Goal: Task Accomplishment & Management: Use online tool/utility

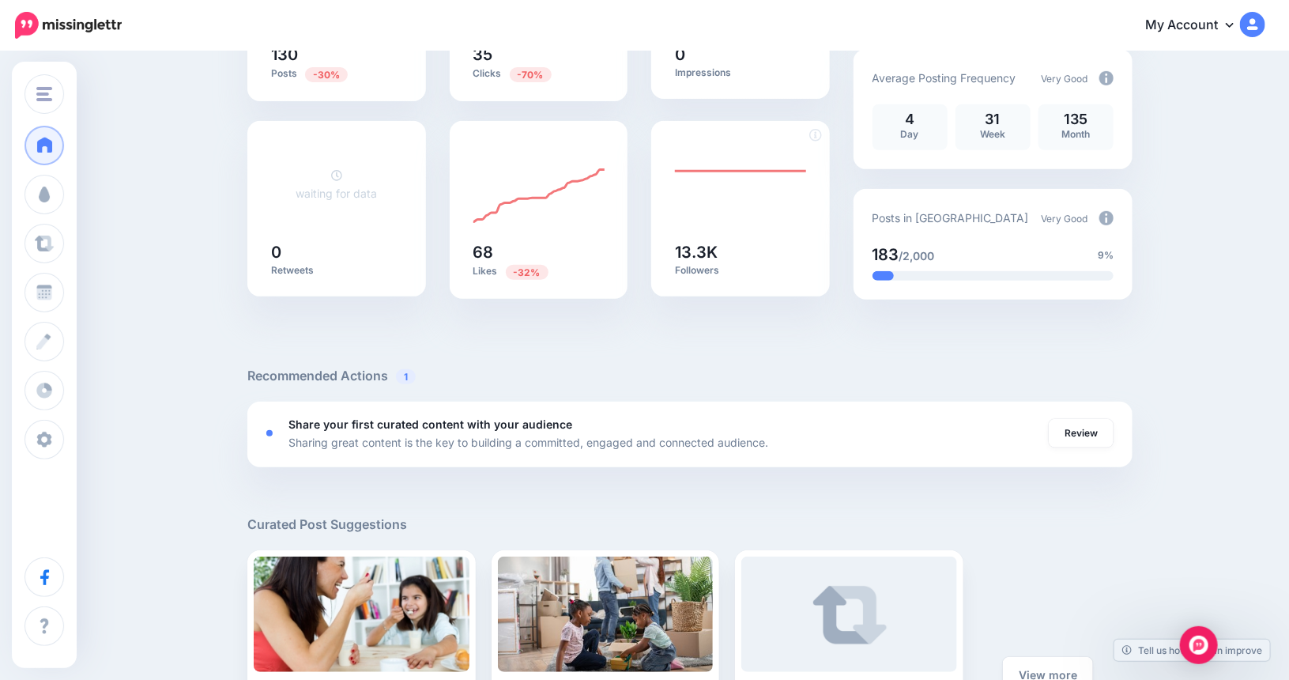
scroll to position [262, 0]
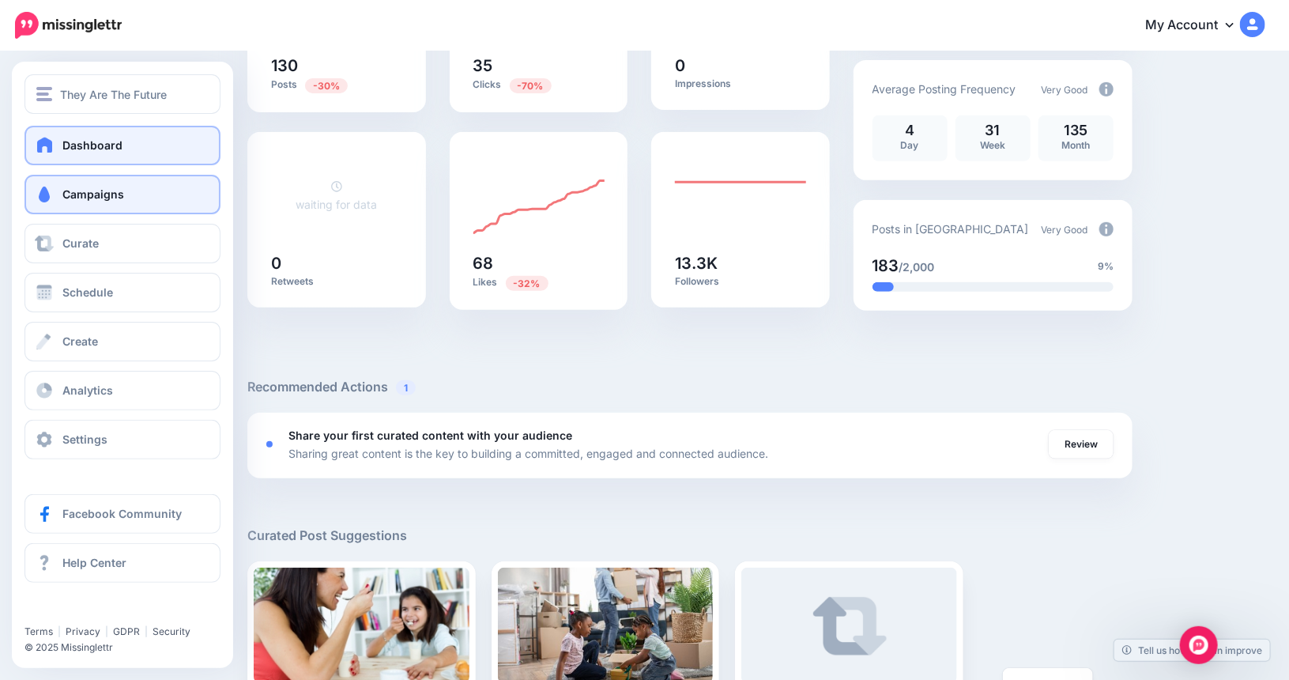
click at [63, 192] on span "Campaigns" at bounding box center [93, 193] width 62 height 13
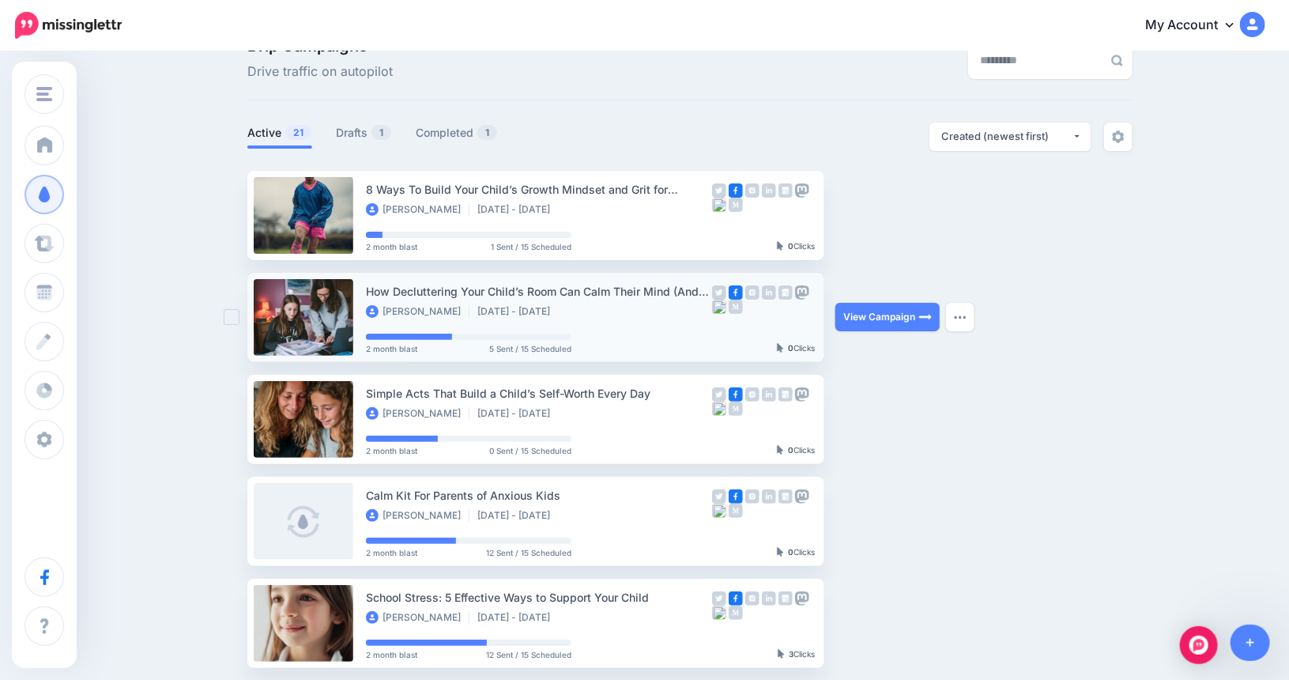
scroll to position [79, 0]
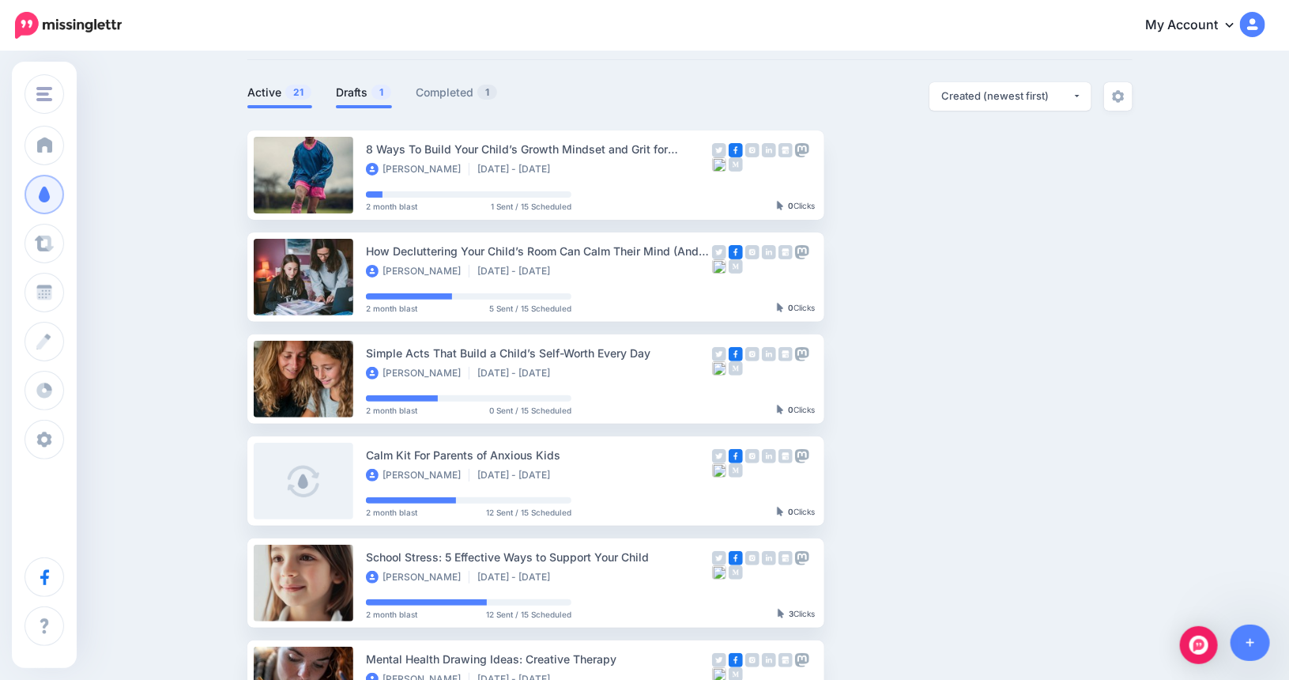
click at [363, 83] on link "Drafts 1" at bounding box center [364, 92] width 56 height 19
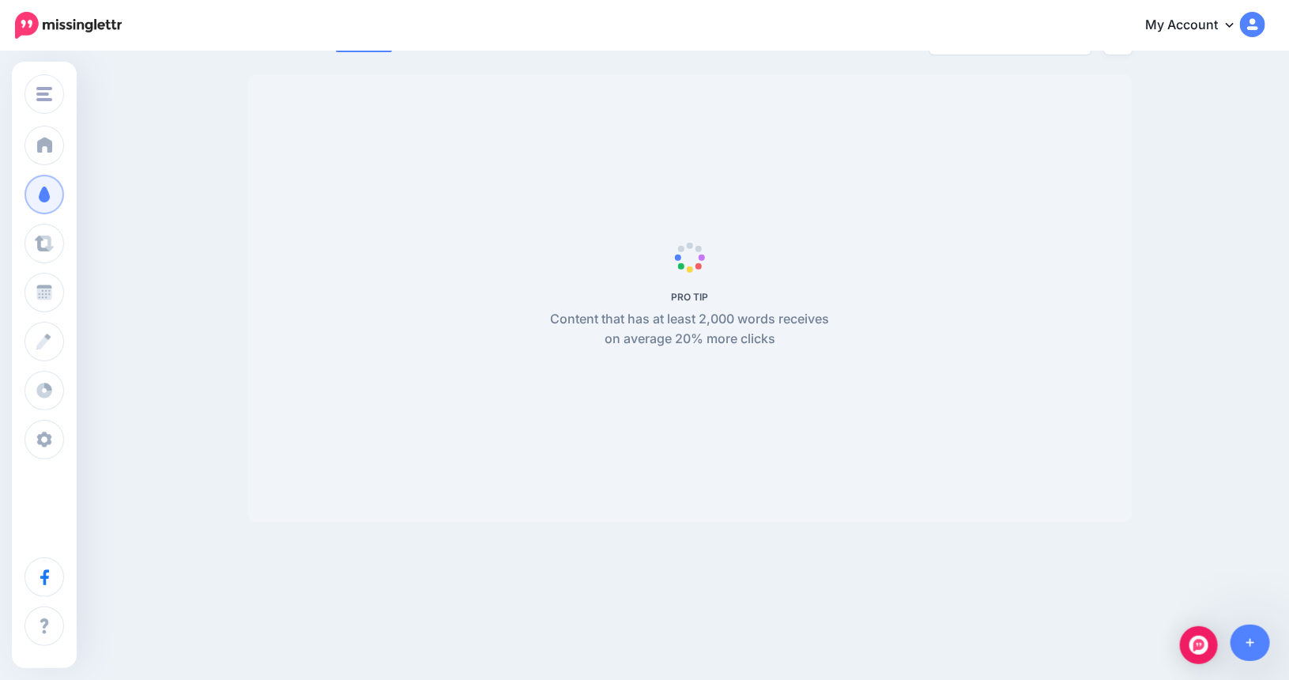
scroll to position [0, 0]
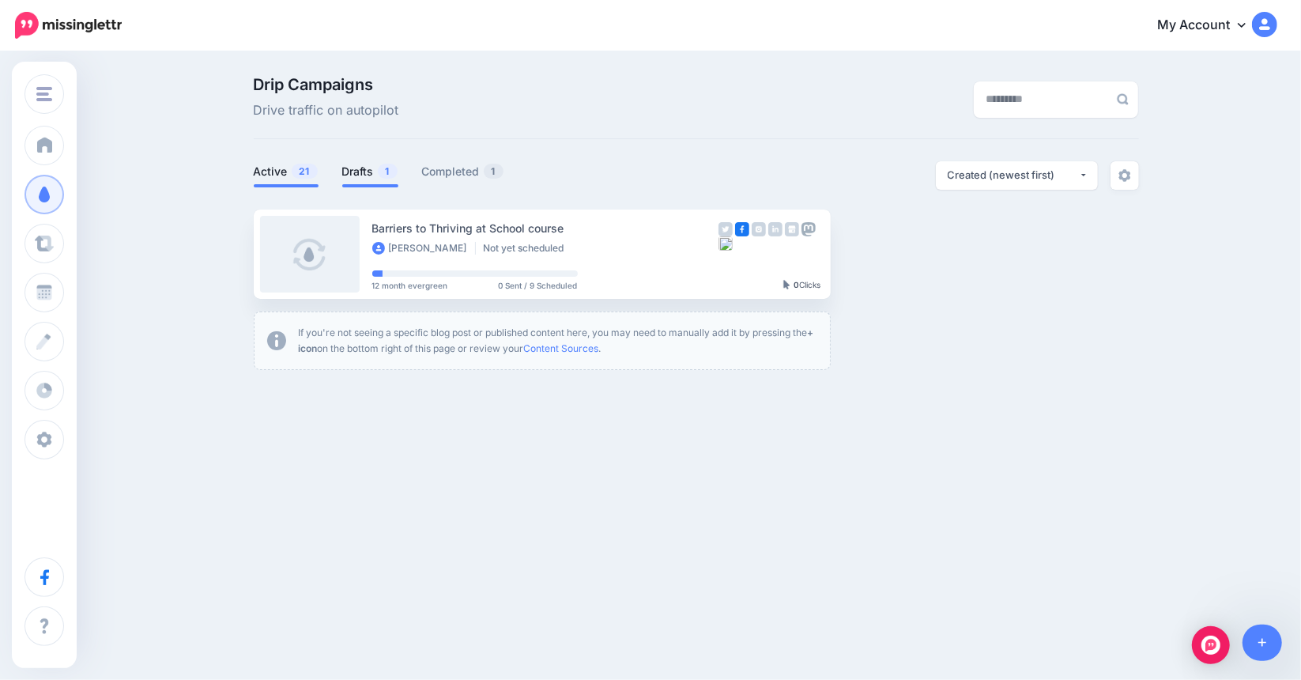
click at [269, 173] on link "Active 21" at bounding box center [286, 171] width 65 height 19
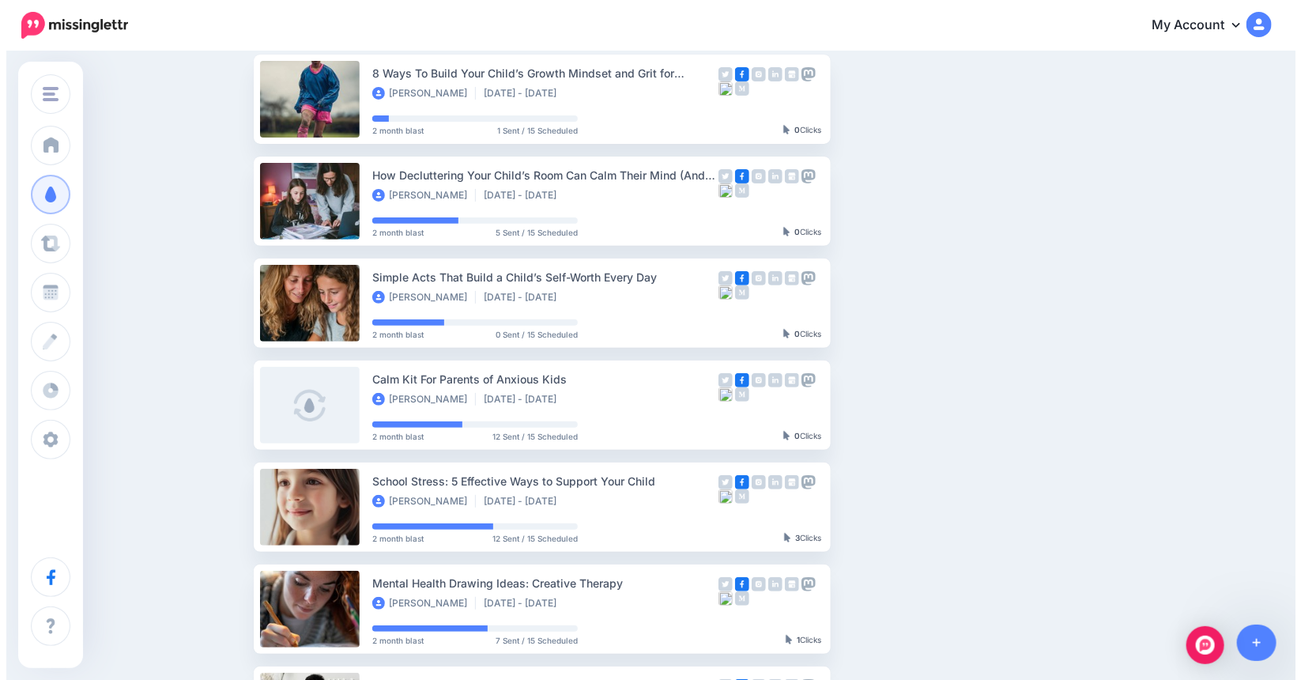
scroll to position [158, 0]
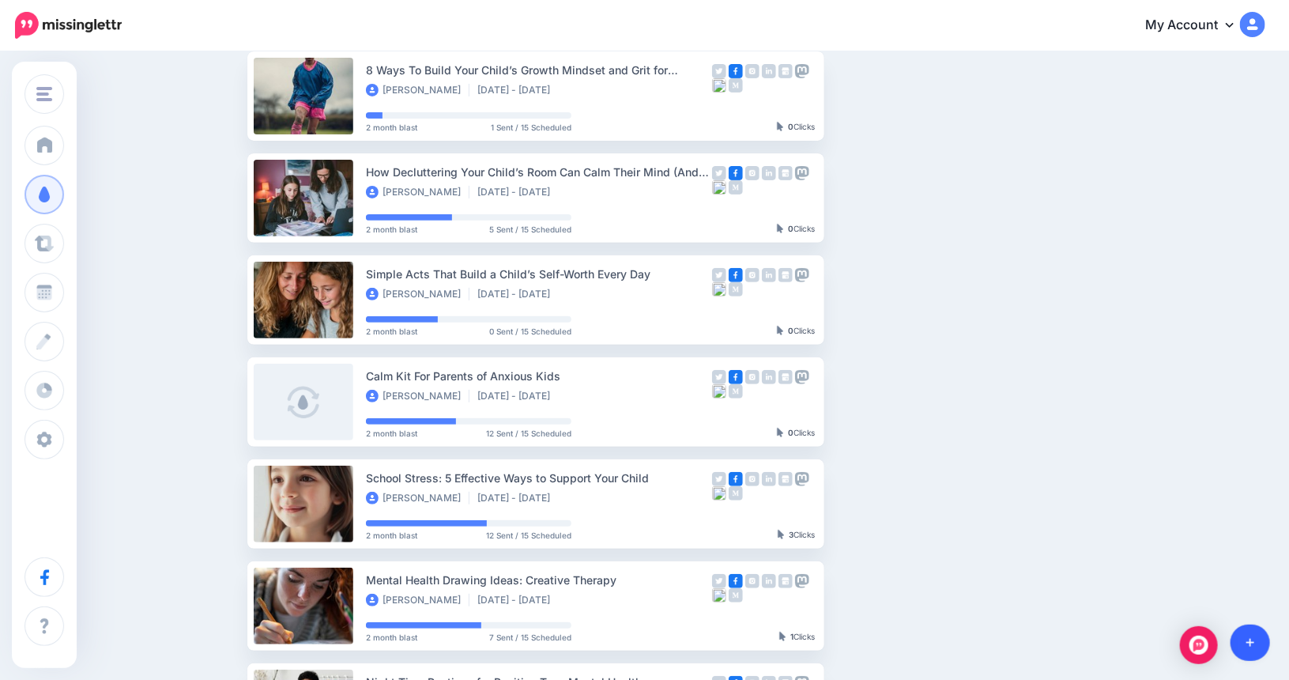
click at [1252, 641] on icon at bounding box center [1250, 642] width 9 height 11
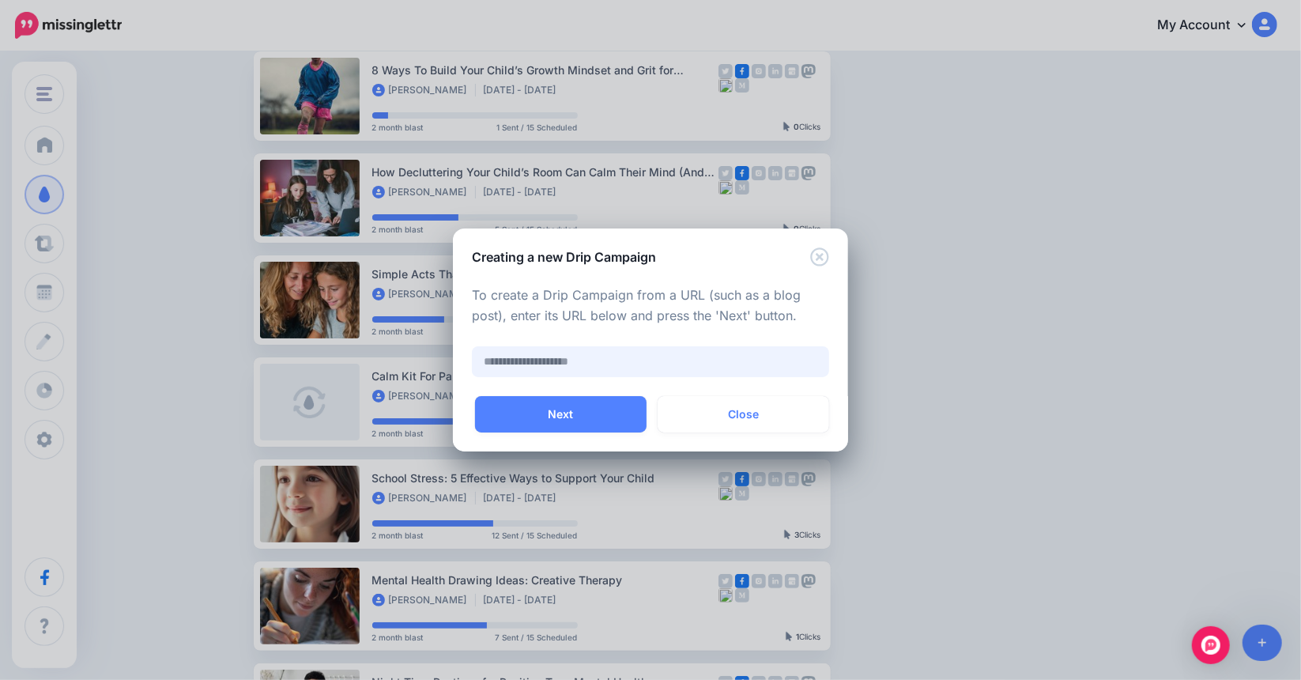
paste input "**********"
type input "**********"
click at [563, 412] on button "Next" at bounding box center [560, 414] width 171 height 36
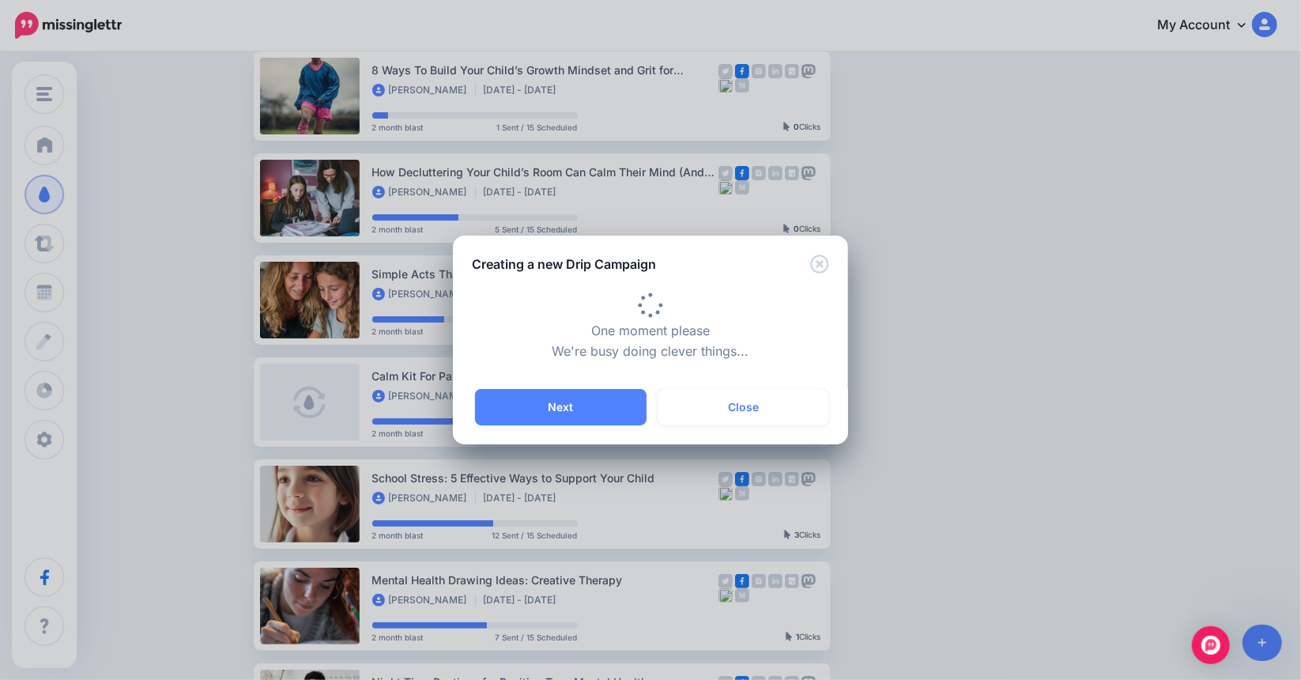
type input "**********"
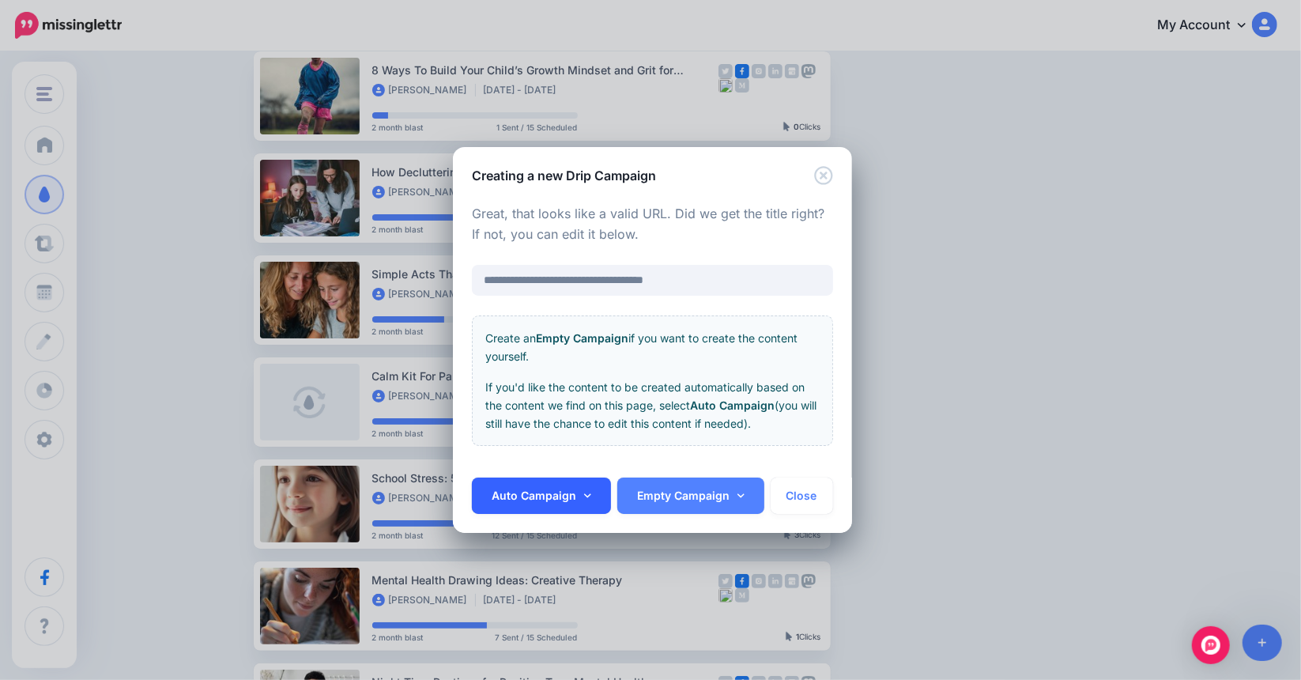
click at [589, 495] on link "Auto Campaign" at bounding box center [541, 495] width 139 height 36
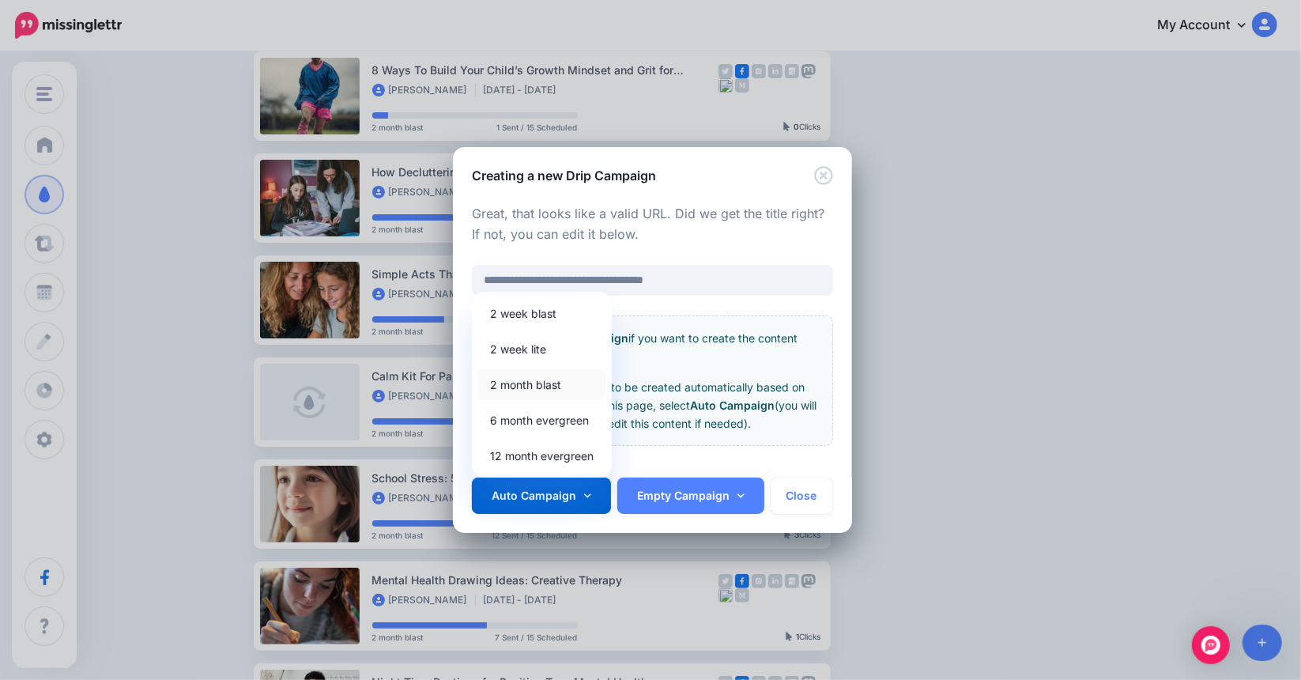
click at [536, 382] on link "2 month blast" at bounding box center [541, 384] width 127 height 31
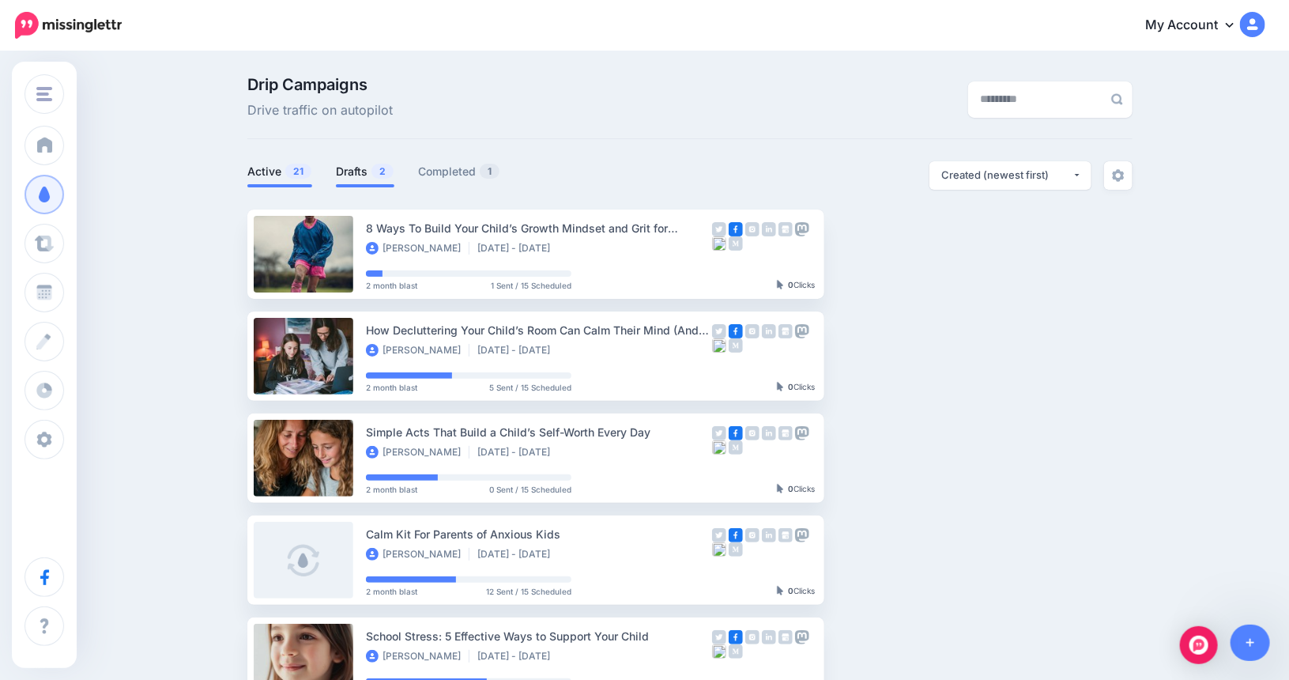
click at [360, 164] on link "Drafts 2" at bounding box center [365, 171] width 58 height 19
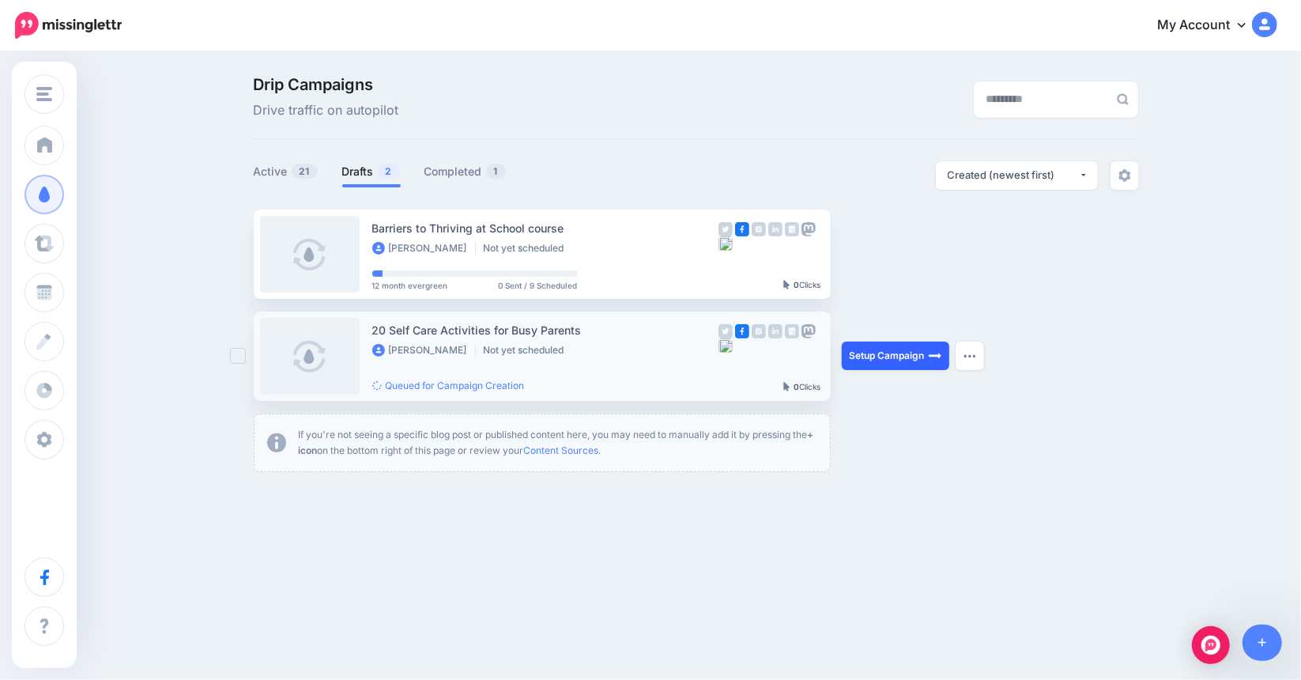
click at [906, 352] on link "Setup Campaign" at bounding box center [895, 355] width 107 height 28
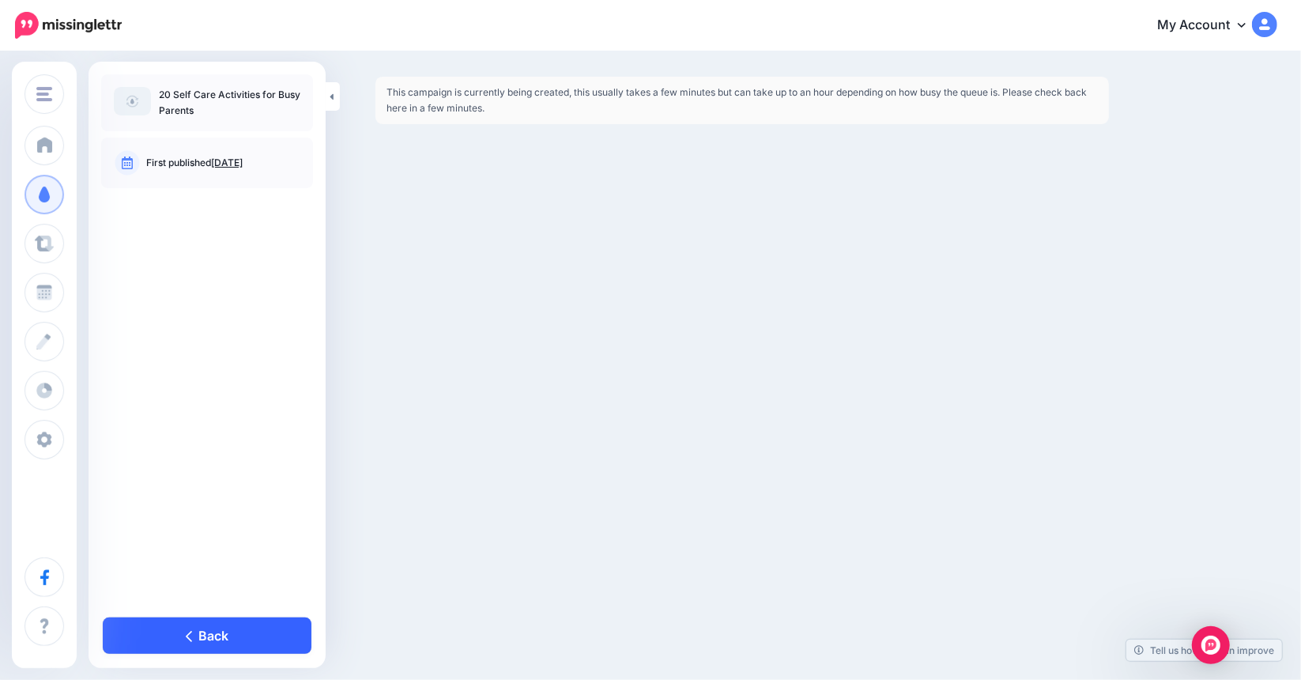
click at [200, 634] on link "Back" at bounding box center [207, 635] width 209 height 36
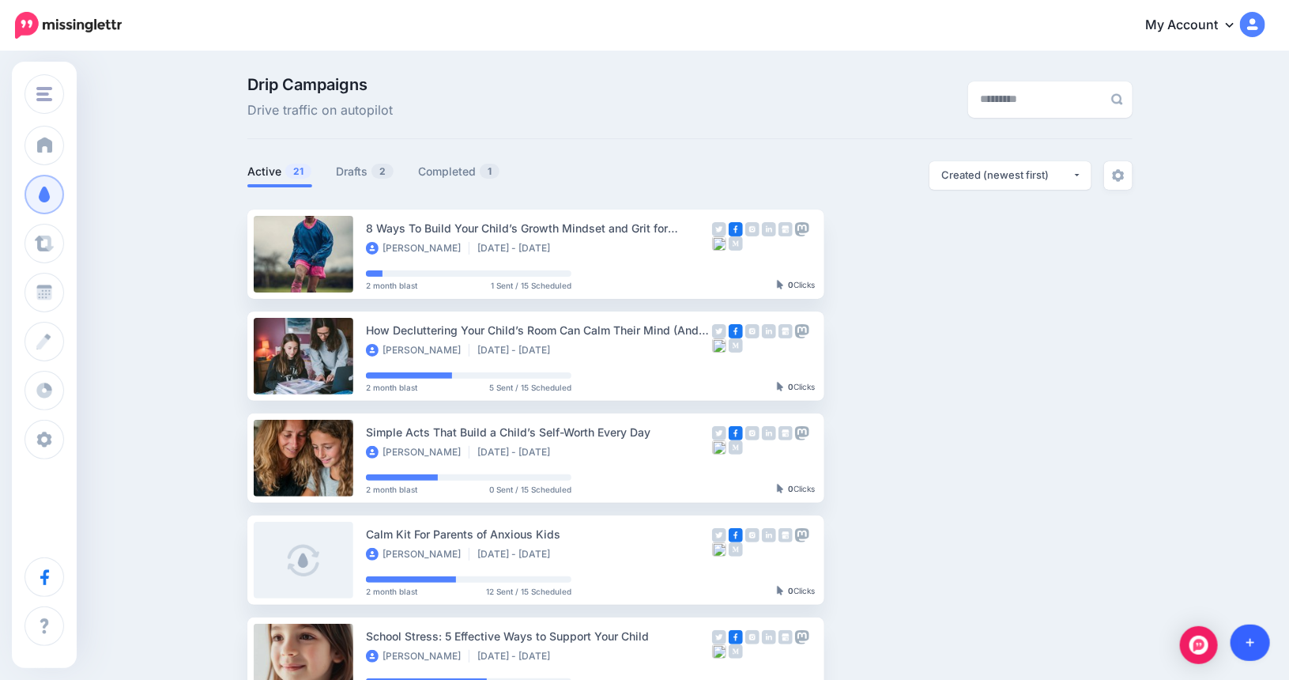
click at [1255, 644] on link at bounding box center [1250, 642] width 40 height 36
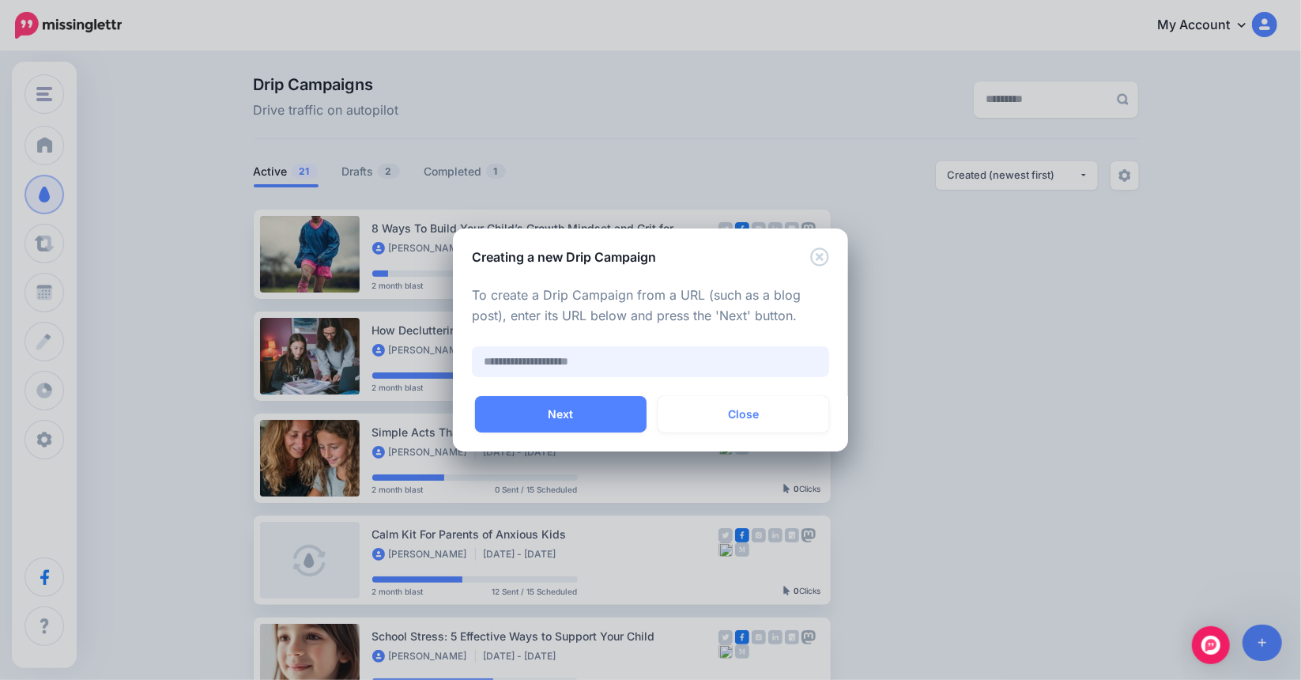
paste input "**********"
type input "**********"
click at [578, 409] on button "Next" at bounding box center [560, 414] width 171 height 36
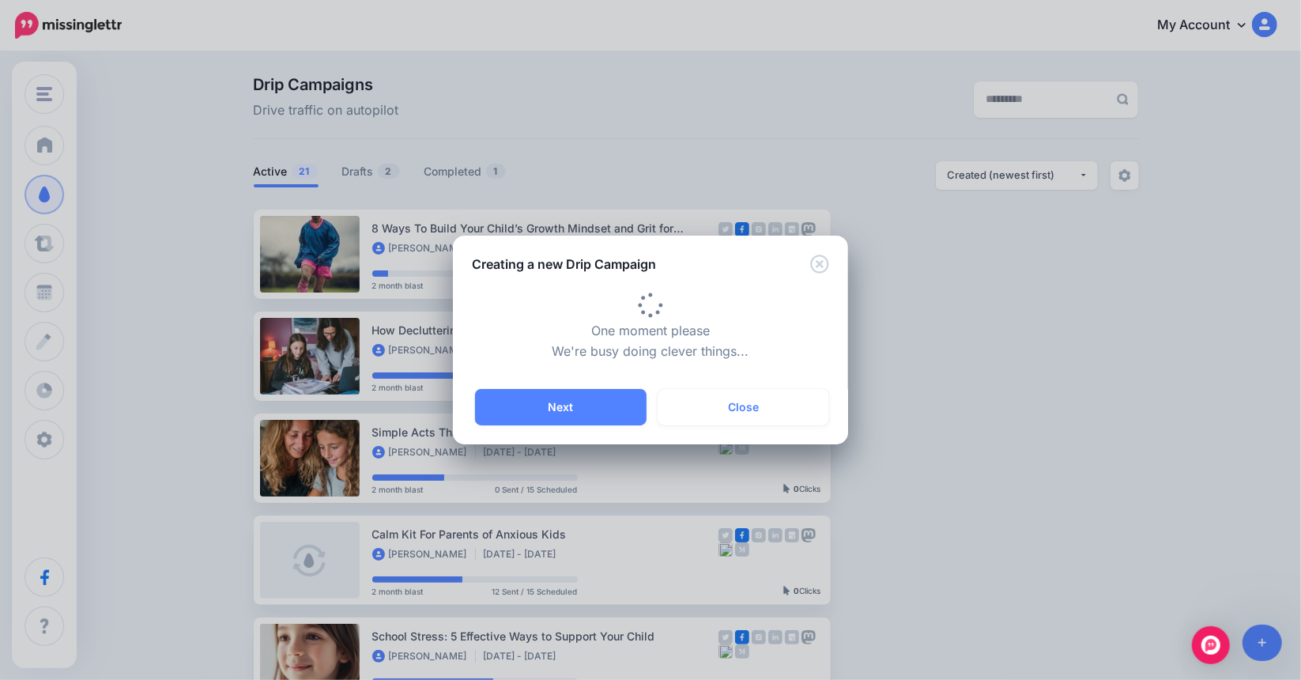
type input "**********"
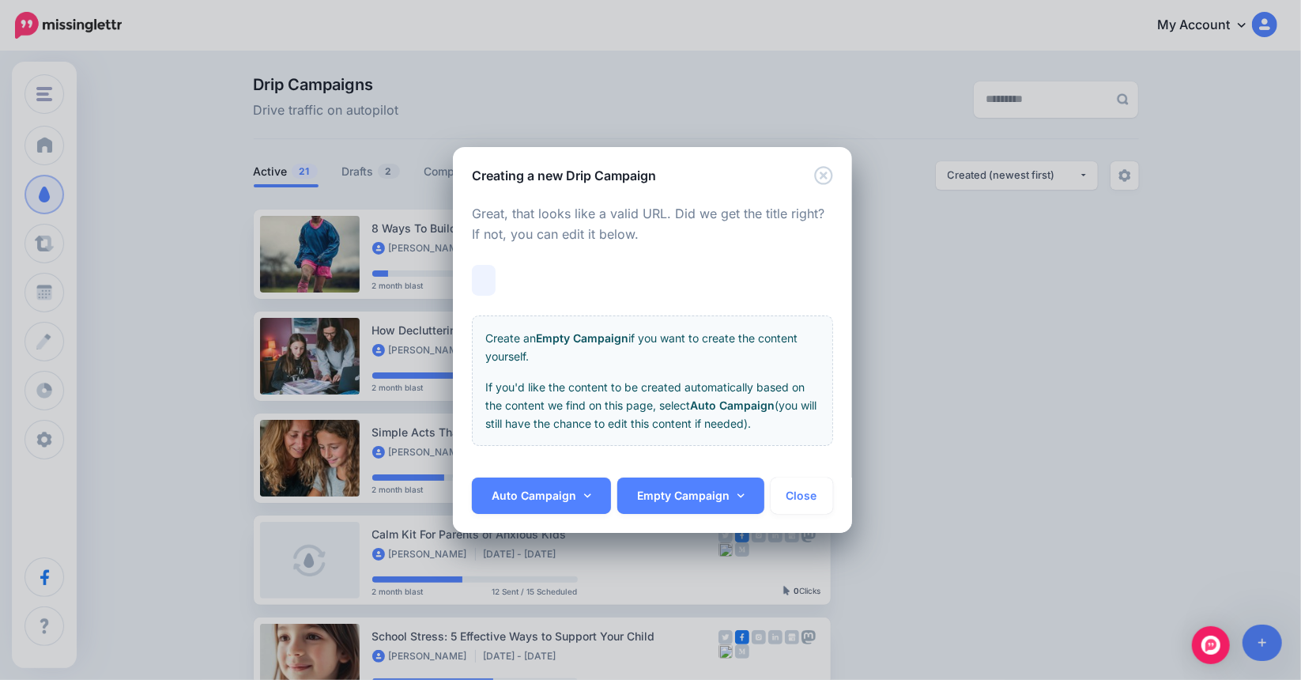
scroll to position [0, 142]
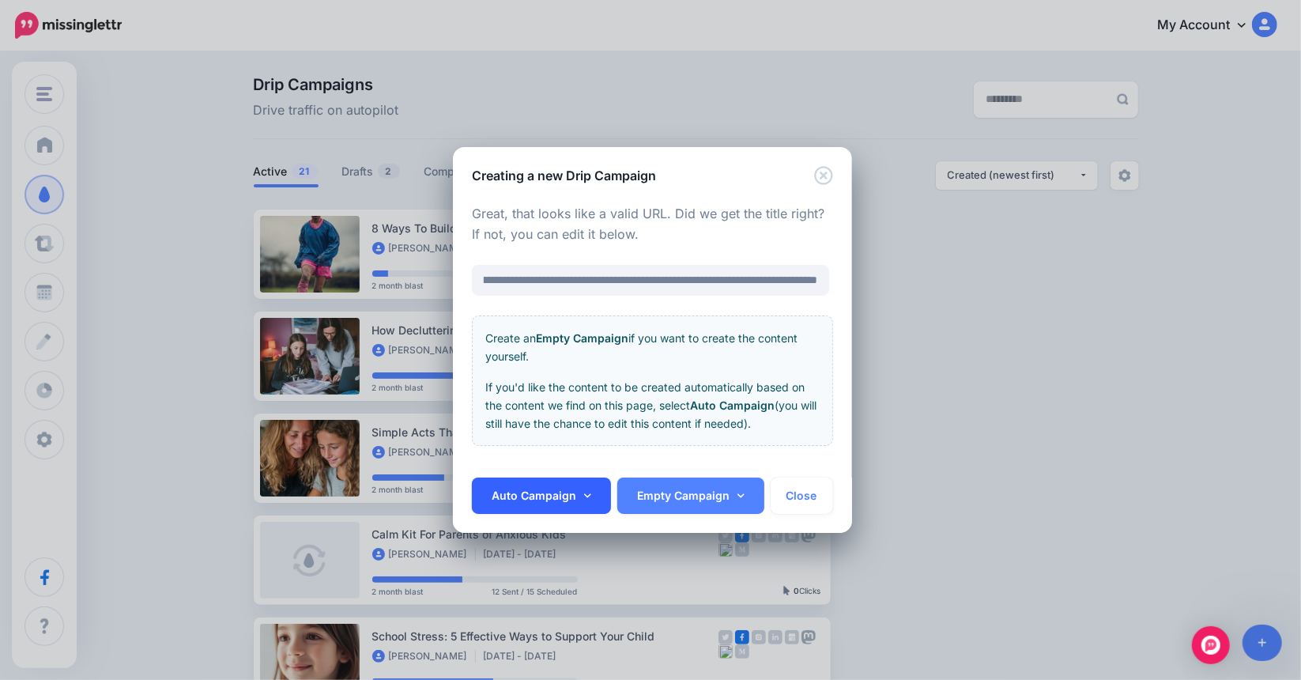
click at [588, 493] on icon at bounding box center [587, 495] width 7 height 11
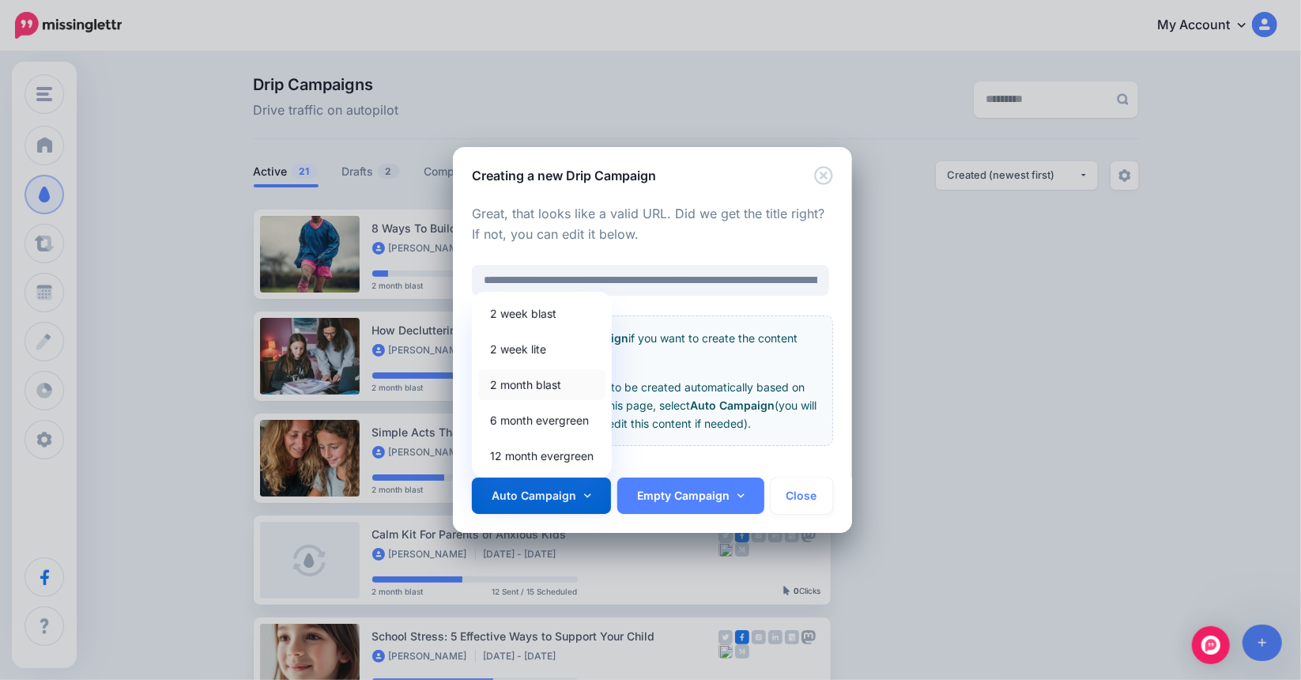
click at [552, 383] on link "2 month blast" at bounding box center [541, 384] width 127 height 31
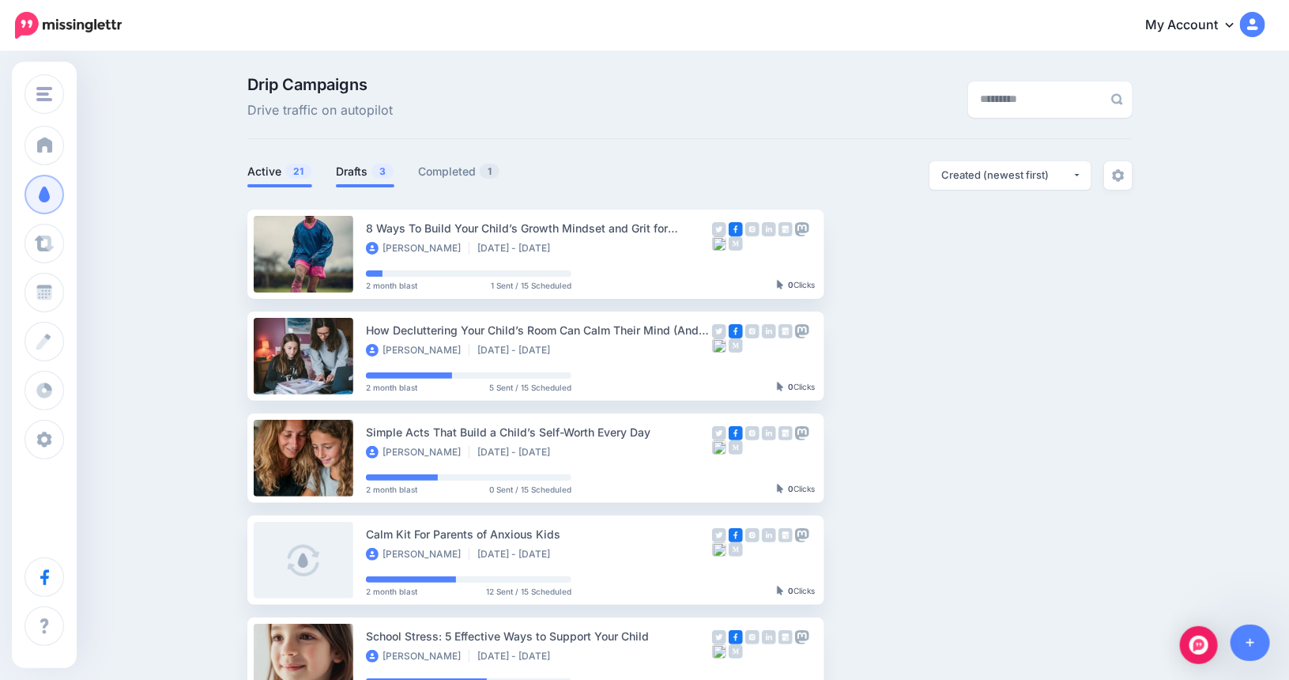
click at [357, 165] on link "Drafts 3" at bounding box center [365, 171] width 58 height 19
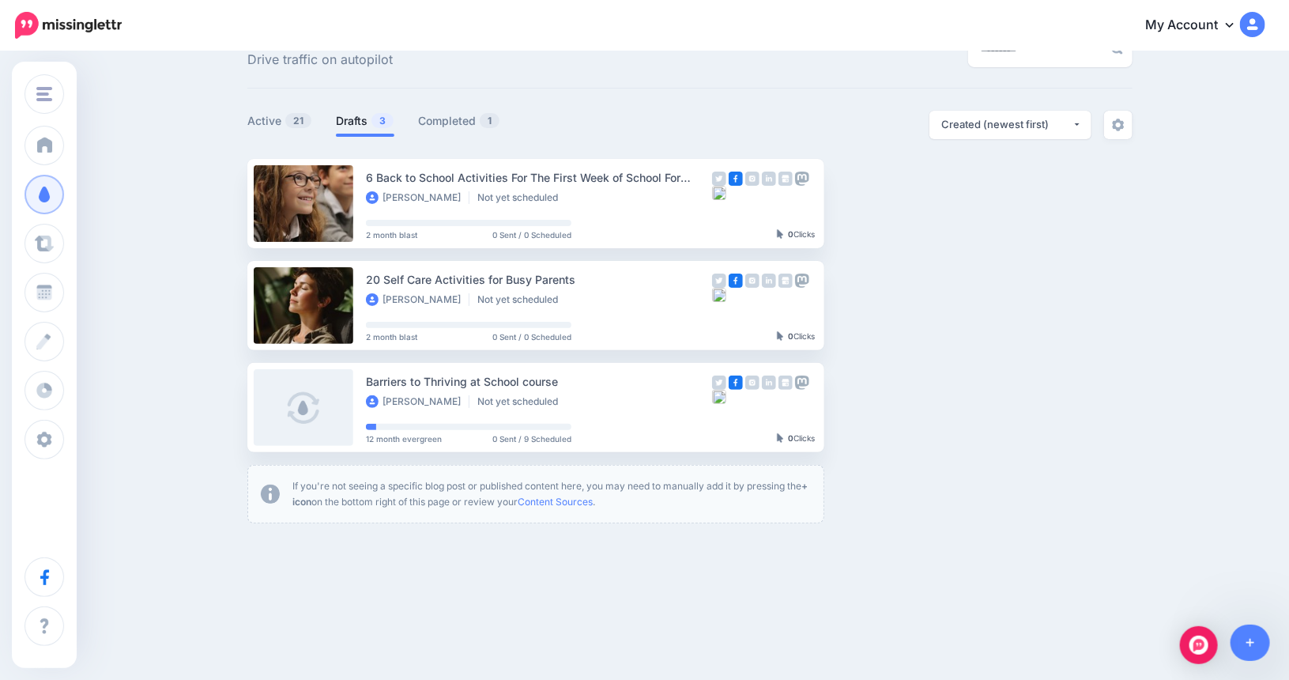
scroll to position [51, 0]
click at [865, 303] on link "Setup Campaign" at bounding box center [888, 304] width 107 height 28
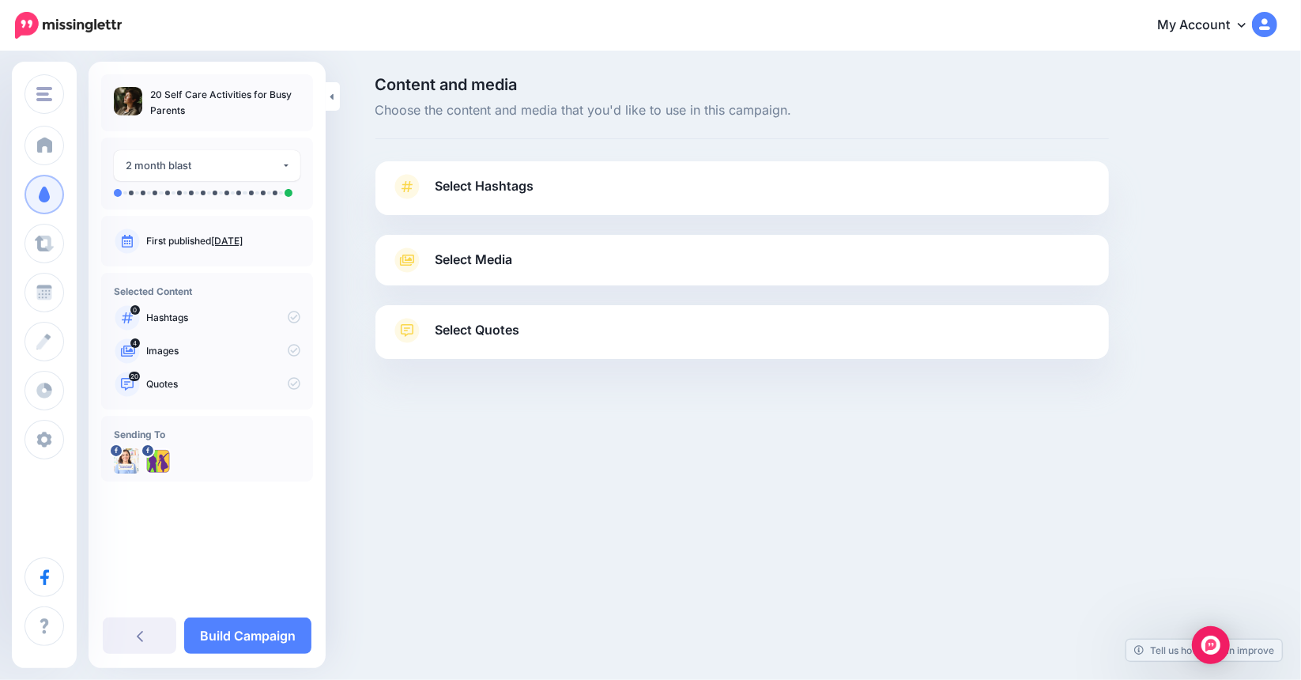
click at [502, 258] on span "Select Media" at bounding box center [473, 259] width 77 height 21
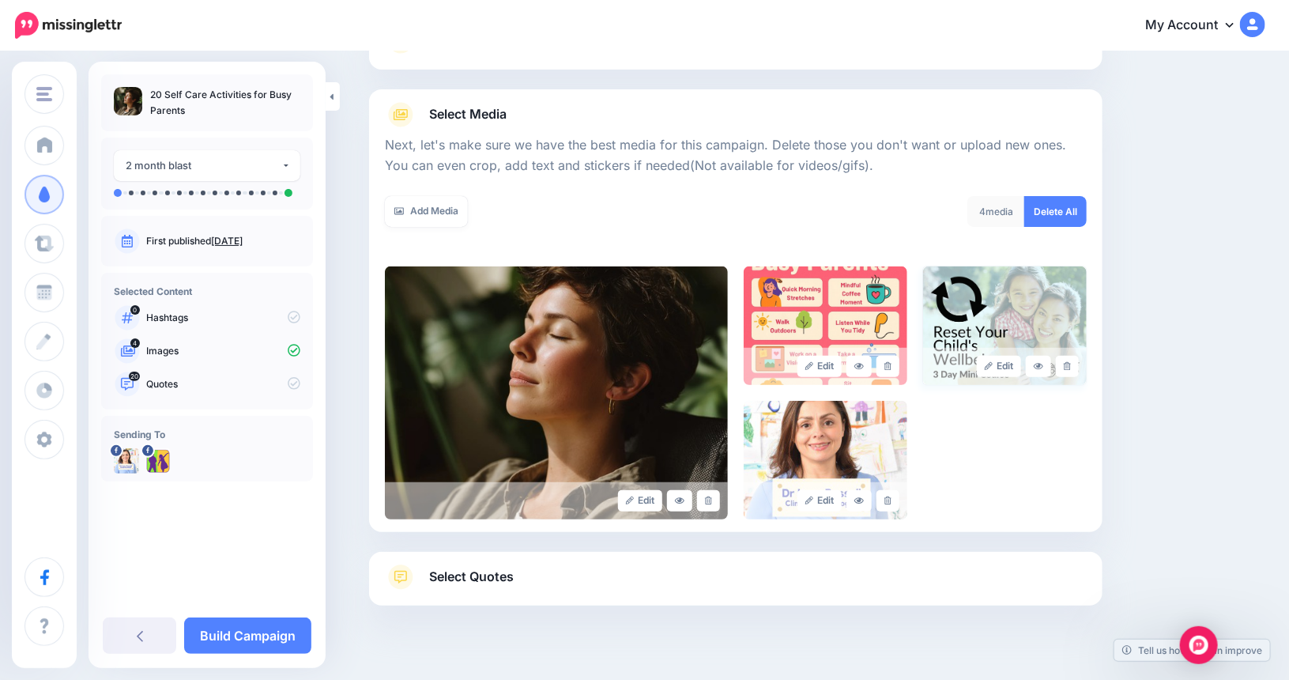
scroll to position [173, 0]
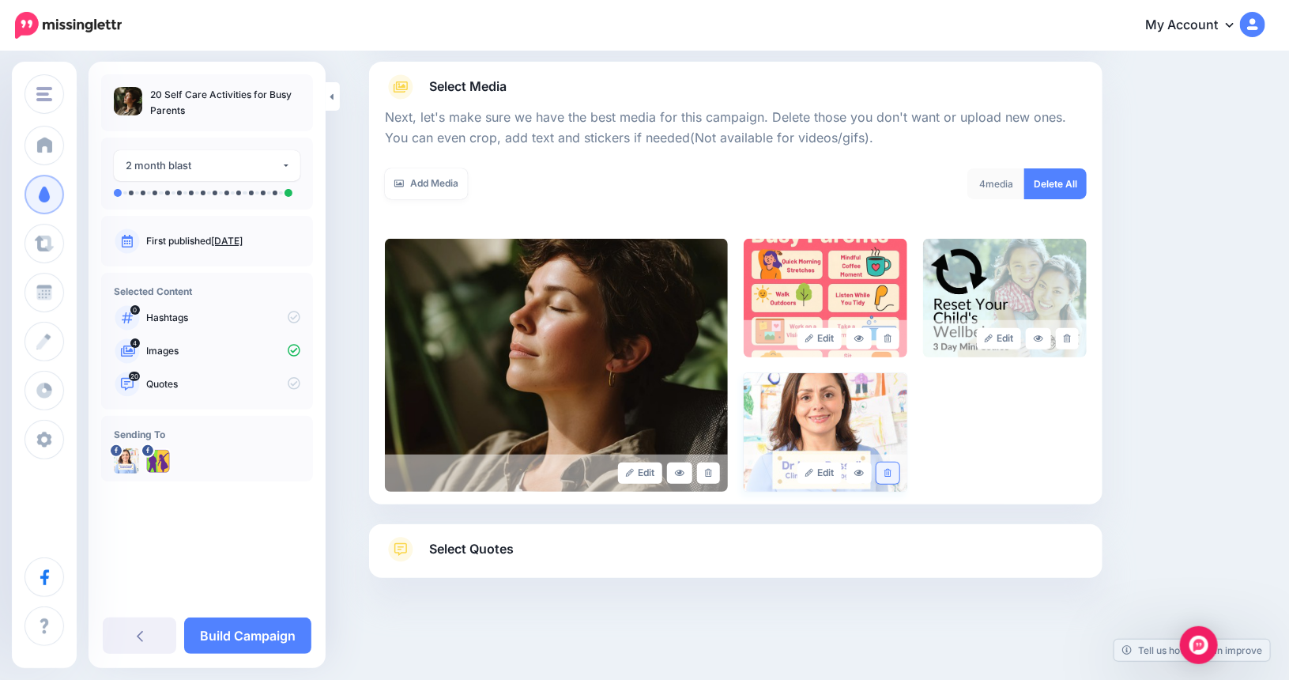
click at [891, 470] on icon at bounding box center [887, 473] width 7 height 9
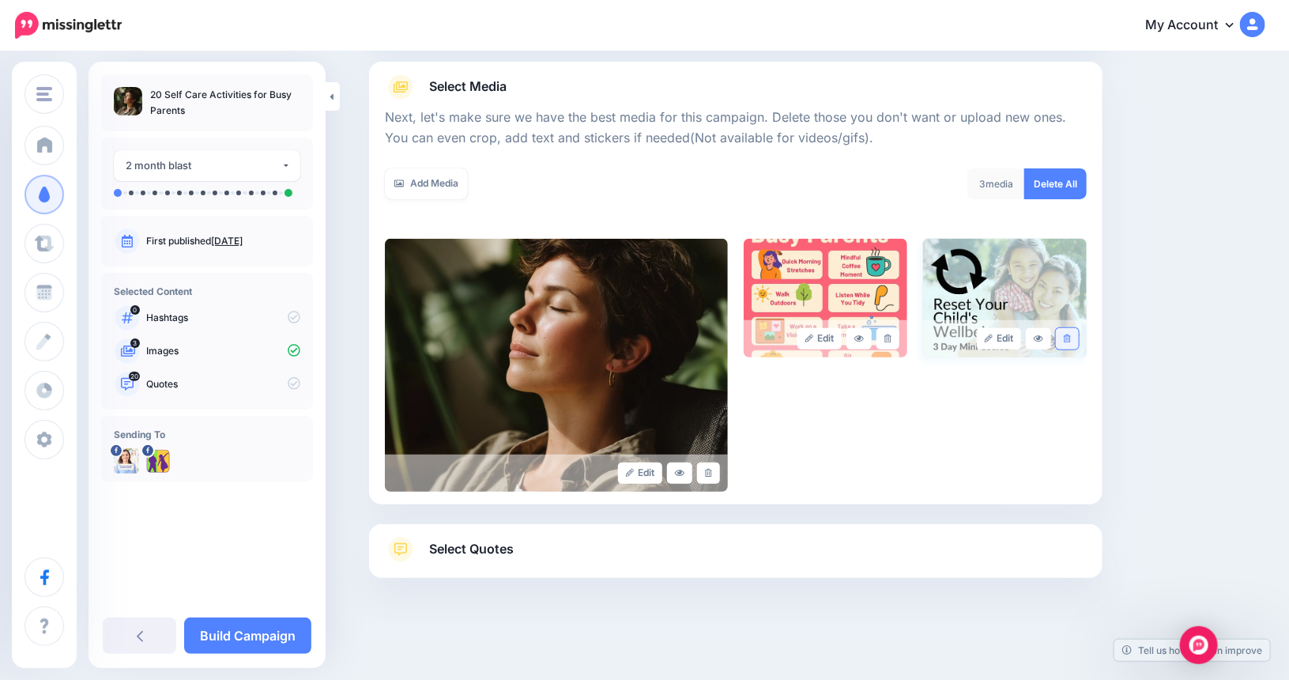
click at [1071, 340] on icon at bounding box center [1067, 338] width 7 height 9
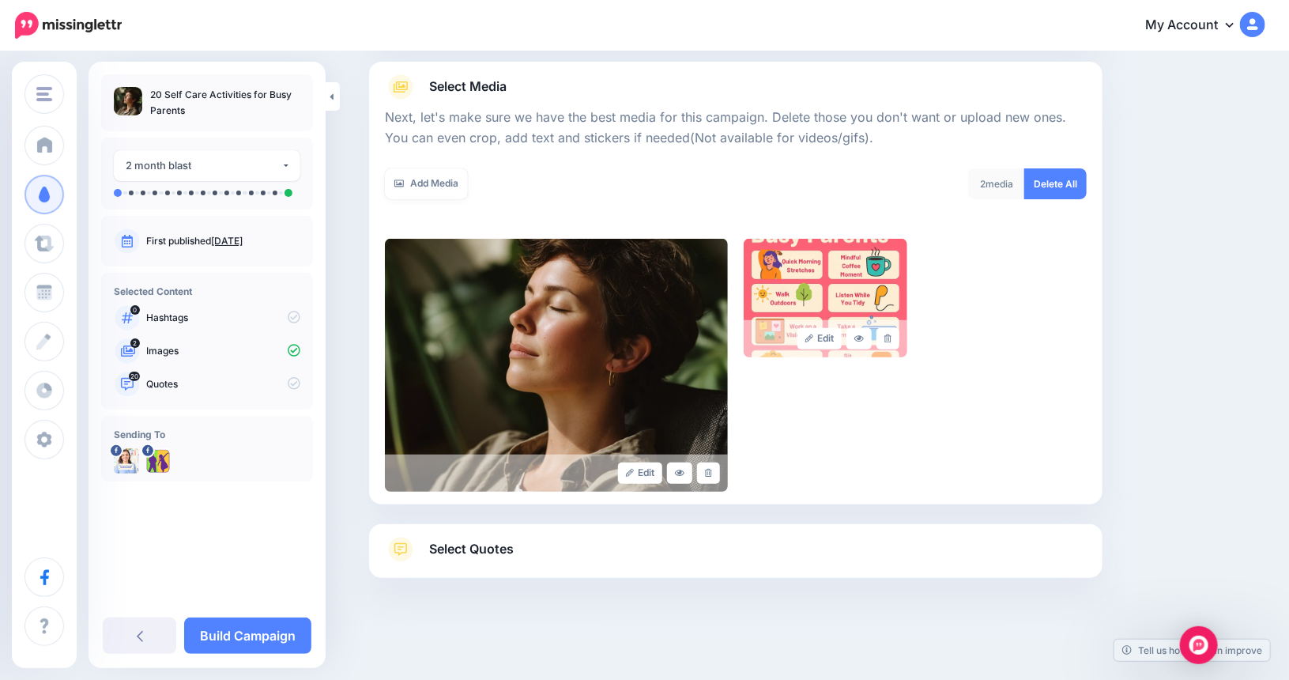
click at [465, 546] on span "Select Quotes" at bounding box center [471, 548] width 85 height 21
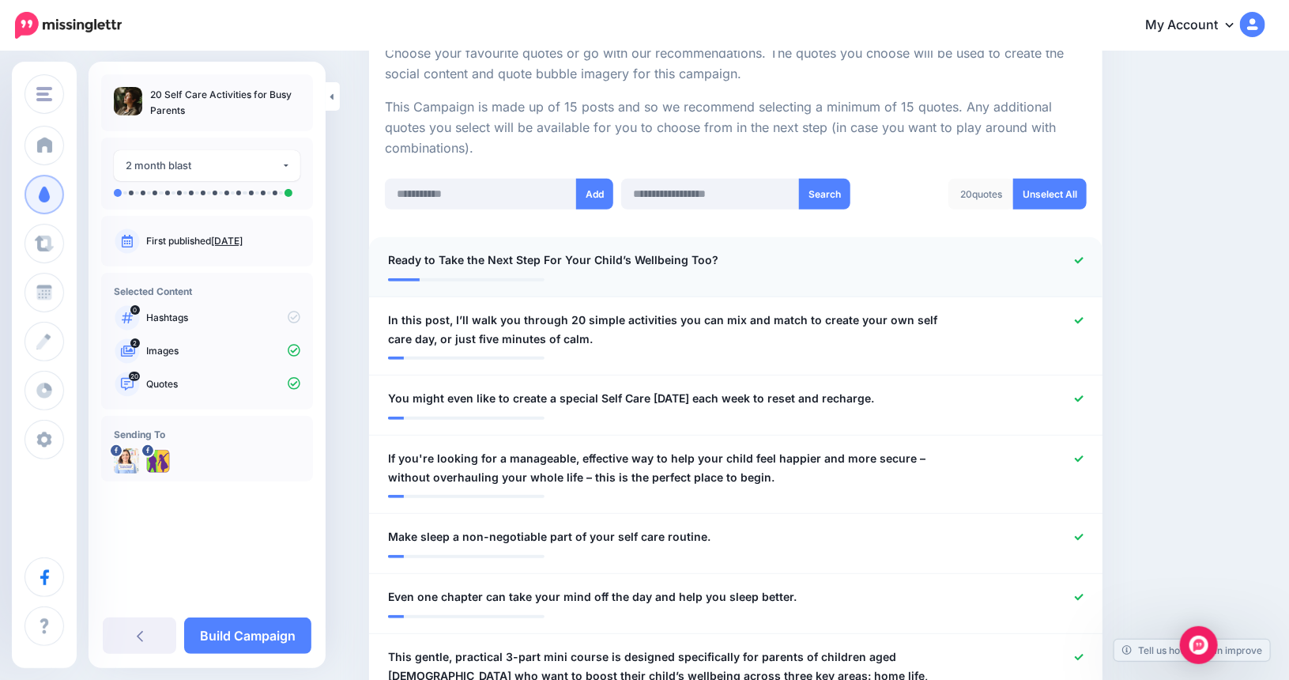
scroll to position [331, 0]
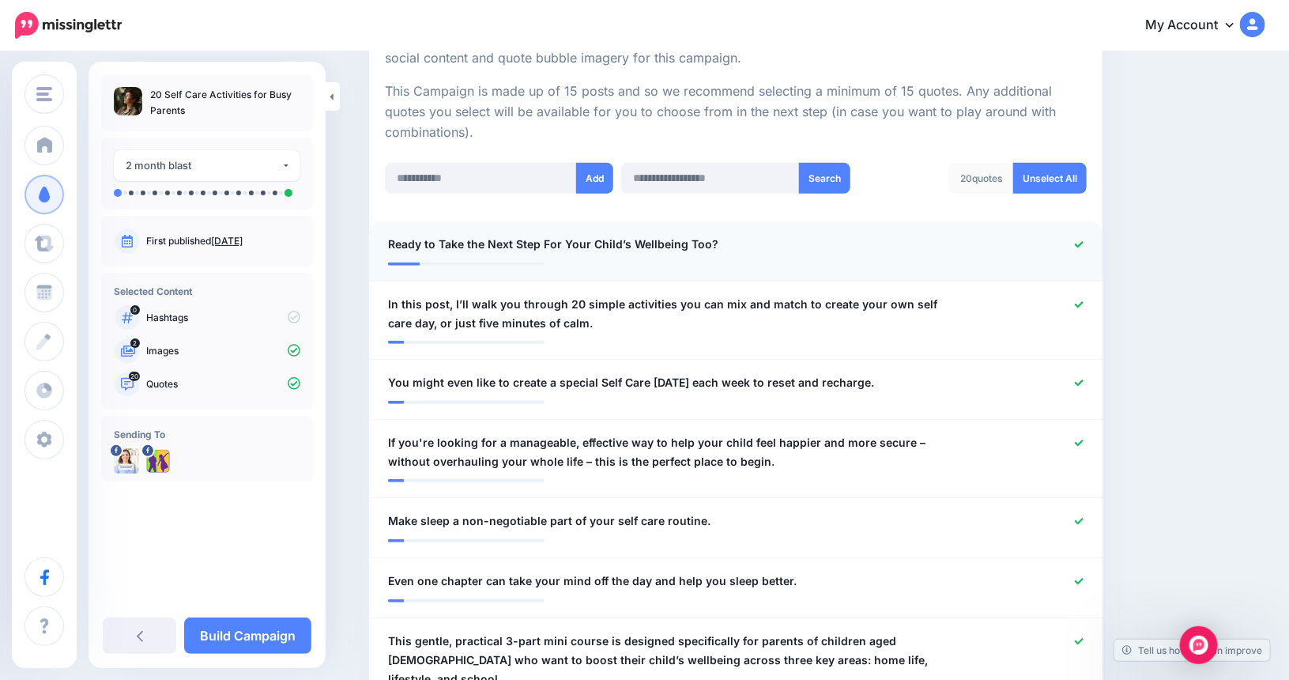
click at [1083, 243] on icon at bounding box center [1079, 244] width 9 height 6
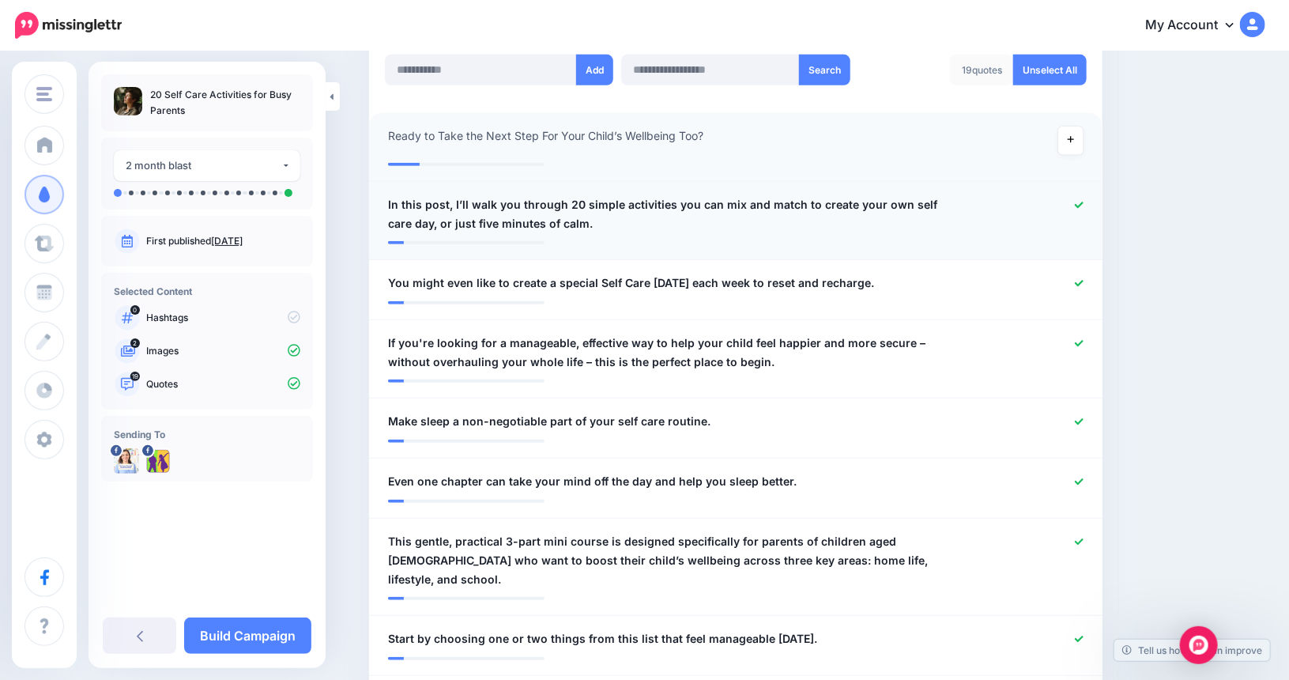
scroll to position [489, 0]
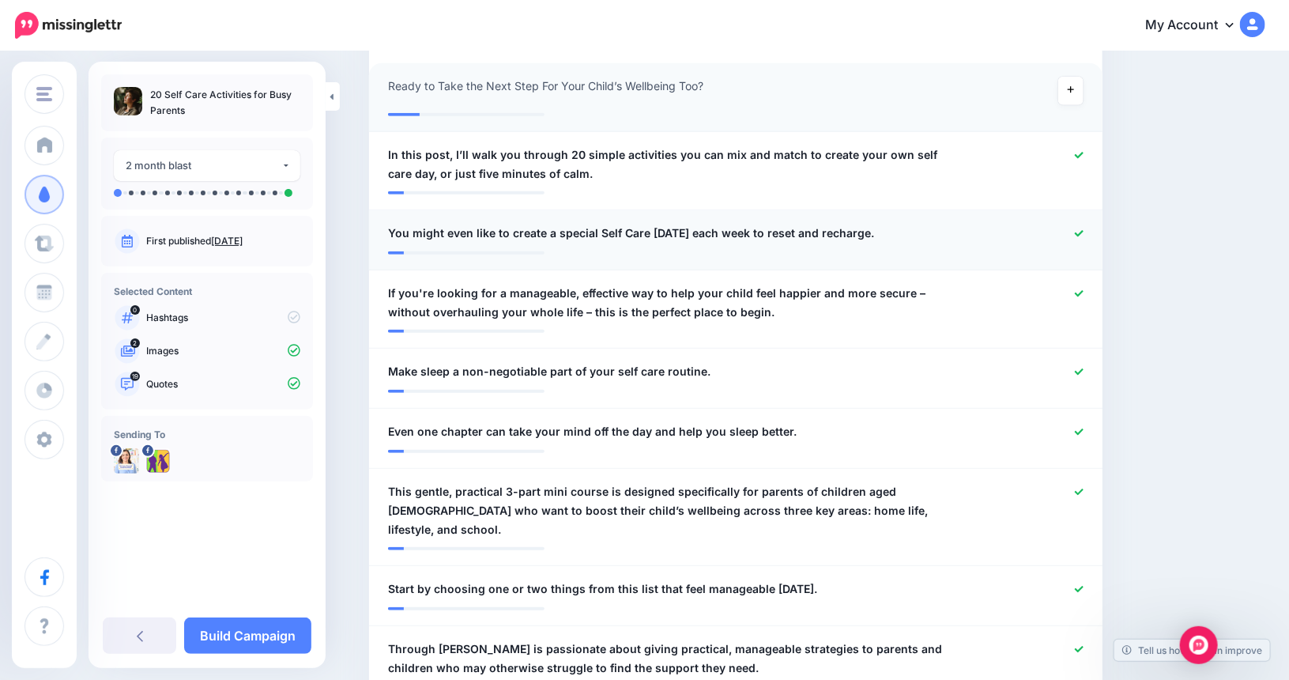
click at [1083, 235] on icon at bounding box center [1079, 233] width 9 height 6
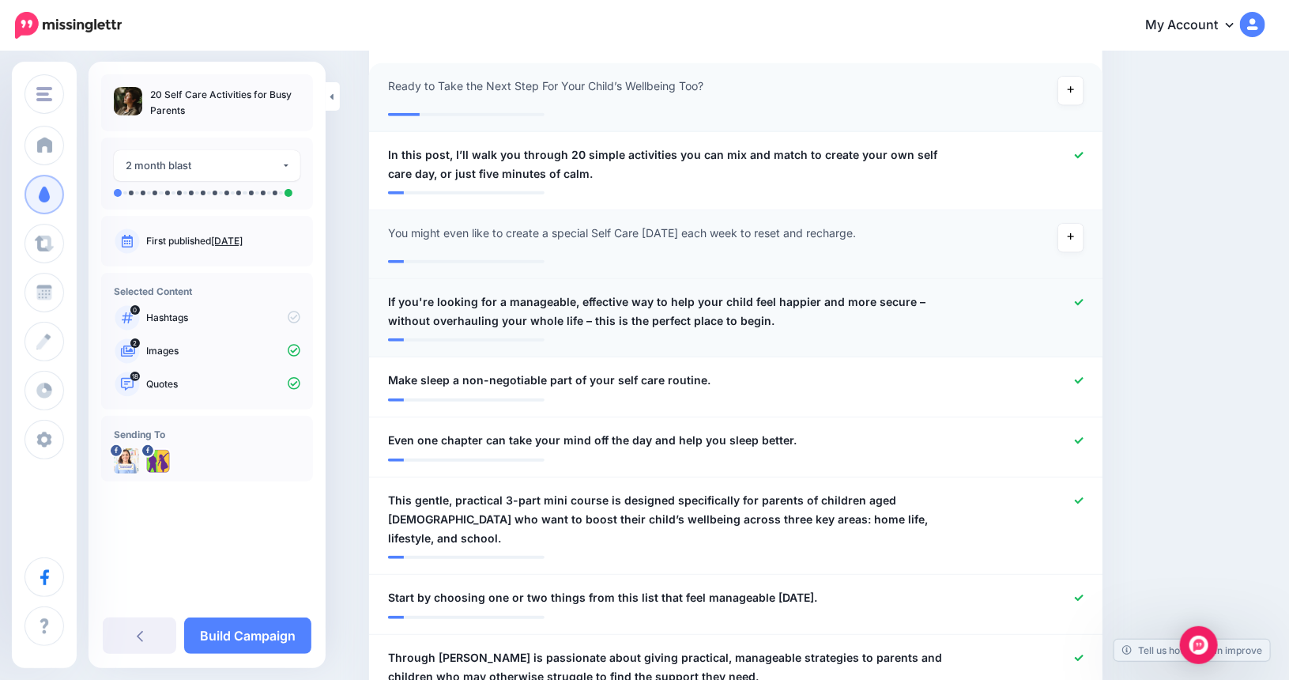
click at [1079, 303] on div at bounding box center [1036, 311] width 120 height 38
click at [1083, 301] on icon at bounding box center [1079, 302] width 9 height 6
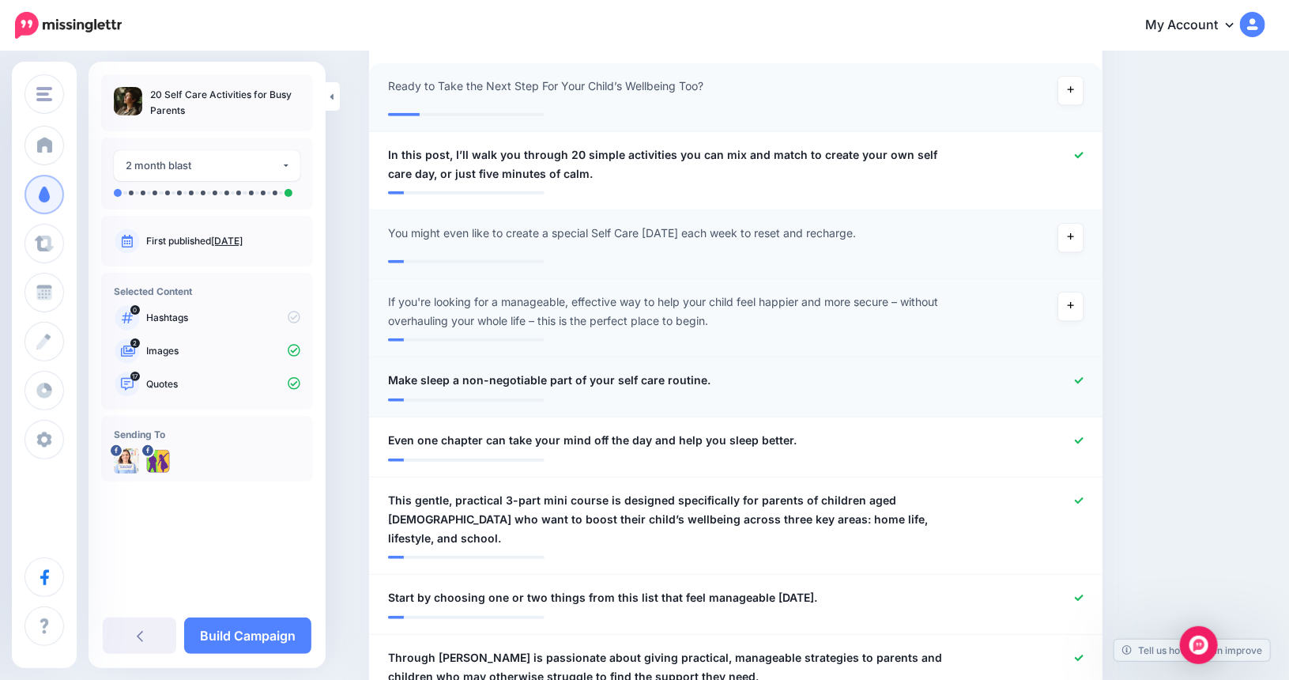
click at [1083, 376] on icon at bounding box center [1079, 380] width 9 height 9
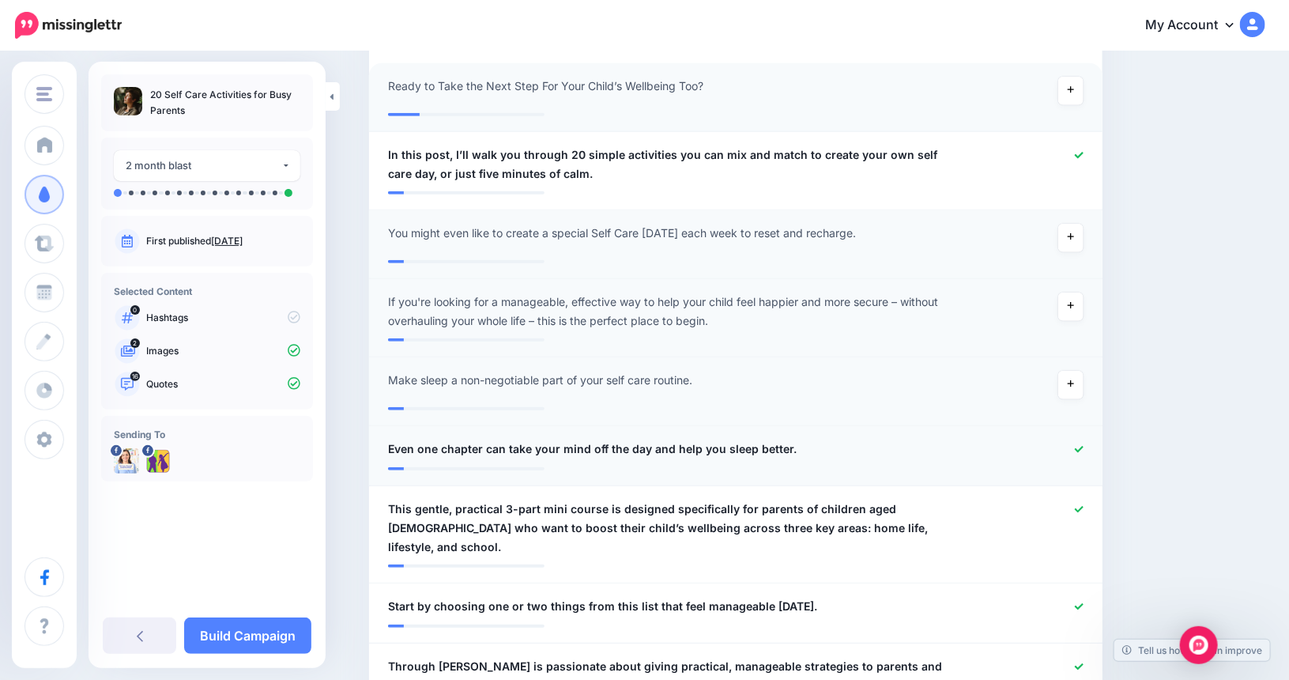
click at [1083, 446] on icon at bounding box center [1079, 449] width 9 height 9
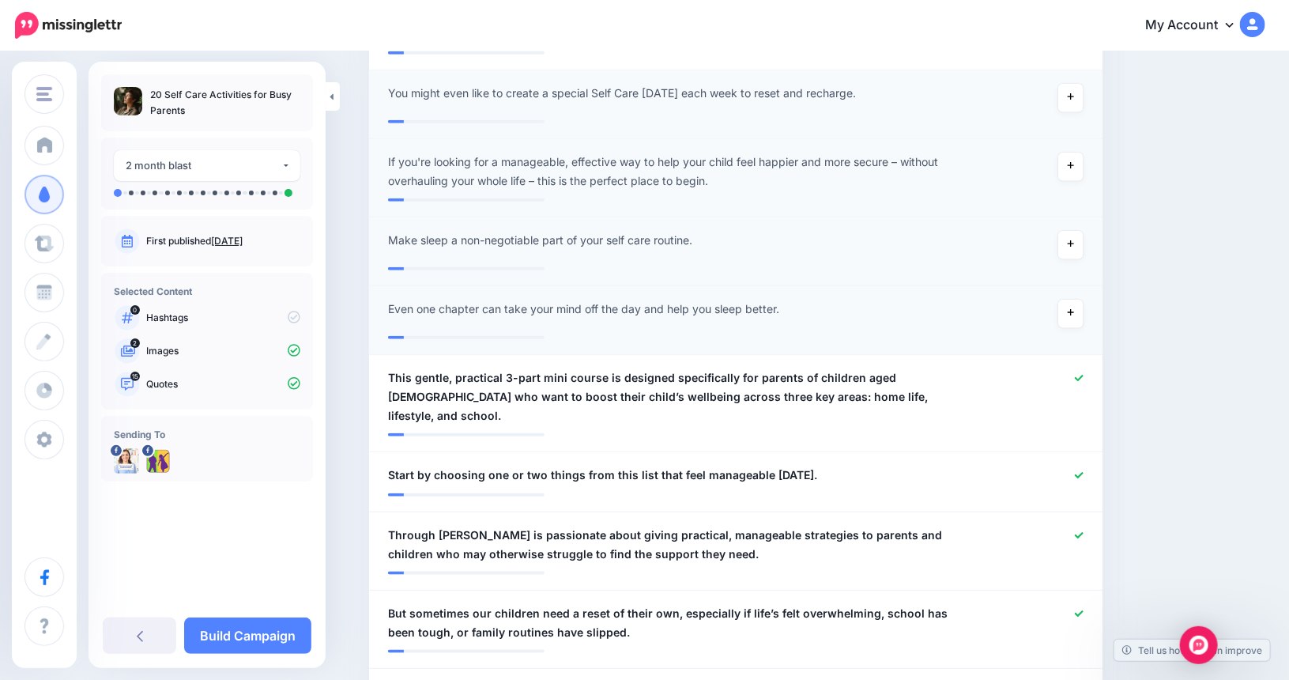
scroll to position [647, 0]
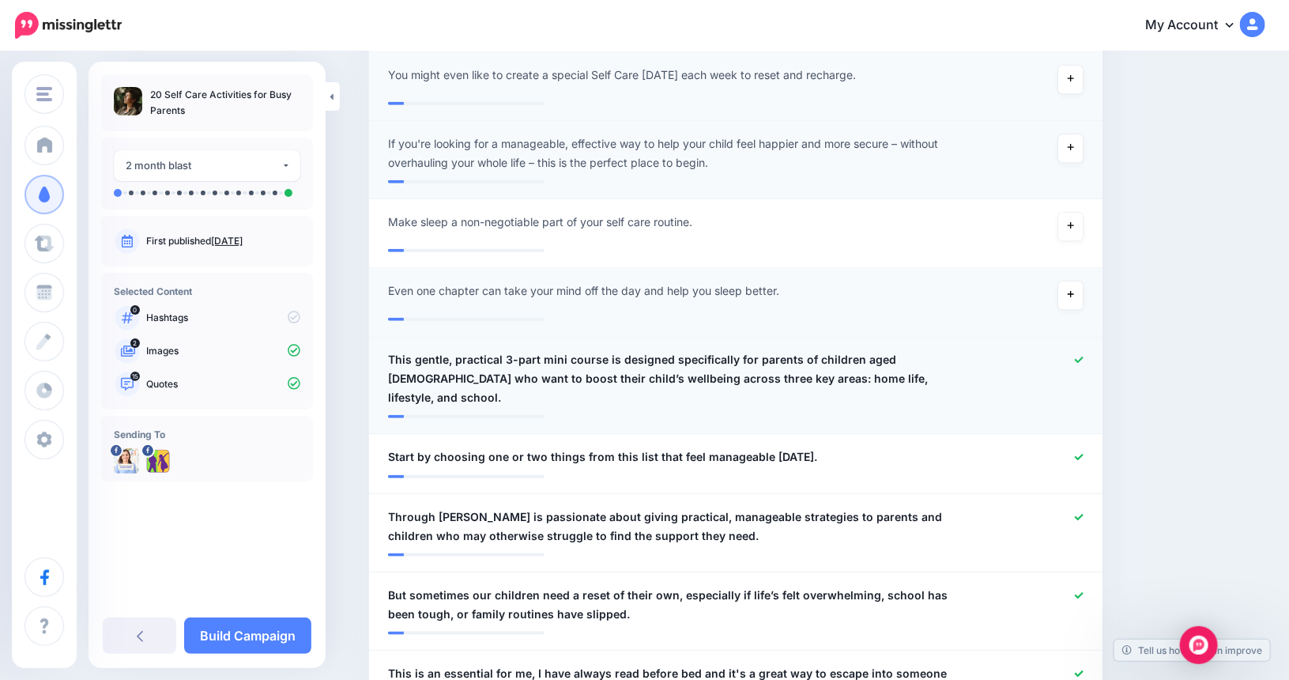
click at [1083, 356] on icon at bounding box center [1079, 360] width 9 height 9
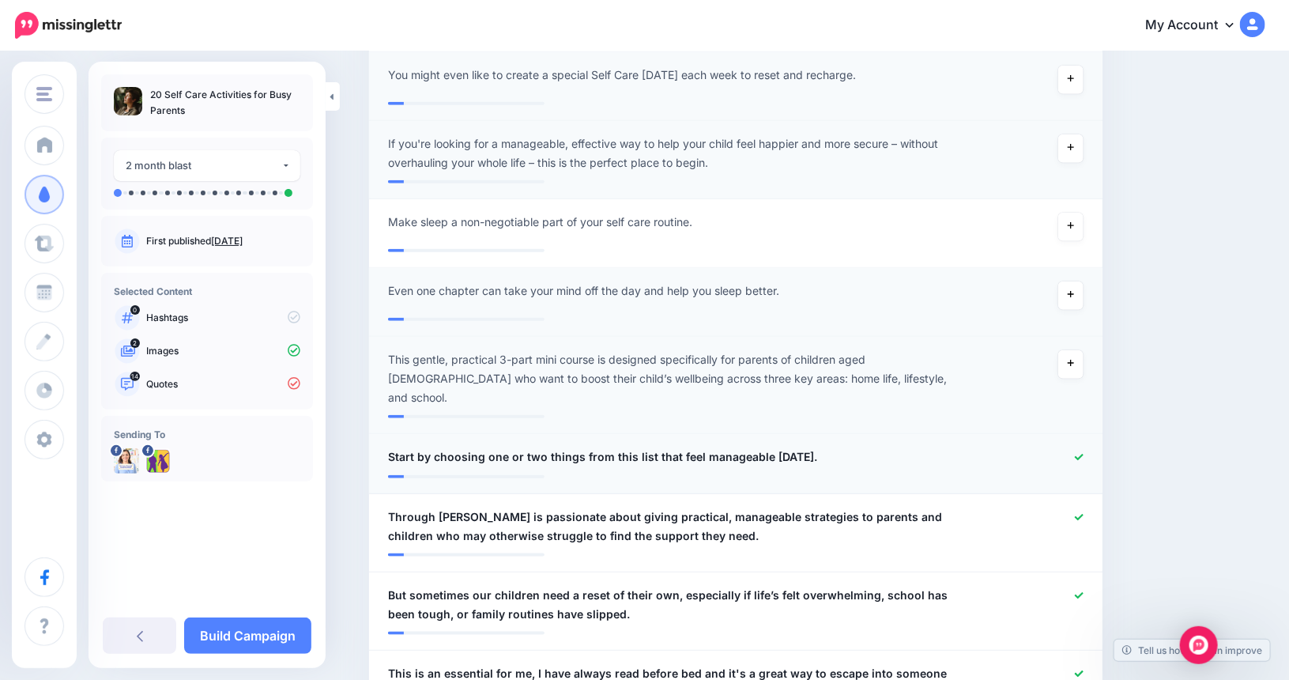
click at [1083, 453] on icon at bounding box center [1079, 457] width 9 height 9
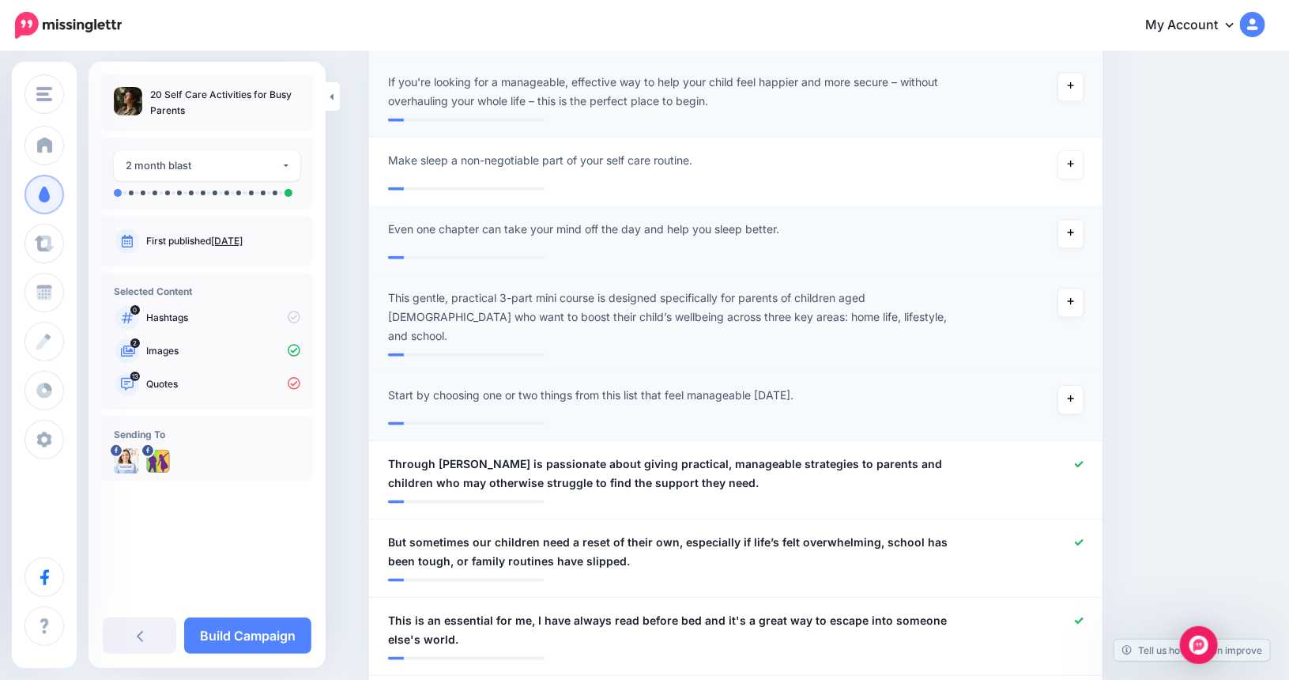
scroll to position [805, 0]
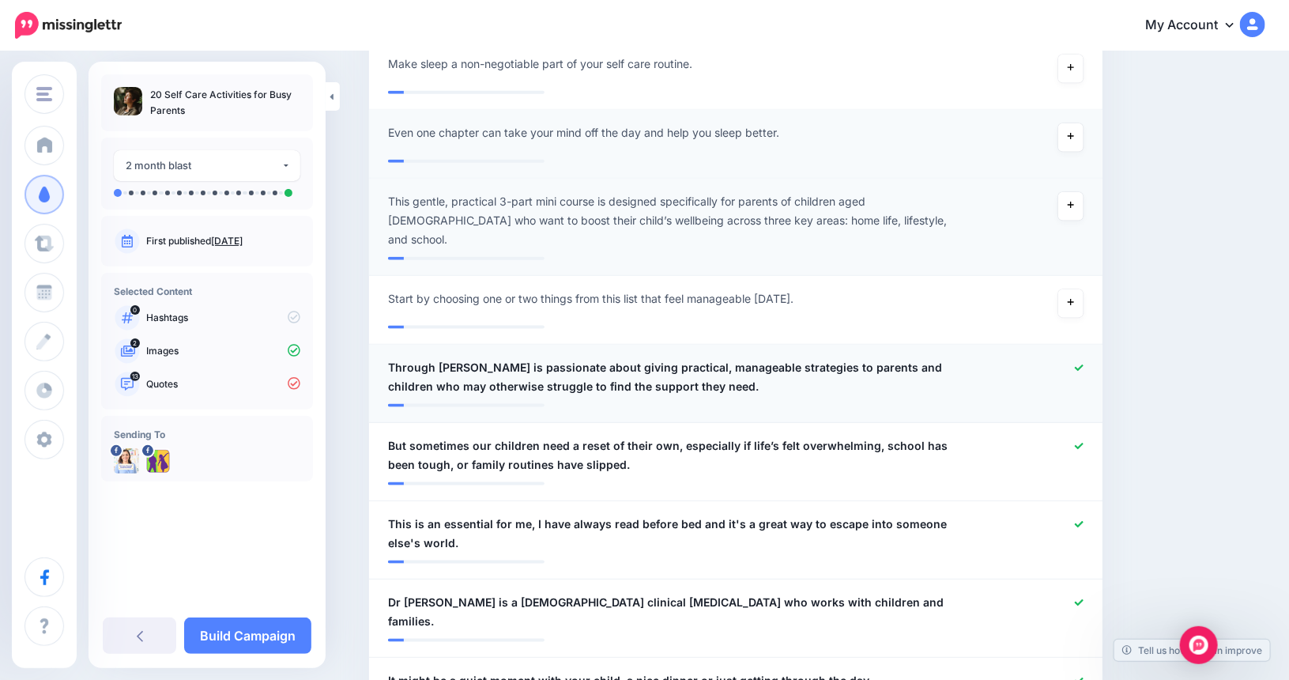
click at [1083, 363] on icon at bounding box center [1079, 367] width 9 height 9
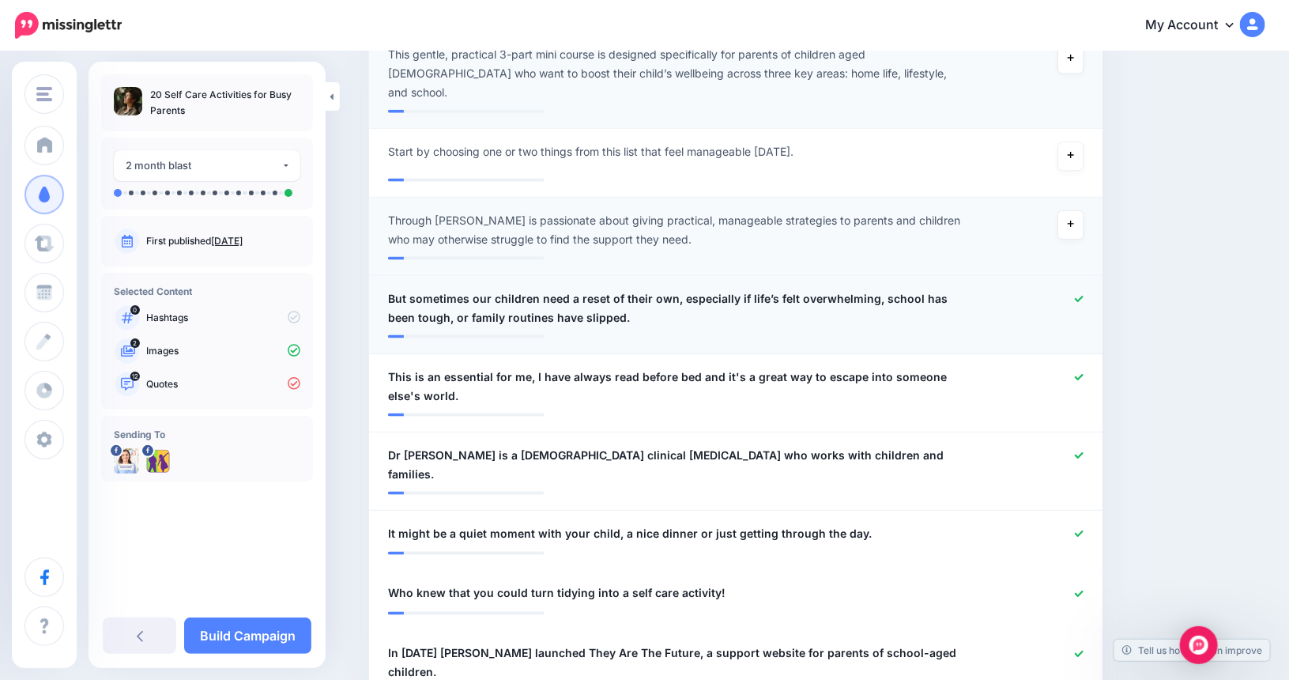
scroll to position [963, 0]
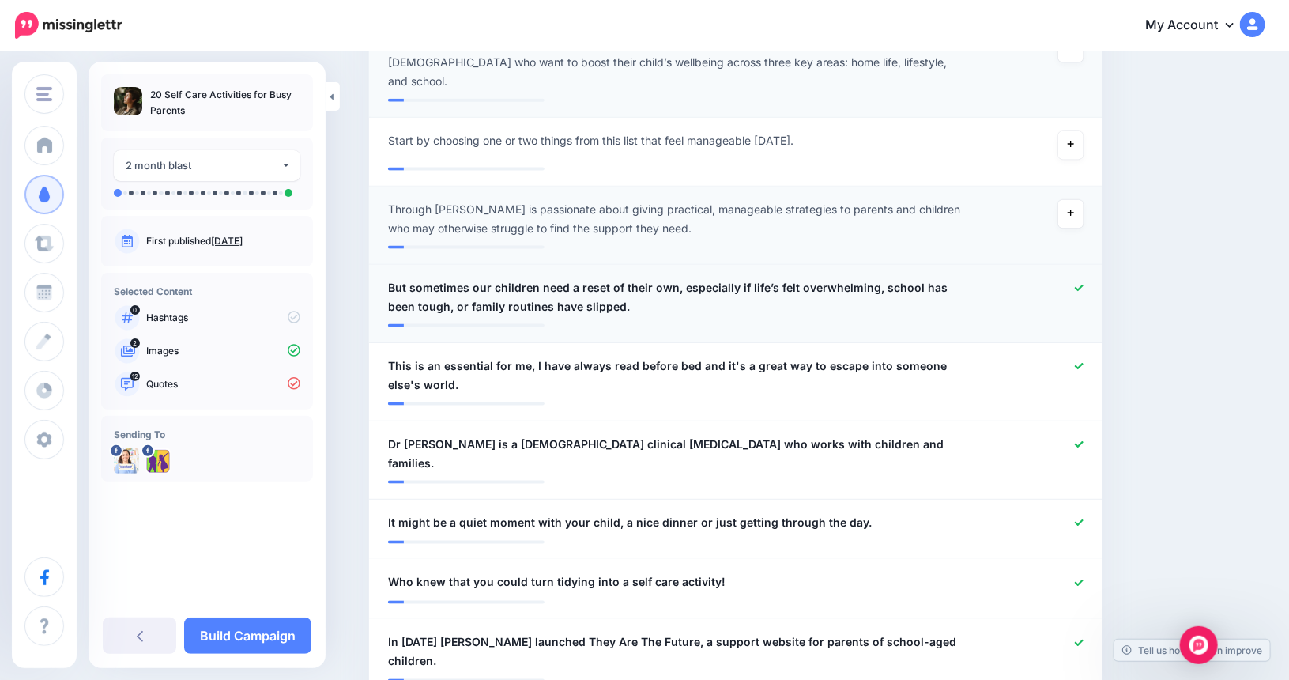
click at [1083, 284] on icon at bounding box center [1079, 288] width 9 height 9
click at [1083, 363] on icon at bounding box center [1079, 366] width 9 height 6
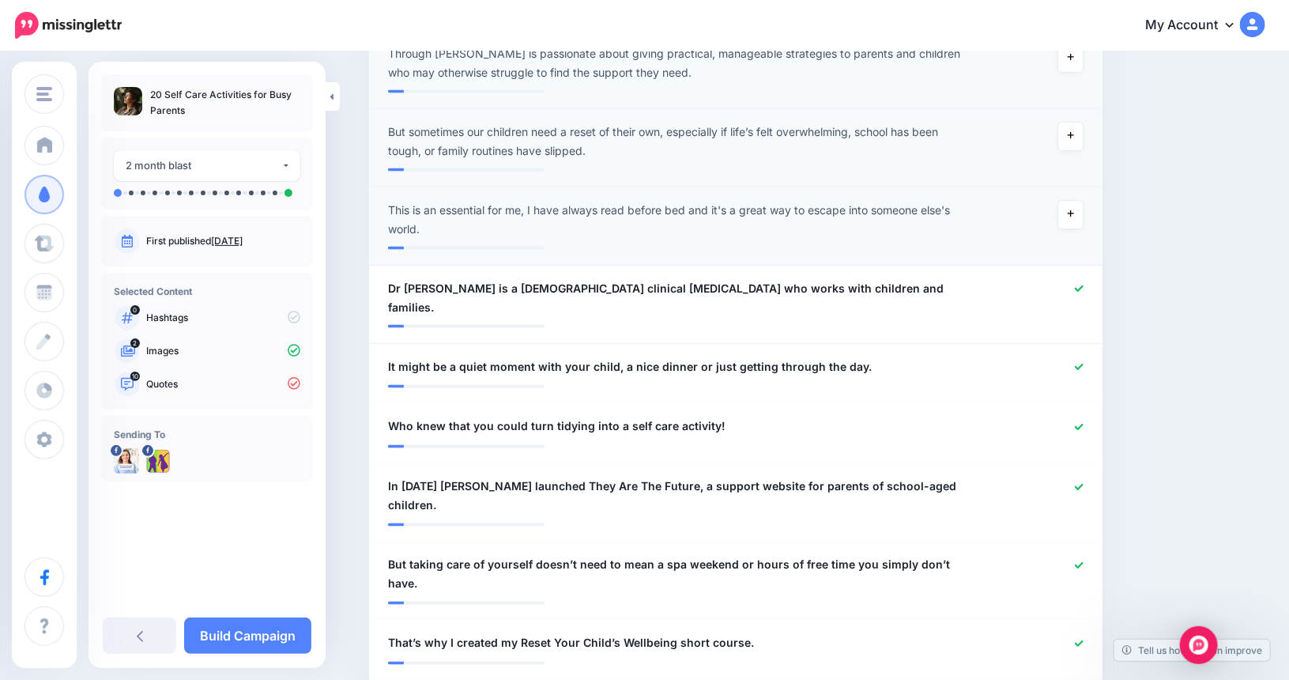
scroll to position [1121, 0]
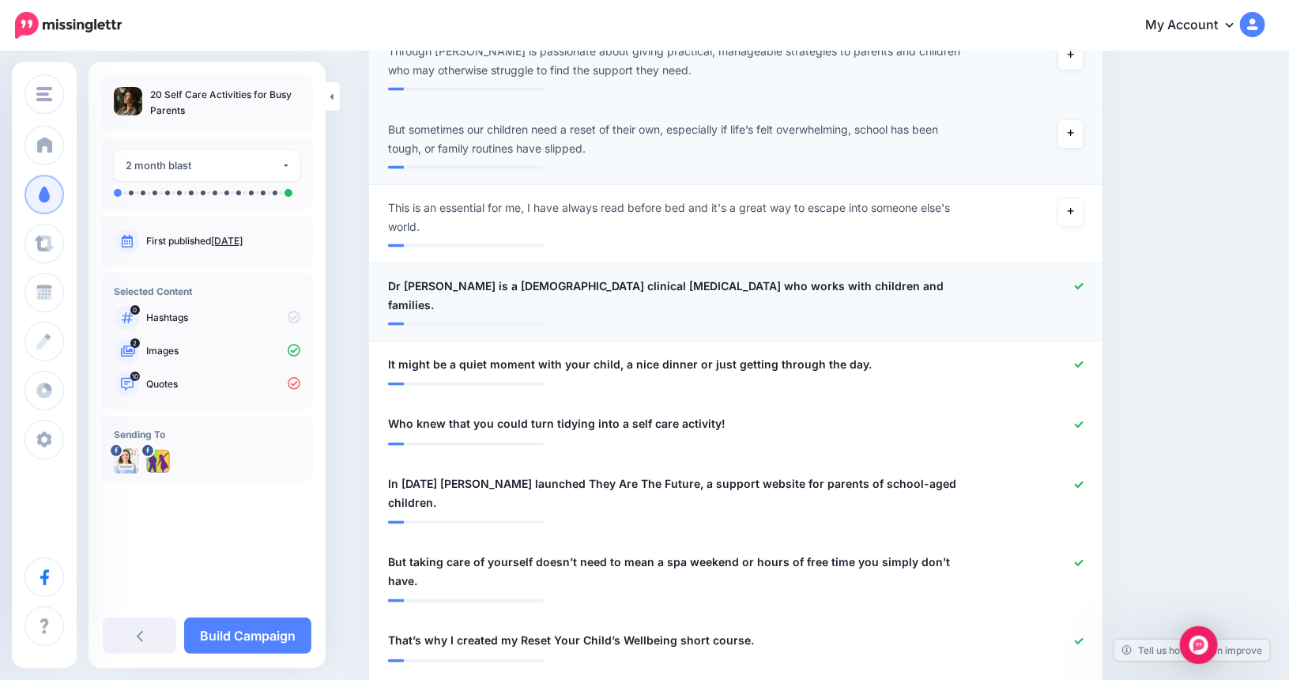
click at [1090, 277] on div at bounding box center [1036, 296] width 120 height 38
click at [1083, 282] on icon at bounding box center [1079, 286] width 9 height 9
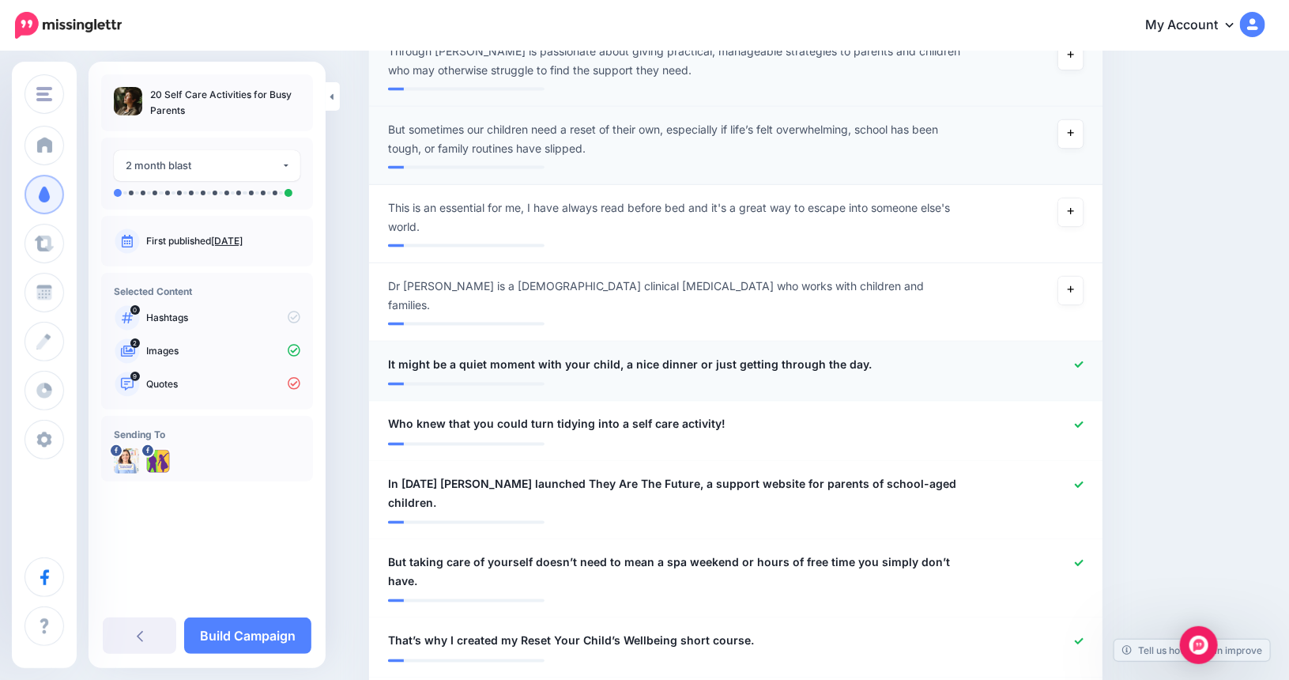
click at [1083, 360] on icon at bounding box center [1079, 364] width 9 height 9
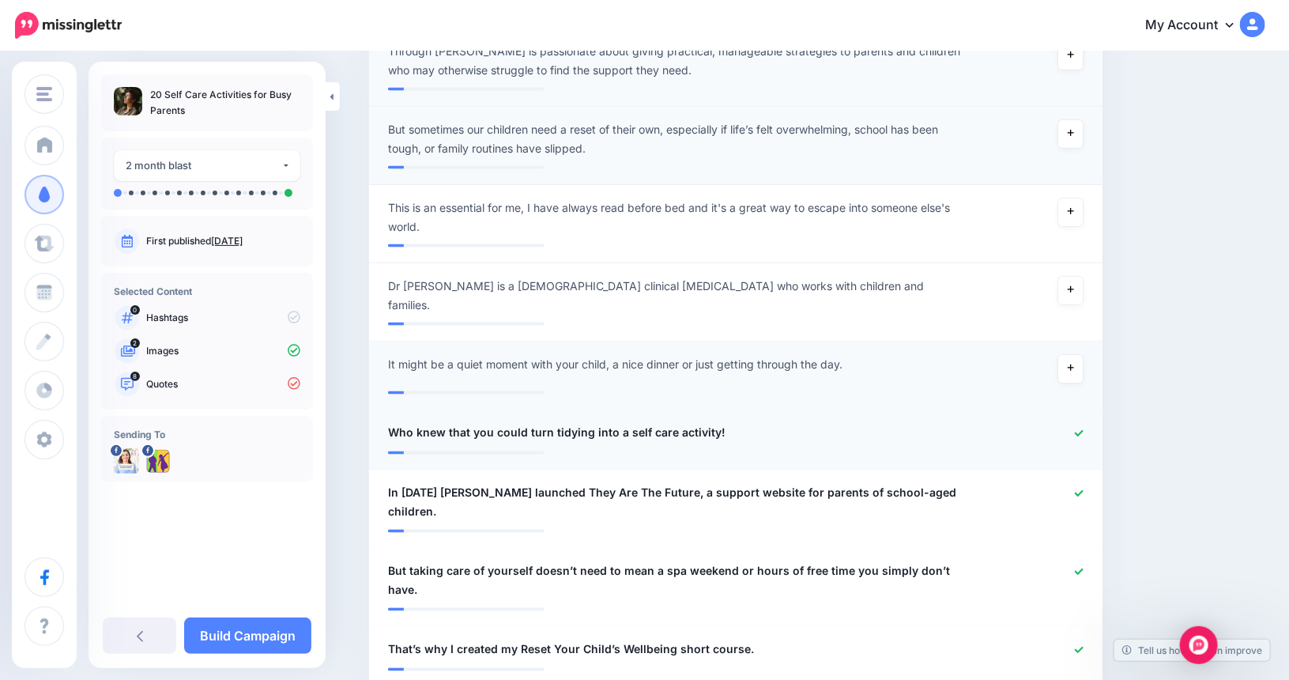
click at [1083, 429] on icon at bounding box center [1079, 433] width 9 height 9
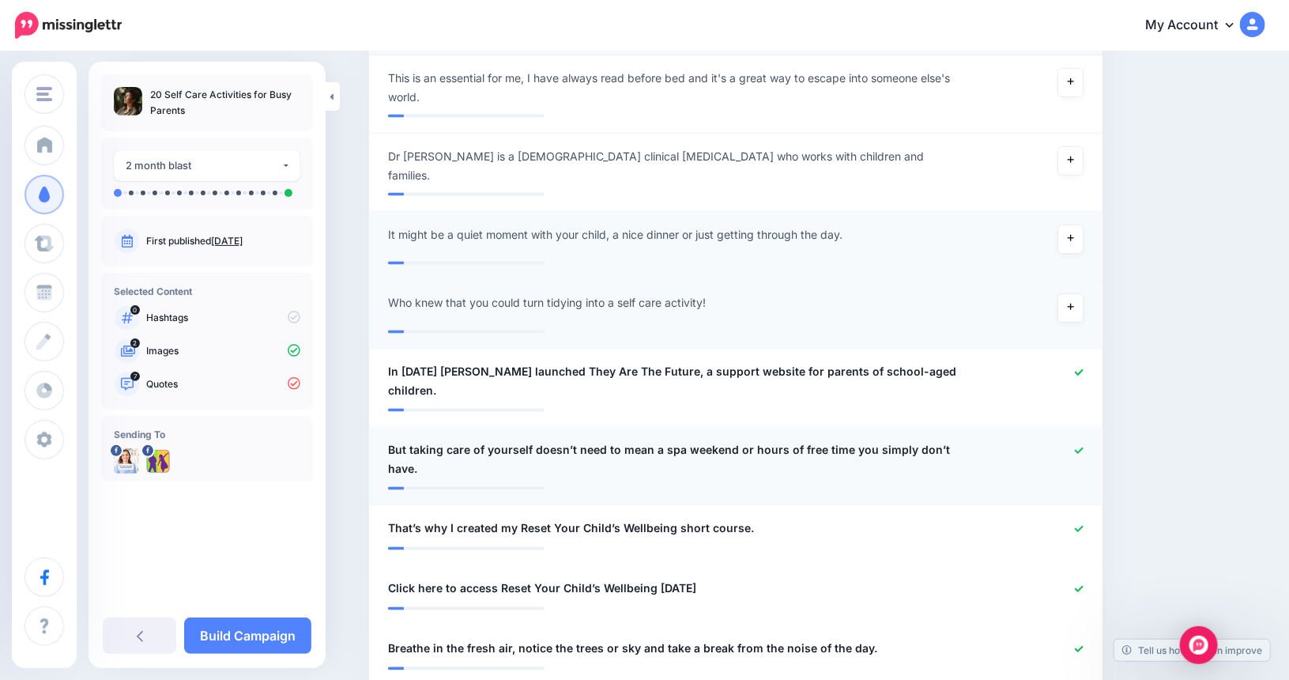
scroll to position [1279, 0]
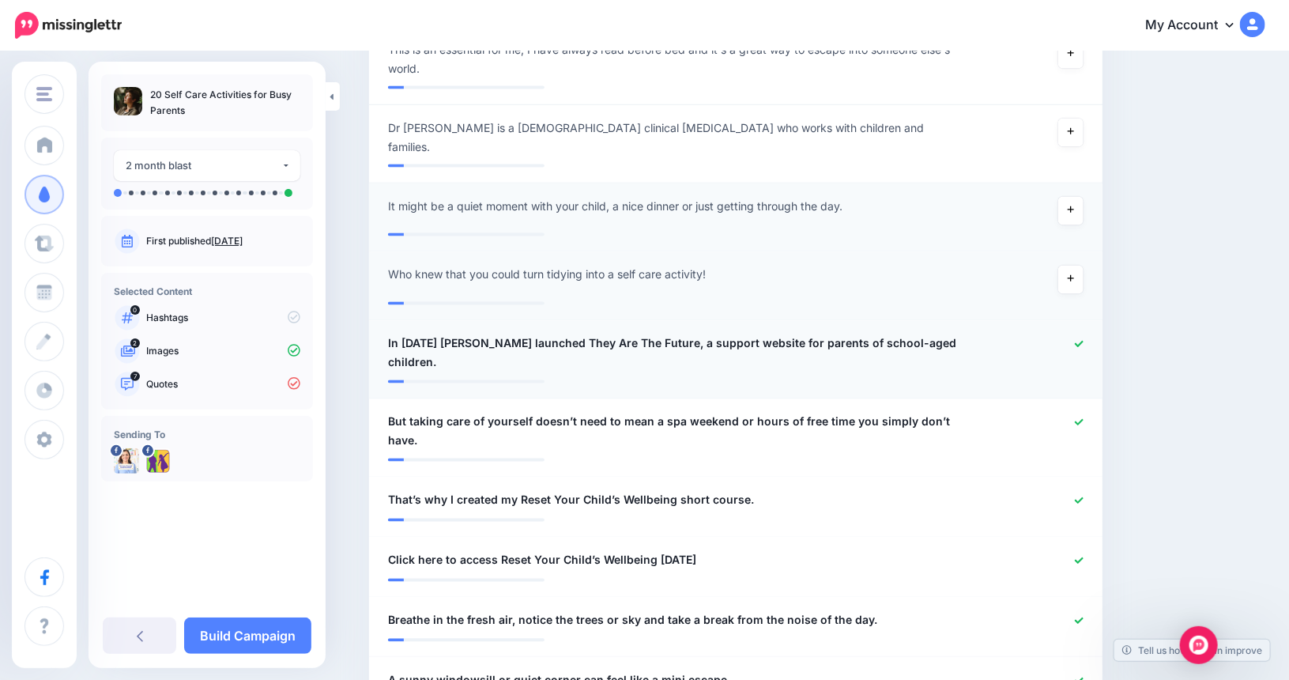
click at [1083, 340] on icon at bounding box center [1079, 344] width 9 height 9
click at [1083, 419] on icon at bounding box center [1079, 422] width 9 height 6
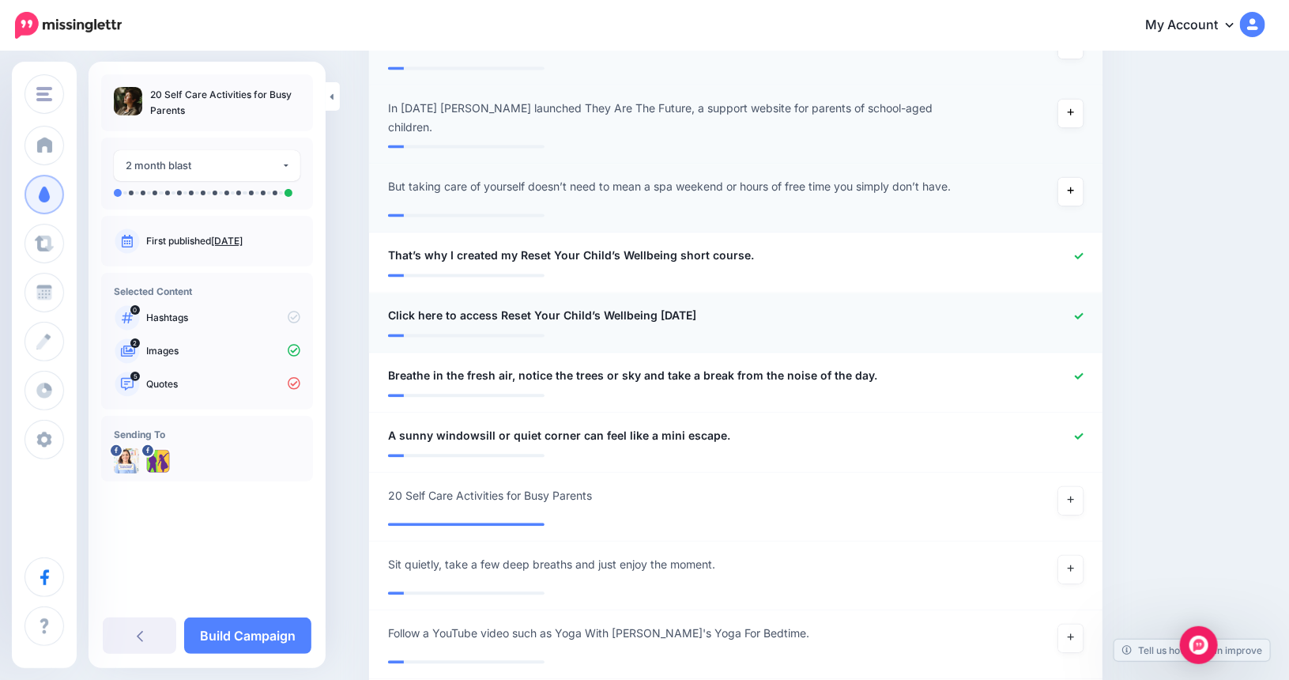
scroll to position [1516, 0]
click at [1083, 250] on icon at bounding box center [1079, 254] width 9 height 9
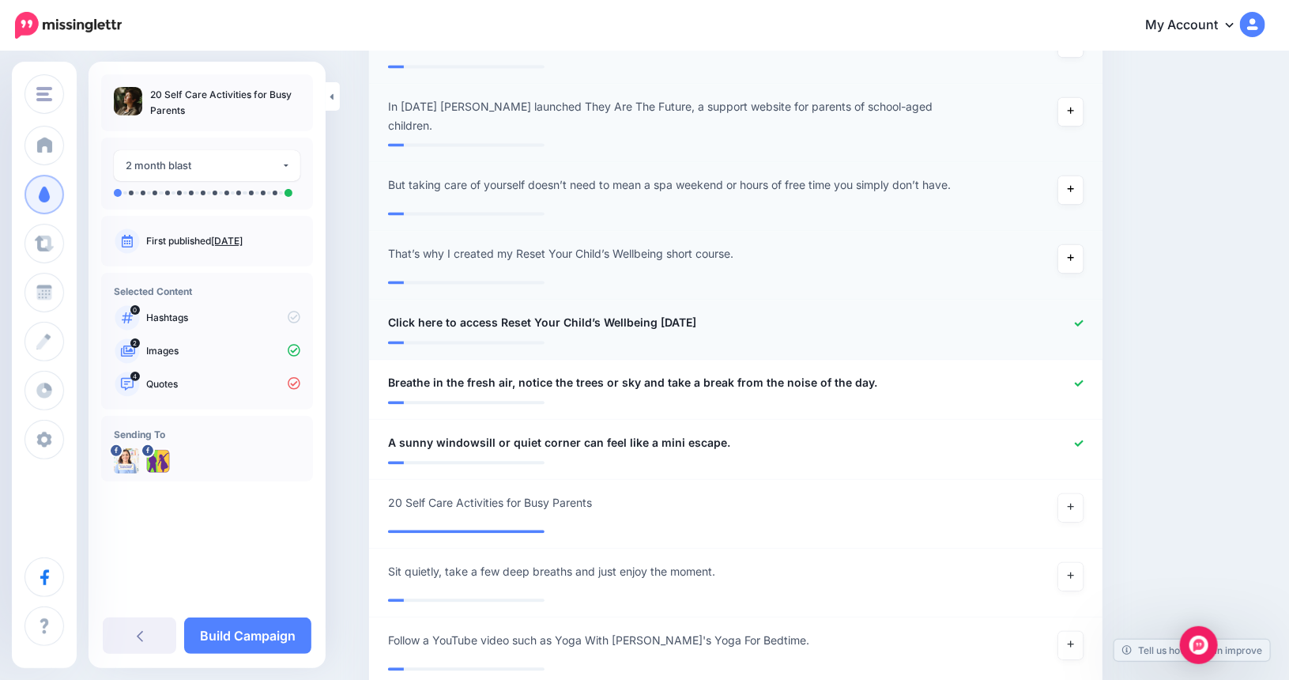
click at [1082, 319] on icon at bounding box center [1079, 322] width 9 height 6
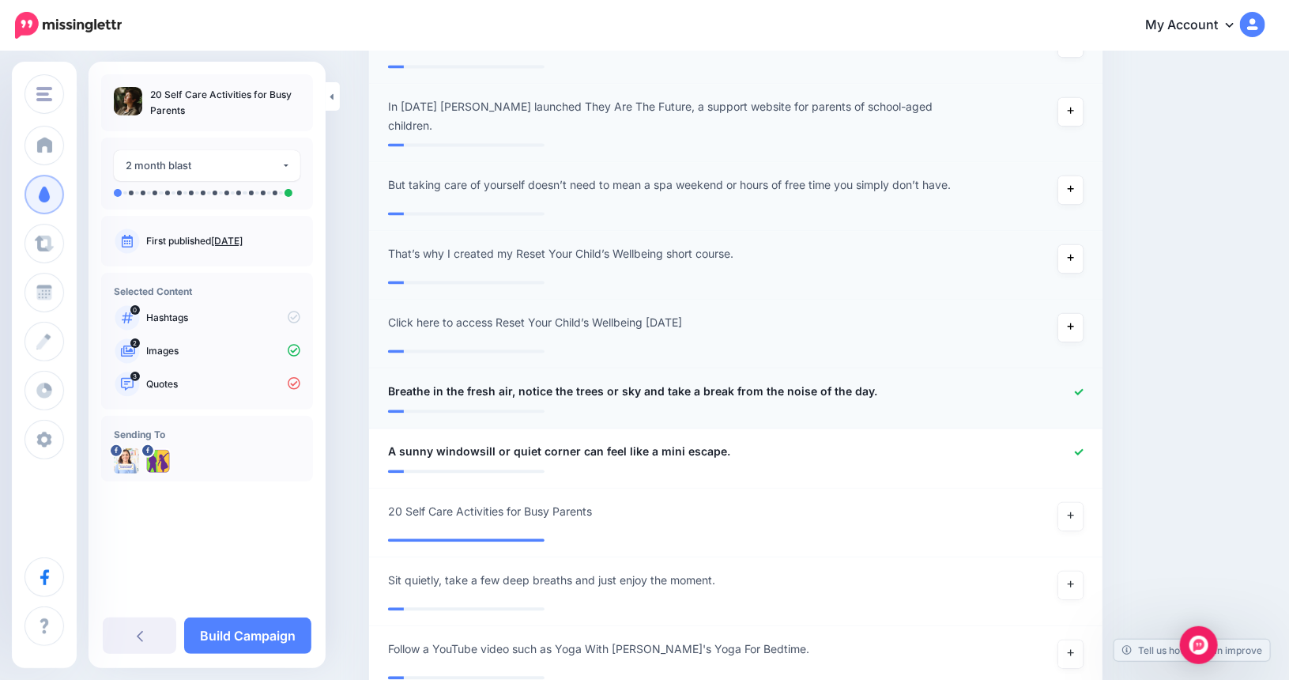
click at [1083, 387] on icon at bounding box center [1079, 391] width 9 height 9
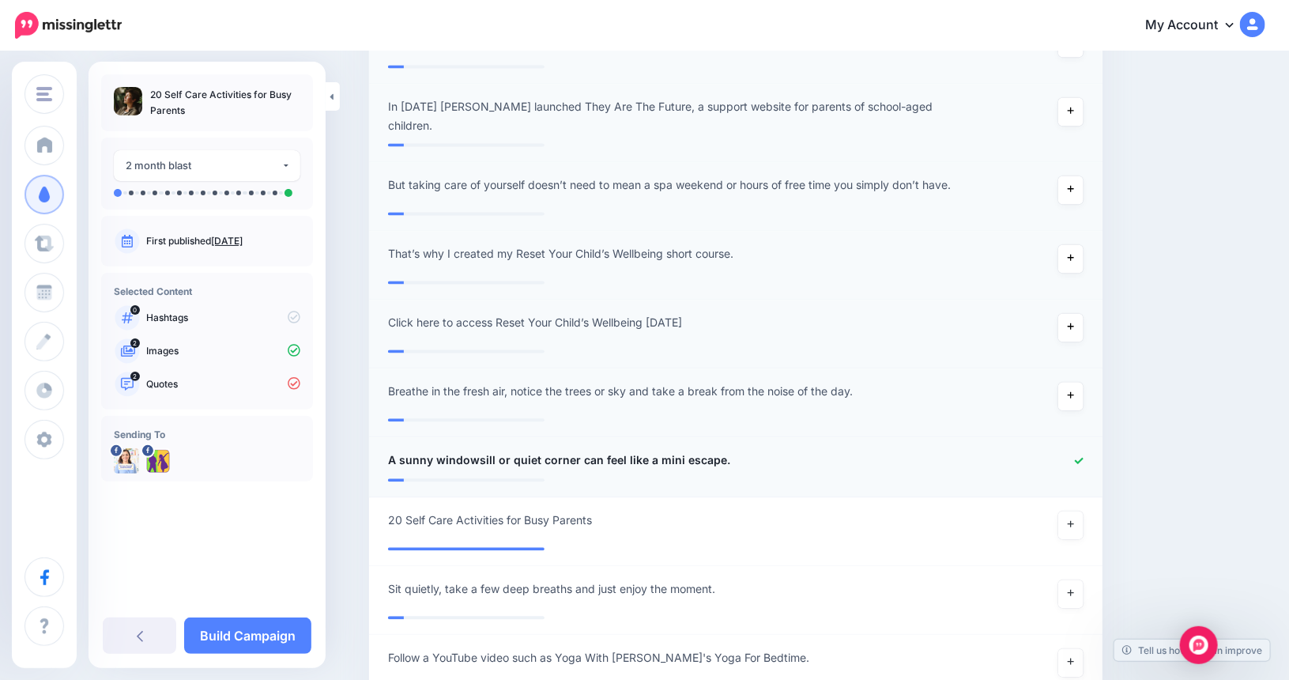
click at [1083, 456] on icon at bounding box center [1079, 460] width 9 height 9
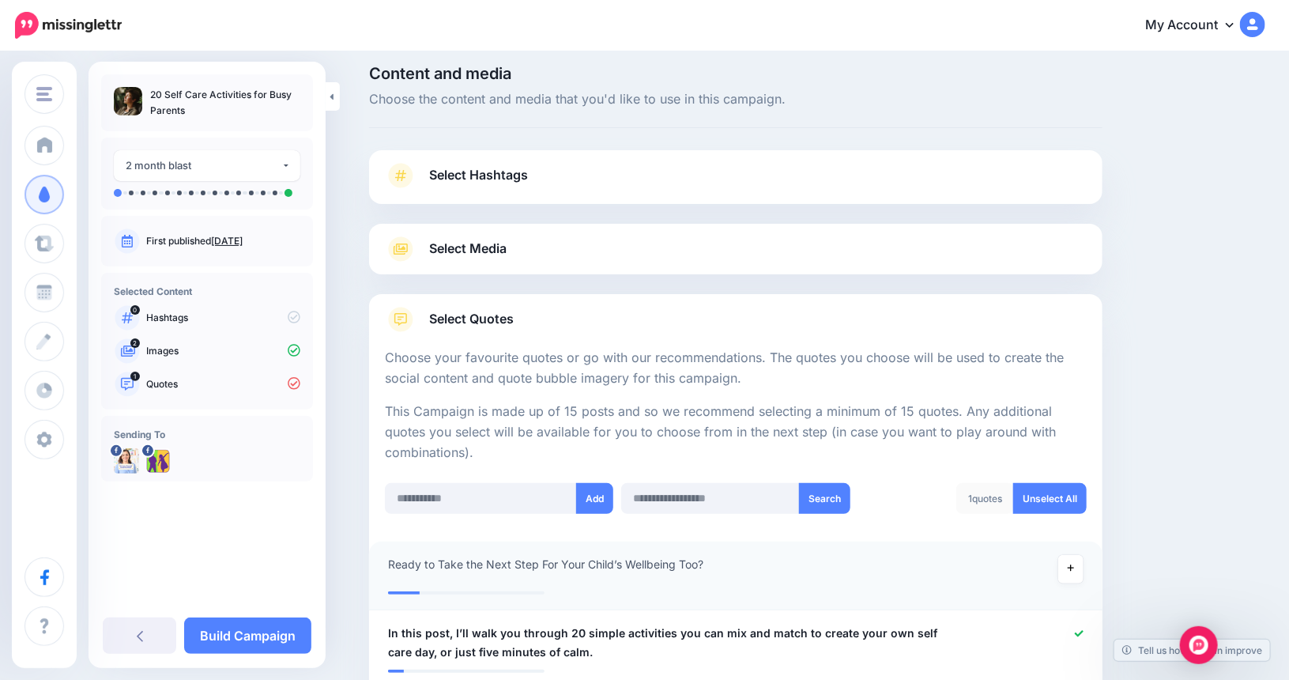
scroll to position [0, 0]
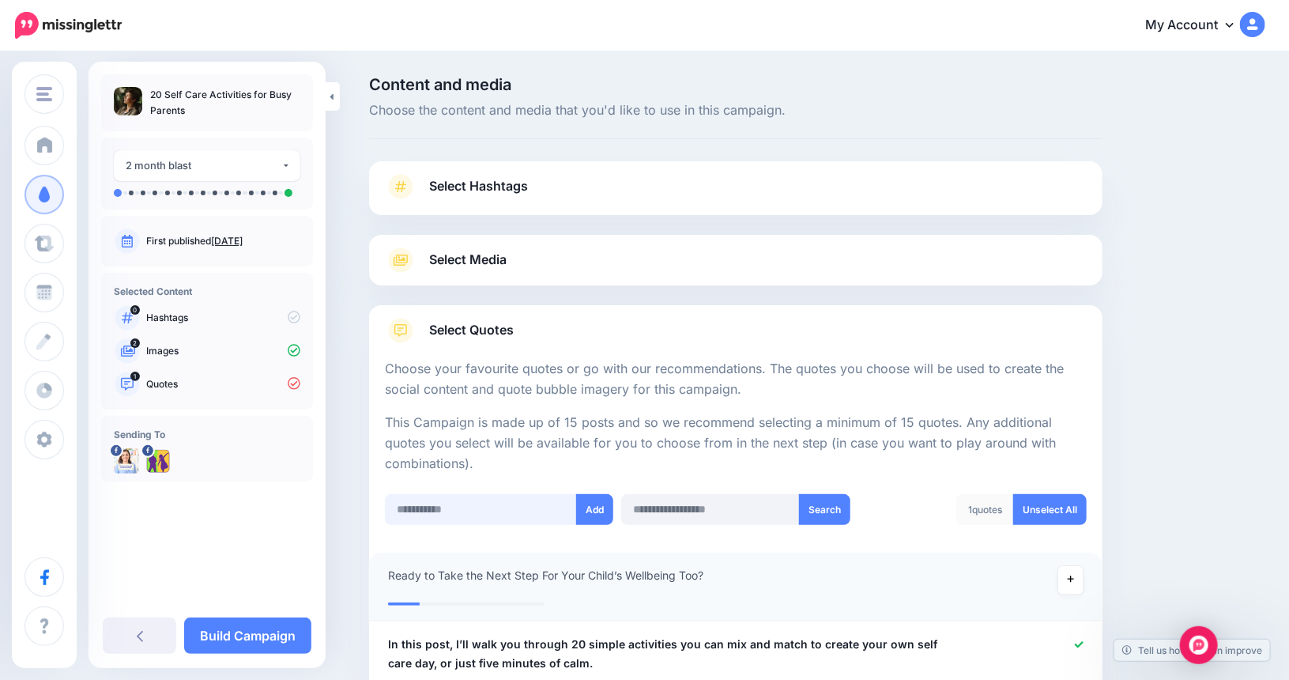
paste input "**********"
type input "**********"
click at [598, 507] on button "Add" at bounding box center [594, 509] width 37 height 31
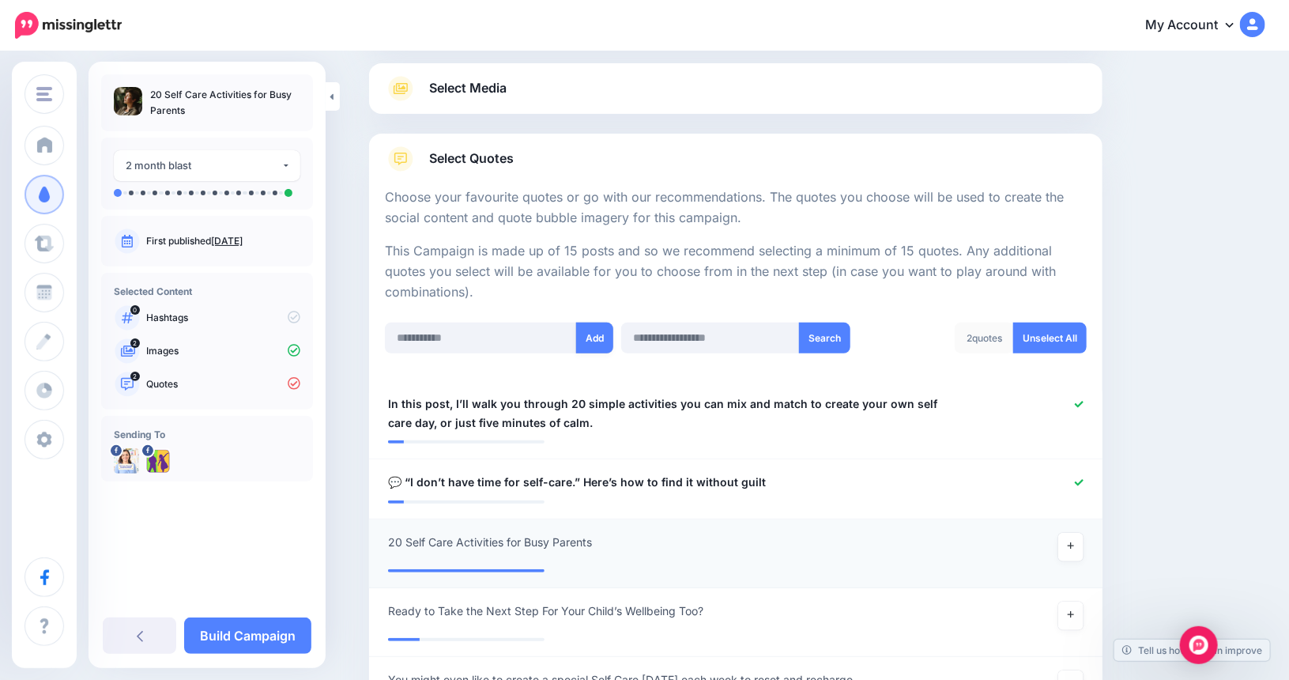
scroll to position [156, 0]
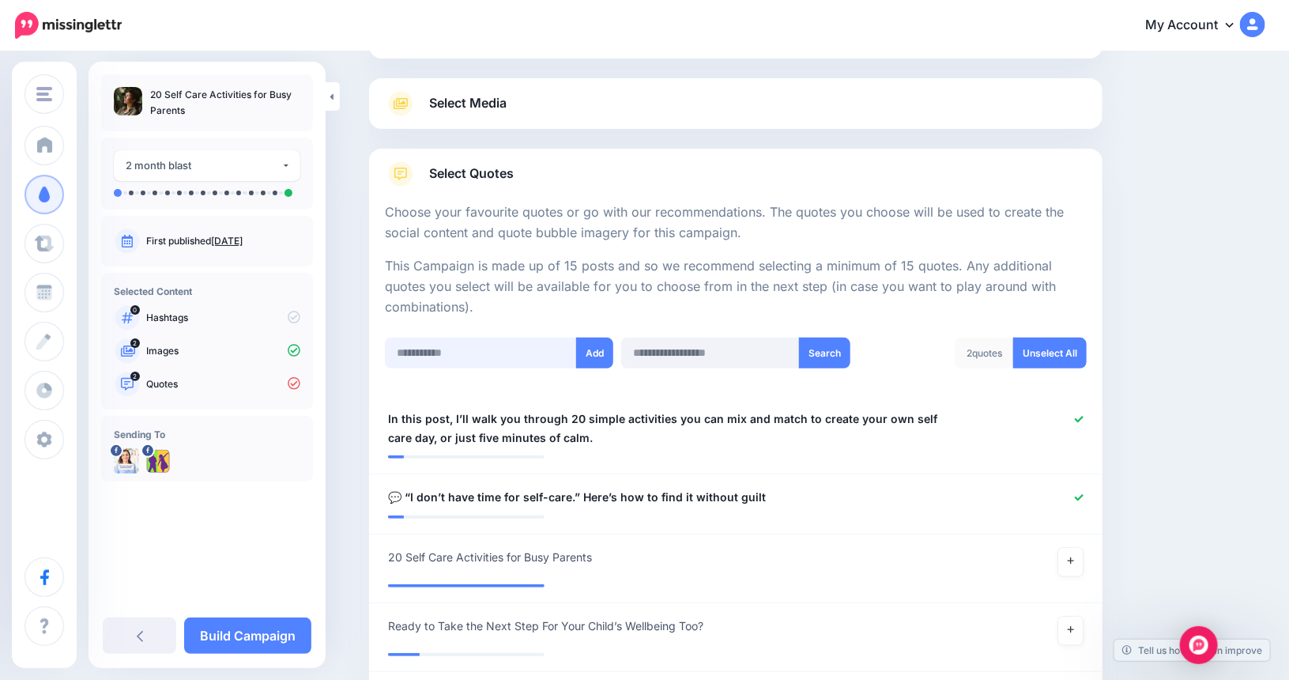
paste input "**********"
type input "**********"
click at [599, 353] on button "Add" at bounding box center [594, 352] width 37 height 31
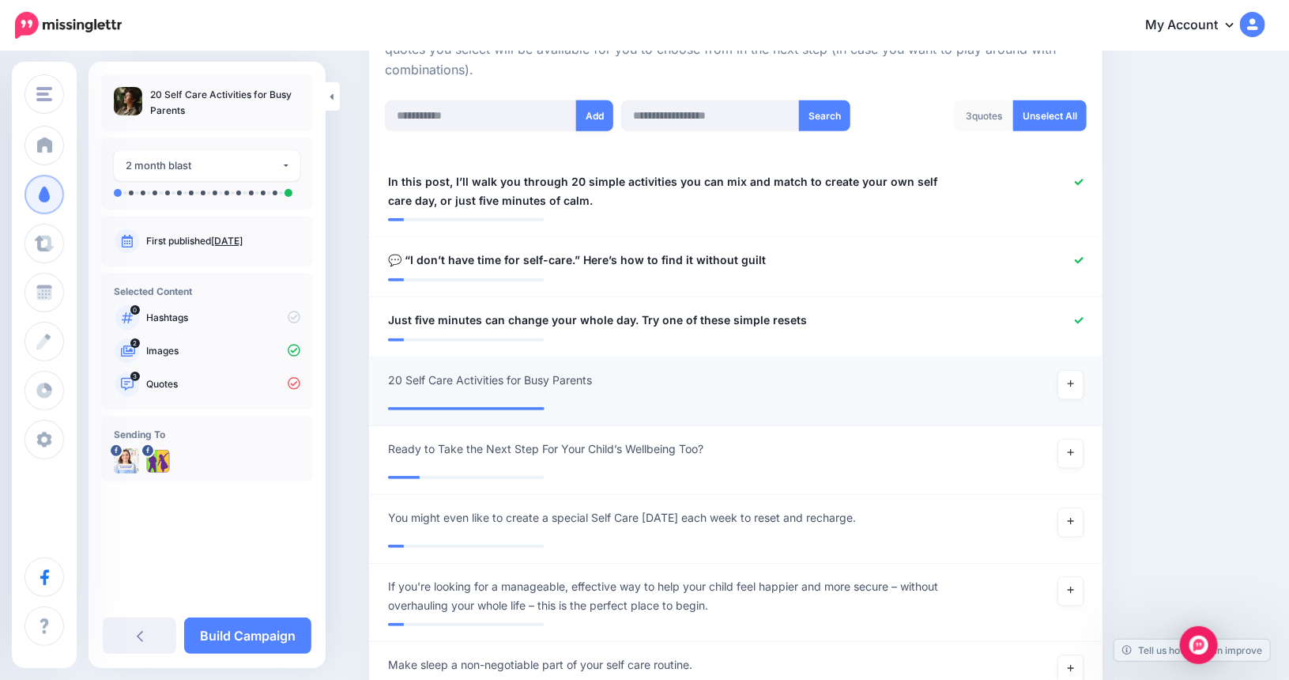
scroll to position [393, 0]
paste input "**********"
type input "**********"
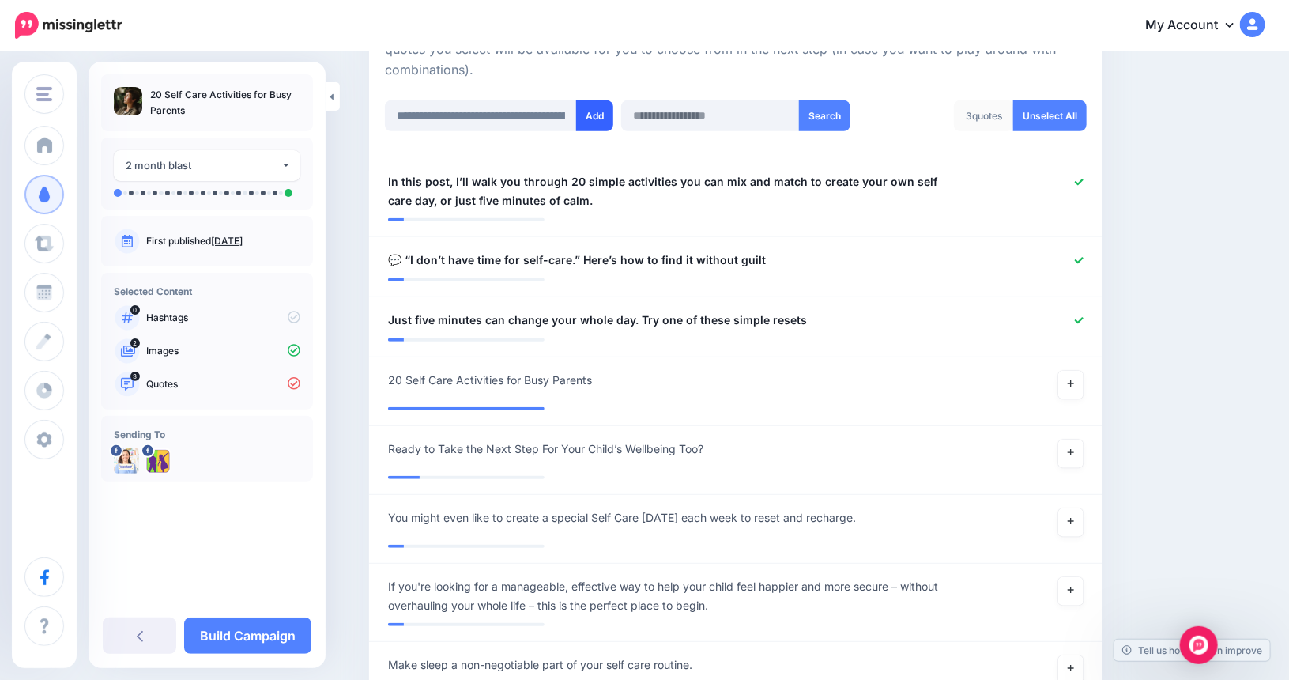
click at [604, 115] on button "Add" at bounding box center [594, 115] width 37 height 31
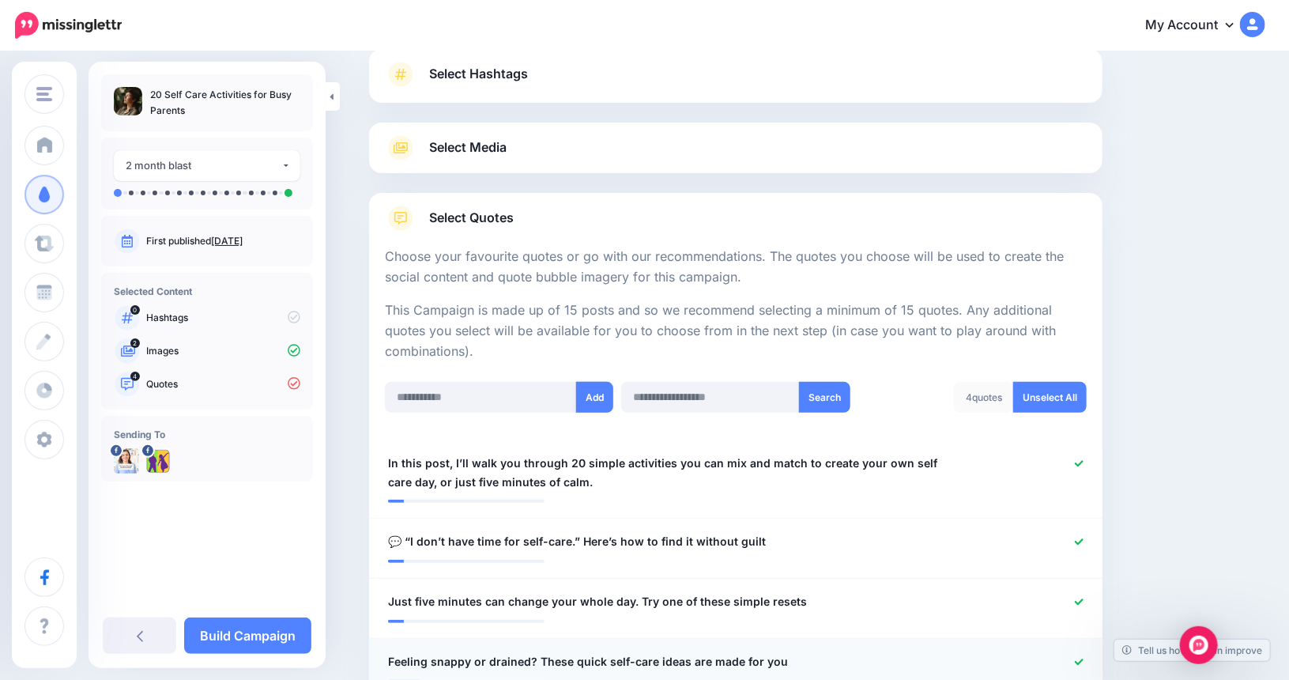
scroll to position [77, 0]
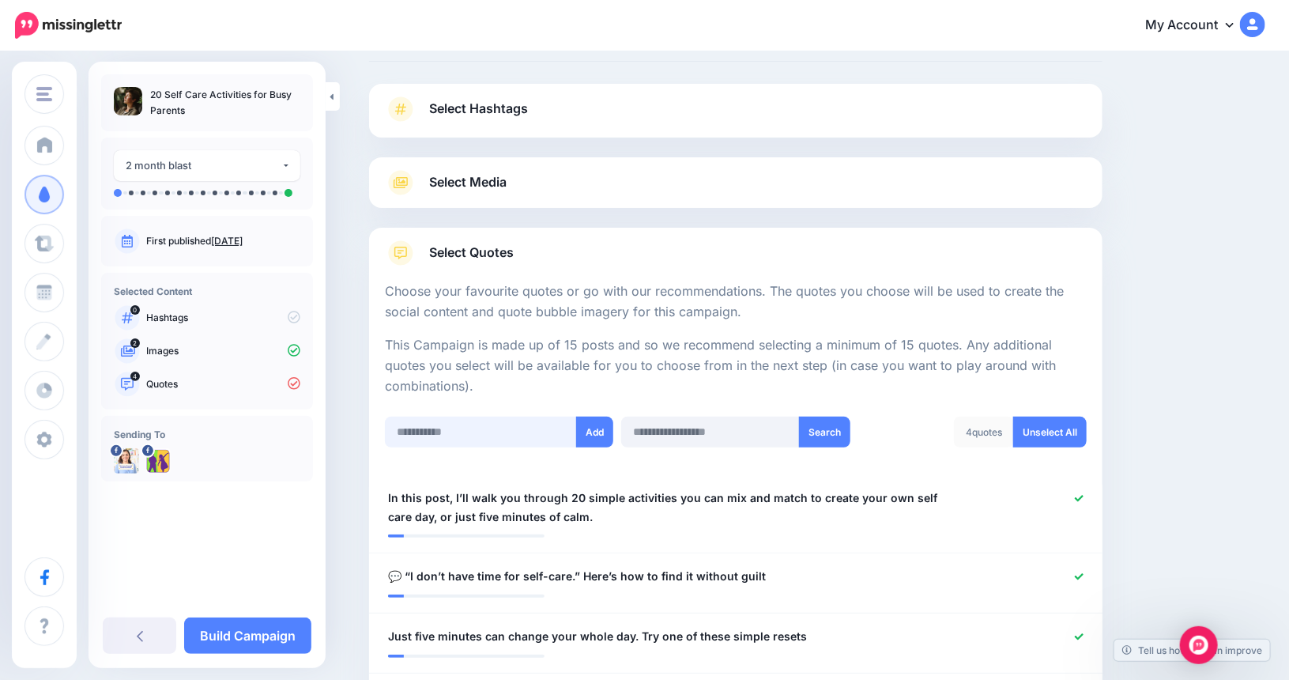
click at [408, 428] on input "text" at bounding box center [481, 431] width 192 height 31
paste input "**********"
type input "**********"
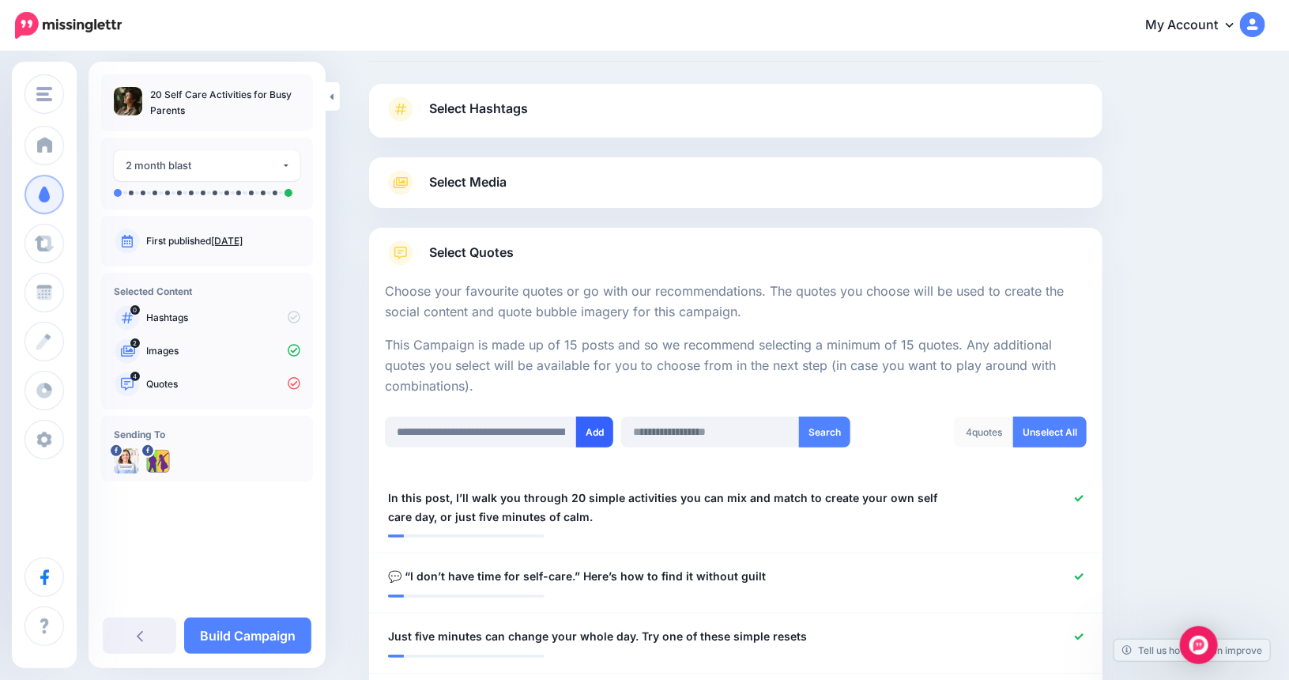
click at [604, 432] on button "Add" at bounding box center [594, 431] width 37 height 31
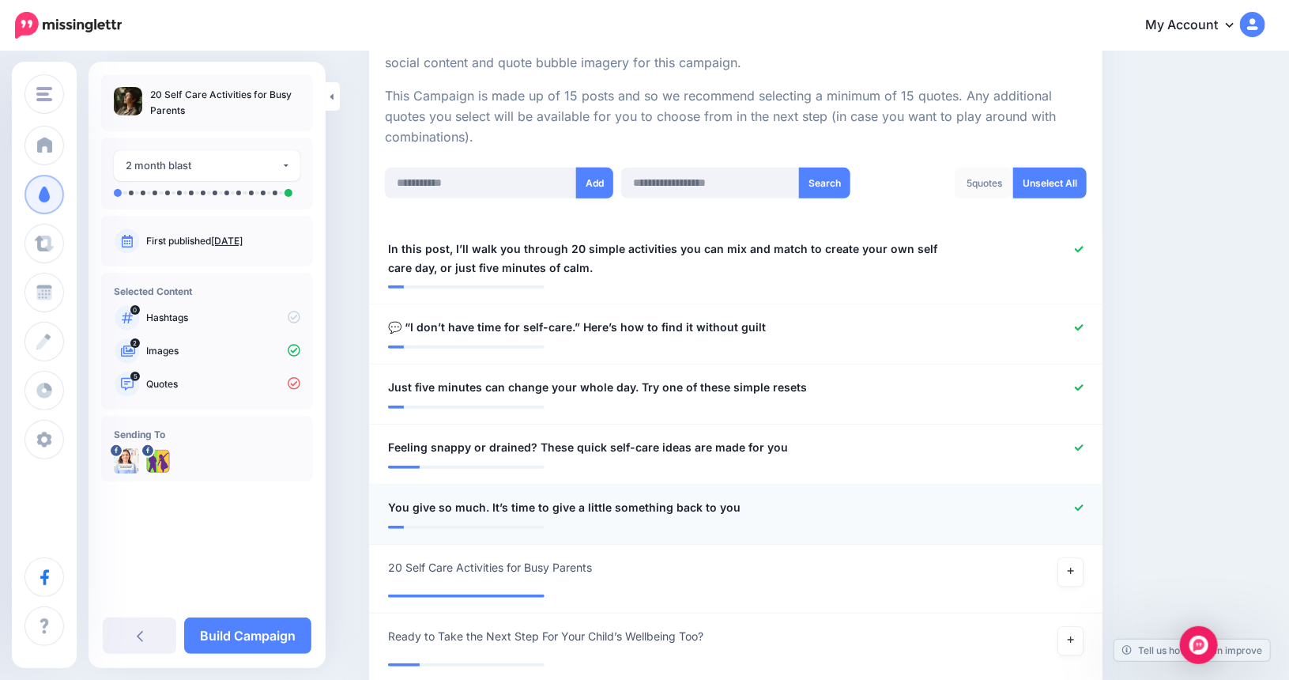
scroll to position [314, 0]
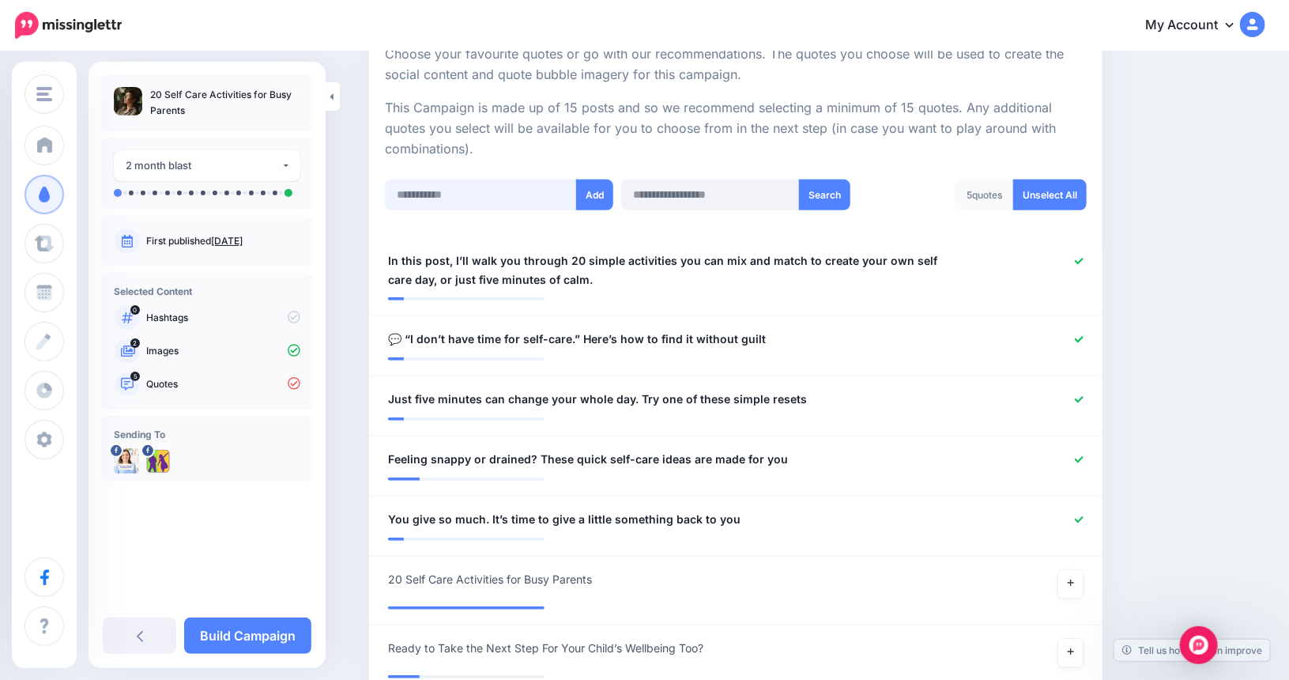
paste input "**********"
type input "**********"
click at [604, 185] on button "Add" at bounding box center [594, 194] width 37 height 31
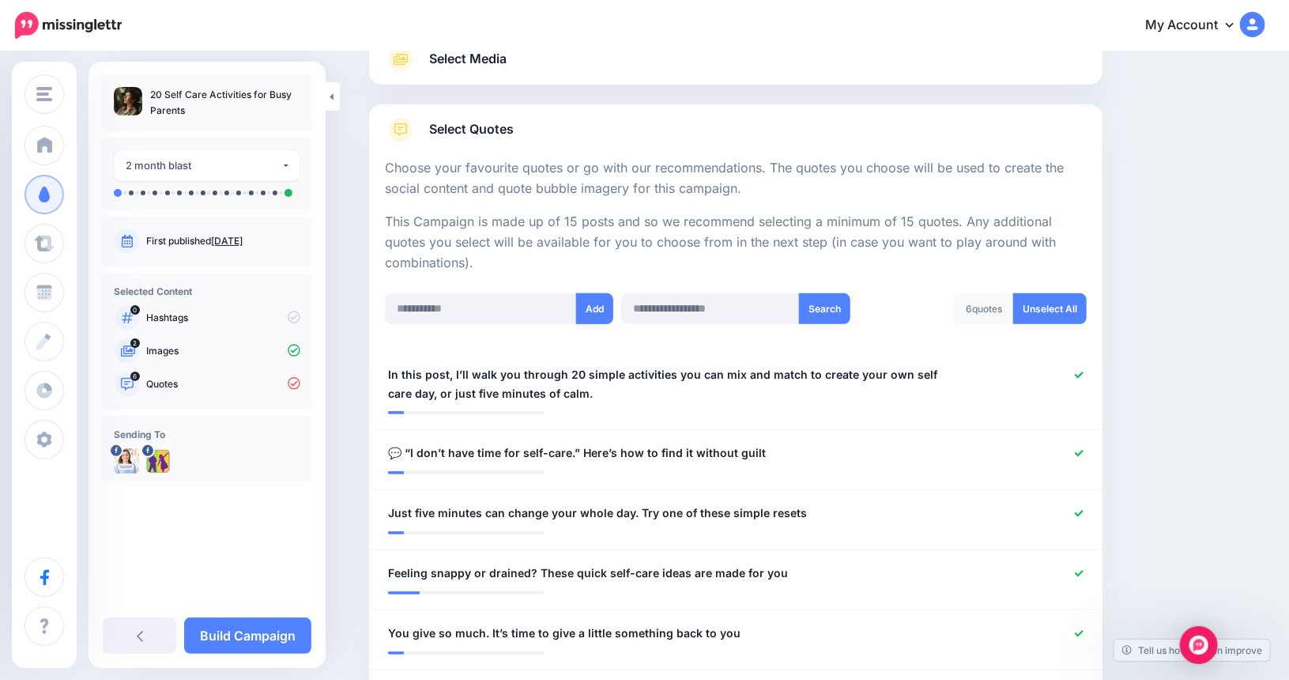
scroll to position [156, 0]
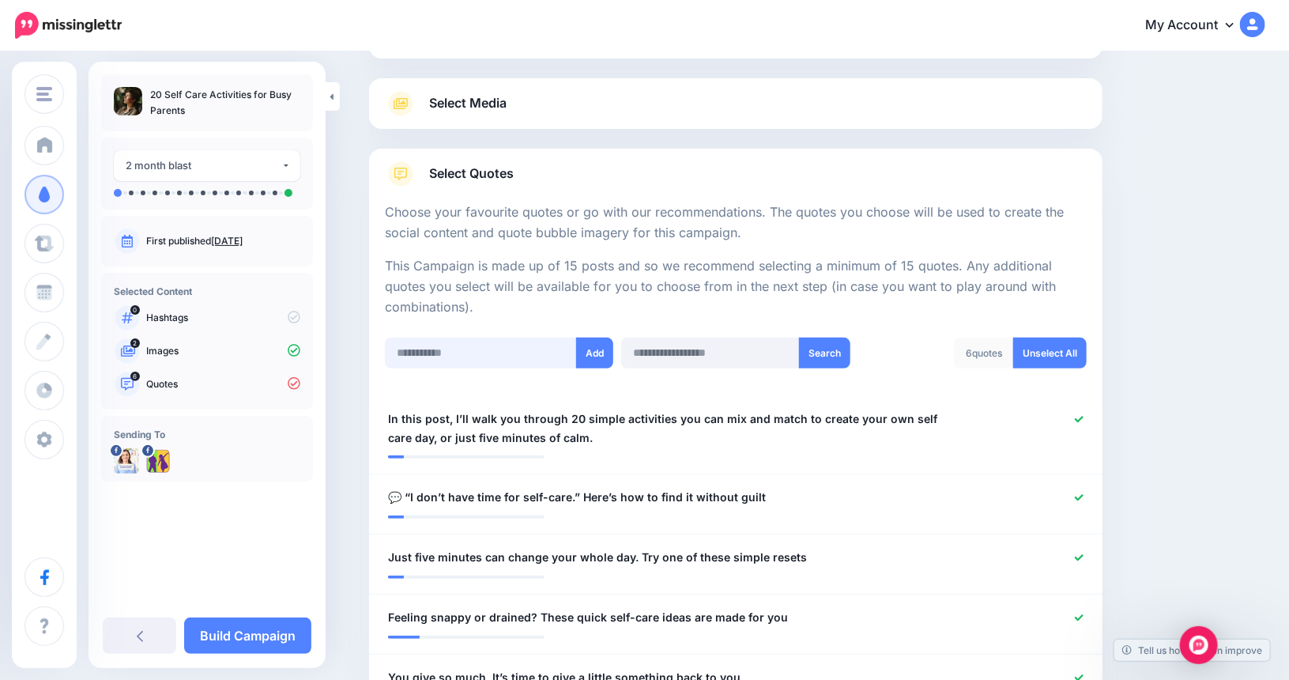
paste input "**********"
type input "**********"
click at [593, 349] on button "Add" at bounding box center [594, 352] width 37 height 31
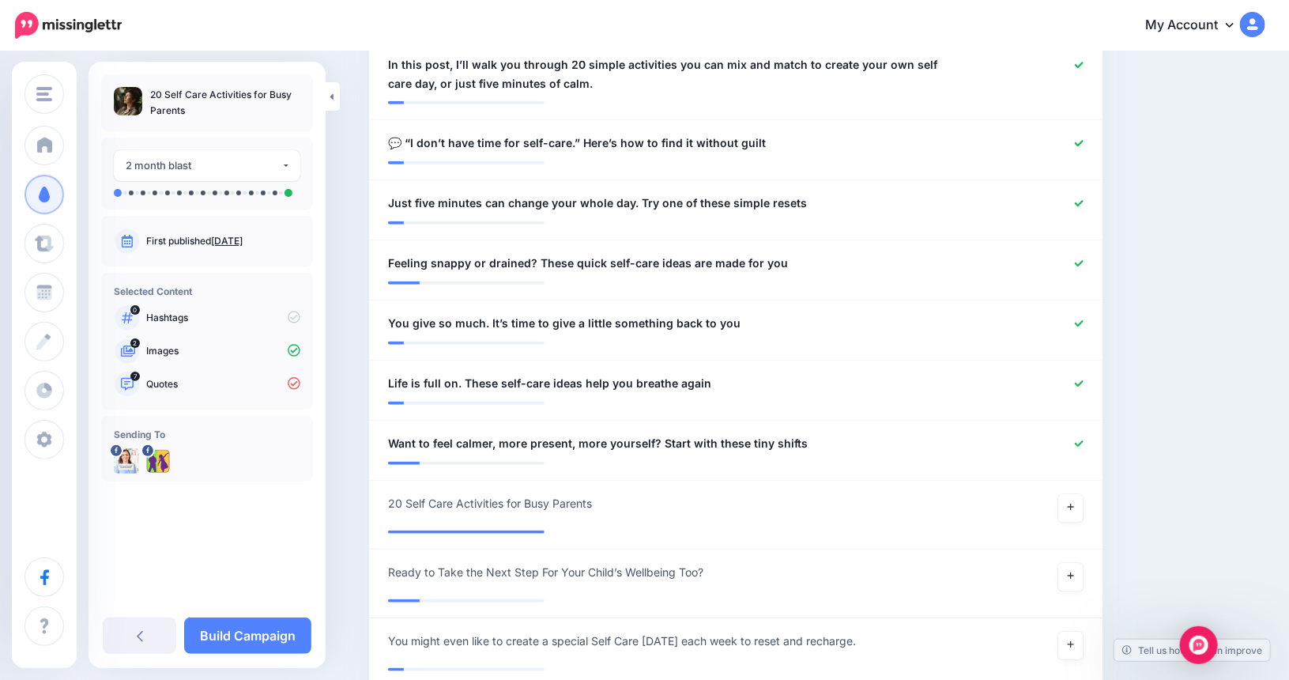
scroll to position [396, 0]
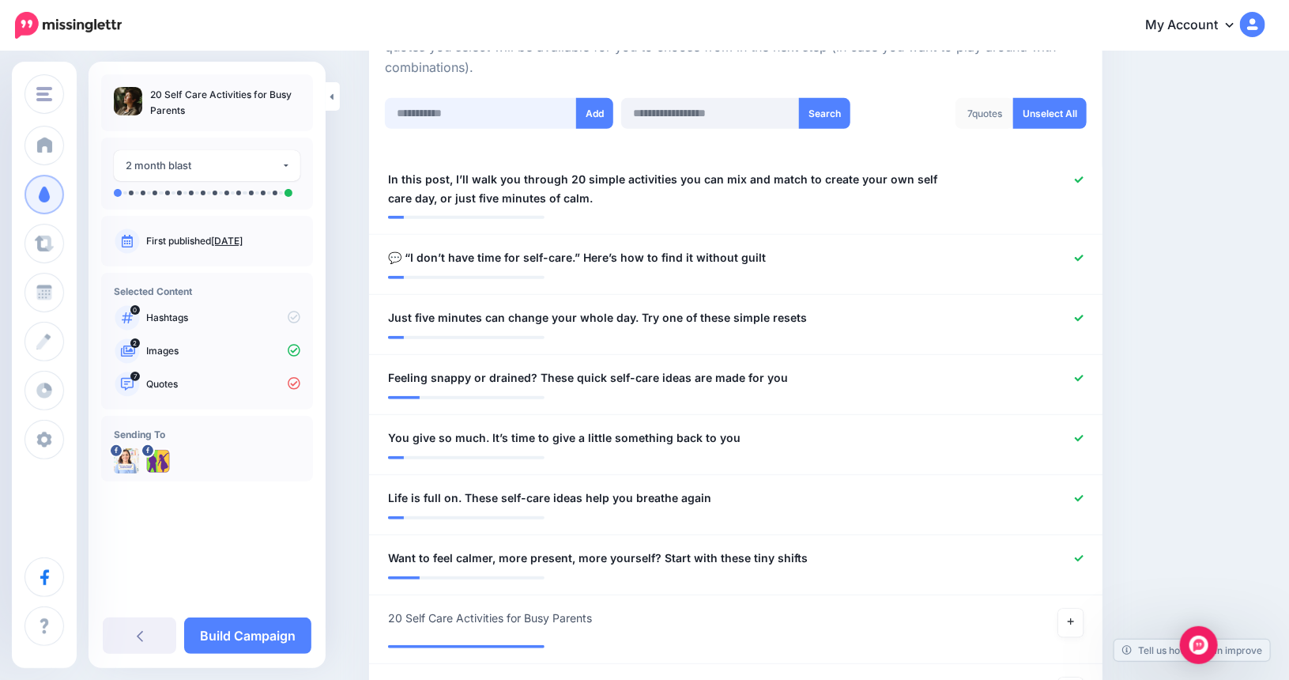
paste input "**********"
type input "**********"
click at [601, 108] on button "Add" at bounding box center [594, 113] width 37 height 31
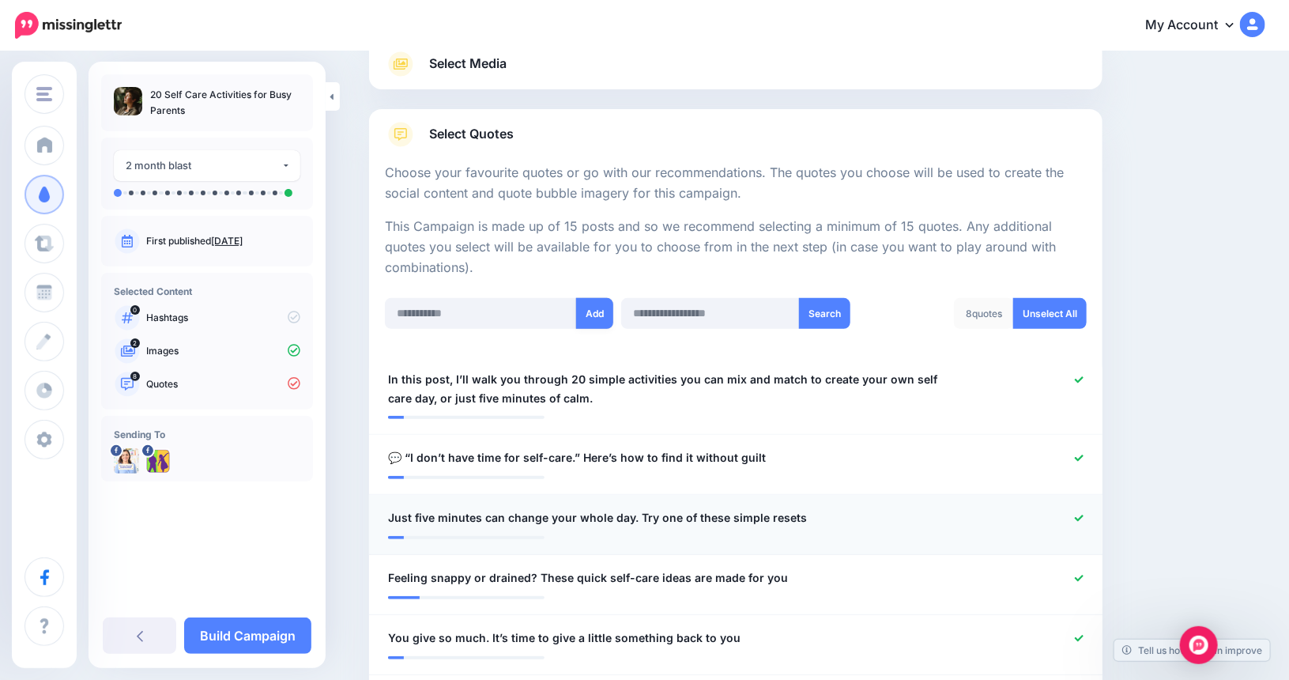
scroll to position [156, 0]
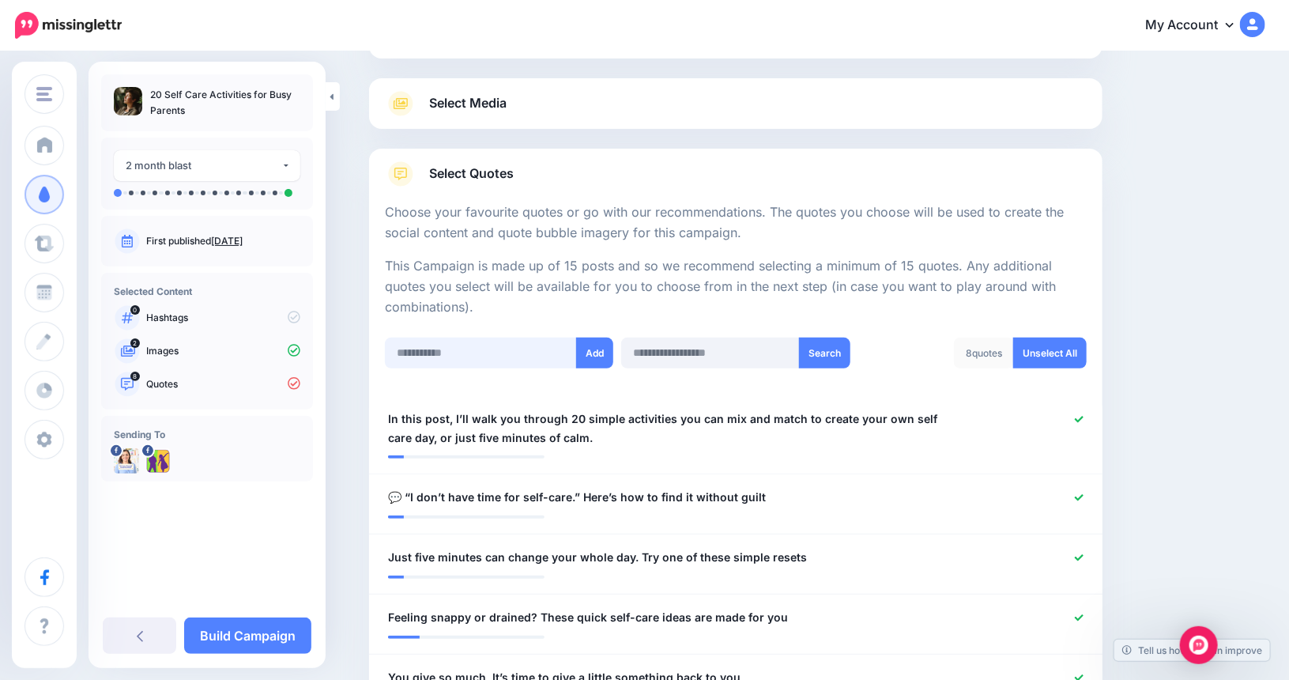
paste input "**********"
type input "**********"
click at [601, 353] on button "Add" at bounding box center [594, 352] width 37 height 31
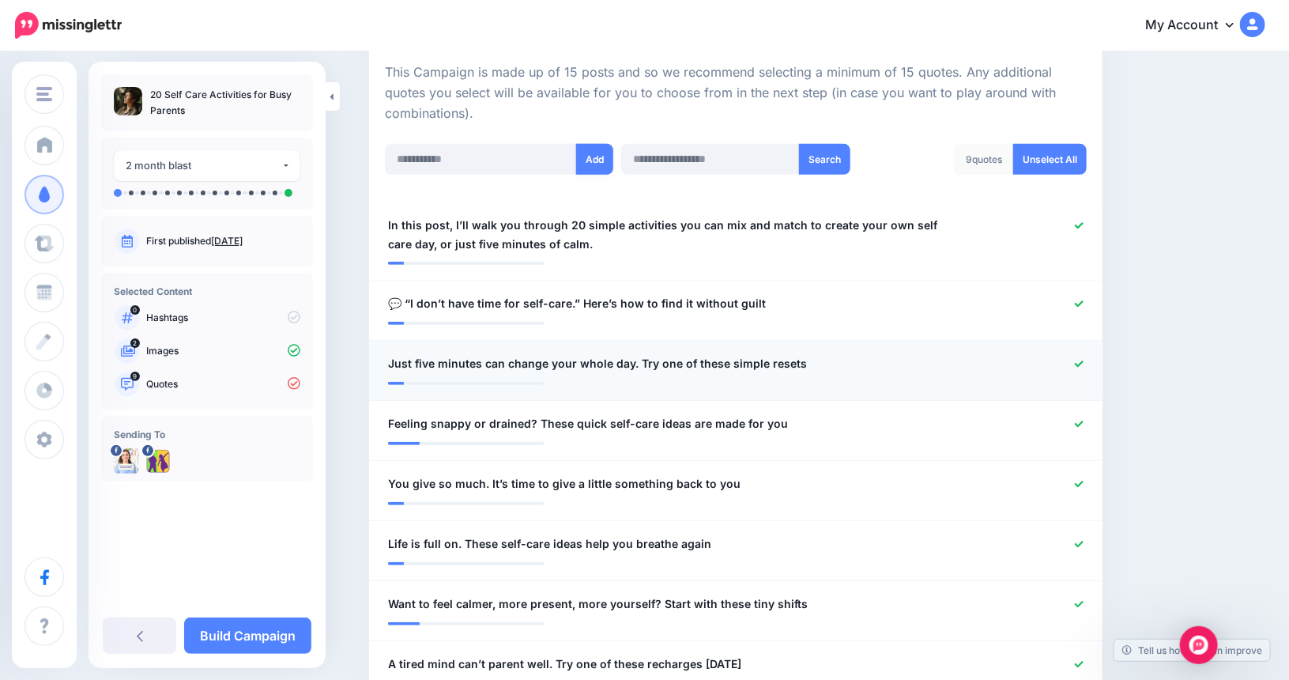
scroll to position [314, 0]
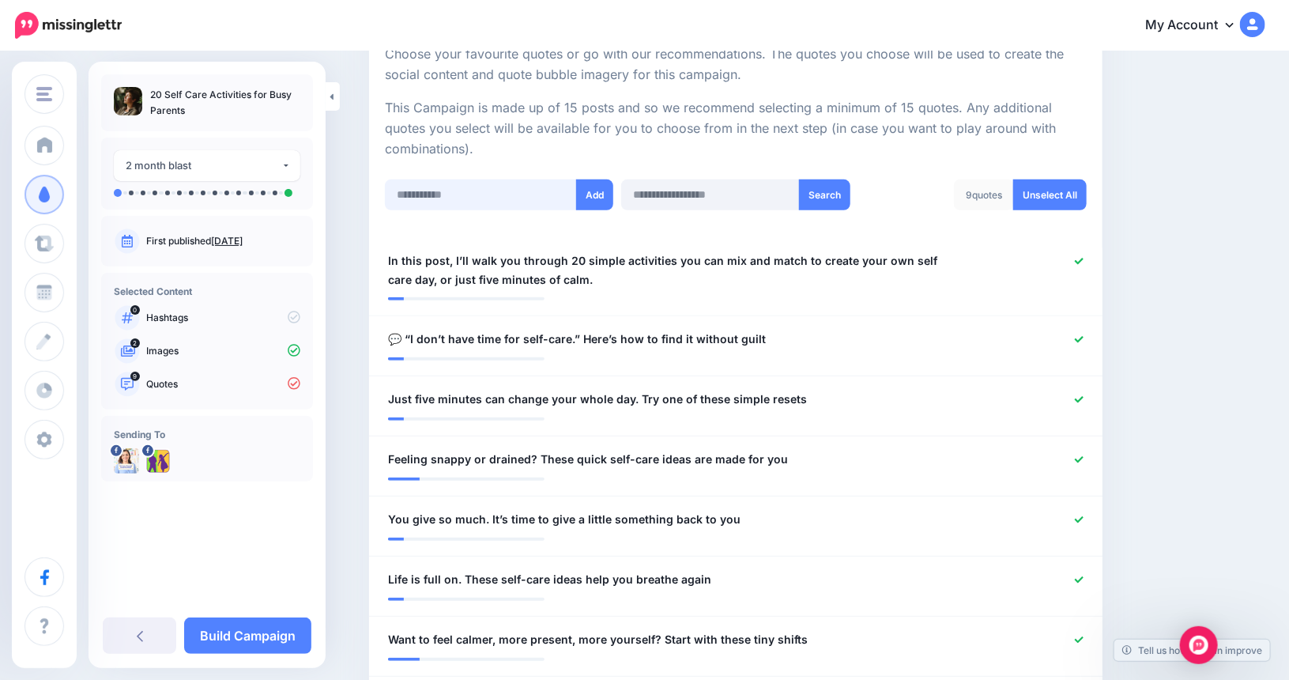
paste input "**********"
type input "**********"
click at [589, 197] on button "Add" at bounding box center [594, 194] width 37 height 31
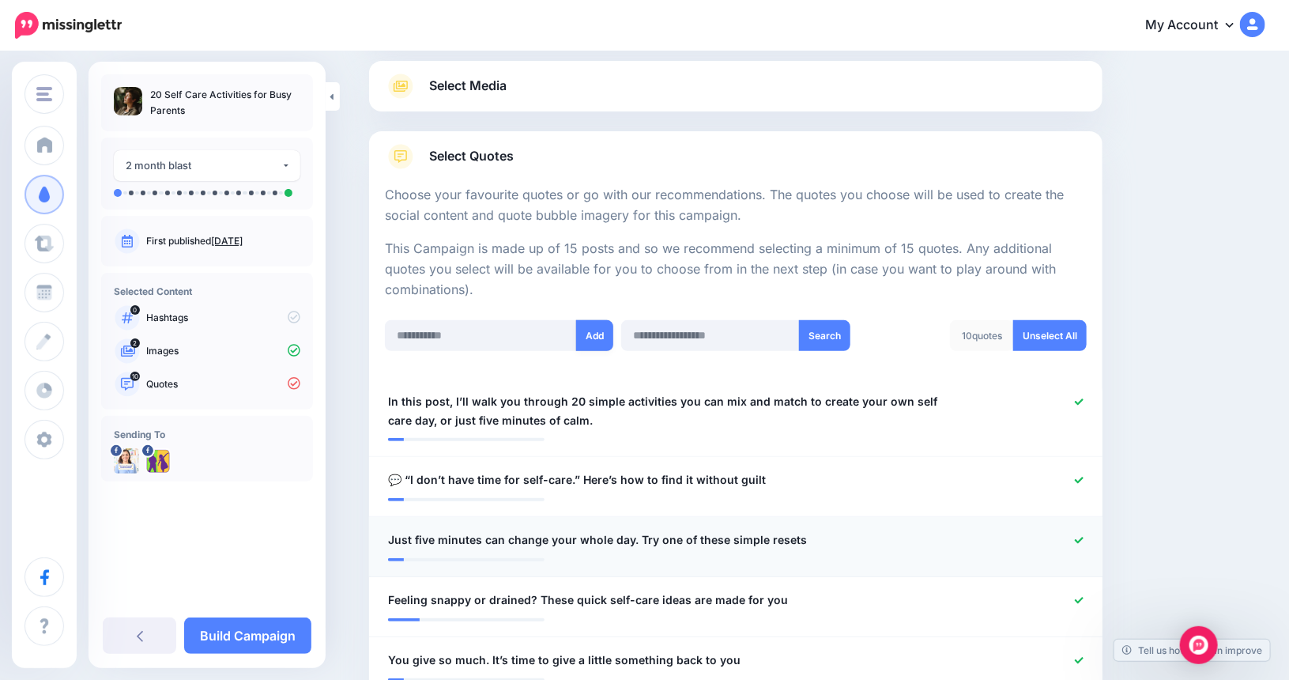
scroll to position [156, 0]
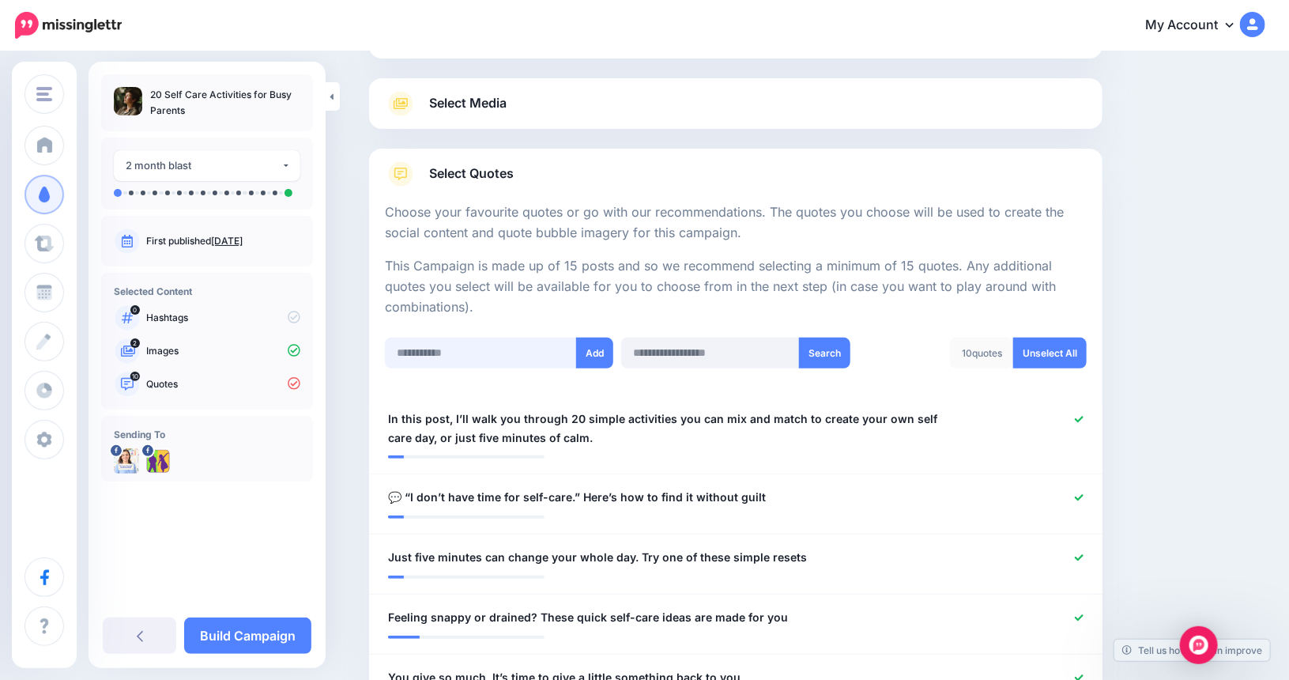
paste input "**********"
type input "**********"
click at [599, 348] on button "Add" at bounding box center [594, 352] width 37 height 31
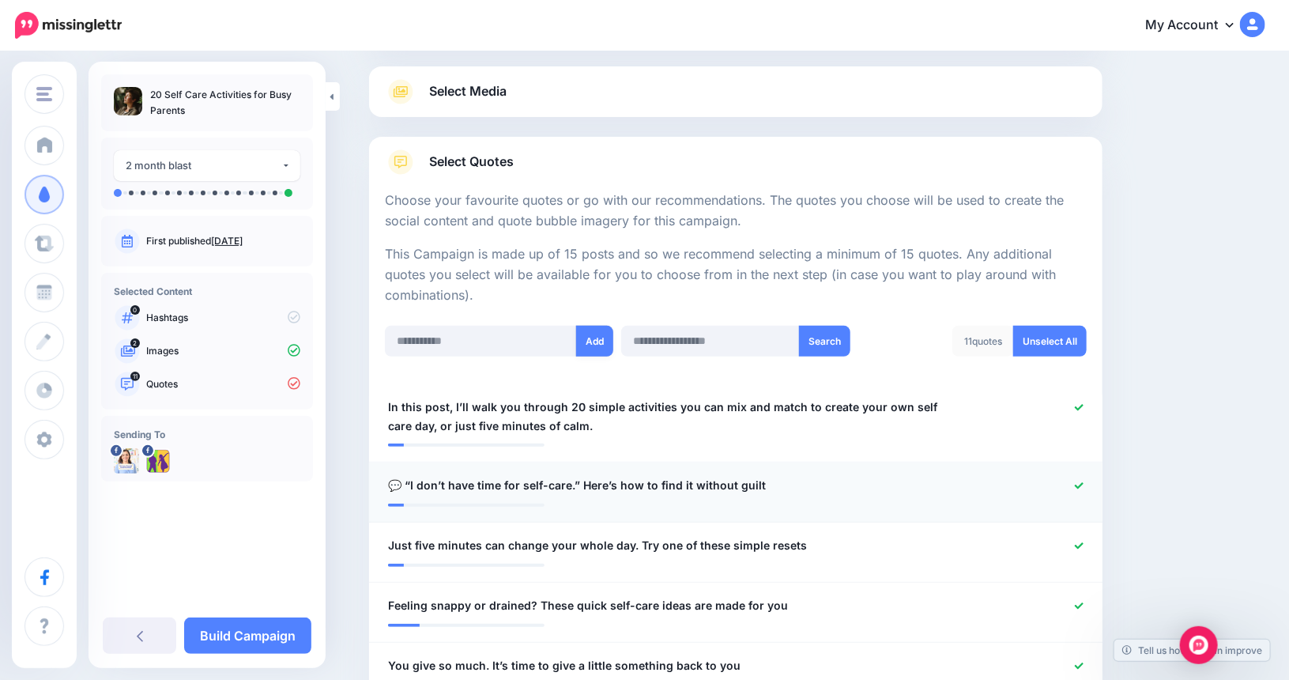
scroll to position [154, 0]
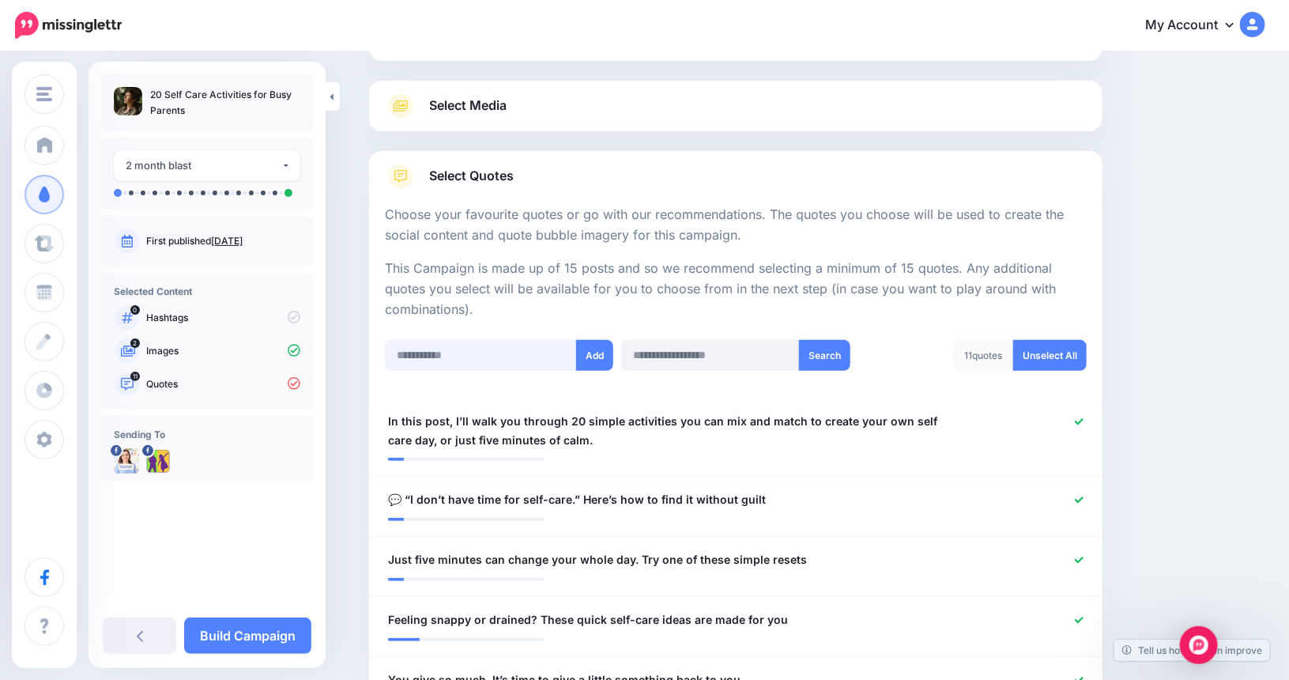
paste input "**********"
type input "**********"
click at [597, 350] on button "Add" at bounding box center [594, 355] width 37 height 31
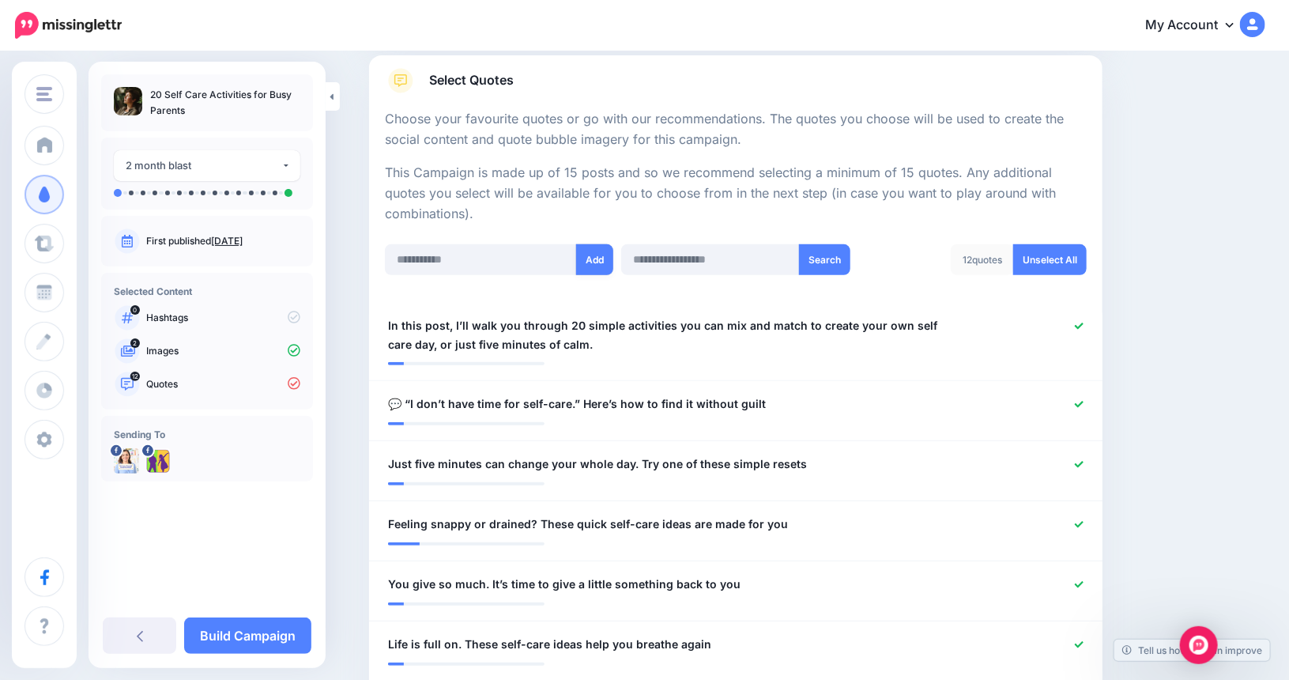
scroll to position [235, 0]
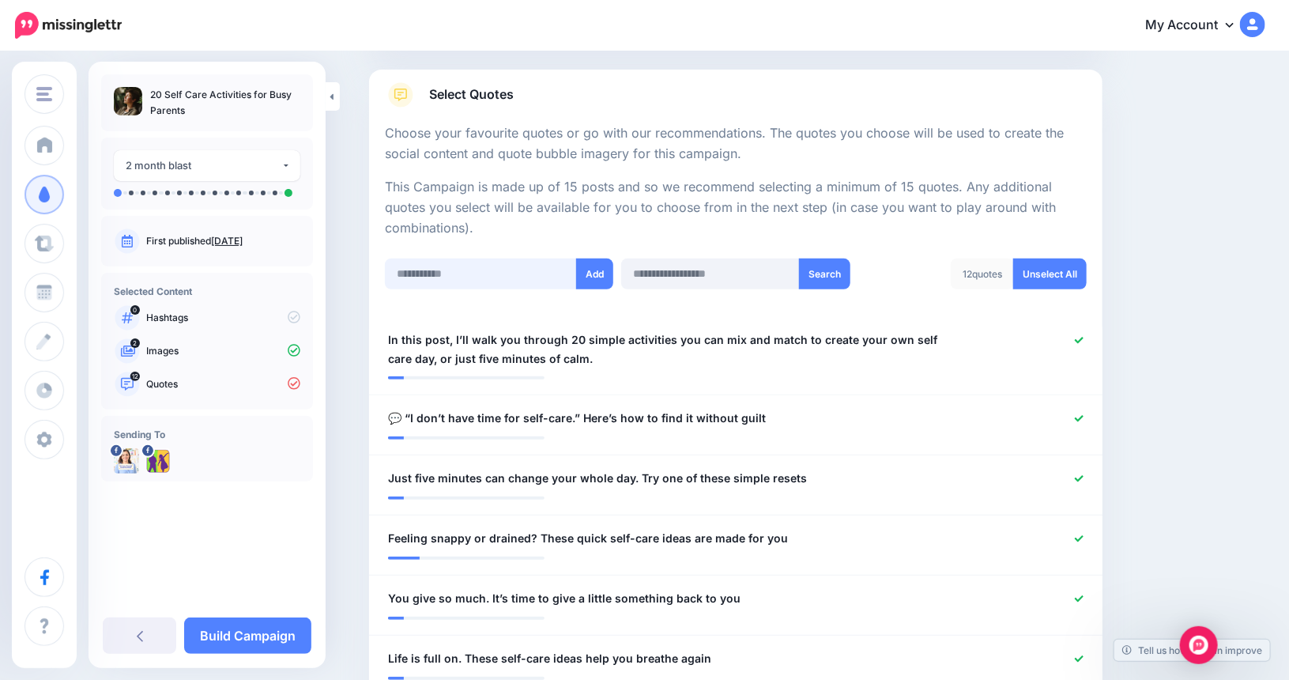
paste input "**********"
type input "**********"
click at [601, 268] on button "Add" at bounding box center [594, 273] width 37 height 31
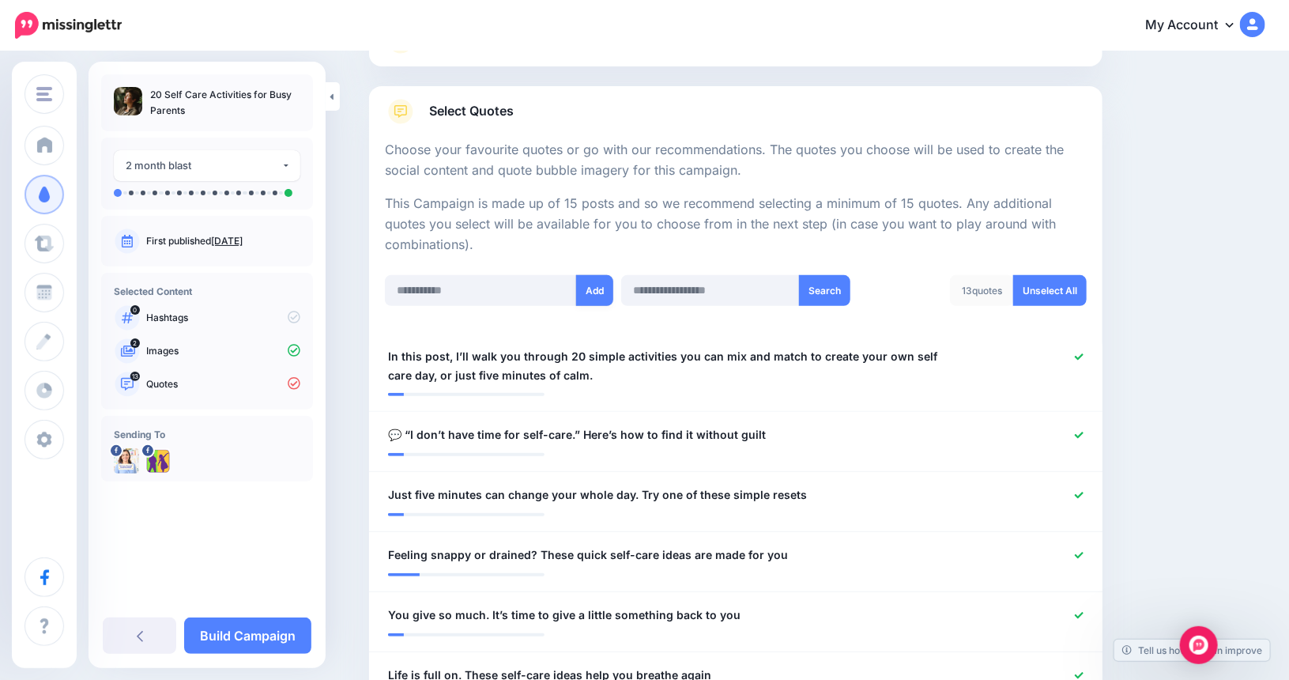
scroll to position [217, 0]
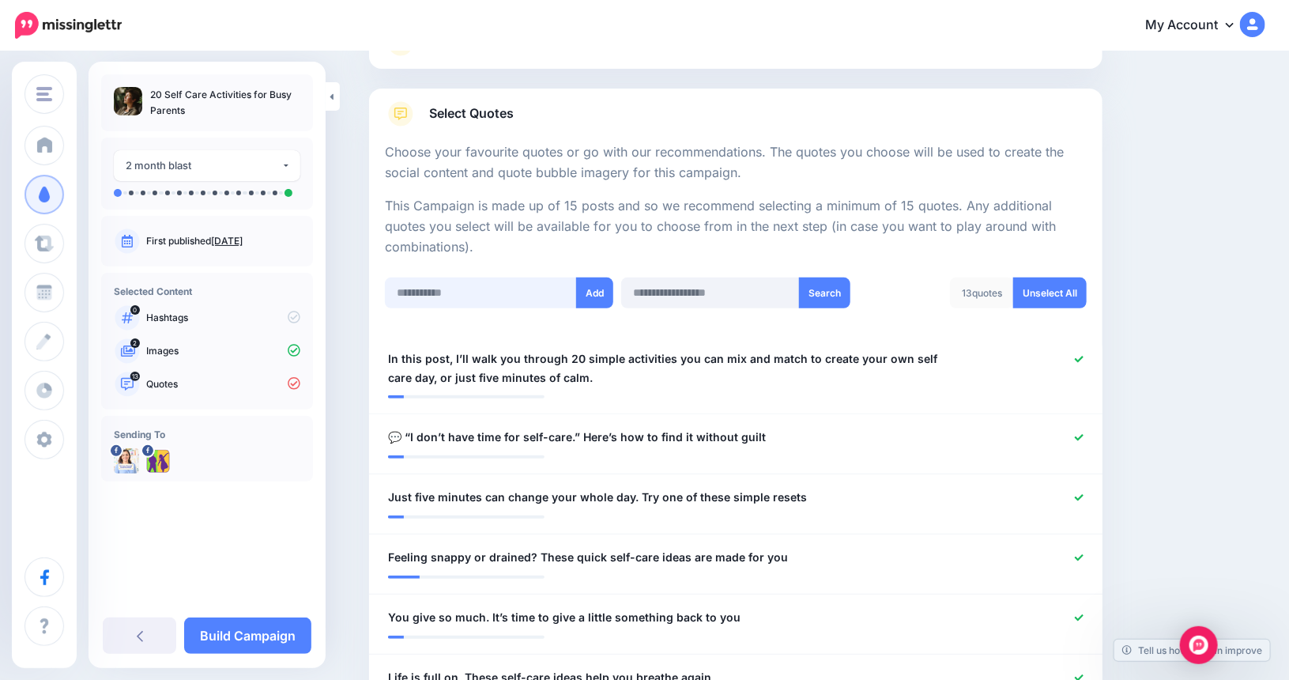
paste input "**********"
type input "**********"
click at [589, 296] on button "Add" at bounding box center [594, 292] width 37 height 31
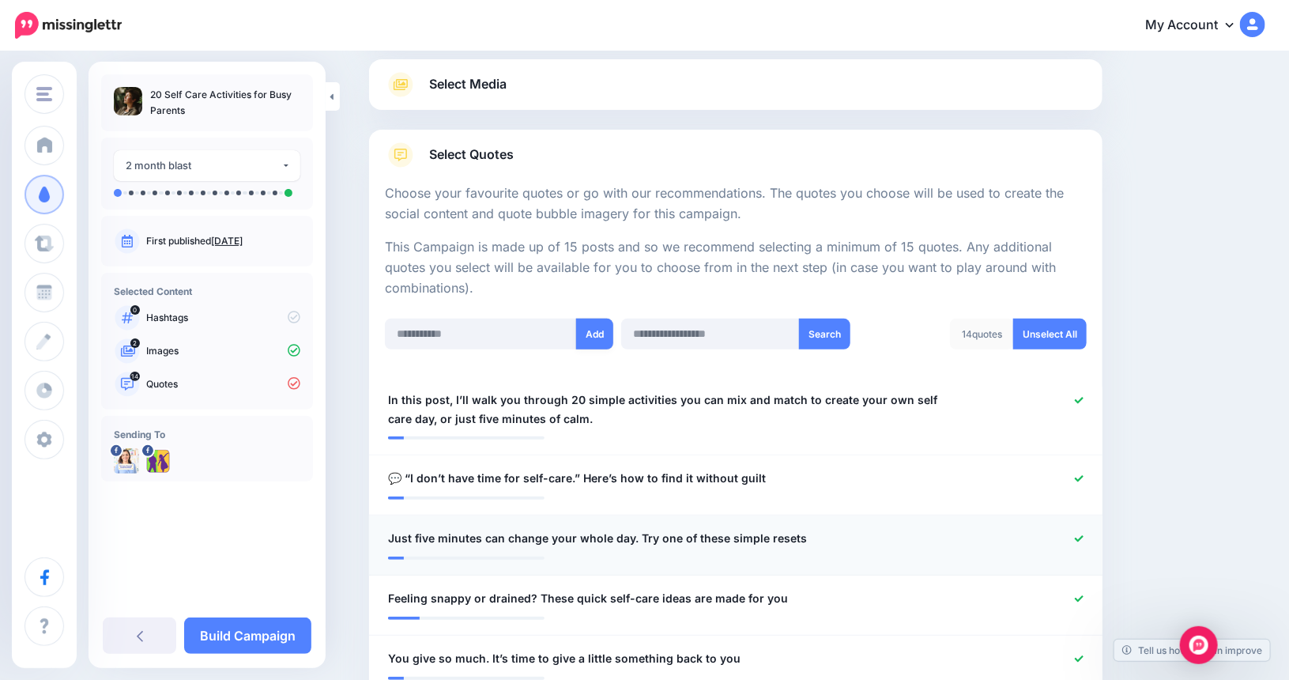
scroll to position [156, 0]
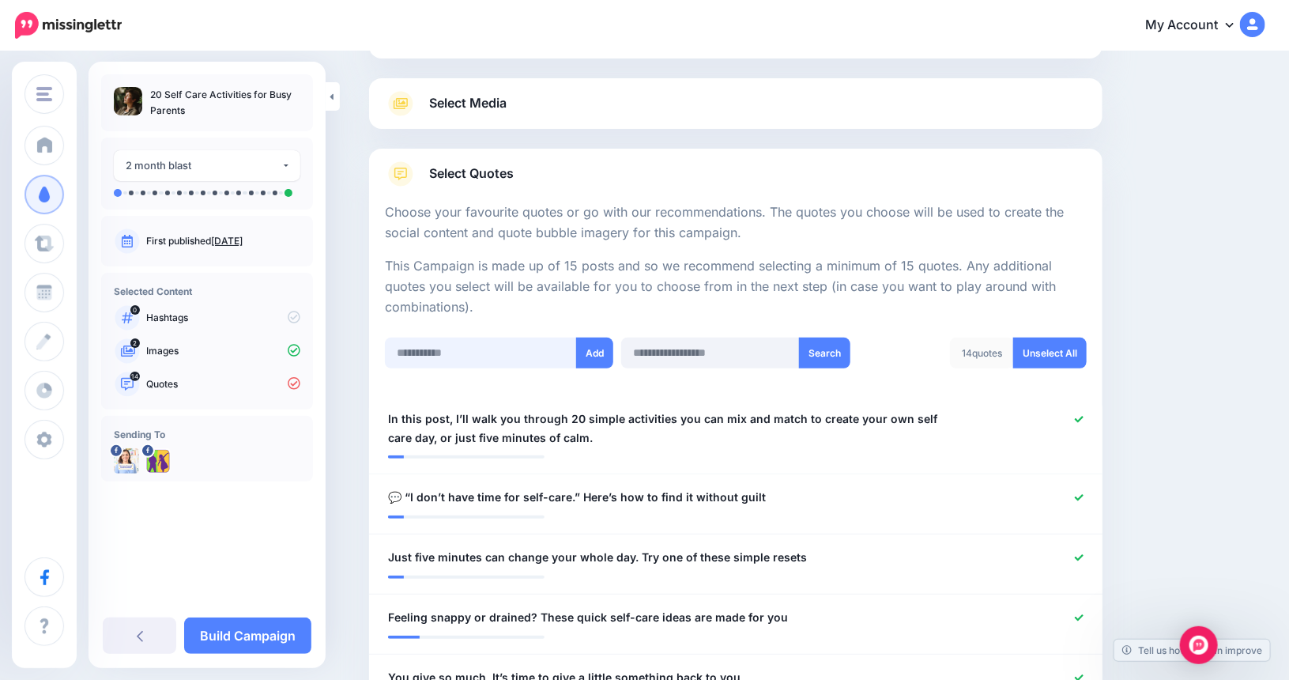
paste input "**********"
type input "**********"
click at [601, 348] on button "Add" at bounding box center [594, 352] width 37 height 31
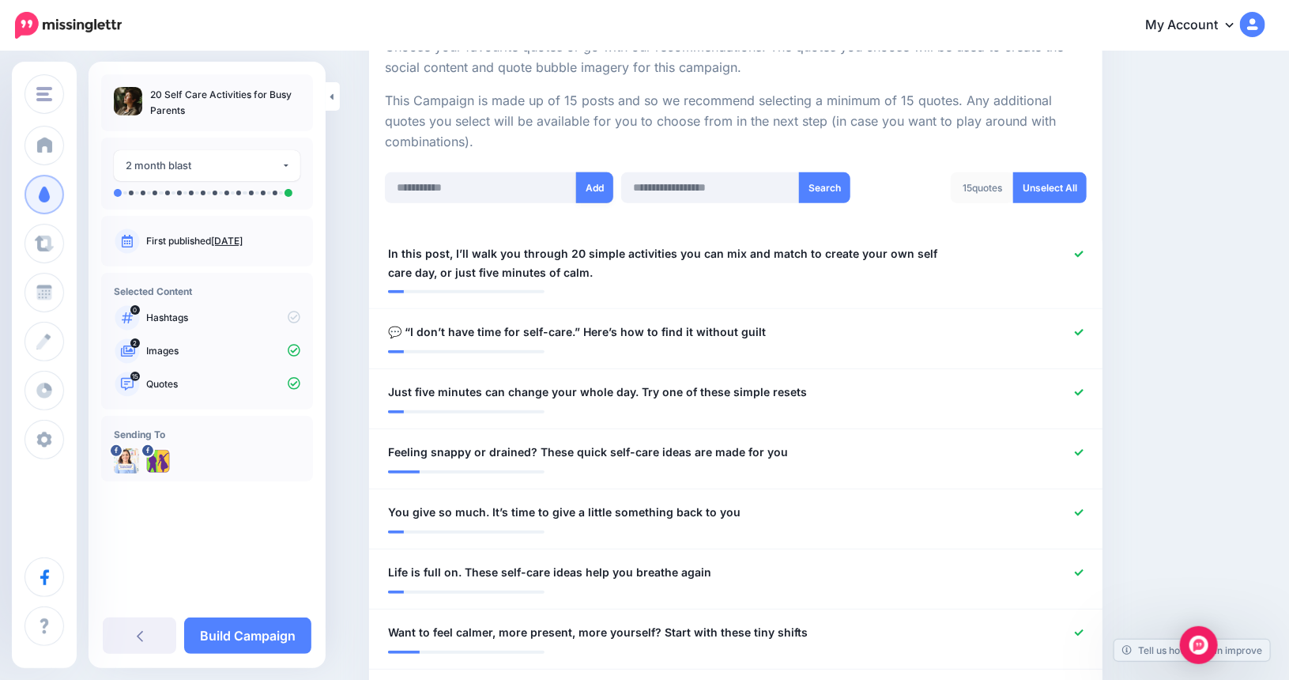
scroll to position [235, 0]
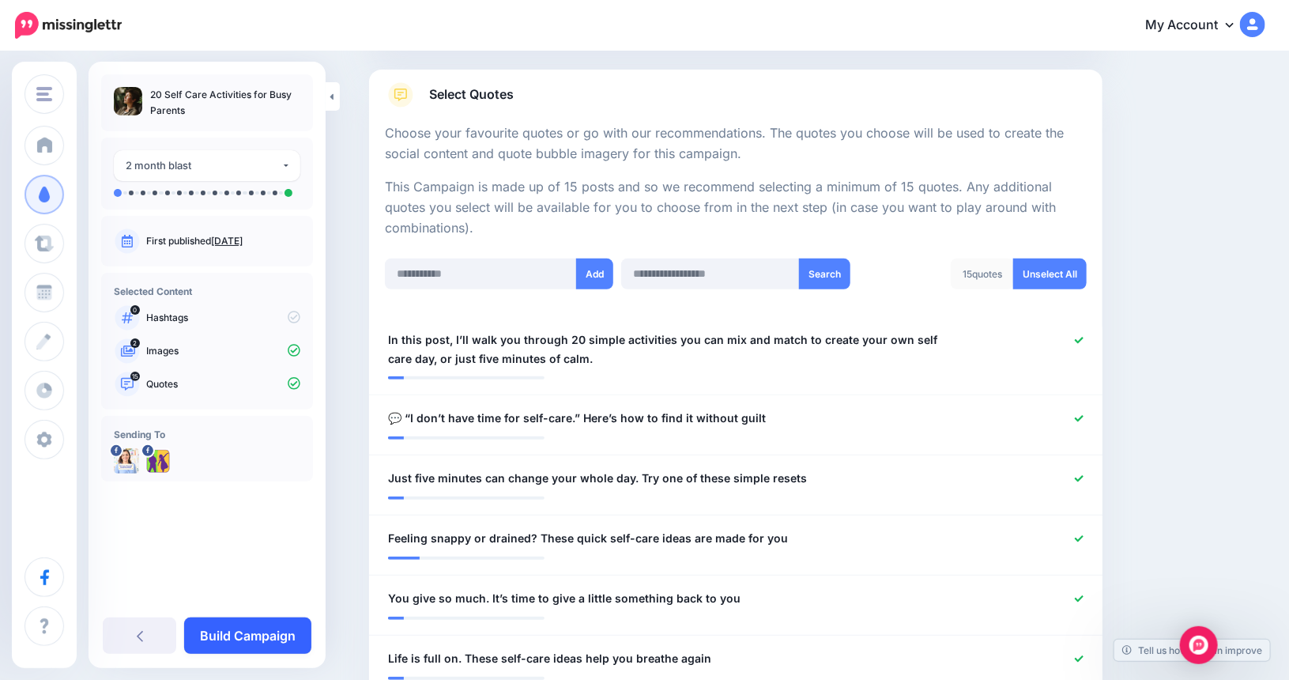
click at [242, 636] on link "Build Campaign" at bounding box center [247, 635] width 127 height 36
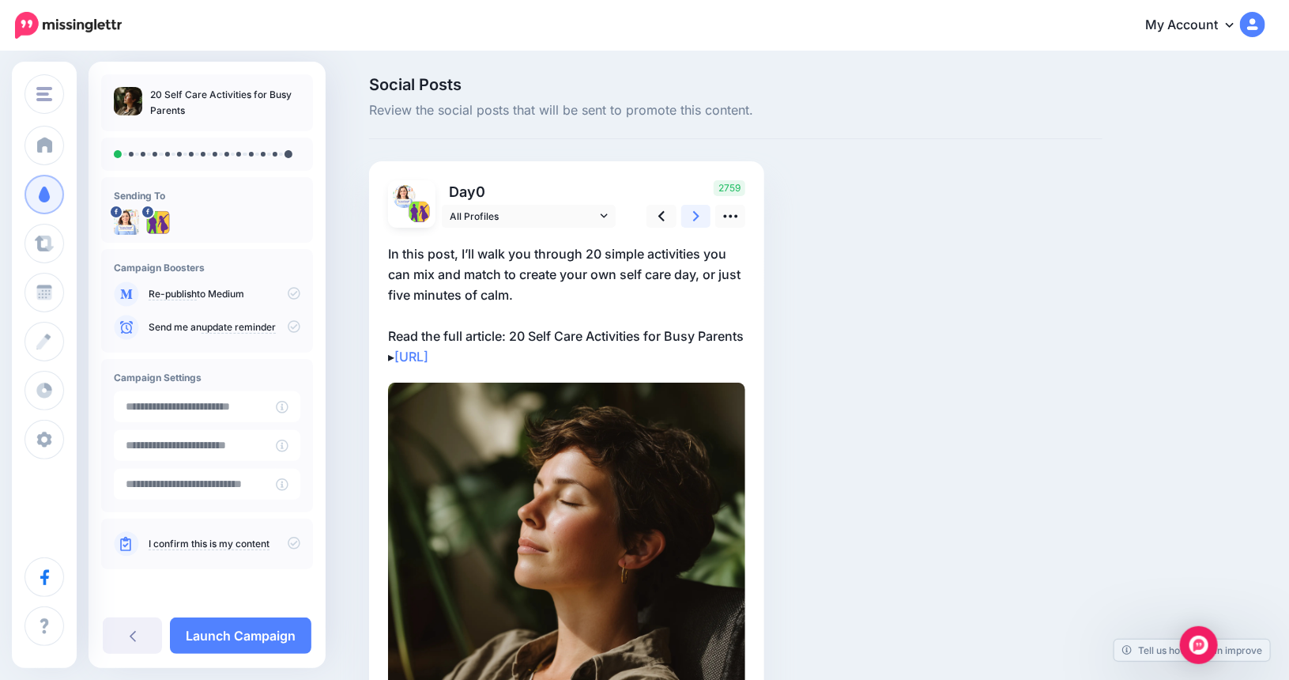
click at [697, 215] on link at bounding box center [696, 216] width 30 height 23
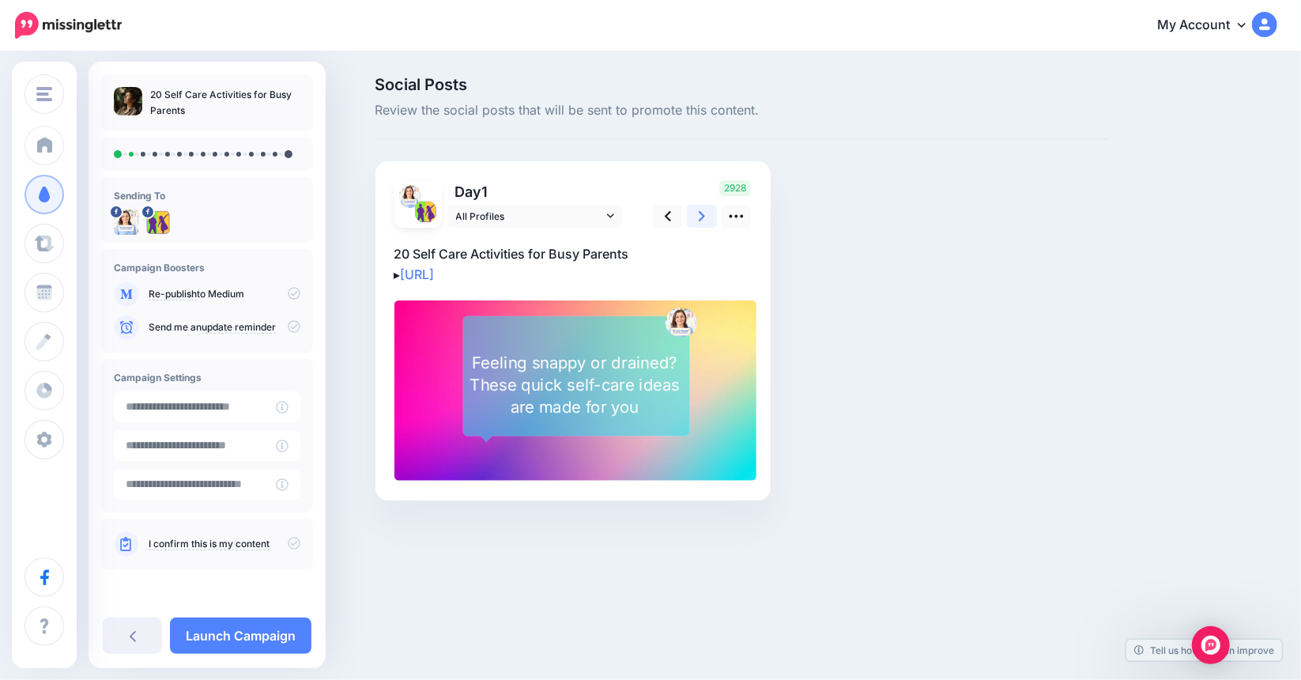
click at [699, 215] on icon at bounding box center [701, 216] width 6 height 17
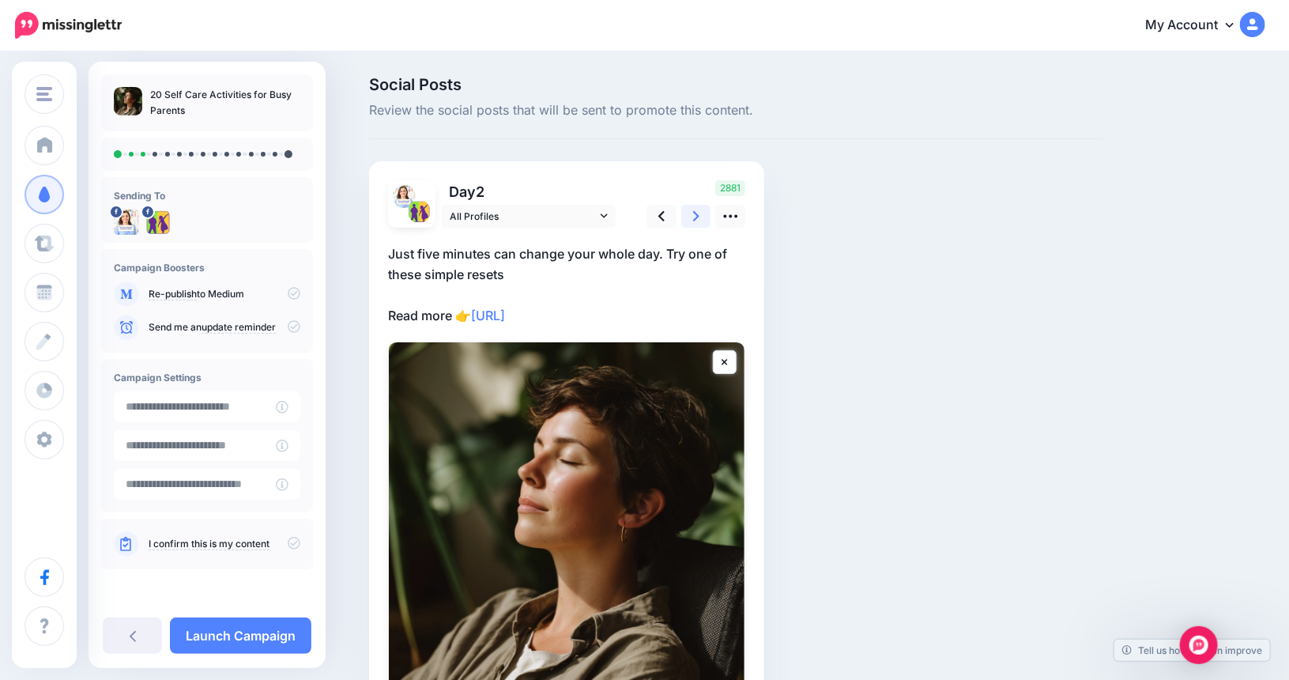
click at [705, 217] on link at bounding box center [696, 216] width 30 height 23
click at [665, 222] on icon at bounding box center [661, 216] width 6 height 17
click at [699, 221] on icon at bounding box center [696, 216] width 6 height 17
click at [739, 217] on icon at bounding box center [730, 216] width 17 height 17
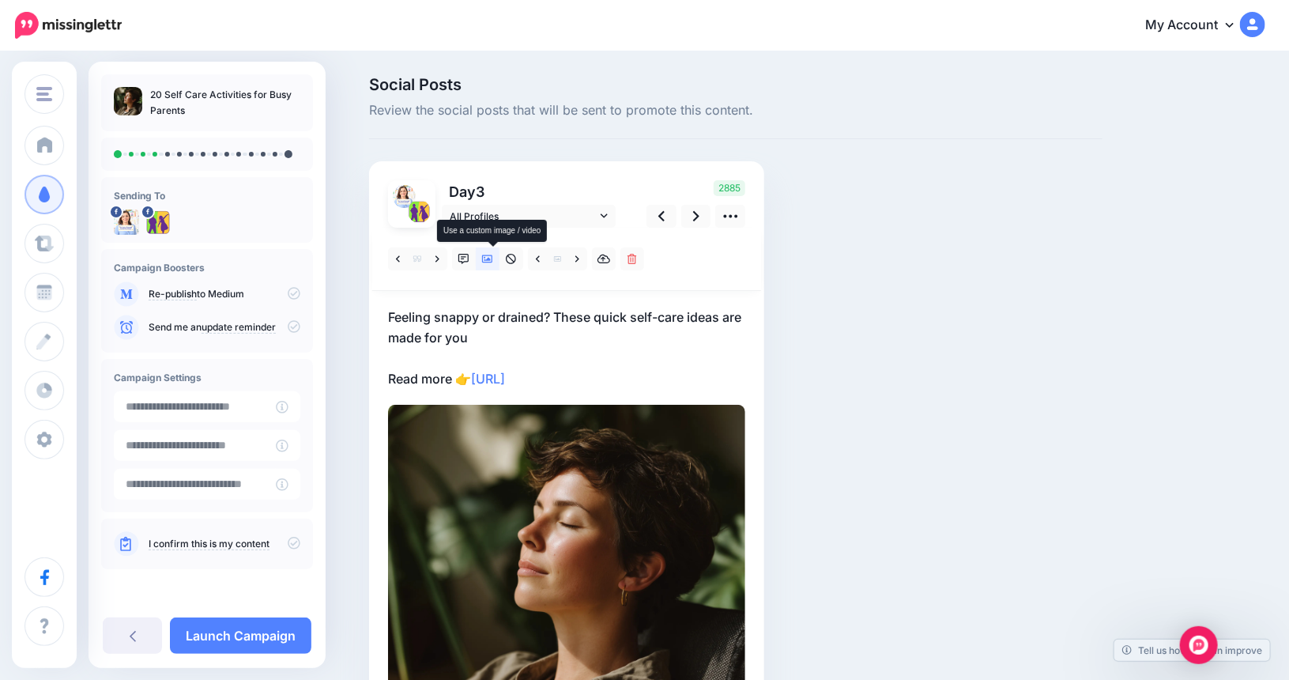
click at [493, 256] on icon at bounding box center [487, 259] width 11 height 11
click at [493, 255] on icon at bounding box center [487, 259] width 11 height 8
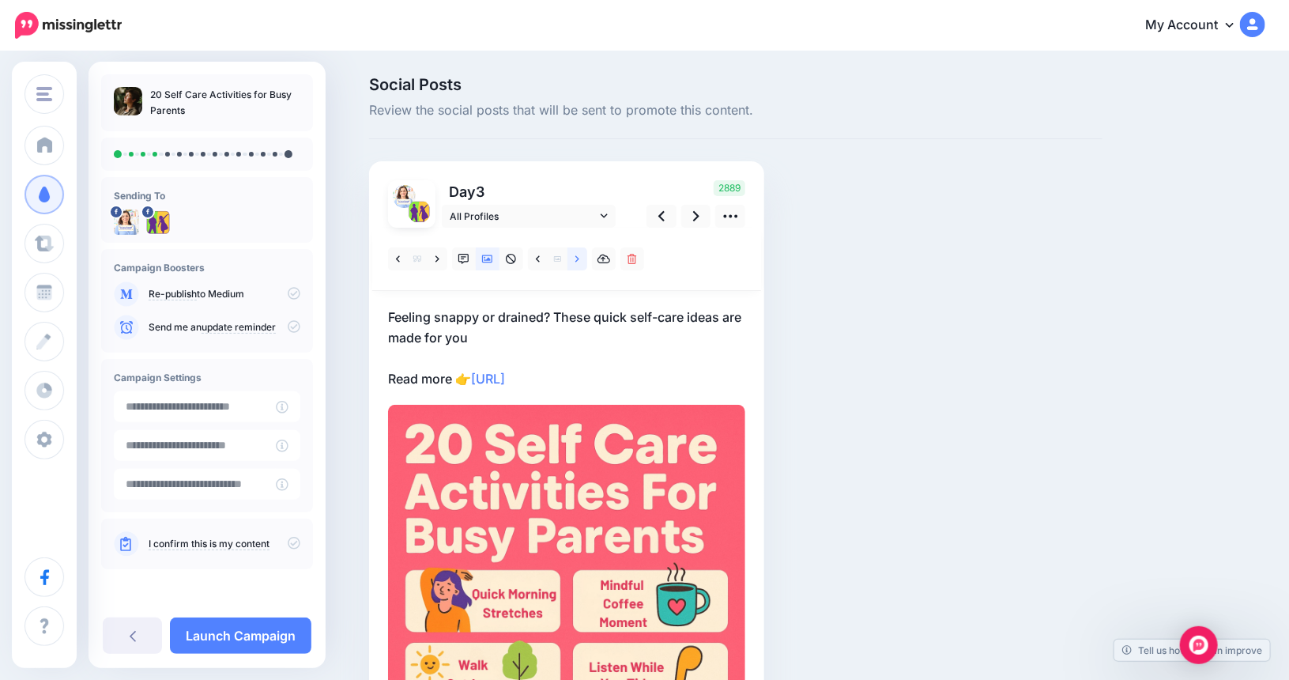
click at [579, 258] on icon at bounding box center [577, 259] width 4 height 11
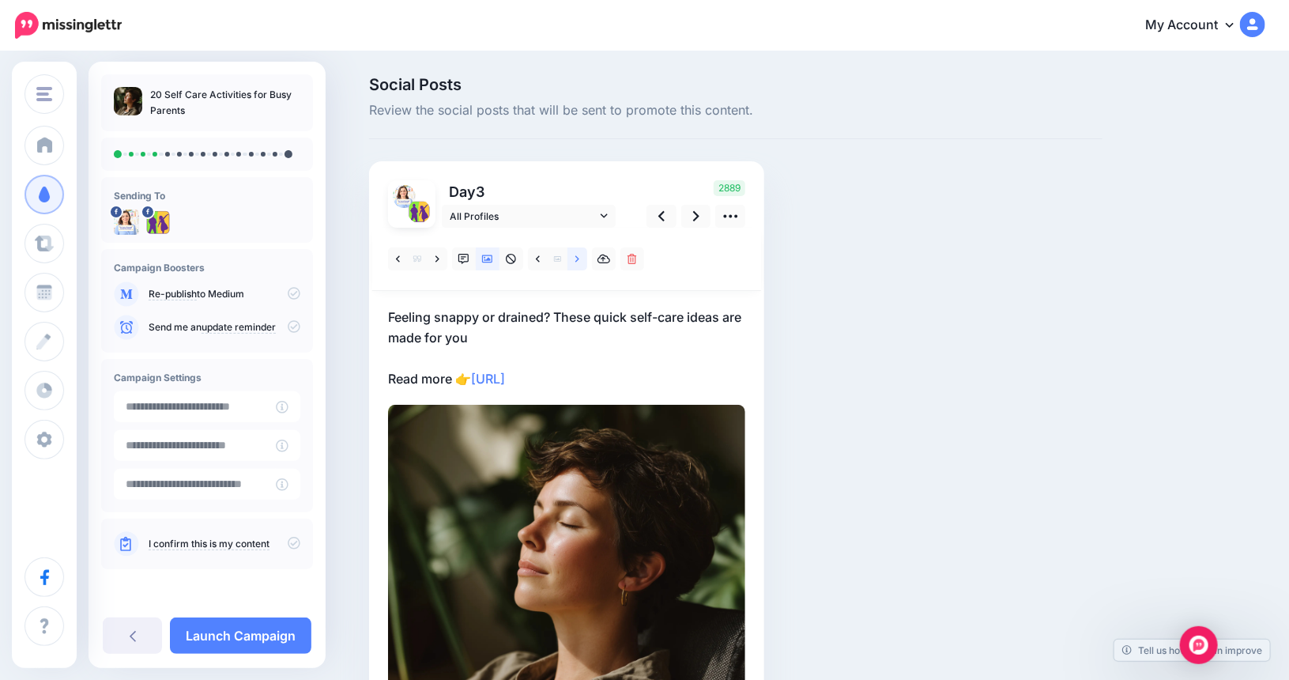
click at [579, 258] on icon at bounding box center [577, 258] width 4 height 6
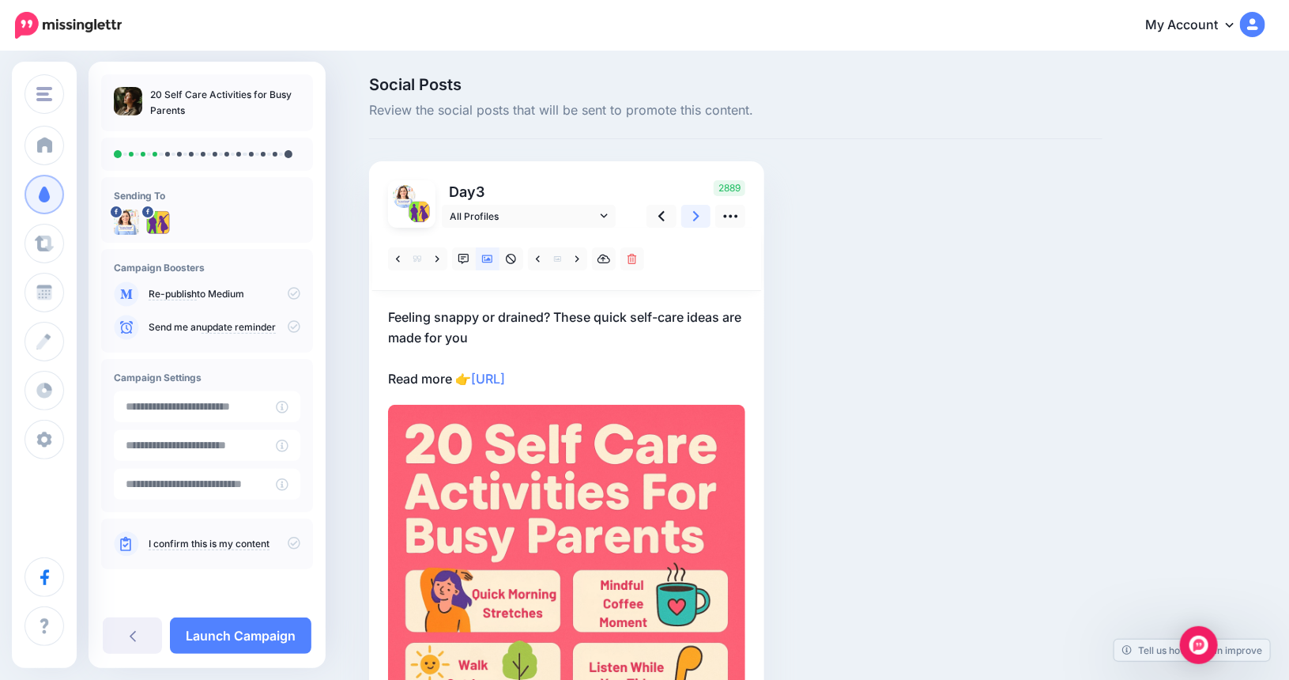
click at [709, 213] on link at bounding box center [696, 216] width 30 height 23
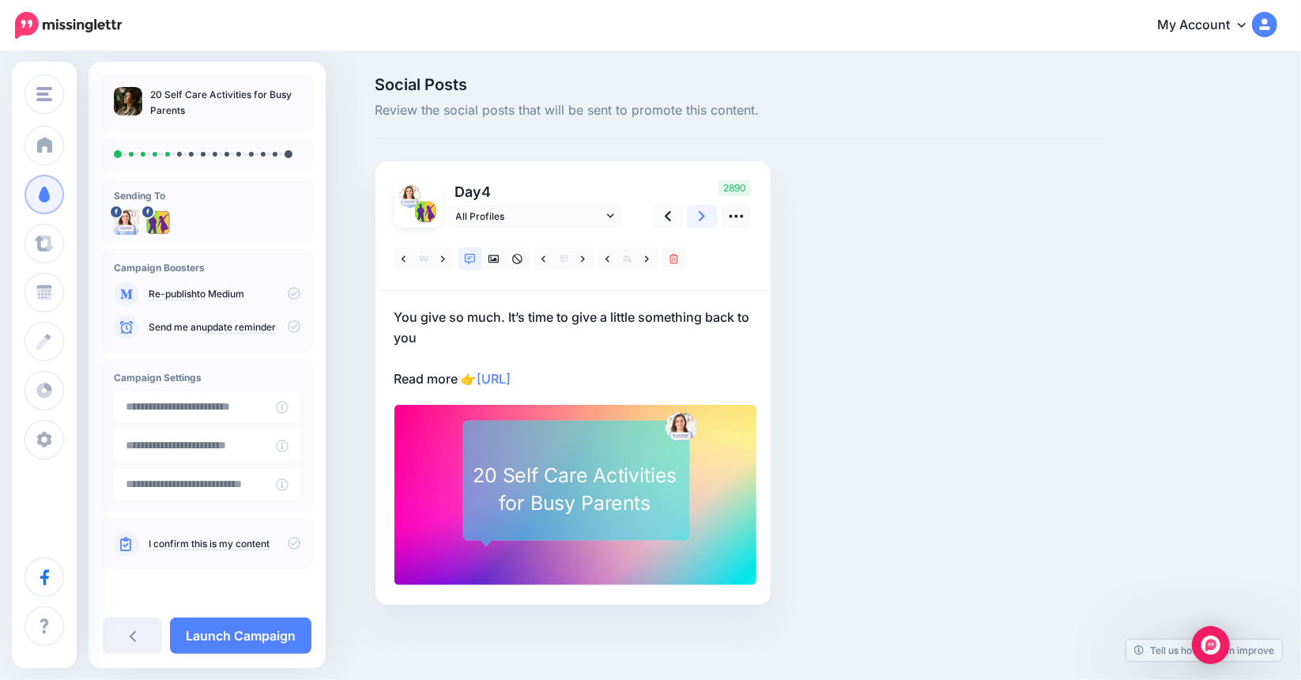
click at [708, 213] on link at bounding box center [702, 216] width 30 height 23
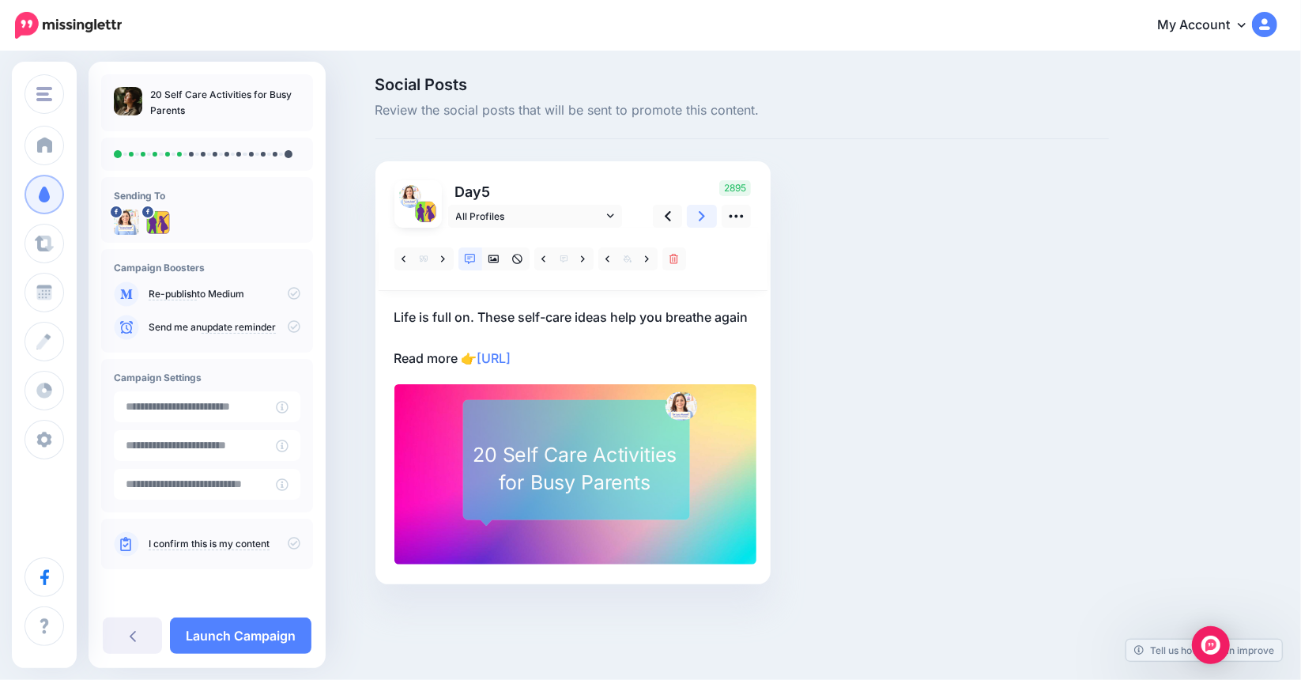
click at [708, 213] on link at bounding box center [702, 216] width 30 height 23
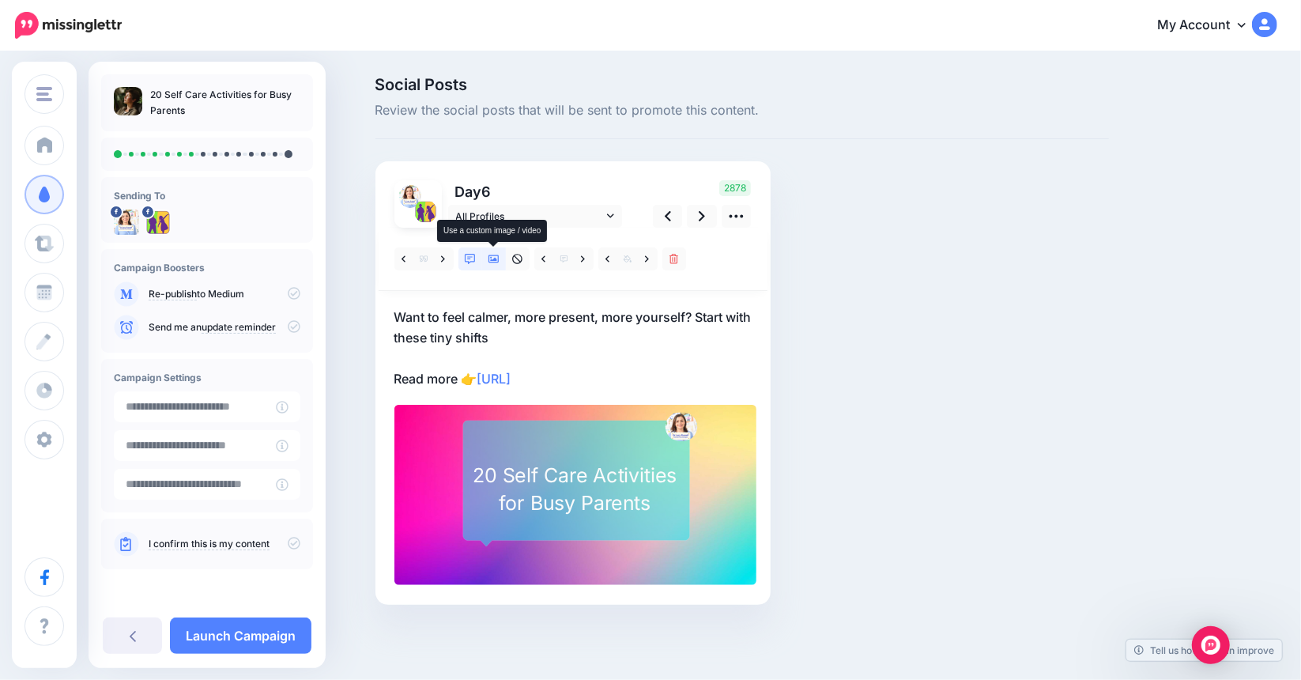
click at [496, 263] on icon at bounding box center [493, 259] width 11 height 11
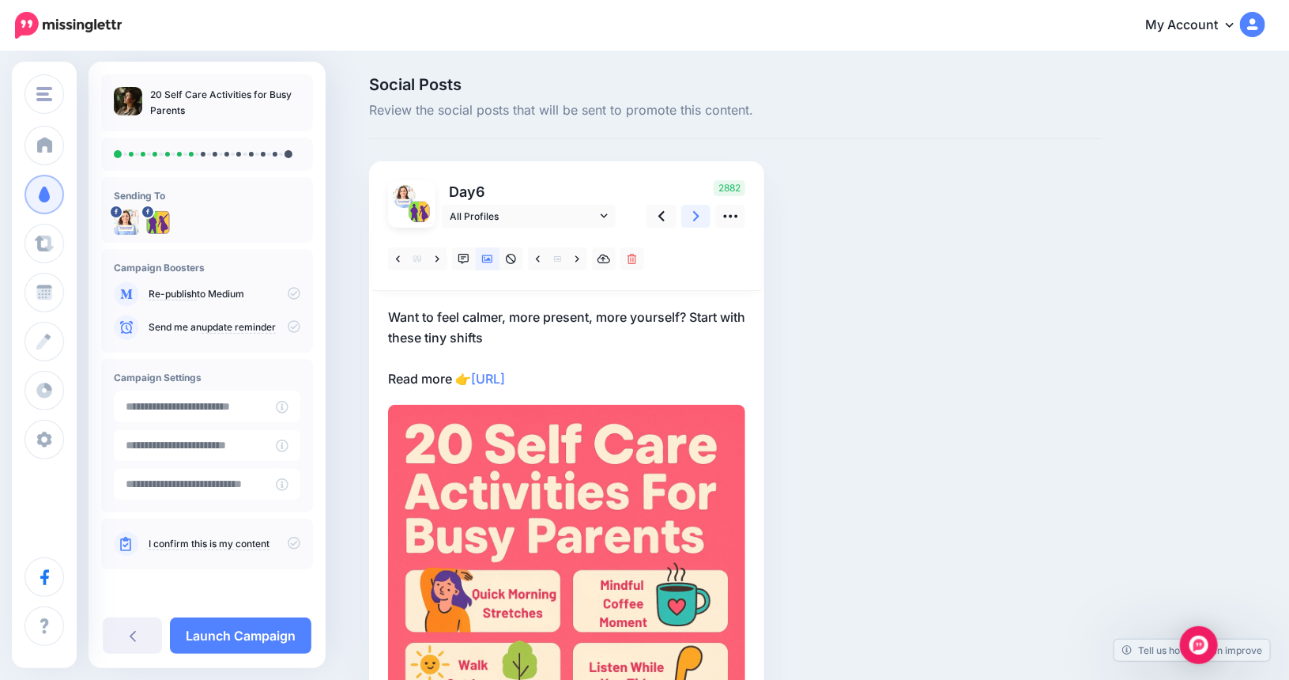
click at [699, 209] on icon at bounding box center [696, 216] width 6 height 17
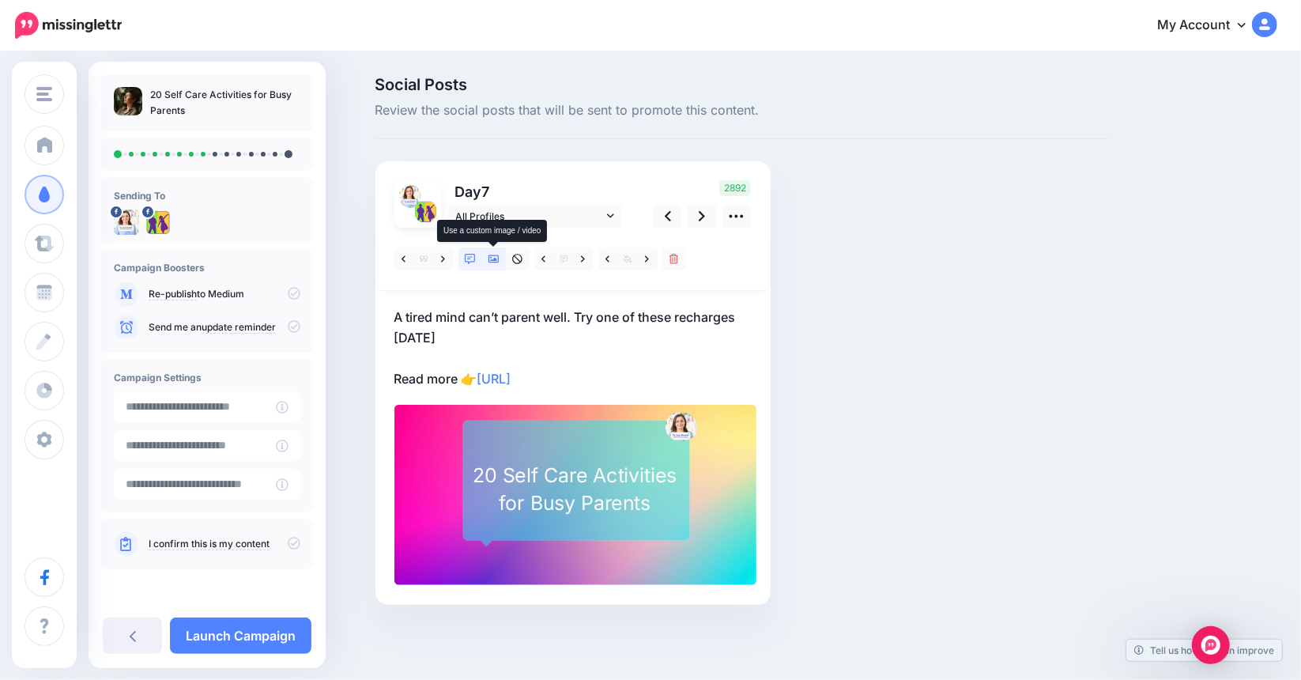
click at [490, 260] on icon at bounding box center [493, 259] width 11 height 8
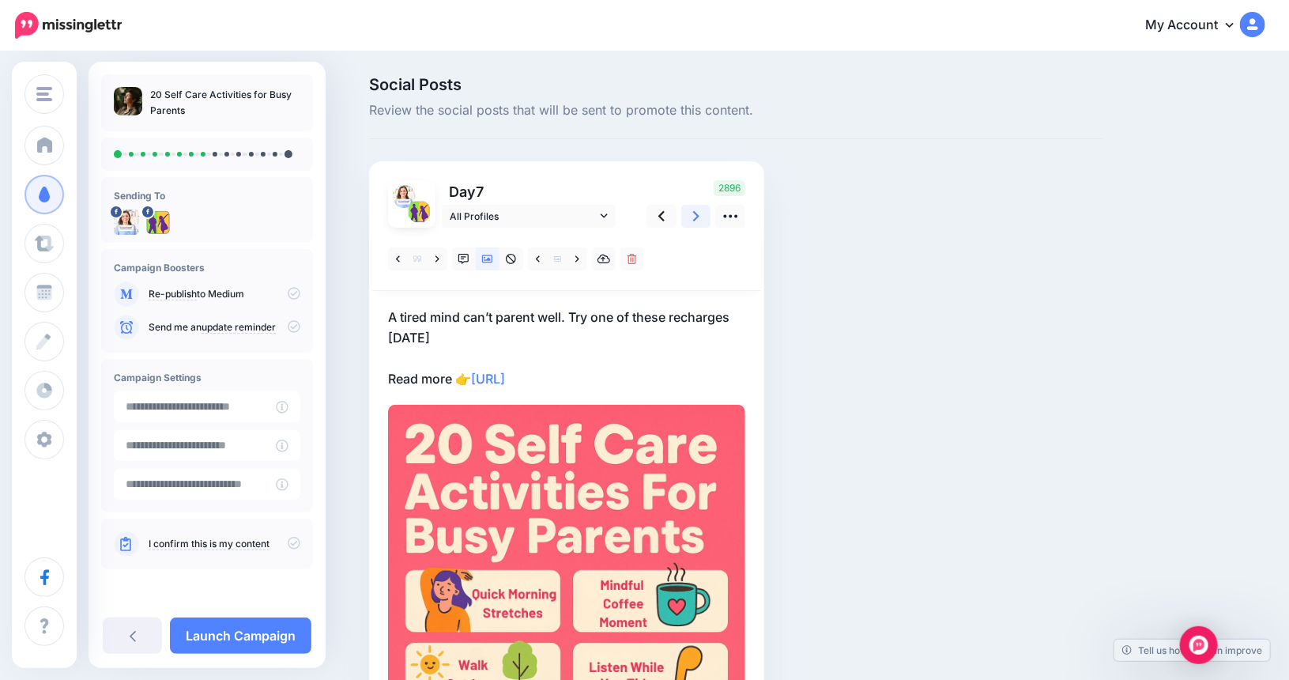
click at [699, 213] on icon at bounding box center [696, 216] width 6 height 17
click at [699, 218] on icon at bounding box center [696, 216] width 6 height 10
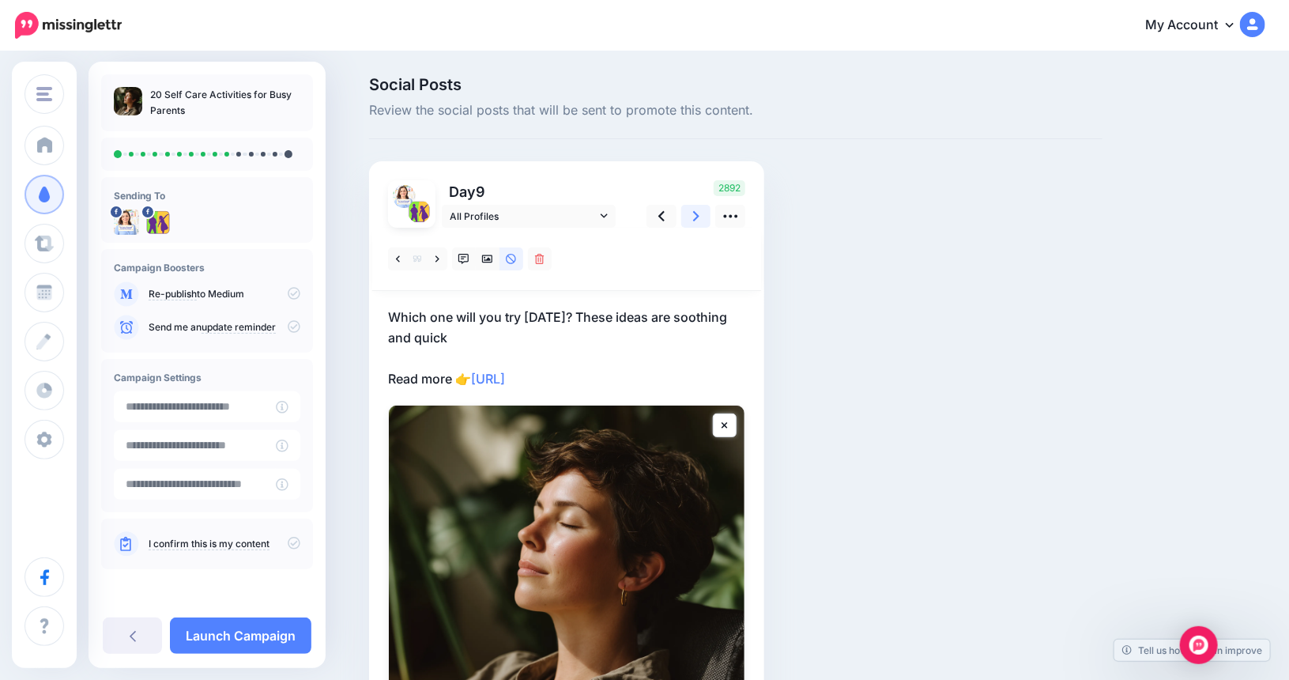
click at [697, 217] on link at bounding box center [696, 216] width 30 height 23
click at [699, 217] on icon at bounding box center [696, 216] width 6 height 10
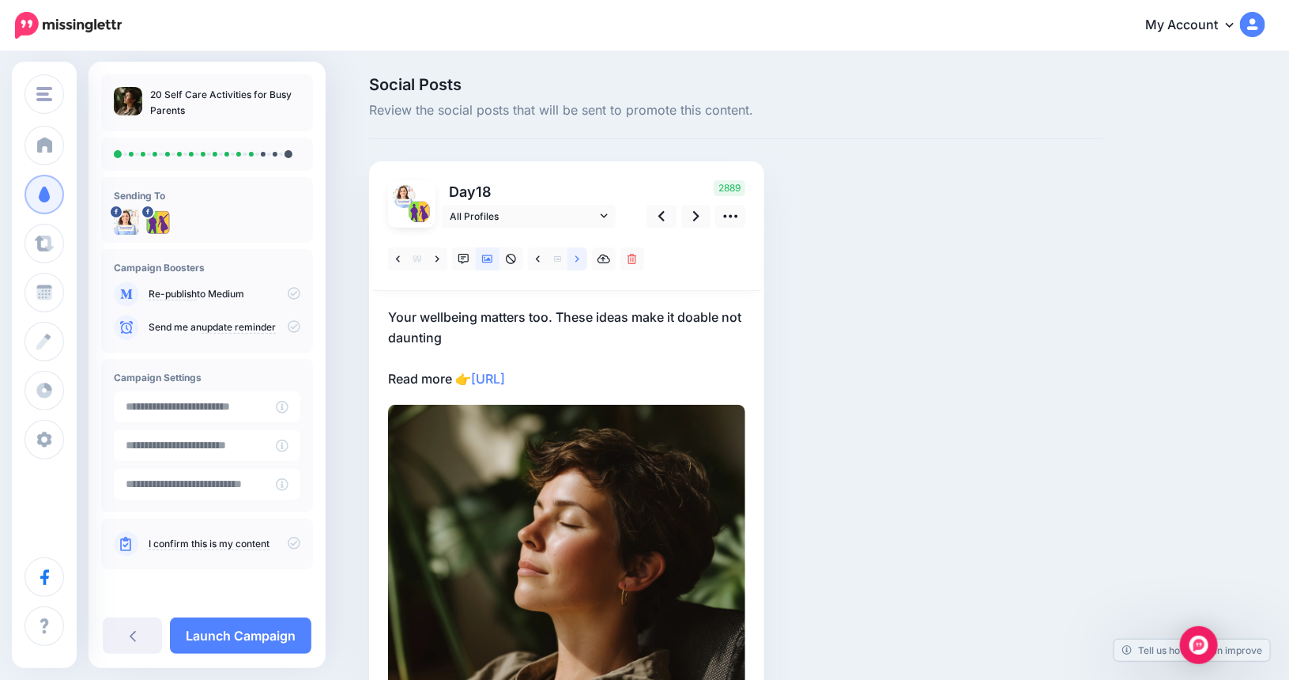
click at [579, 258] on icon at bounding box center [577, 259] width 4 height 11
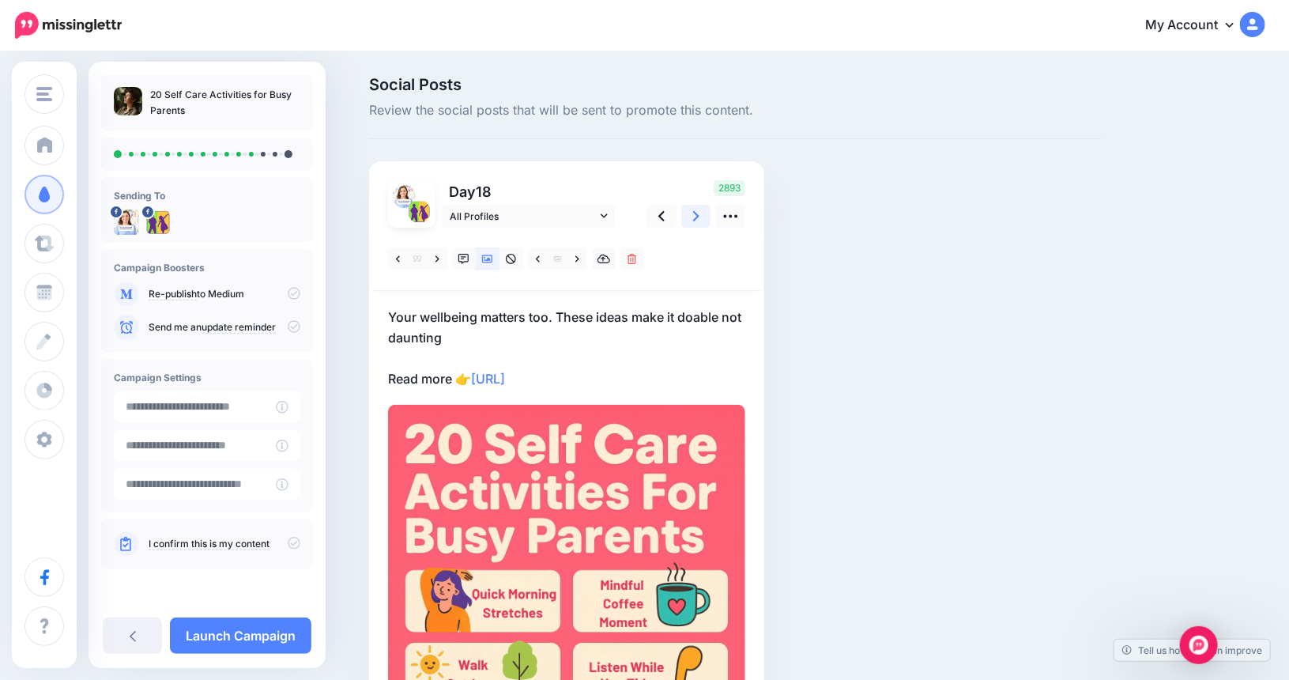
click at [697, 212] on link at bounding box center [696, 216] width 30 height 23
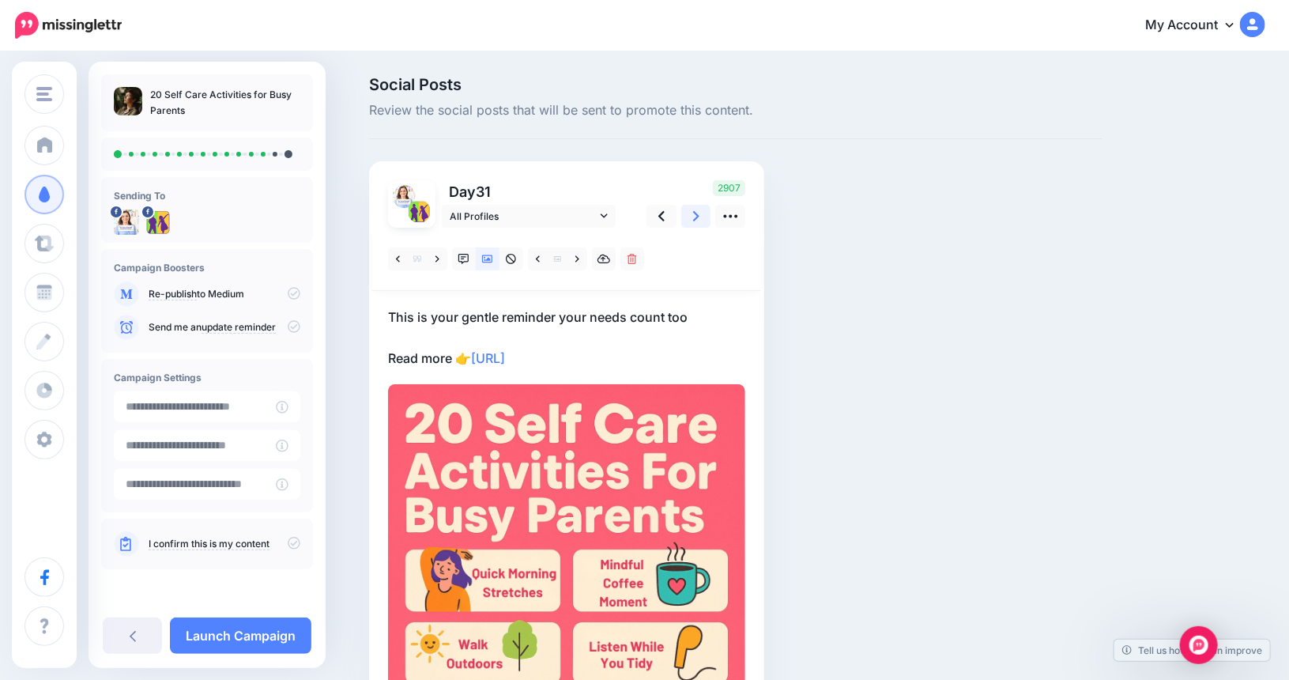
click at [699, 212] on icon at bounding box center [696, 216] width 6 height 17
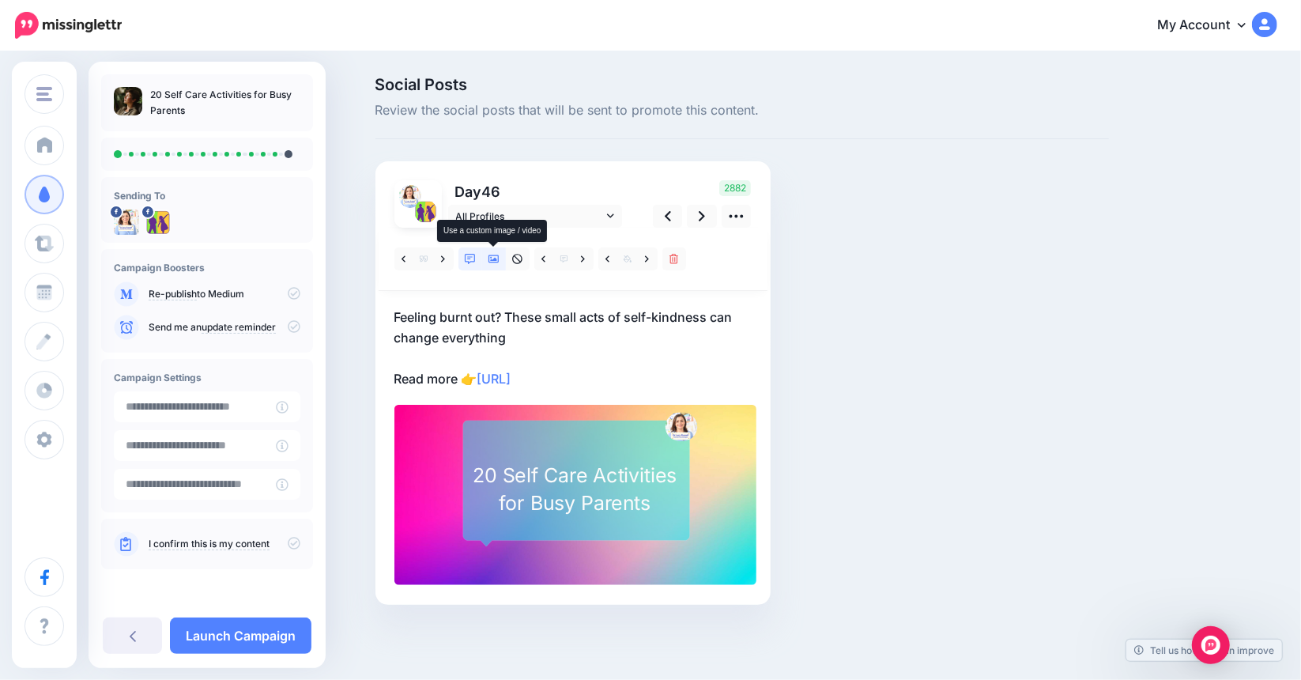
click at [497, 261] on icon at bounding box center [493, 259] width 11 height 11
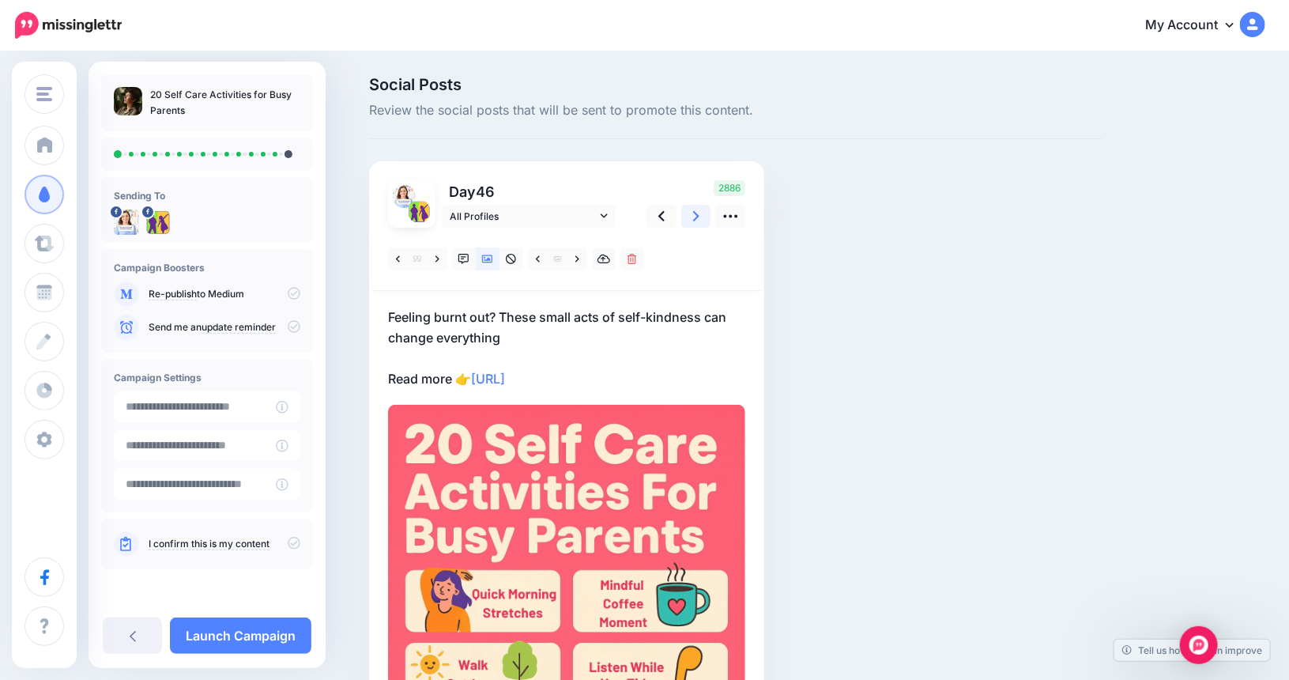
click at [706, 213] on link at bounding box center [696, 216] width 30 height 23
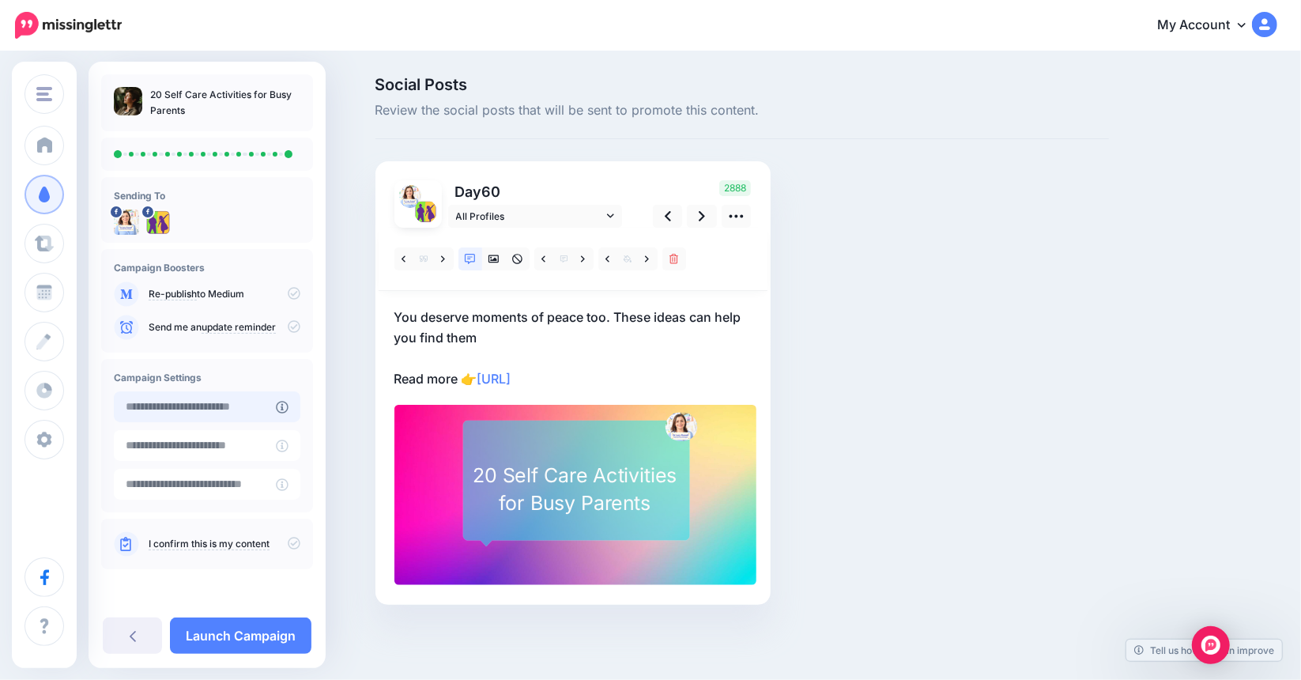
type input "**********"
click at [265, 407] on input "**********" at bounding box center [195, 406] width 162 height 31
click at [184, 537] on link "I confirm this is my content" at bounding box center [209, 543] width 121 height 13
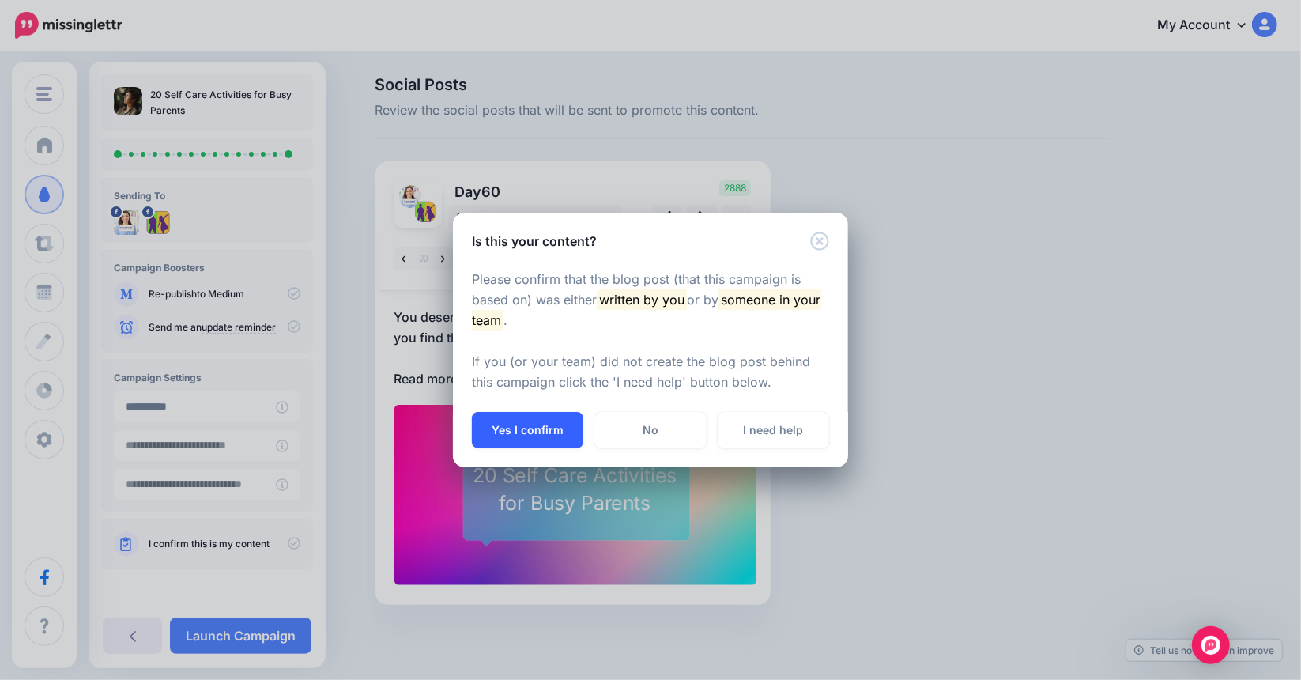
click at [522, 429] on button "Yes I confirm" at bounding box center [527, 430] width 111 height 36
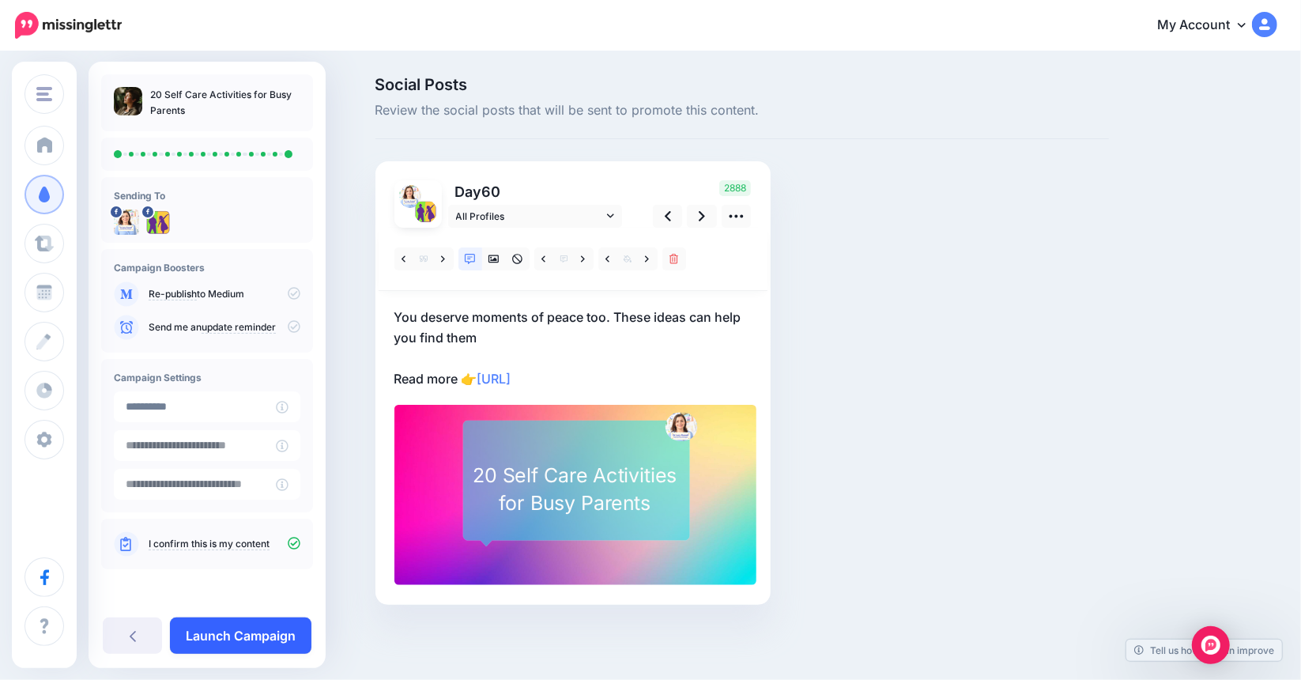
click at [209, 631] on link "Launch Campaign" at bounding box center [240, 635] width 141 height 36
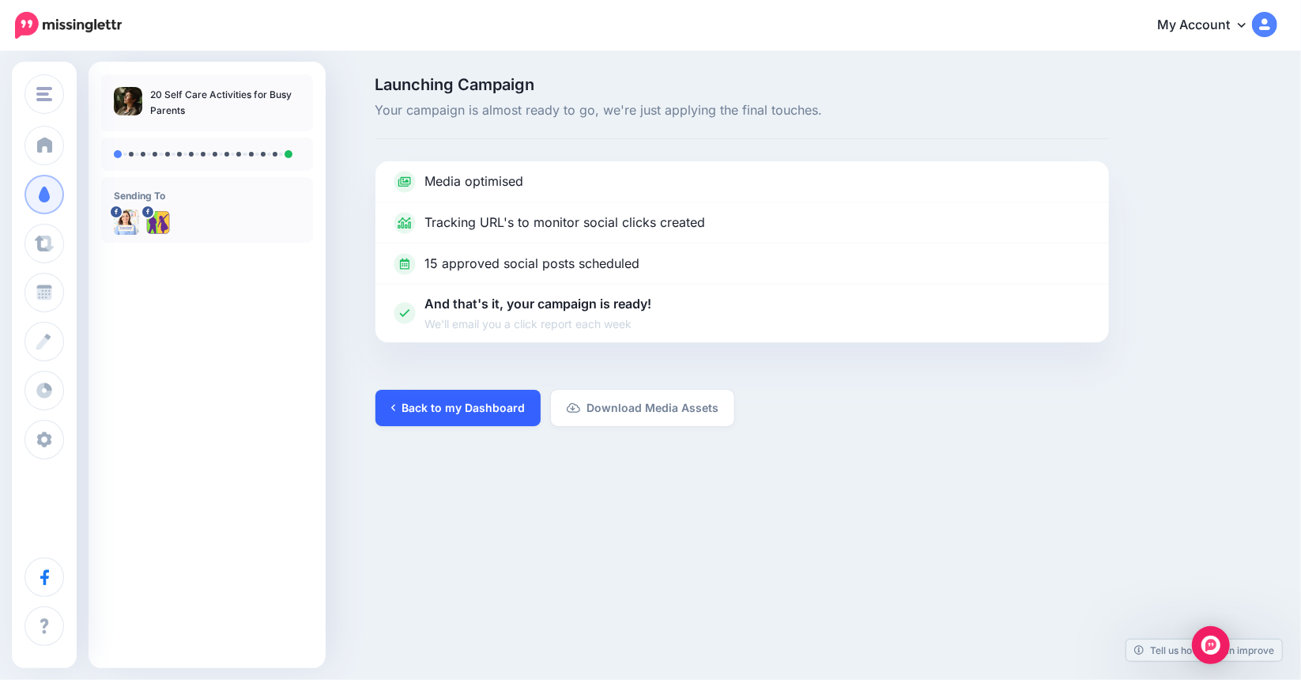
click at [446, 402] on link "Back to my Dashboard" at bounding box center [457, 408] width 165 height 36
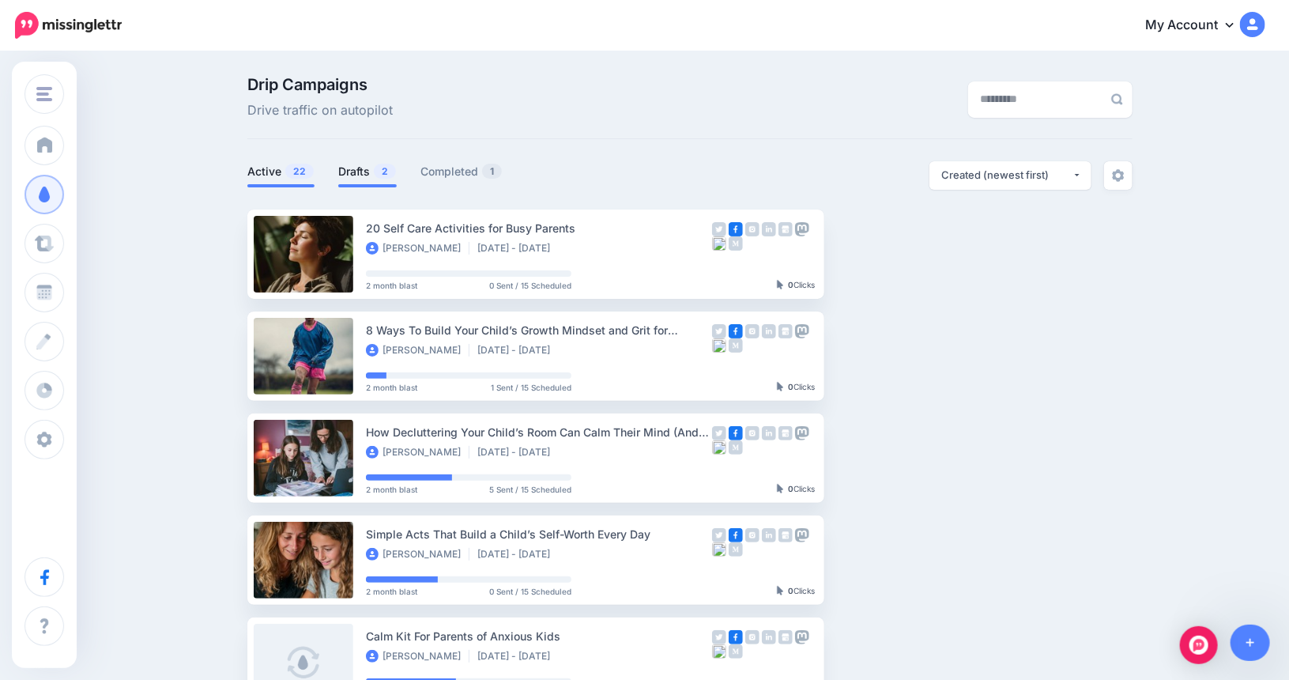
click at [368, 171] on link "Drafts 2" at bounding box center [367, 171] width 58 height 19
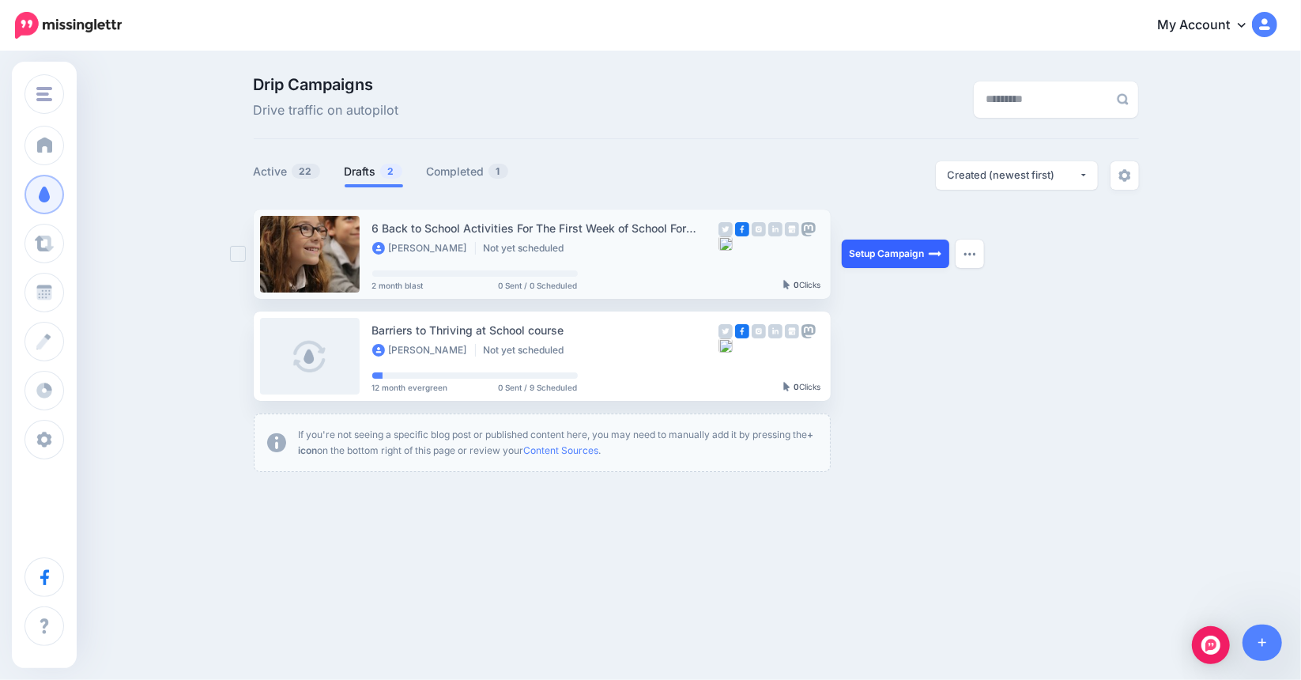
click at [892, 250] on link "Setup Campaign" at bounding box center [895, 253] width 107 height 28
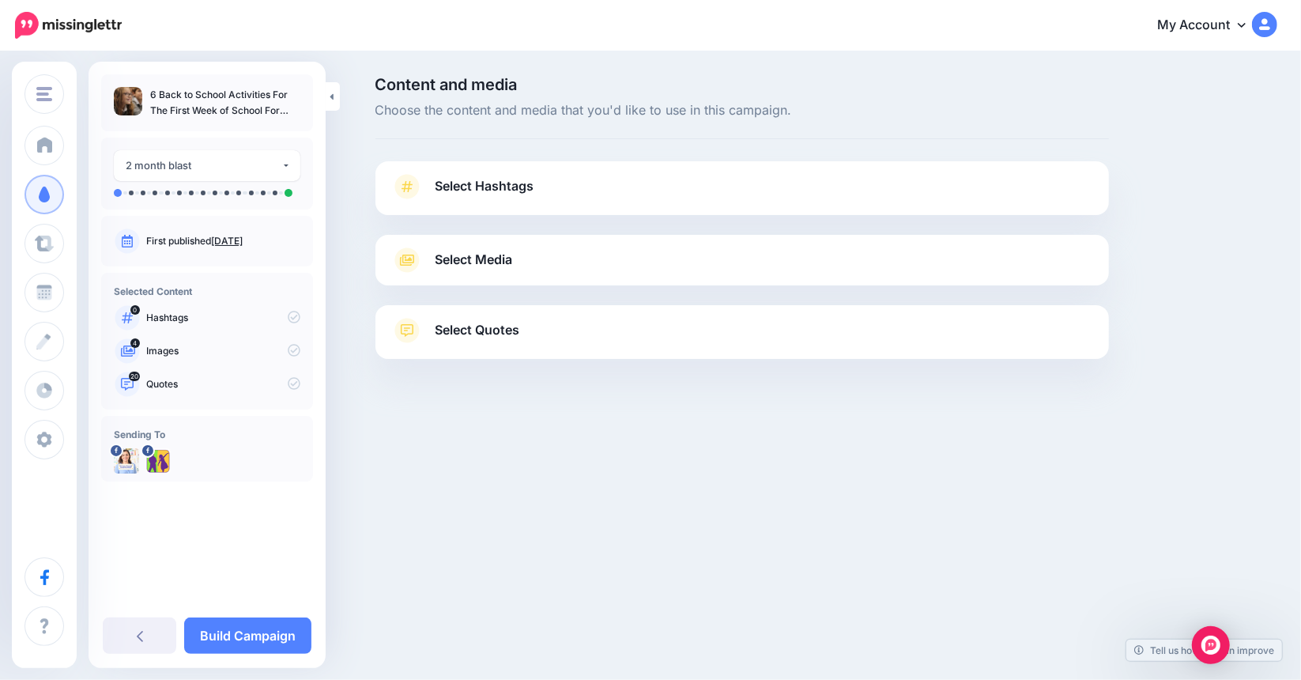
click at [474, 259] on span "Select Media" at bounding box center [473, 259] width 77 height 21
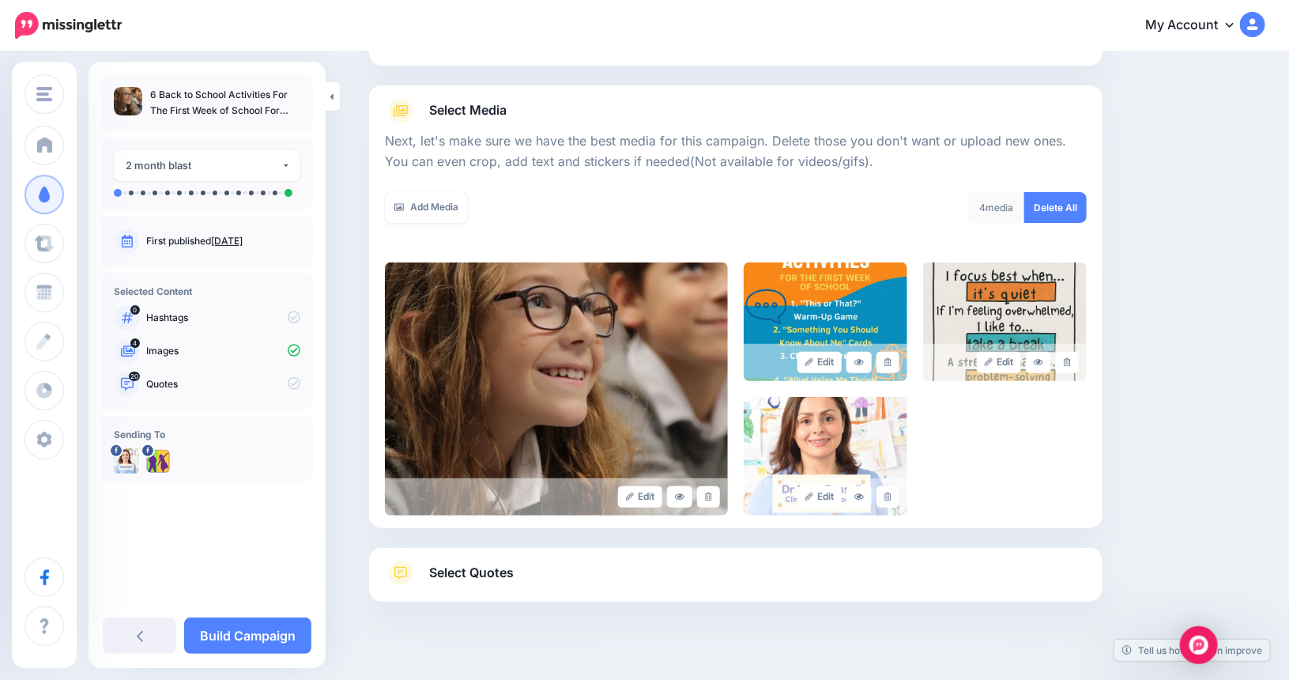
scroll to position [173, 0]
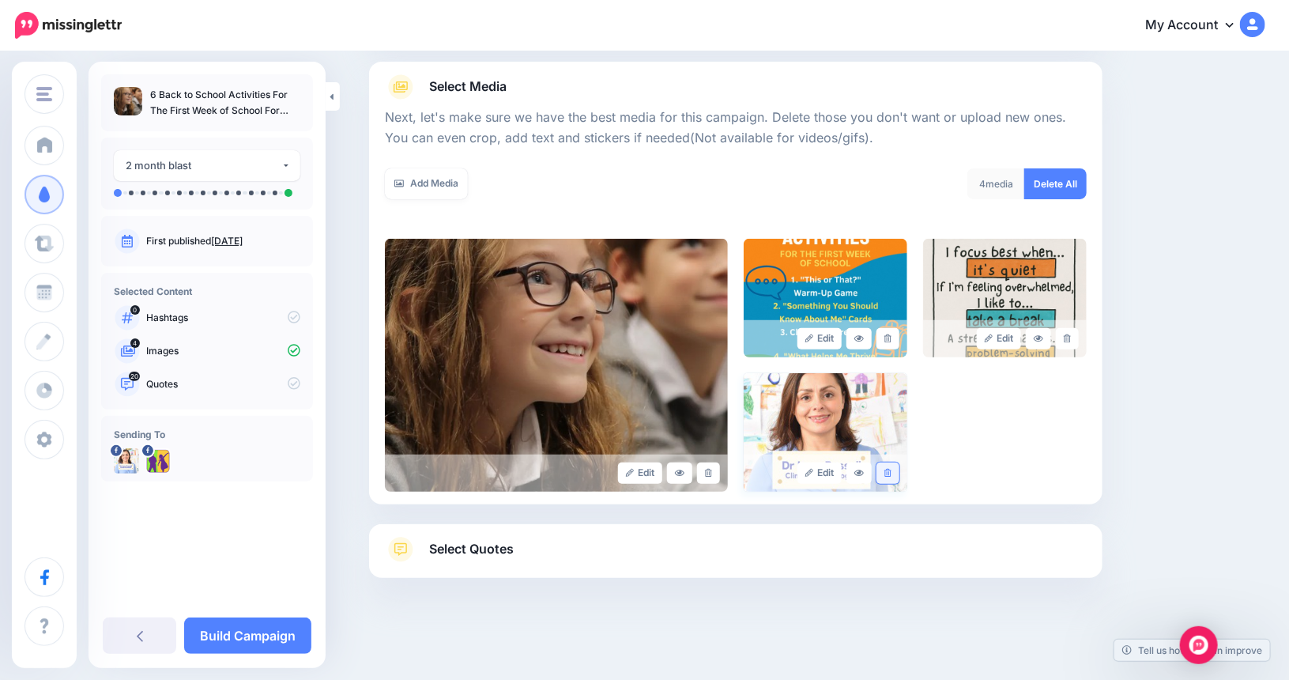
click at [899, 471] on link at bounding box center [887, 472] width 23 height 21
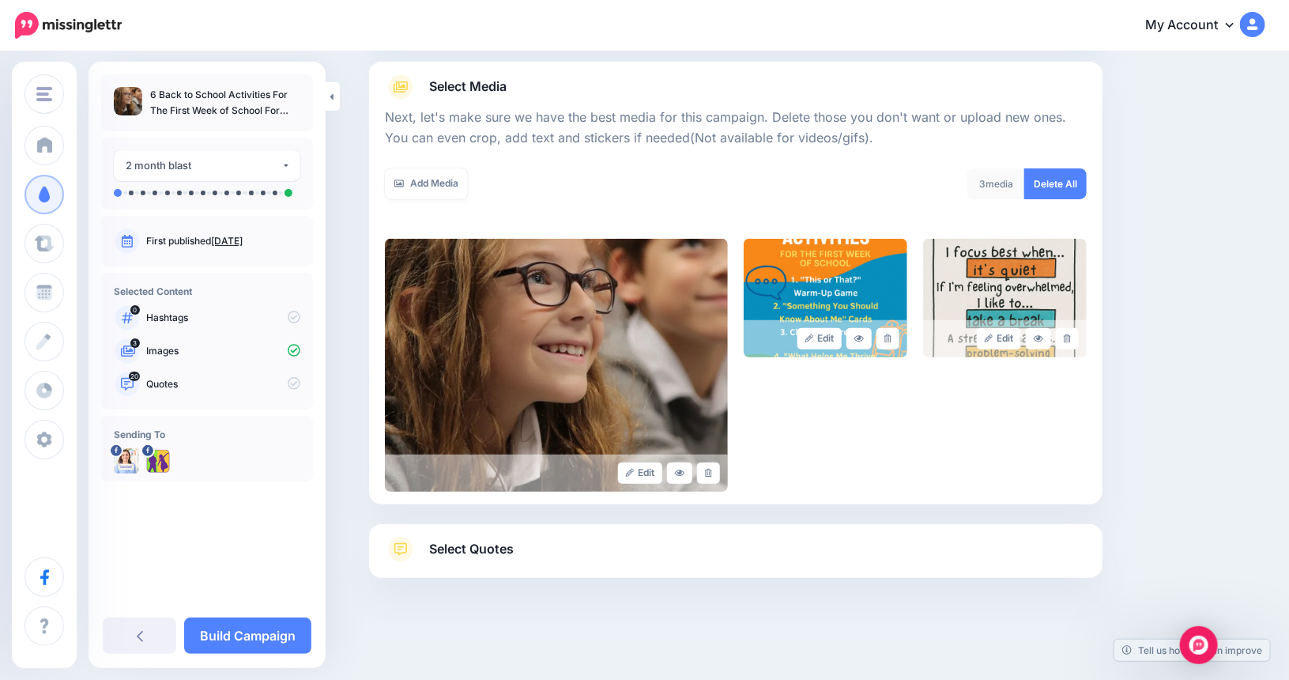
click at [491, 548] on span "Select Quotes" at bounding box center [471, 548] width 85 height 21
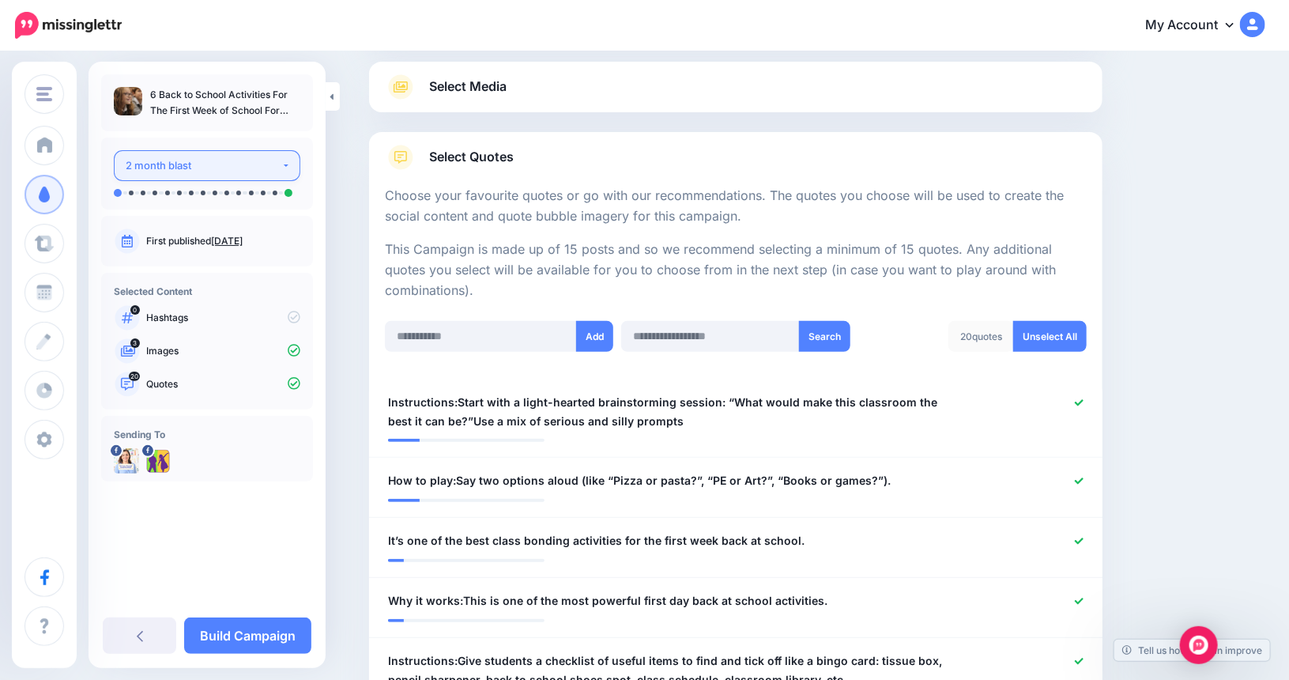
click at [285, 160] on button "2 month blast" at bounding box center [207, 165] width 186 height 31
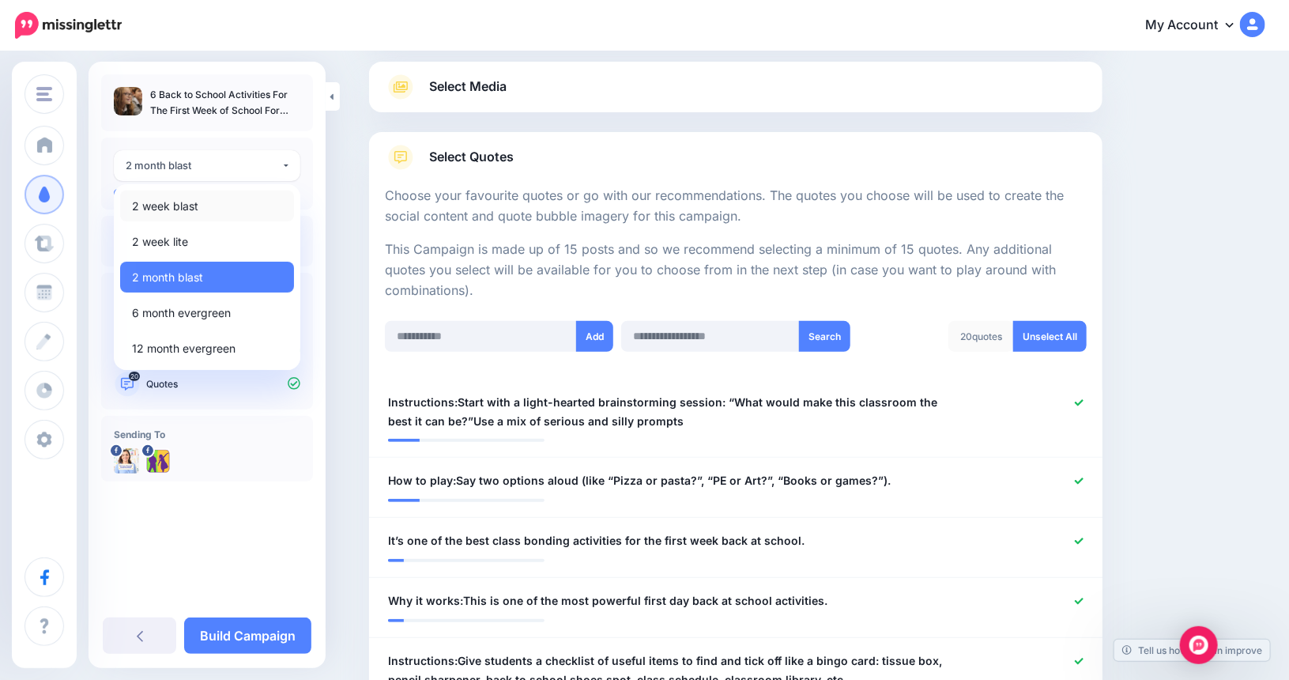
click at [174, 209] on span "2 week blast" at bounding box center [165, 206] width 66 height 19
select select "******"
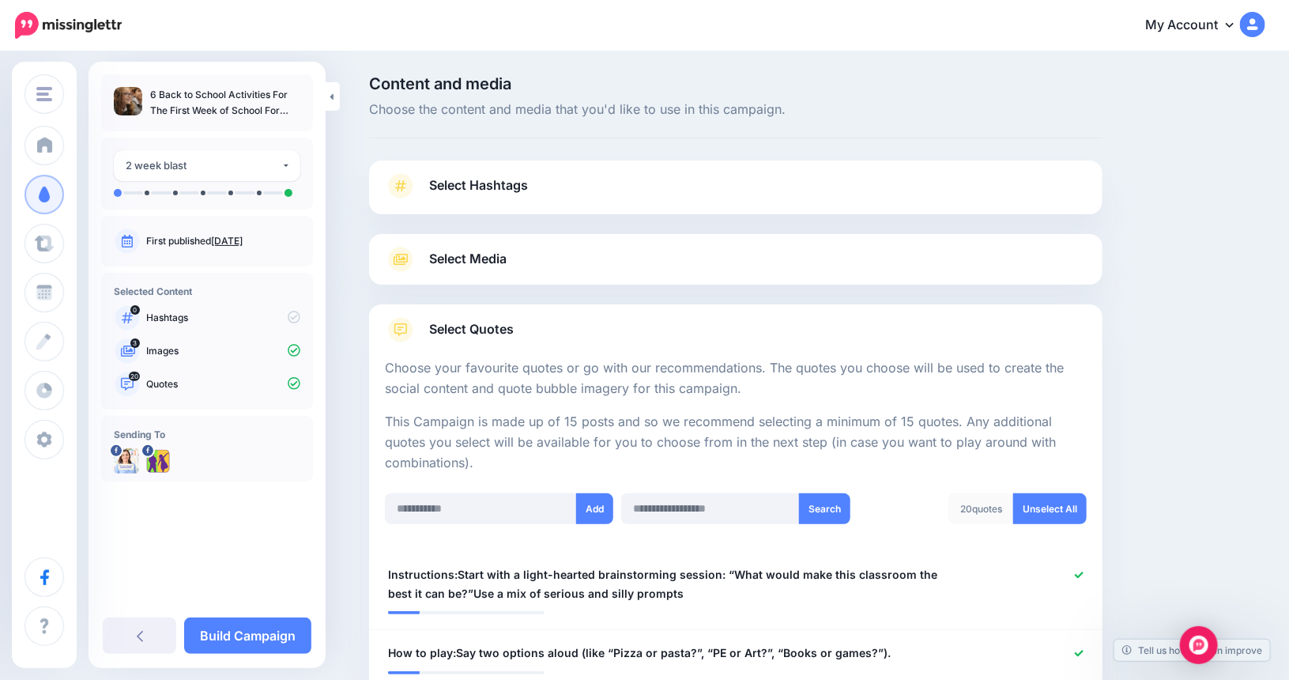
scroll to position [0, 0]
click at [721, 258] on link "Select Media" at bounding box center [736, 259] width 702 height 25
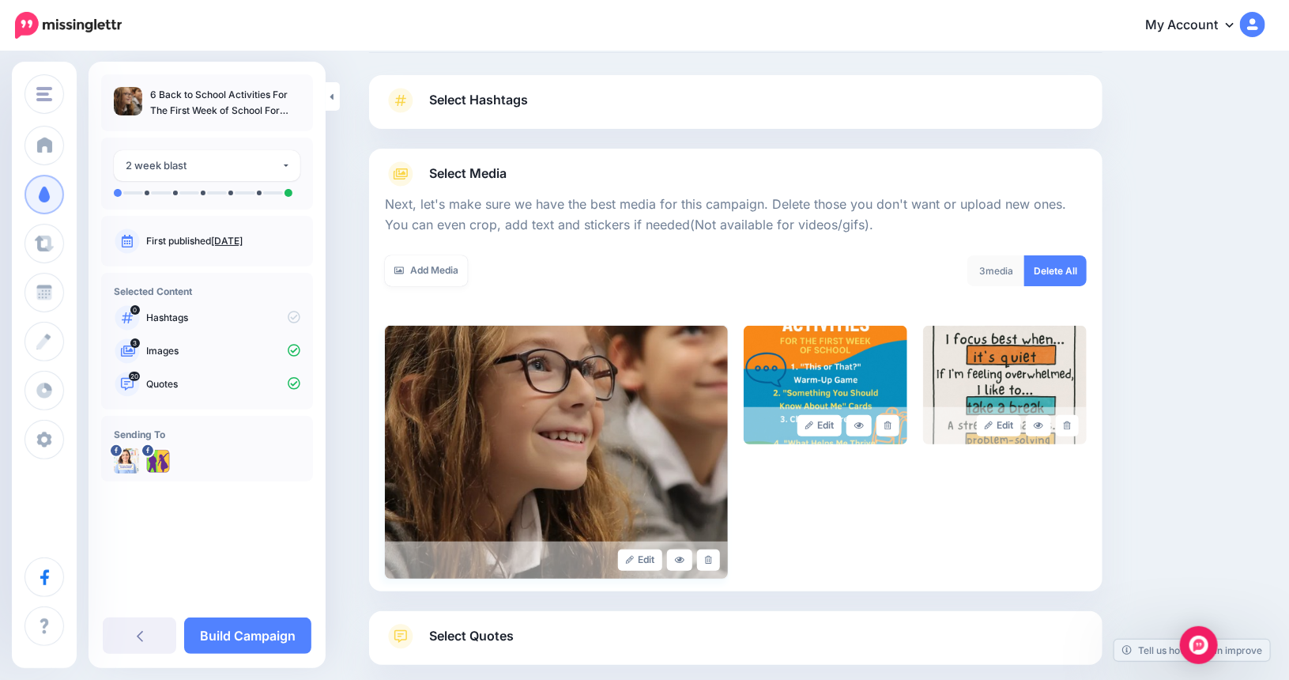
scroll to position [173, 0]
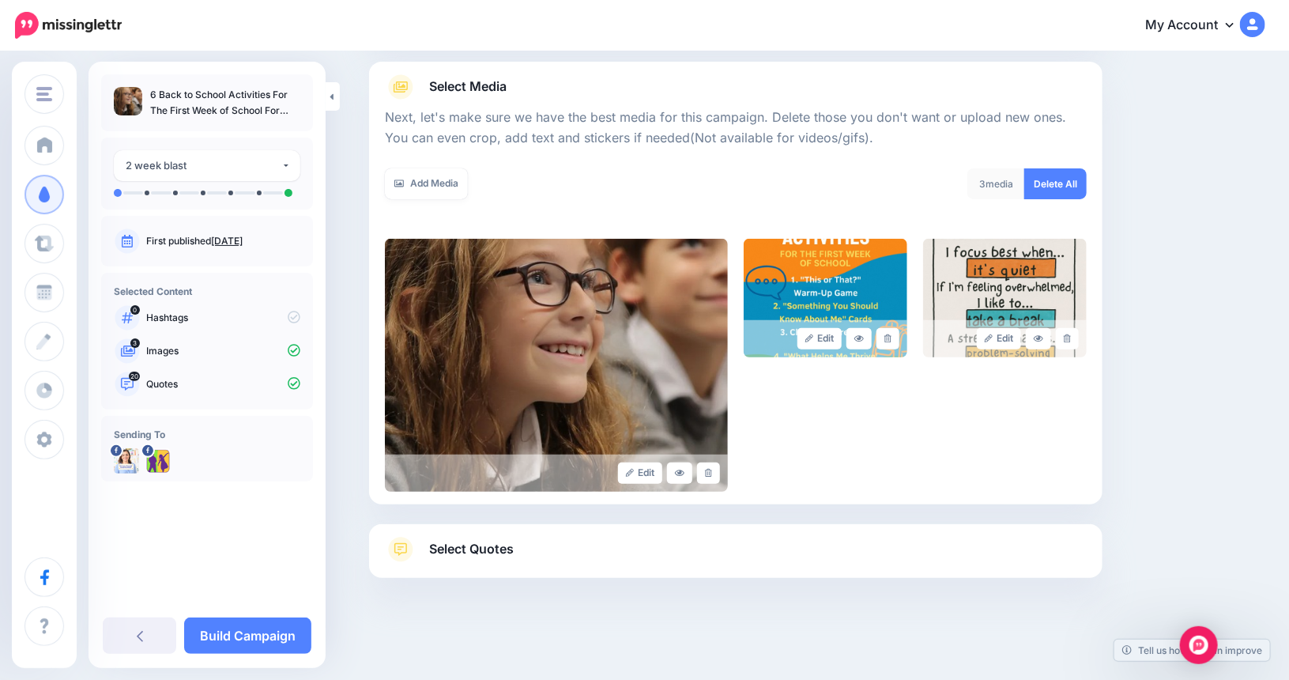
click at [509, 550] on span "Select Quotes" at bounding box center [471, 548] width 85 height 21
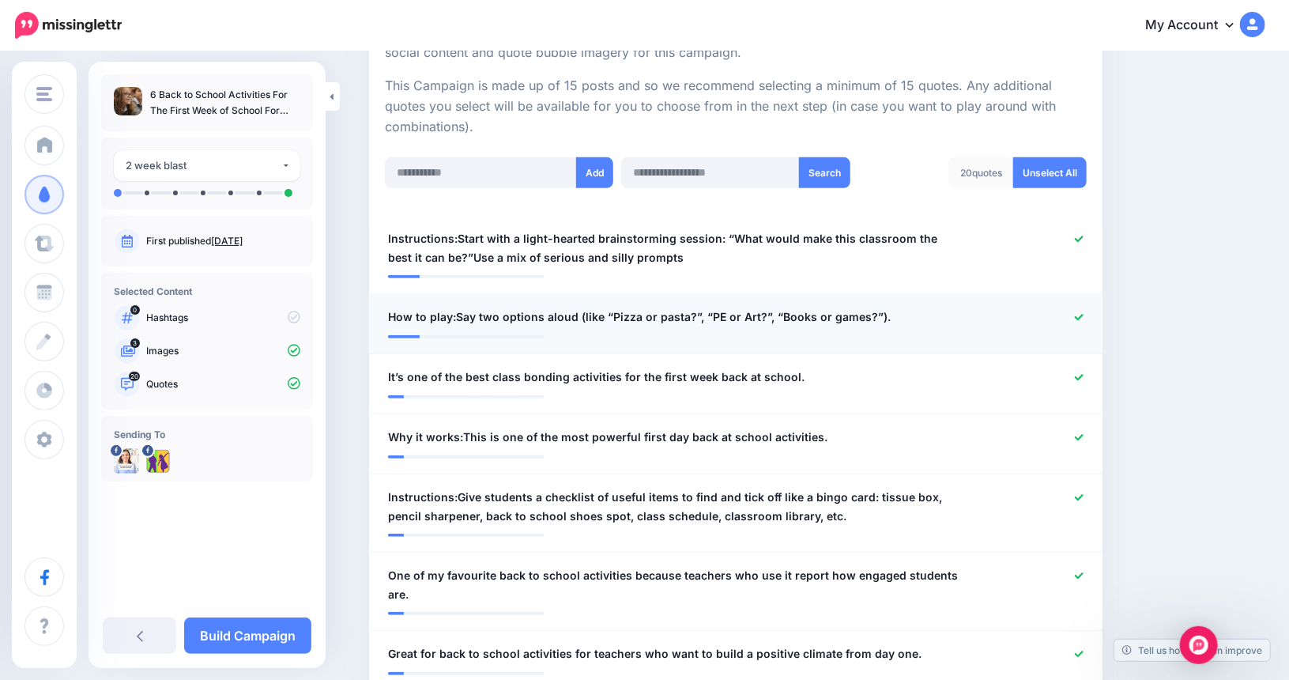
scroll to position [331, 0]
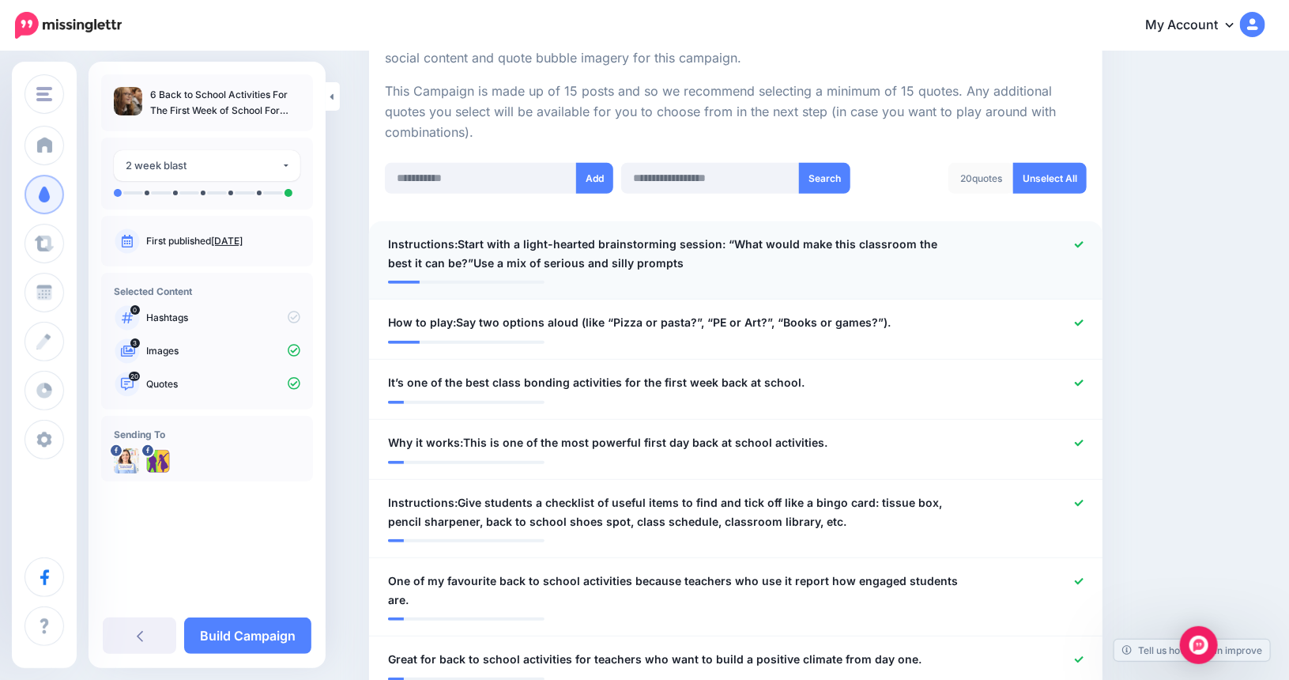
click at [1083, 244] on icon at bounding box center [1079, 244] width 9 height 9
click at [1083, 318] on icon at bounding box center [1079, 322] width 9 height 9
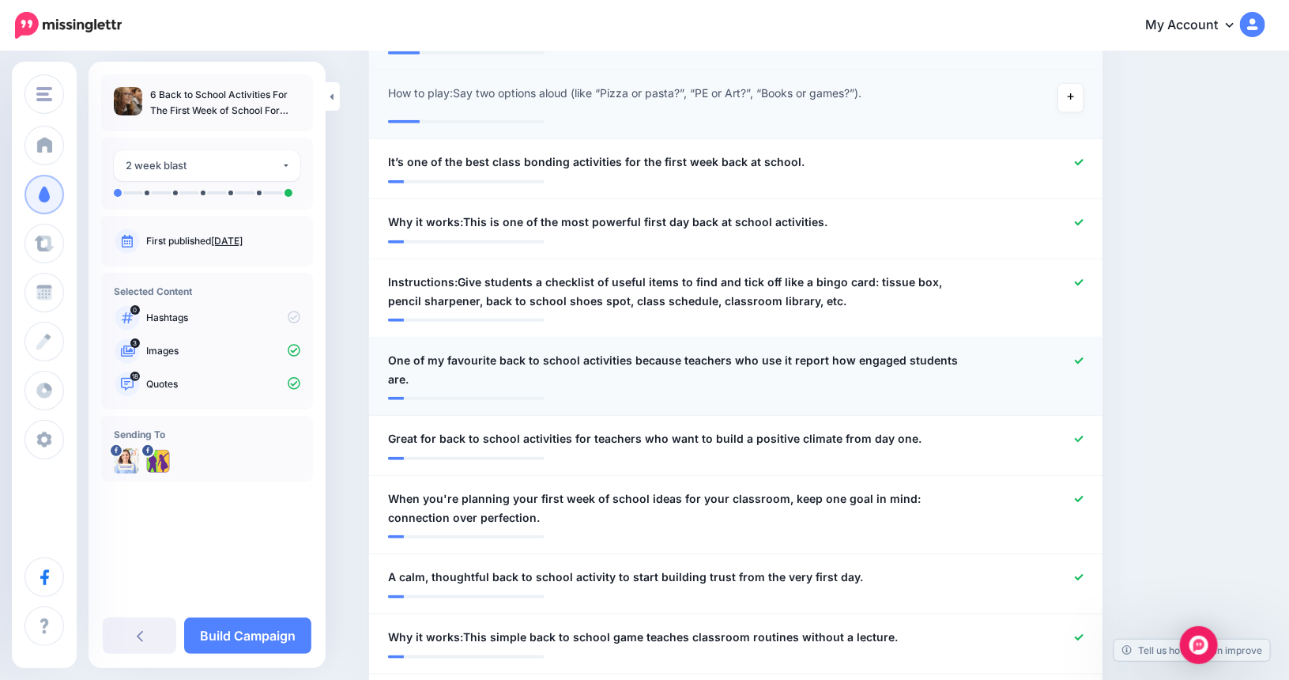
scroll to position [568, 0]
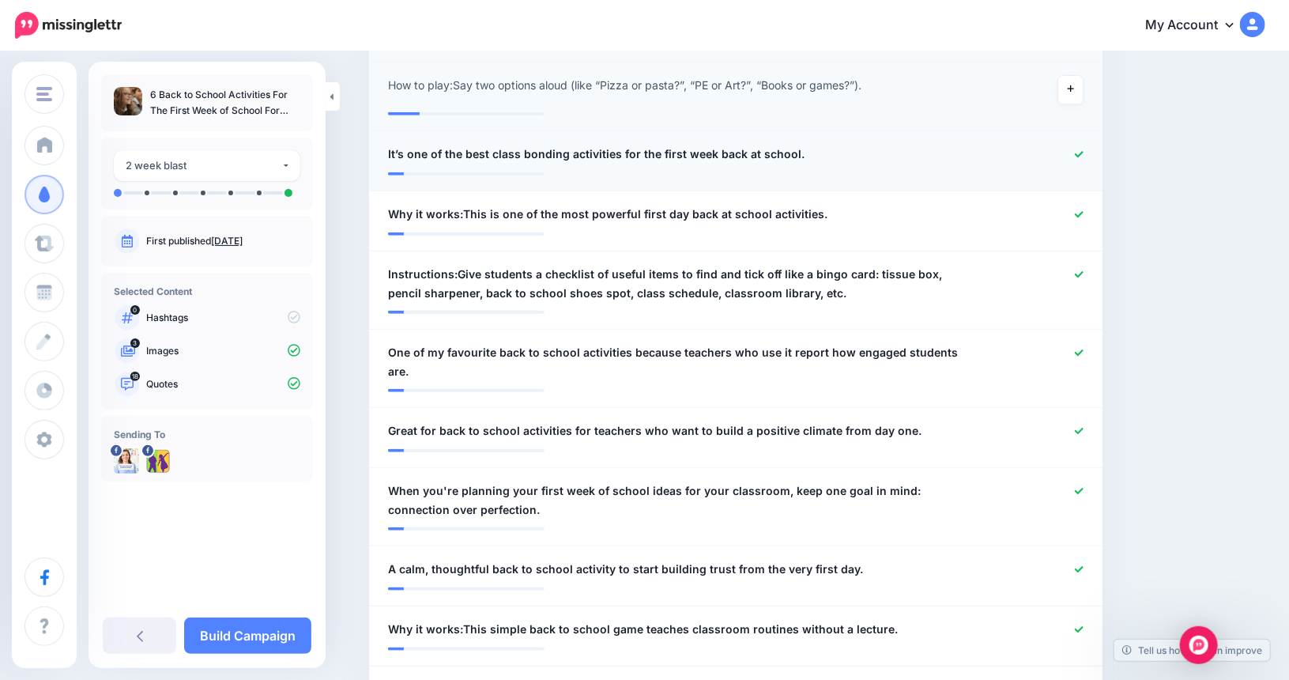
click at [1082, 149] on link at bounding box center [1079, 154] width 9 height 11
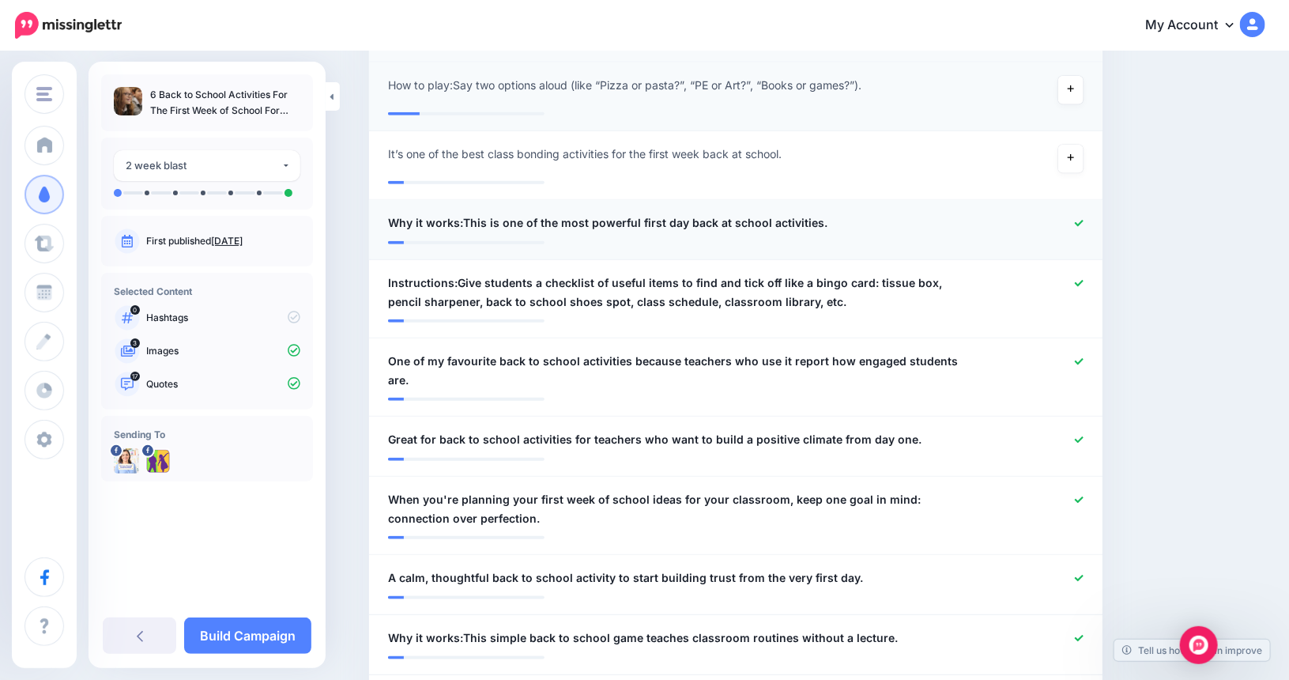
click at [1083, 222] on icon at bounding box center [1079, 223] width 9 height 6
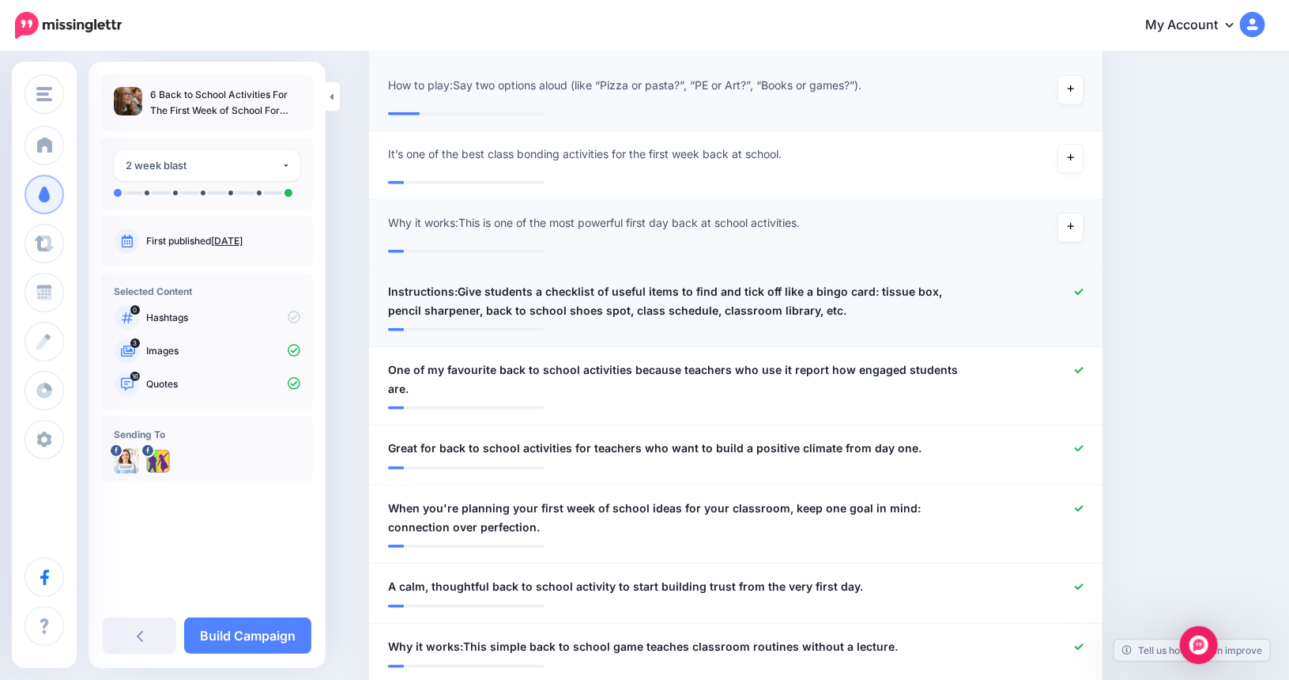
click at [1079, 289] on div at bounding box center [1036, 301] width 120 height 38
click at [1083, 291] on icon at bounding box center [1079, 292] width 9 height 9
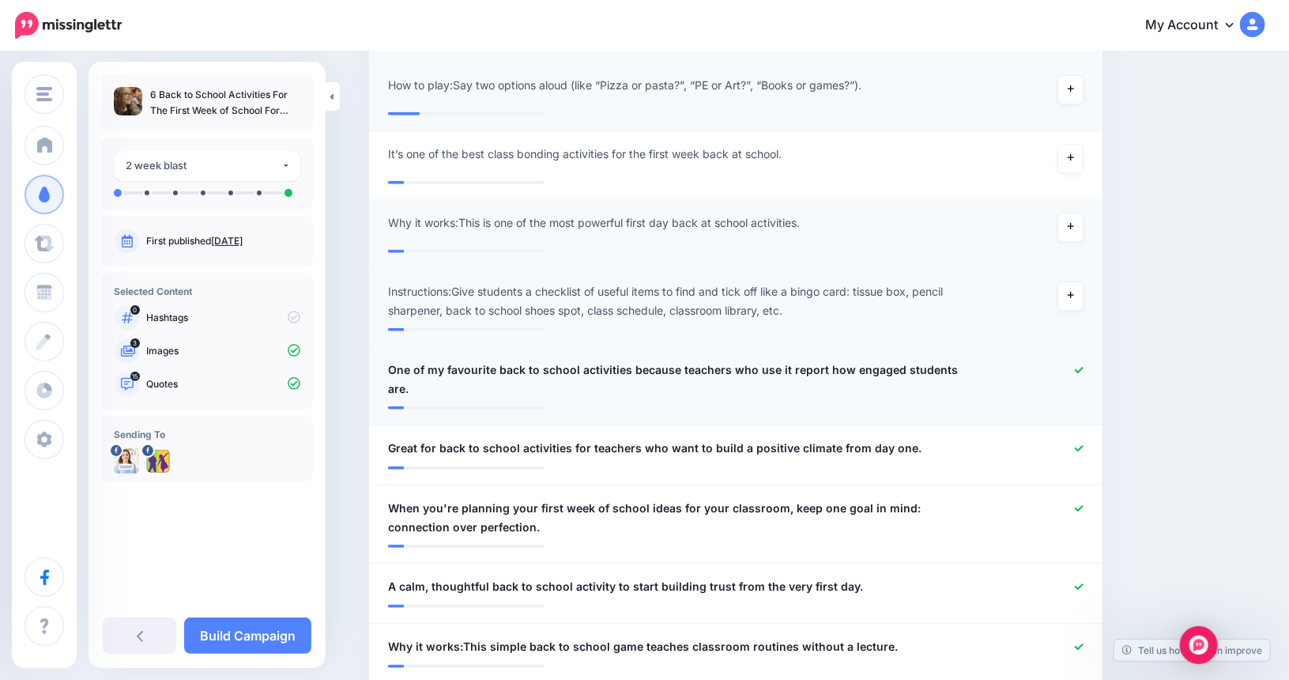
click at [1083, 367] on icon at bounding box center [1079, 370] width 9 height 9
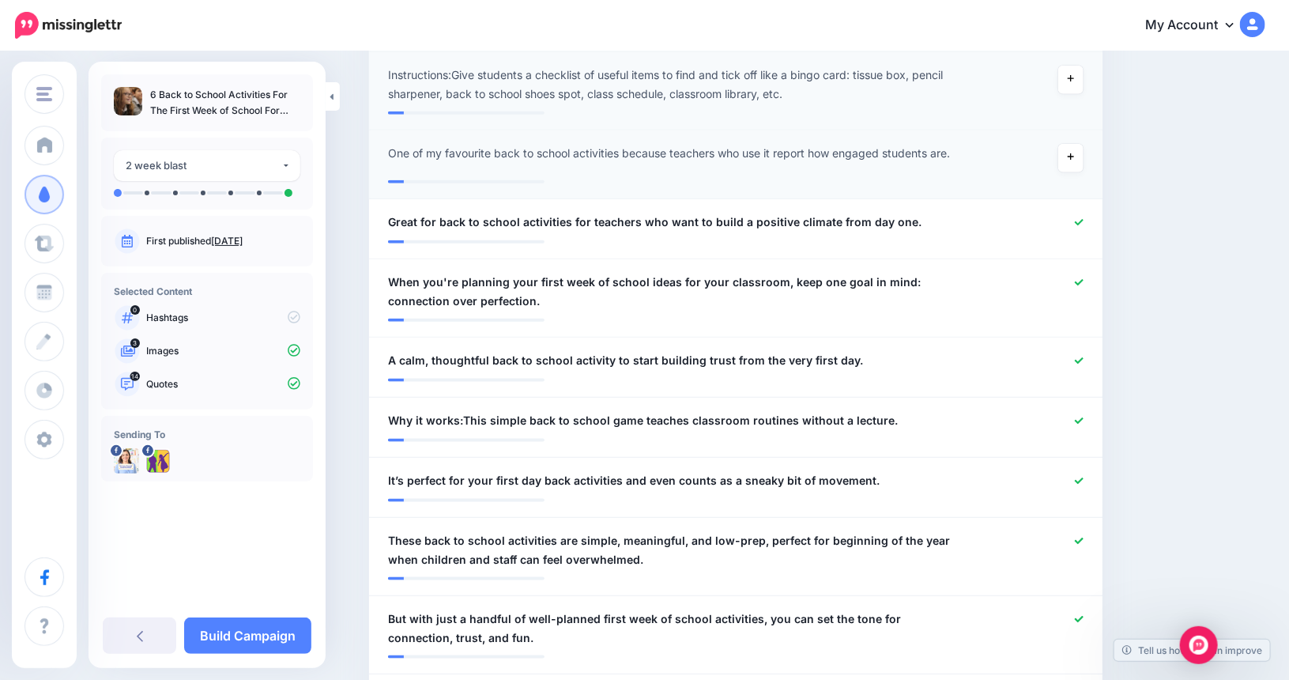
scroll to position [805, 0]
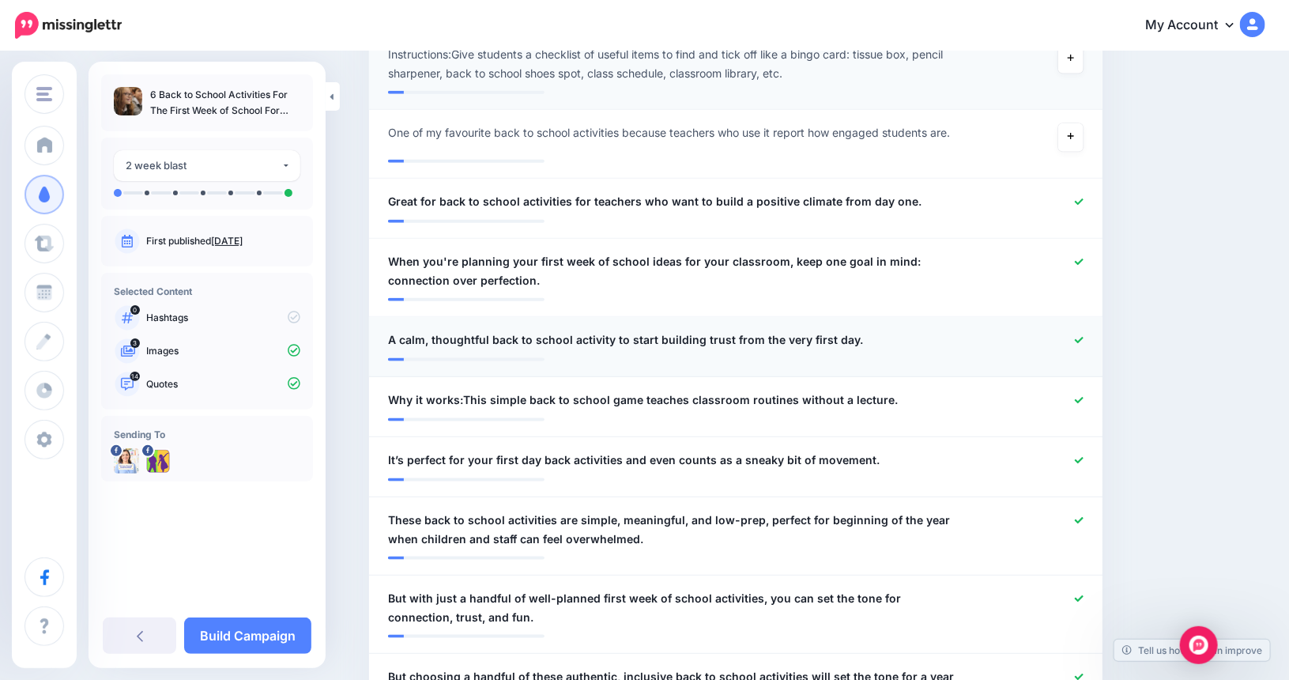
click at [1083, 339] on icon at bounding box center [1079, 340] width 9 height 9
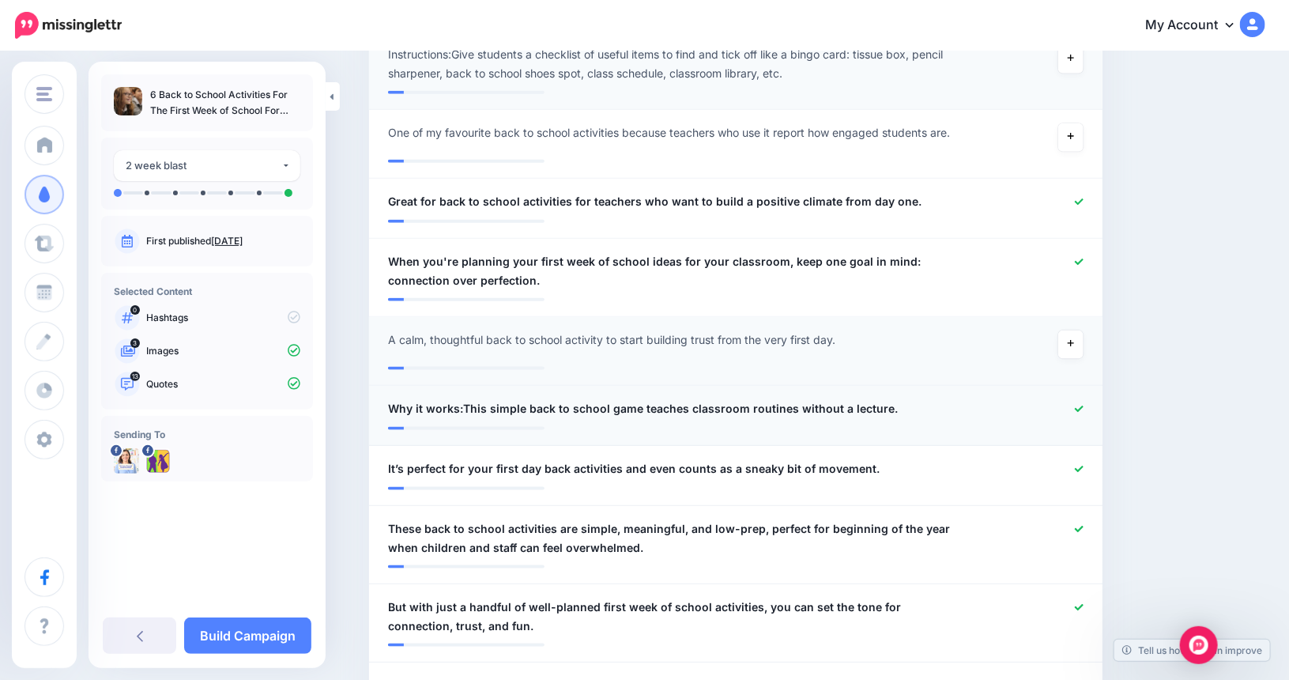
click at [1083, 406] on icon at bounding box center [1079, 409] width 9 height 9
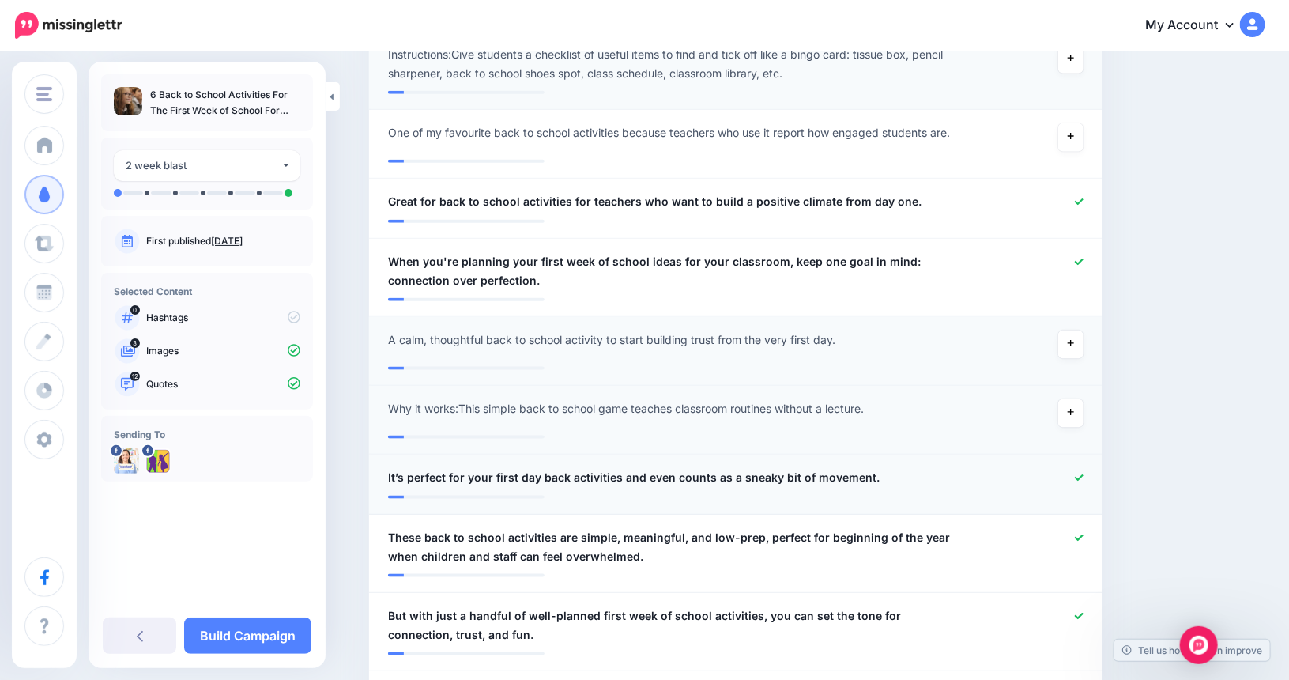
click at [1083, 475] on icon at bounding box center [1079, 477] width 9 height 9
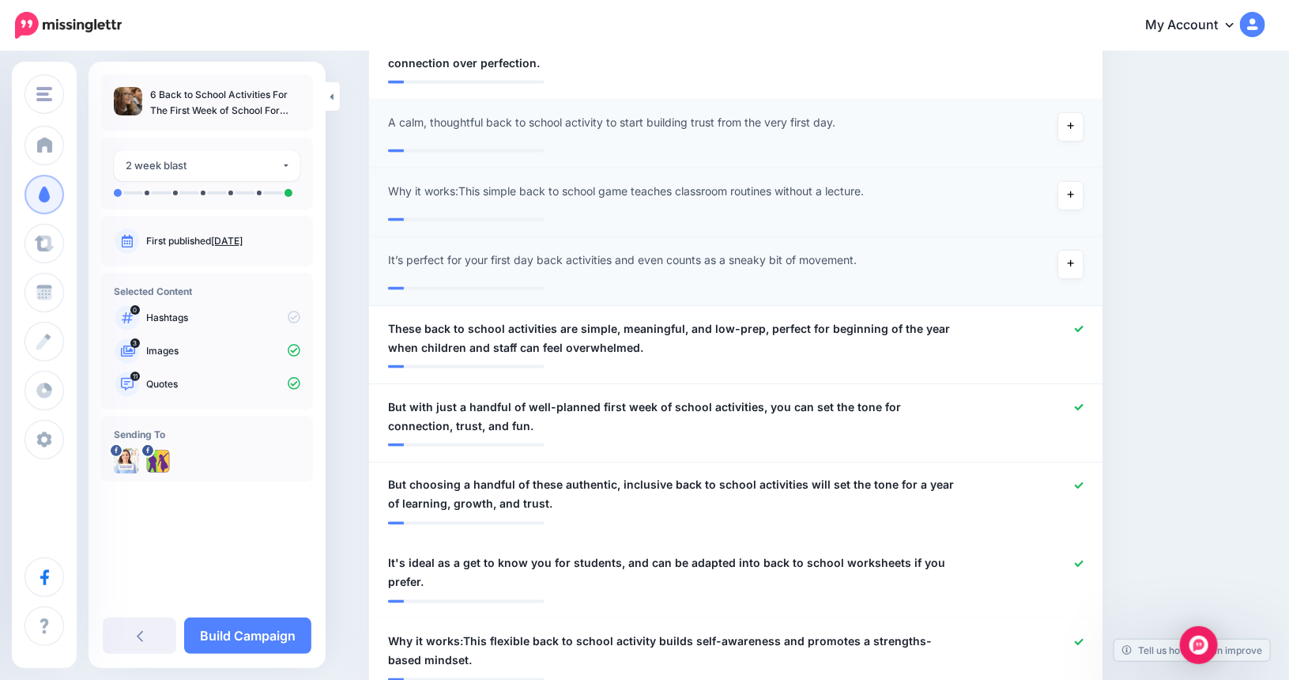
scroll to position [1042, 0]
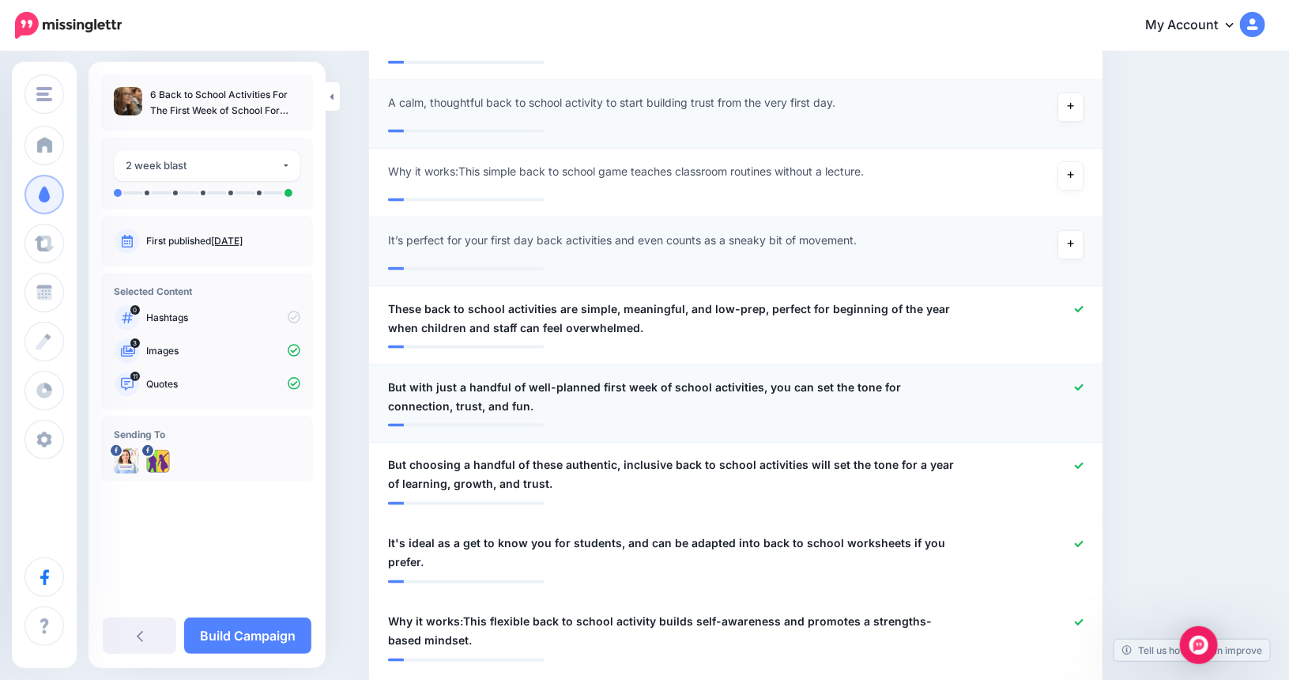
click at [1083, 382] on link at bounding box center [1079, 387] width 9 height 11
click at [1083, 462] on icon at bounding box center [1079, 465] width 9 height 9
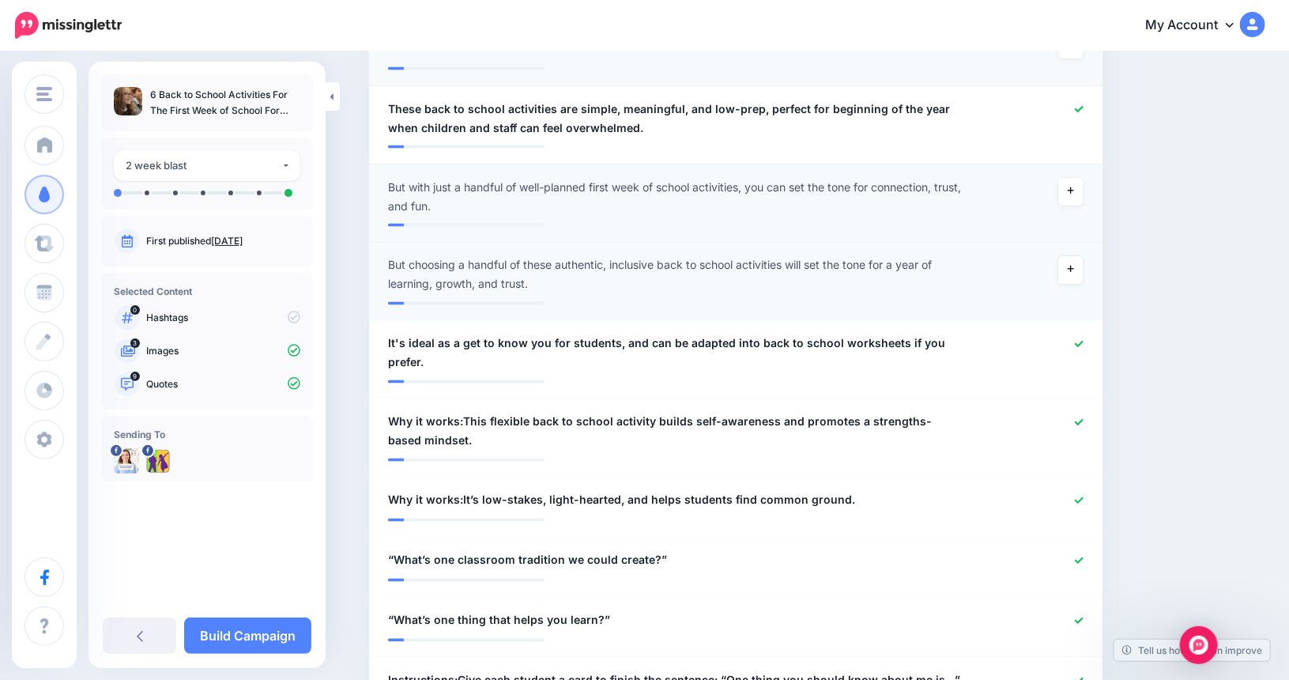
scroll to position [1358, 0]
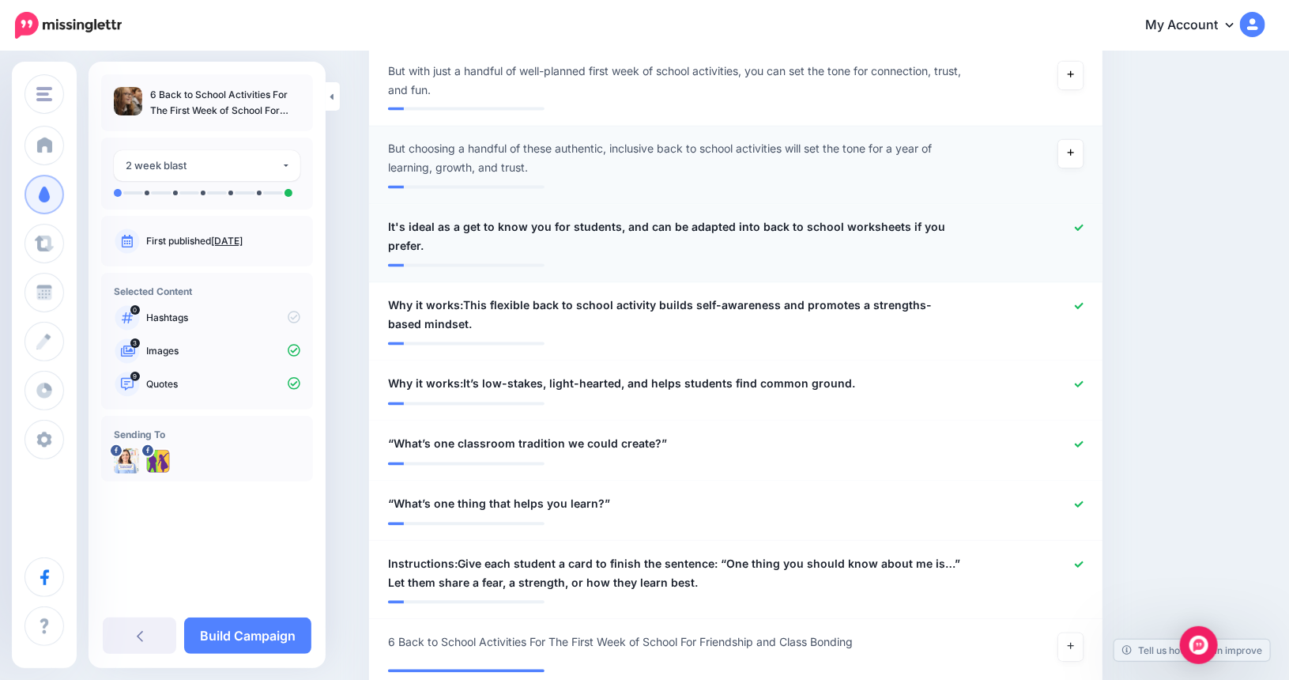
click at [1083, 227] on icon at bounding box center [1079, 228] width 9 height 9
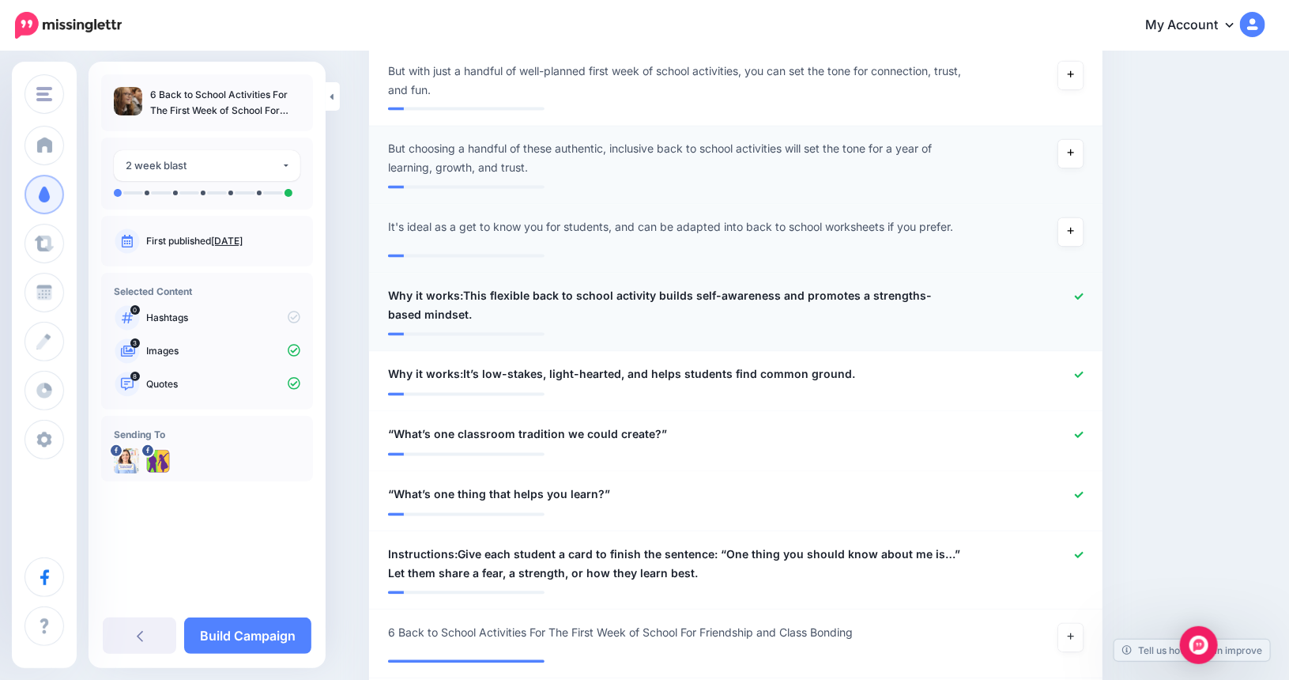
click at [1083, 292] on icon at bounding box center [1079, 296] width 9 height 9
click at [1083, 374] on icon at bounding box center [1079, 375] width 9 height 9
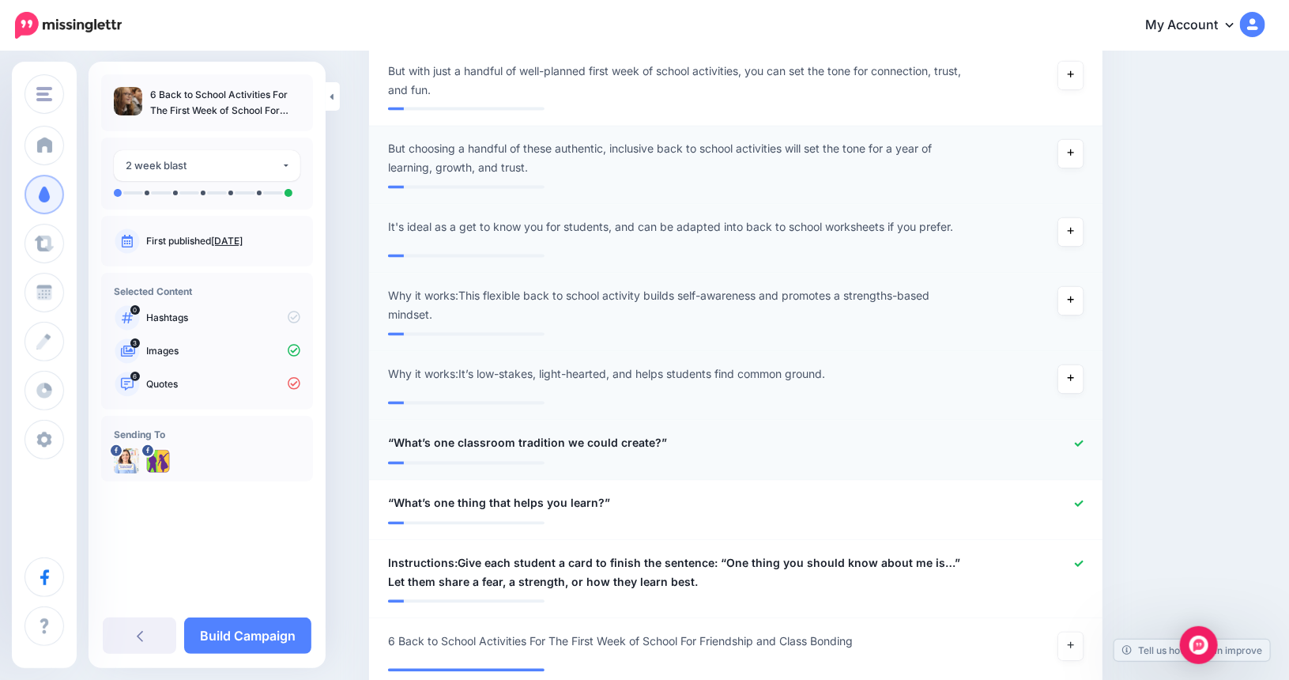
click at [1083, 442] on icon at bounding box center [1079, 443] width 9 height 9
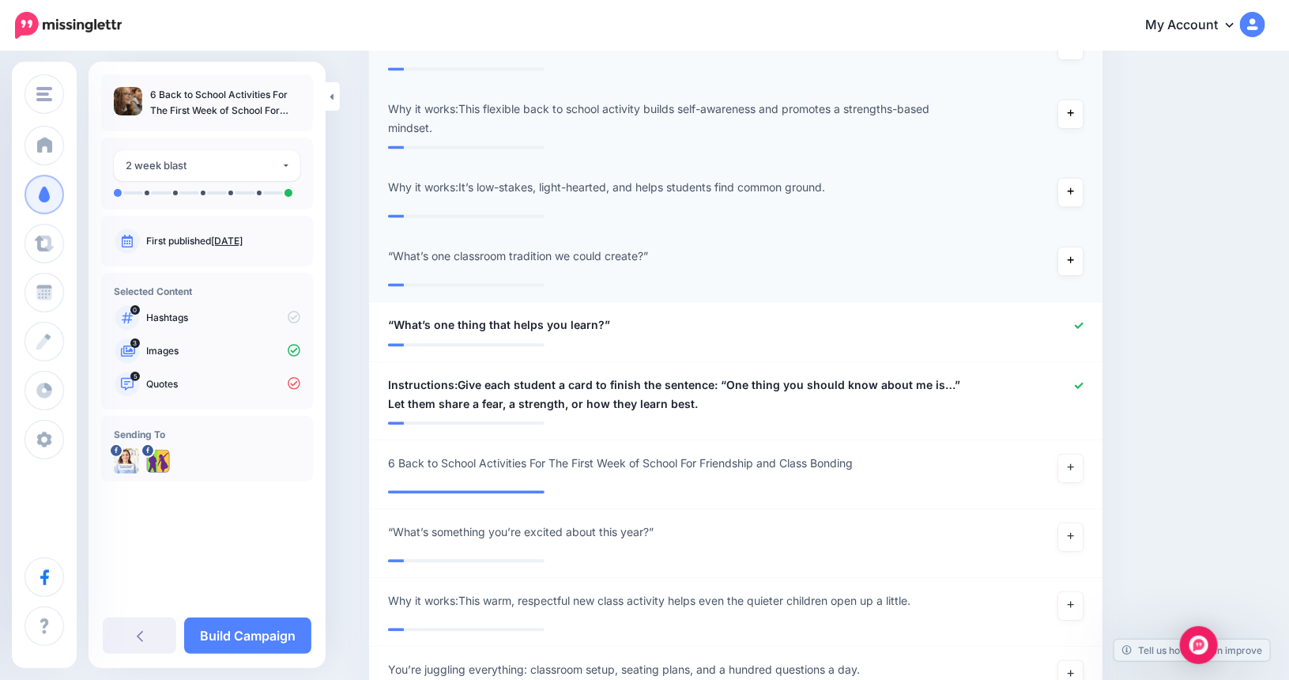
scroll to position [1595, 0]
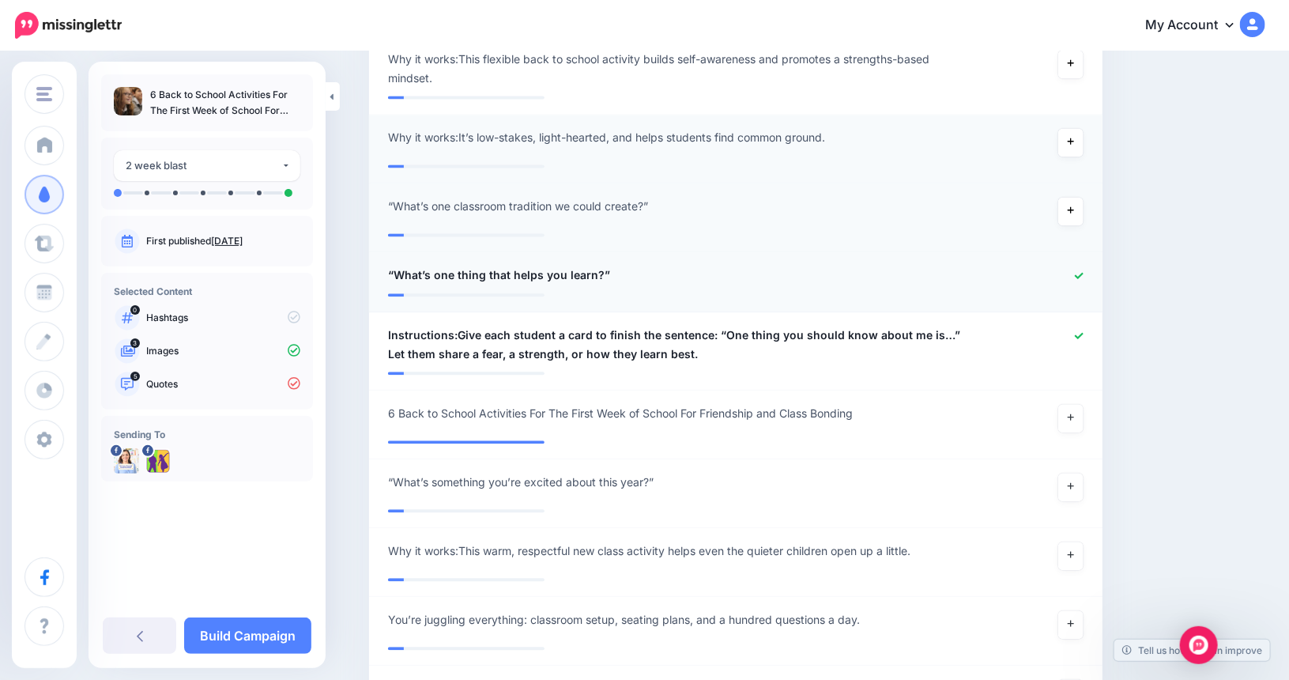
click at [1083, 271] on icon at bounding box center [1079, 275] width 9 height 9
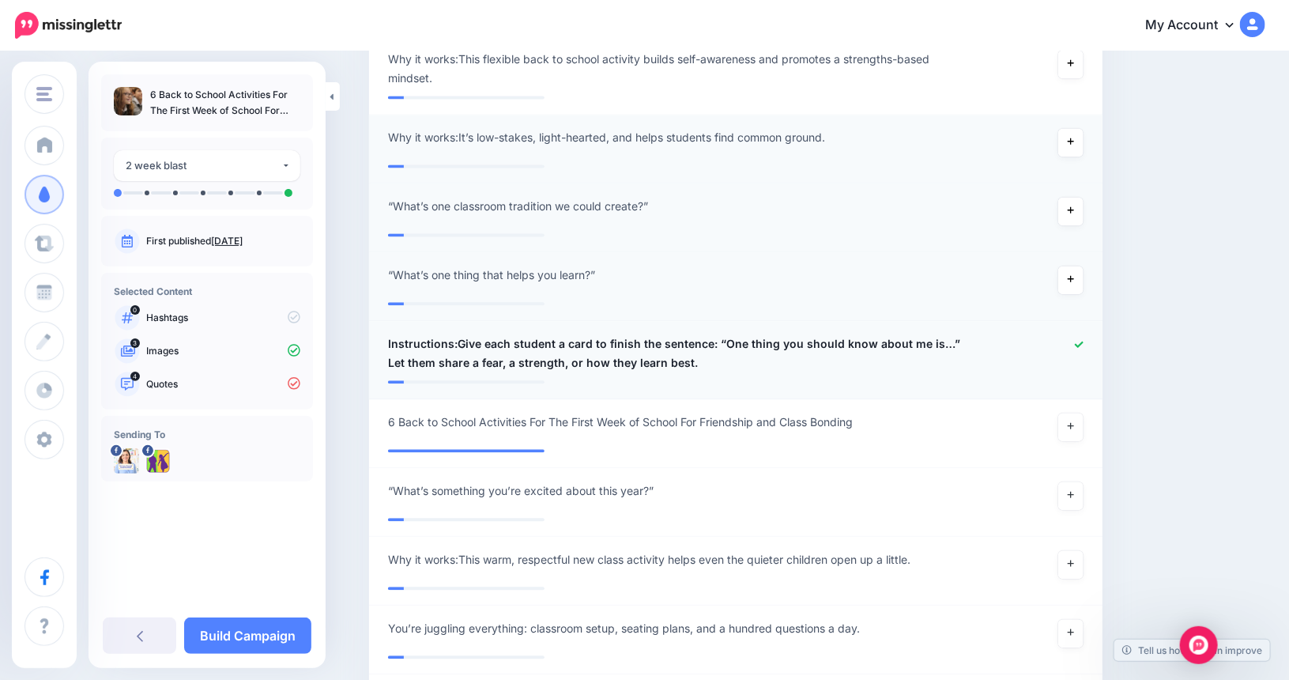
click at [1083, 341] on icon at bounding box center [1079, 344] width 9 height 9
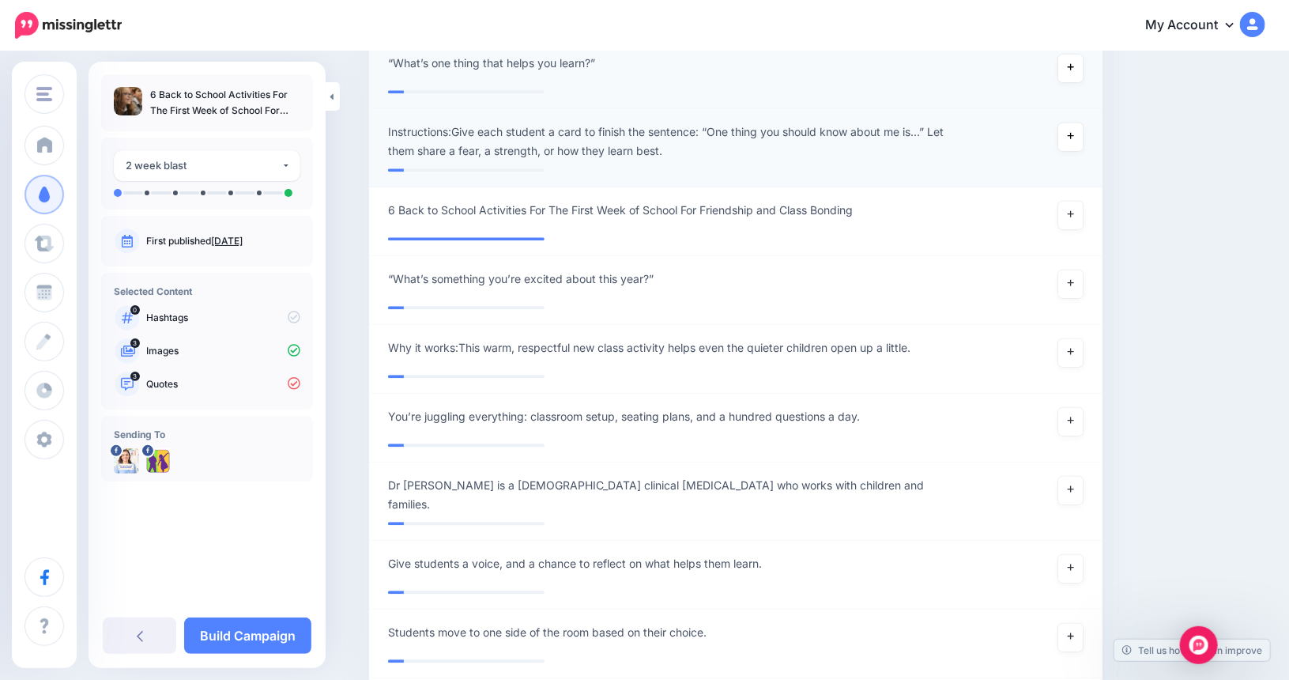
scroll to position [1832, 0]
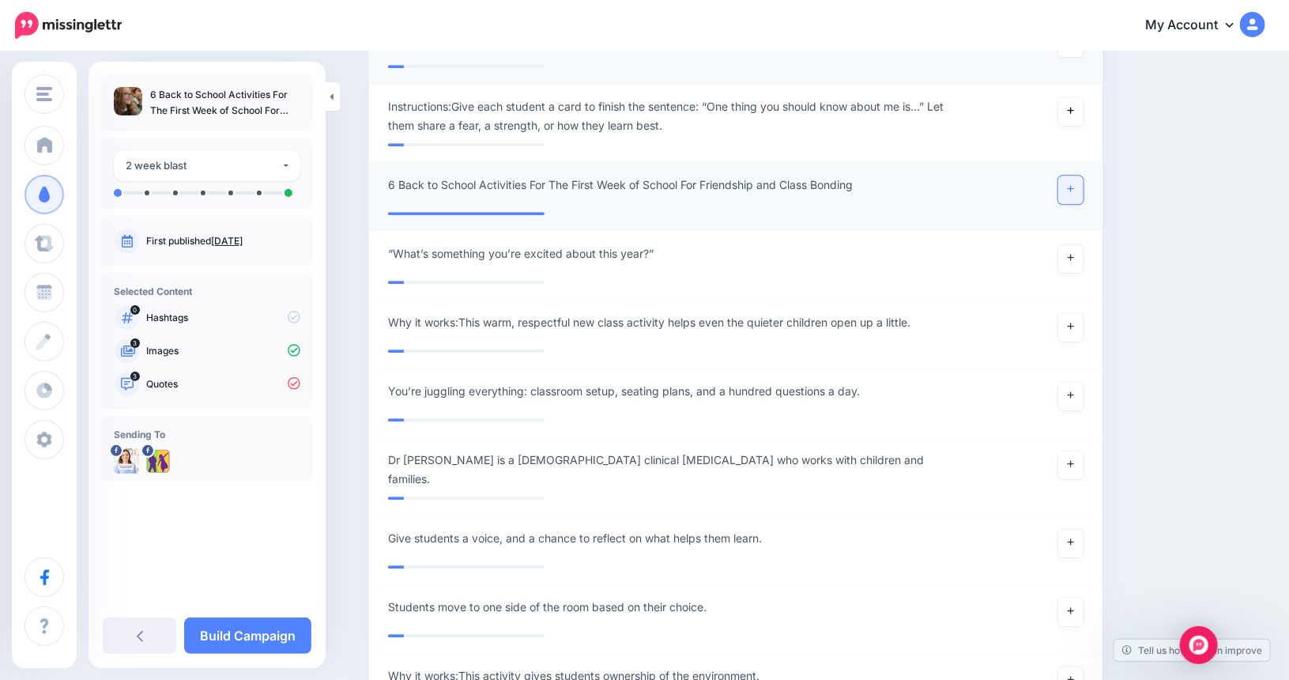
click at [1074, 186] on icon at bounding box center [1070, 188] width 6 height 9
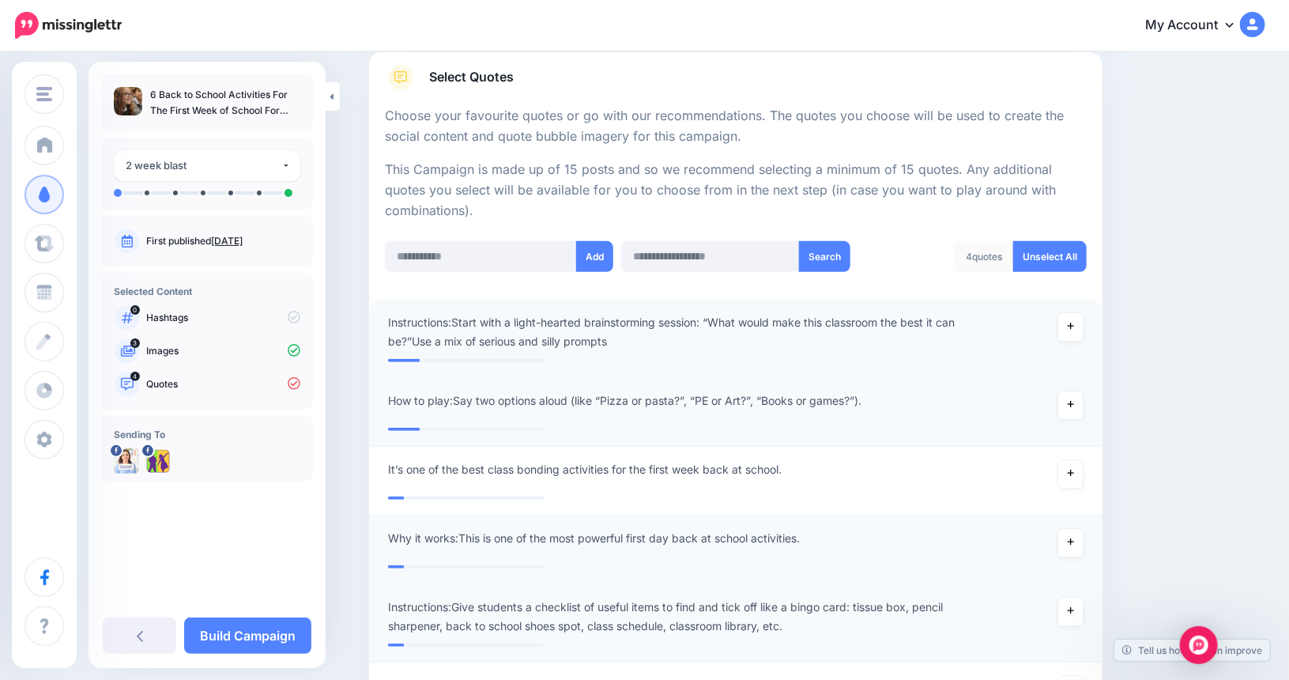
scroll to position [252, 0]
paste input "**********"
type input "**********"
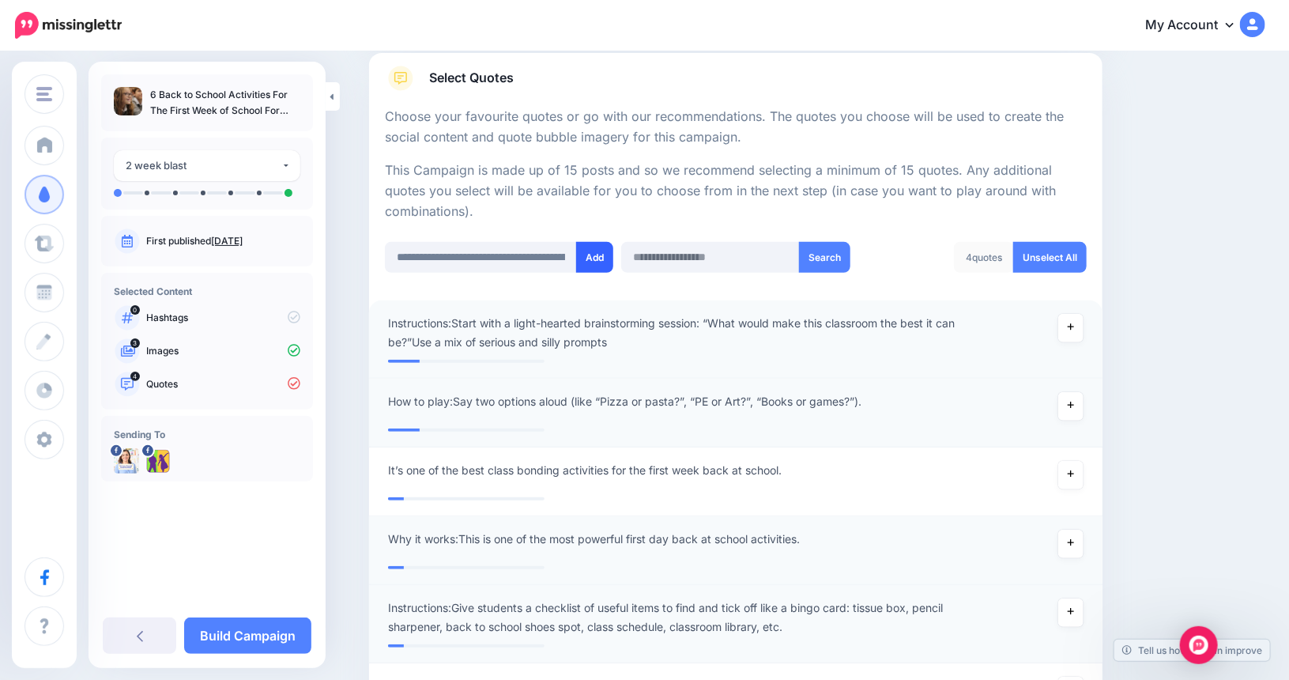
click at [603, 253] on button "Add" at bounding box center [594, 257] width 37 height 31
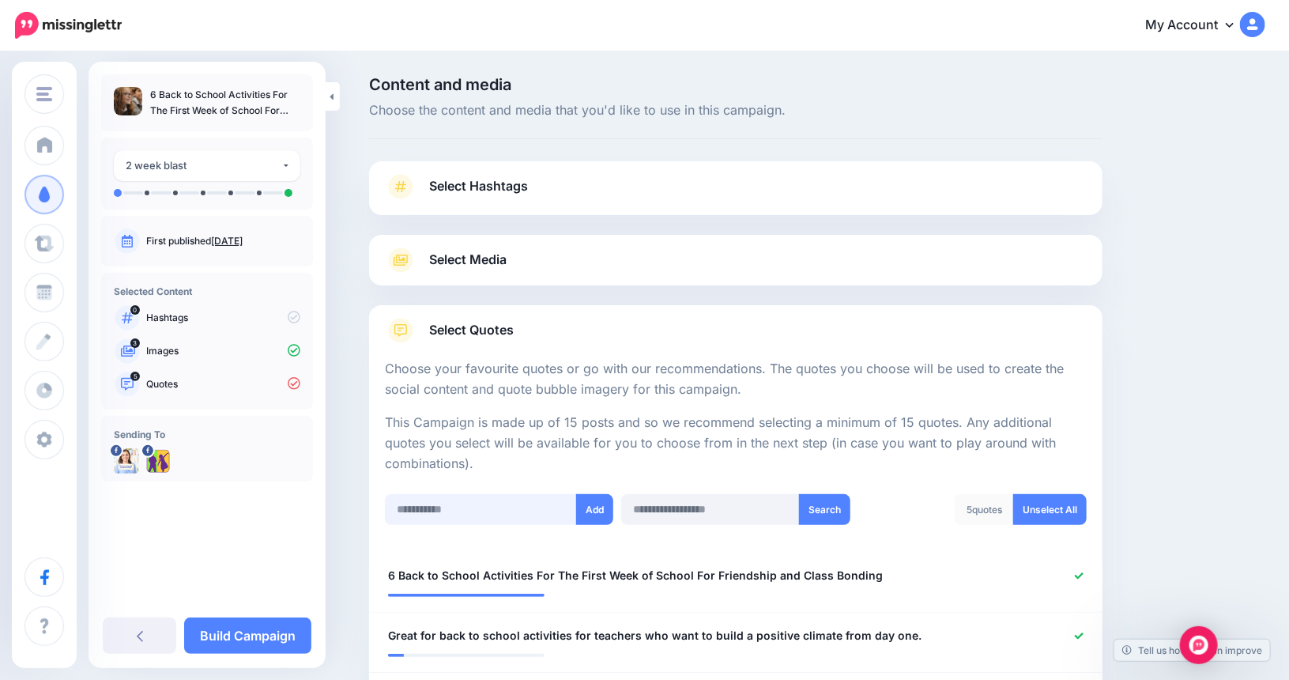
paste input "**********"
type input "**********"
click at [602, 510] on button "Add" at bounding box center [594, 509] width 37 height 31
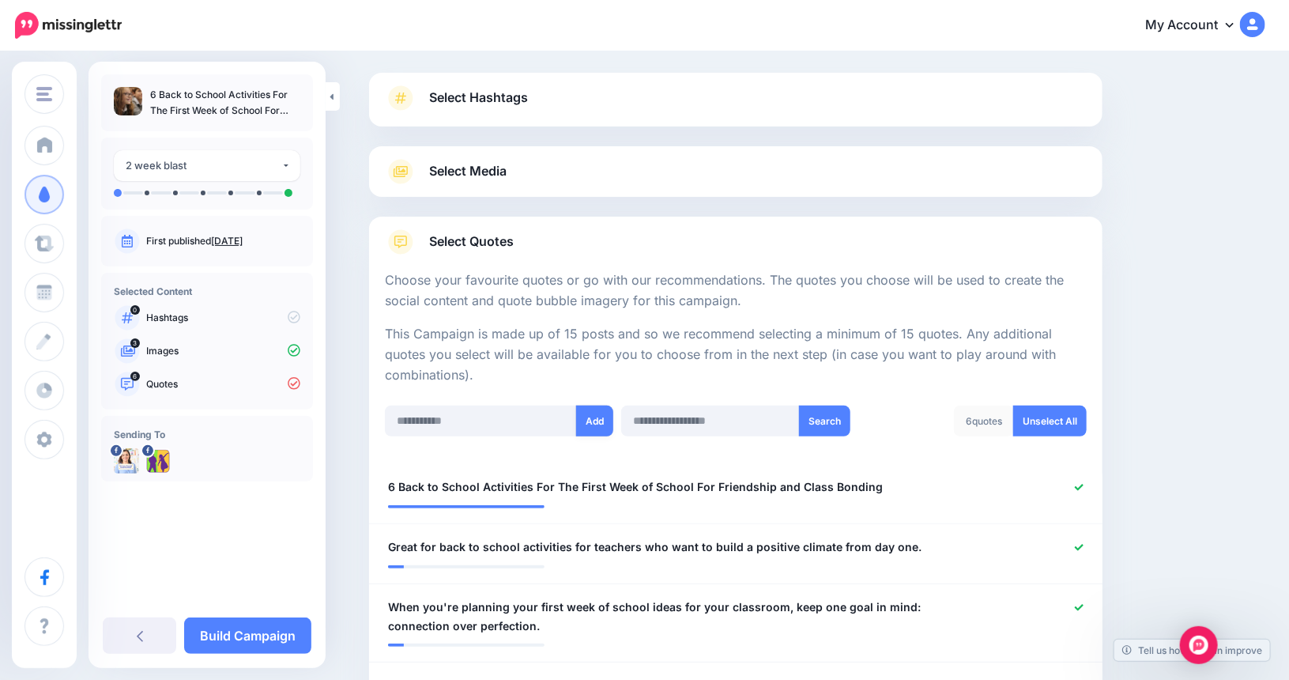
scroll to position [77, 0]
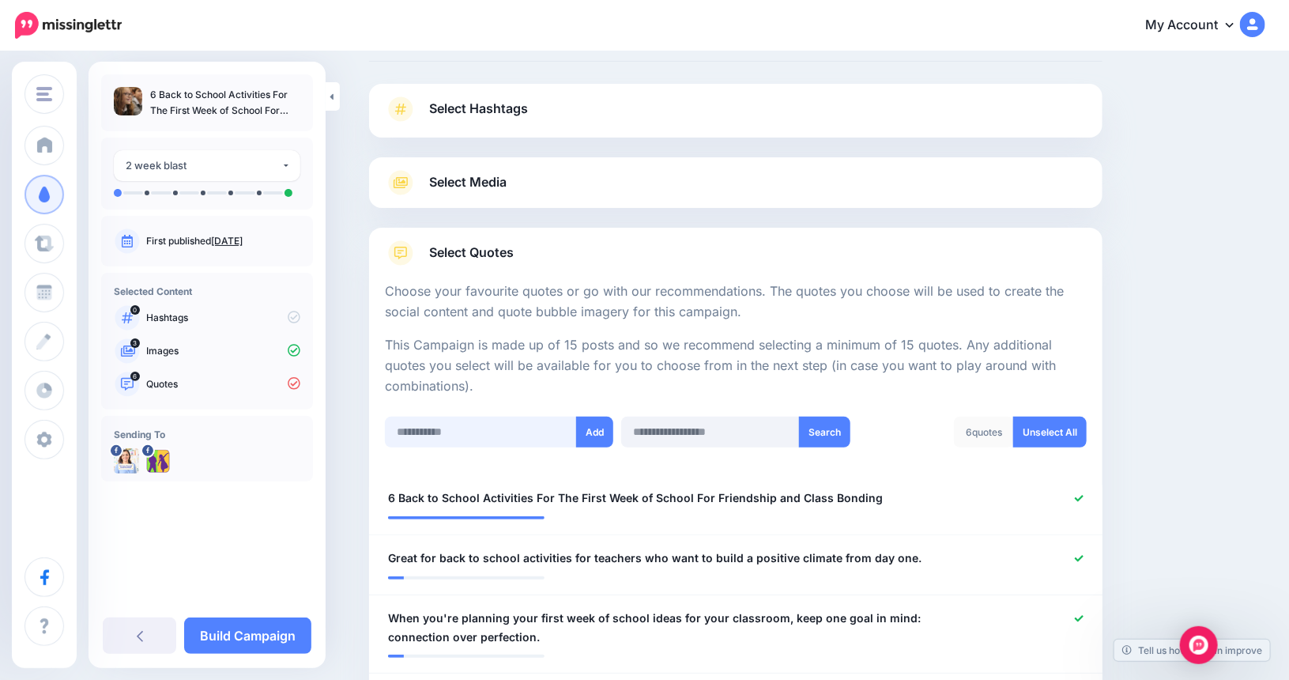
paste input "**********"
type input "**********"
click at [602, 434] on button "Add" at bounding box center [594, 431] width 37 height 31
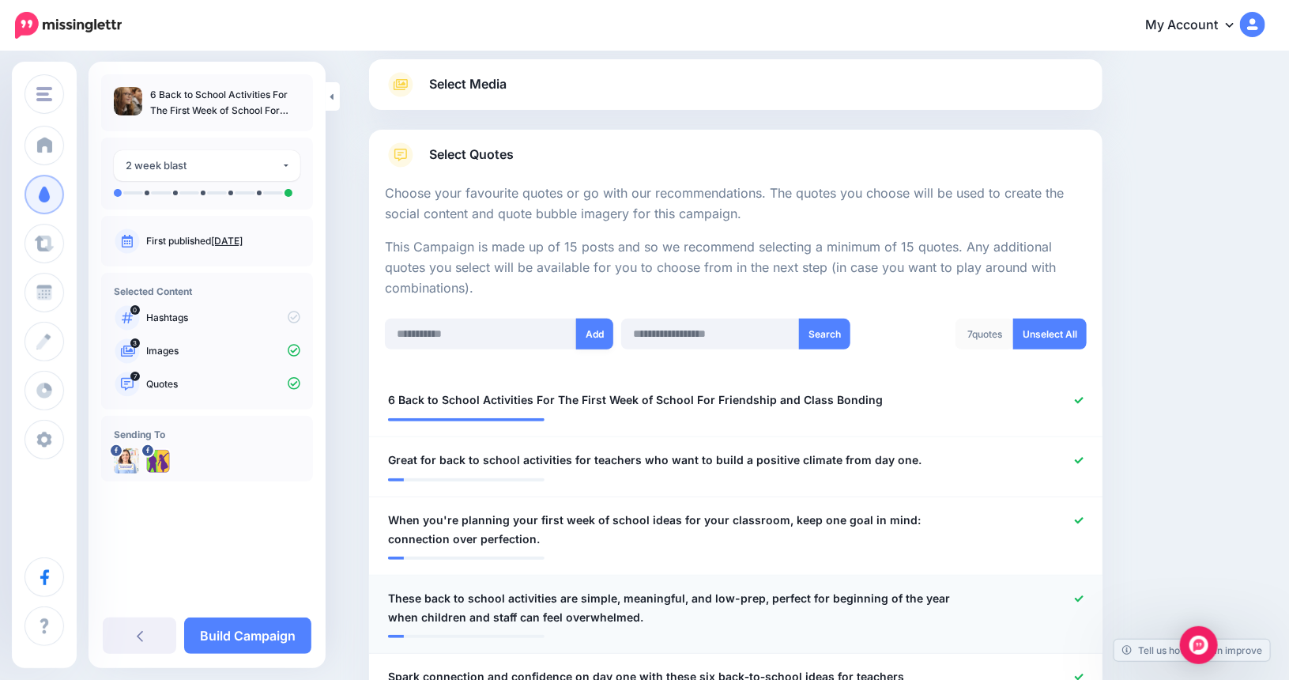
scroll to position [156, 0]
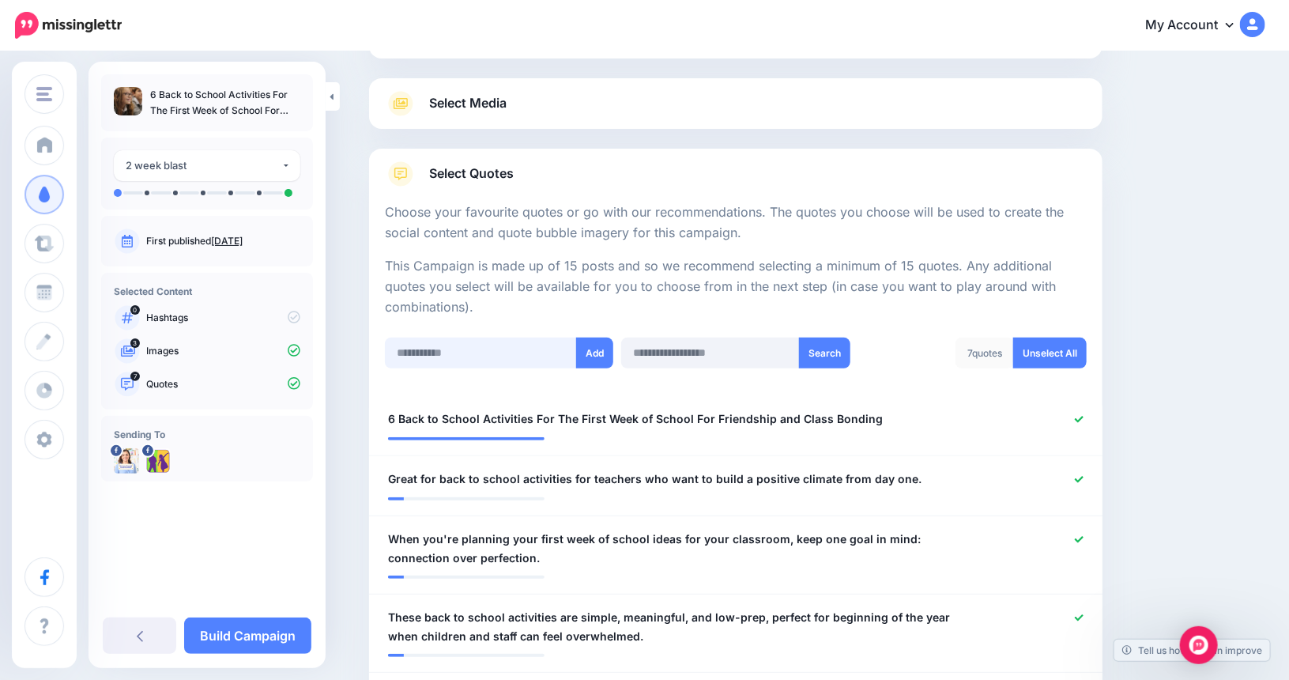
paste input "**********"
type input "**********"
click at [597, 346] on button "Add" at bounding box center [594, 352] width 37 height 31
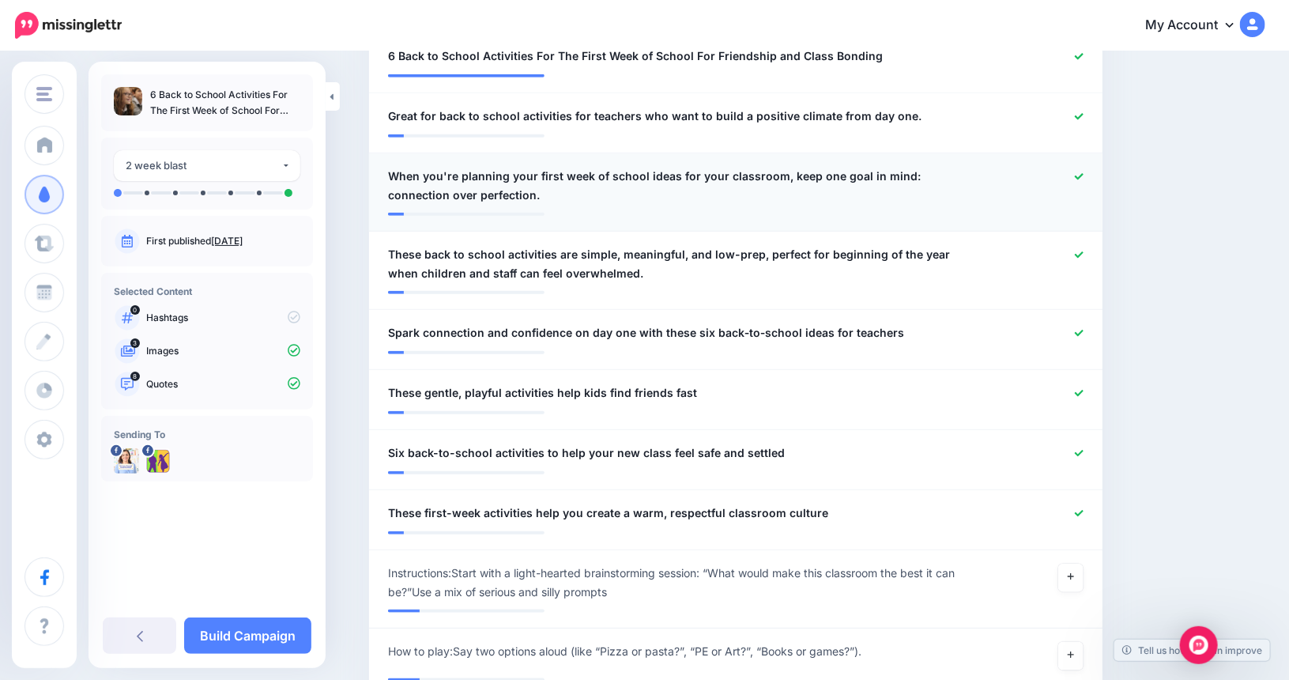
scroll to position [235, 0]
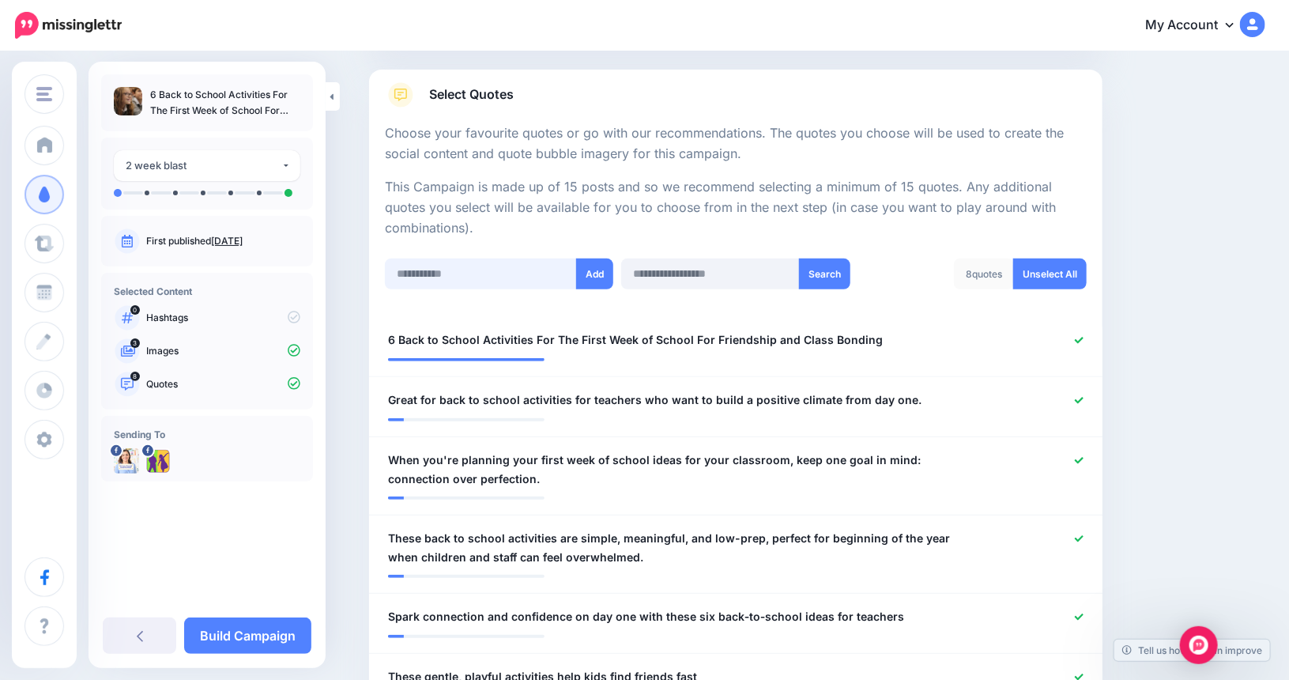
paste input "**********"
type input "**********"
click at [605, 273] on button "Add" at bounding box center [594, 273] width 37 height 31
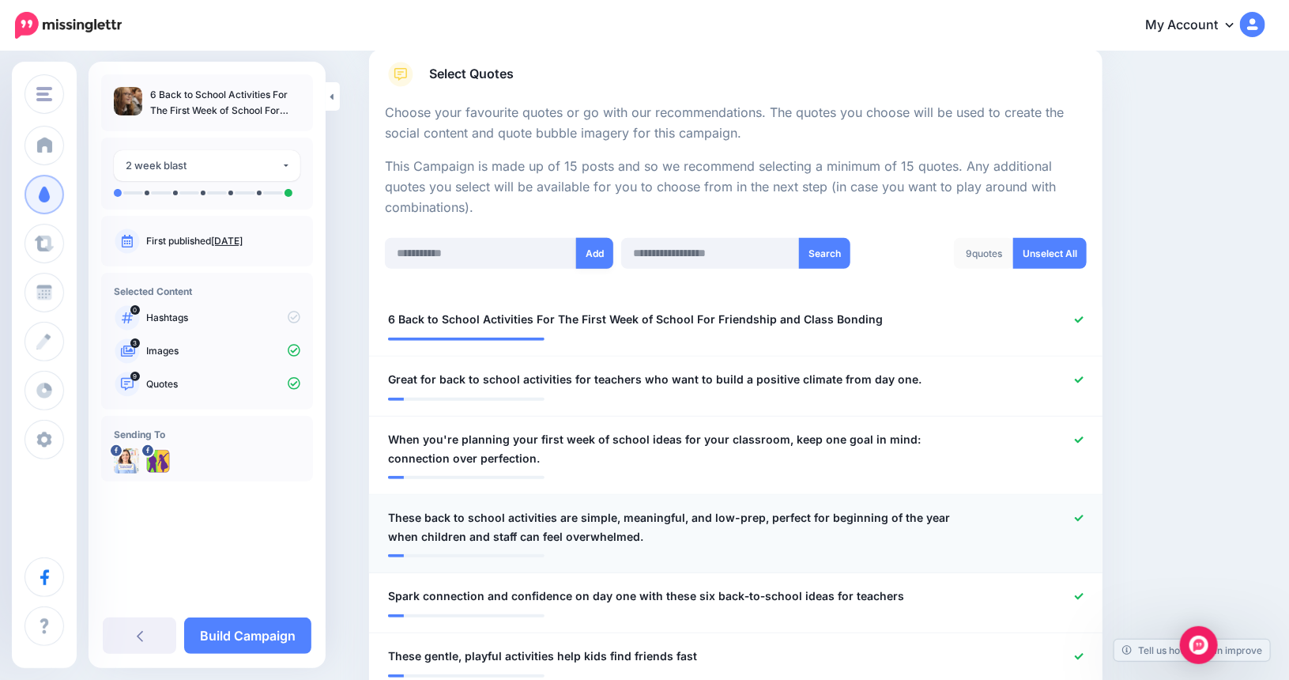
scroll to position [235, 0]
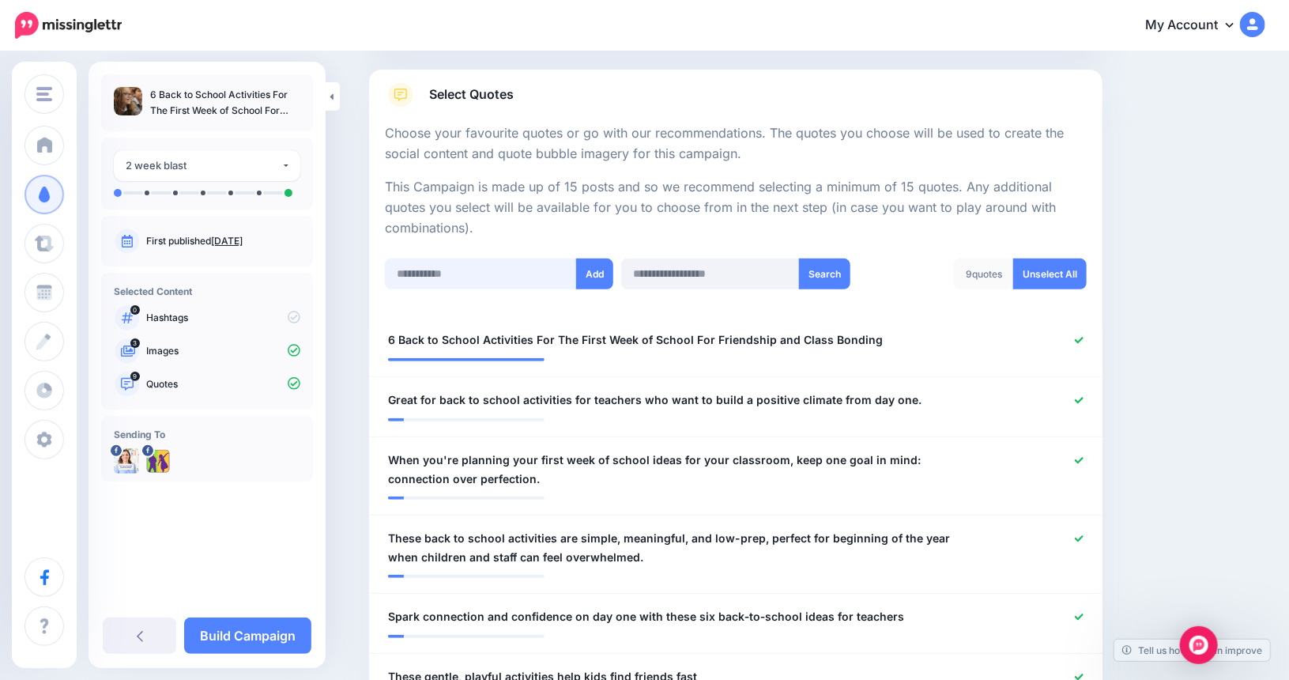
paste input "**********"
type input "**********"
click at [598, 273] on button "Add" at bounding box center [594, 273] width 37 height 31
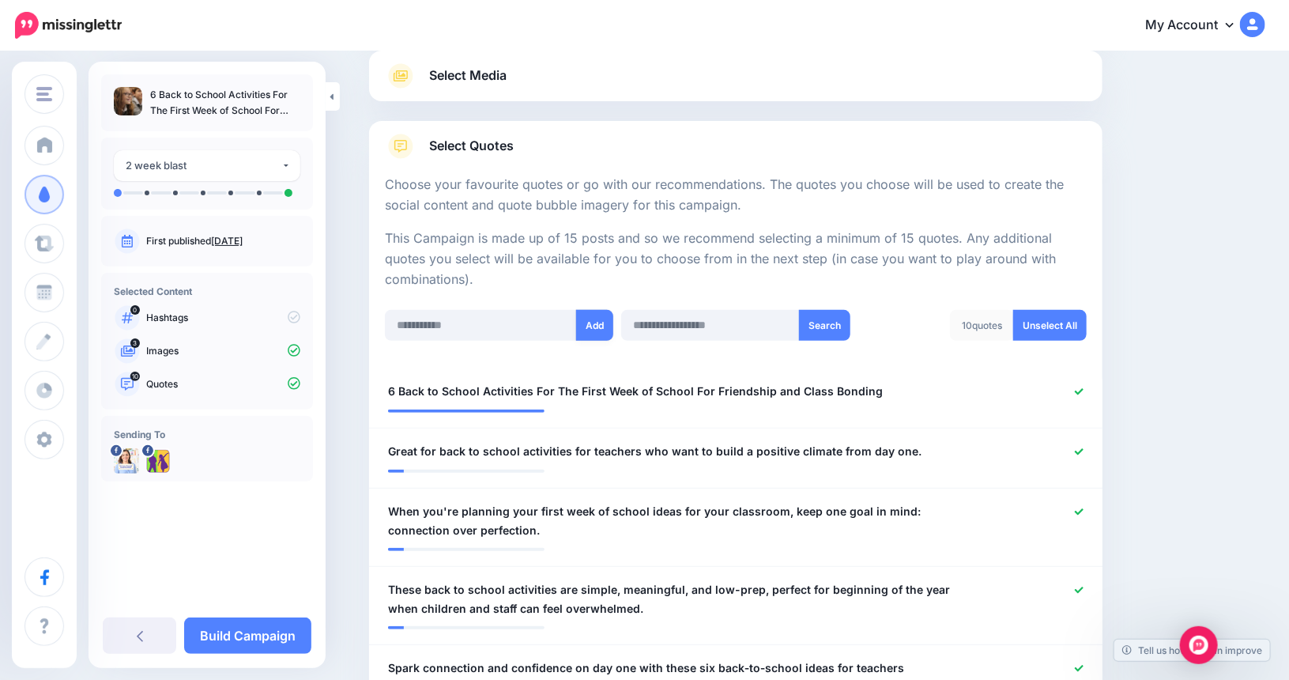
scroll to position [156, 0]
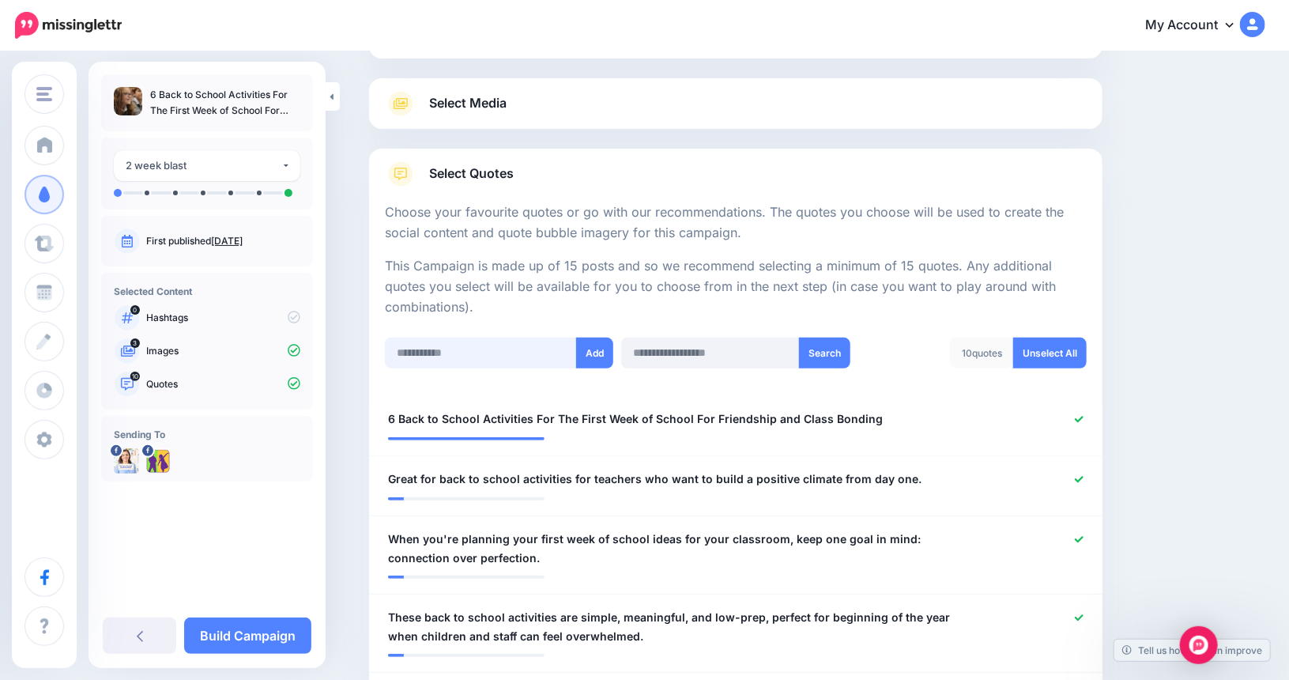
paste input "**********"
type input "**********"
click at [594, 348] on button "Add" at bounding box center [594, 352] width 37 height 31
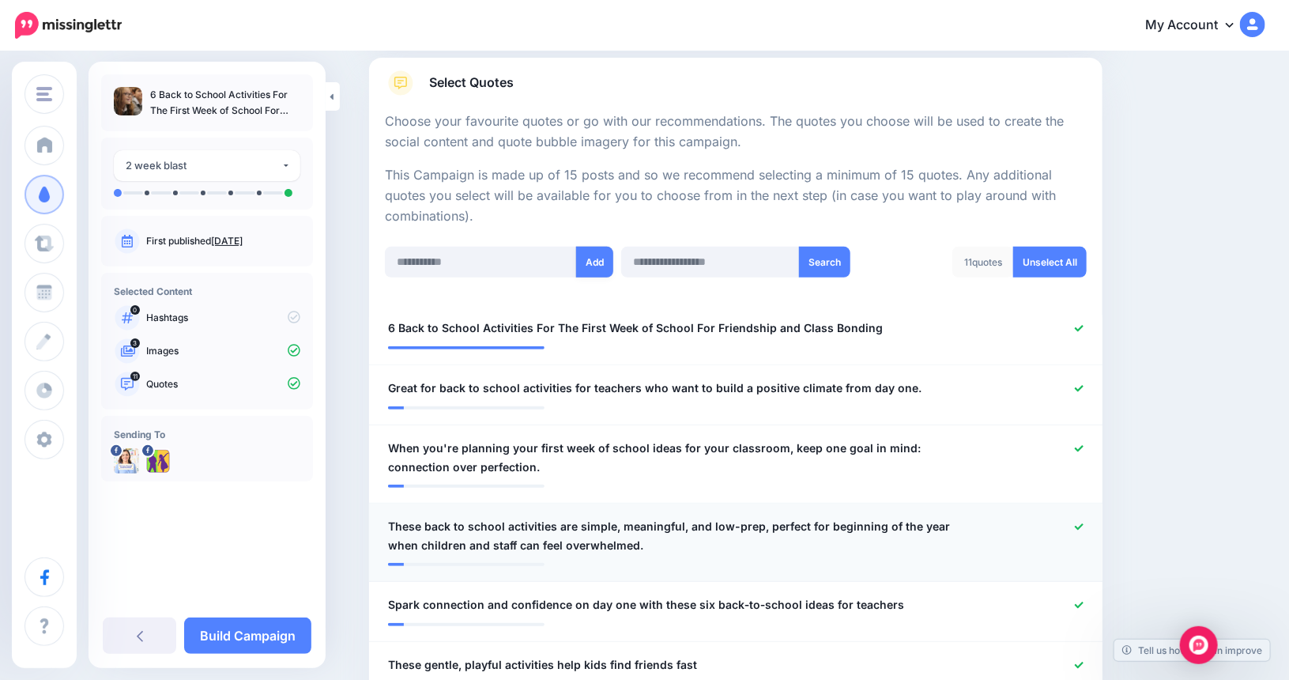
scroll to position [235, 0]
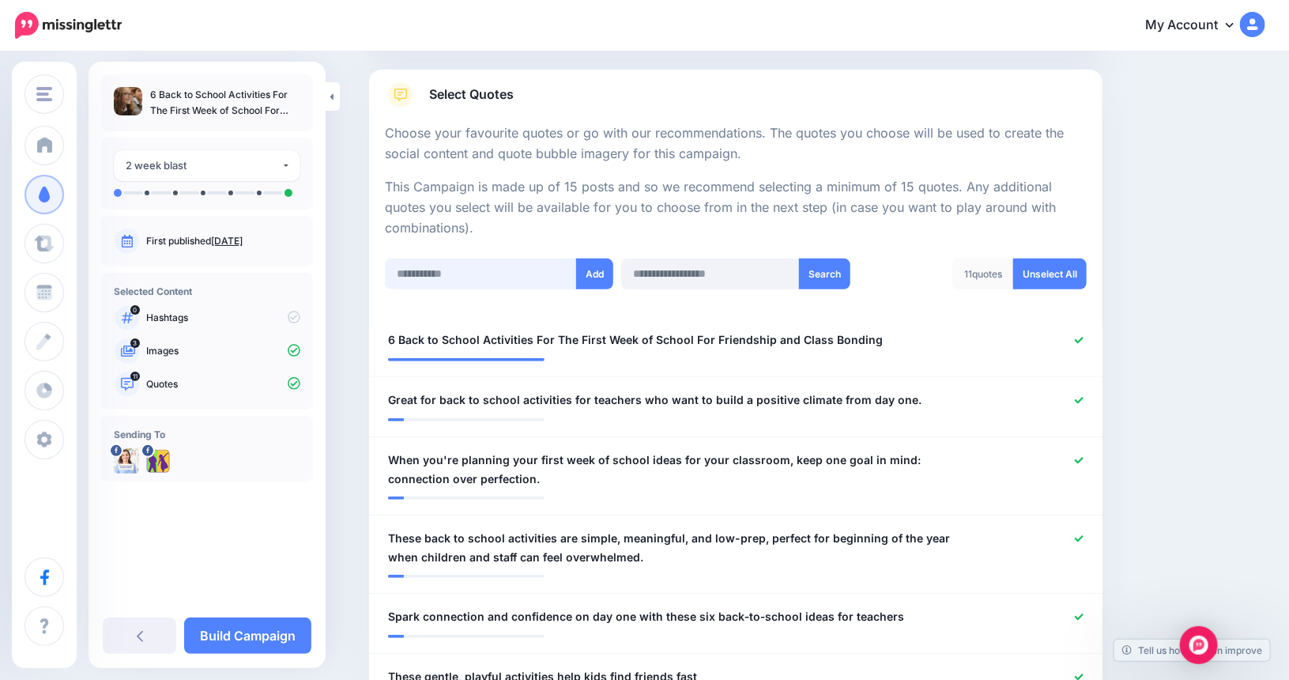
paste input "**********"
type input "**********"
click at [601, 276] on button "Add" at bounding box center [594, 273] width 37 height 31
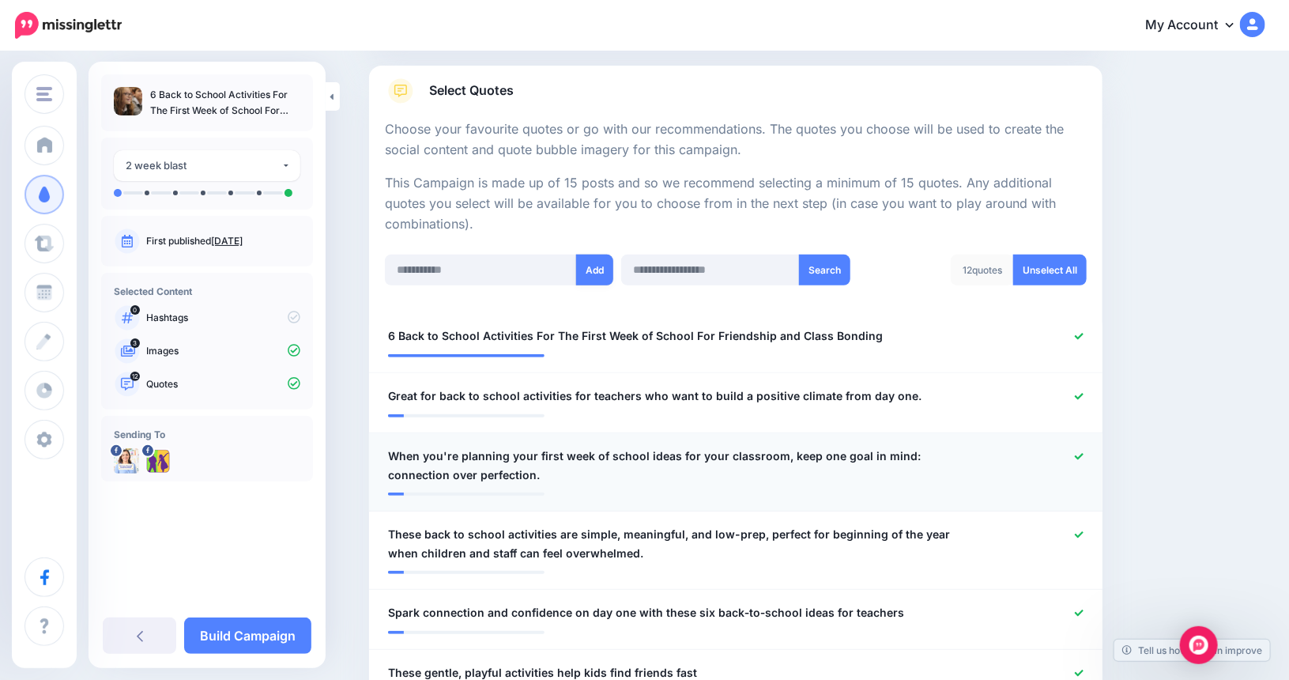
scroll to position [235, 0]
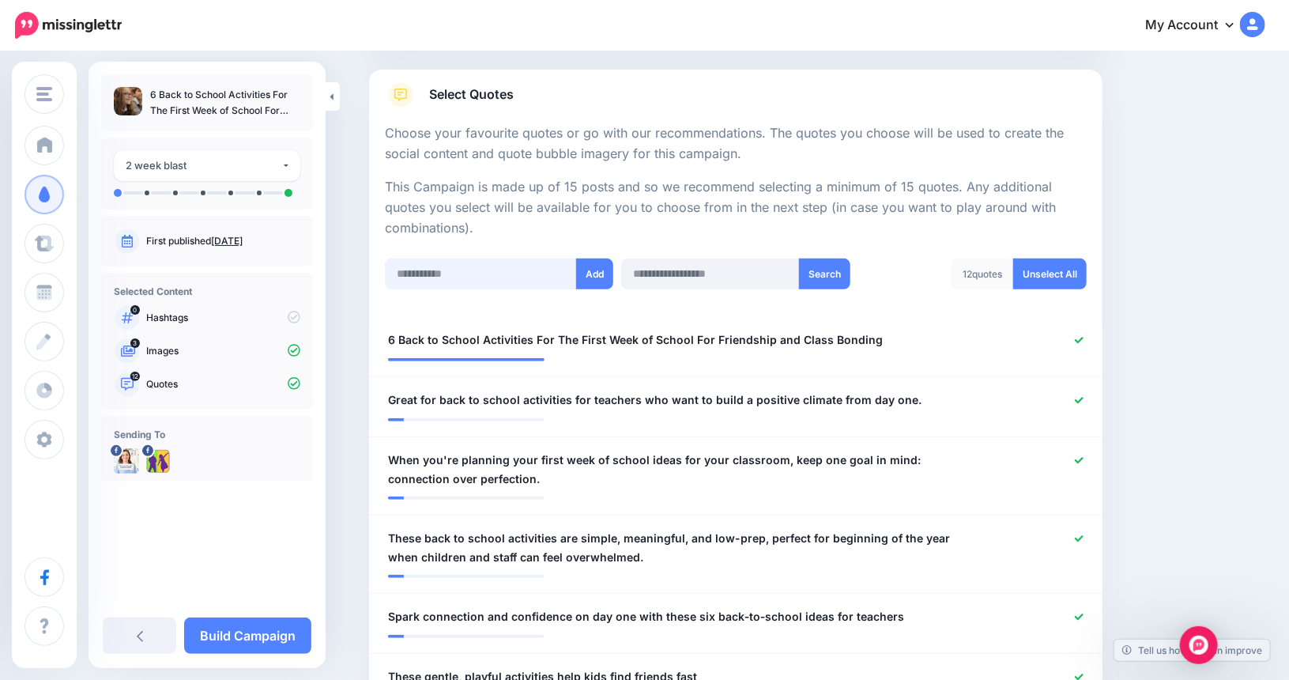
paste input "**********"
type input "**********"
click at [595, 272] on button "Add" at bounding box center [594, 273] width 37 height 31
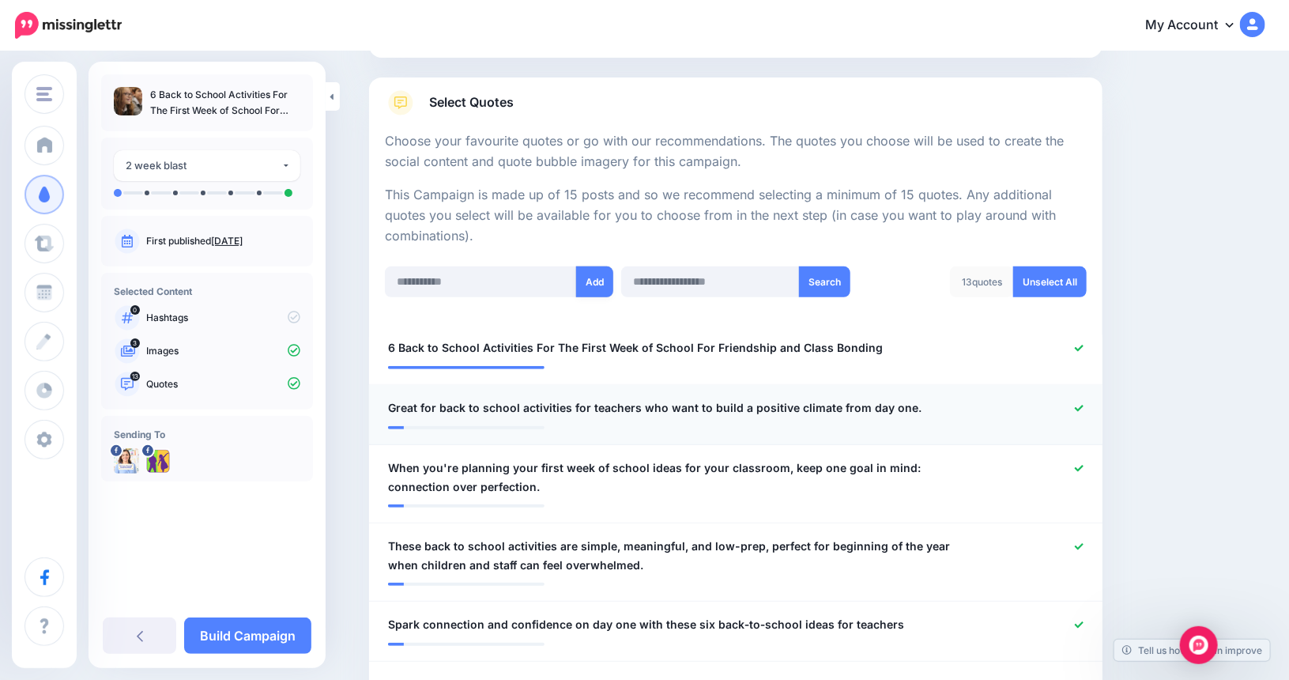
scroll to position [156, 0]
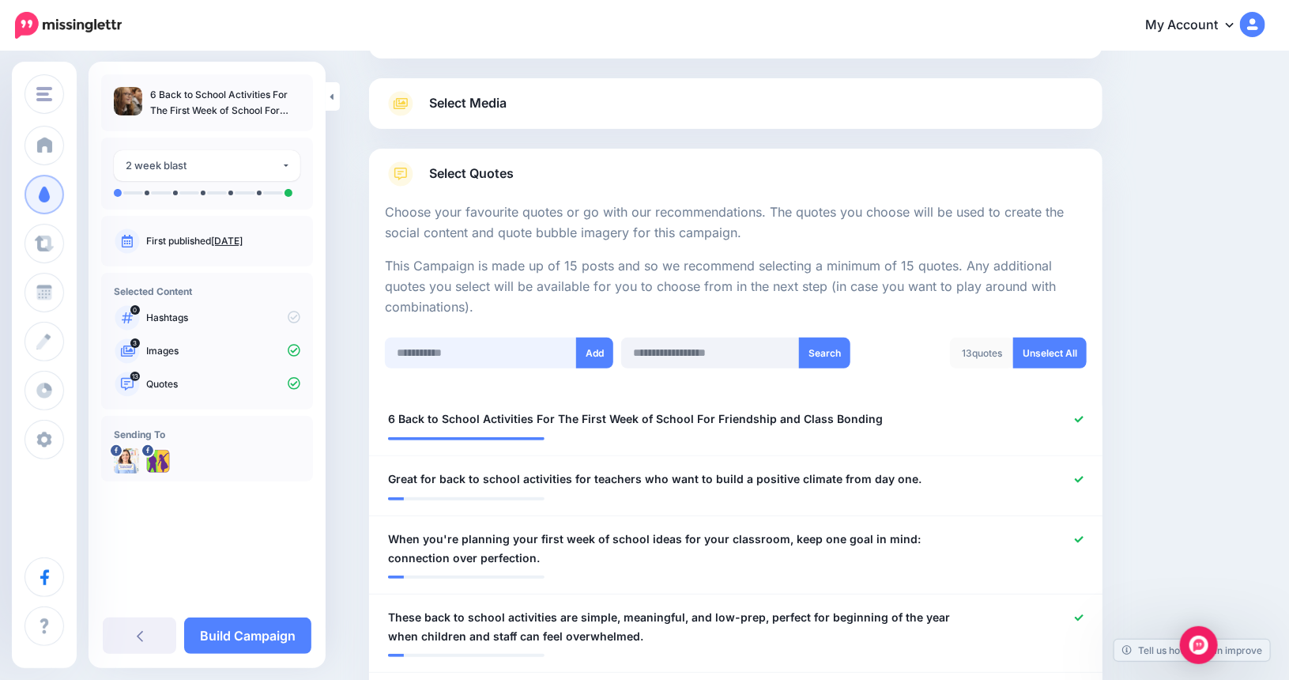
paste input "**********"
type input "**********"
click at [602, 348] on button "Add" at bounding box center [594, 352] width 37 height 31
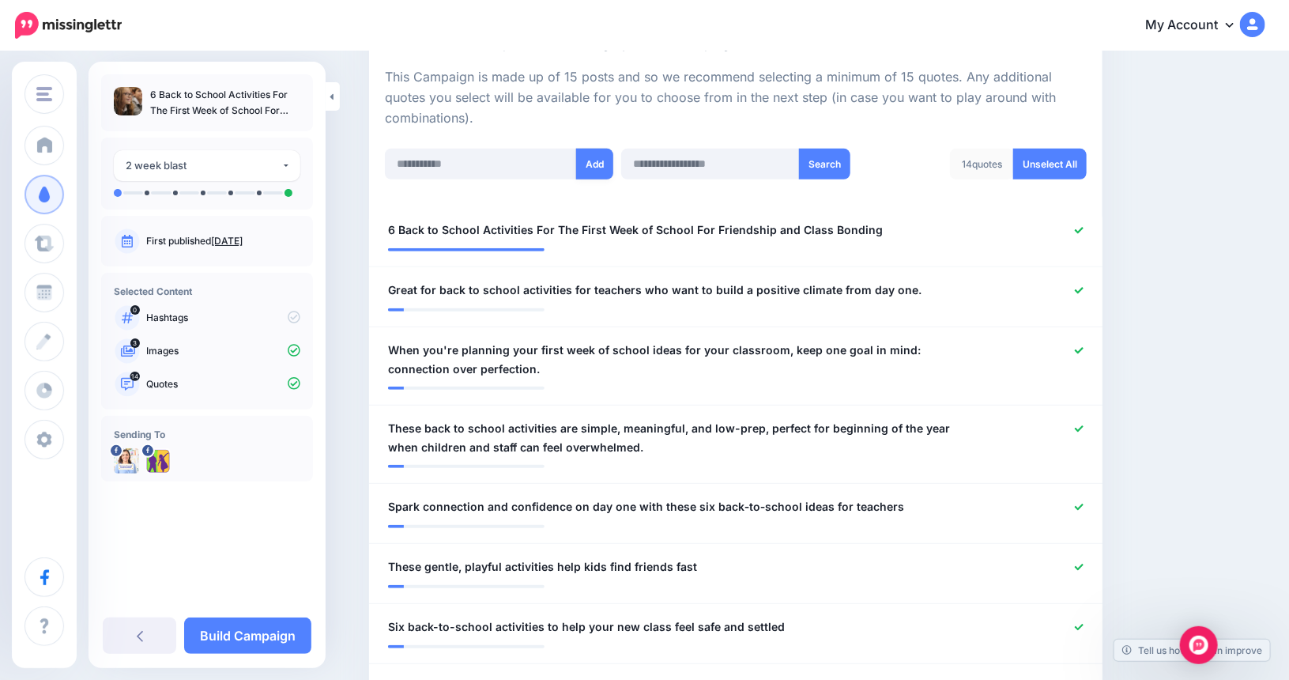
scroll to position [314, 0]
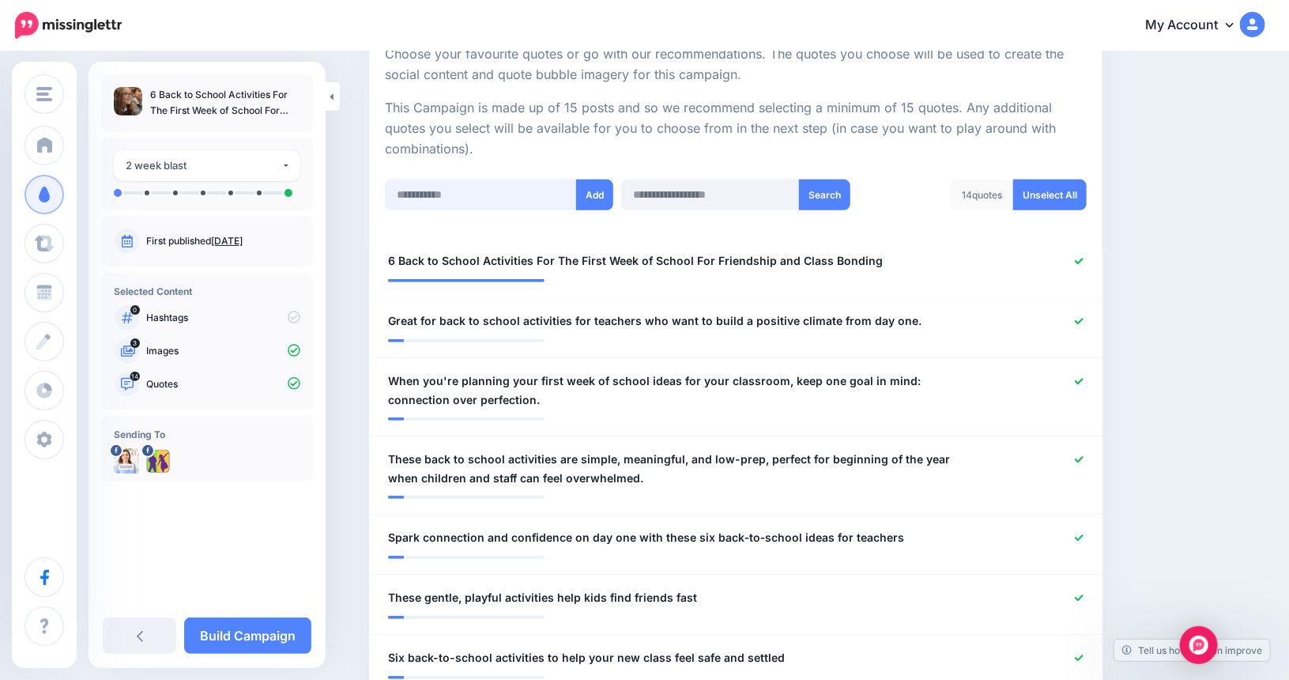
paste input "**********"
type input "**********"
click at [598, 191] on button "Add" at bounding box center [594, 194] width 37 height 31
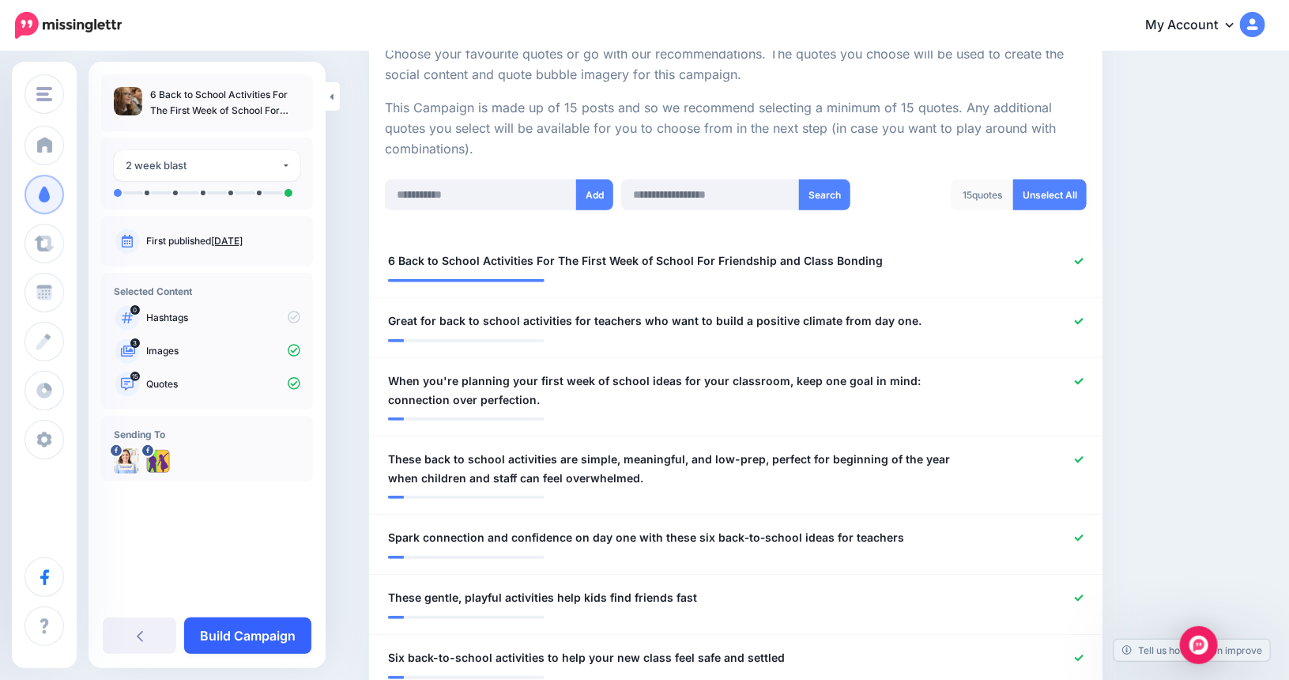
click at [244, 638] on link "Build Campaign" at bounding box center [247, 635] width 127 height 36
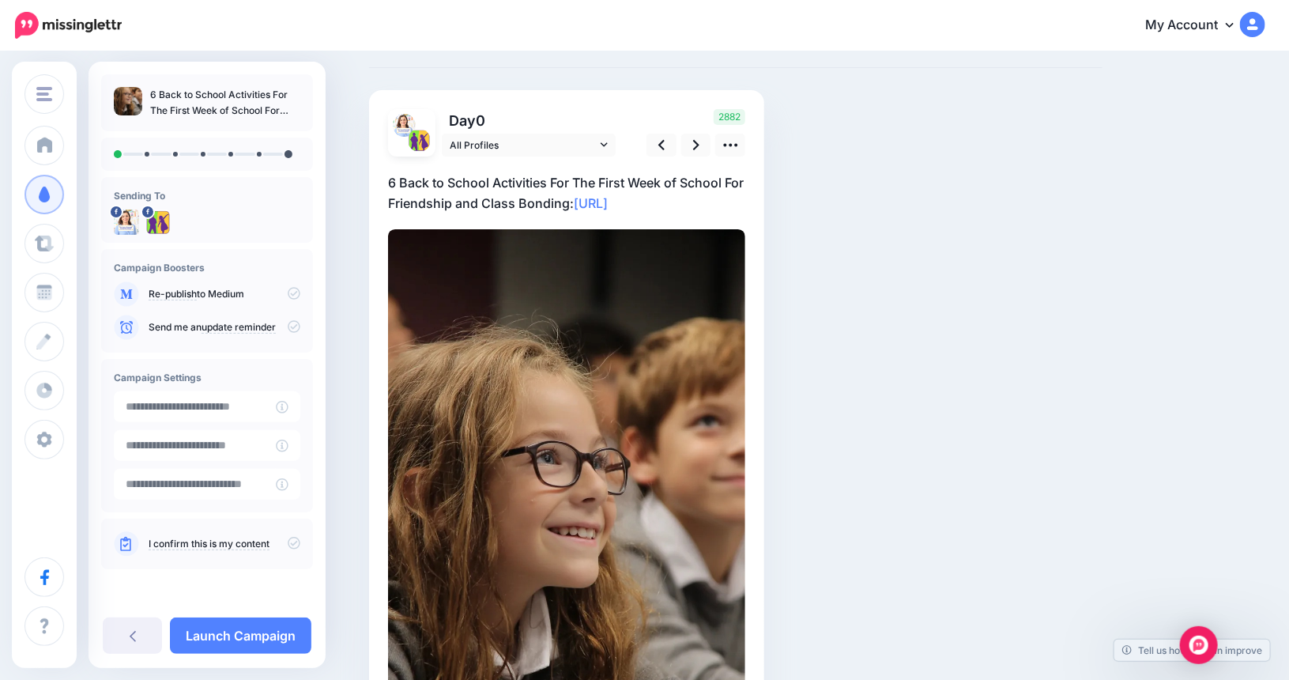
scroll to position [32, 0]
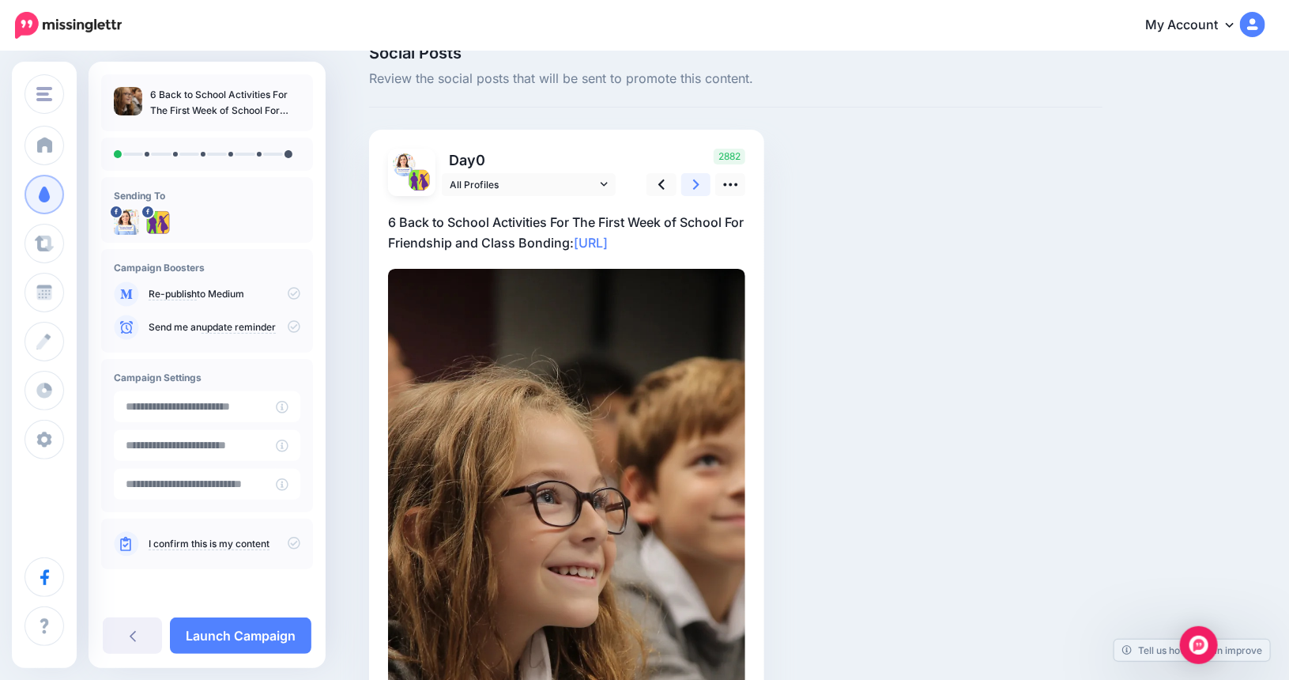
click at [699, 183] on icon at bounding box center [696, 184] width 6 height 10
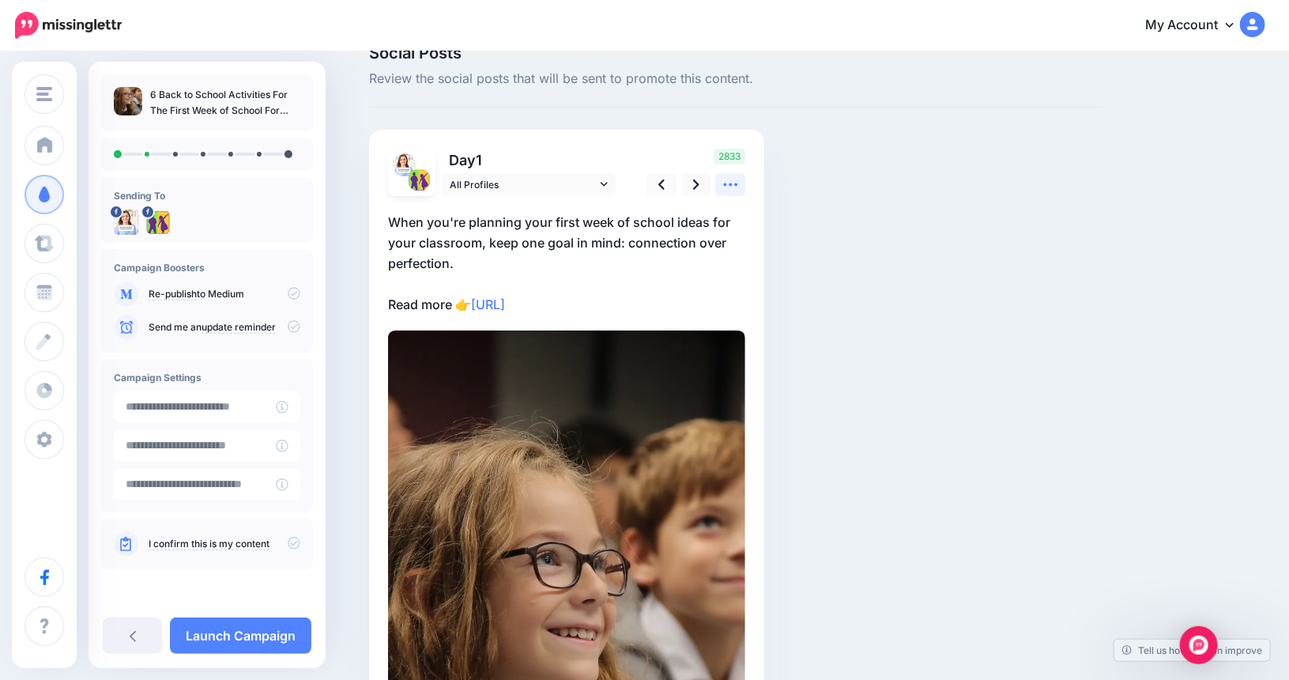
click at [739, 186] on icon at bounding box center [730, 184] width 17 height 17
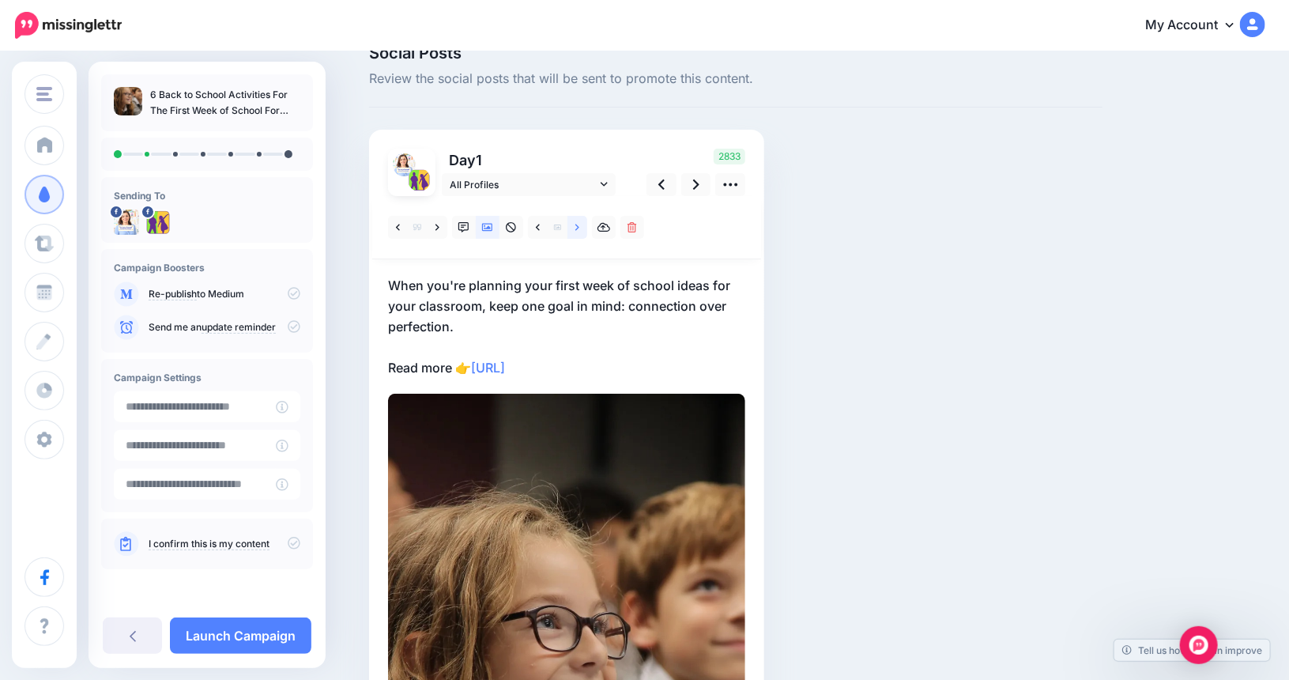
click at [579, 224] on icon at bounding box center [577, 227] width 4 height 6
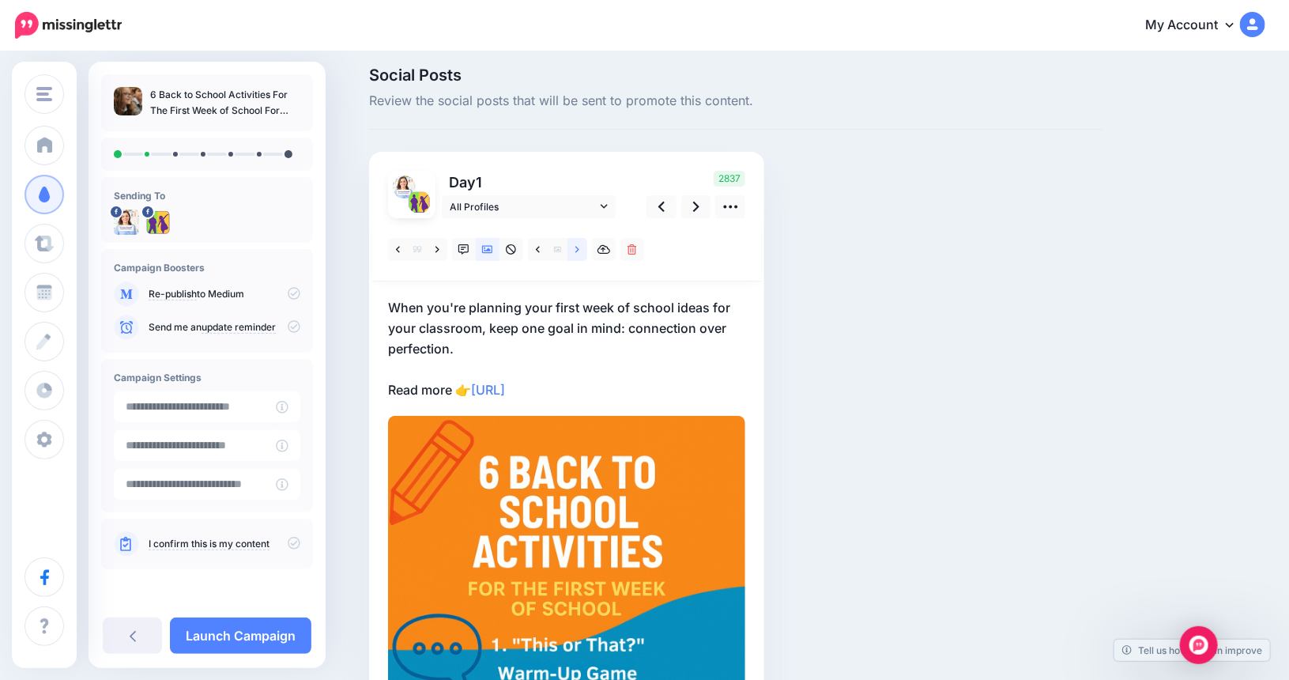
scroll to position [0, 0]
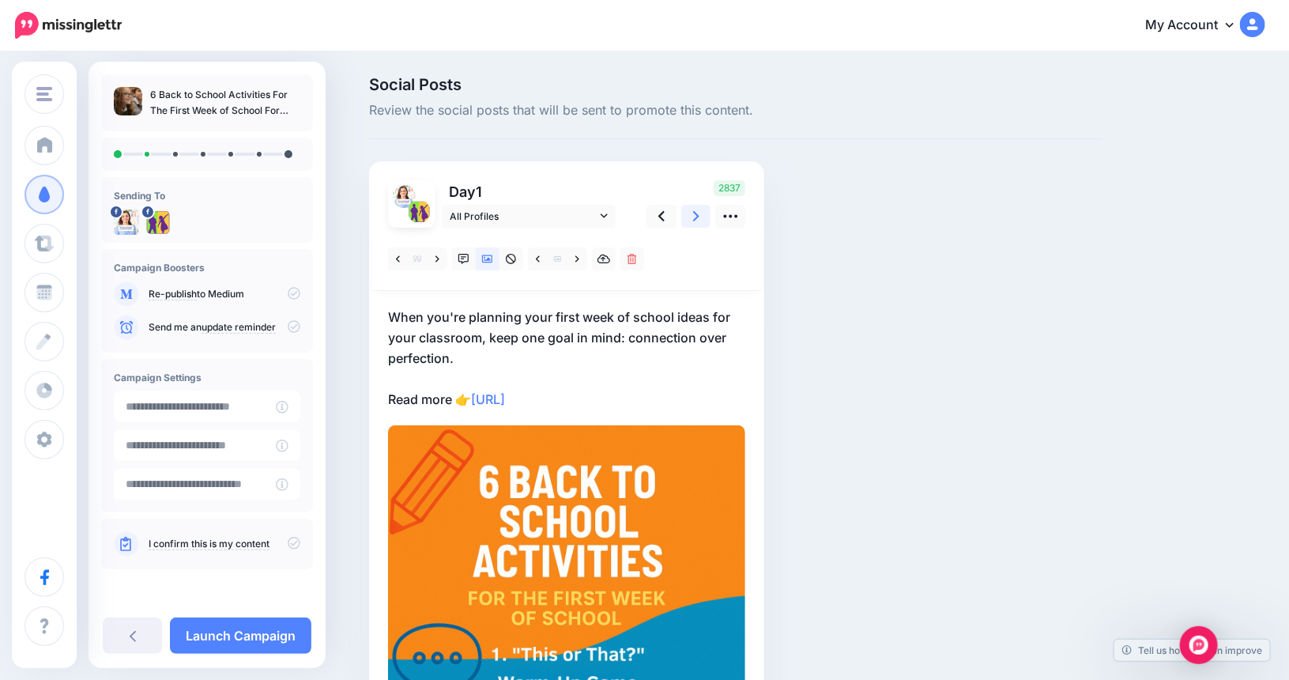
click at [705, 213] on link at bounding box center [696, 216] width 30 height 23
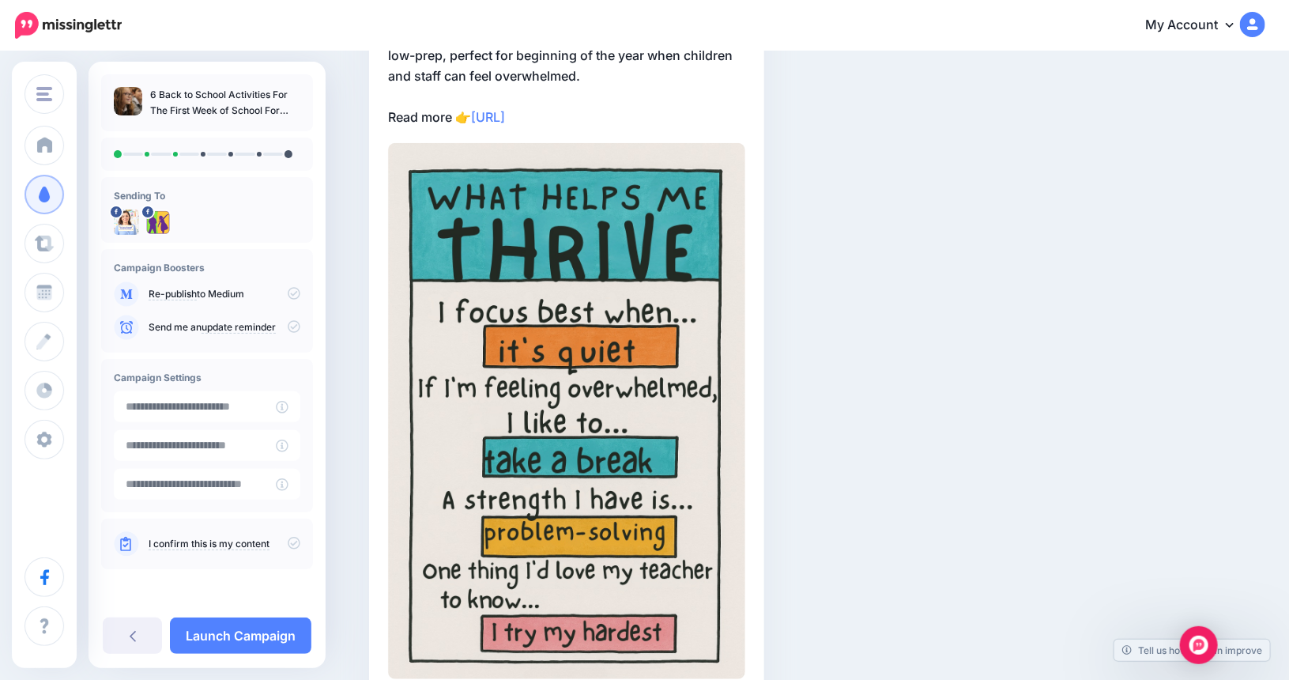
scroll to position [55, 0]
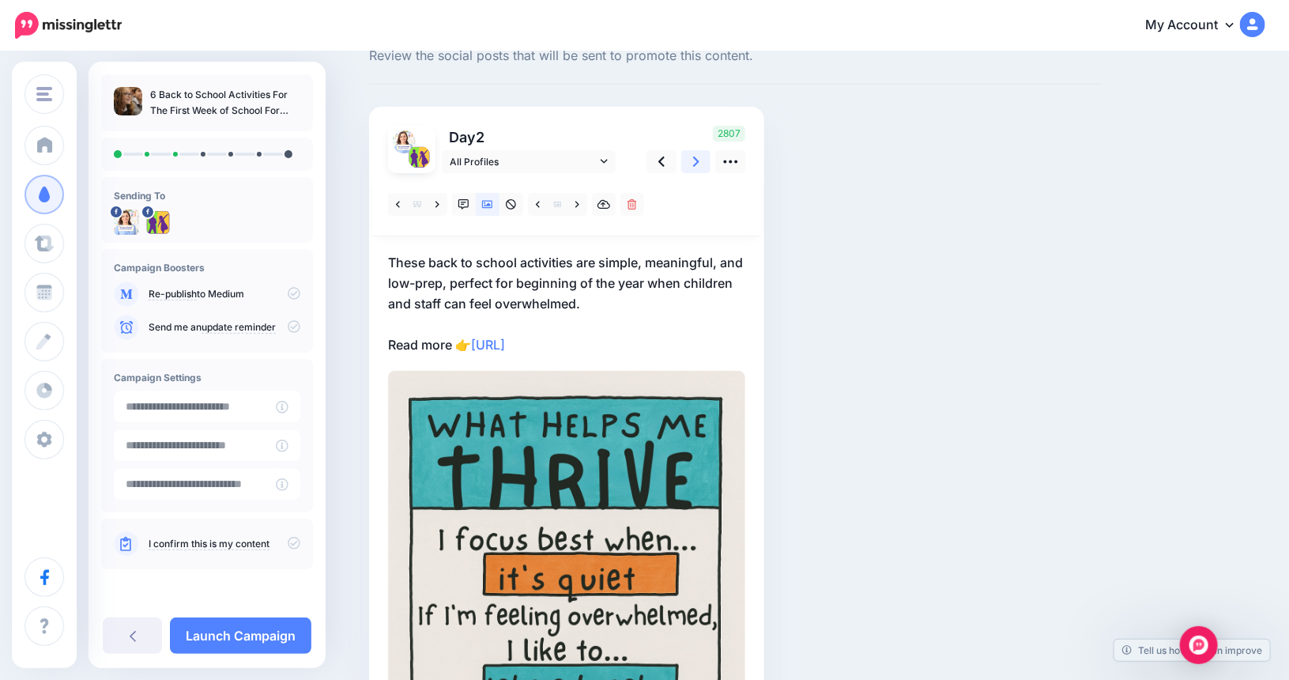
click at [699, 160] on icon at bounding box center [696, 161] width 6 height 17
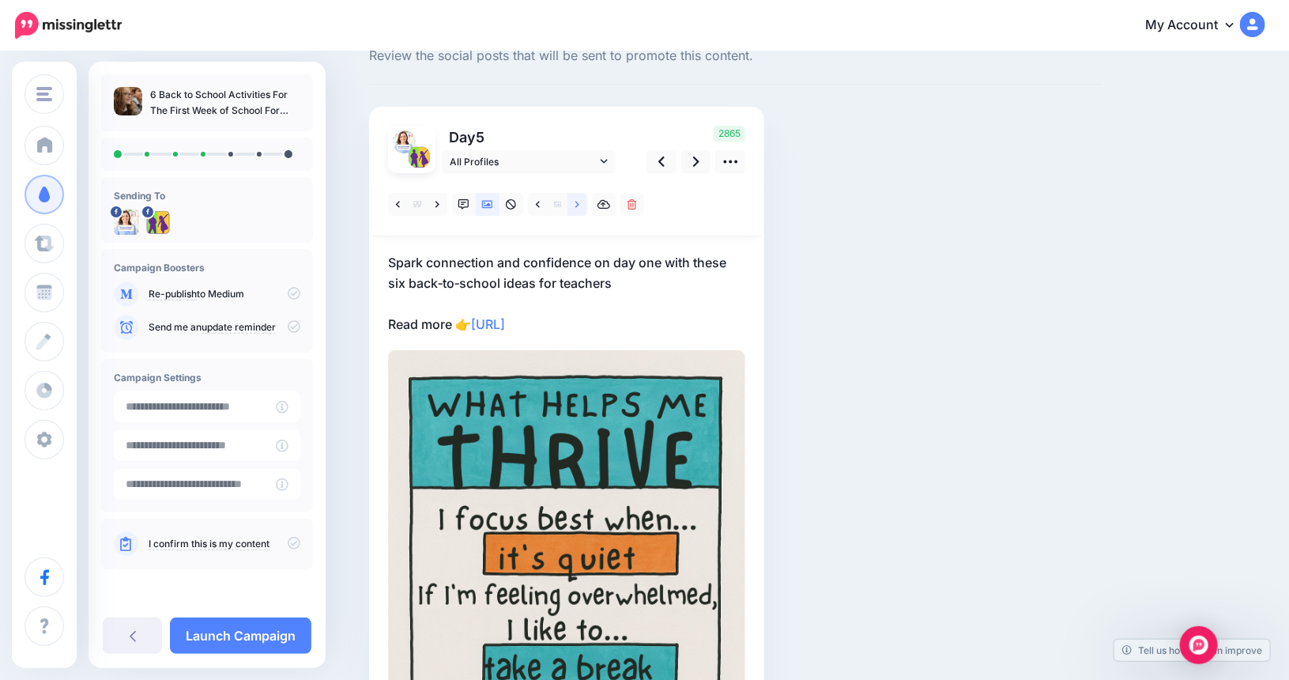
click at [586, 205] on link at bounding box center [577, 204] width 20 height 23
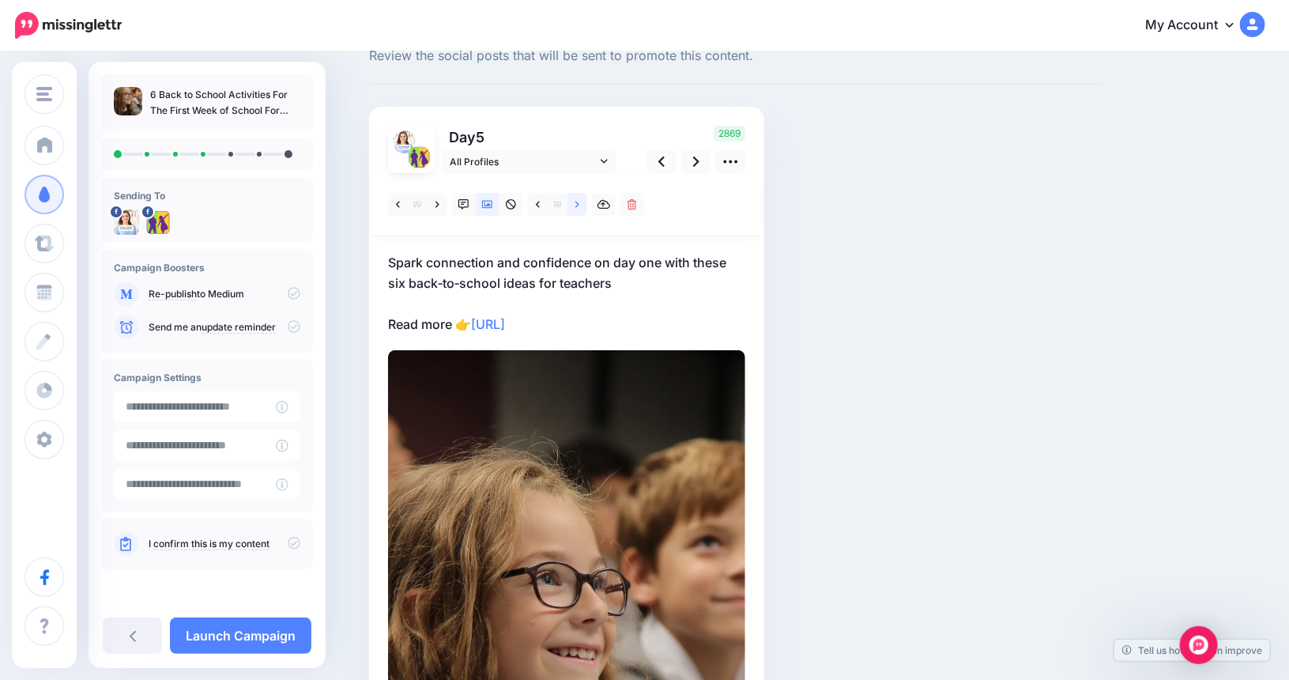
click at [586, 205] on link at bounding box center [577, 204] width 20 height 23
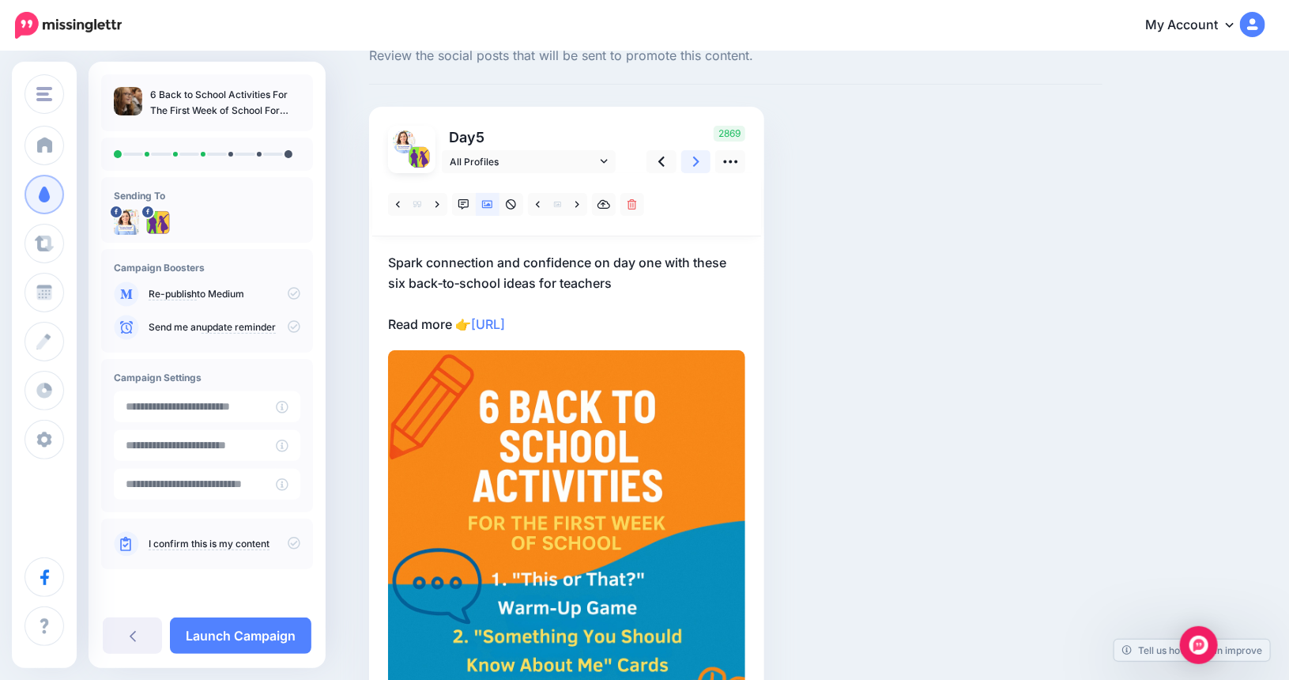
click at [710, 161] on link at bounding box center [696, 161] width 30 height 23
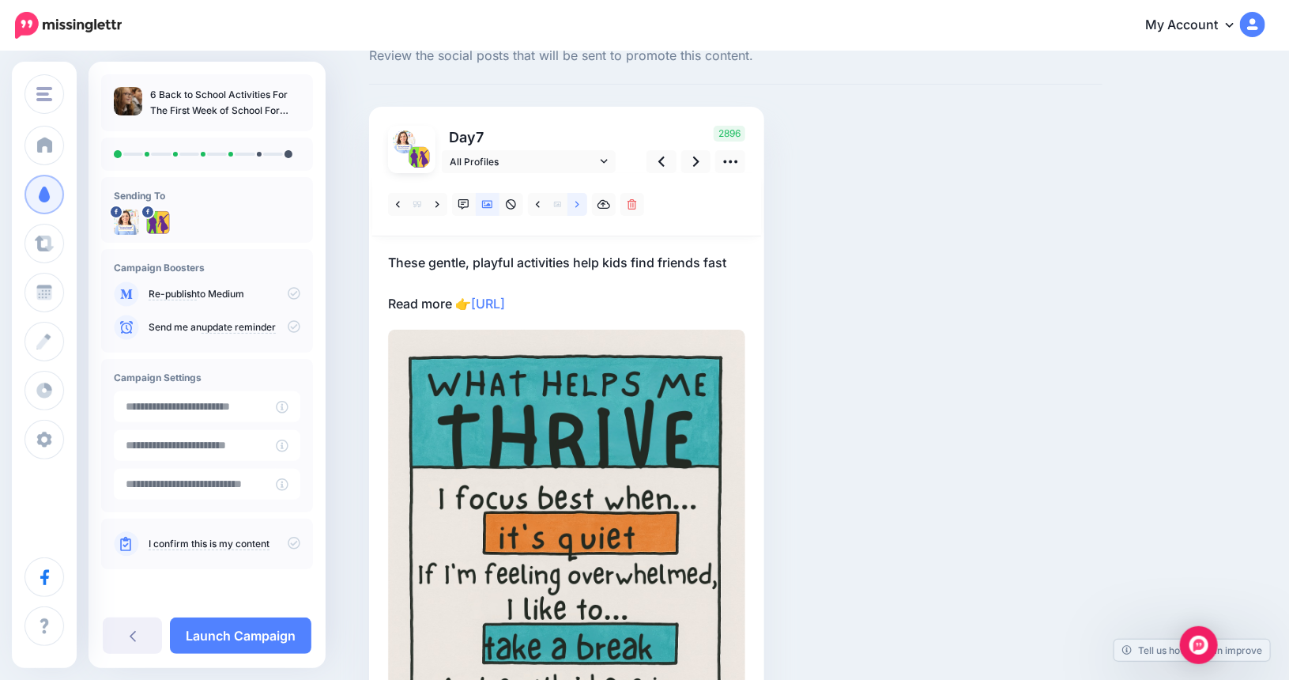
click at [579, 201] on icon at bounding box center [577, 204] width 4 height 6
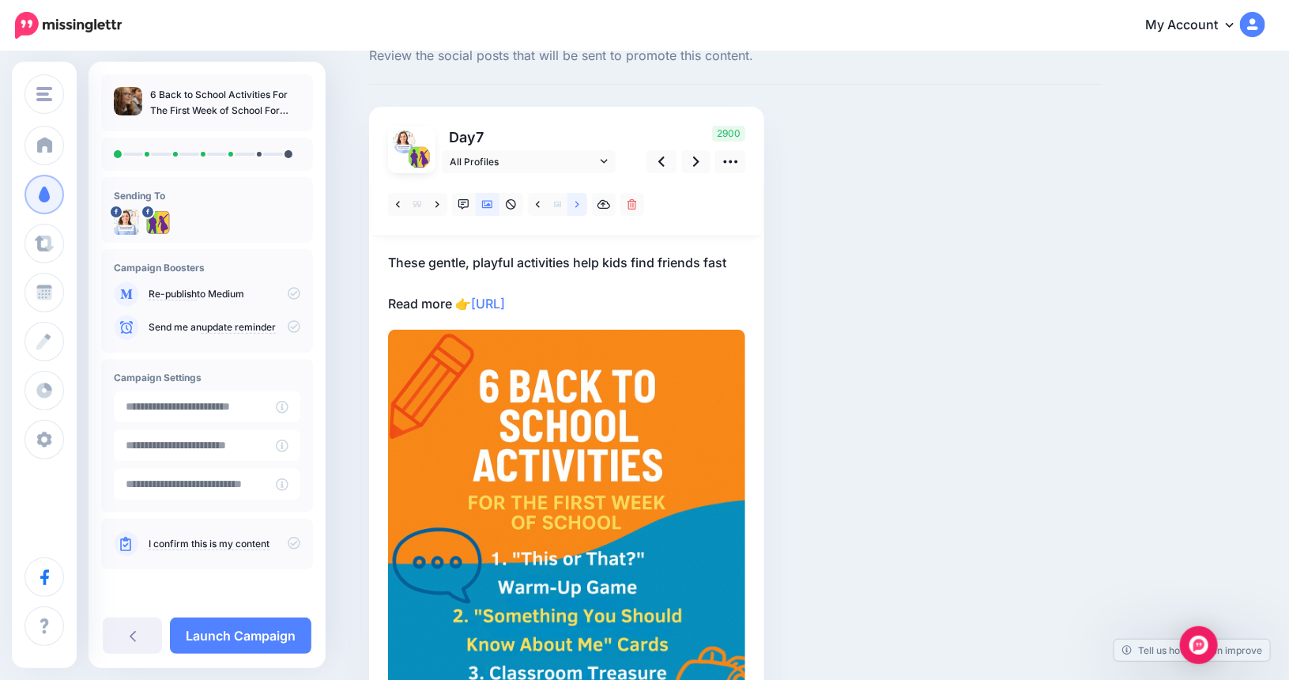
click at [579, 201] on icon at bounding box center [577, 204] width 4 height 6
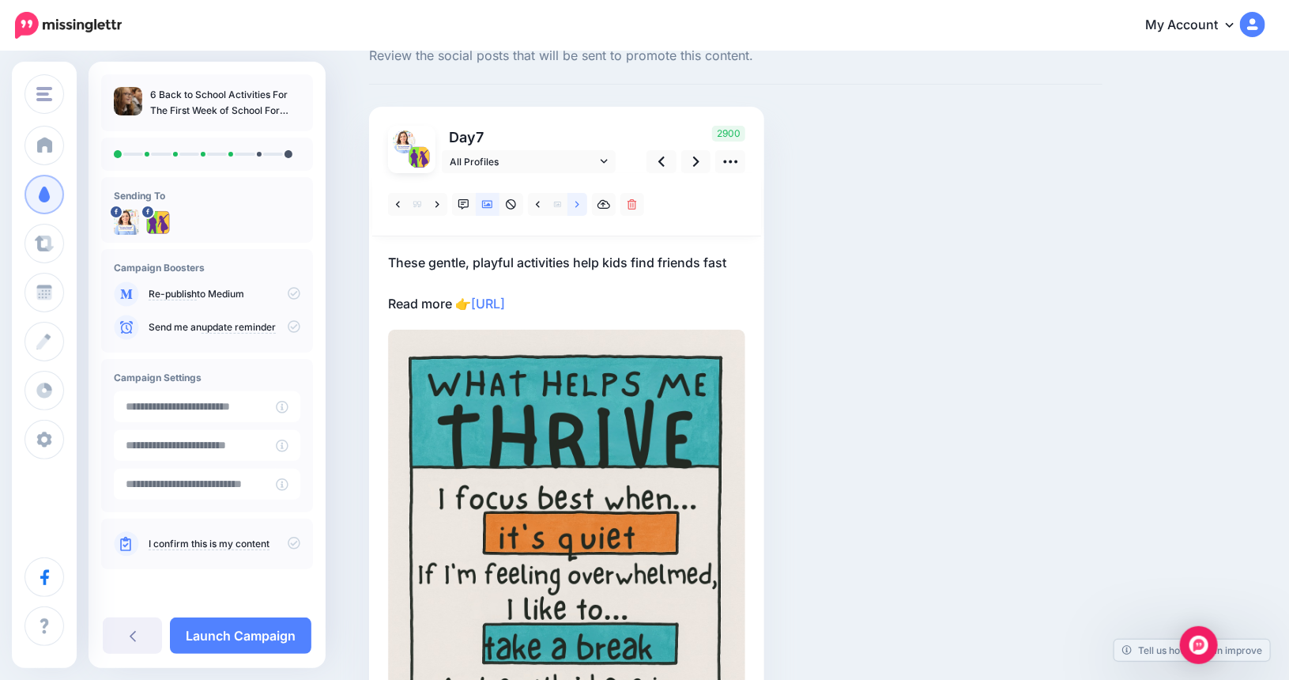
click at [586, 200] on link at bounding box center [577, 204] width 20 height 23
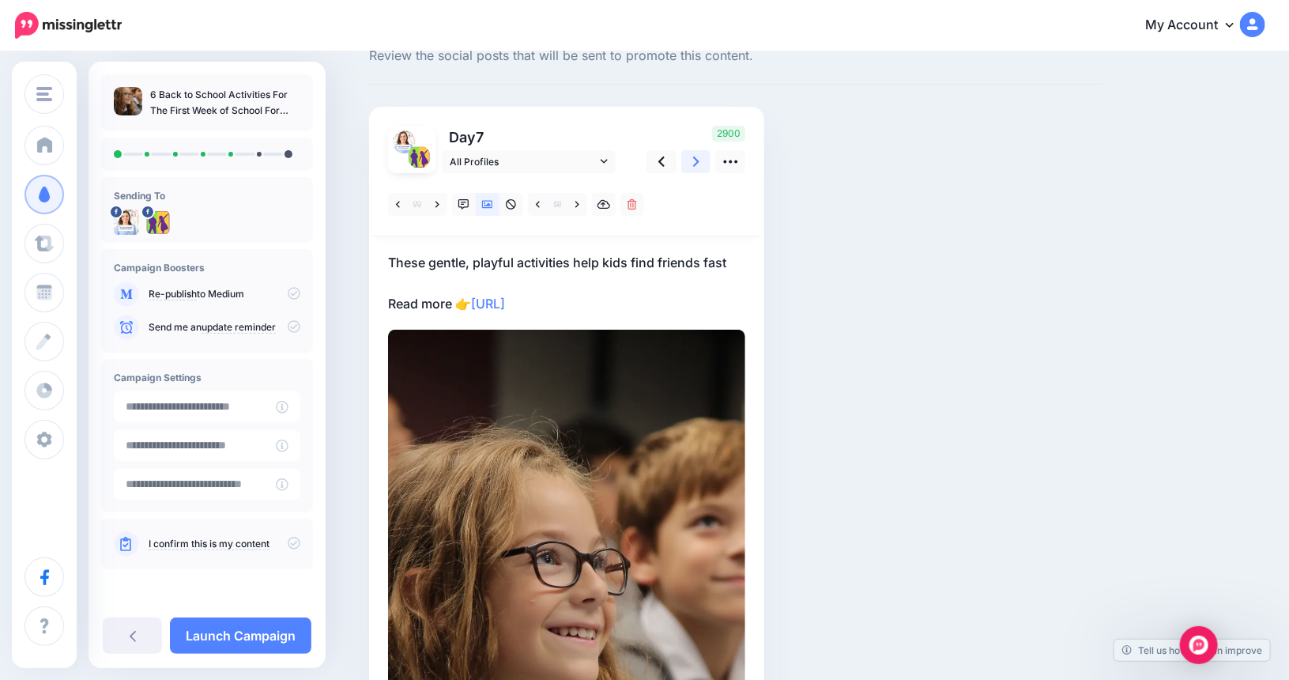
click at [699, 160] on icon at bounding box center [696, 161] width 6 height 17
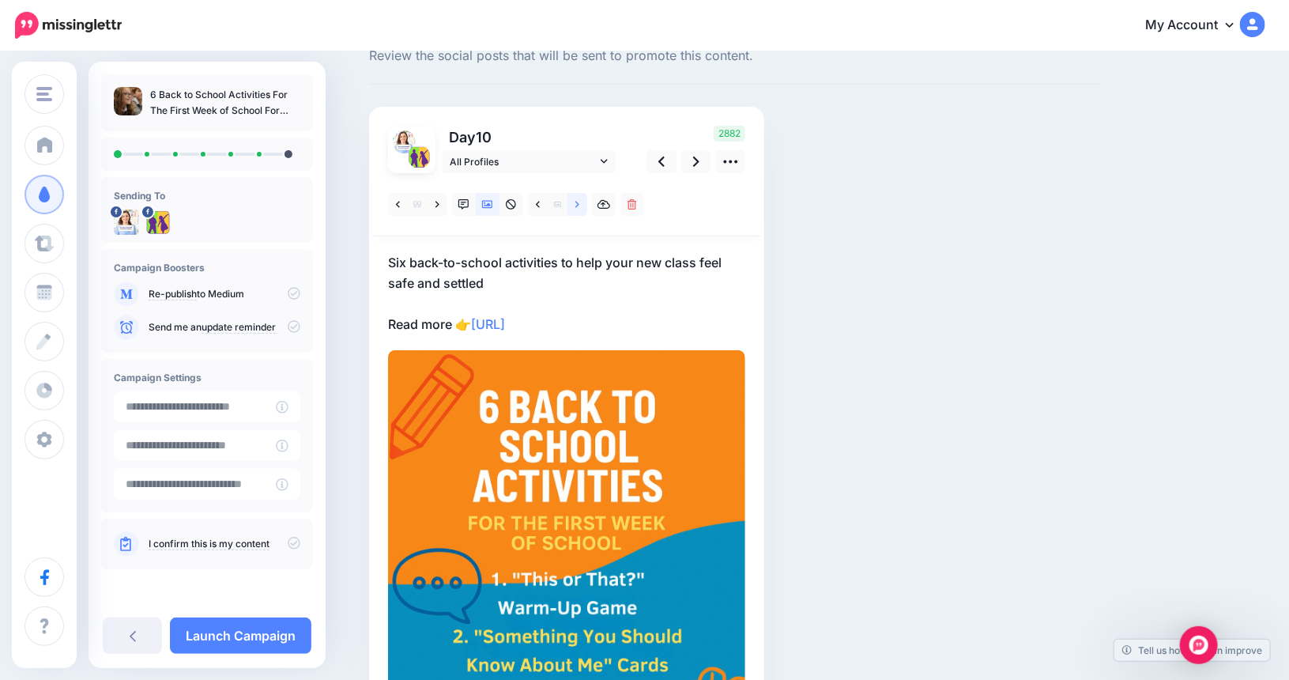
click at [579, 201] on icon at bounding box center [577, 204] width 4 height 11
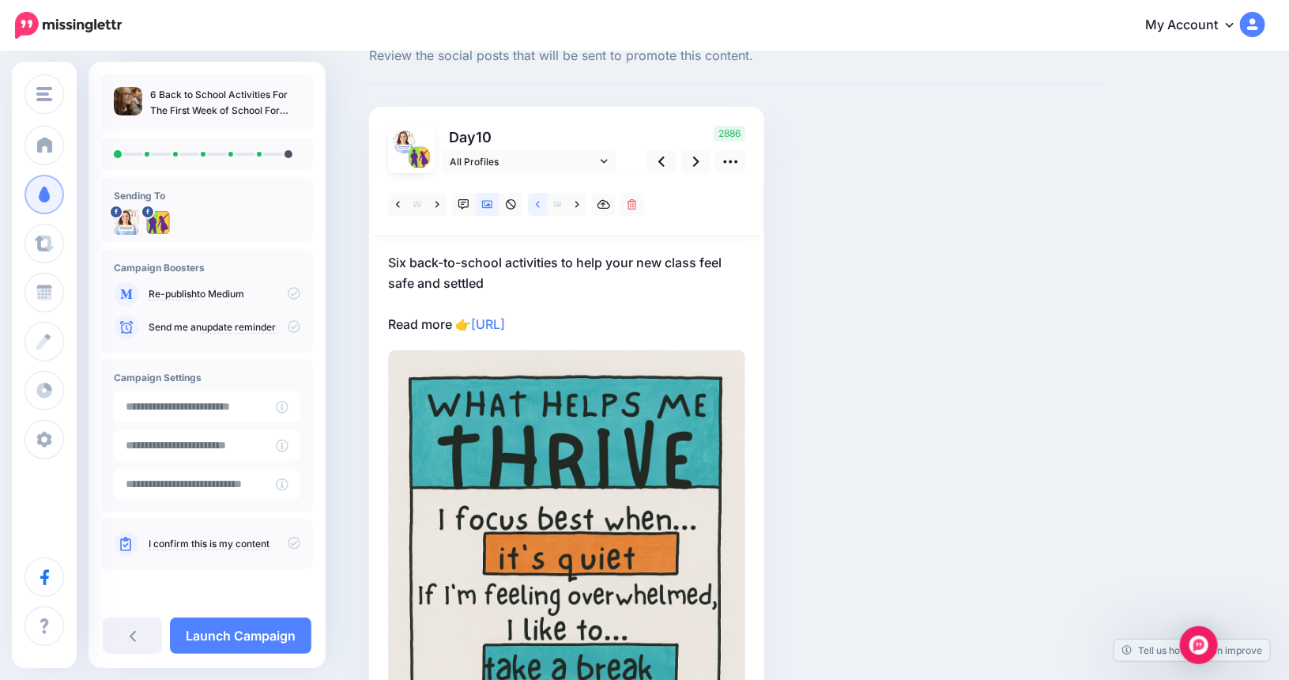
click at [540, 202] on icon at bounding box center [538, 204] width 4 height 11
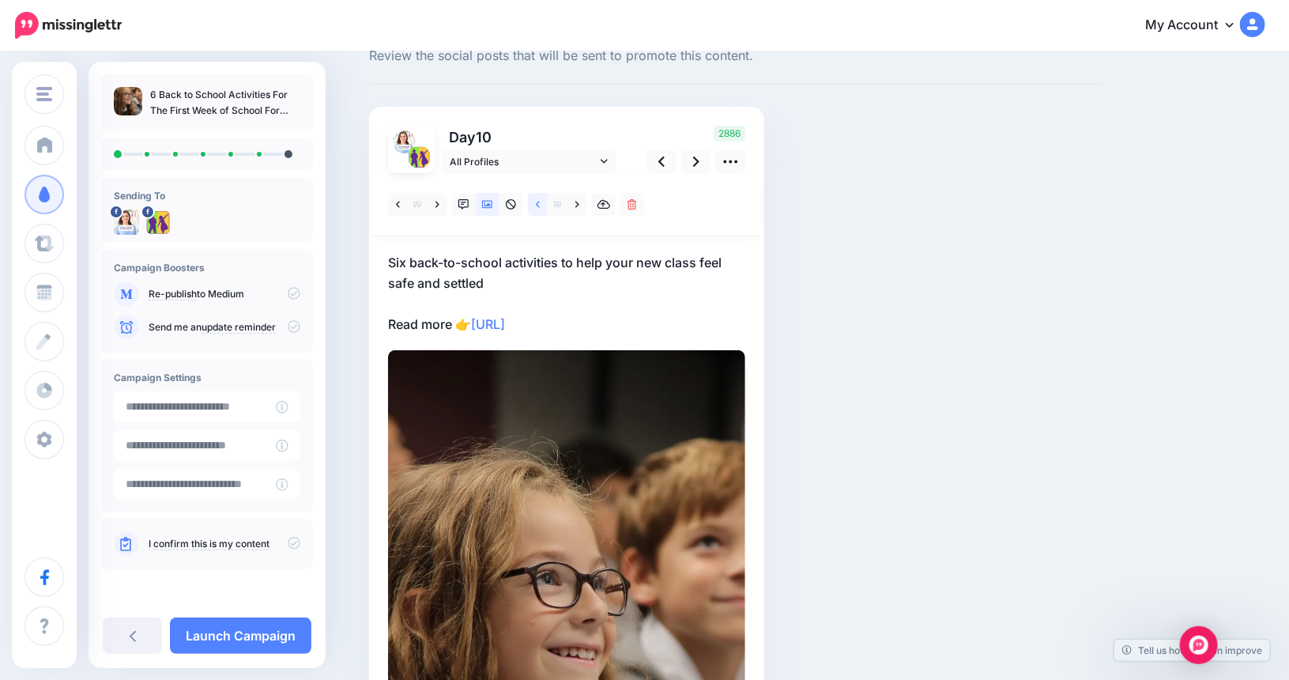
click at [540, 201] on icon at bounding box center [538, 204] width 4 height 11
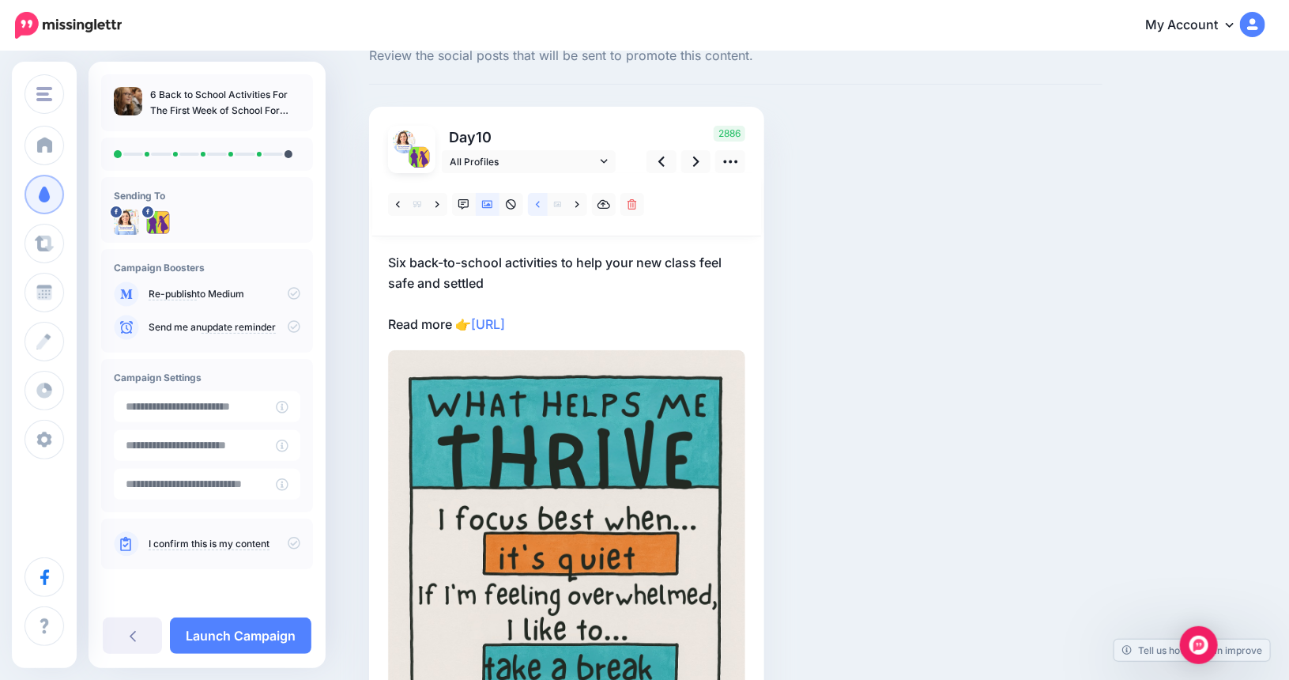
click at [540, 200] on icon at bounding box center [538, 204] width 4 height 11
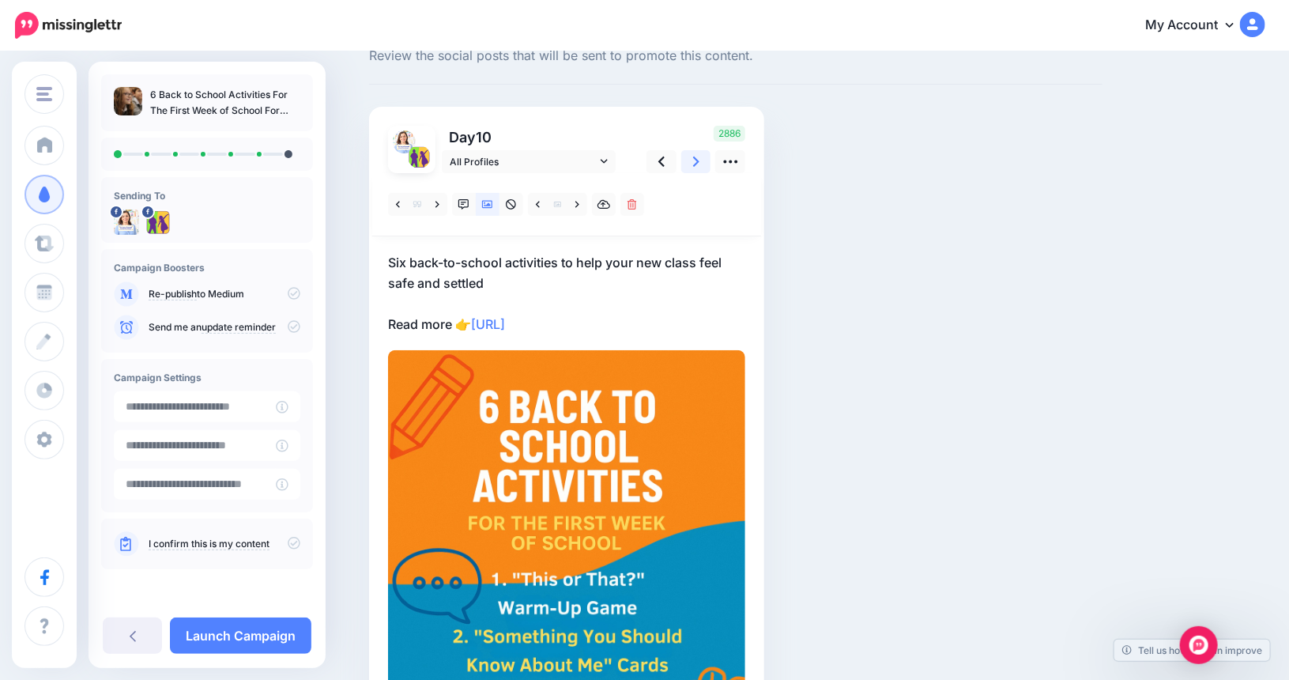
click at [699, 157] on icon at bounding box center [696, 161] width 6 height 17
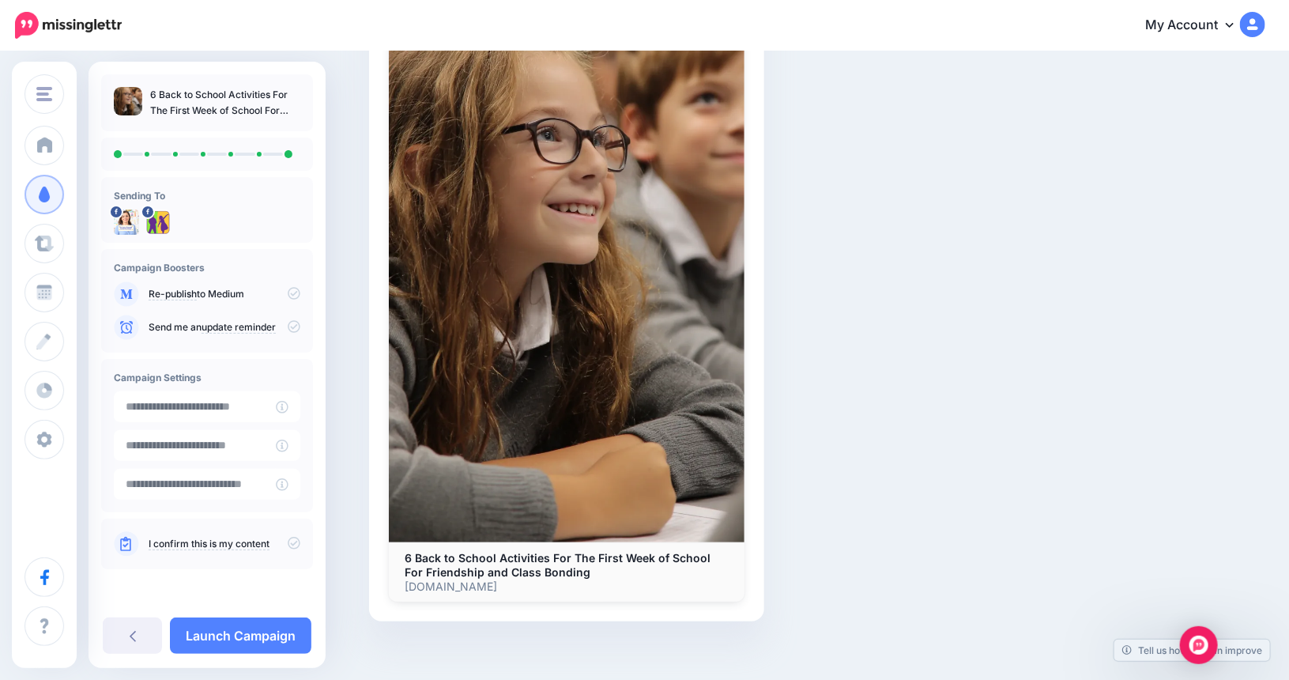
scroll to position [510, 0]
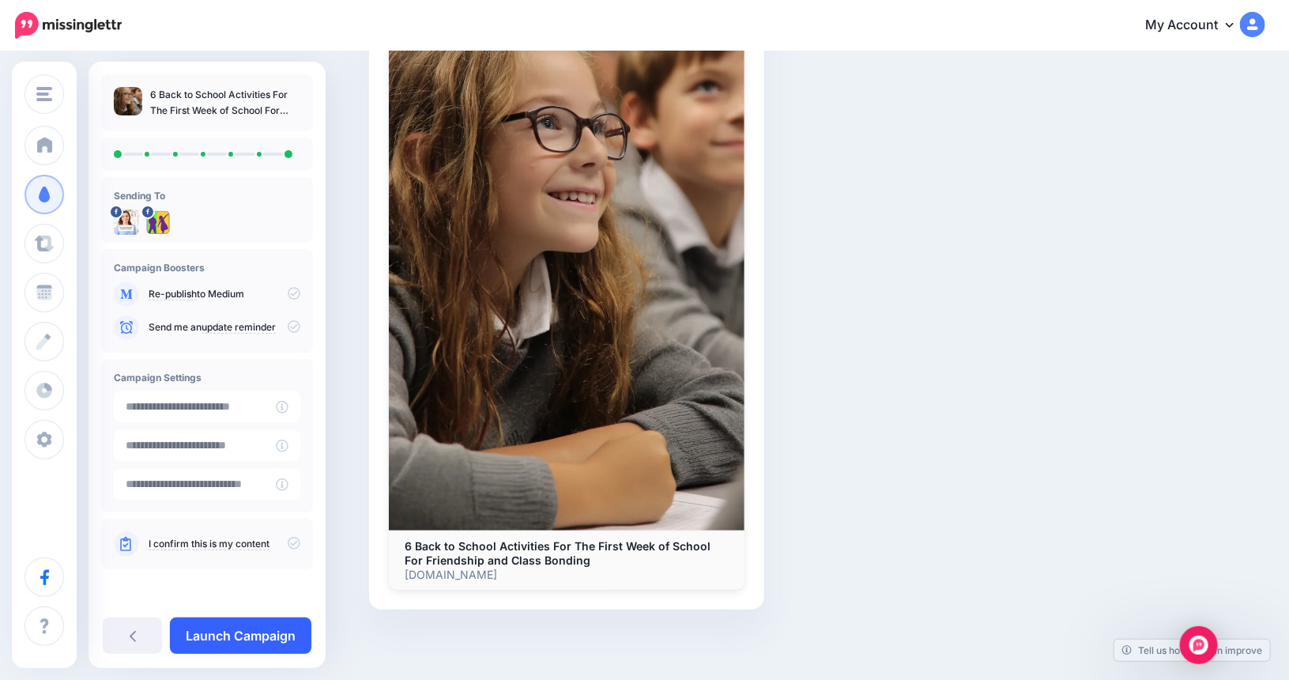
click at [224, 633] on link "Launch Campaign" at bounding box center [240, 635] width 141 height 36
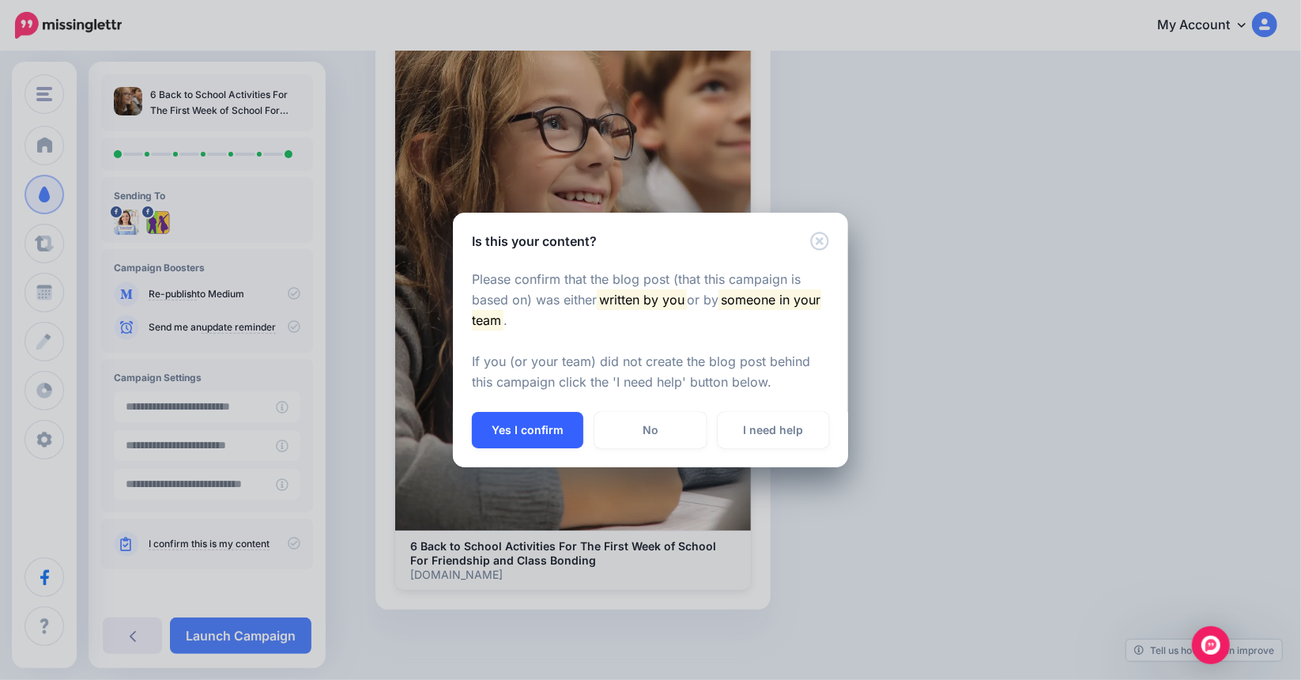
click at [525, 427] on button "Yes I confirm" at bounding box center [527, 430] width 111 height 36
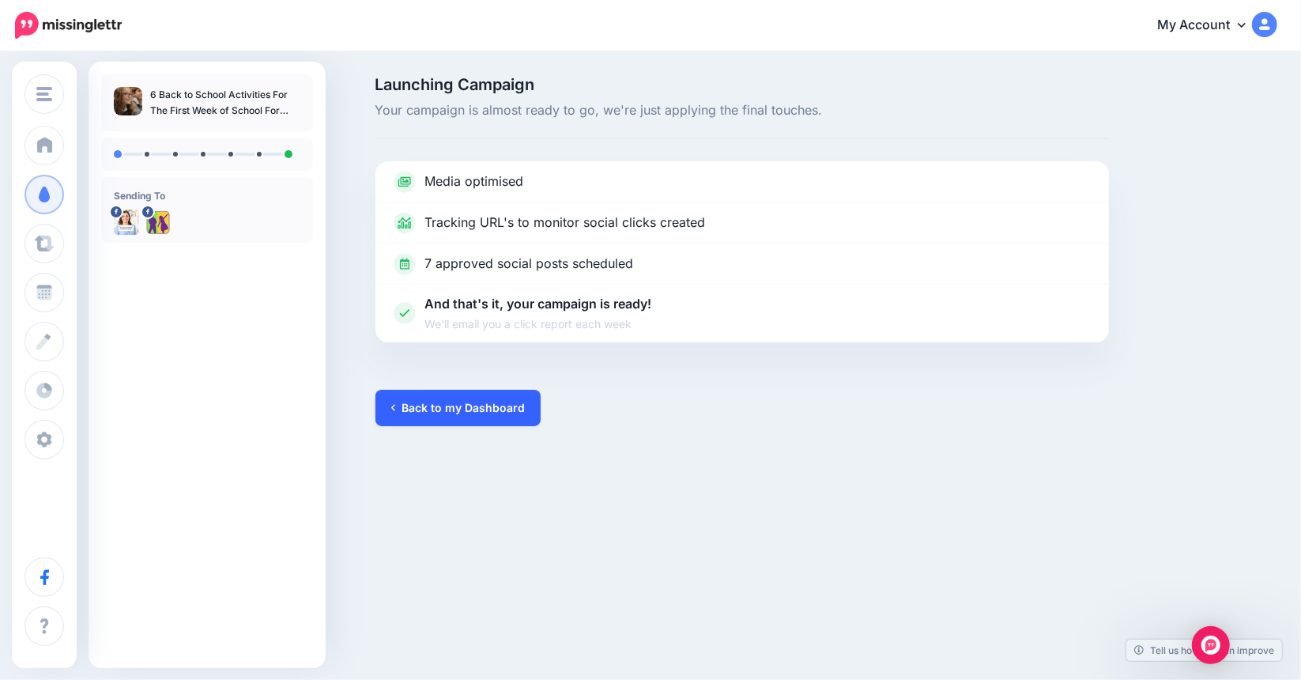
click at [510, 413] on link "Back to my Dashboard" at bounding box center [457, 408] width 165 height 36
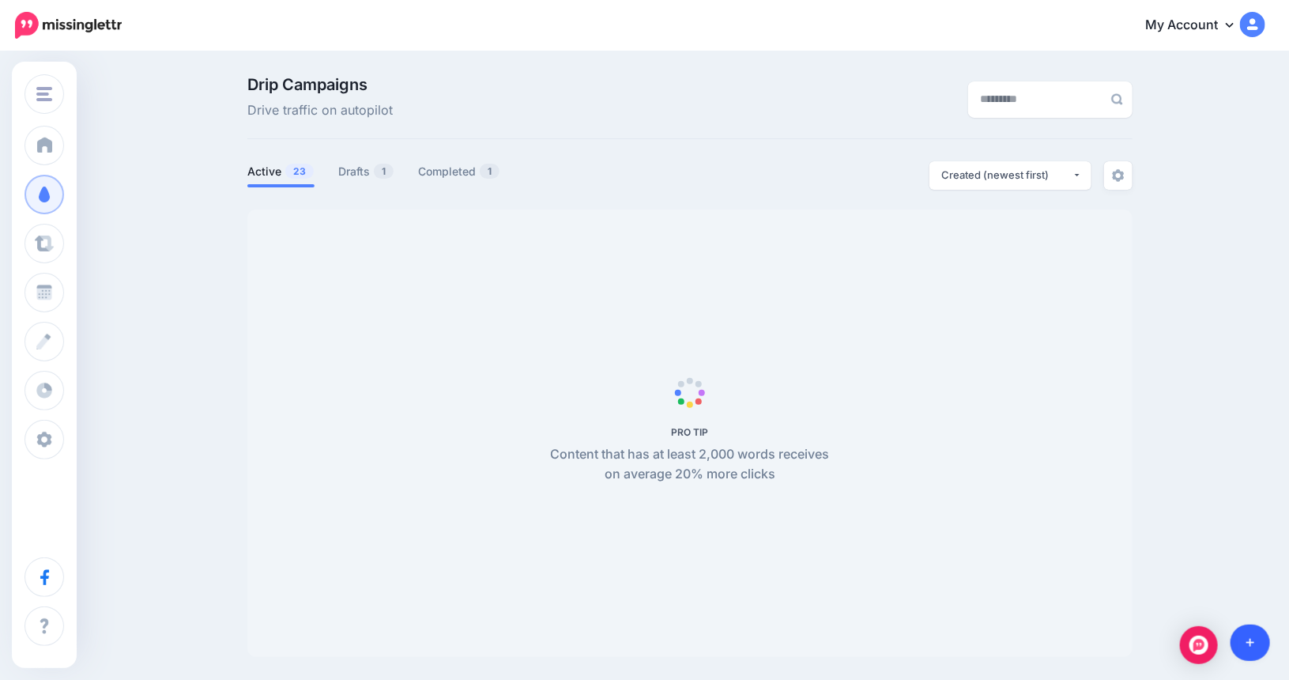
click at [1248, 643] on icon at bounding box center [1250, 642] width 9 height 11
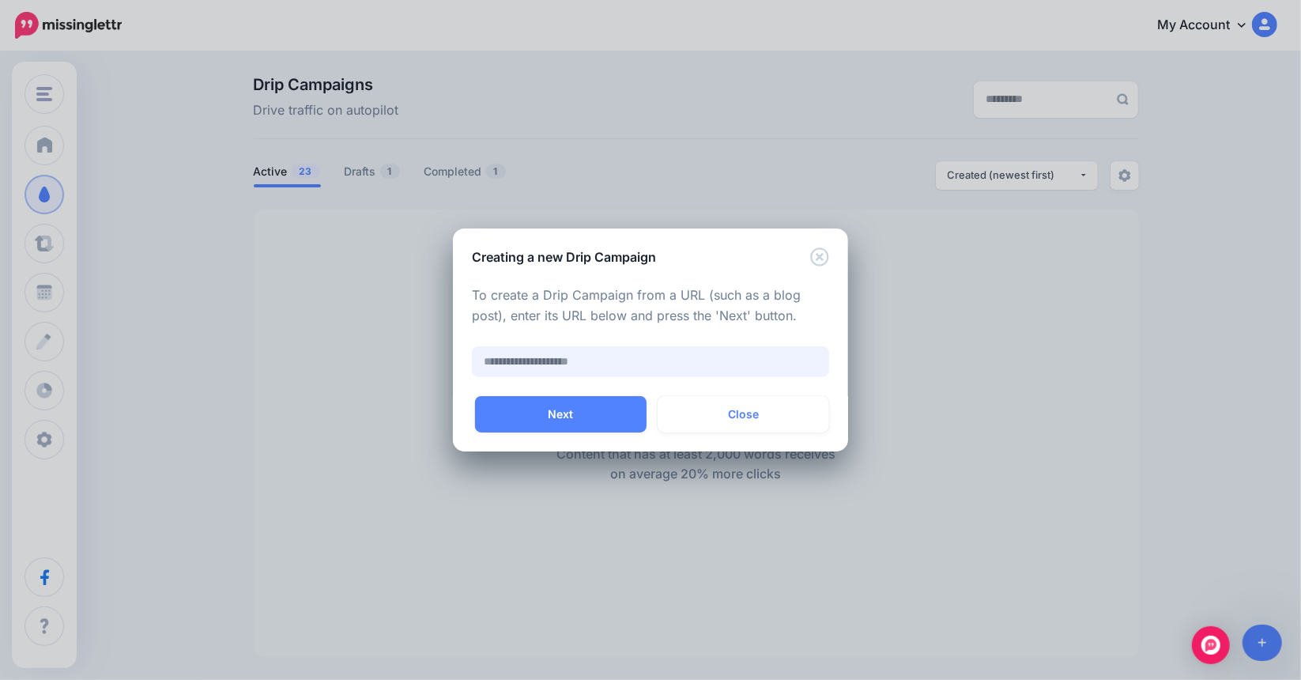
paste input "**********"
type input "**********"
click at [561, 418] on button "Next" at bounding box center [560, 414] width 171 height 36
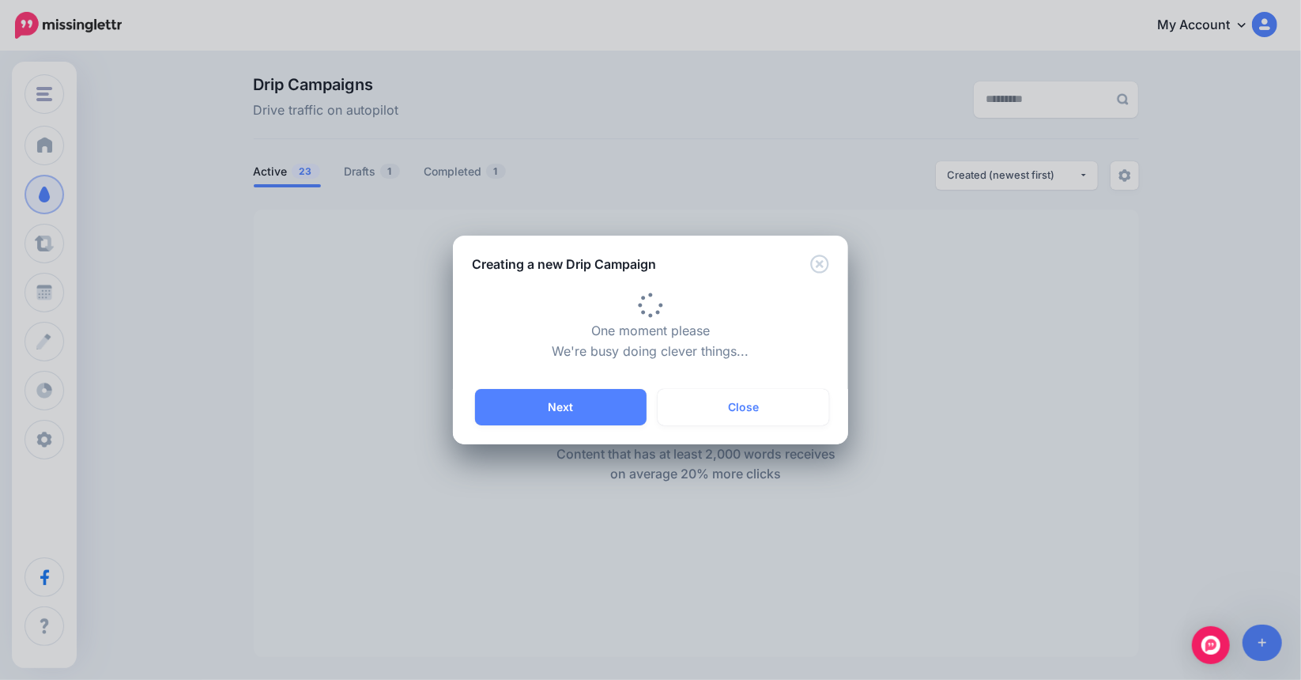
type input "**********"
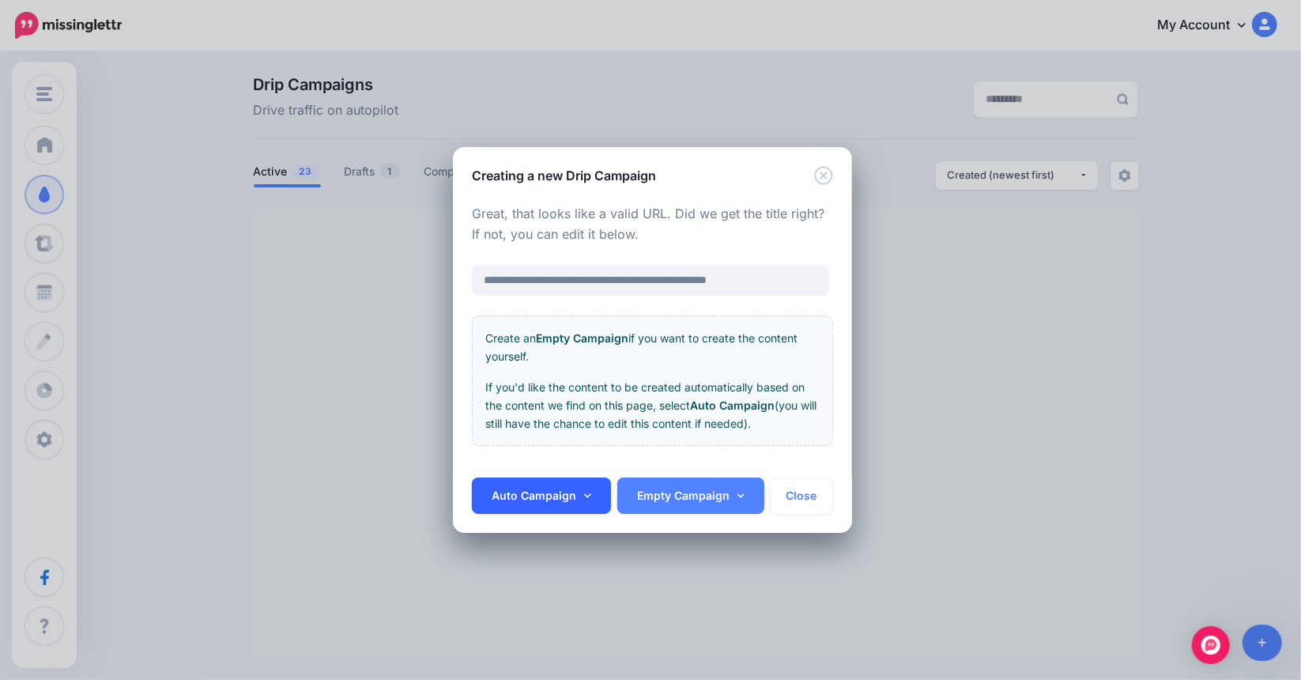
click at [589, 496] on link "Auto Campaign" at bounding box center [541, 495] width 139 height 36
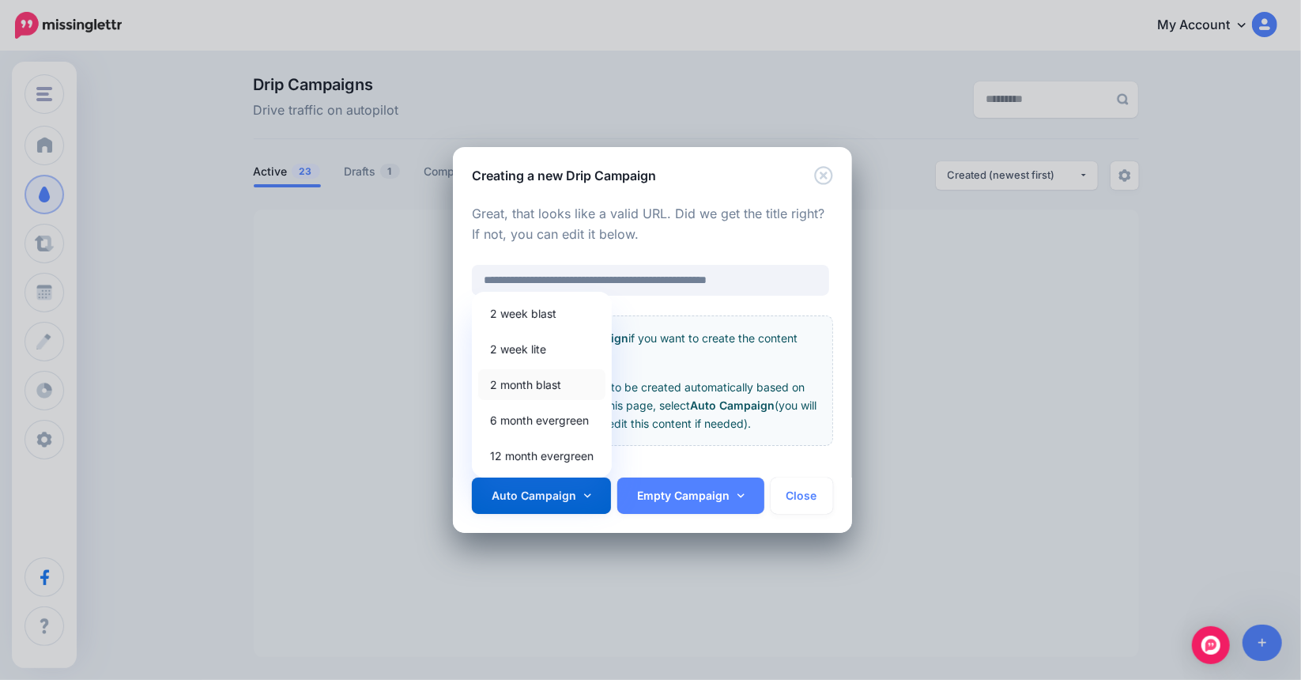
click at [542, 386] on link "2 month blast" at bounding box center [541, 384] width 127 height 31
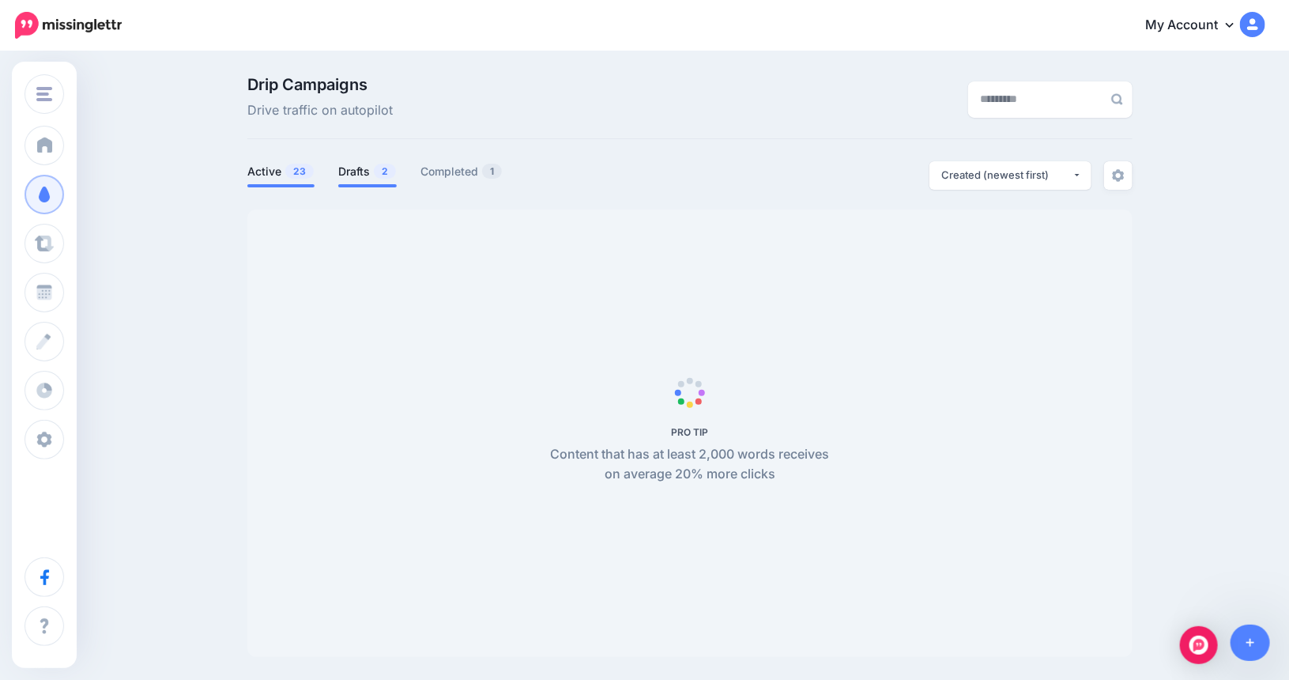
click at [370, 168] on link "Drafts 2" at bounding box center [367, 171] width 58 height 19
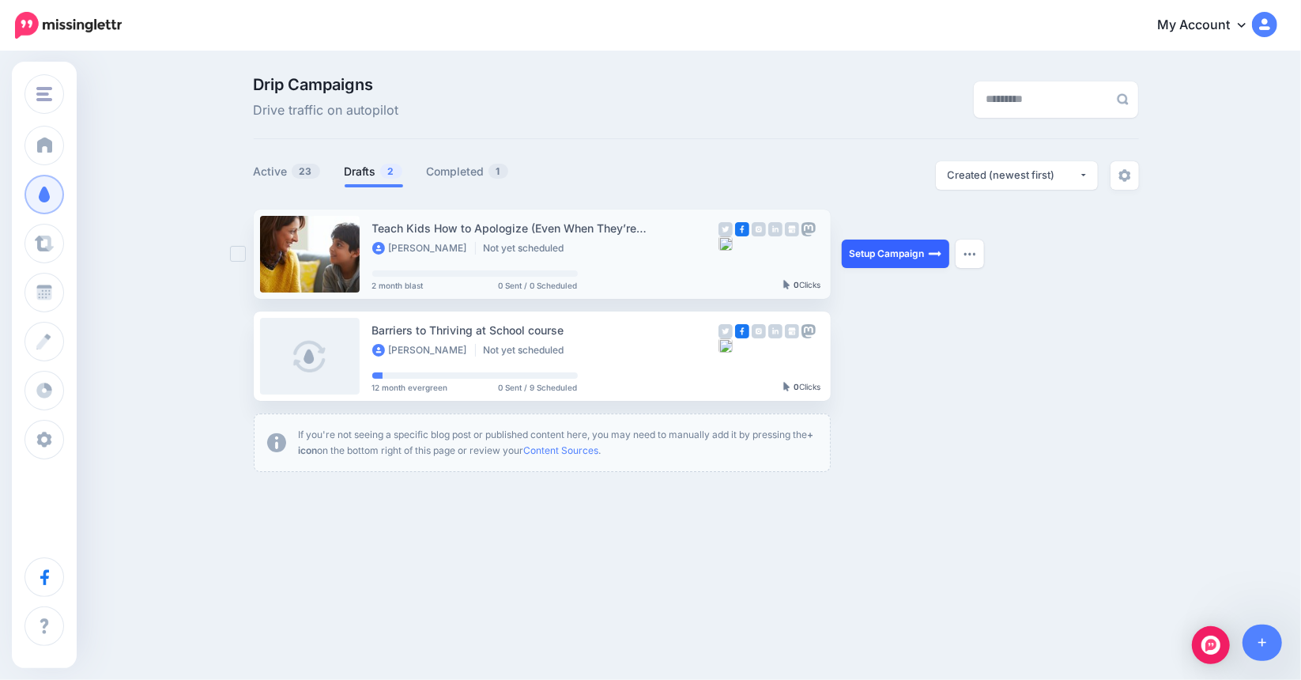
click at [914, 257] on link "Setup Campaign" at bounding box center [895, 253] width 107 height 28
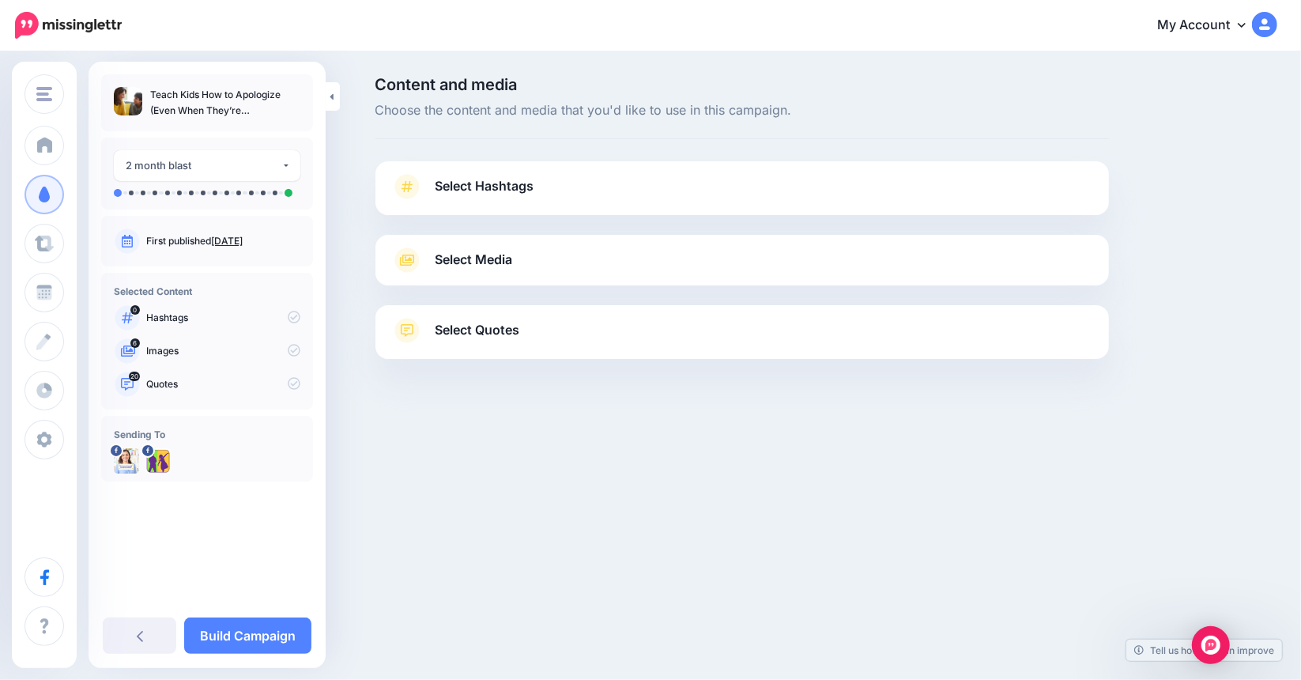
click at [476, 260] on span "Select Media" at bounding box center [473, 259] width 77 height 21
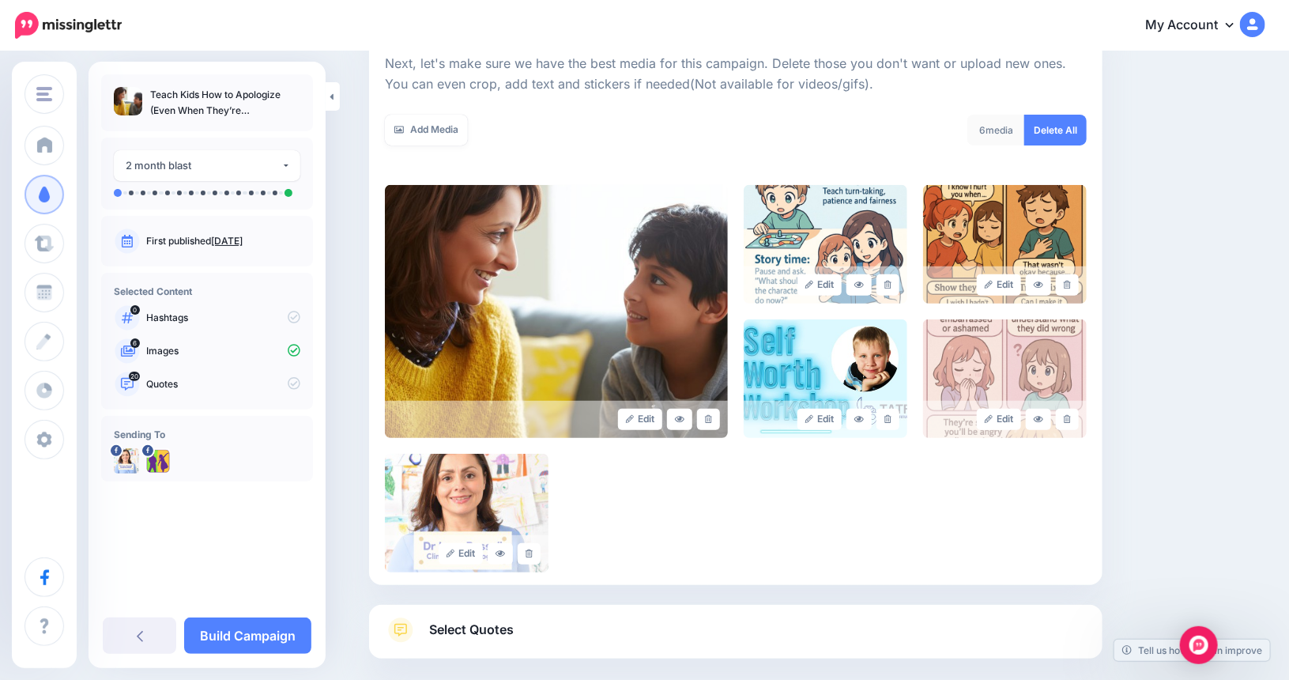
scroll to position [237, 0]
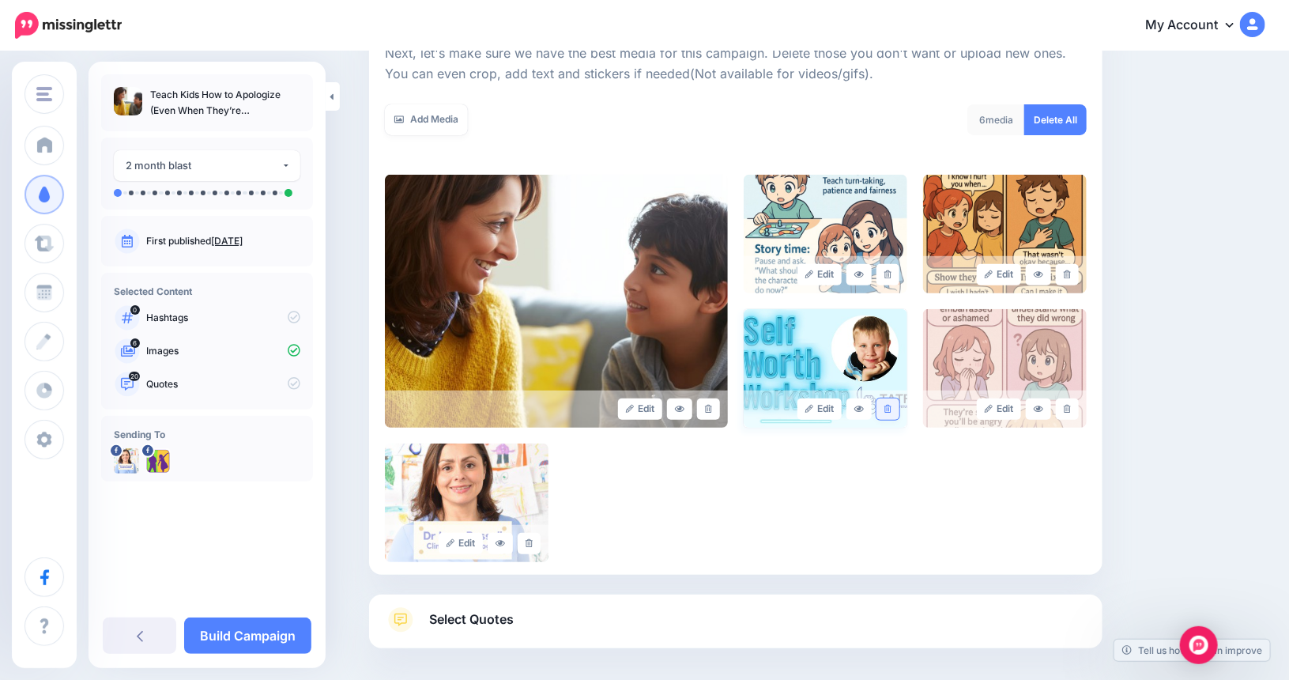
click at [891, 406] on icon at bounding box center [887, 409] width 7 height 9
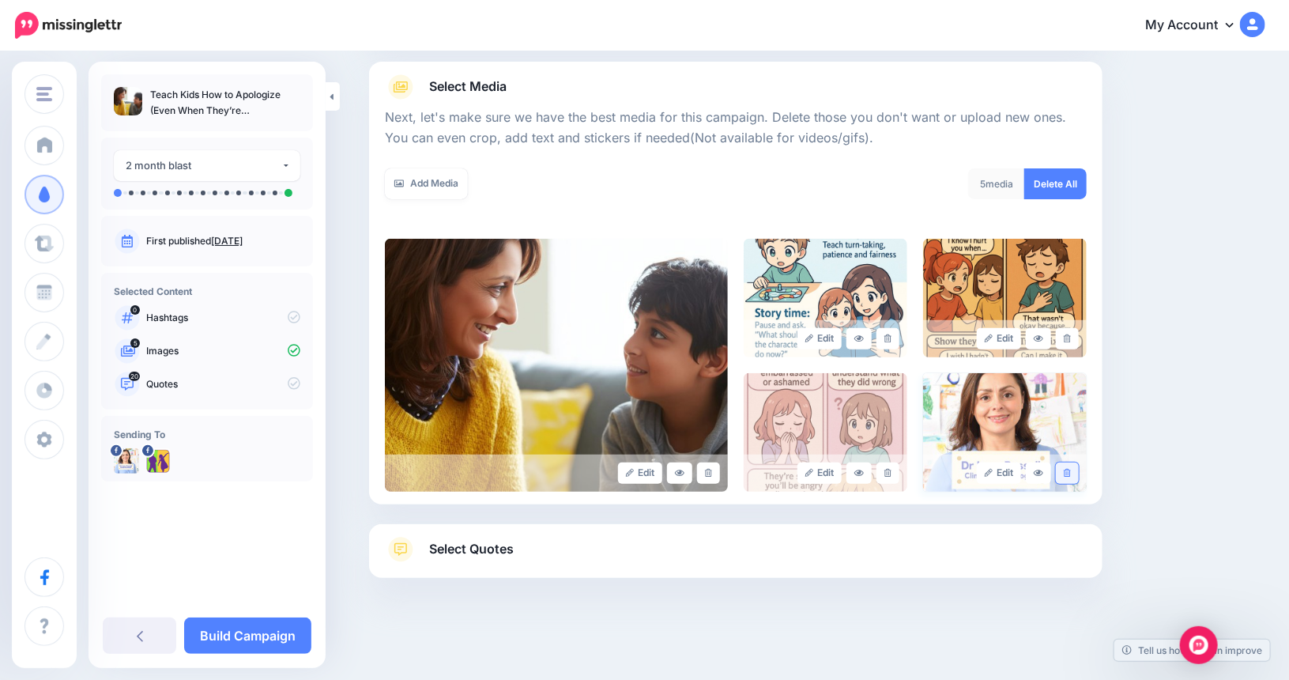
click at [1071, 472] on icon at bounding box center [1067, 473] width 7 height 9
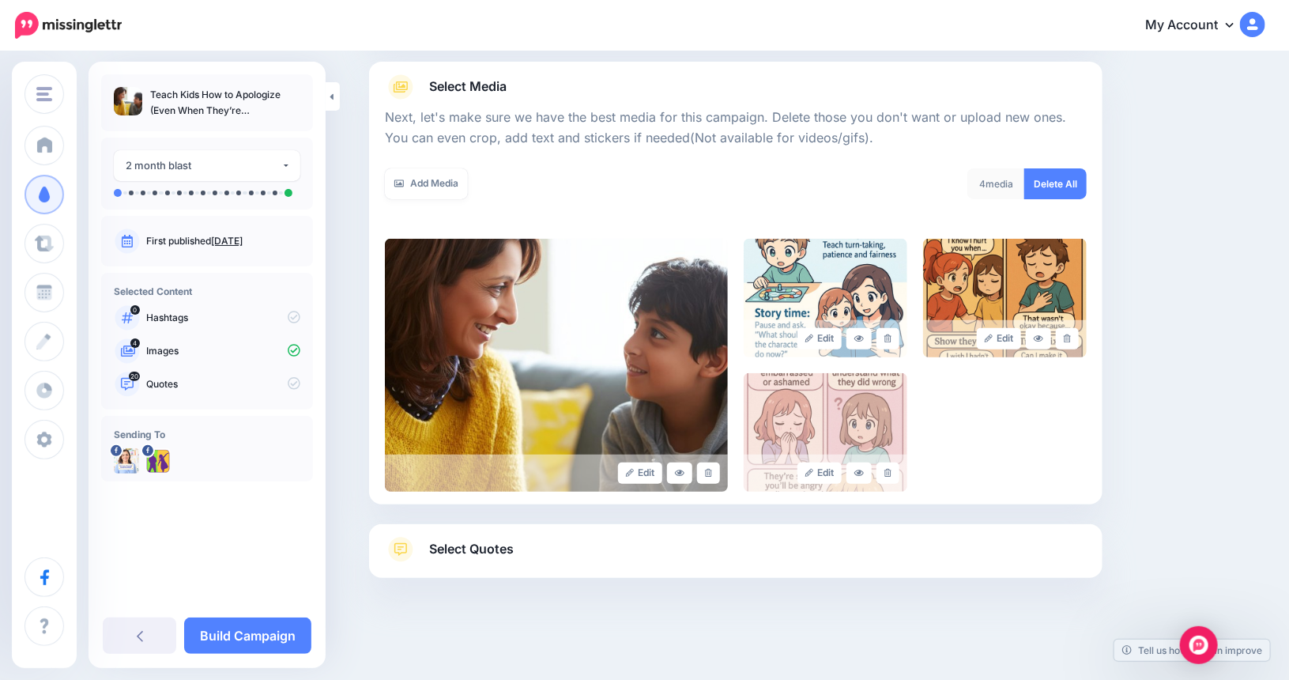
click at [474, 545] on span "Select Quotes" at bounding box center [471, 548] width 85 height 21
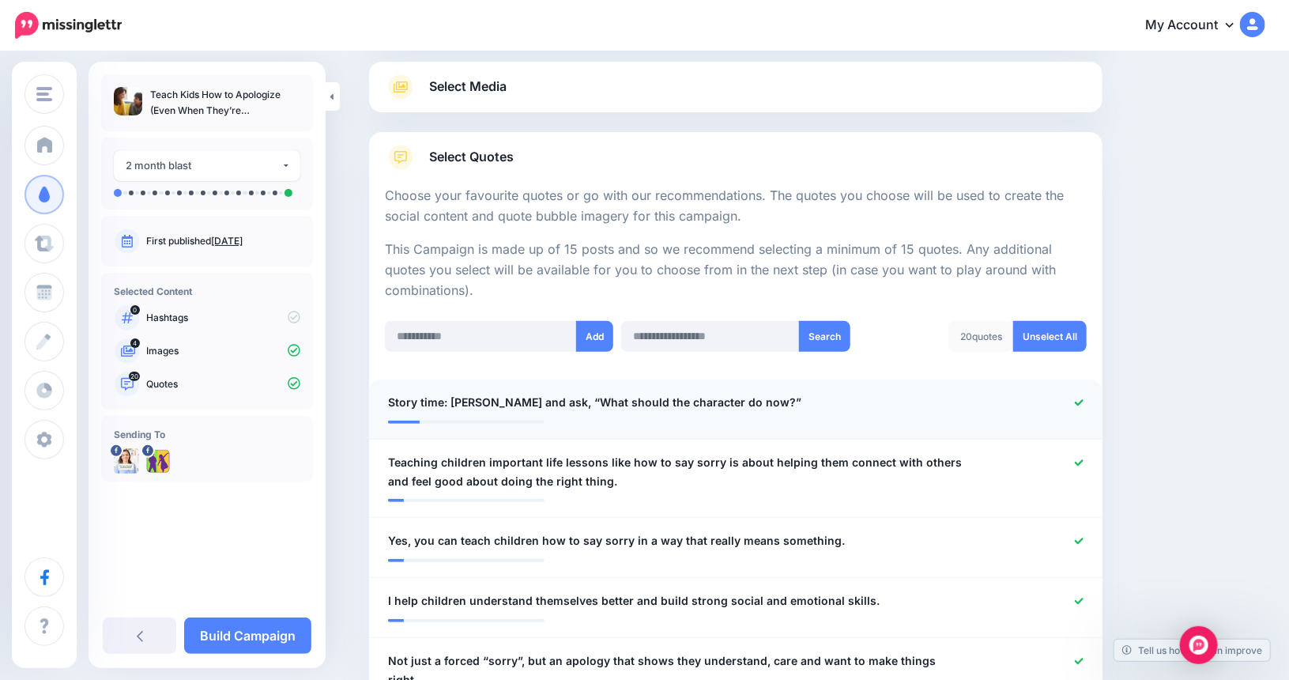
click at [1083, 398] on icon at bounding box center [1079, 402] width 9 height 9
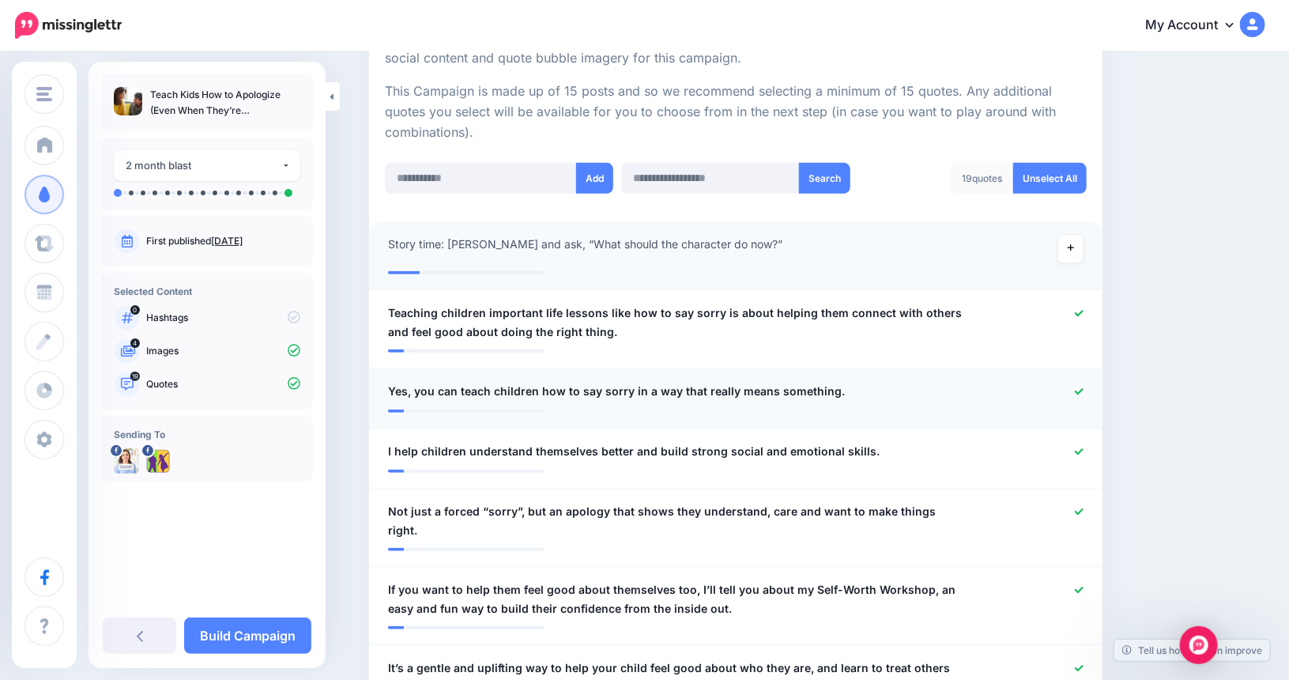
scroll to position [410, 0]
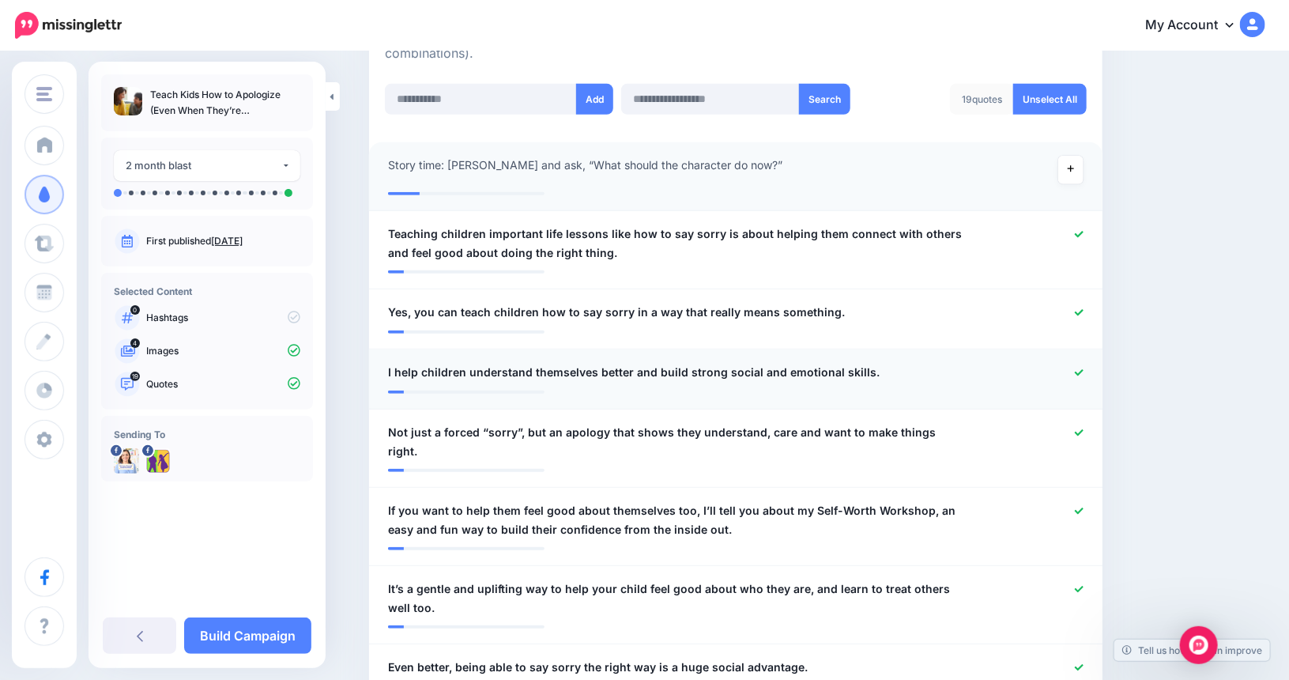
click at [1082, 370] on icon at bounding box center [1079, 372] width 9 height 9
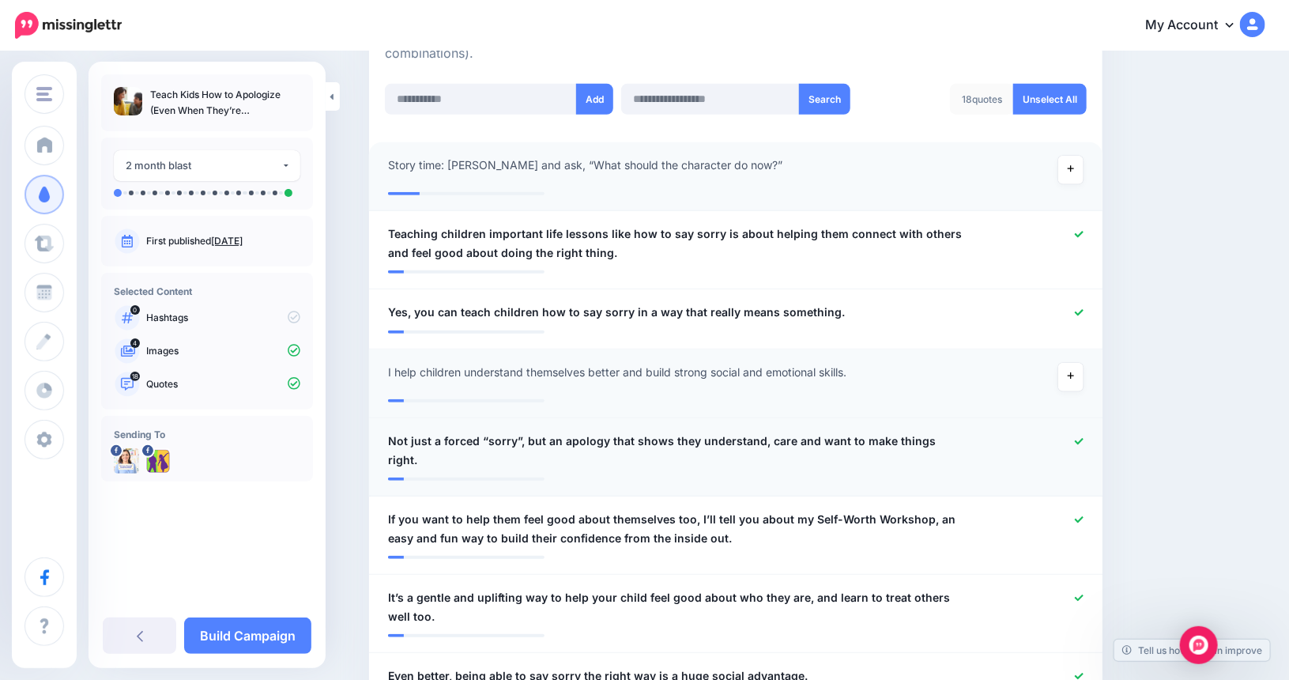
click at [1082, 439] on icon at bounding box center [1079, 441] width 9 height 9
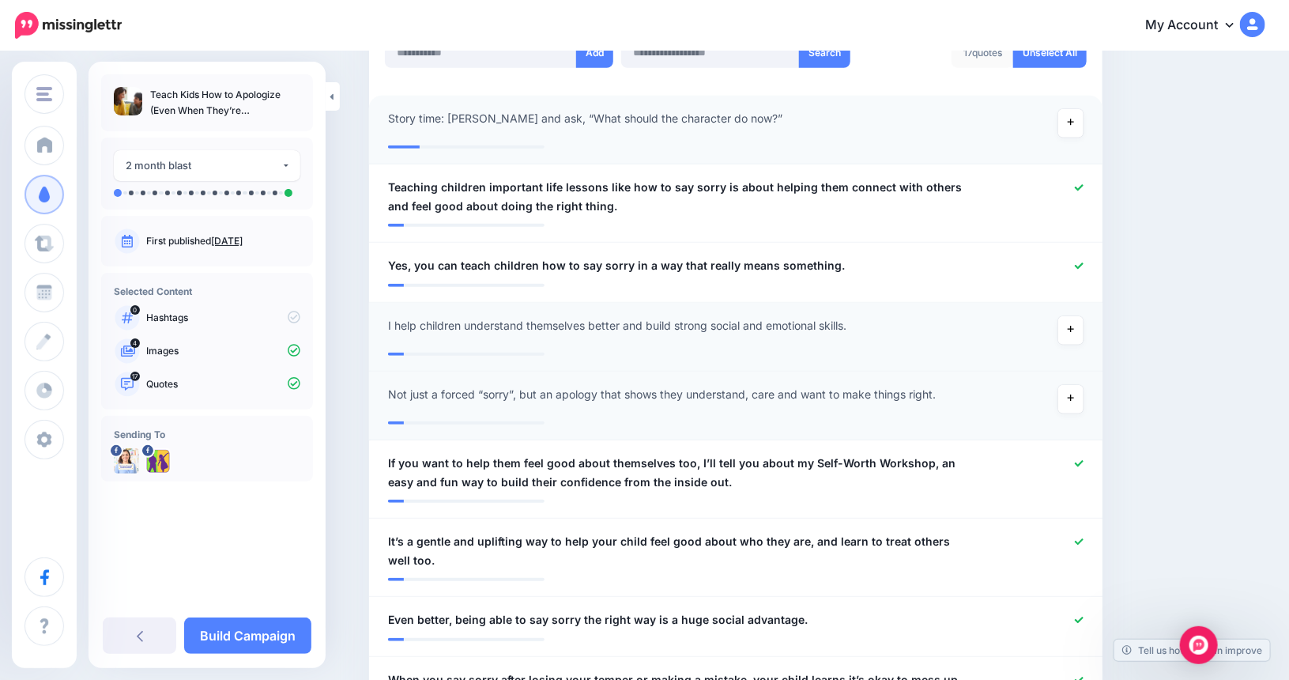
scroll to position [568, 0]
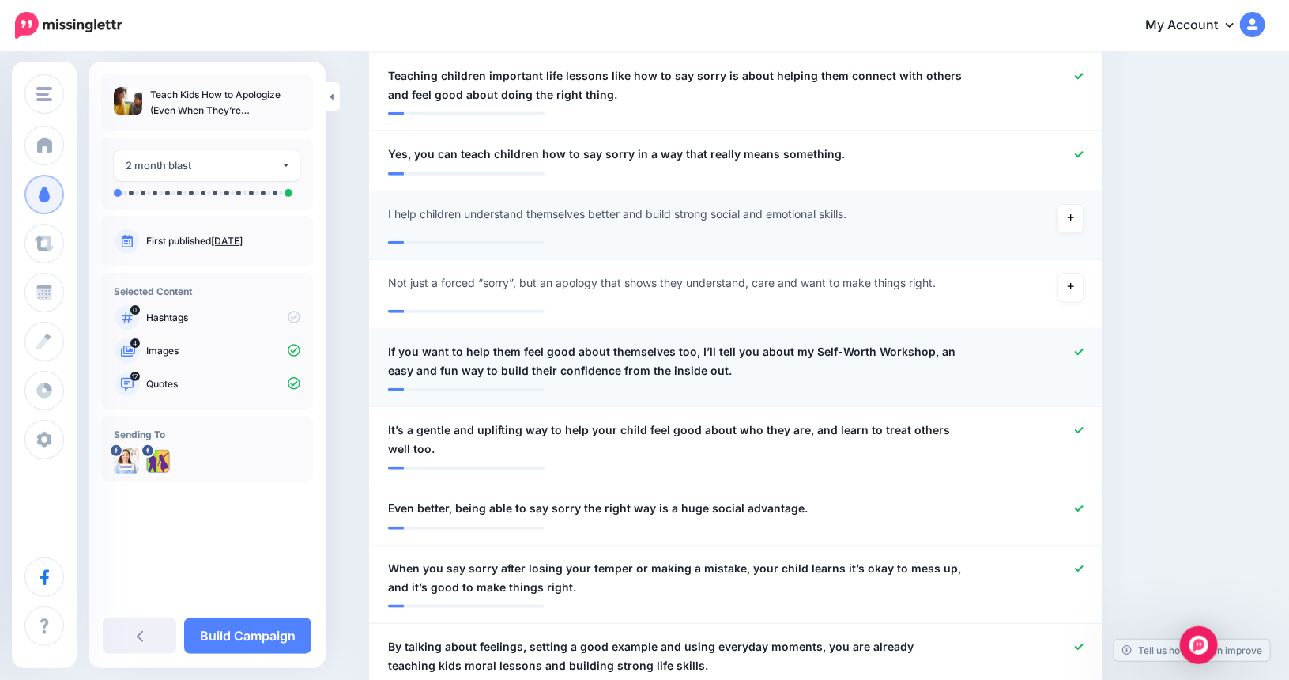
click at [1083, 348] on icon at bounding box center [1079, 352] width 9 height 9
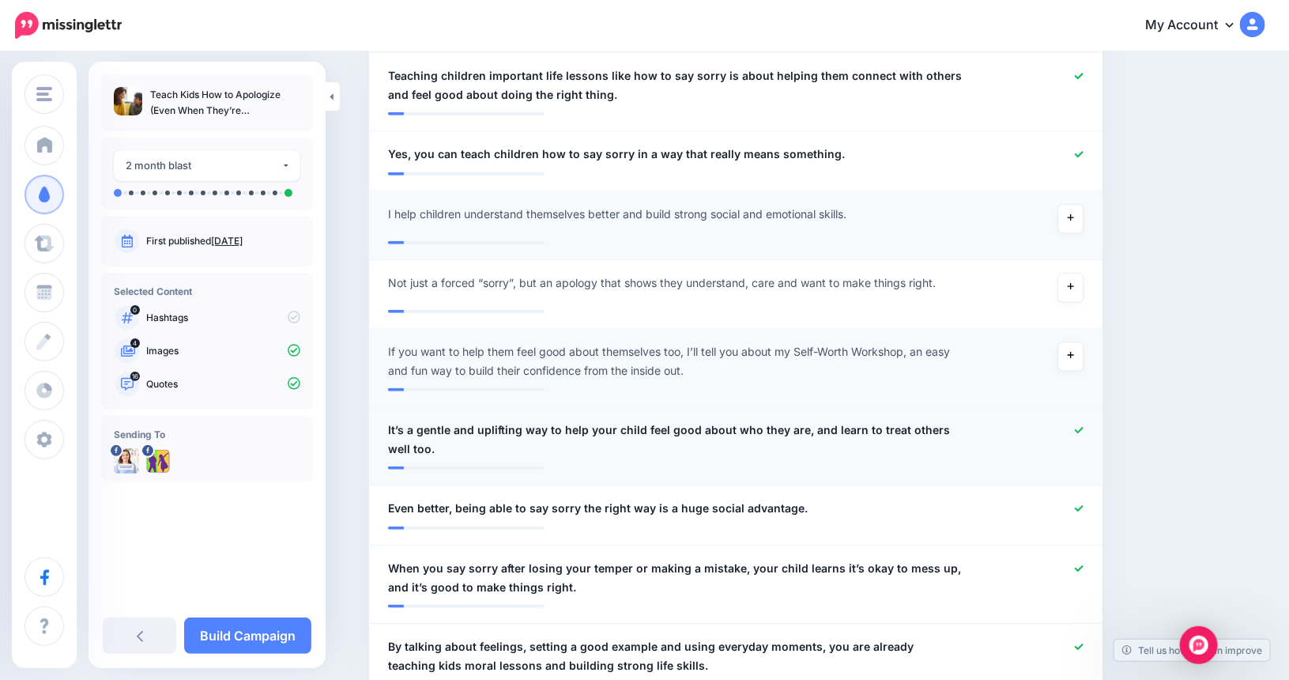
click at [1083, 426] on icon at bounding box center [1079, 430] width 9 height 9
click at [1083, 506] on icon at bounding box center [1079, 508] width 9 height 9
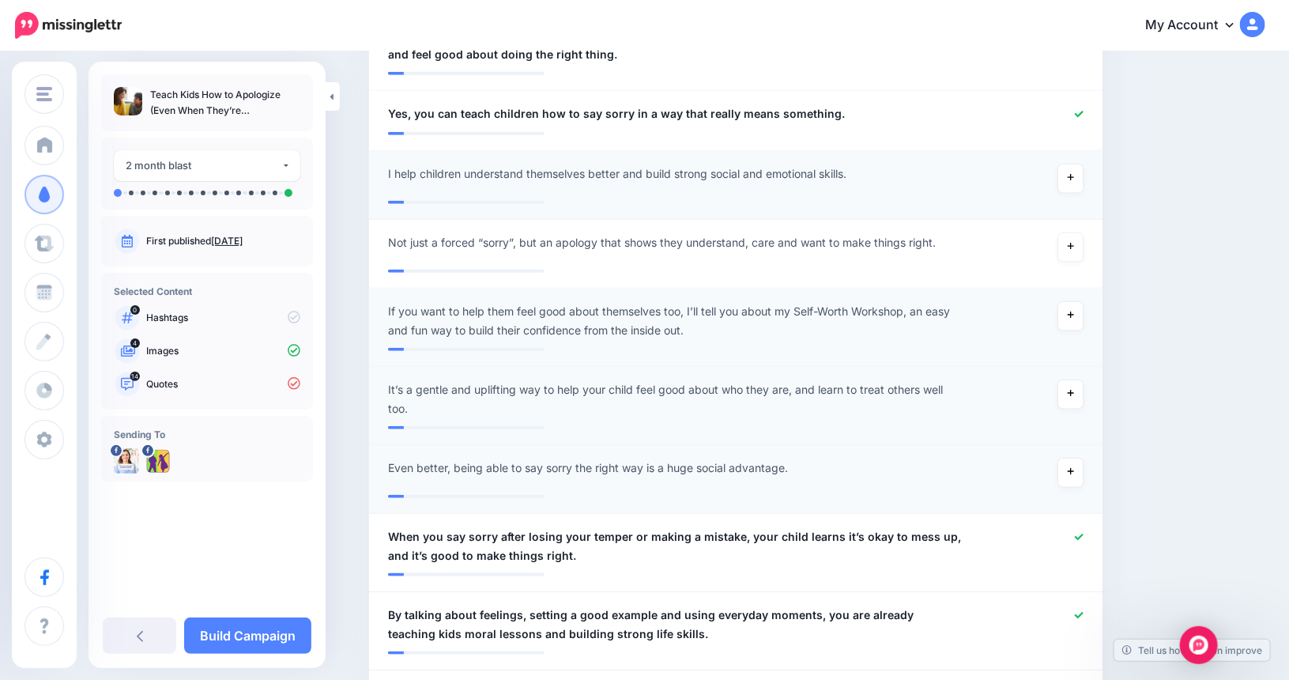
scroll to position [726, 0]
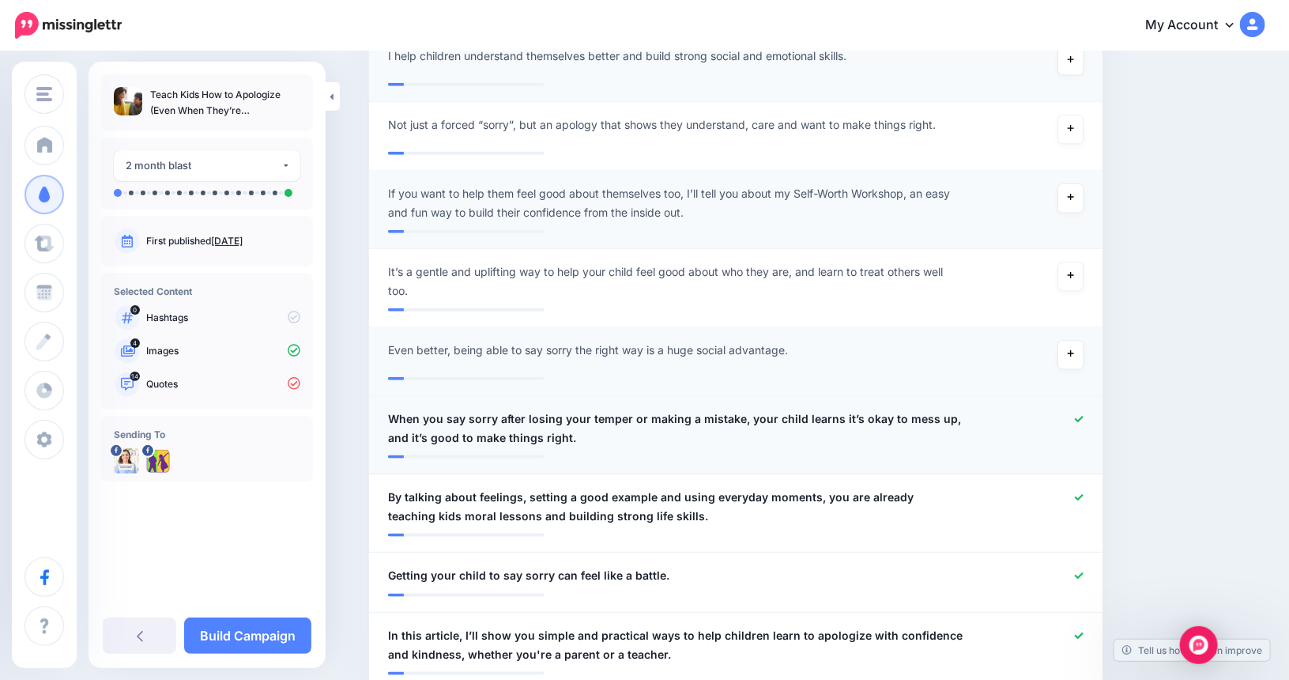
click at [1083, 418] on icon at bounding box center [1079, 419] width 9 height 9
click at [1079, 488] on div at bounding box center [1036, 507] width 120 height 38
click at [1083, 493] on icon at bounding box center [1079, 497] width 9 height 9
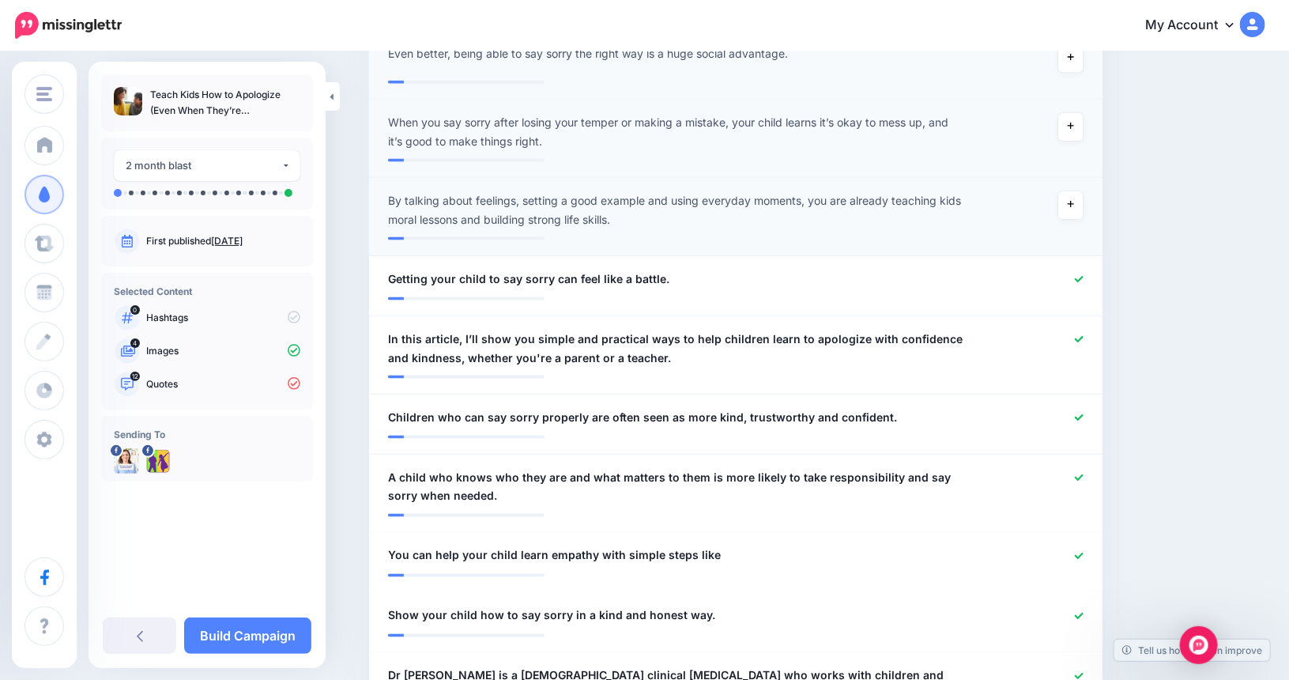
scroll to position [1042, 0]
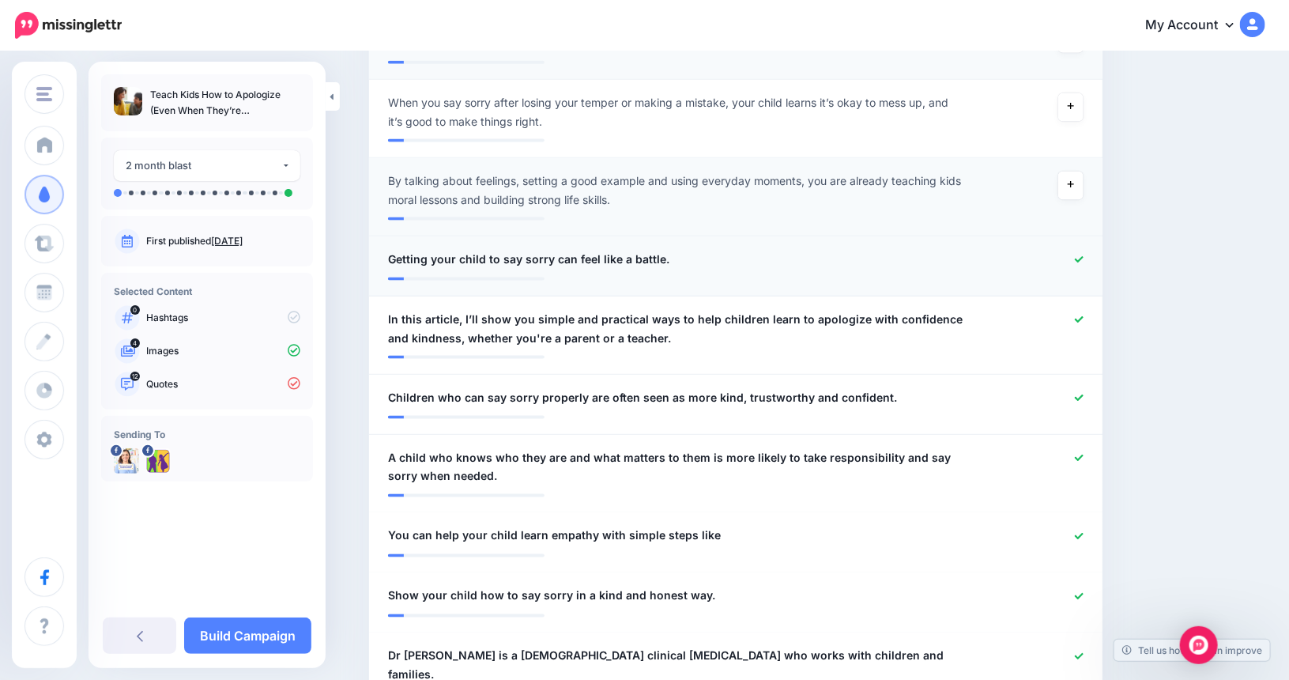
click at [1083, 258] on icon at bounding box center [1079, 259] width 9 height 9
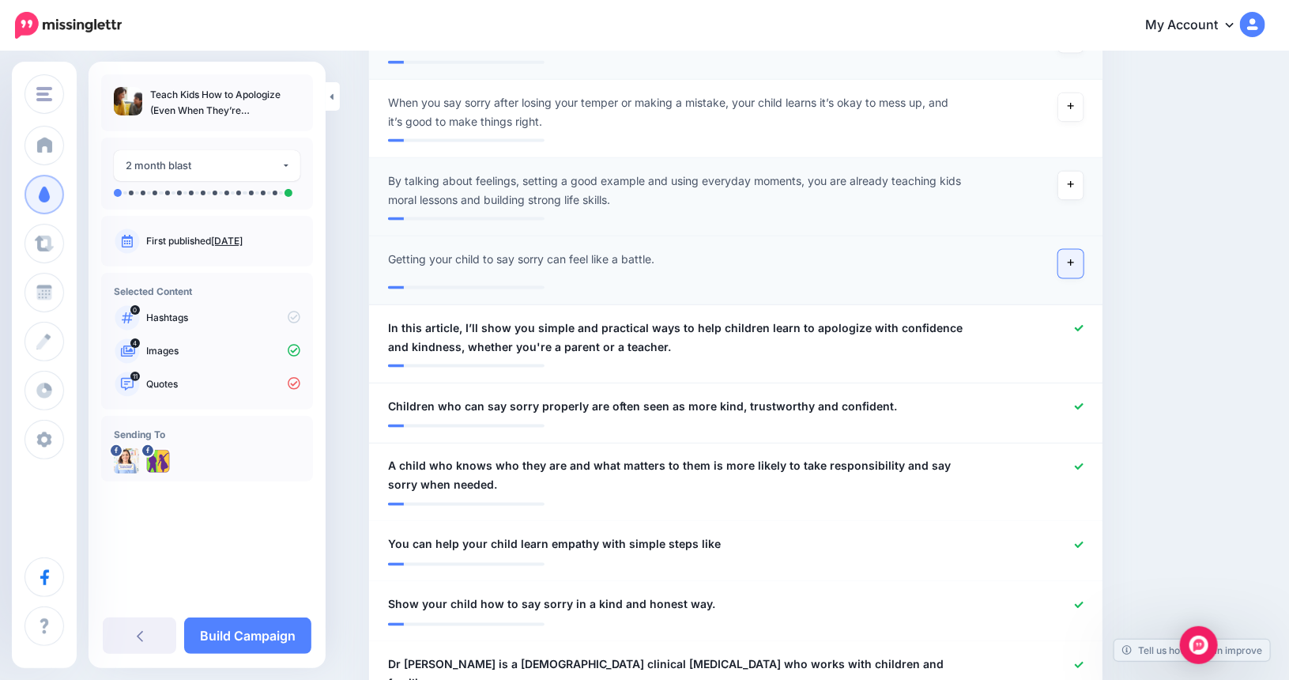
click at [1074, 264] on icon at bounding box center [1070, 263] width 6 height 6
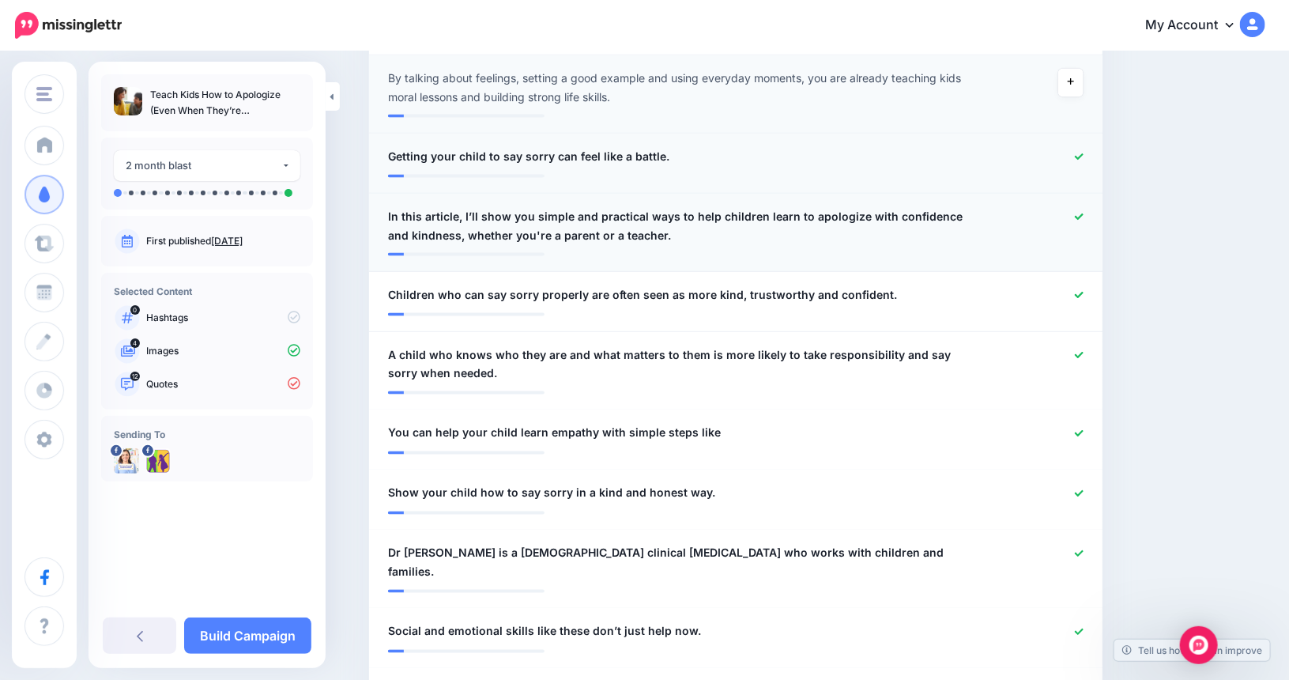
scroll to position [1200, 0]
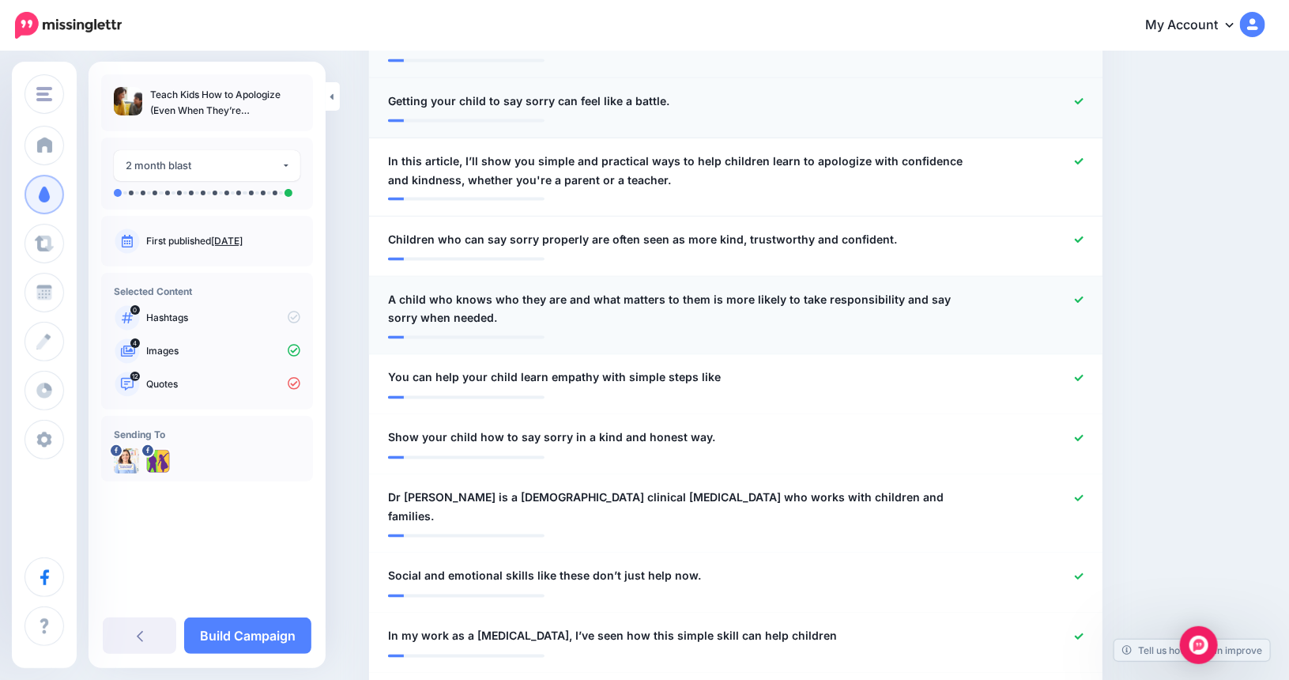
click at [1083, 299] on icon at bounding box center [1079, 300] width 9 height 9
click at [1083, 377] on icon at bounding box center [1079, 378] width 9 height 9
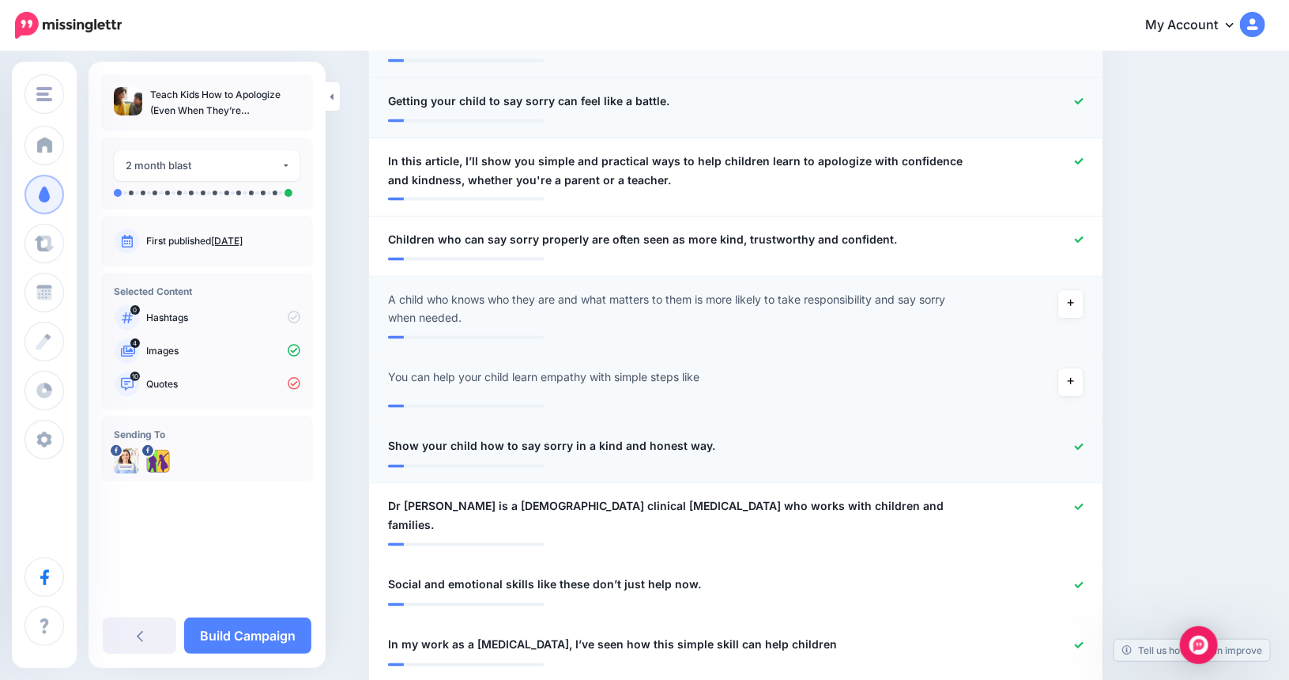
click at [1081, 445] on icon at bounding box center [1079, 446] width 9 height 9
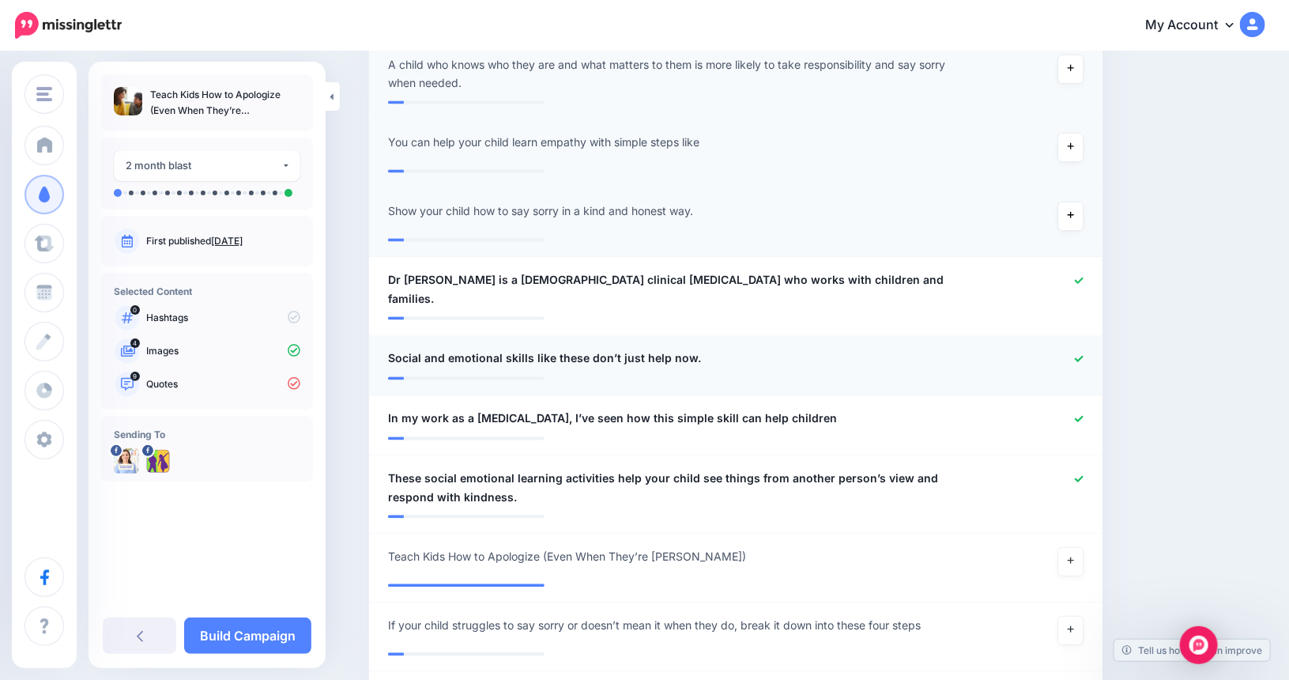
scroll to position [1437, 0]
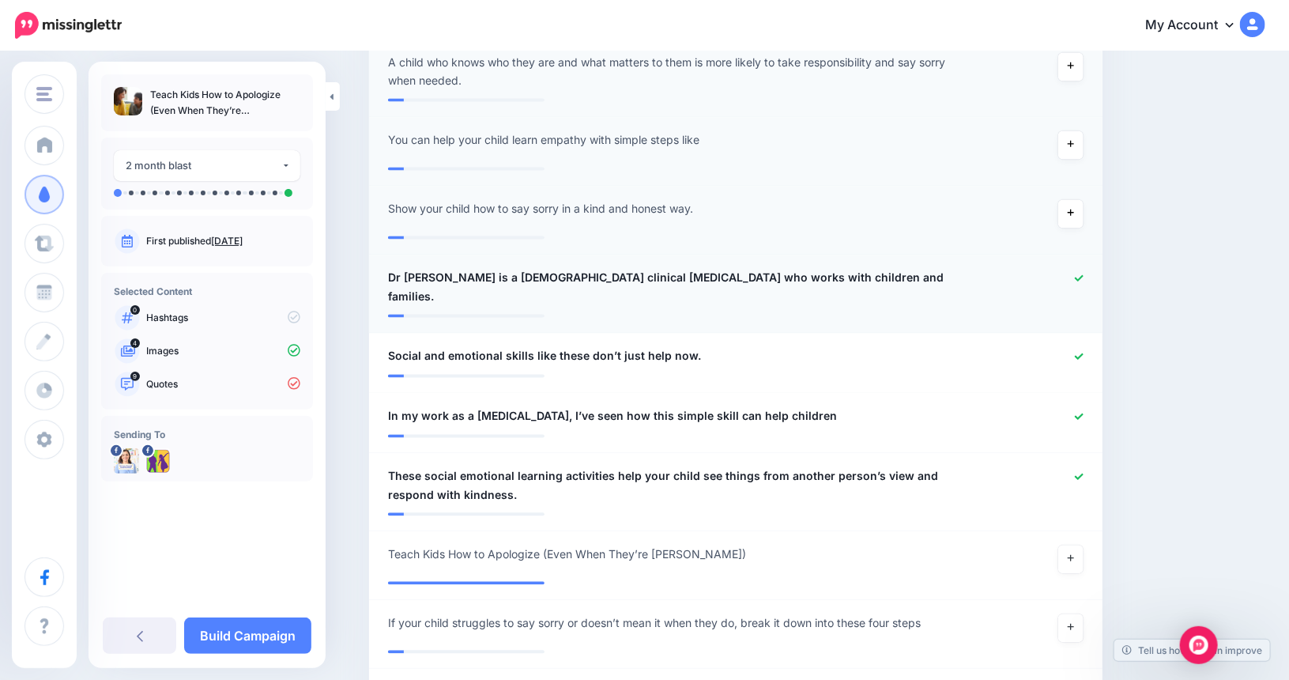
click at [1084, 269] on div at bounding box center [1036, 288] width 120 height 38
click at [1083, 275] on icon at bounding box center [1079, 278] width 9 height 9
click at [1082, 347] on div at bounding box center [1036, 357] width 120 height 20
click at [1083, 352] on icon at bounding box center [1079, 356] width 9 height 9
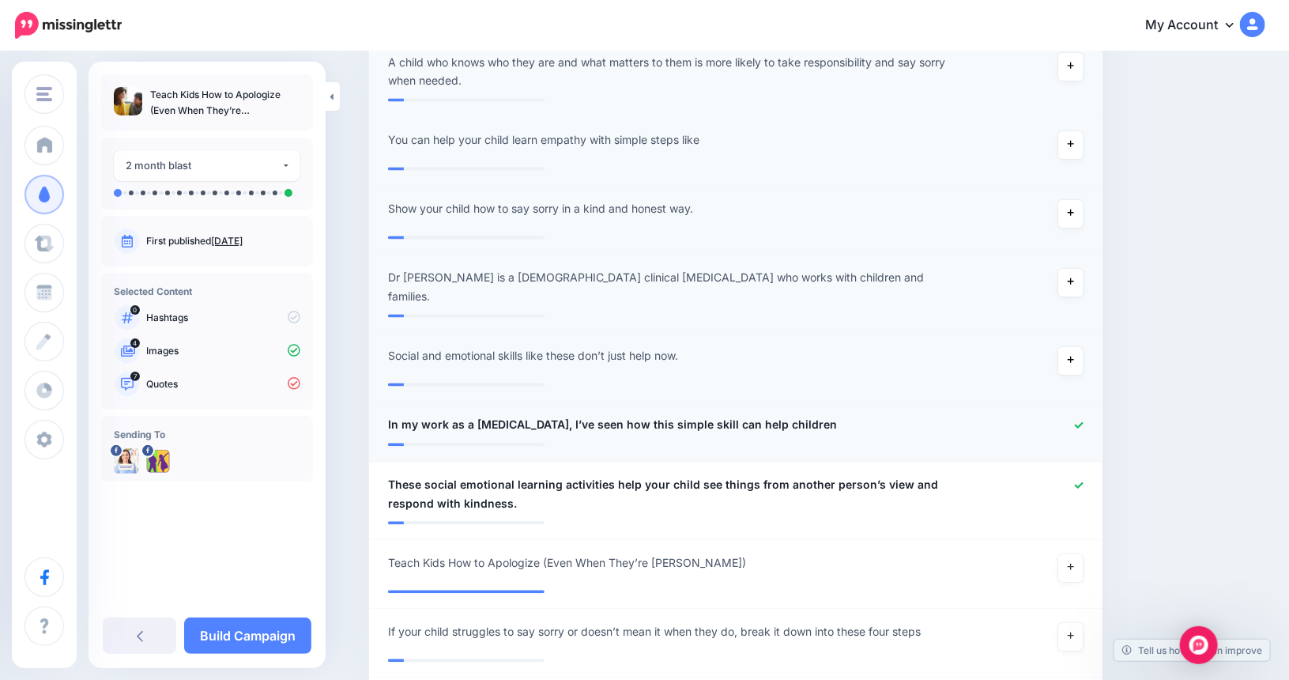
click at [1083, 421] on icon at bounding box center [1079, 425] width 9 height 9
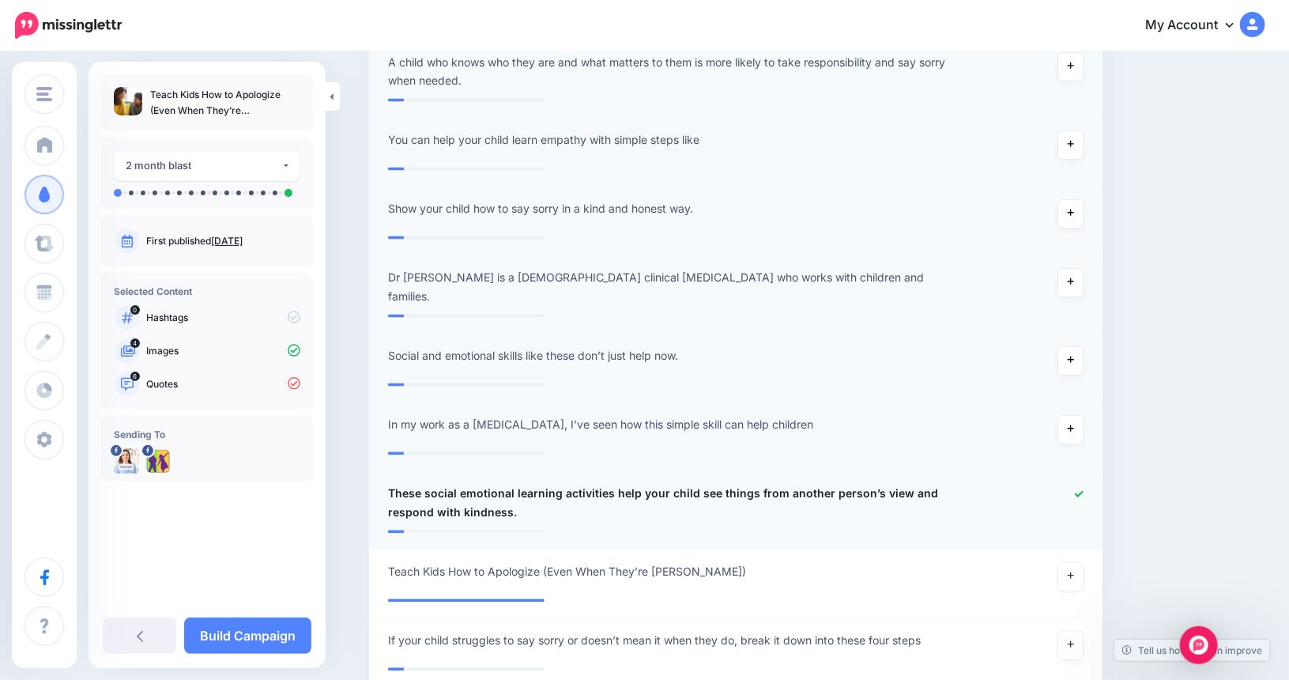
click at [1083, 490] on icon at bounding box center [1079, 494] width 9 height 9
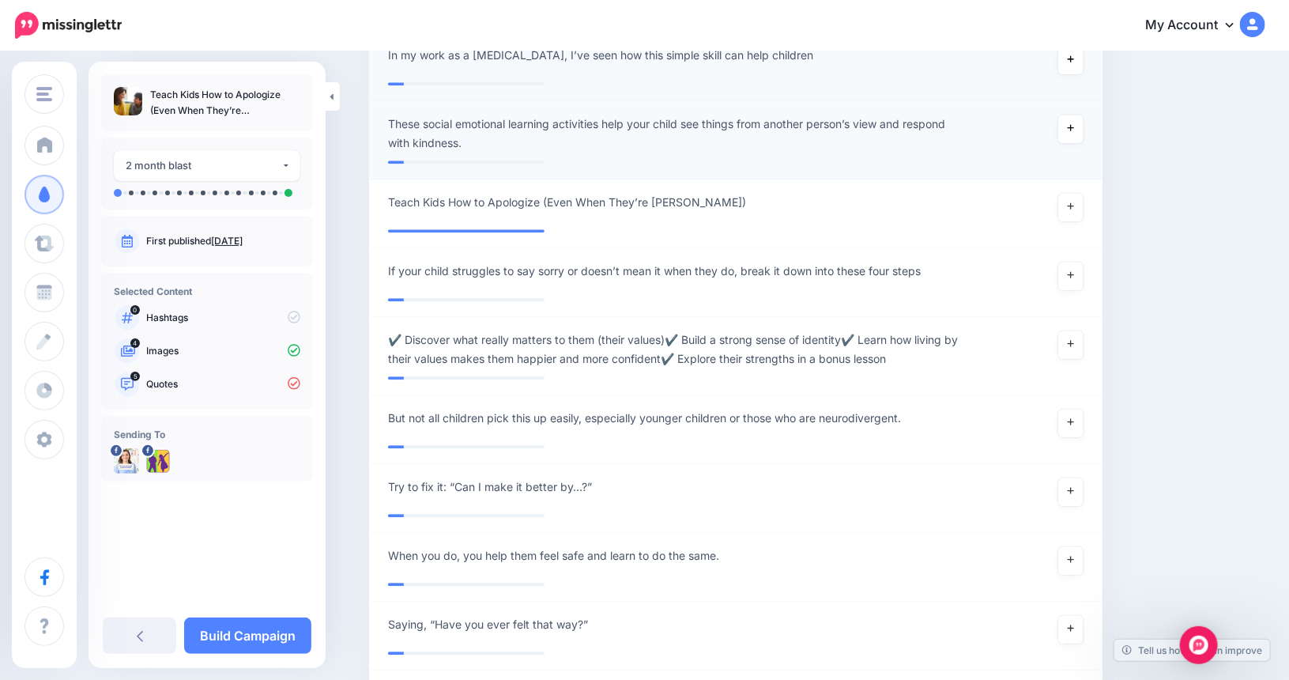
scroll to position [1832, 0]
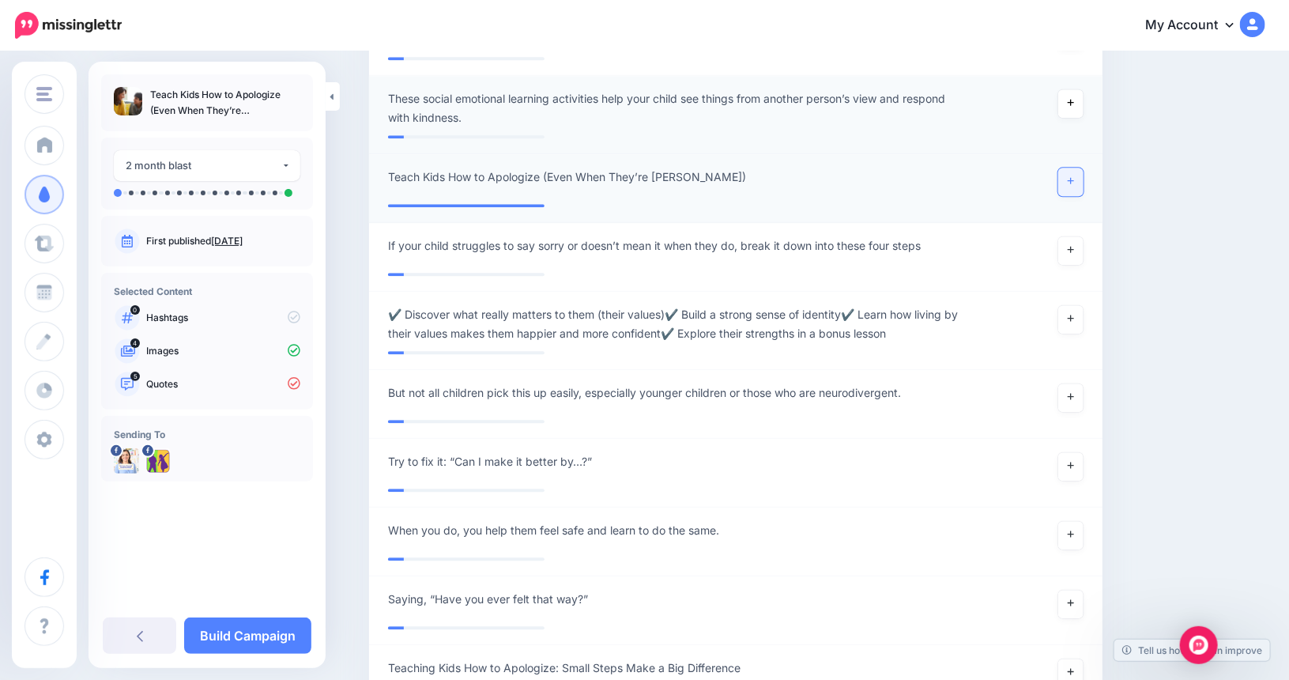
click at [1074, 176] on icon at bounding box center [1070, 180] width 6 height 9
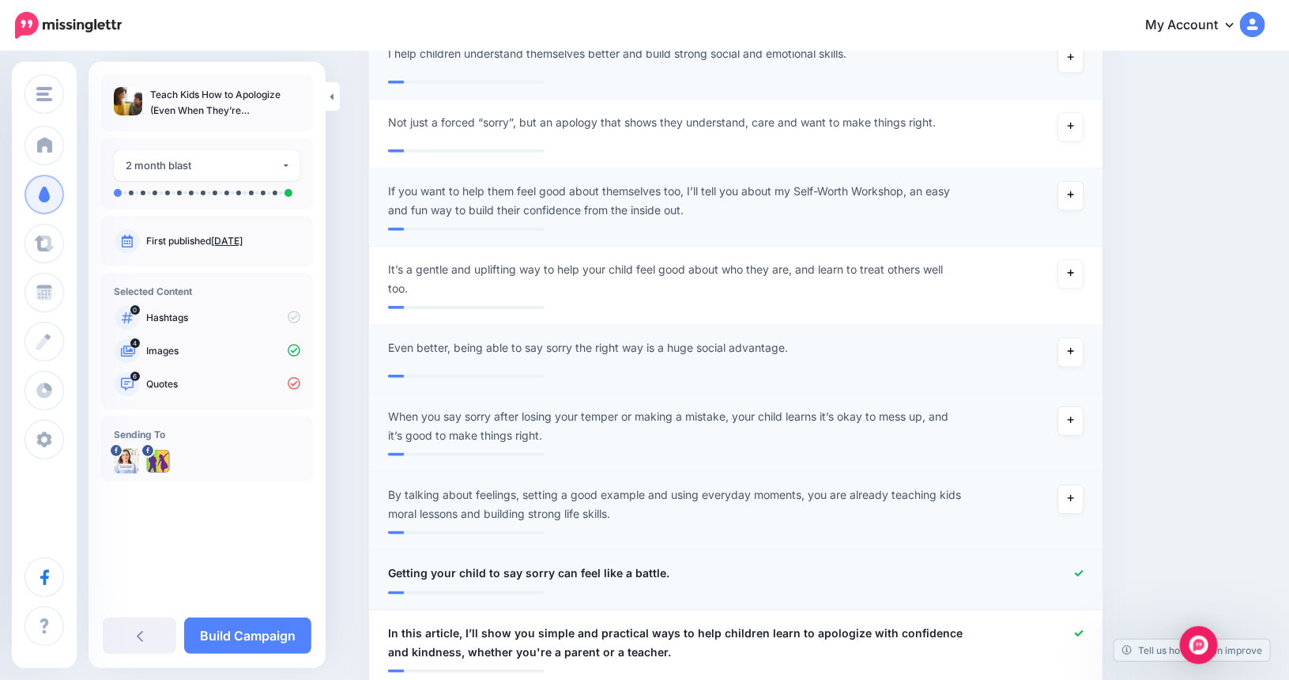
scroll to position [331, 0]
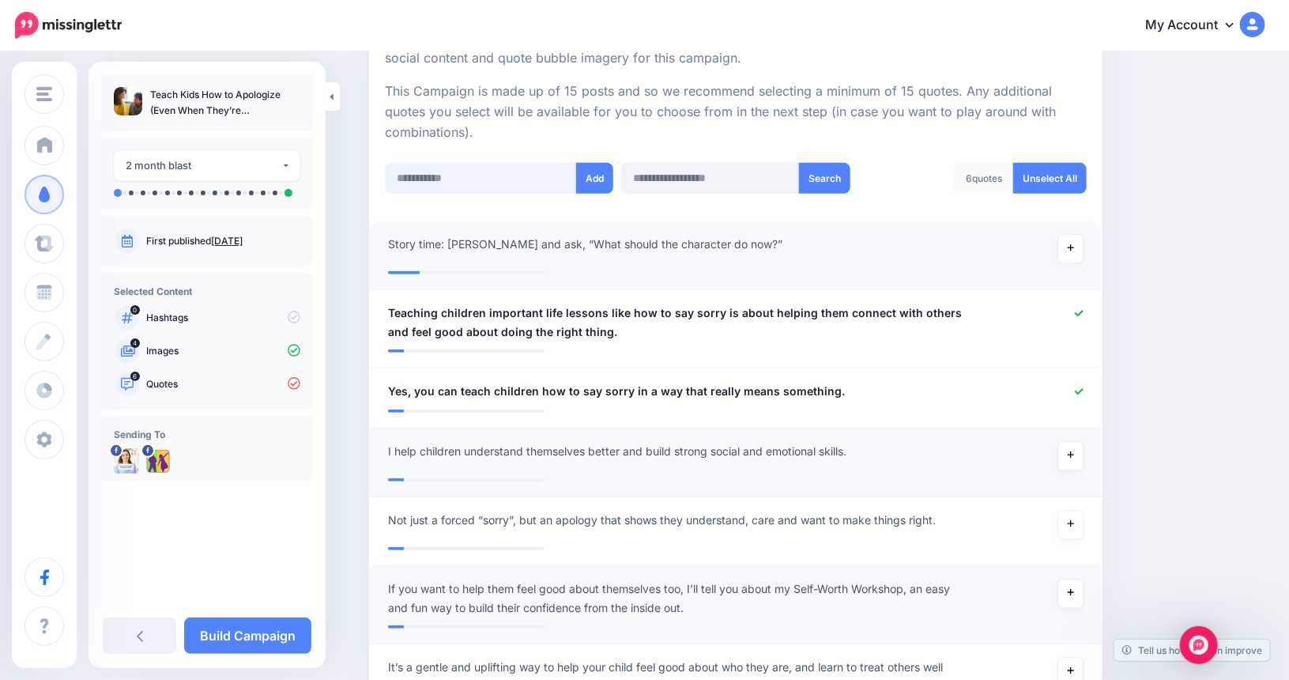
paste input "**********"
type input "**********"
click at [601, 174] on button "Add" at bounding box center [594, 178] width 37 height 31
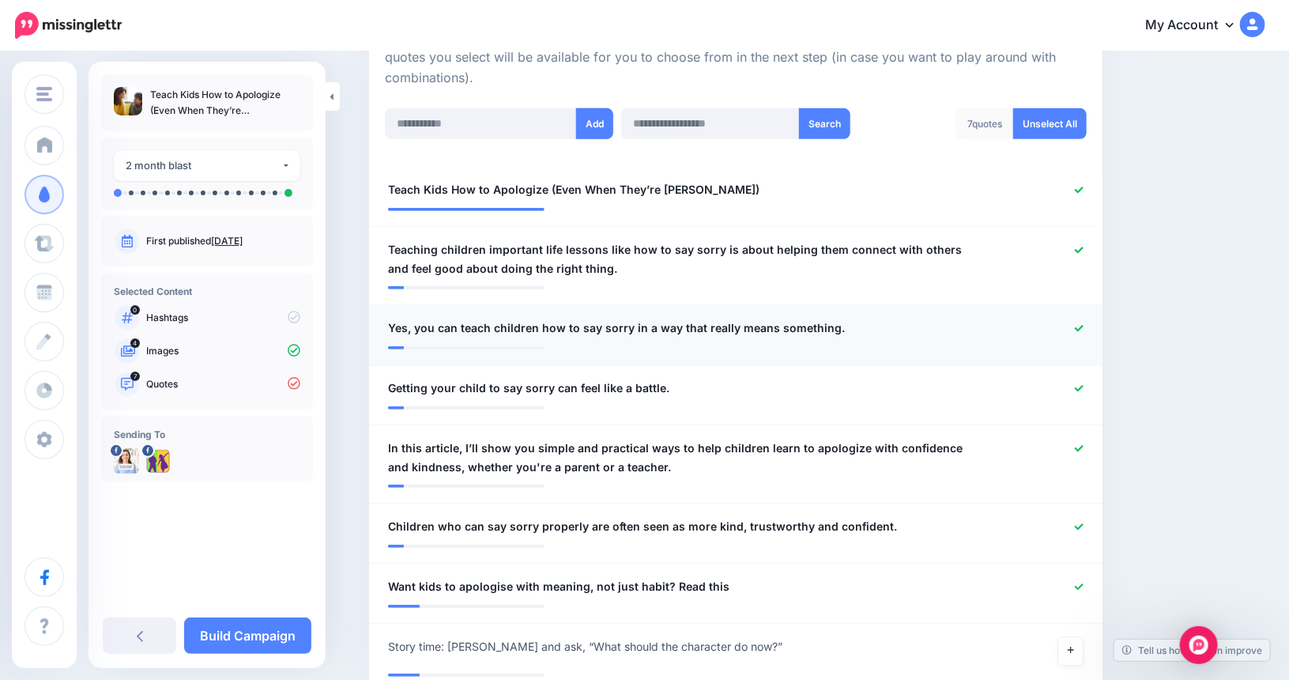
scroll to position [156, 0]
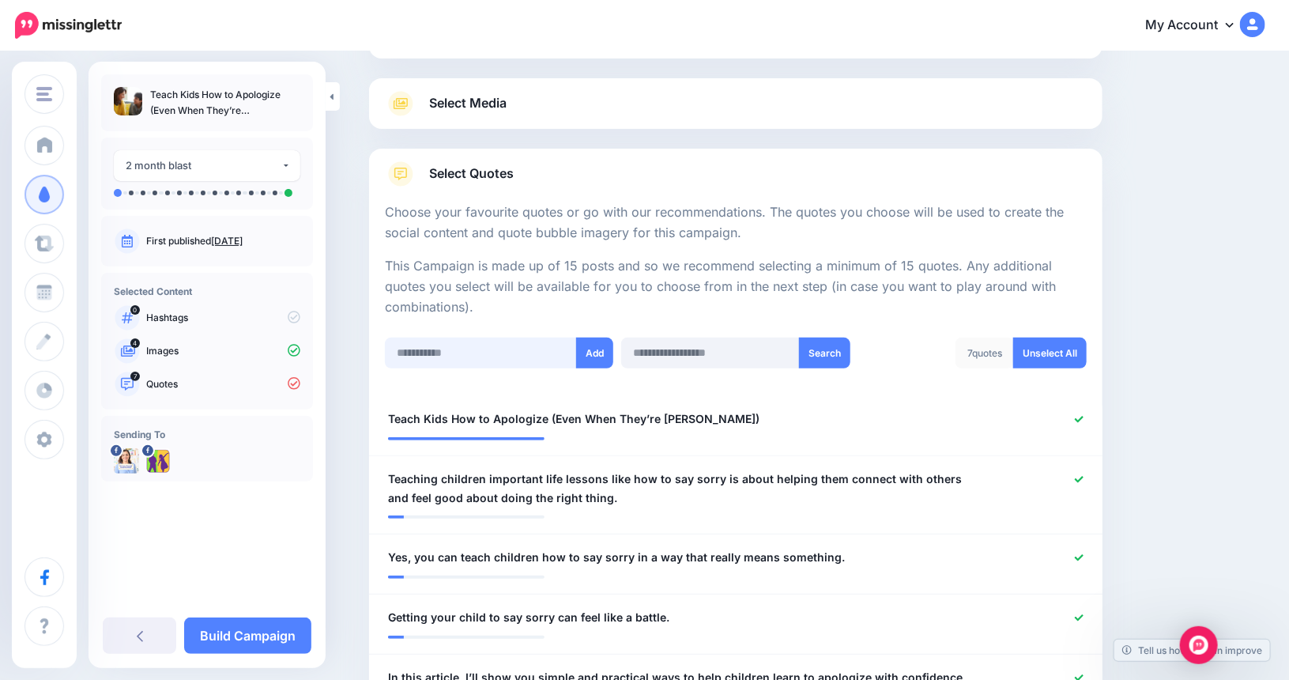
paste input "**********"
type input "**********"
click at [600, 352] on button "Add" at bounding box center [594, 352] width 37 height 31
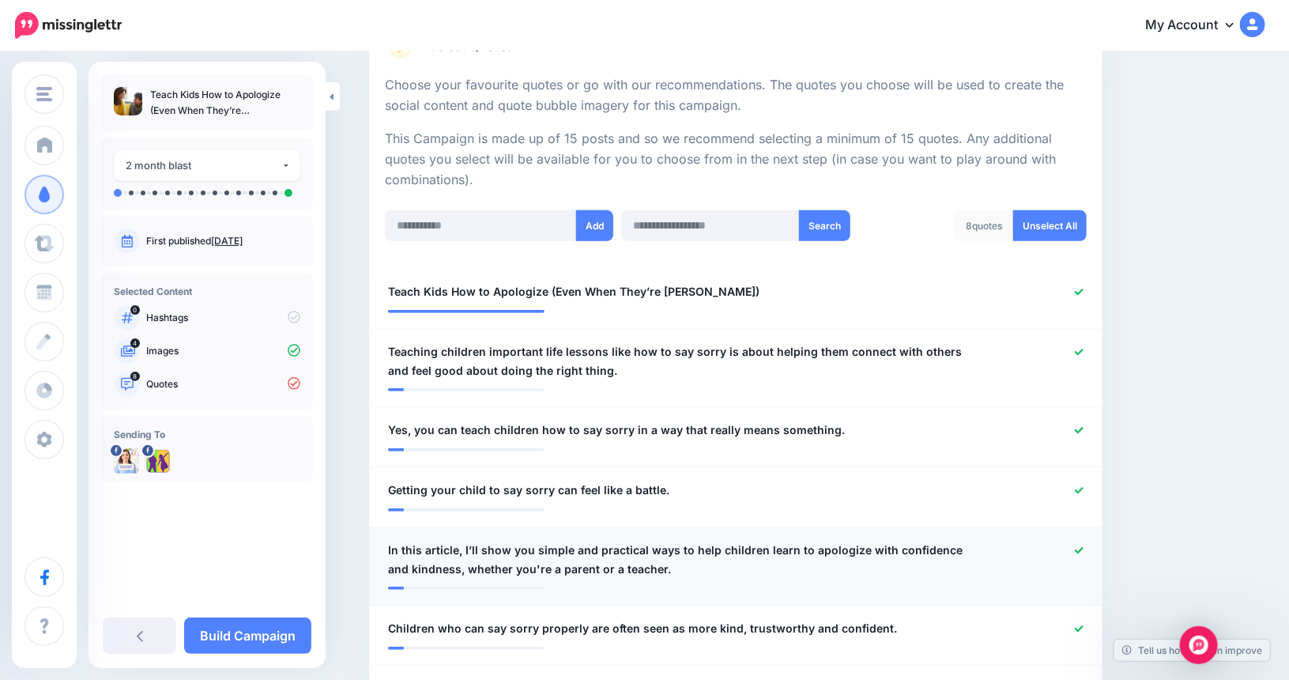
scroll to position [156, 0]
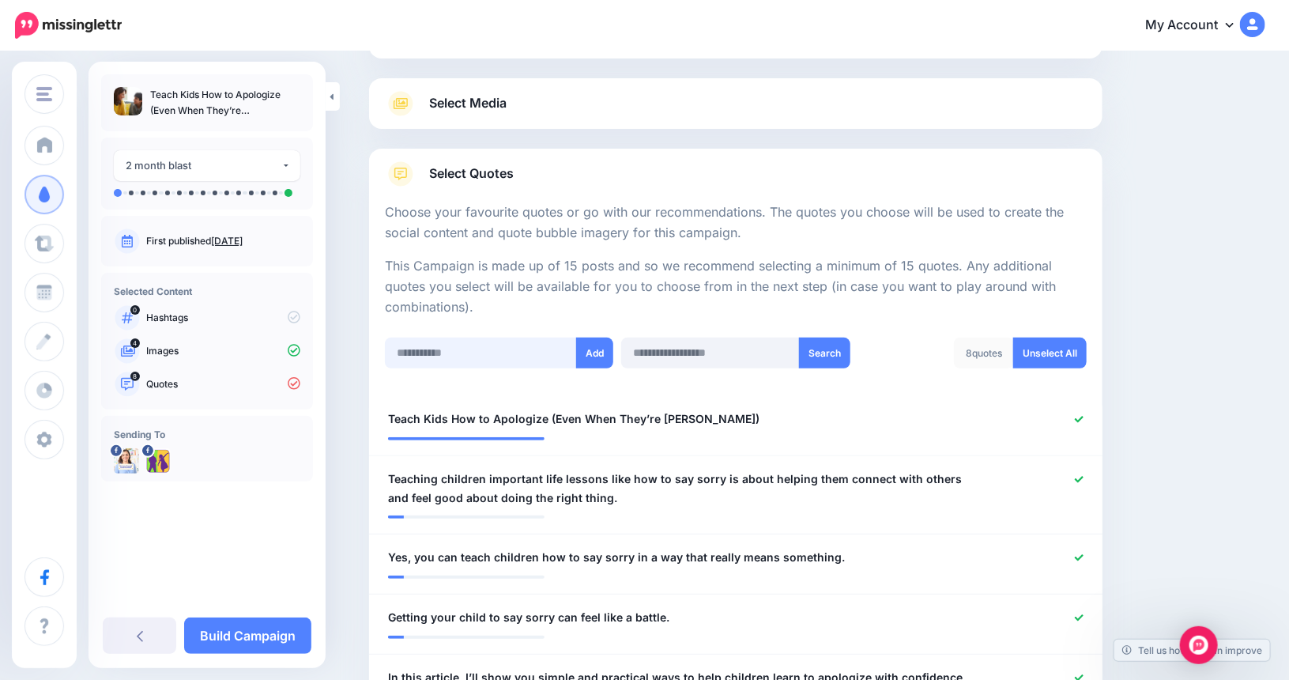
paste input "**********"
type input "**********"
click at [601, 356] on button "Add" at bounding box center [594, 352] width 37 height 31
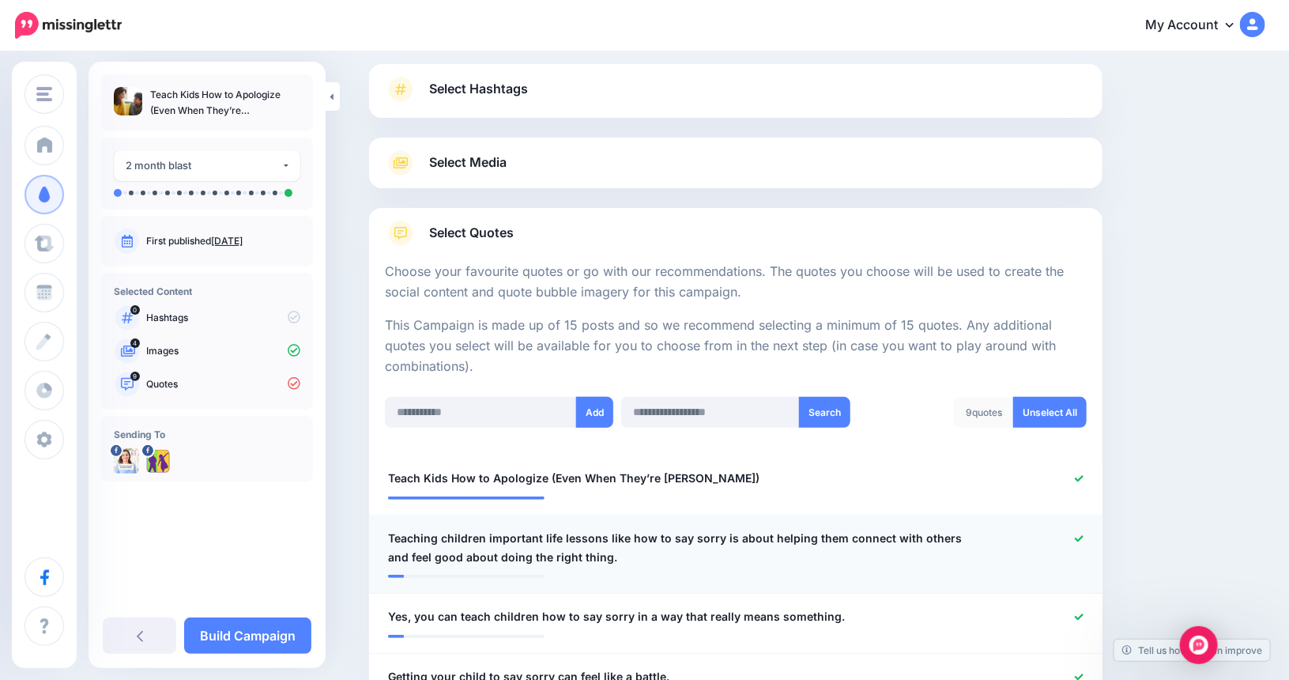
scroll to position [77, 0]
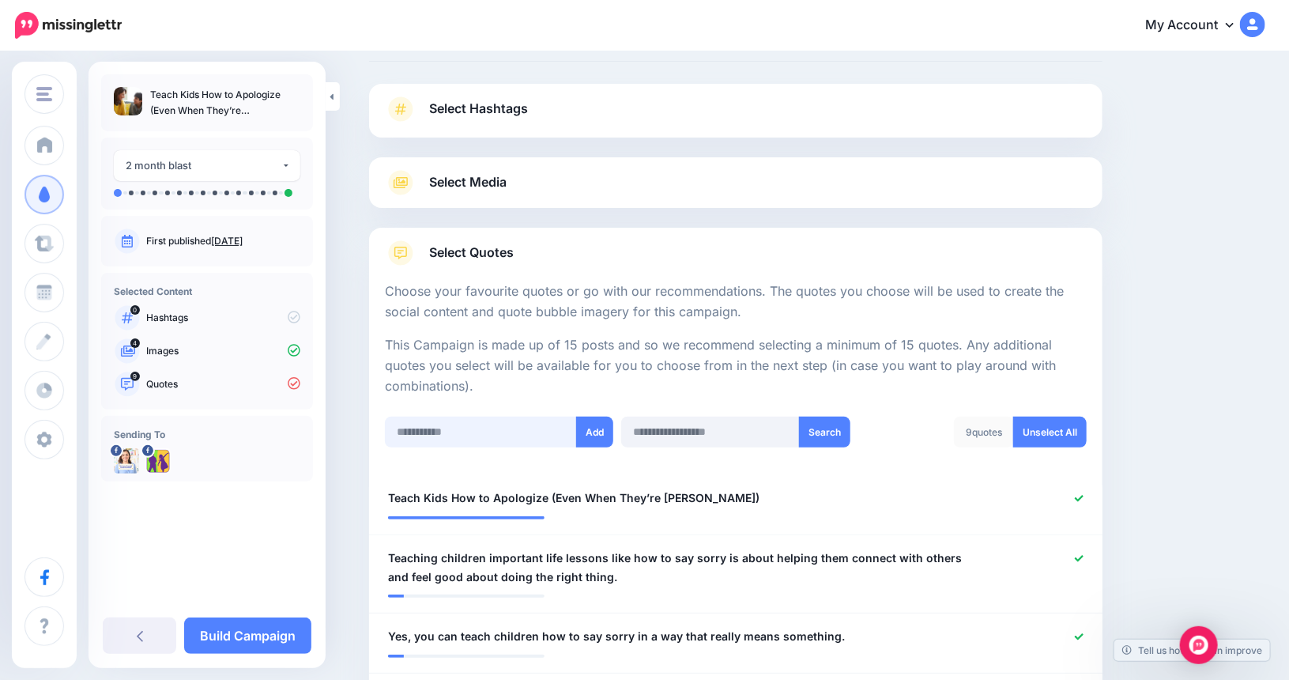
paste input "**********"
type input "**********"
click at [598, 429] on button "Add" at bounding box center [594, 431] width 37 height 31
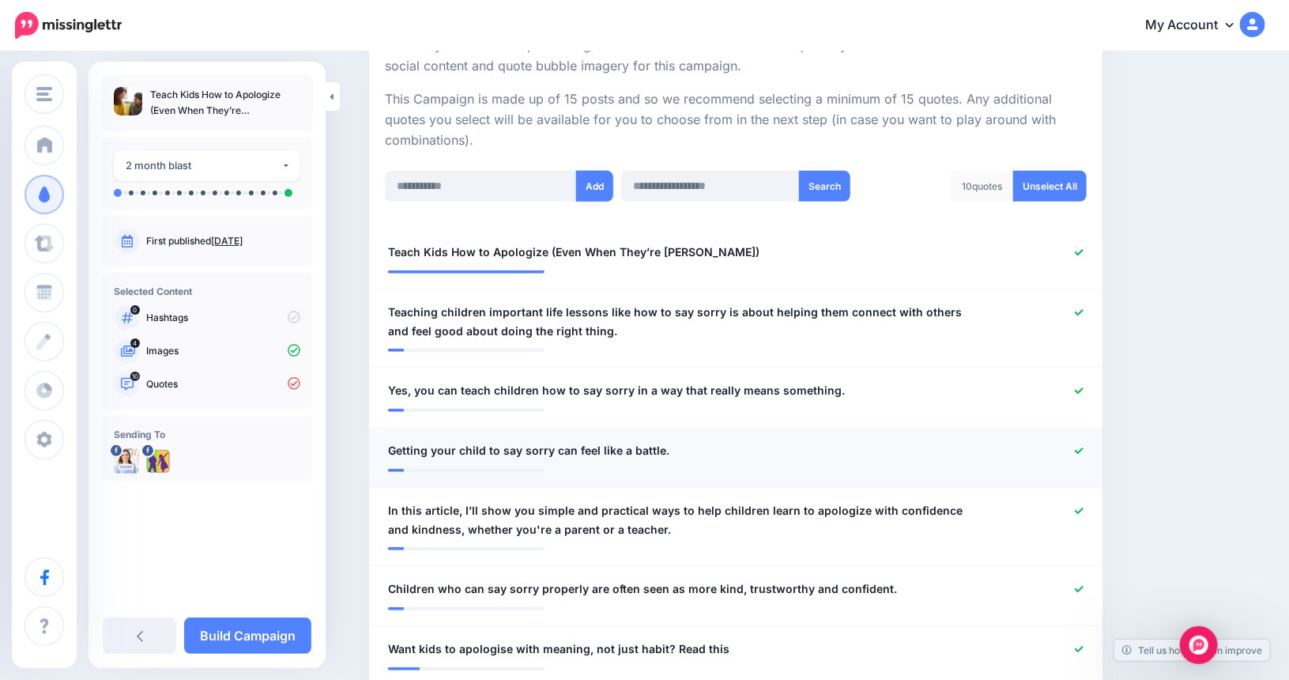
scroll to position [314, 0]
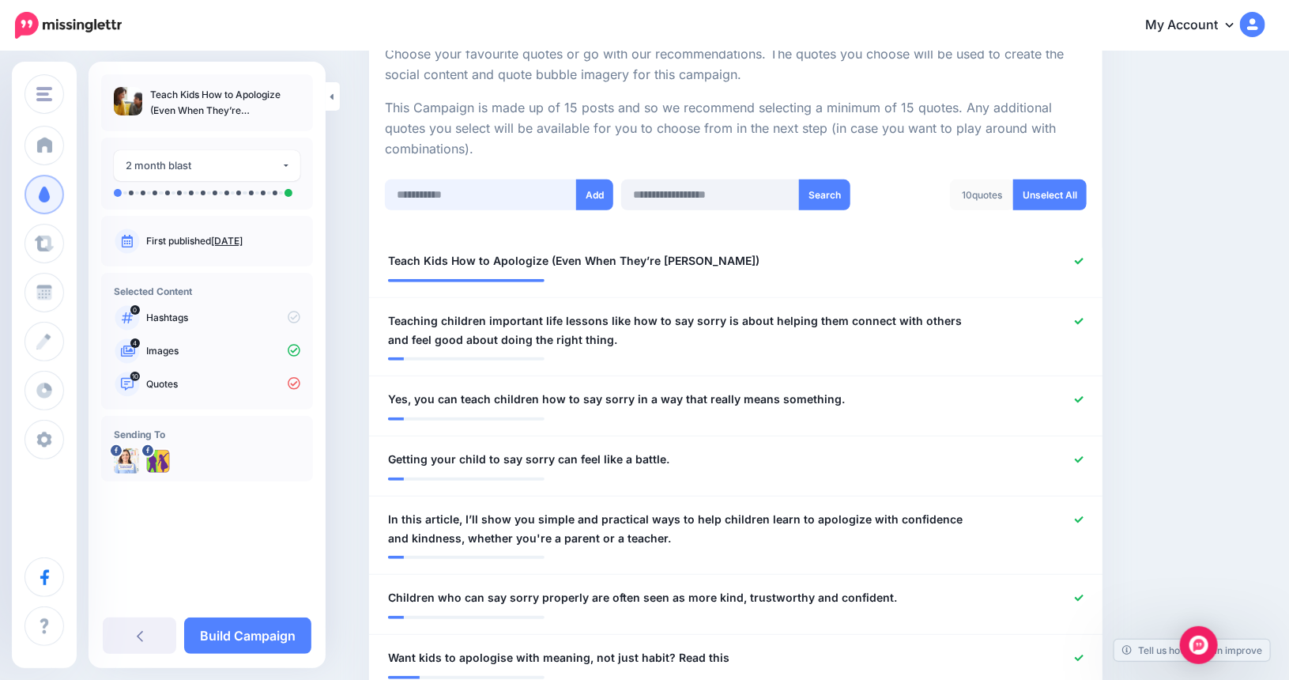
paste input "**********"
type input "**********"
click at [597, 190] on button "Add" at bounding box center [594, 194] width 37 height 31
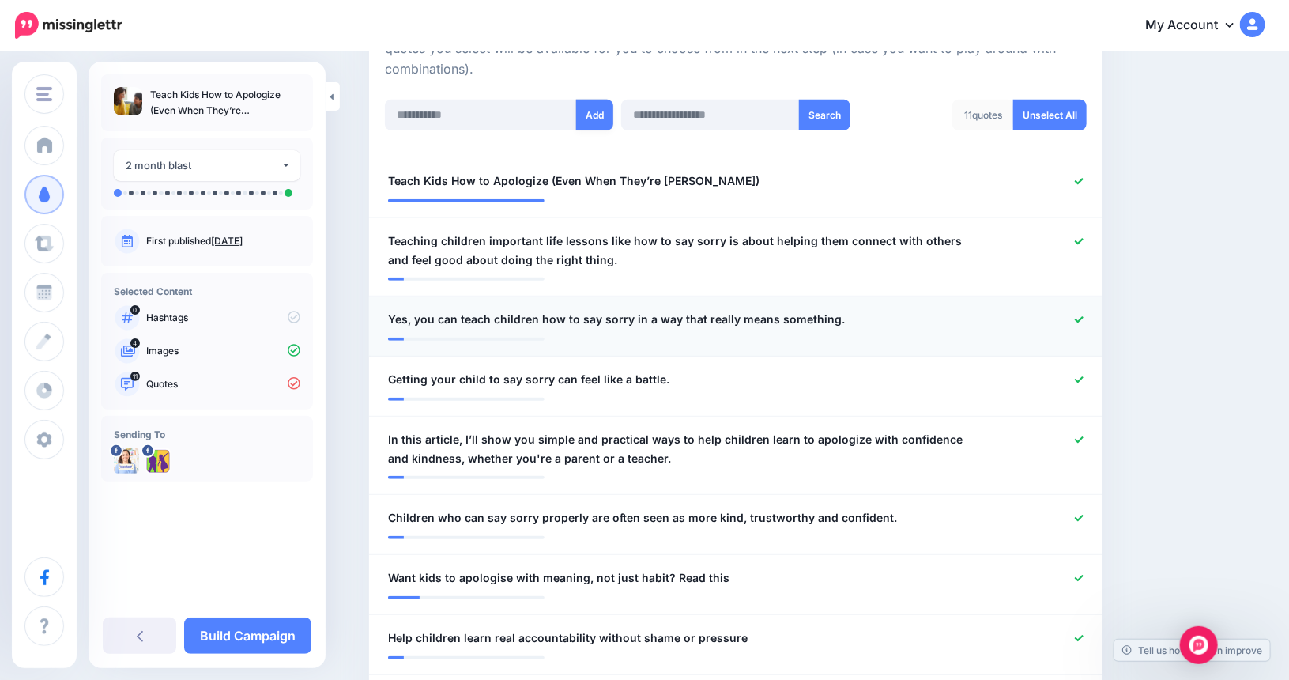
scroll to position [393, 0]
paste input "**********"
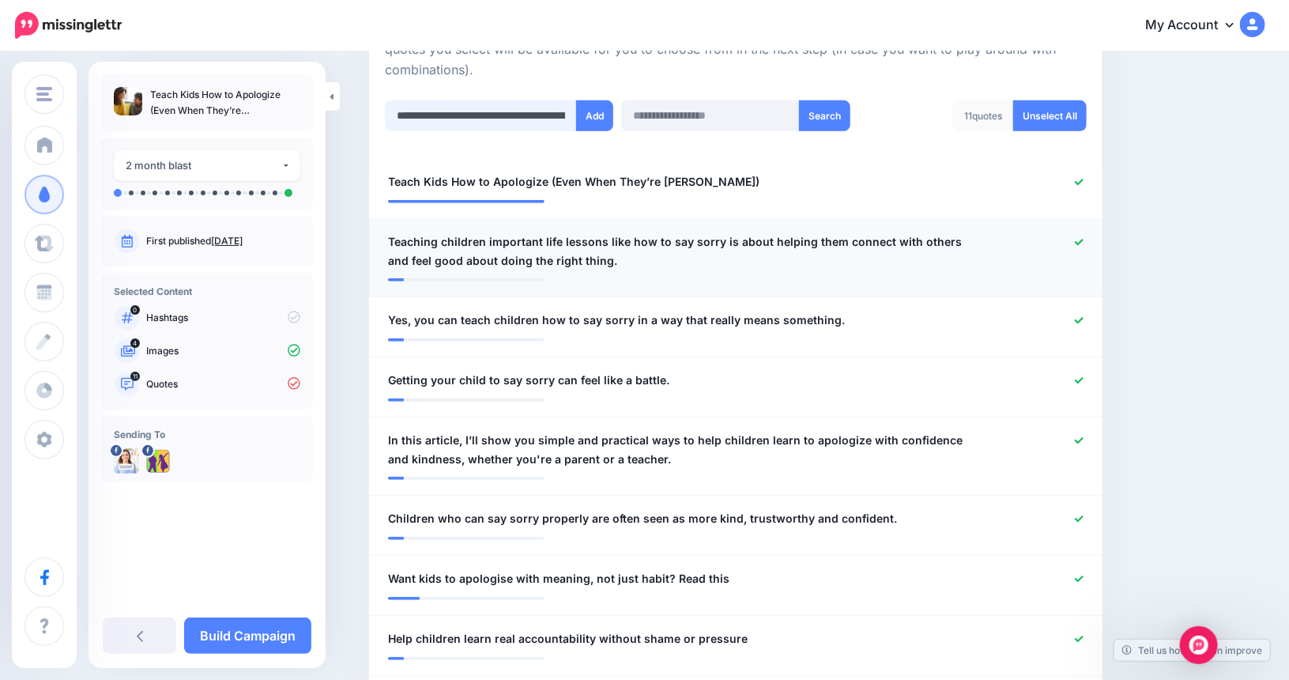
scroll to position [0, 162]
type input "**********"
click at [601, 113] on button "Add" at bounding box center [594, 115] width 37 height 31
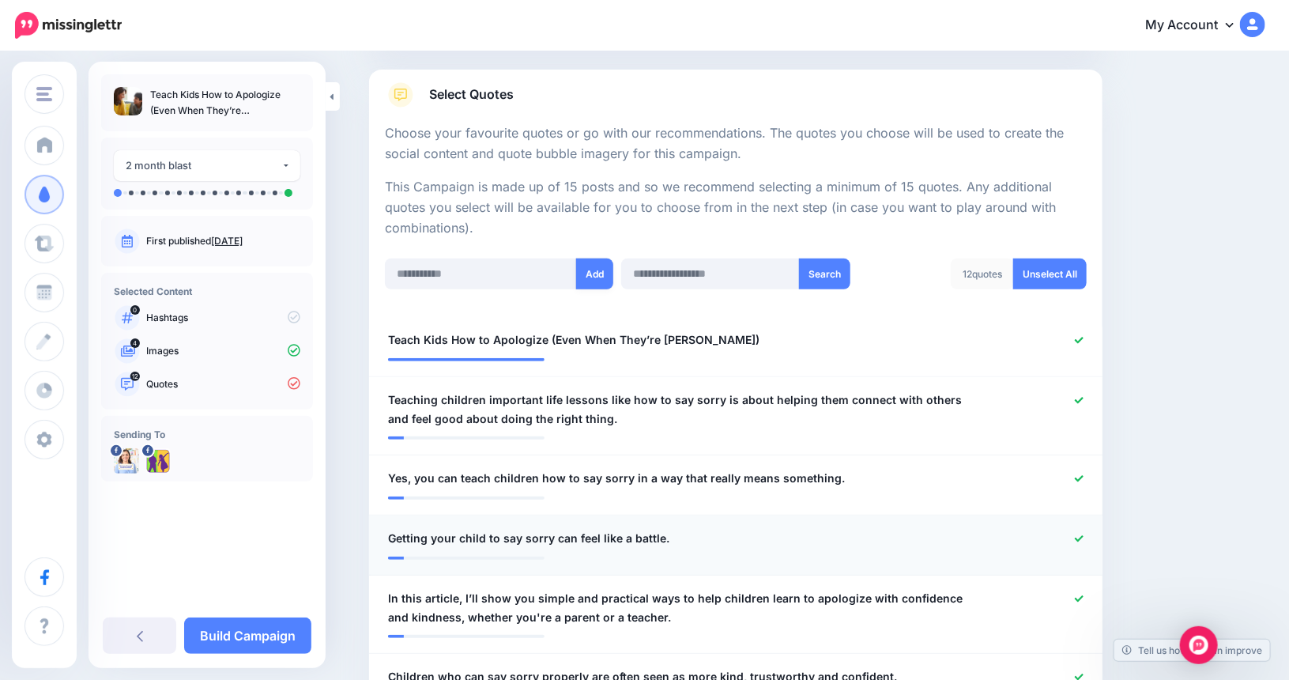
scroll to position [235, 0]
paste input "**********"
type input "**********"
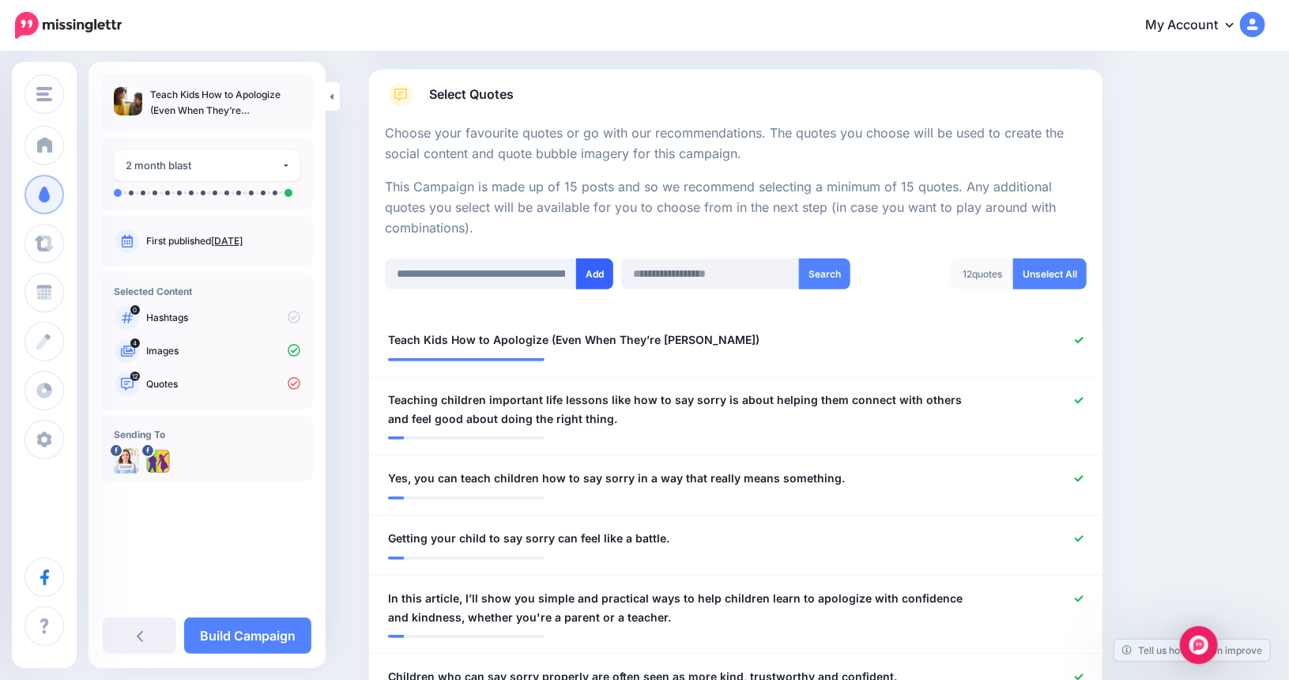
click at [605, 271] on button "Add" at bounding box center [594, 273] width 37 height 31
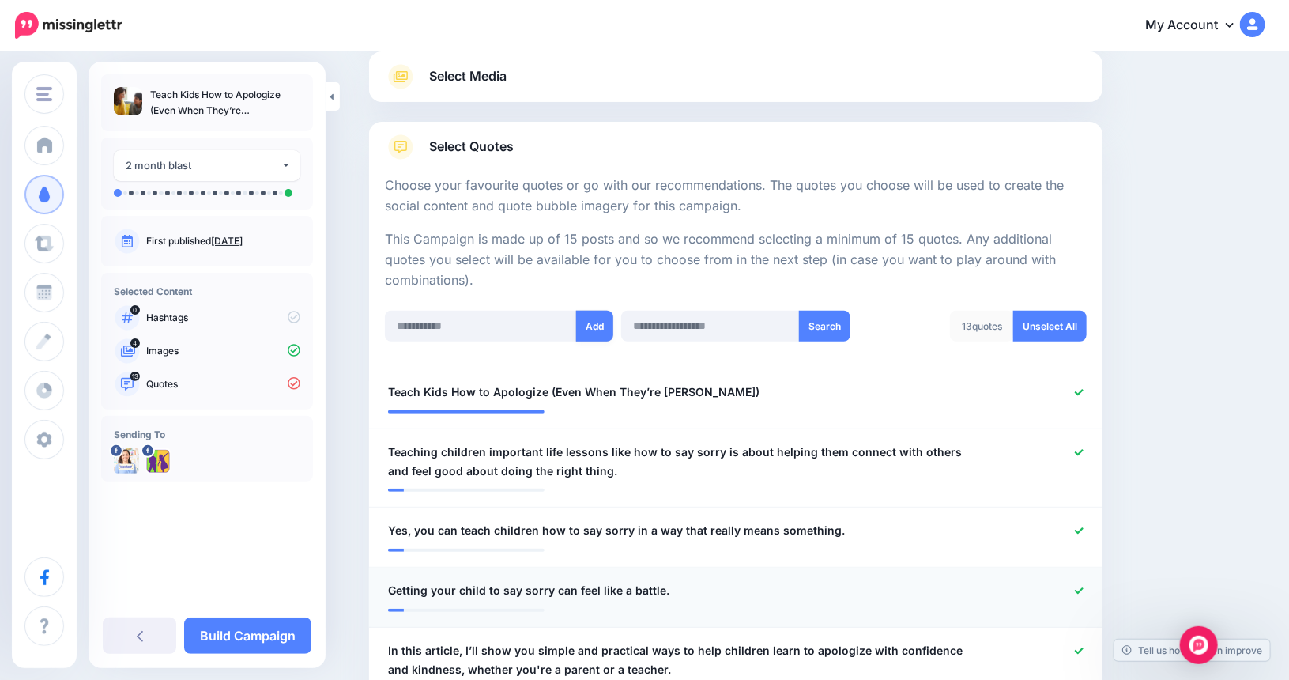
scroll to position [156, 0]
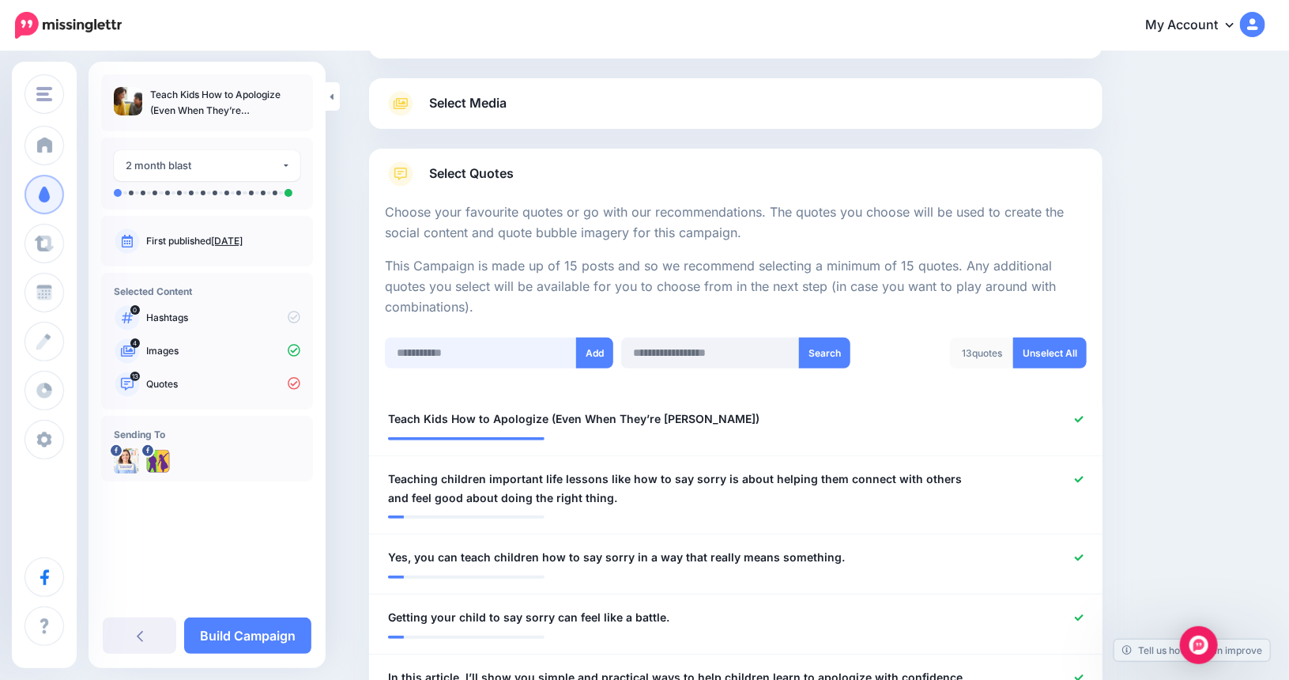
paste input "**********"
type input "**********"
click at [595, 350] on button "Add" at bounding box center [594, 352] width 37 height 31
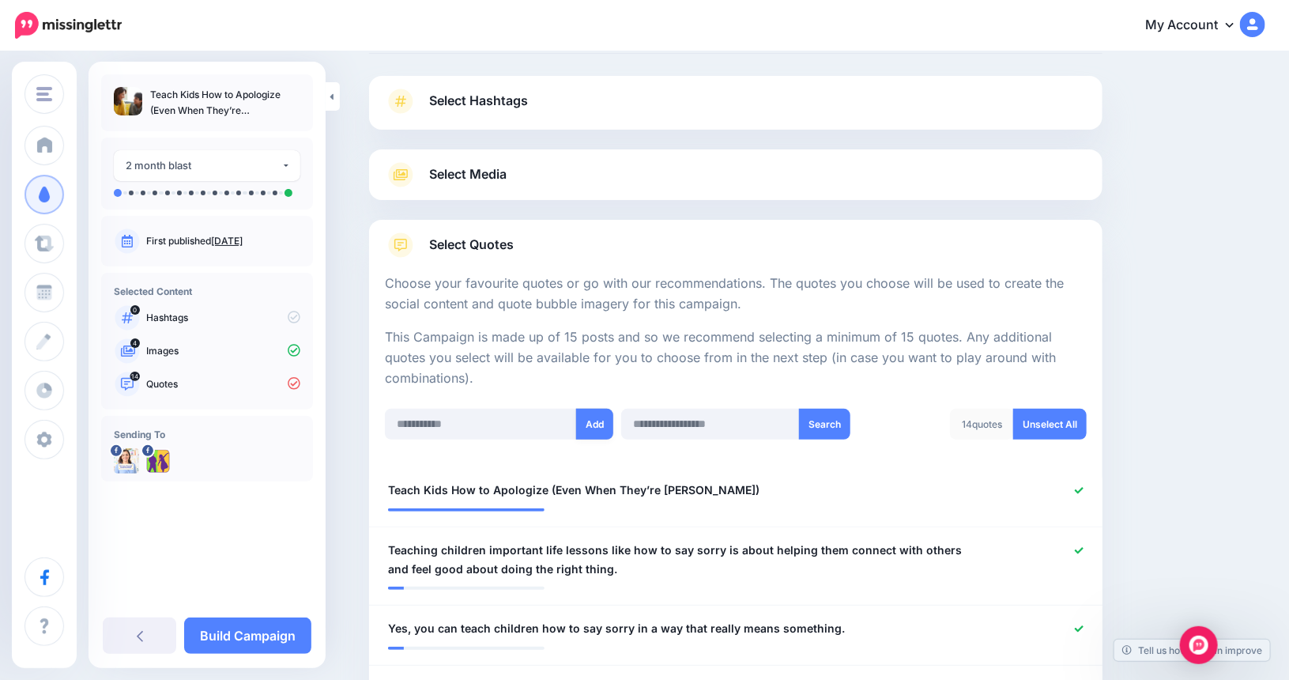
scroll to position [0, 0]
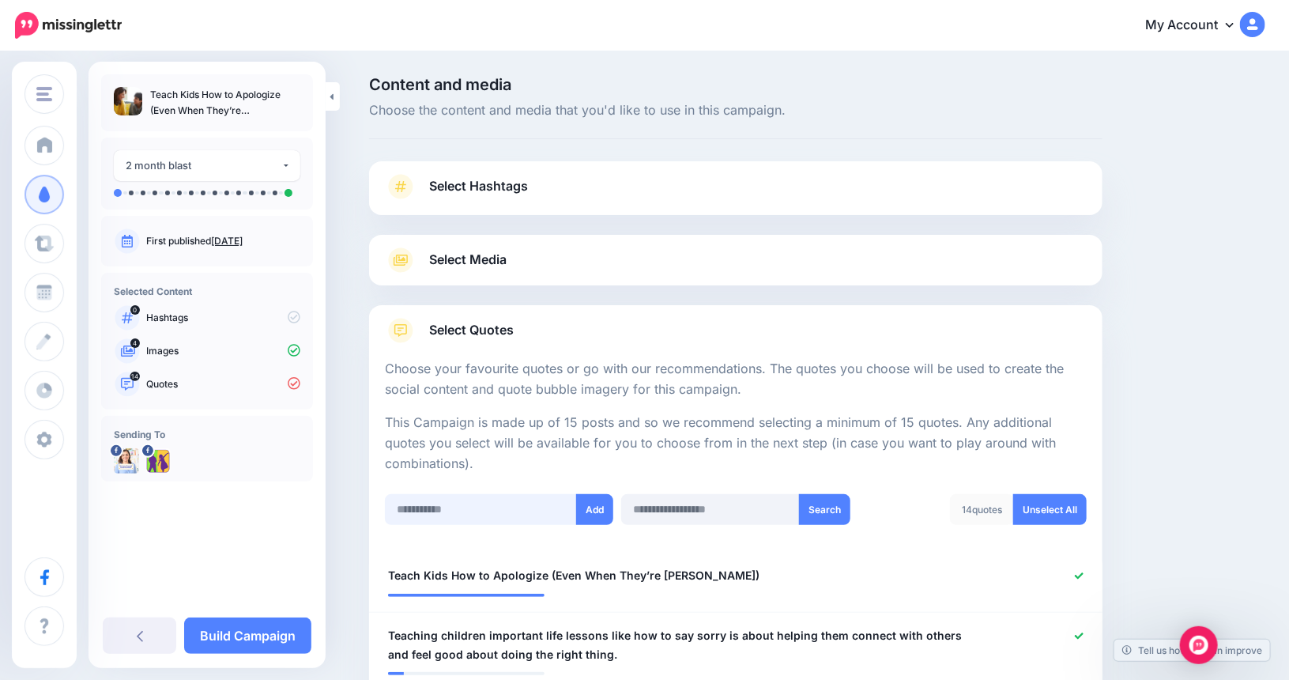
paste input "**********"
type input "**********"
click at [595, 508] on button "Add" at bounding box center [594, 509] width 37 height 31
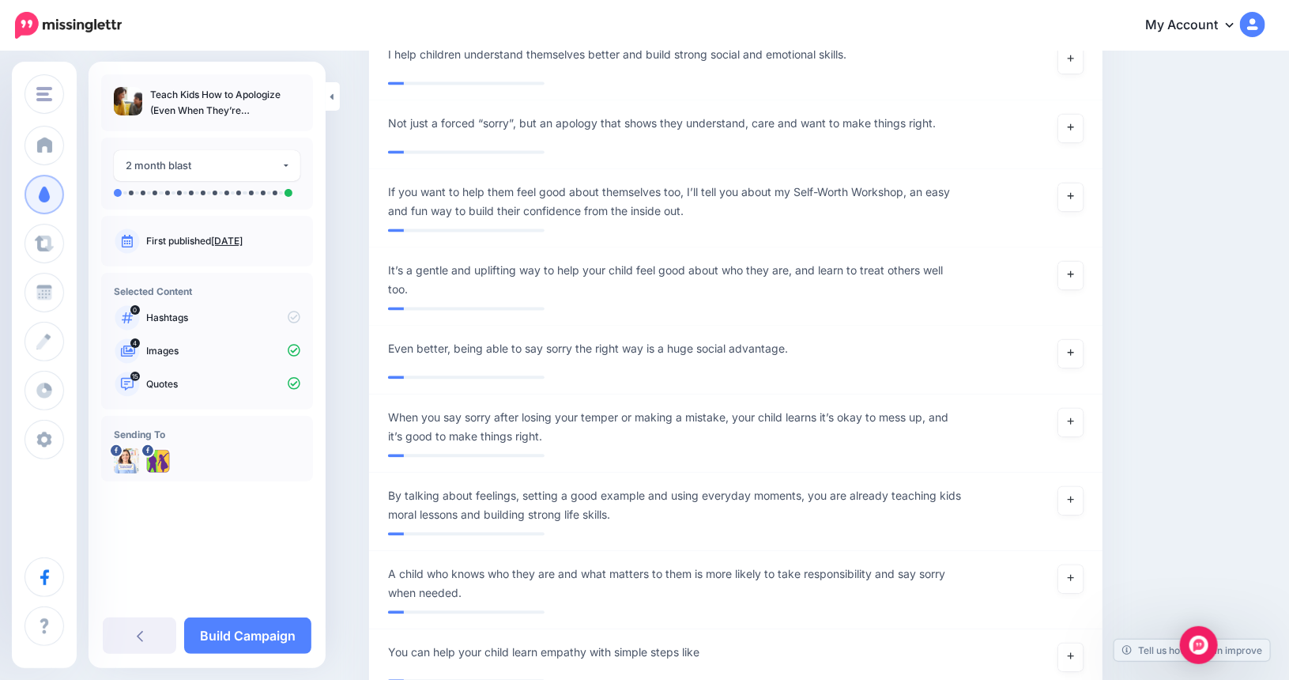
scroll to position [1580, 0]
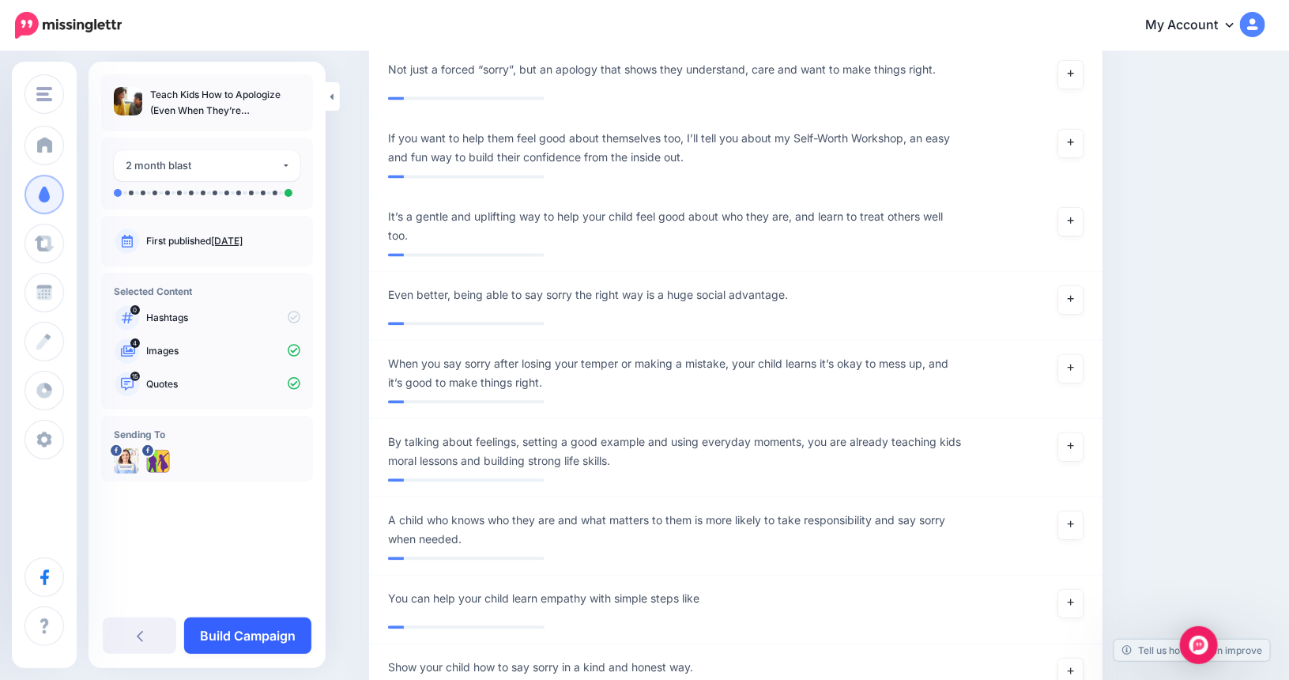
click at [257, 631] on link "Build Campaign" at bounding box center [247, 635] width 127 height 36
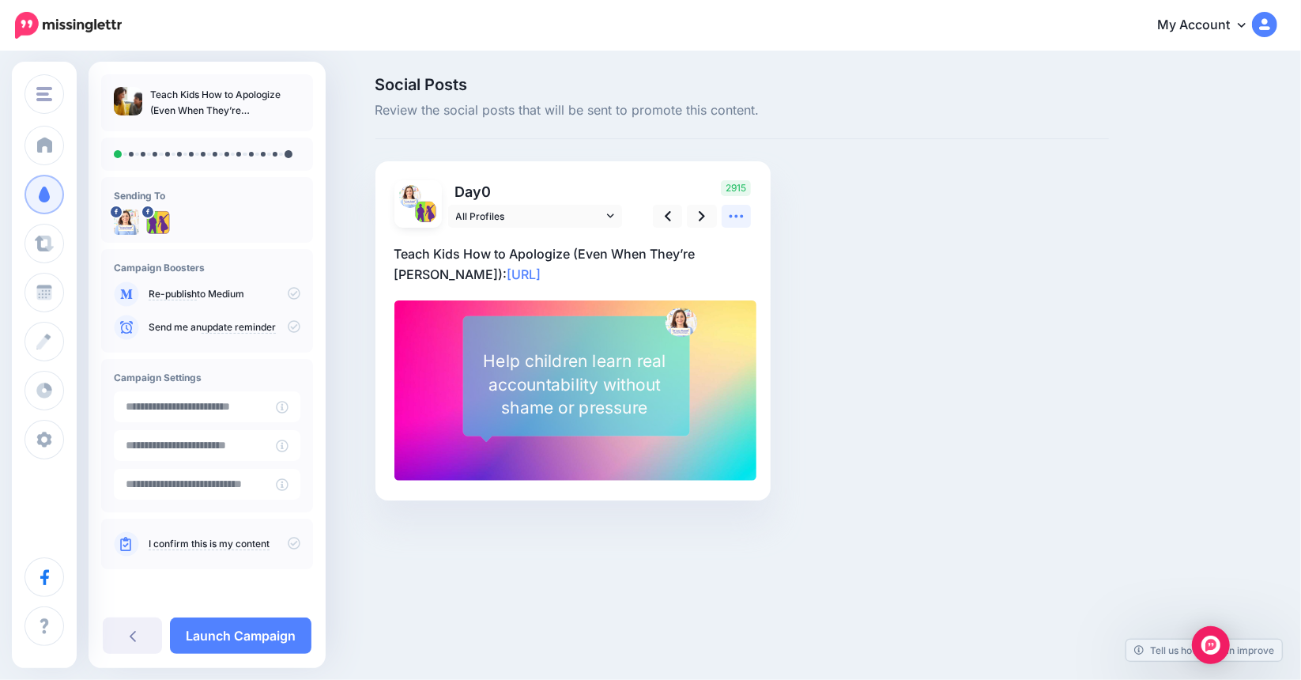
click at [745, 217] on link at bounding box center [736, 216] width 30 height 23
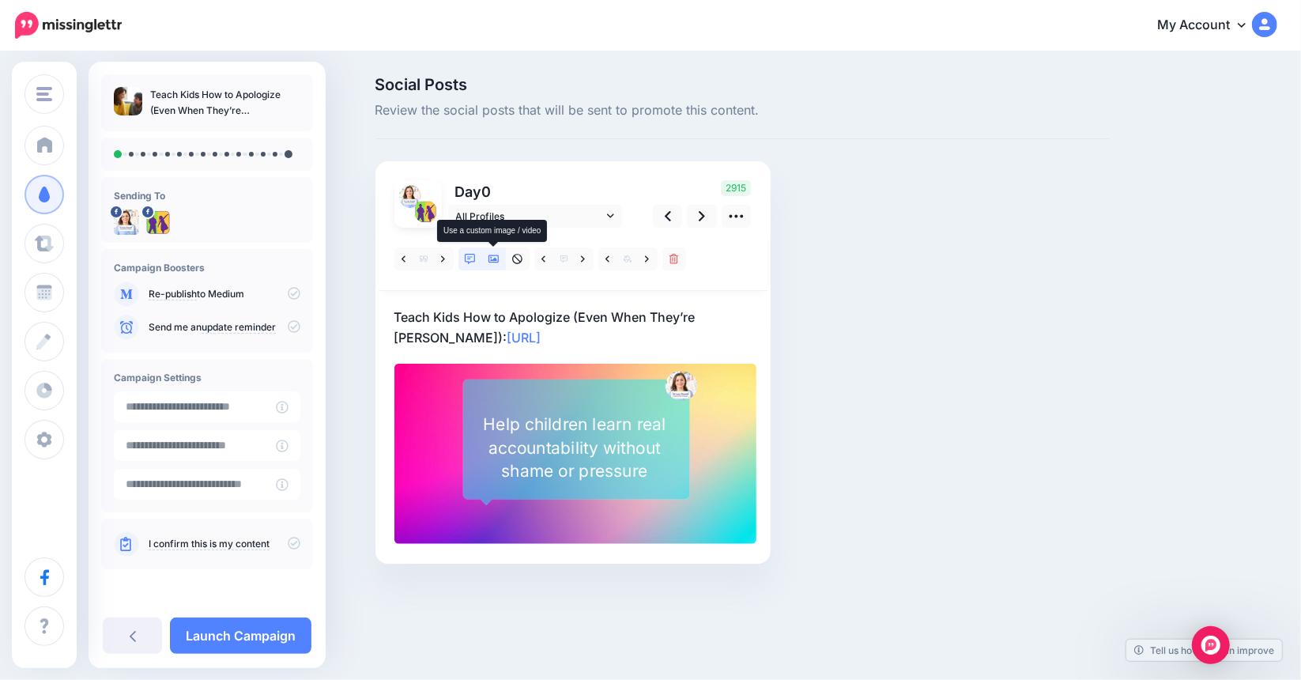
click at [495, 262] on icon at bounding box center [493, 259] width 11 height 8
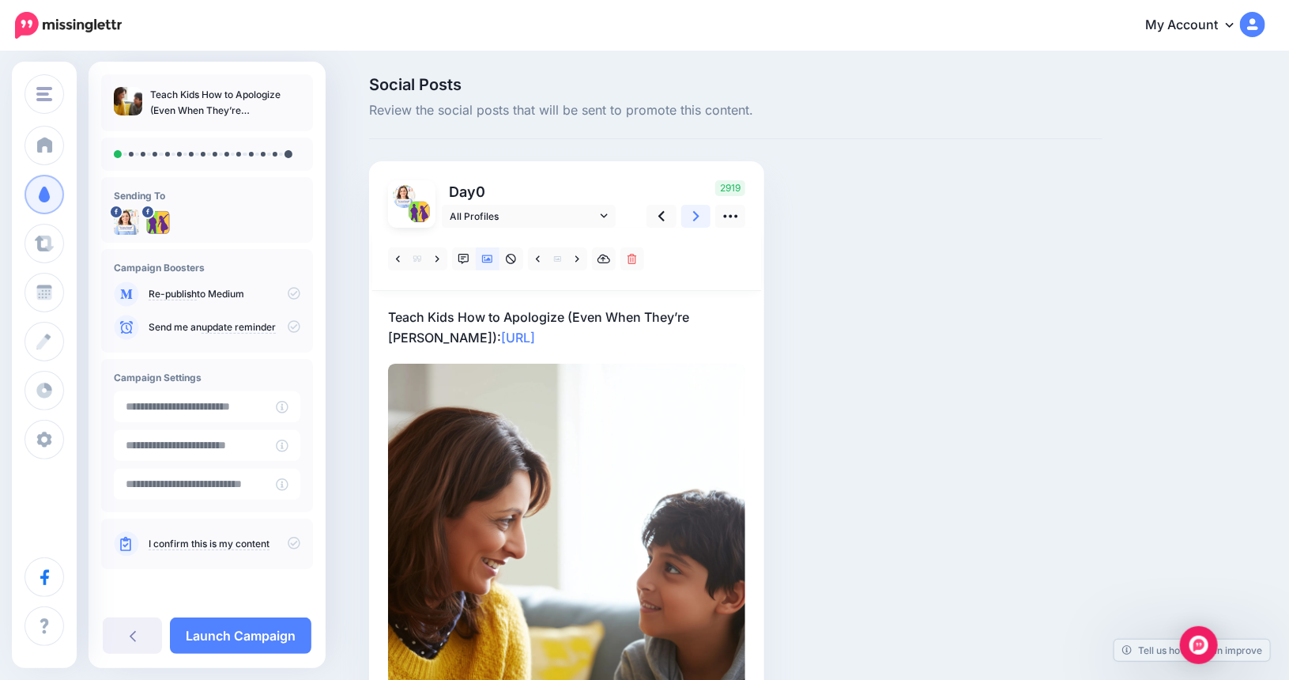
click at [706, 217] on link at bounding box center [696, 216] width 30 height 23
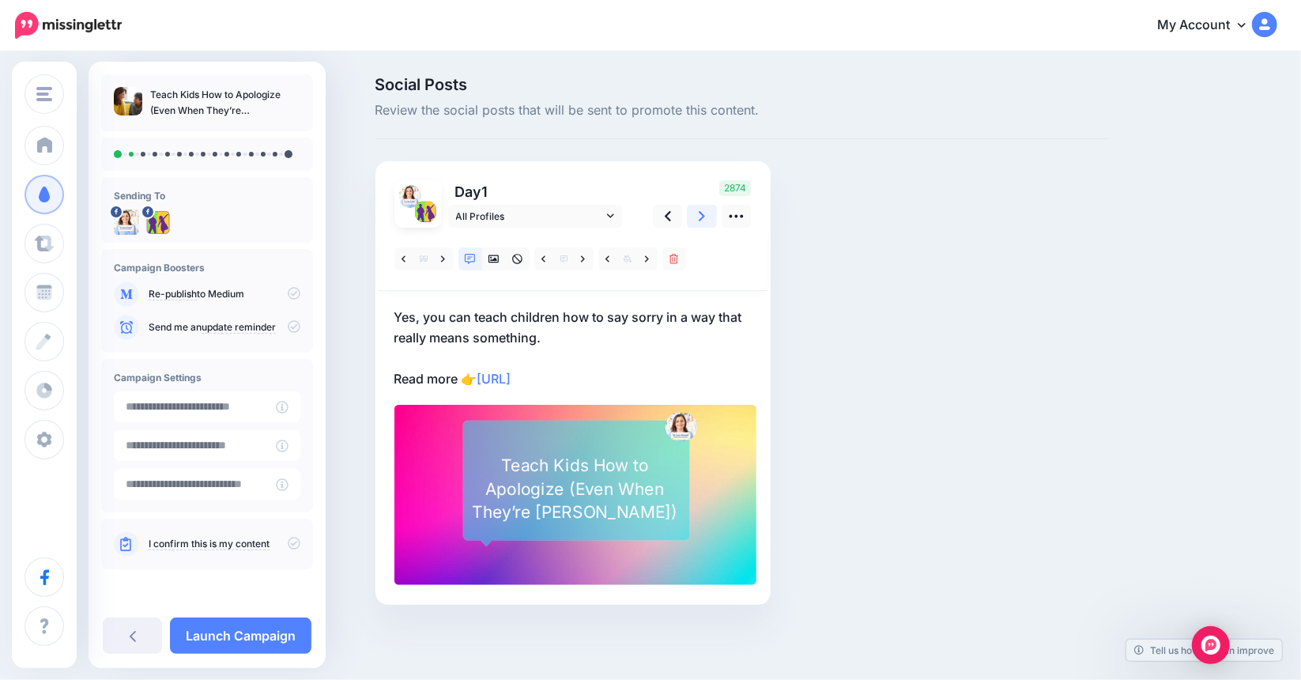
click at [703, 217] on icon at bounding box center [701, 216] width 6 height 17
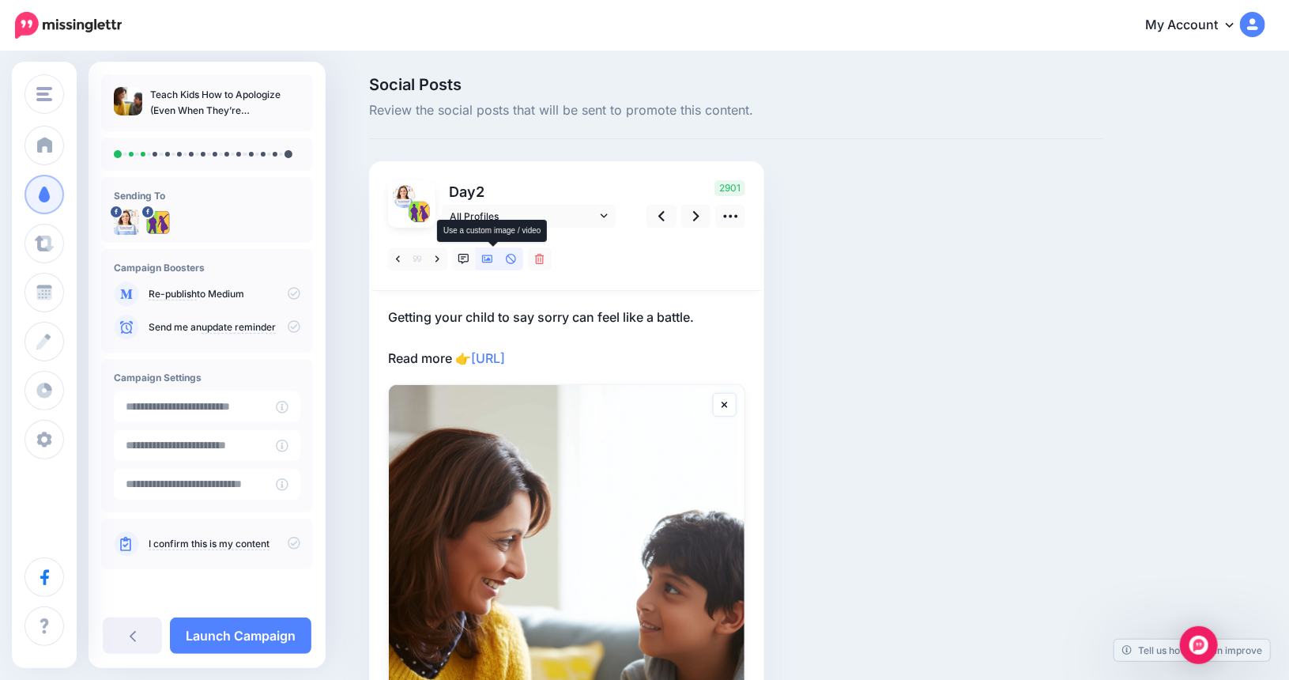
click at [495, 265] on link at bounding box center [488, 258] width 24 height 23
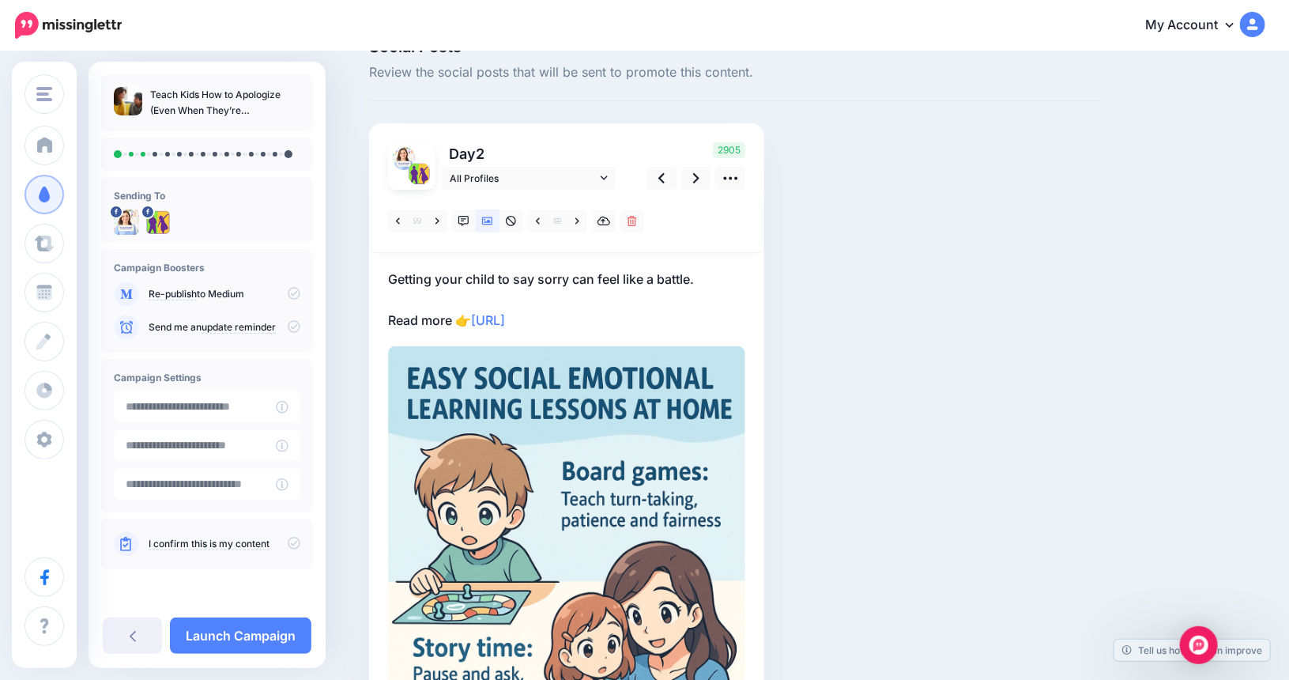
scroll to position [79, 0]
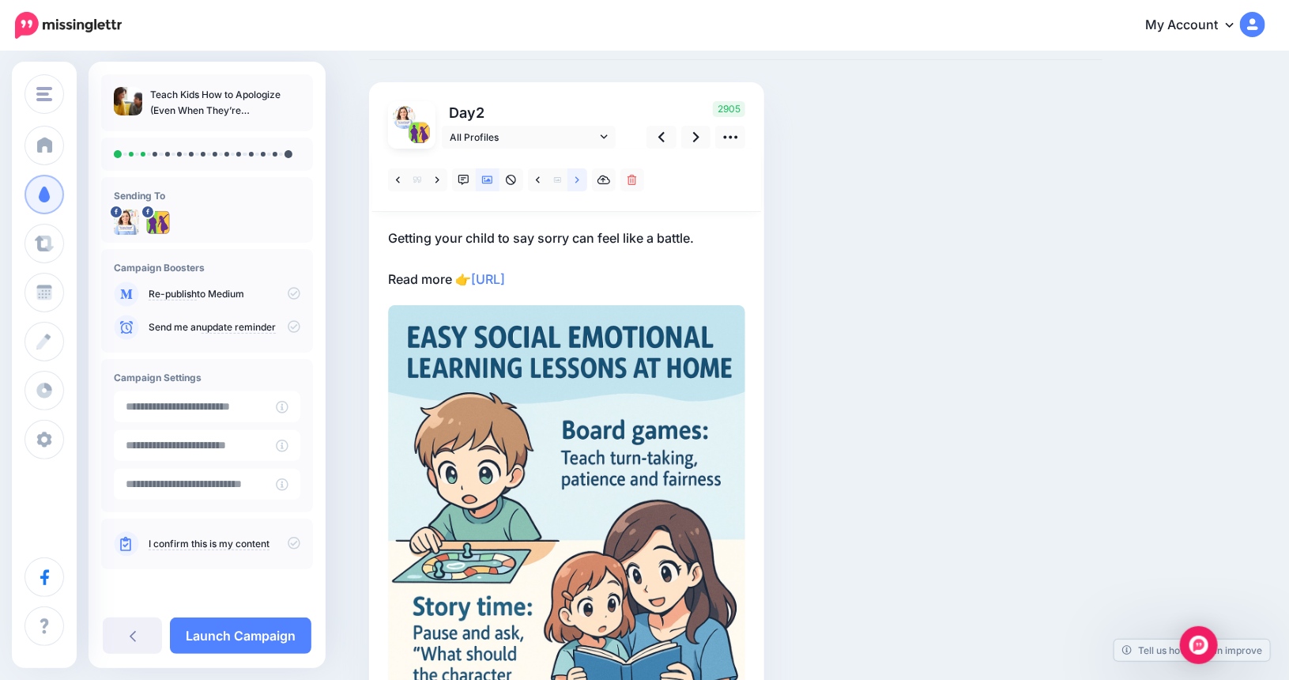
click at [579, 175] on icon at bounding box center [577, 180] width 4 height 11
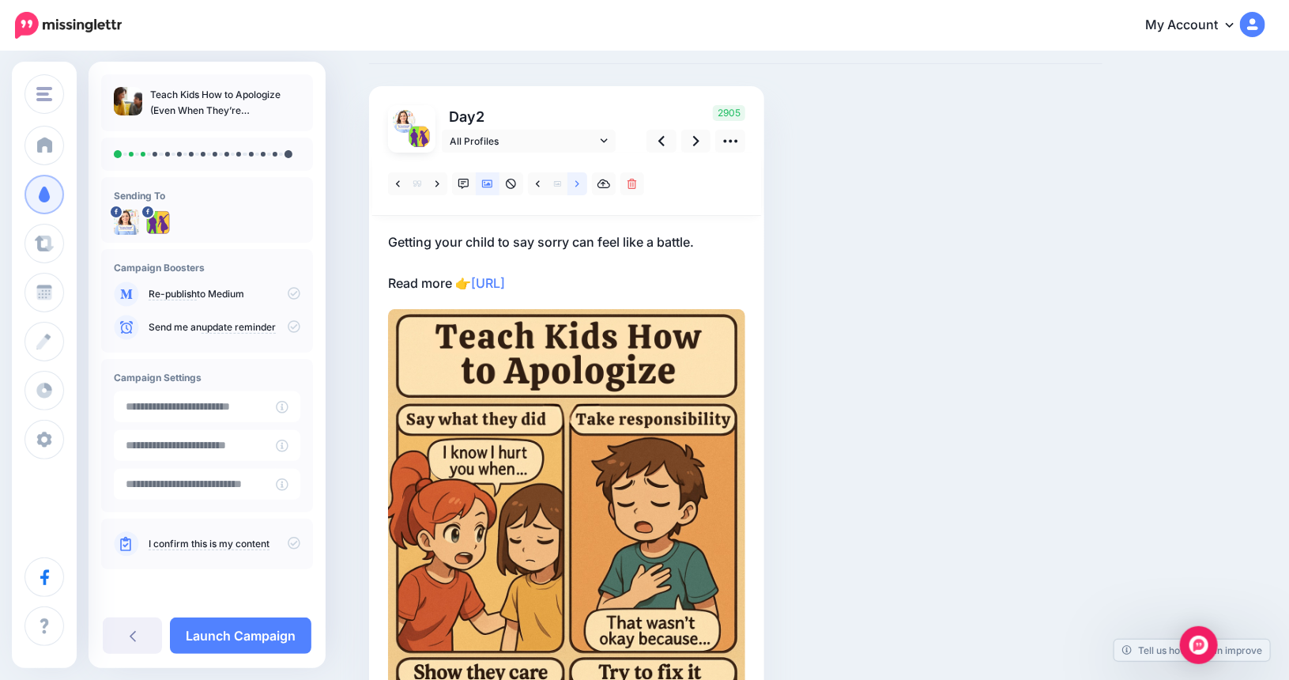
scroll to position [13, 0]
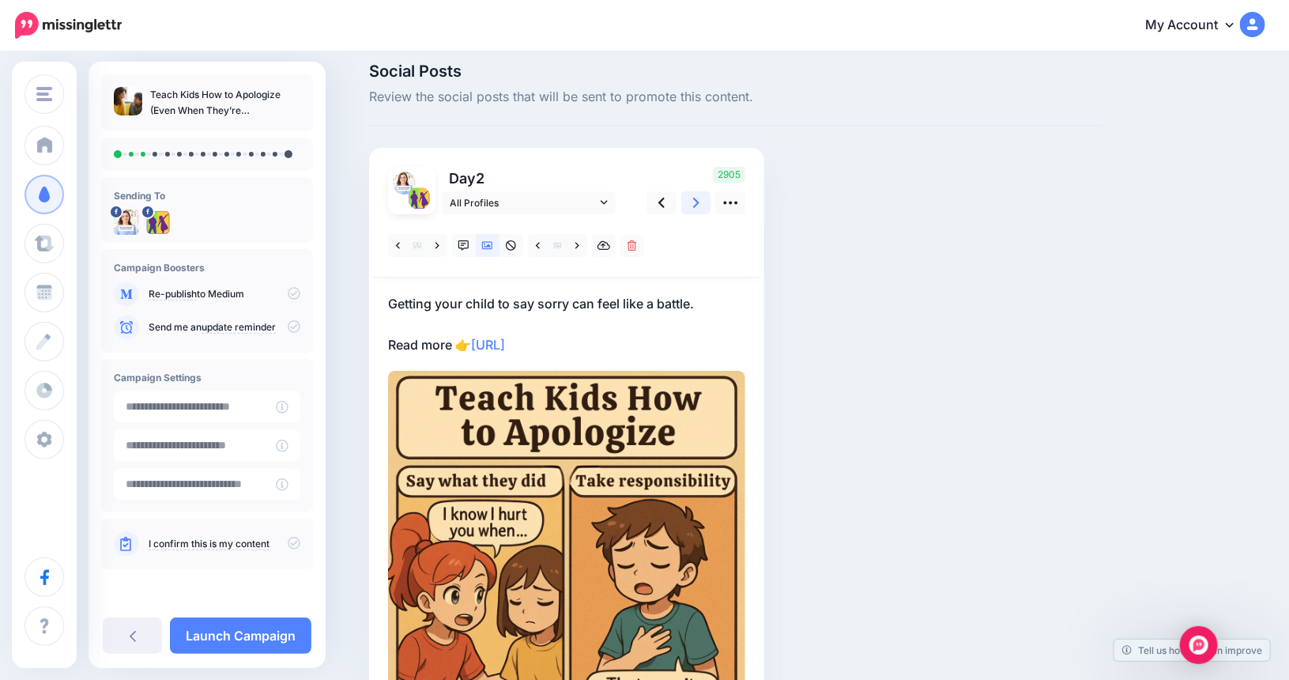
click at [709, 198] on link at bounding box center [696, 202] width 30 height 23
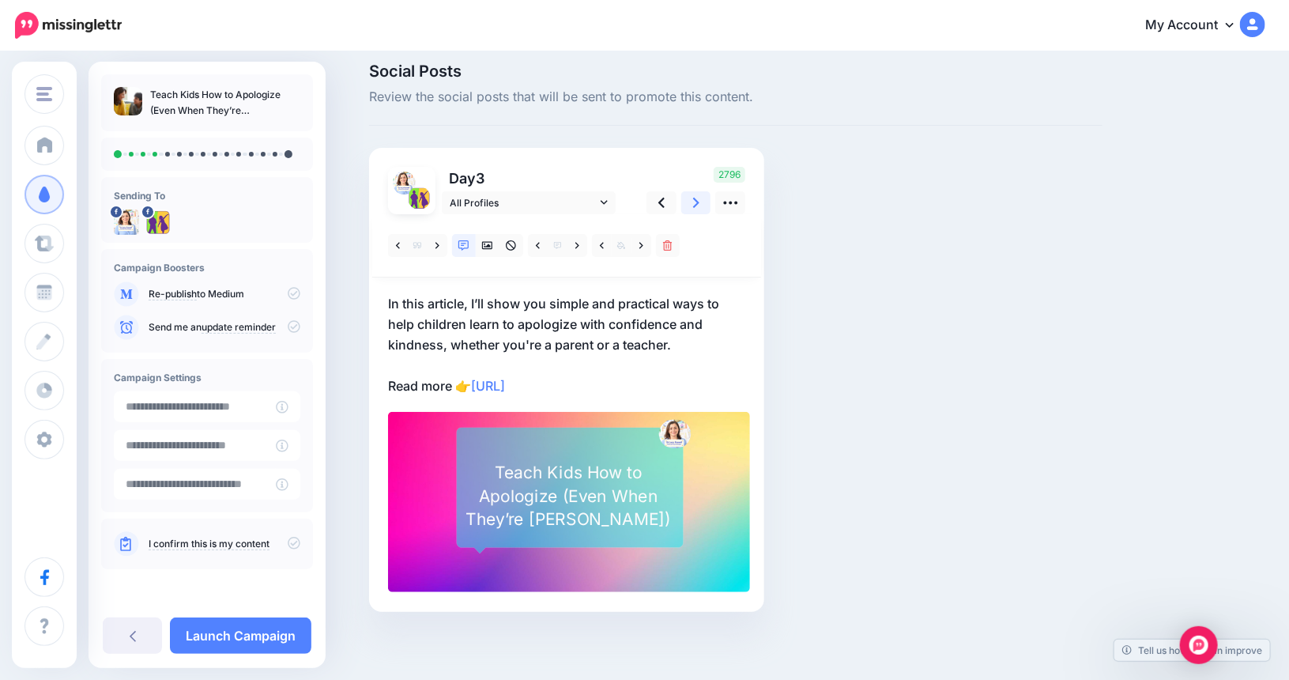
click at [709, 198] on link at bounding box center [696, 202] width 30 height 23
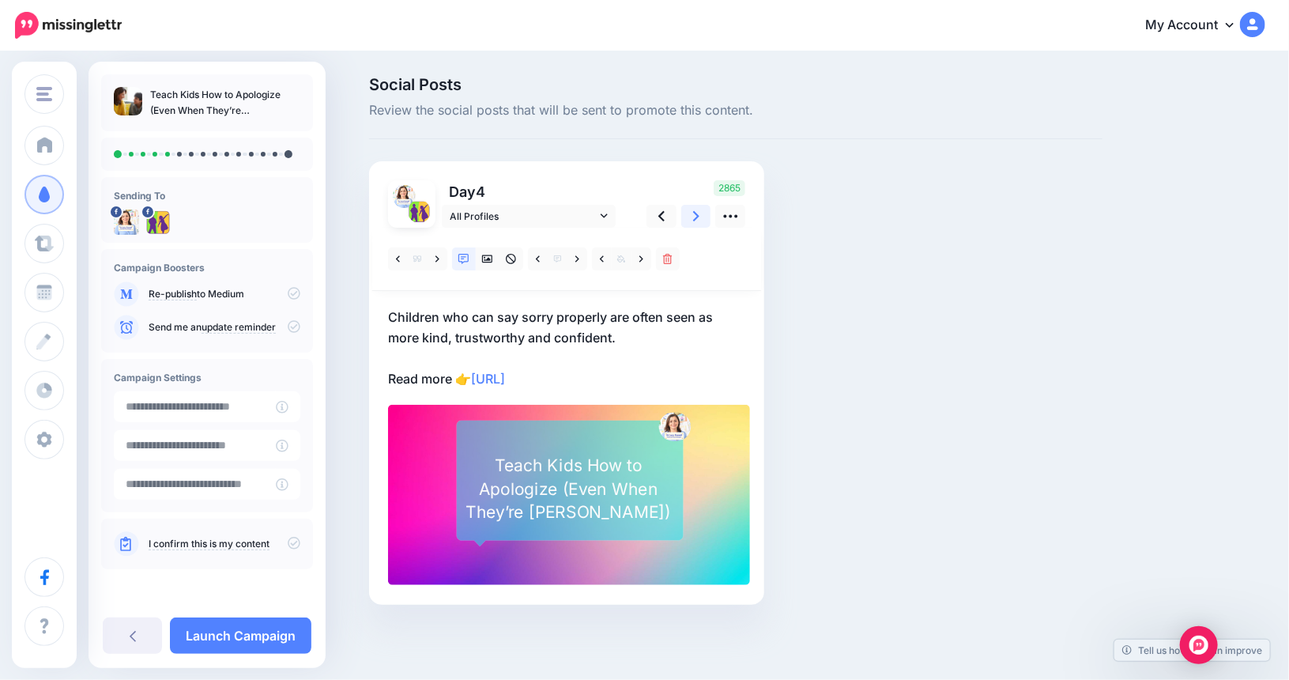
scroll to position [0, 0]
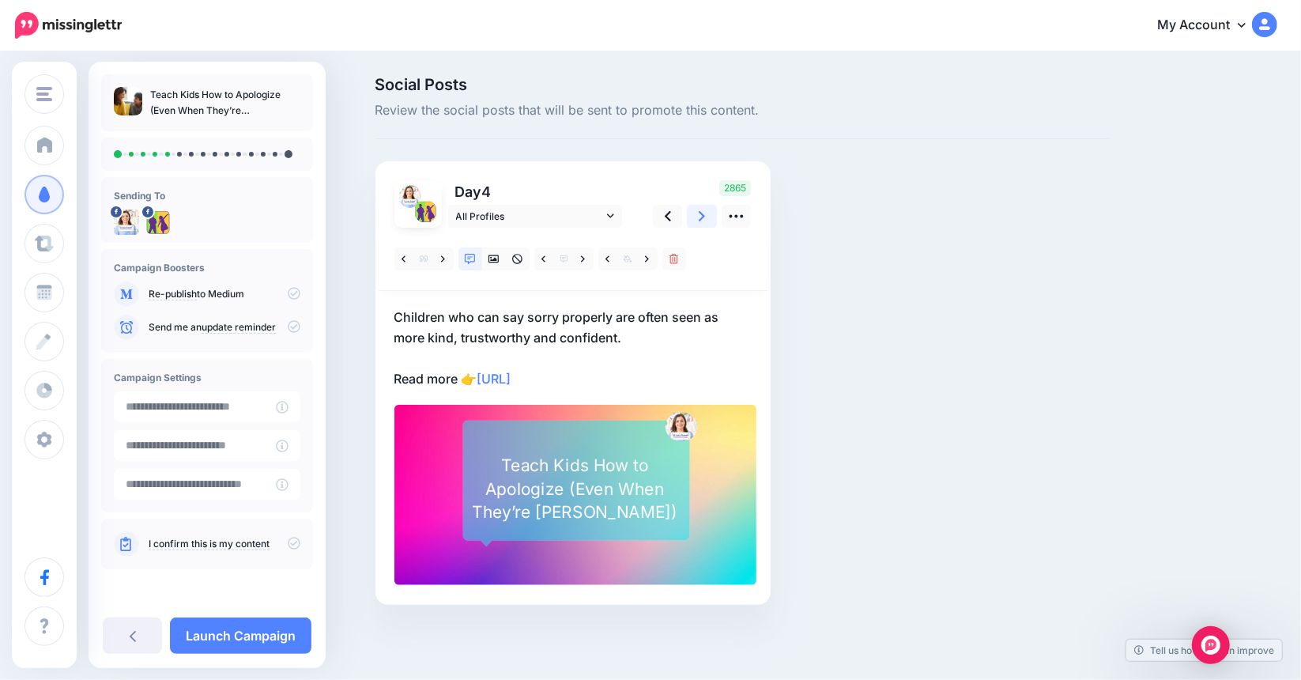
click at [711, 209] on link at bounding box center [702, 216] width 30 height 23
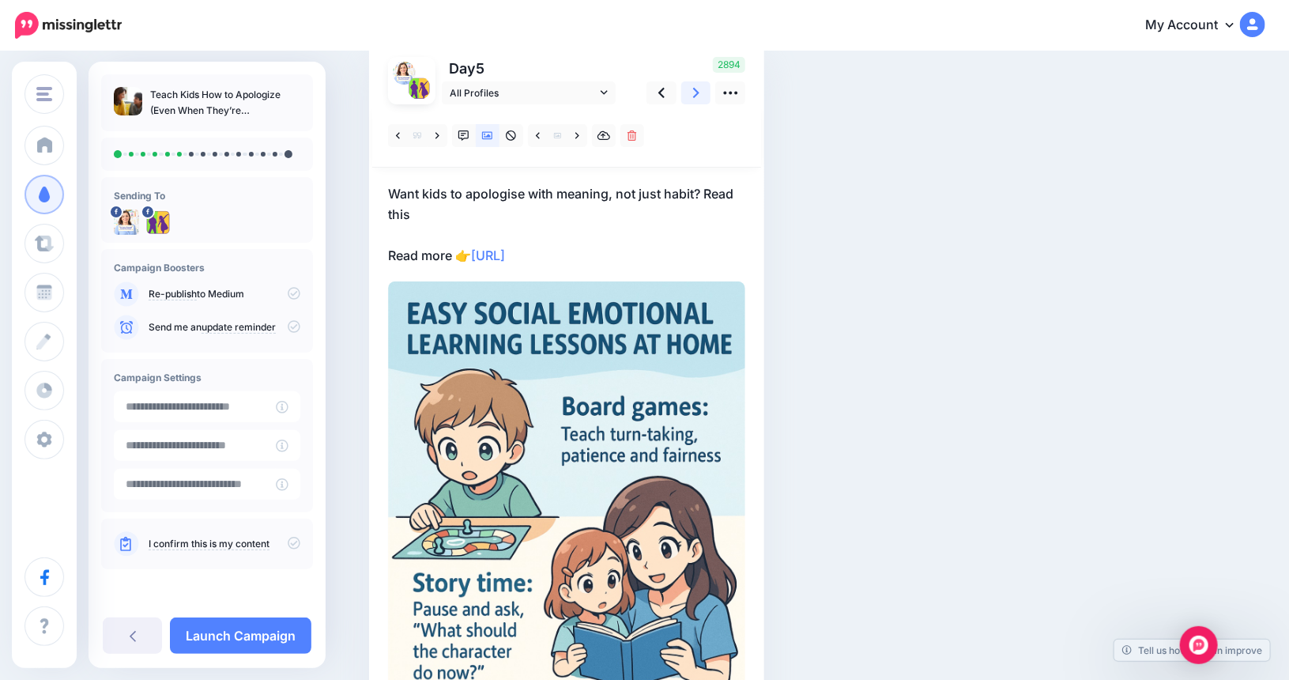
scroll to position [34, 0]
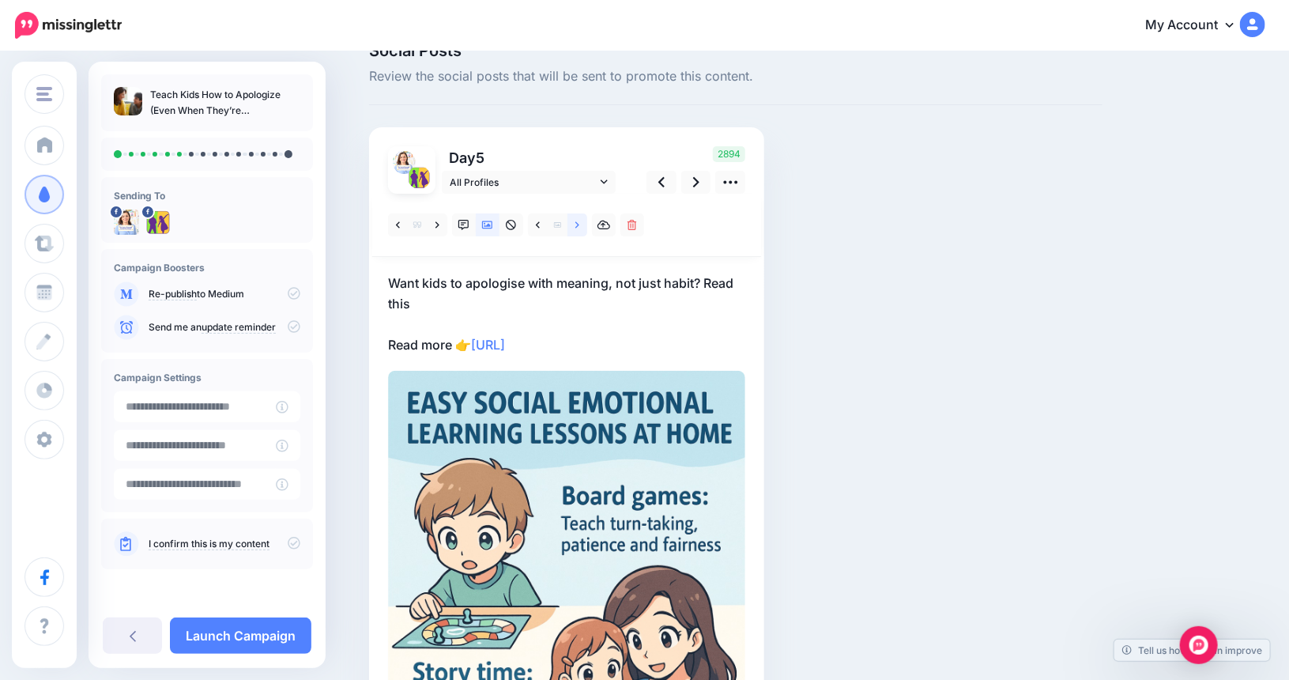
click at [579, 225] on icon at bounding box center [577, 224] width 4 height 6
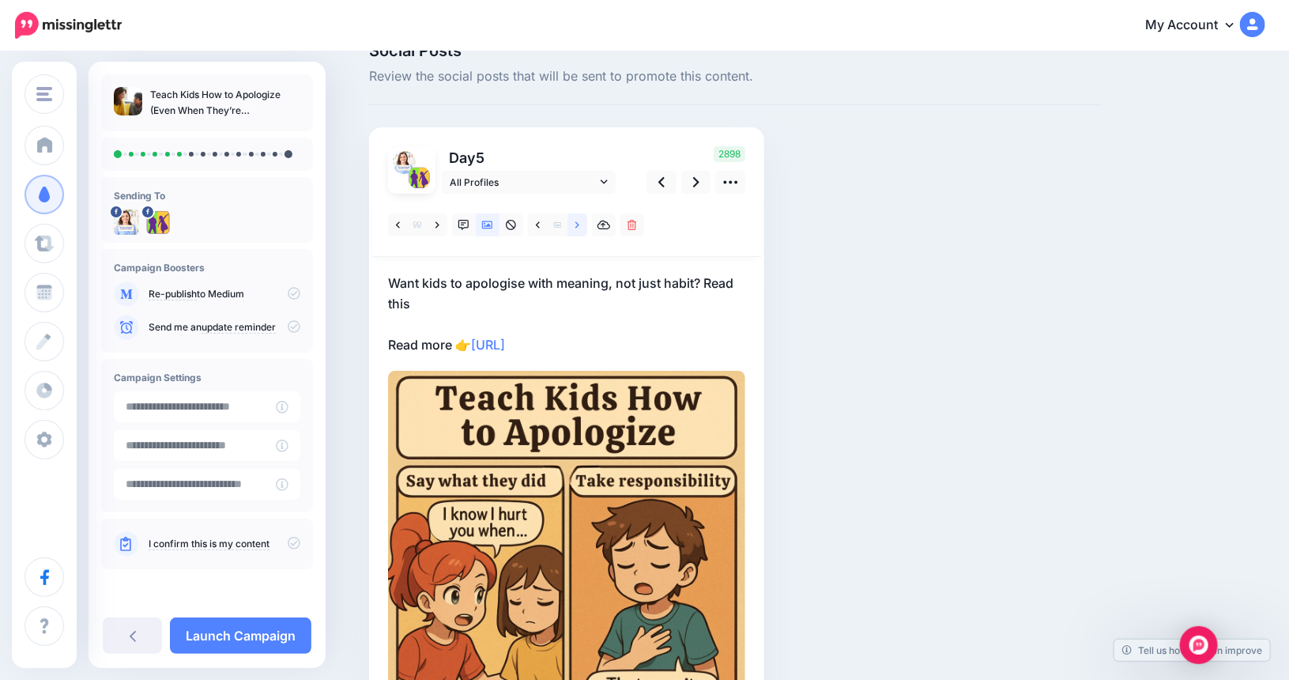
click at [579, 225] on icon at bounding box center [577, 224] width 4 height 6
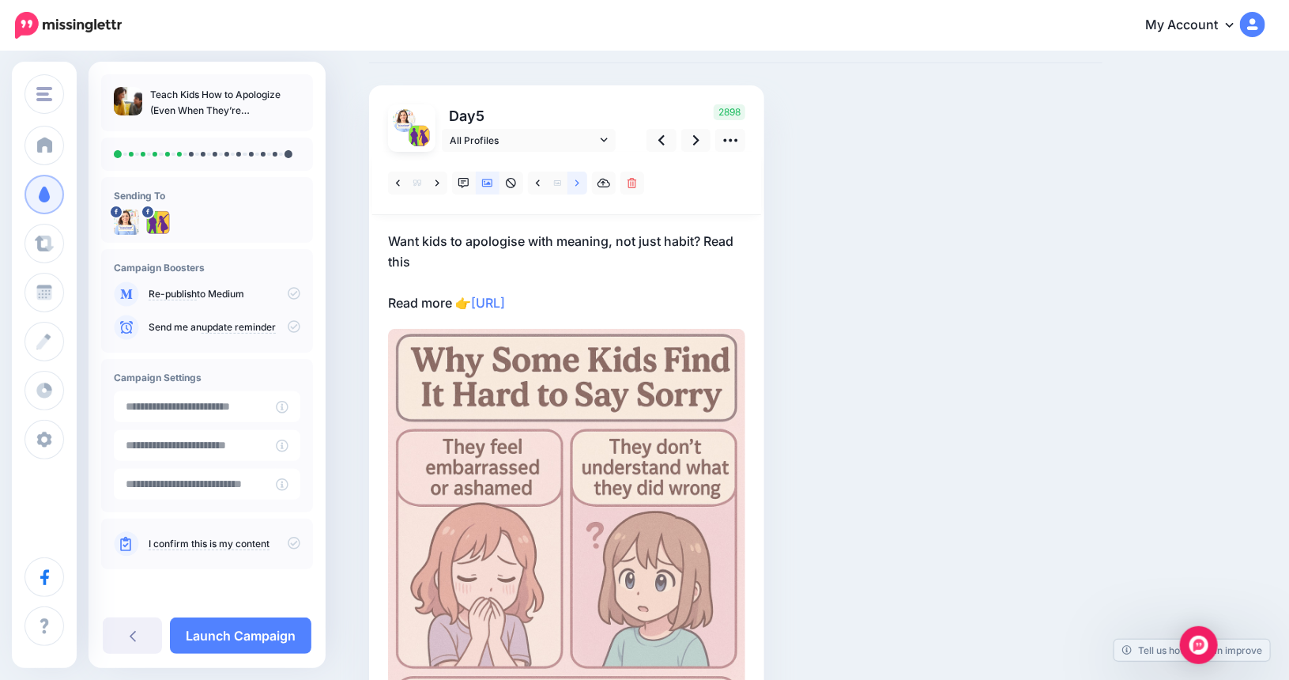
scroll to position [0, 0]
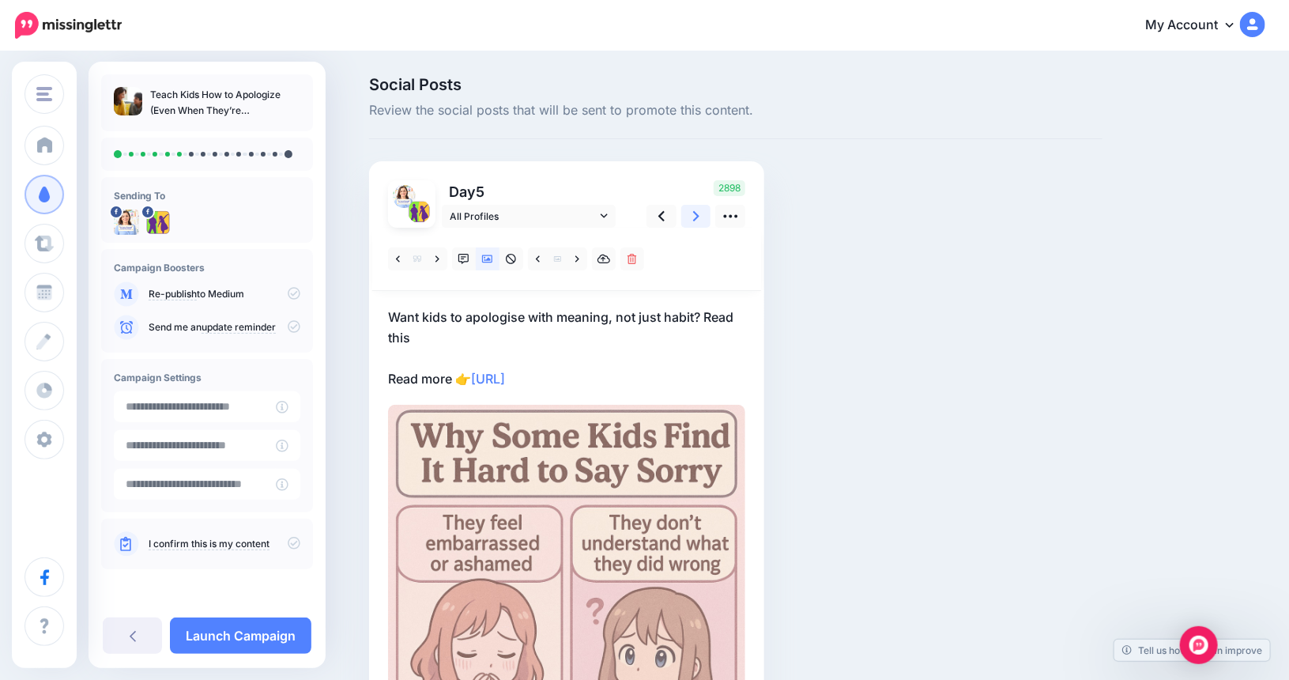
click at [699, 211] on icon at bounding box center [696, 216] width 6 height 17
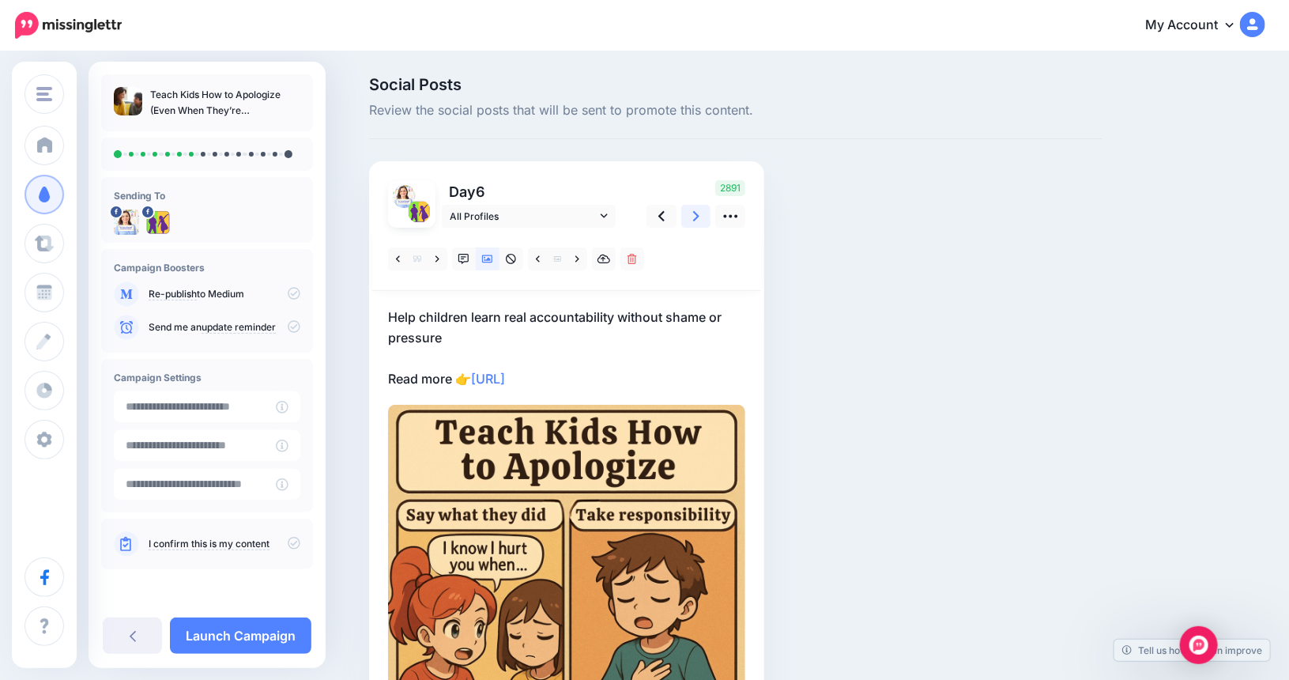
click at [699, 217] on icon at bounding box center [696, 216] width 6 height 17
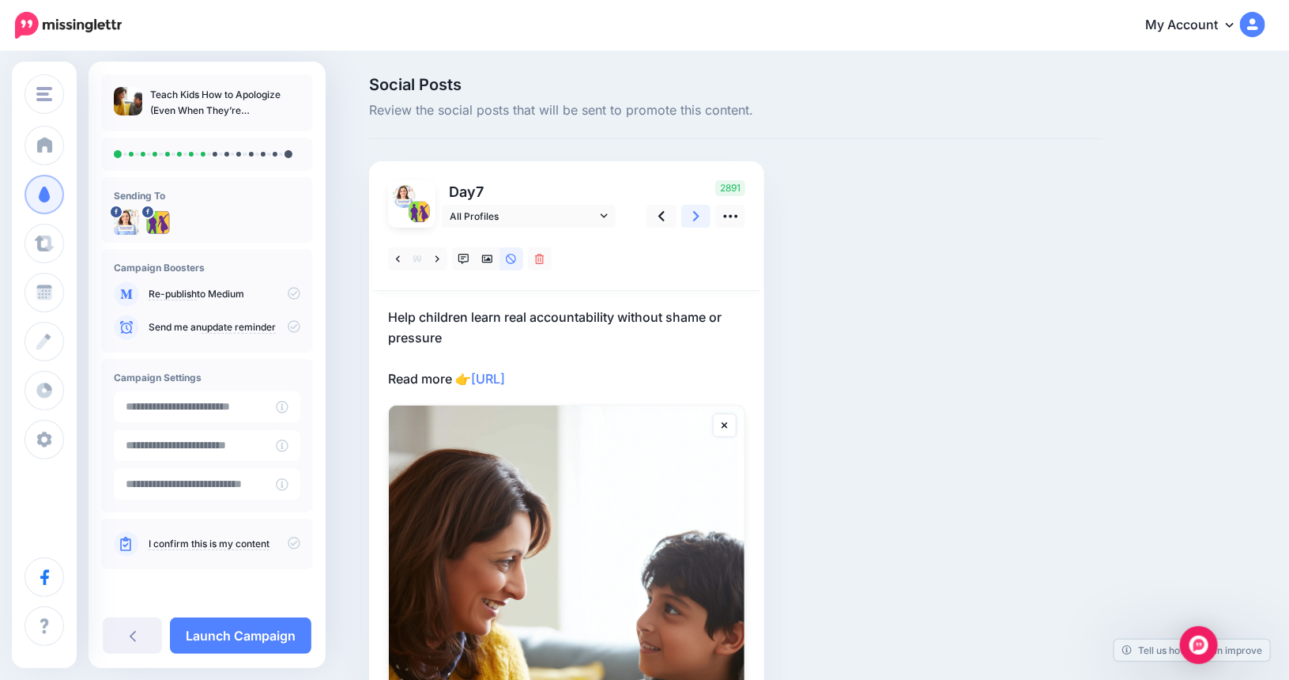
click at [706, 213] on link at bounding box center [696, 216] width 30 height 23
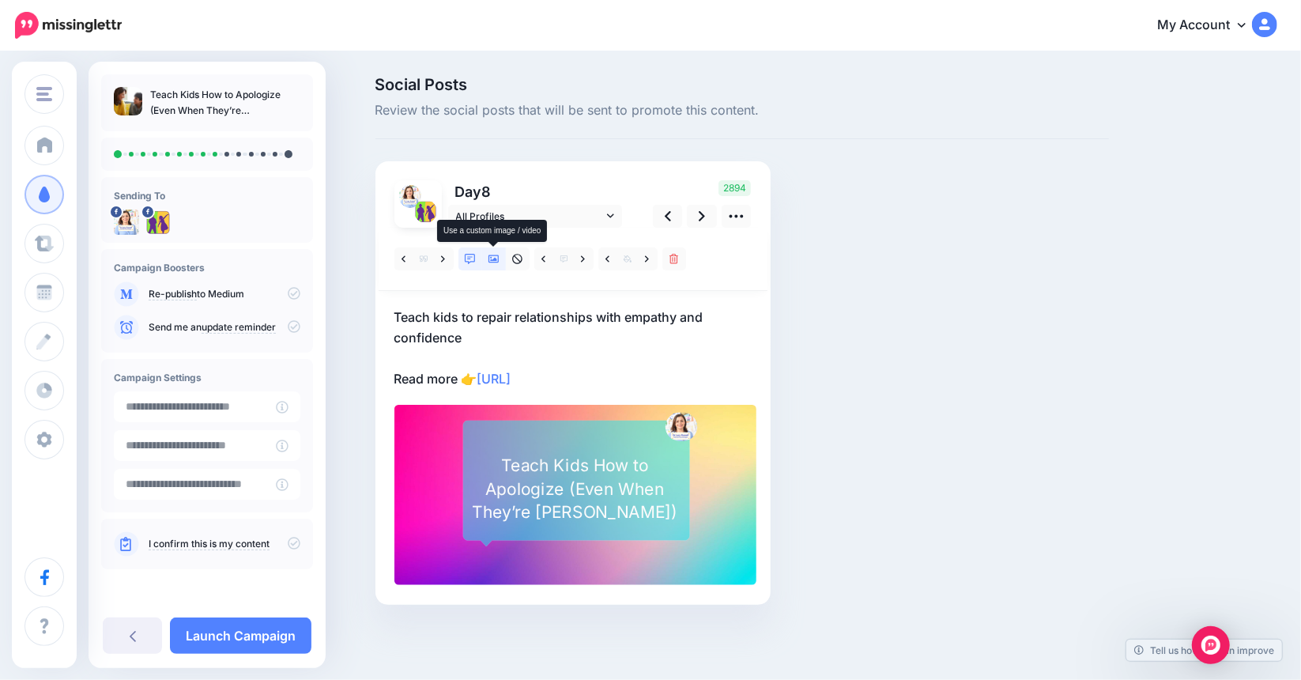
click at [493, 261] on icon at bounding box center [493, 259] width 11 height 11
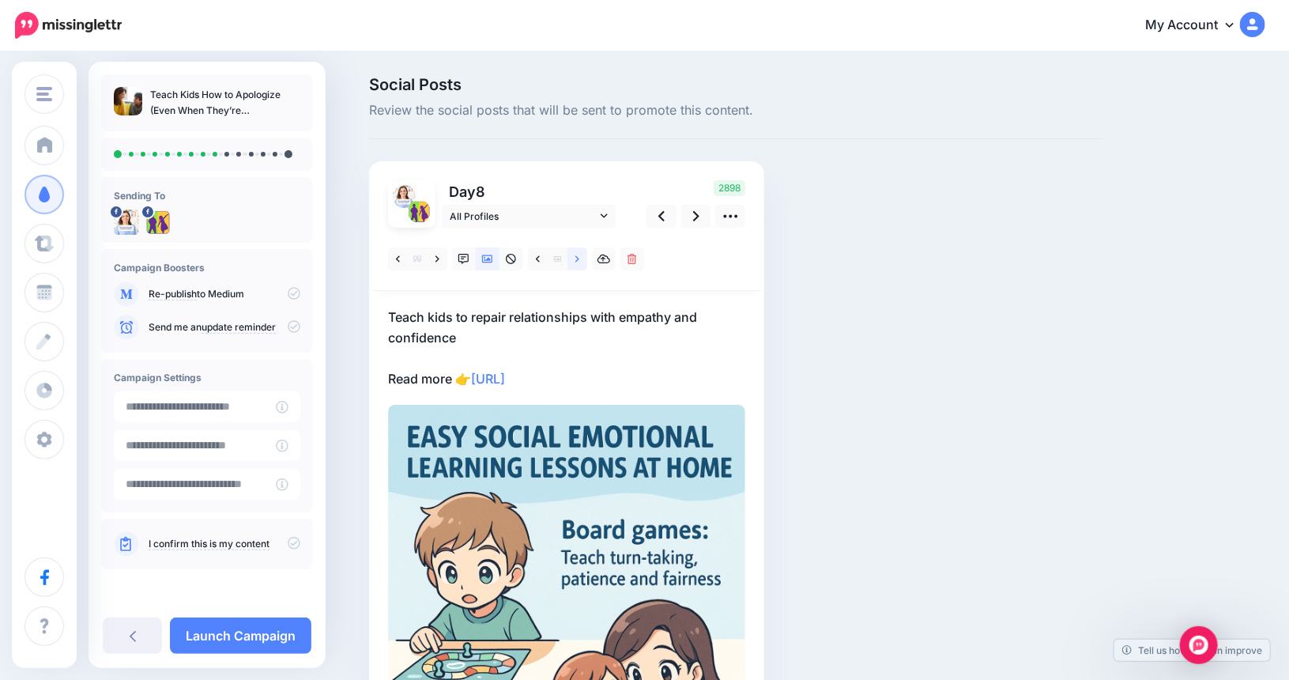
click at [586, 258] on link at bounding box center [577, 258] width 20 height 23
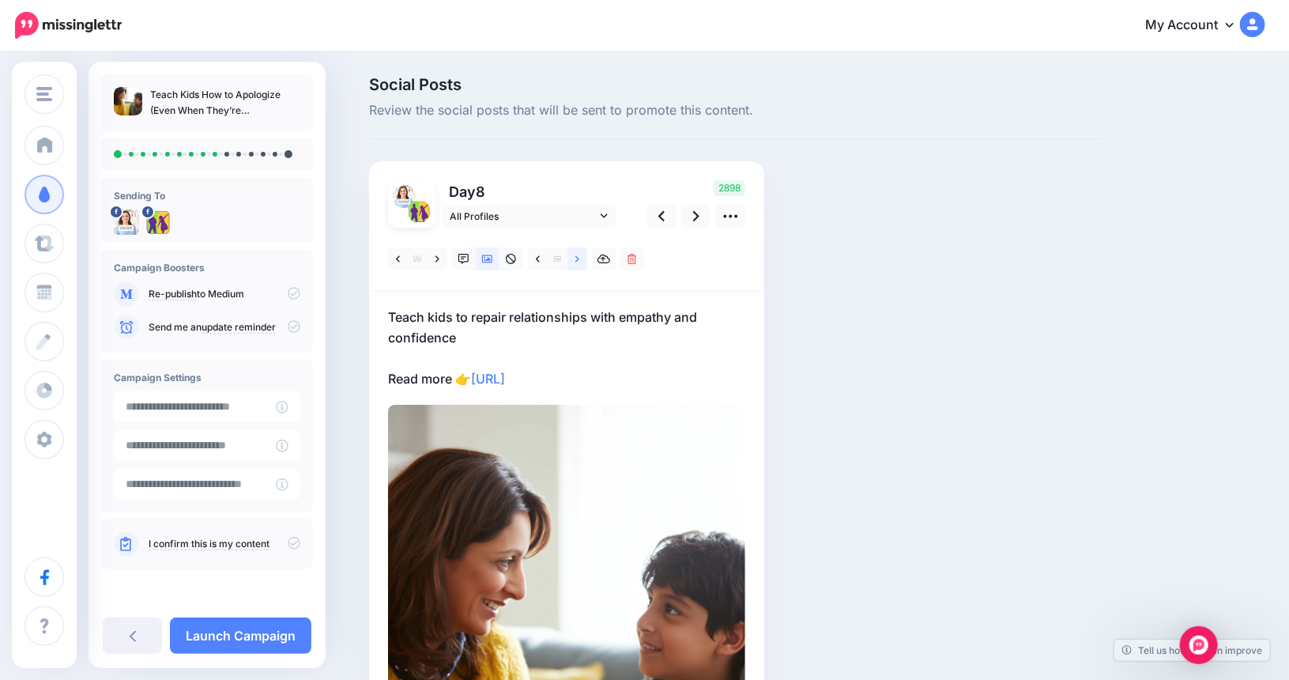
click at [586, 258] on link at bounding box center [577, 258] width 20 height 23
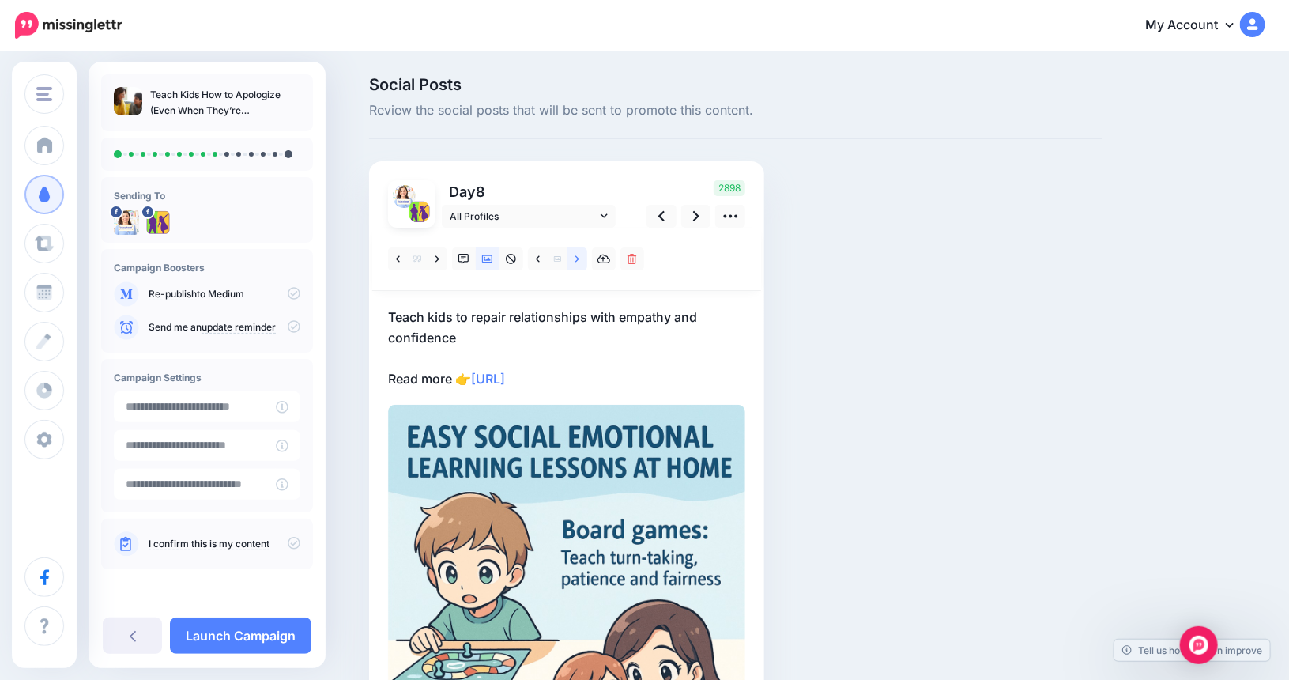
click at [586, 258] on link at bounding box center [577, 258] width 20 height 23
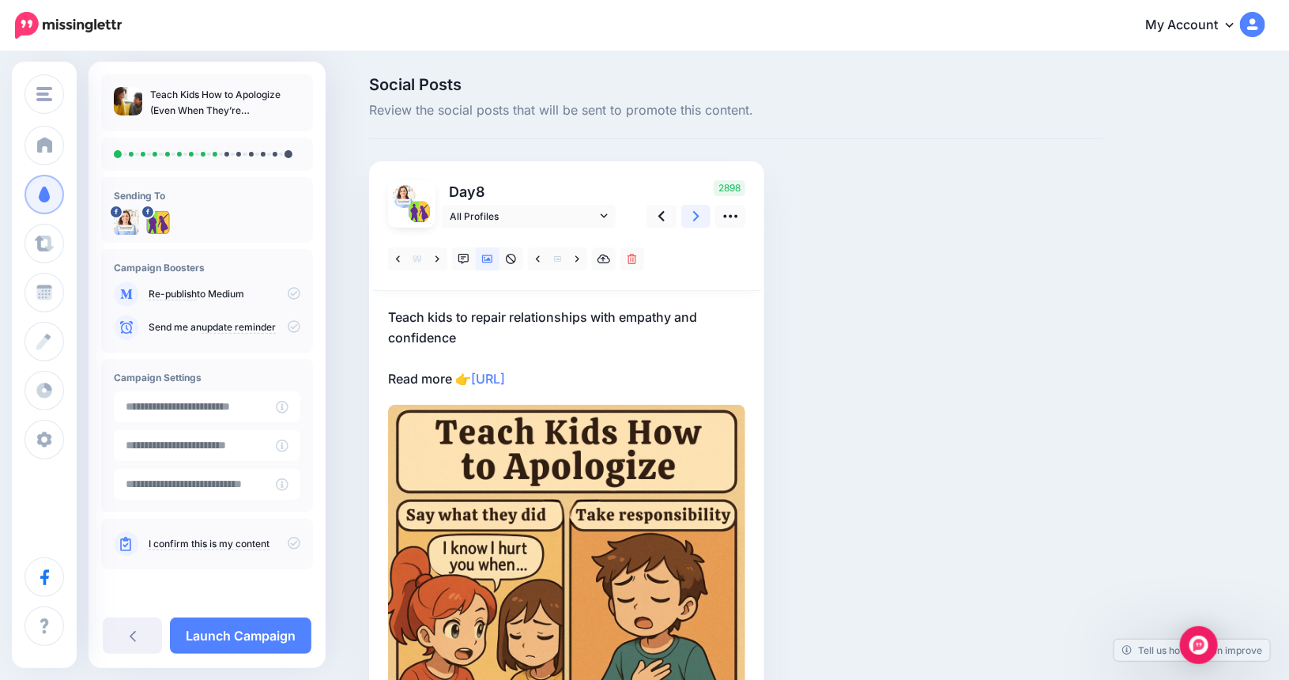
click at [699, 209] on icon at bounding box center [696, 216] width 6 height 17
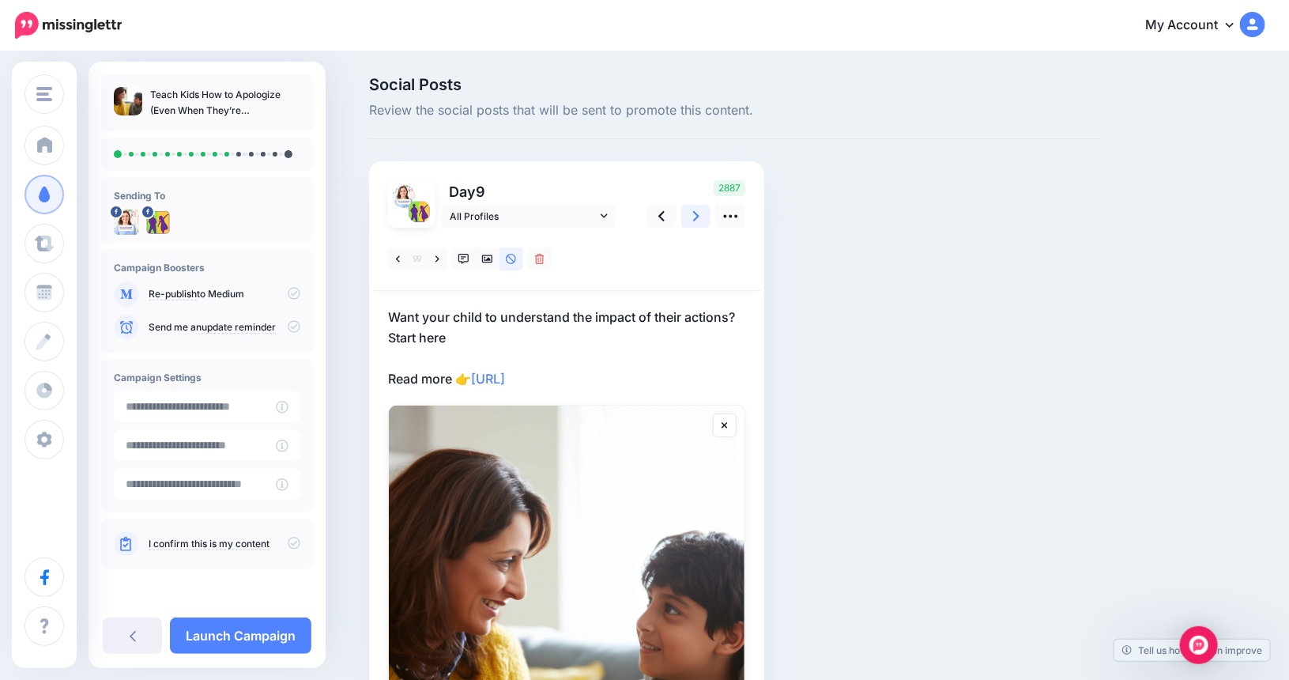
click at [699, 213] on icon at bounding box center [696, 216] width 6 height 17
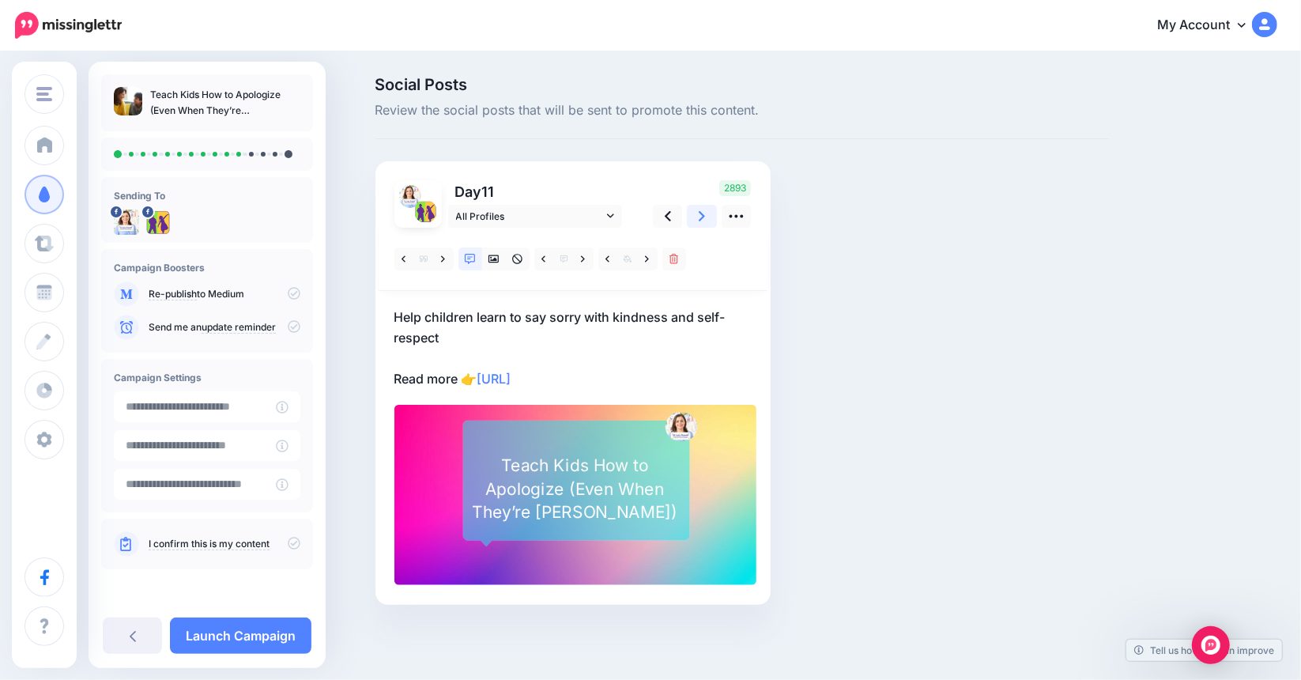
click at [705, 213] on icon at bounding box center [701, 216] width 6 height 17
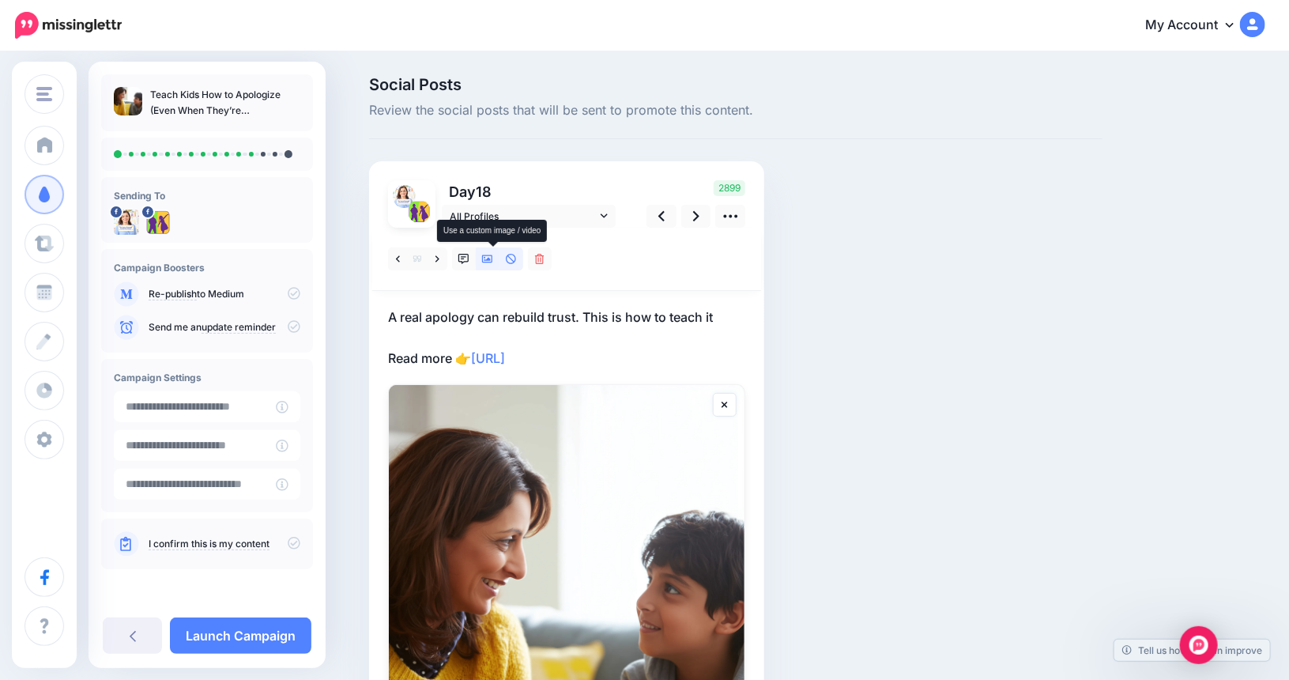
click at [493, 259] on icon at bounding box center [487, 259] width 11 height 8
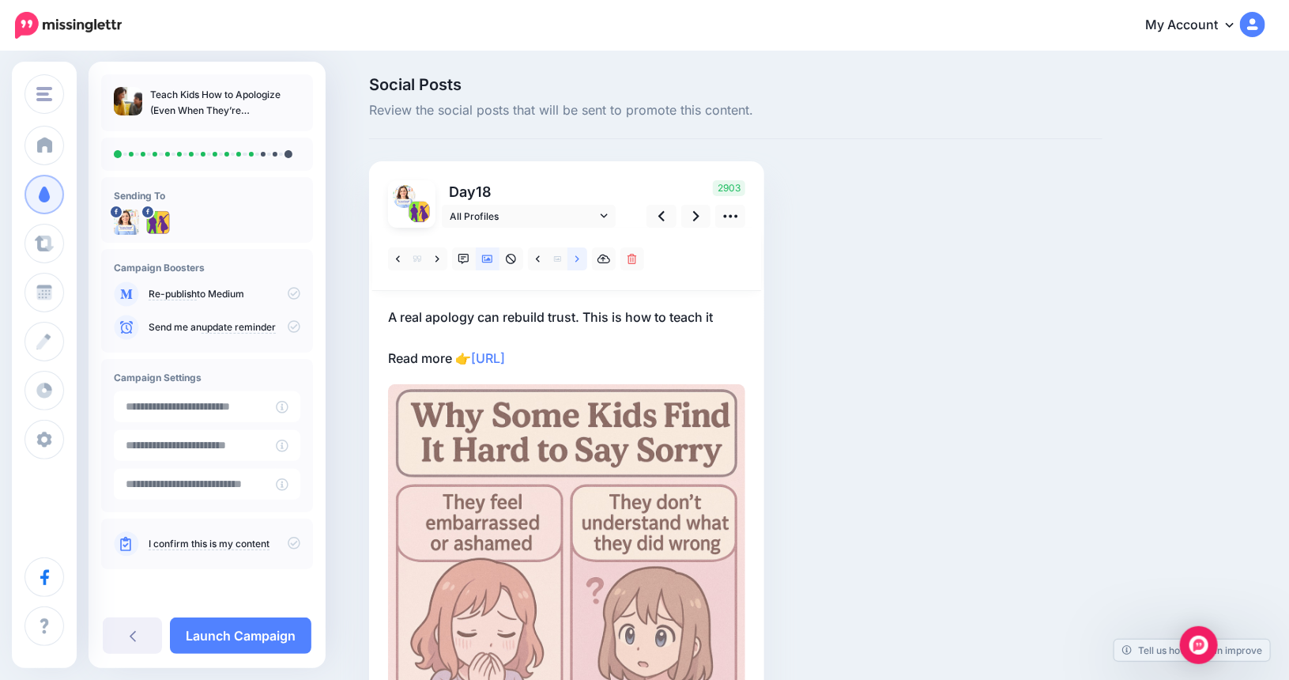
click at [579, 255] on icon at bounding box center [577, 259] width 4 height 11
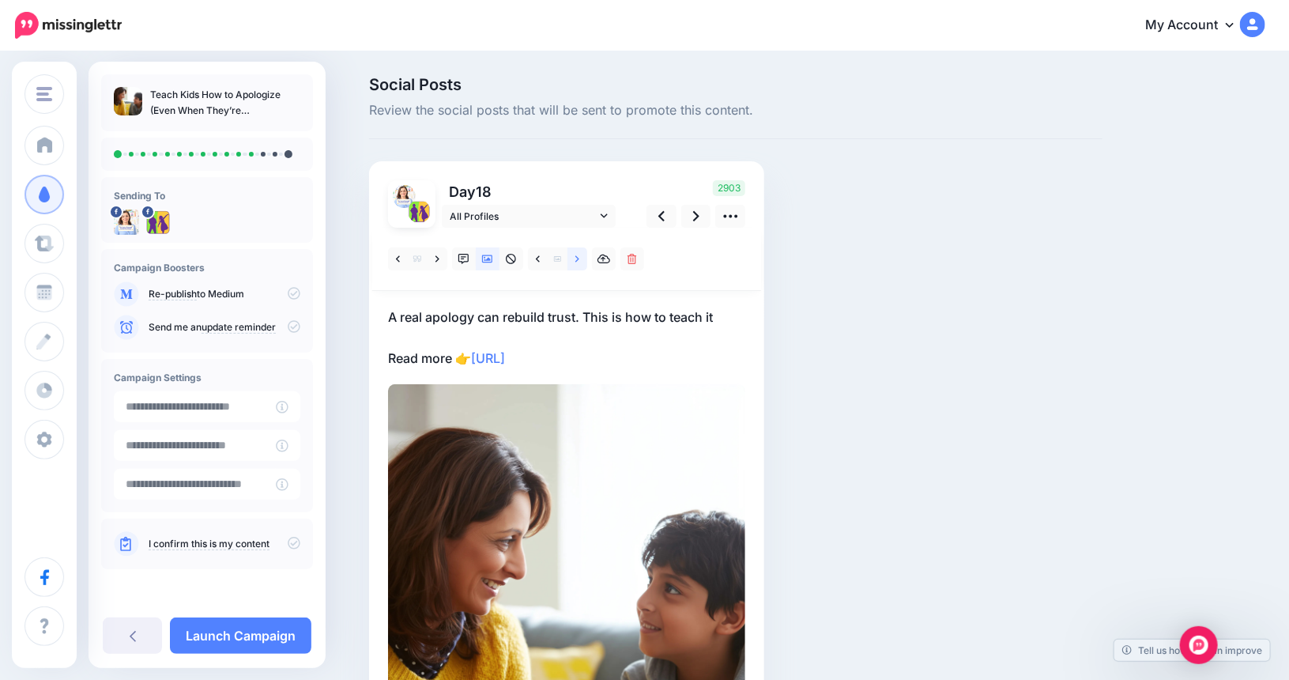
click at [579, 255] on icon at bounding box center [577, 259] width 4 height 11
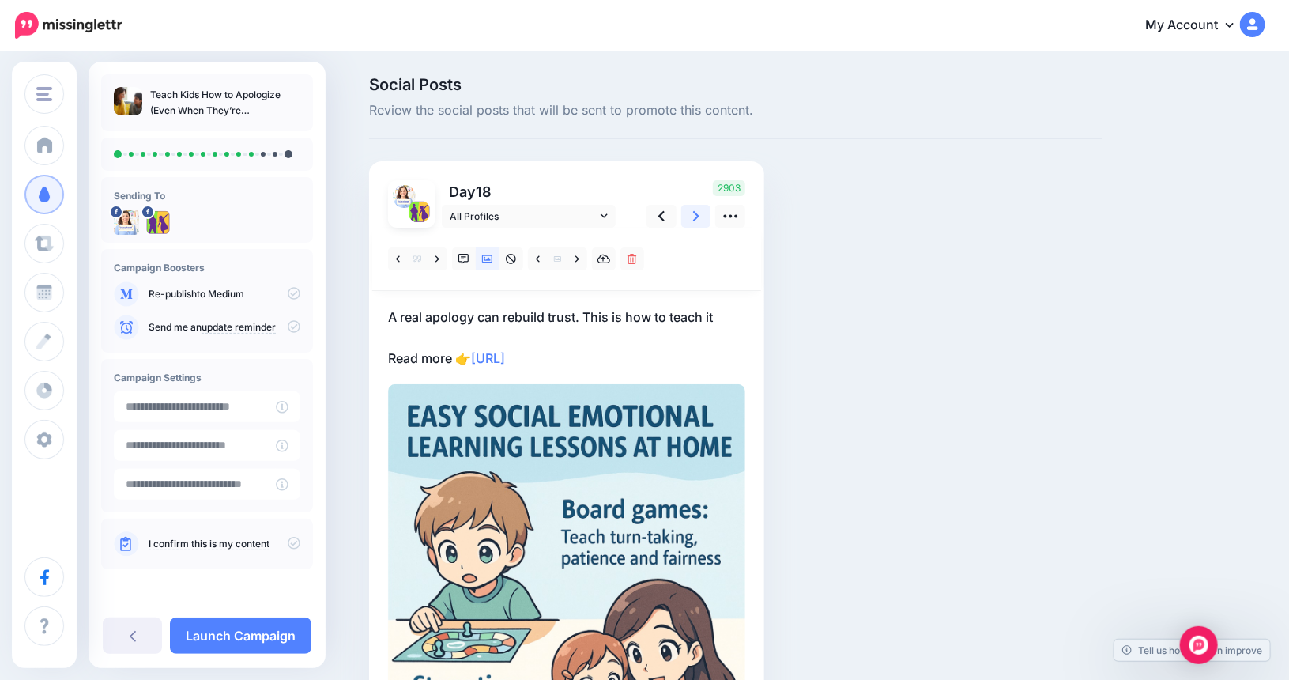
click at [699, 214] on icon at bounding box center [696, 216] width 6 height 17
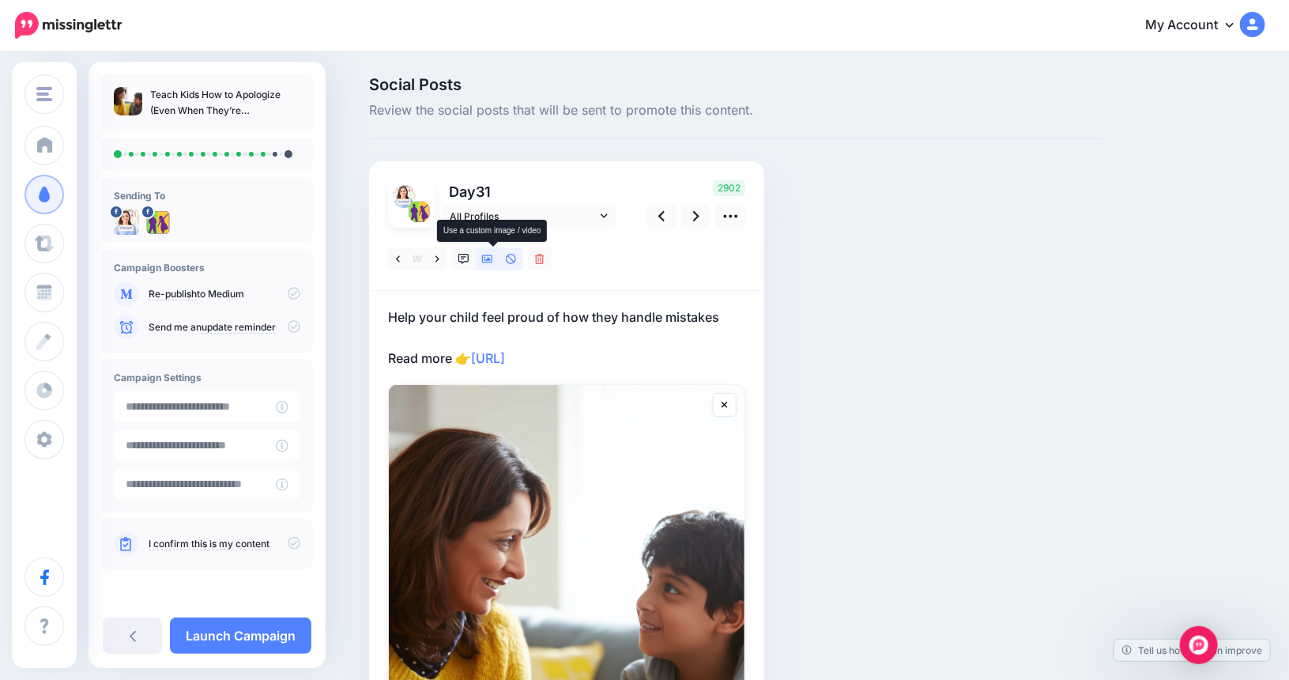
click at [493, 256] on icon at bounding box center [487, 259] width 11 height 11
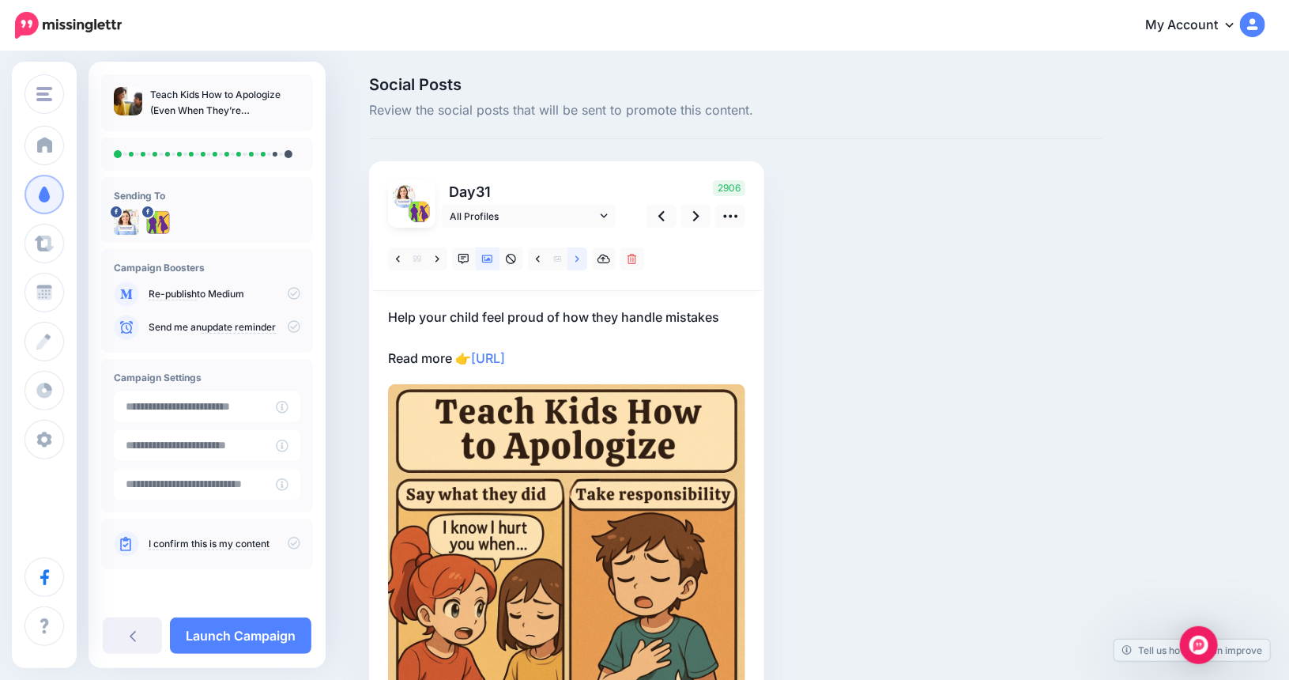
click at [579, 255] on link at bounding box center [577, 258] width 20 height 23
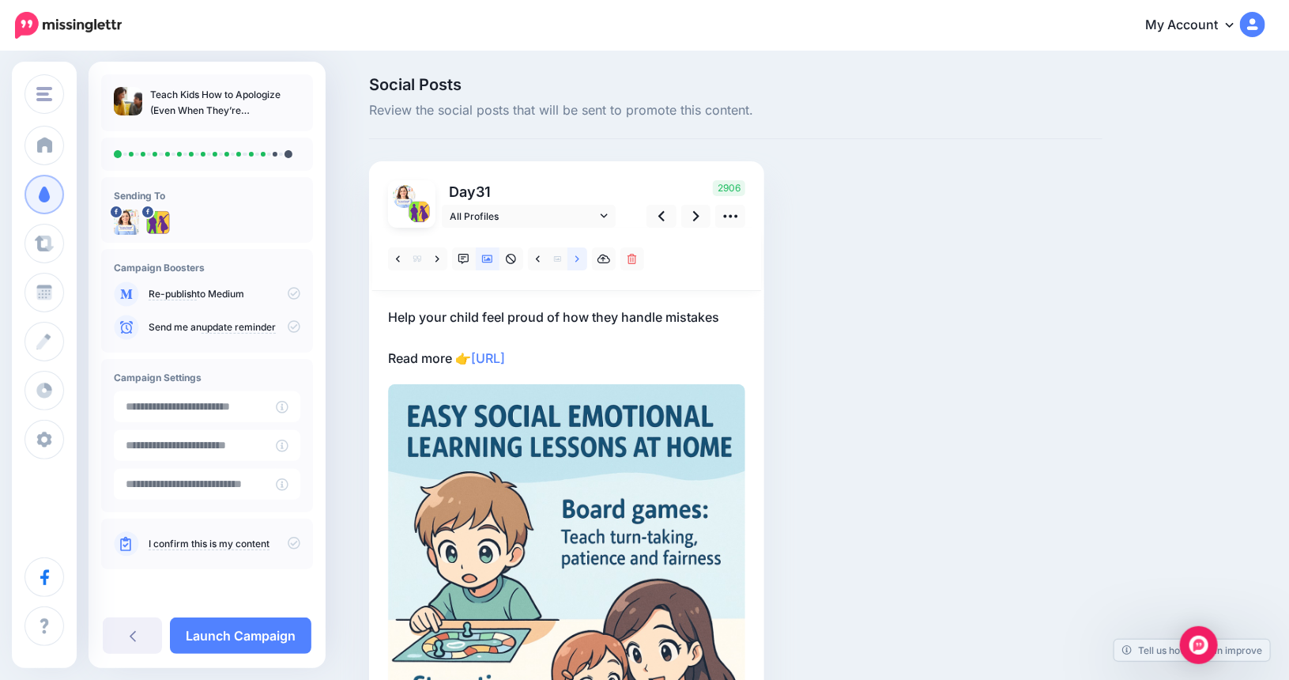
click at [579, 256] on icon at bounding box center [577, 259] width 4 height 11
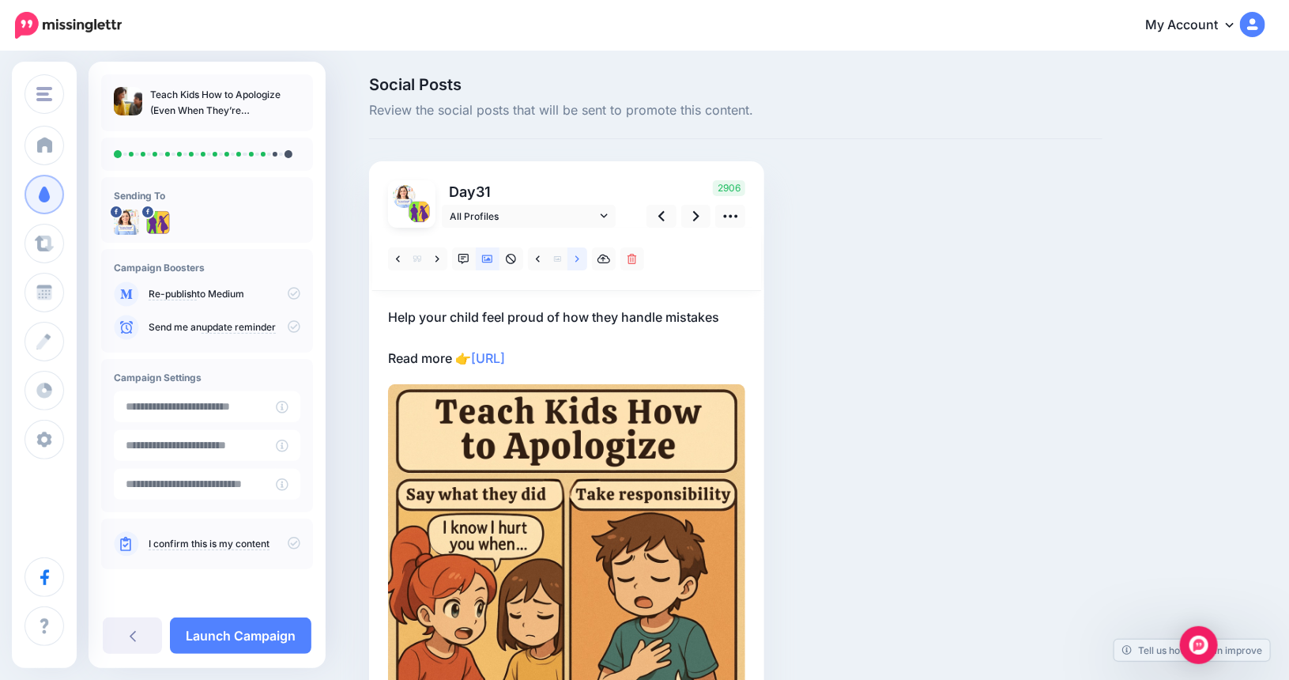
click at [579, 256] on icon at bounding box center [577, 259] width 4 height 11
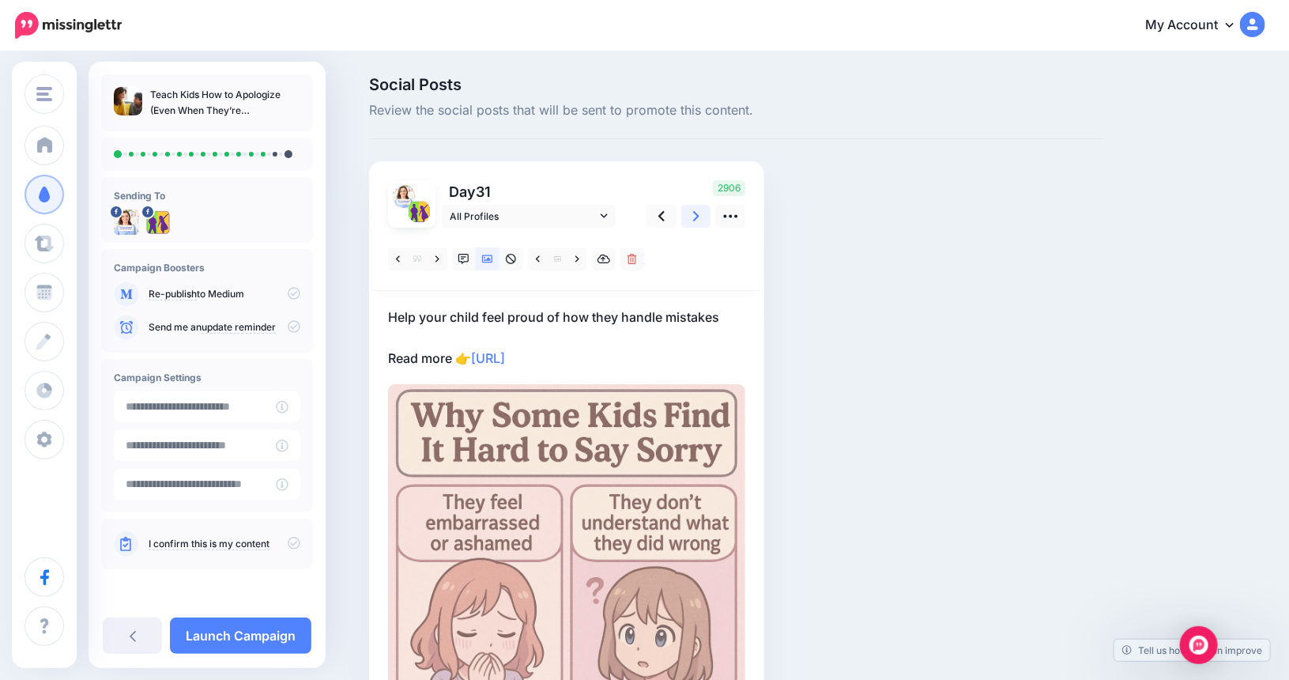
click at [699, 218] on icon at bounding box center [696, 216] width 6 height 17
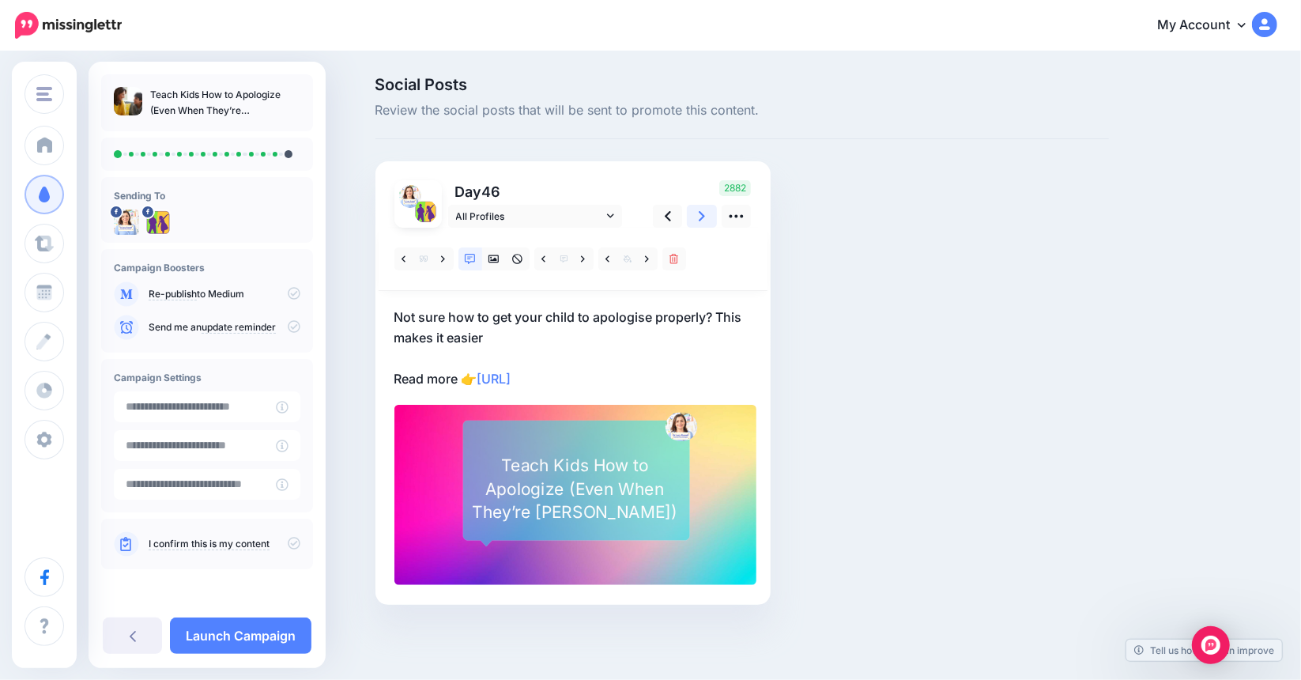
click at [702, 214] on icon at bounding box center [701, 216] width 6 height 10
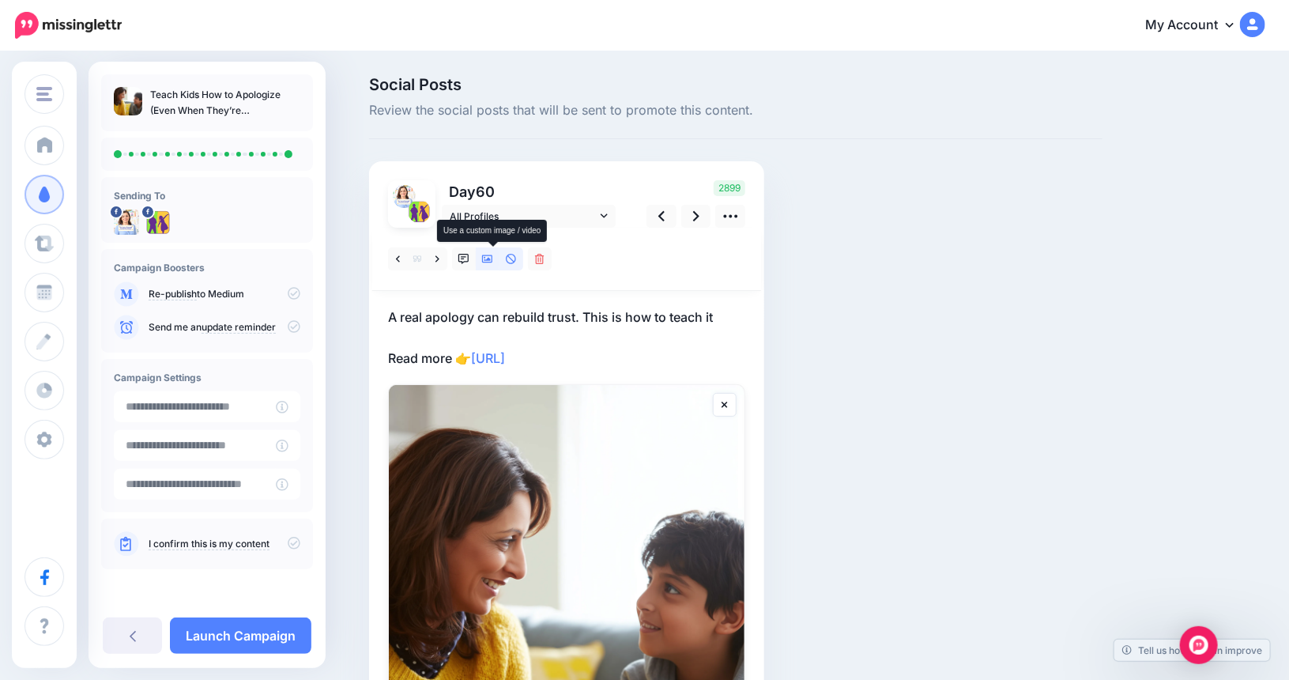
click at [490, 260] on icon at bounding box center [487, 259] width 11 height 11
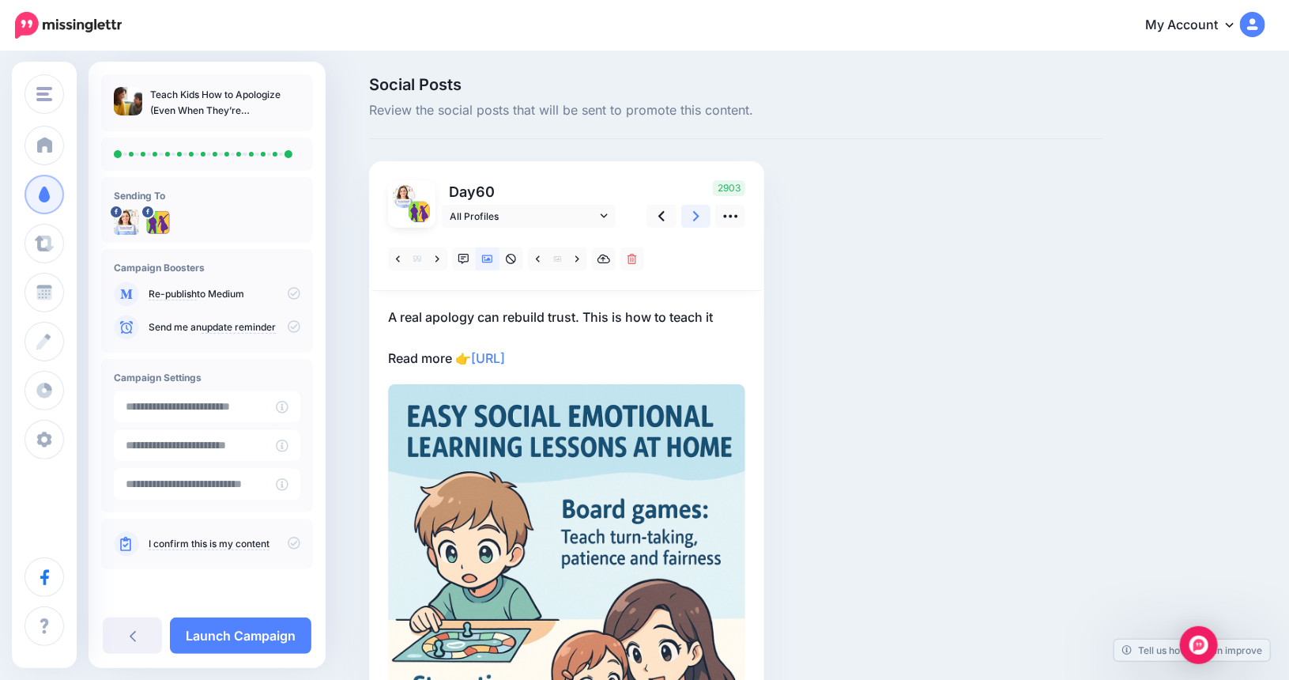
click at [698, 220] on icon at bounding box center [696, 216] width 6 height 10
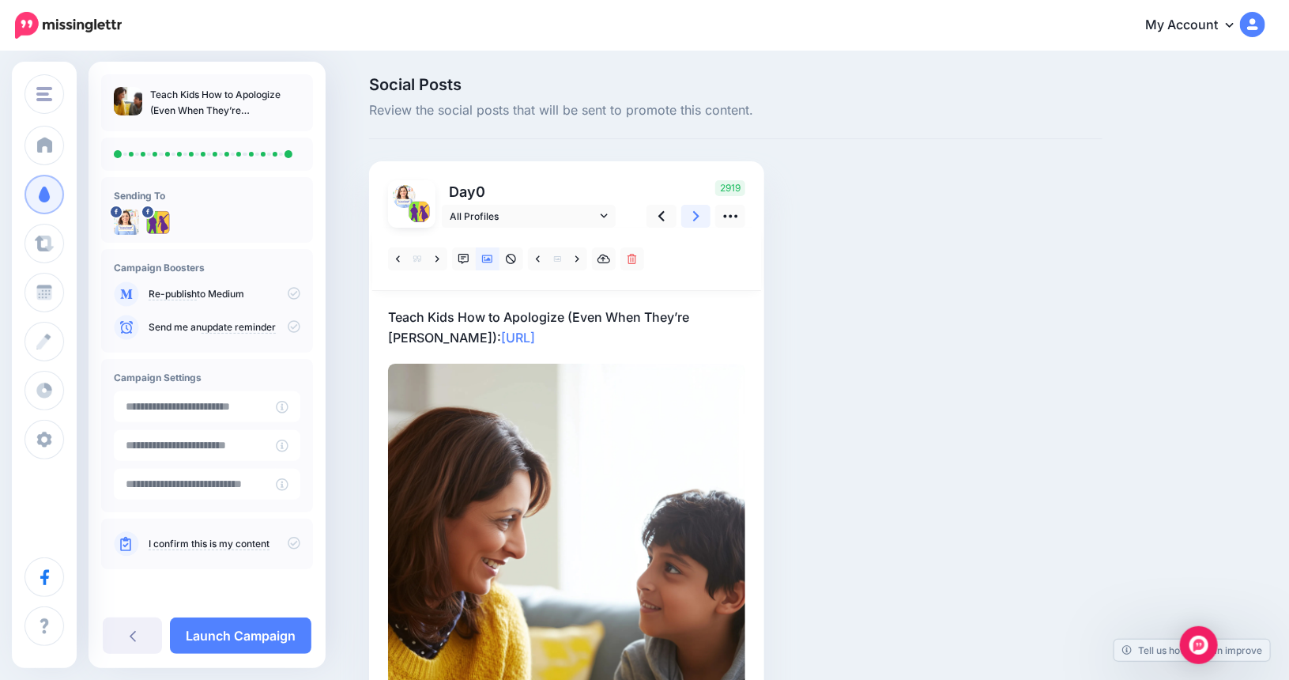
click at [698, 220] on icon at bounding box center [696, 216] width 6 height 10
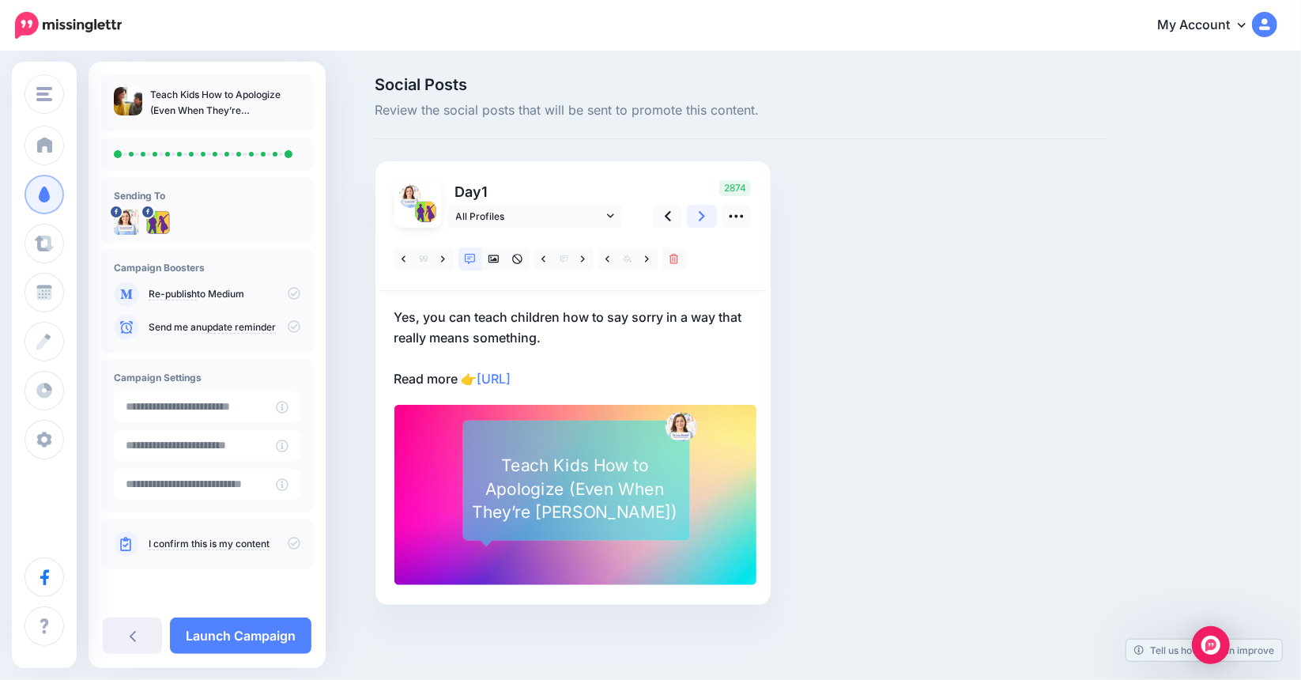
click at [698, 220] on icon at bounding box center [701, 216] width 6 height 10
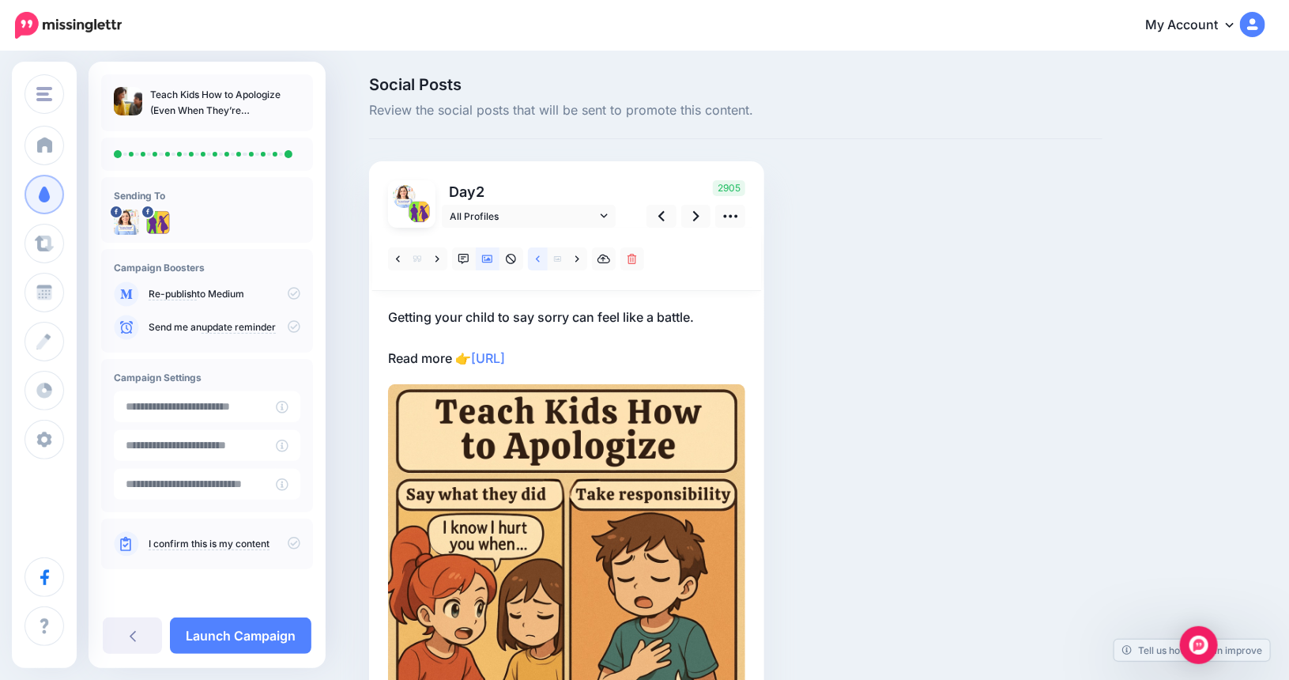
click at [540, 257] on icon at bounding box center [538, 259] width 4 height 11
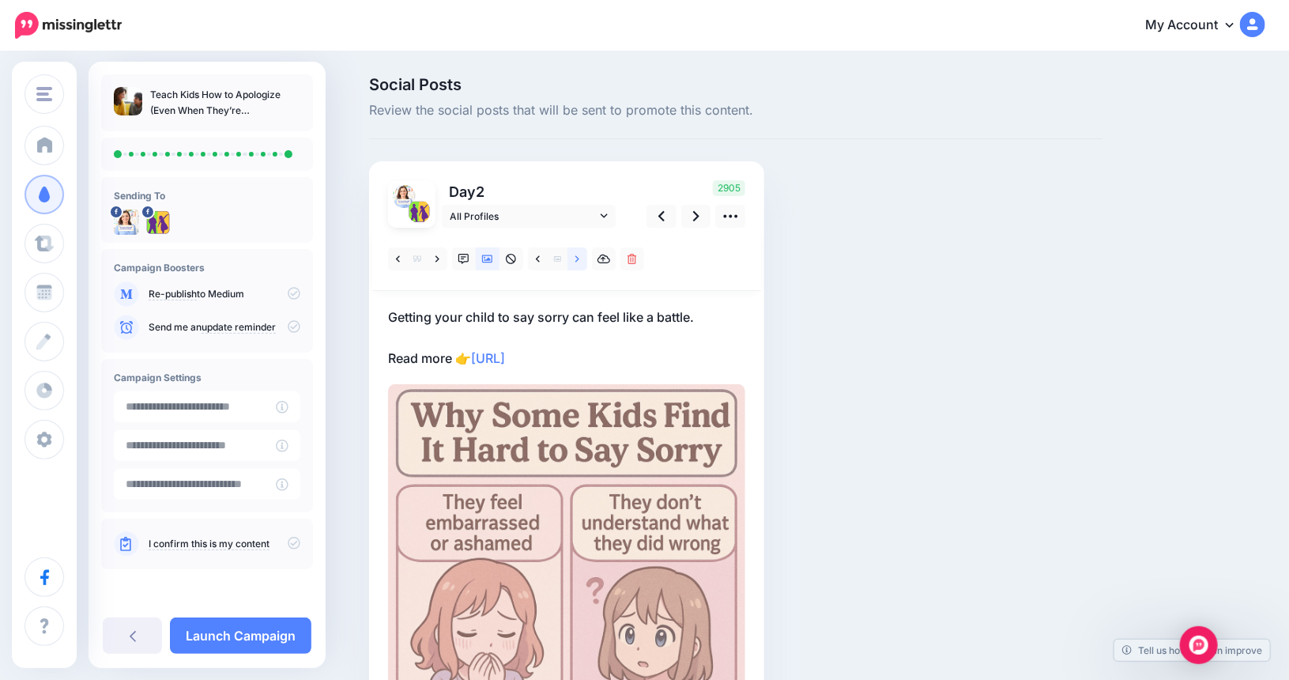
click at [579, 259] on icon at bounding box center [577, 258] width 4 height 6
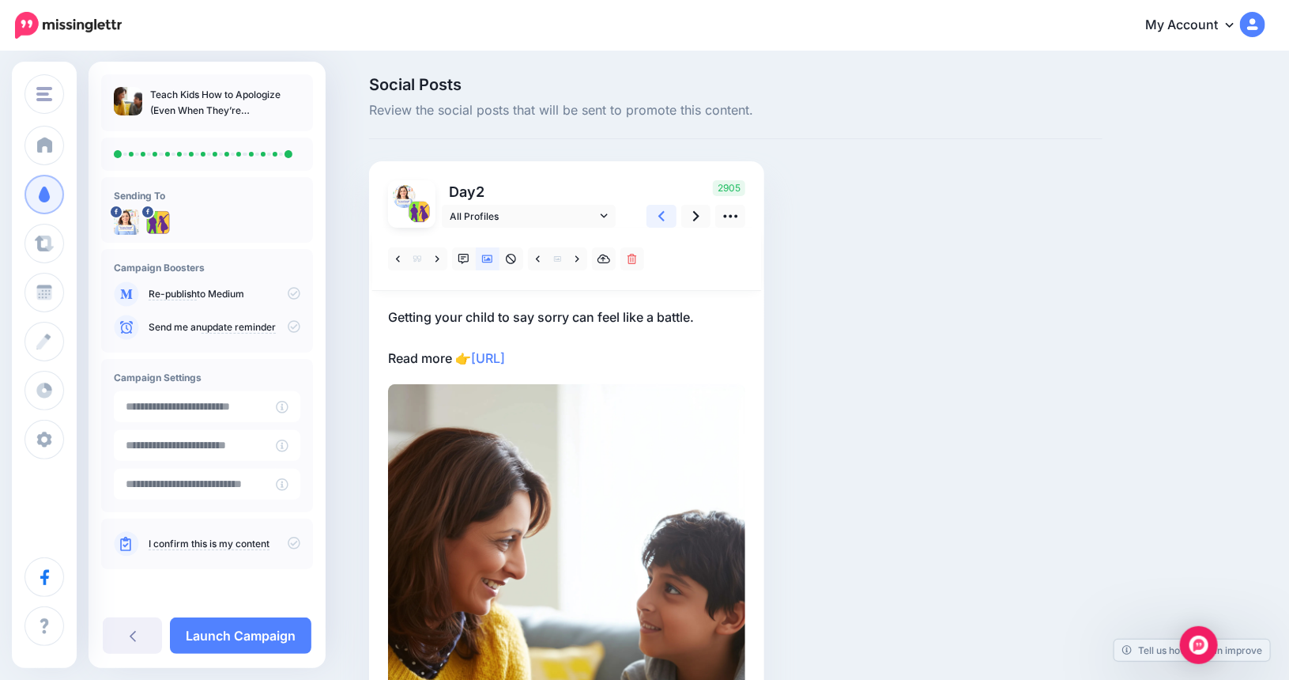
click at [676, 214] on link at bounding box center [661, 216] width 30 height 23
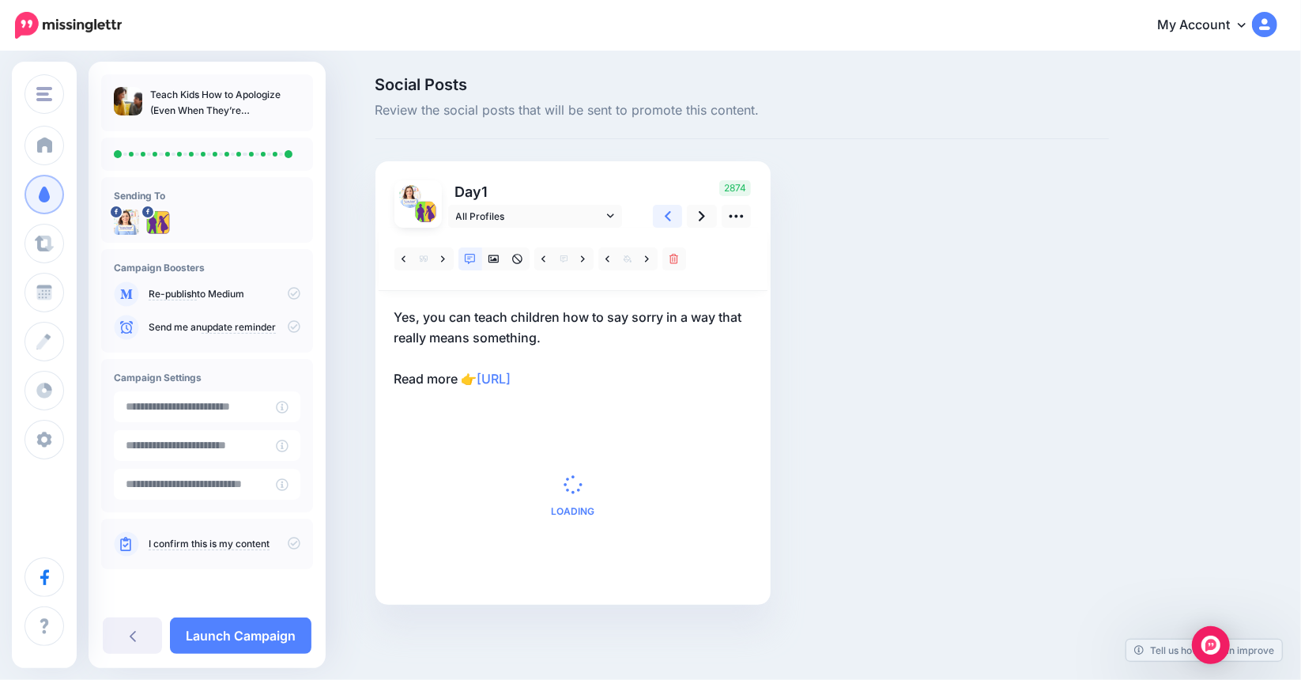
click at [666, 214] on icon at bounding box center [668, 216] width 6 height 10
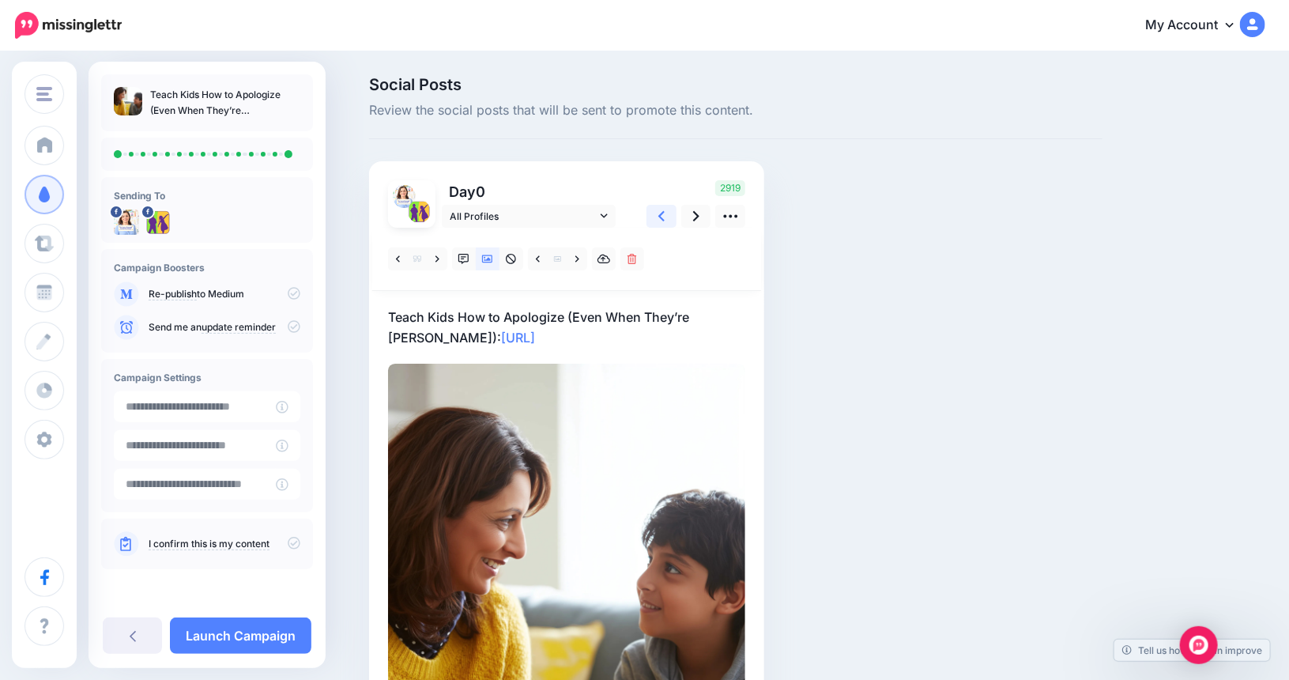
click at [665, 214] on icon at bounding box center [661, 216] width 6 height 10
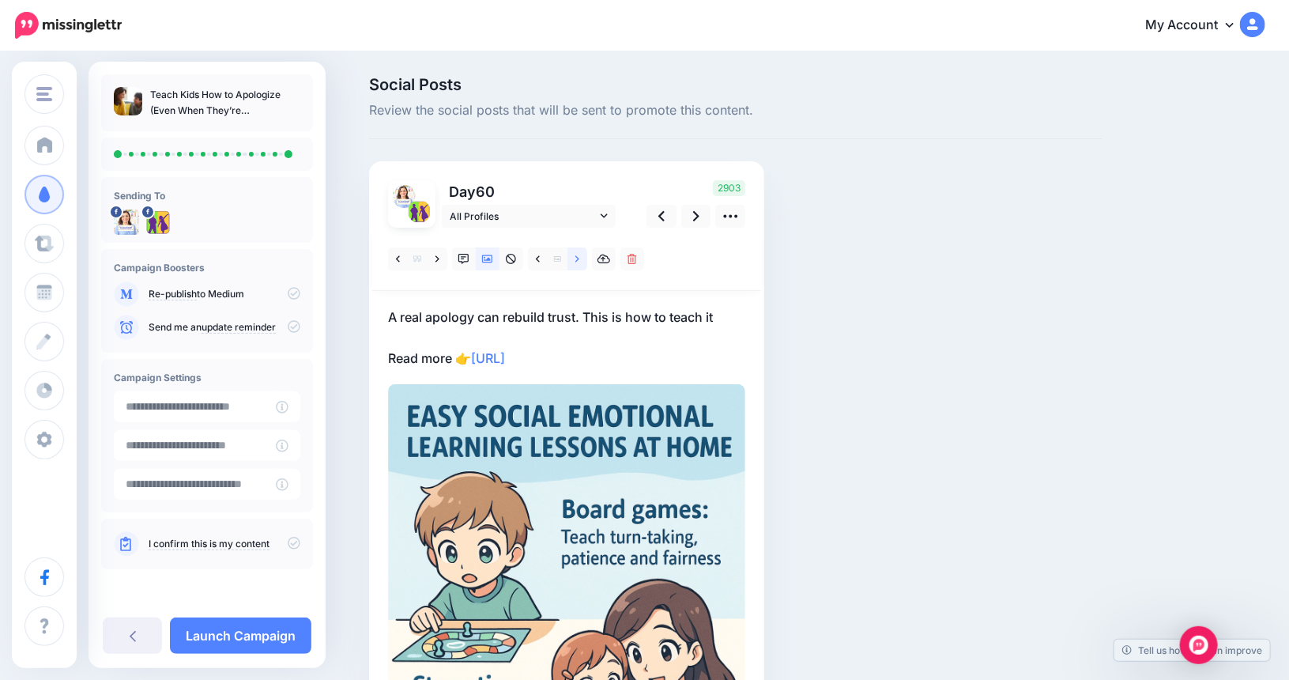
click at [580, 255] on link at bounding box center [577, 258] width 20 height 23
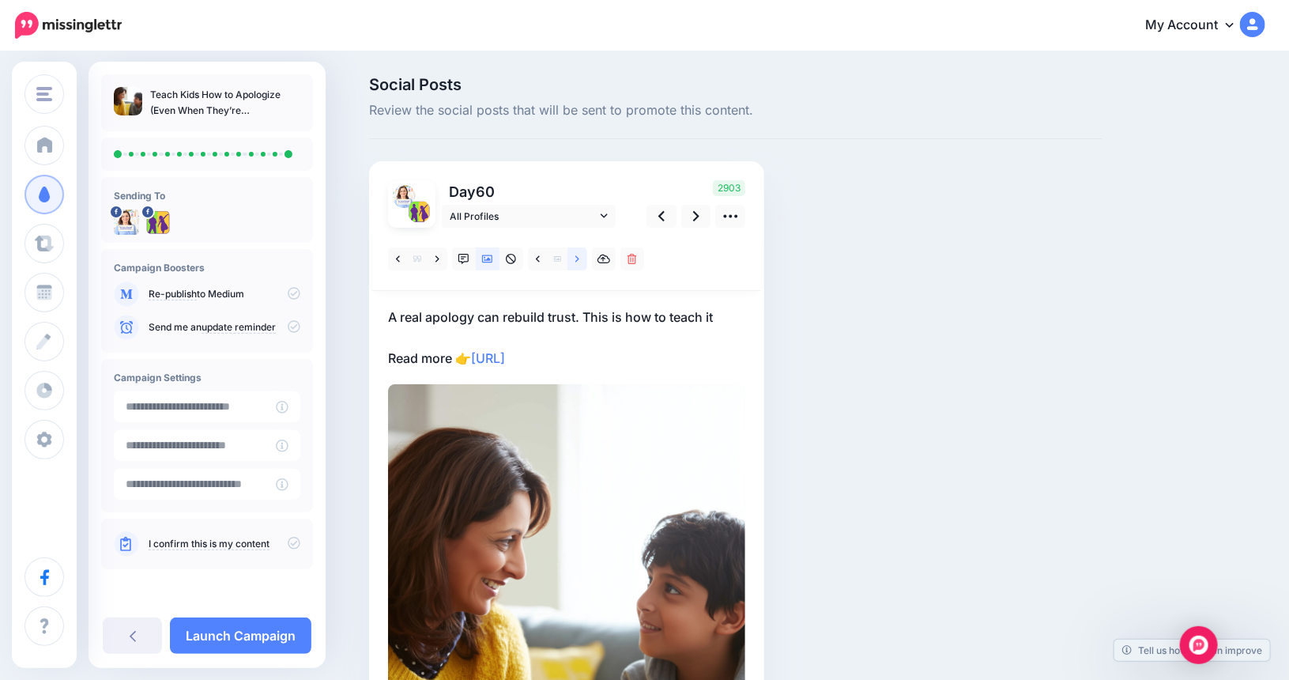
click at [579, 255] on icon at bounding box center [577, 259] width 4 height 11
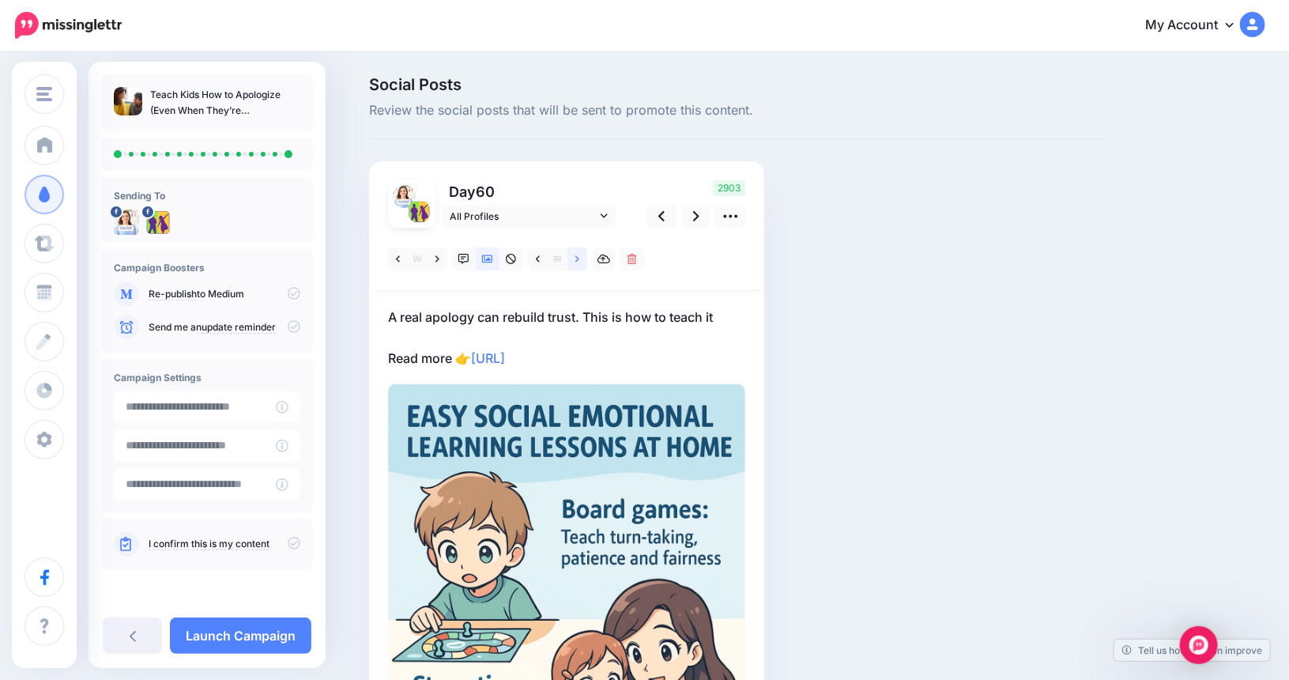
click at [579, 255] on icon at bounding box center [577, 259] width 4 height 11
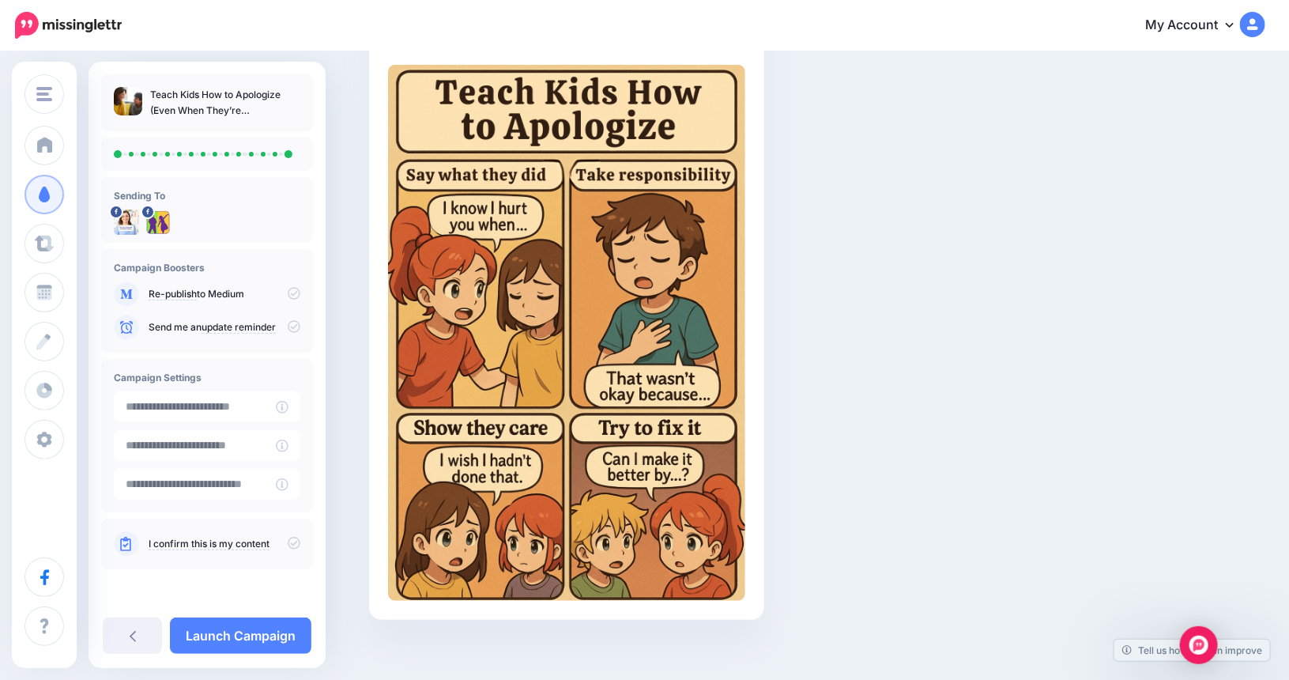
scroll to position [329, 0]
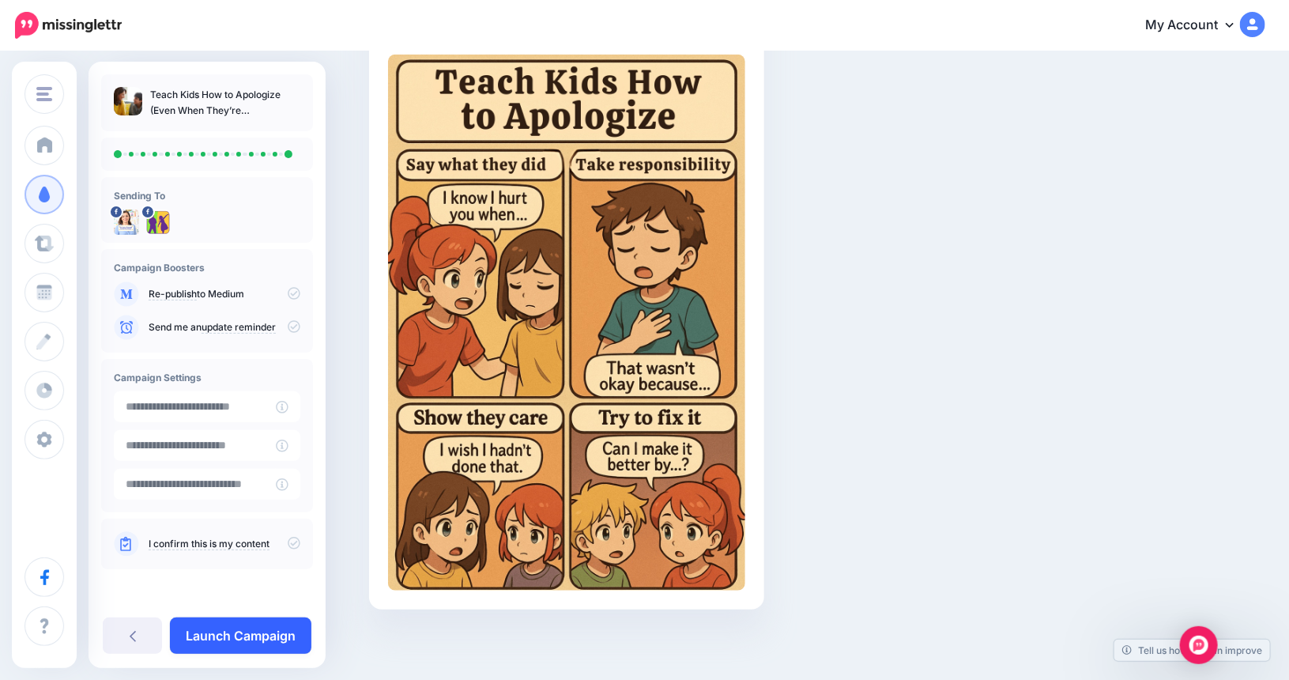
click at [209, 639] on link "Launch Campaign" at bounding box center [240, 635] width 141 height 36
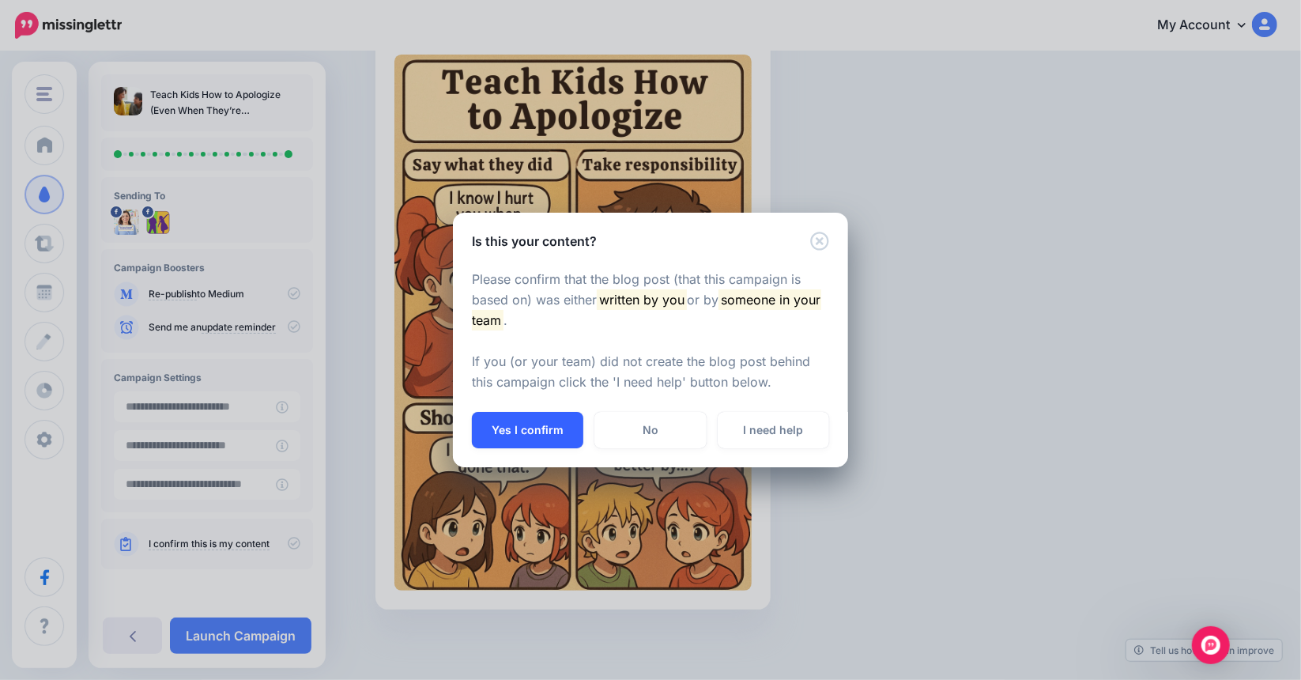
click at [516, 439] on button "Yes I confirm" at bounding box center [527, 430] width 111 height 36
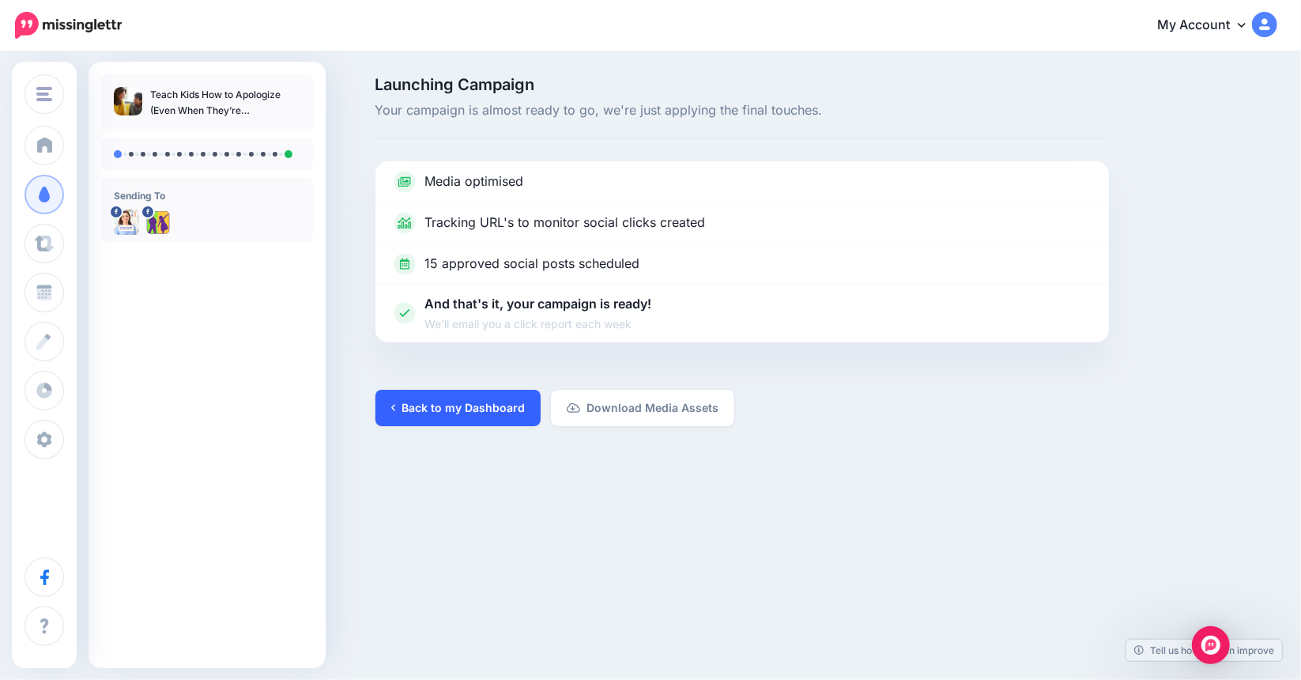
click at [426, 406] on link "Back to my Dashboard" at bounding box center [457, 408] width 165 height 36
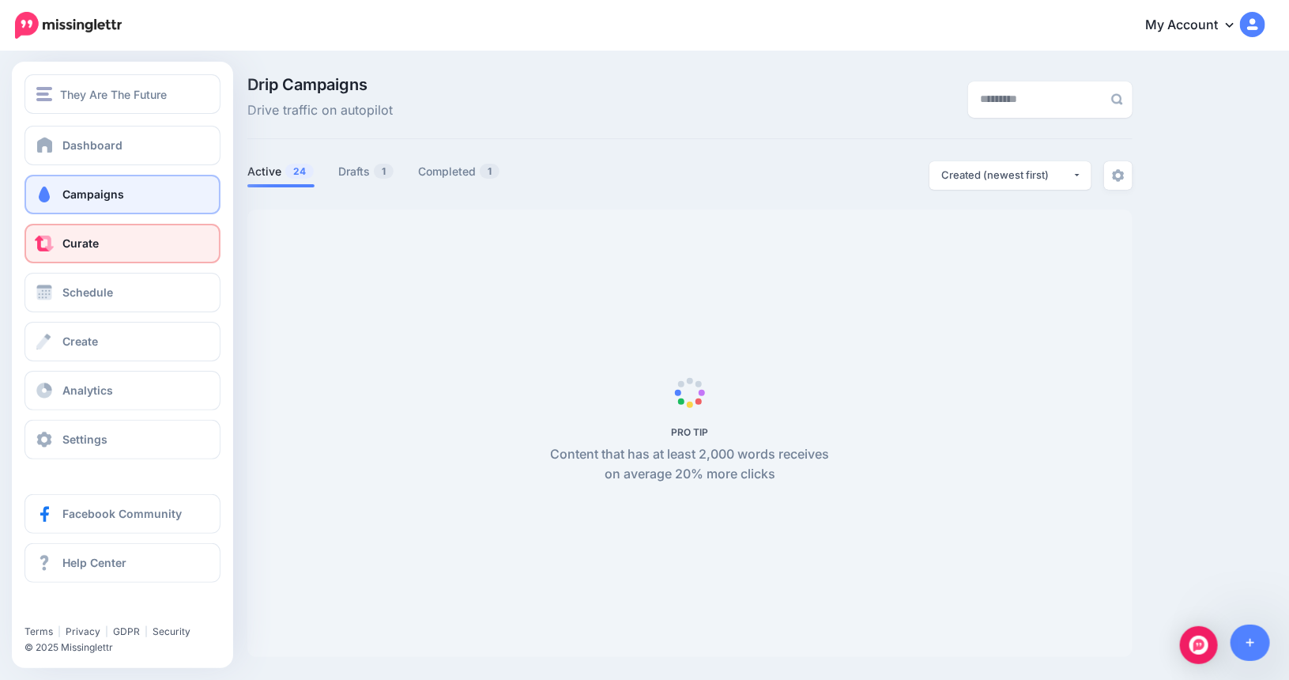
click at [91, 251] on link "Curate" at bounding box center [122, 244] width 196 height 40
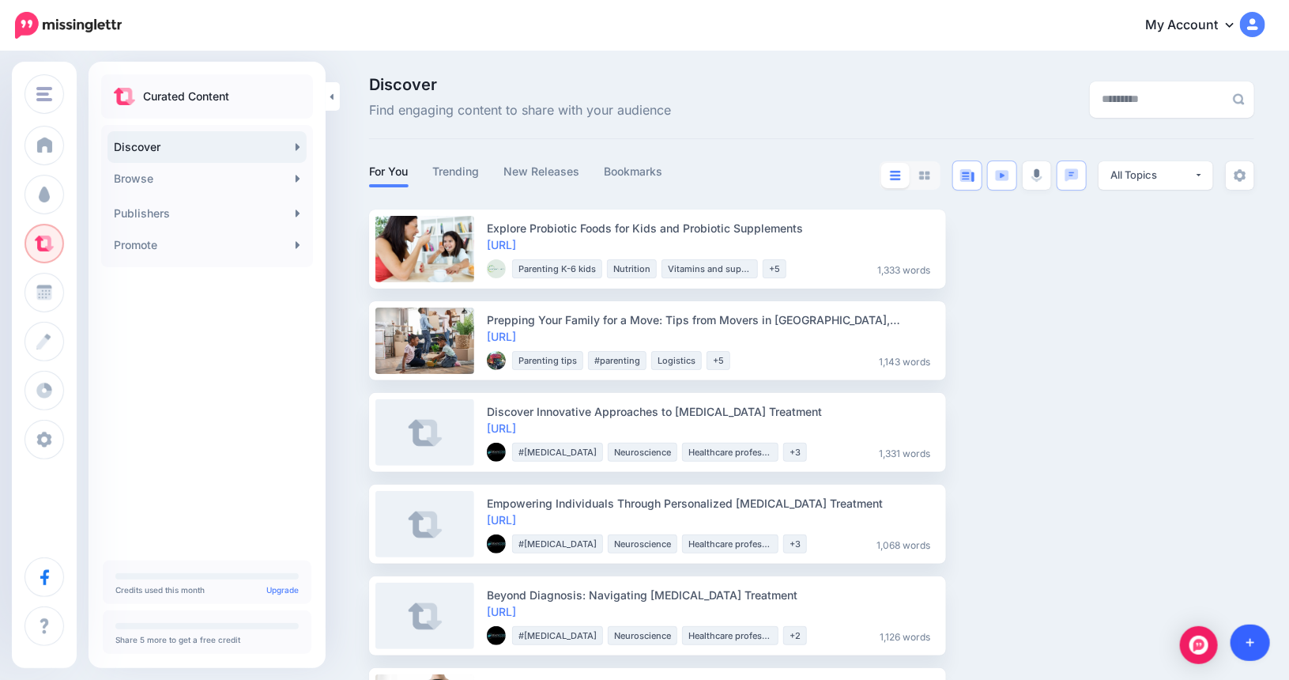
click at [1258, 642] on link at bounding box center [1250, 642] width 40 height 36
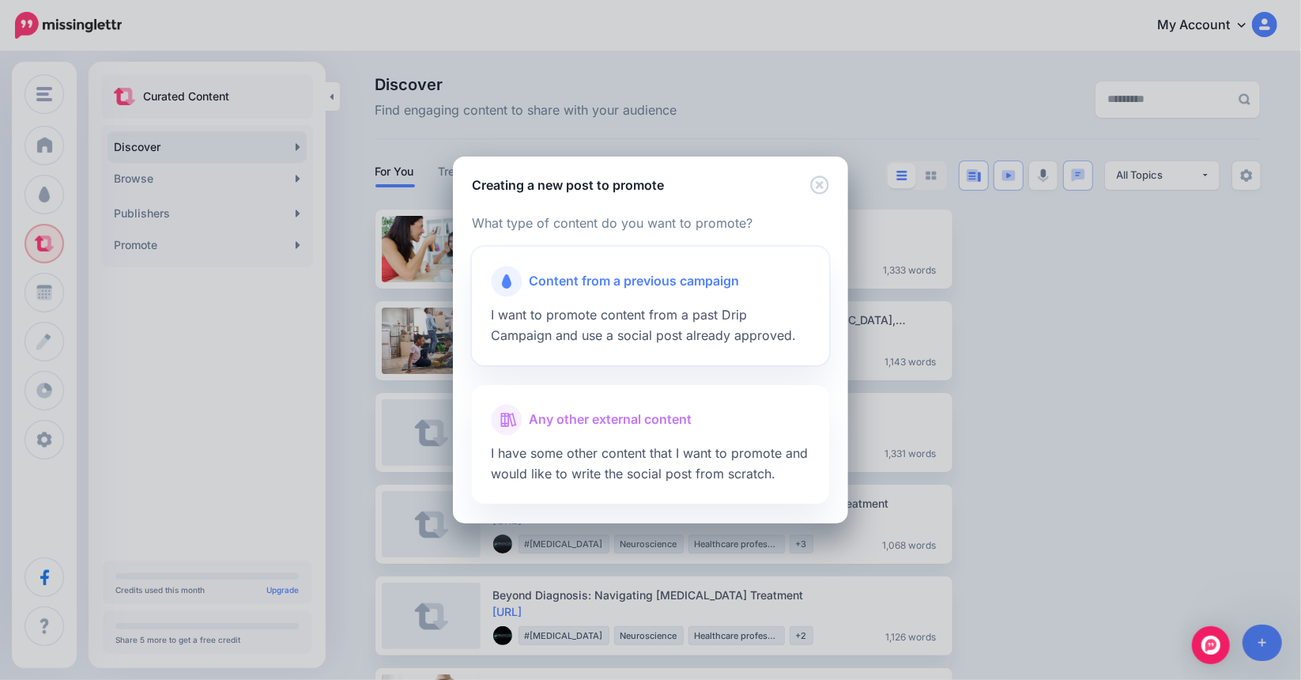
click at [570, 284] on span "Content from a previous campaign" at bounding box center [634, 281] width 210 height 21
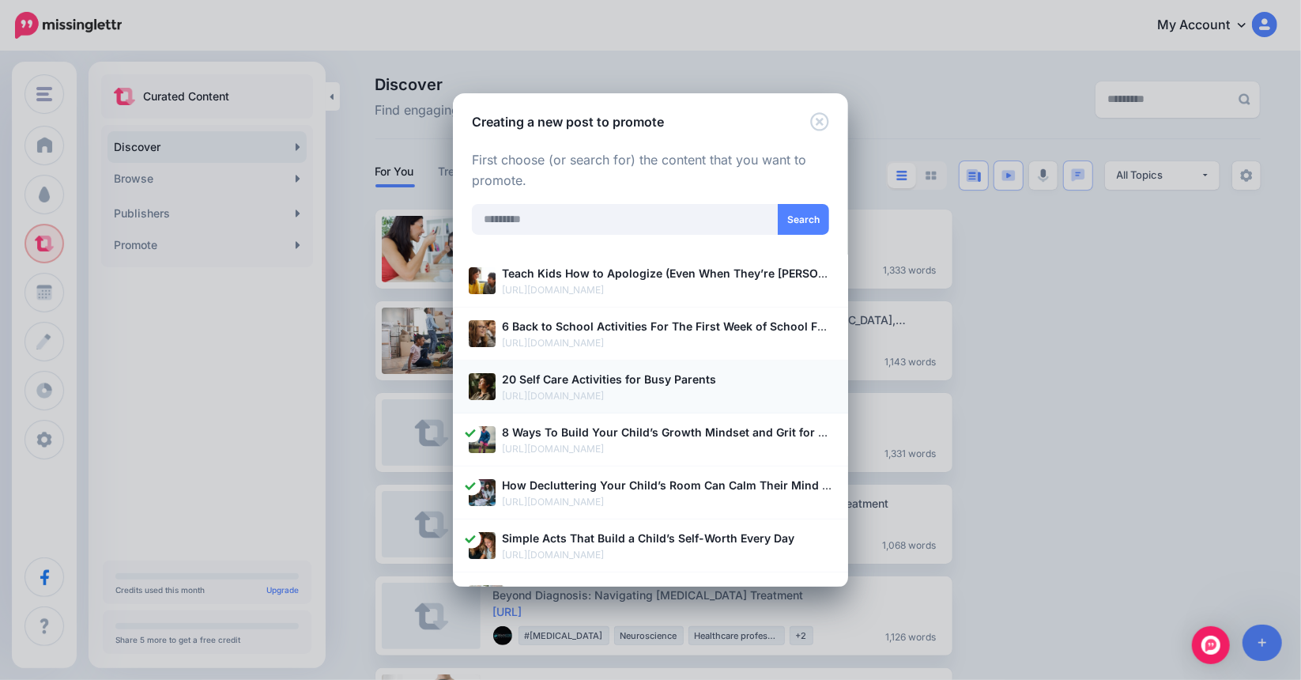
click at [605, 386] on p "20 Self Care Activities for Busy Parents" at bounding box center [667, 379] width 330 height 18
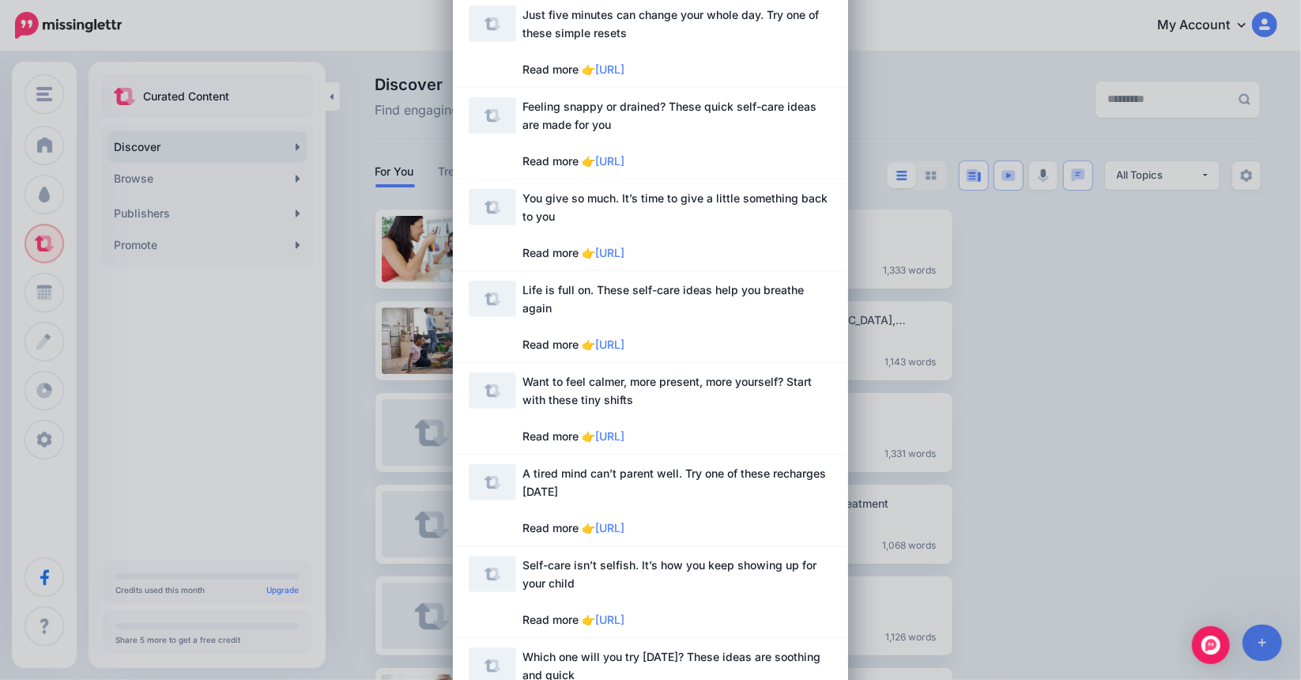
scroll to position [316, 0]
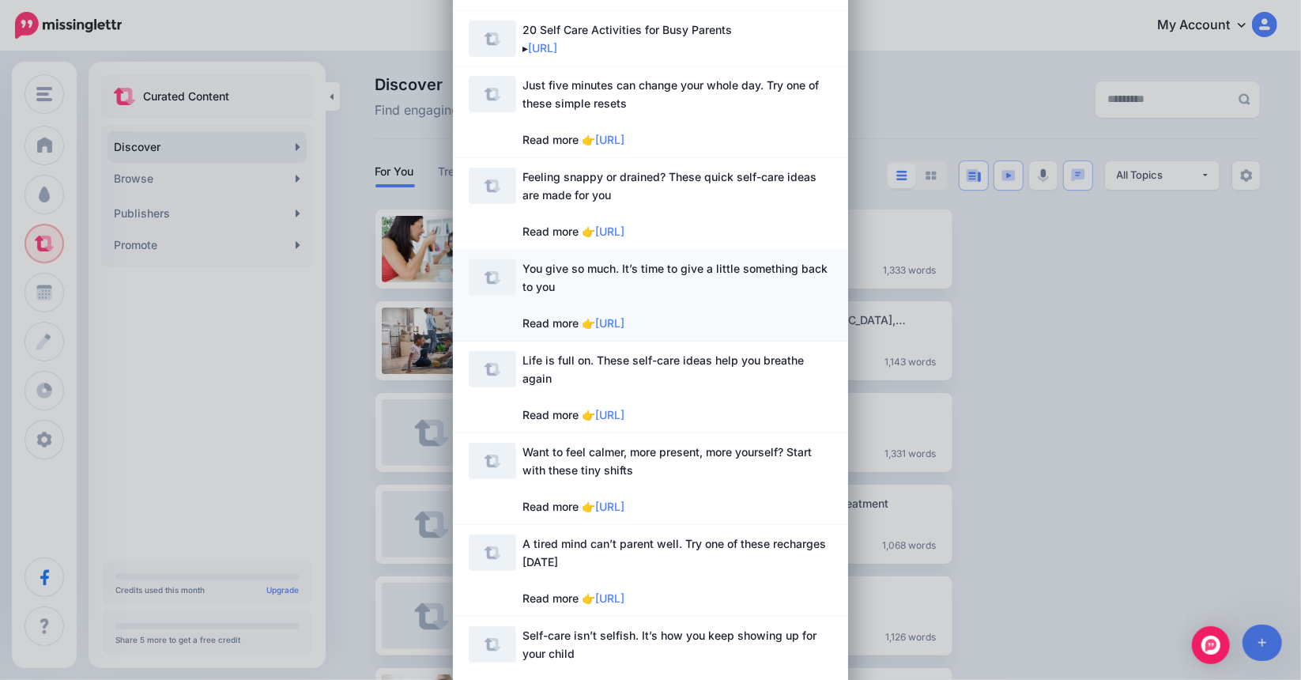
click at [556, 290] on span "You give so much. It’s time to give a little something back to you Read more 👉 …" at bounding box center [677, 295] width 310 height 73
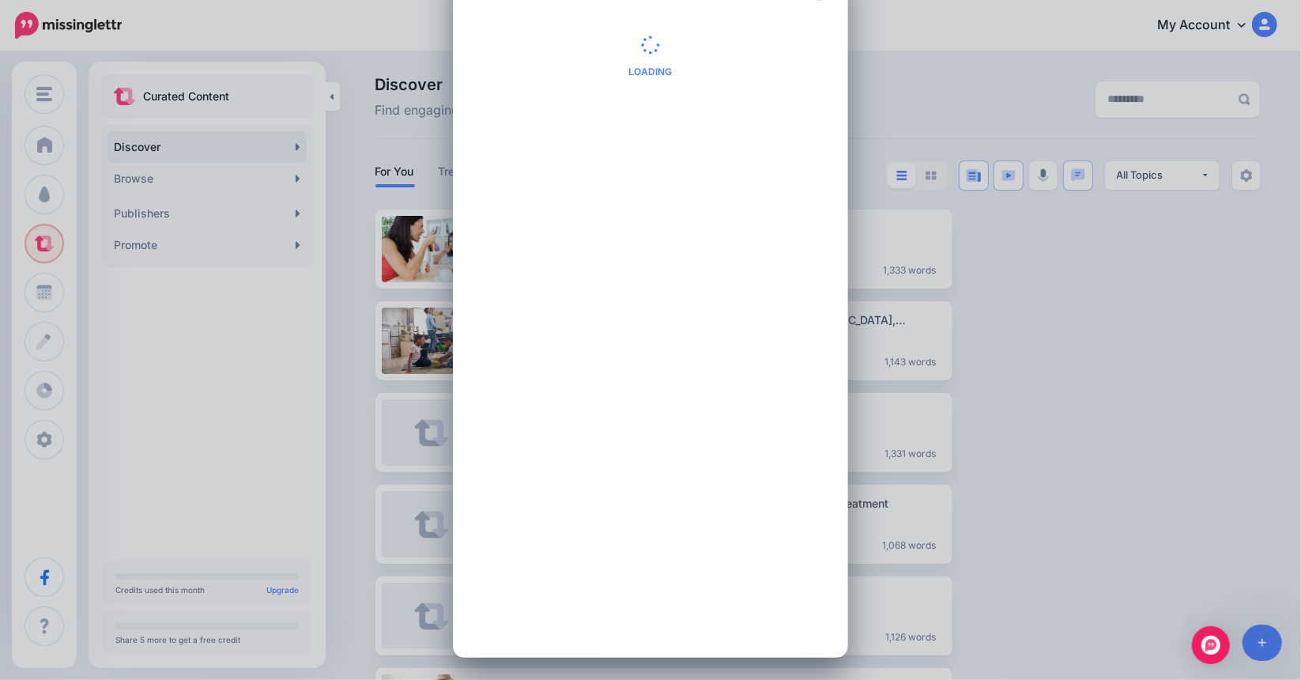
scroll to position [0, 0]
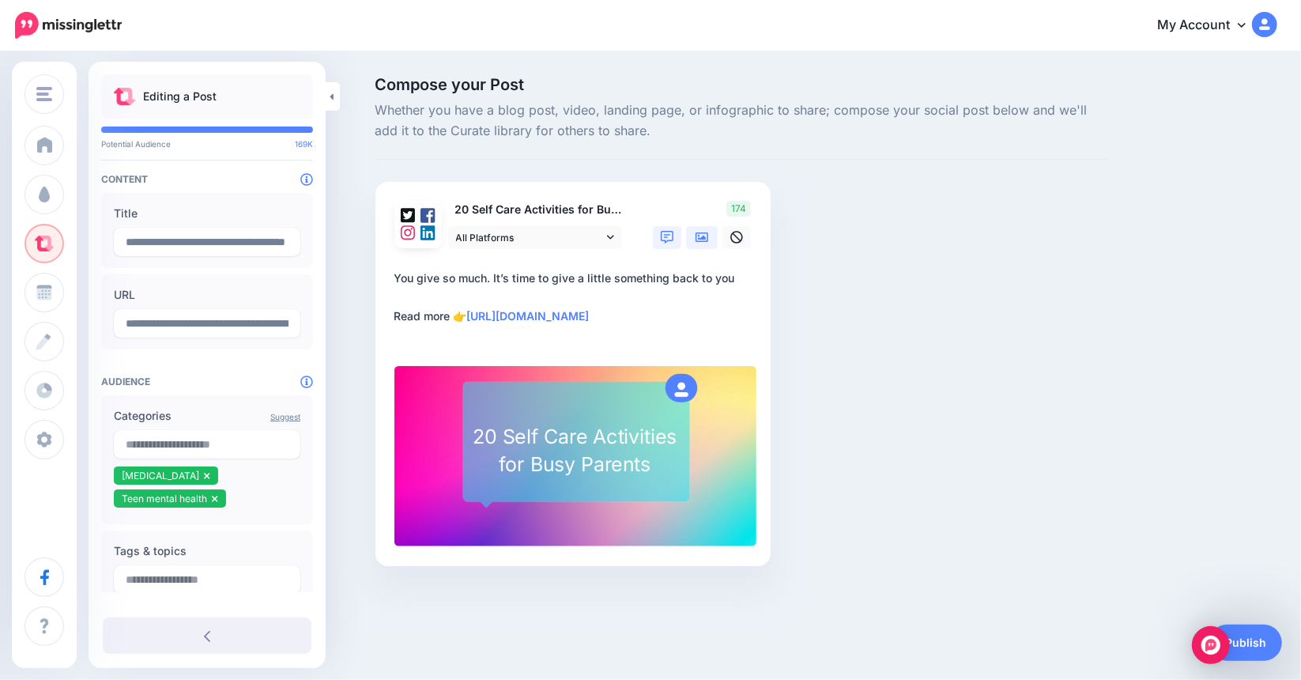
click at [709, 243] on link at bounding box center [702, 237] width 32 height 23
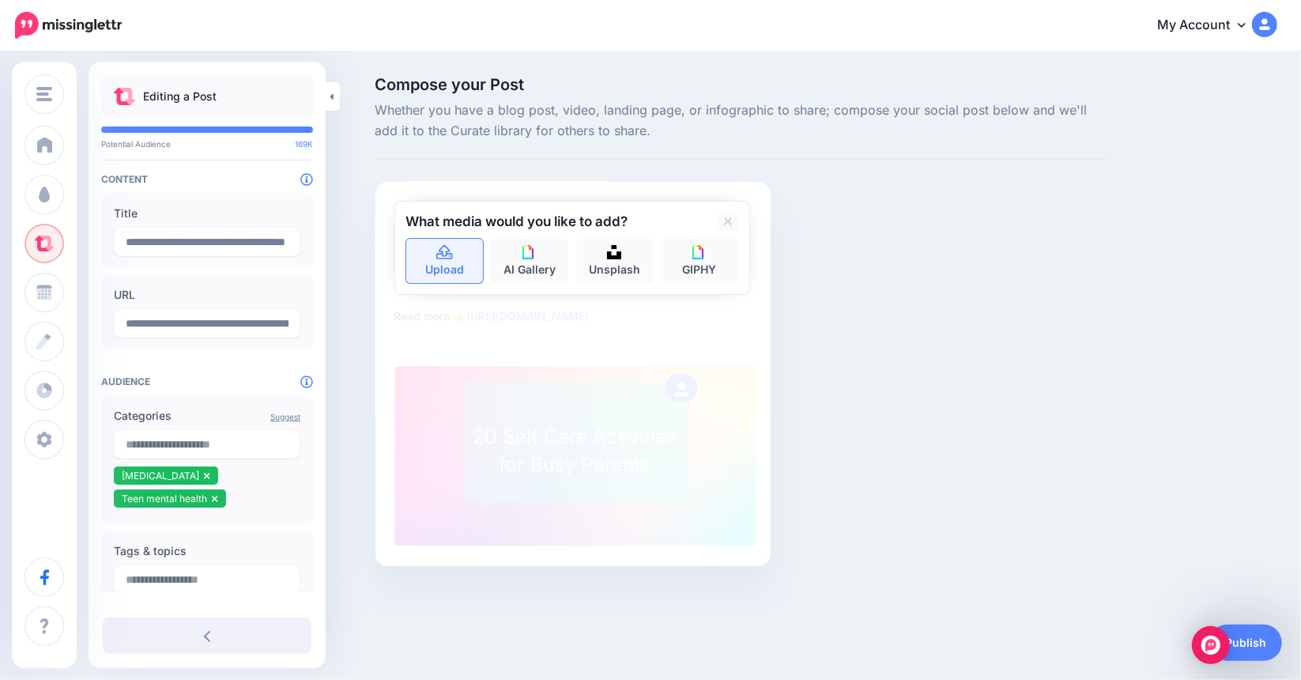
click at [446, 250] on icon at bounding box center [444, 252] width 16 height 14
type textarea "**********"
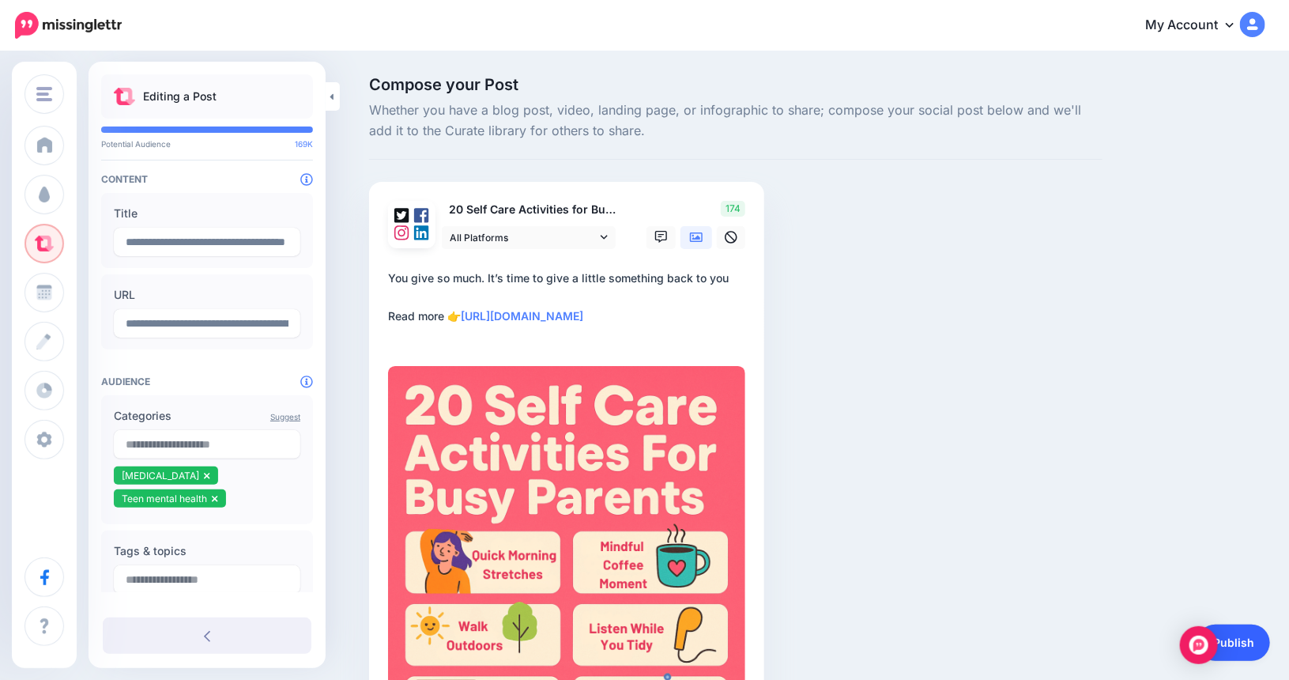
click at [1245, 641] on link "Publish" at bounding box center [1233, 642] width 73 height 36
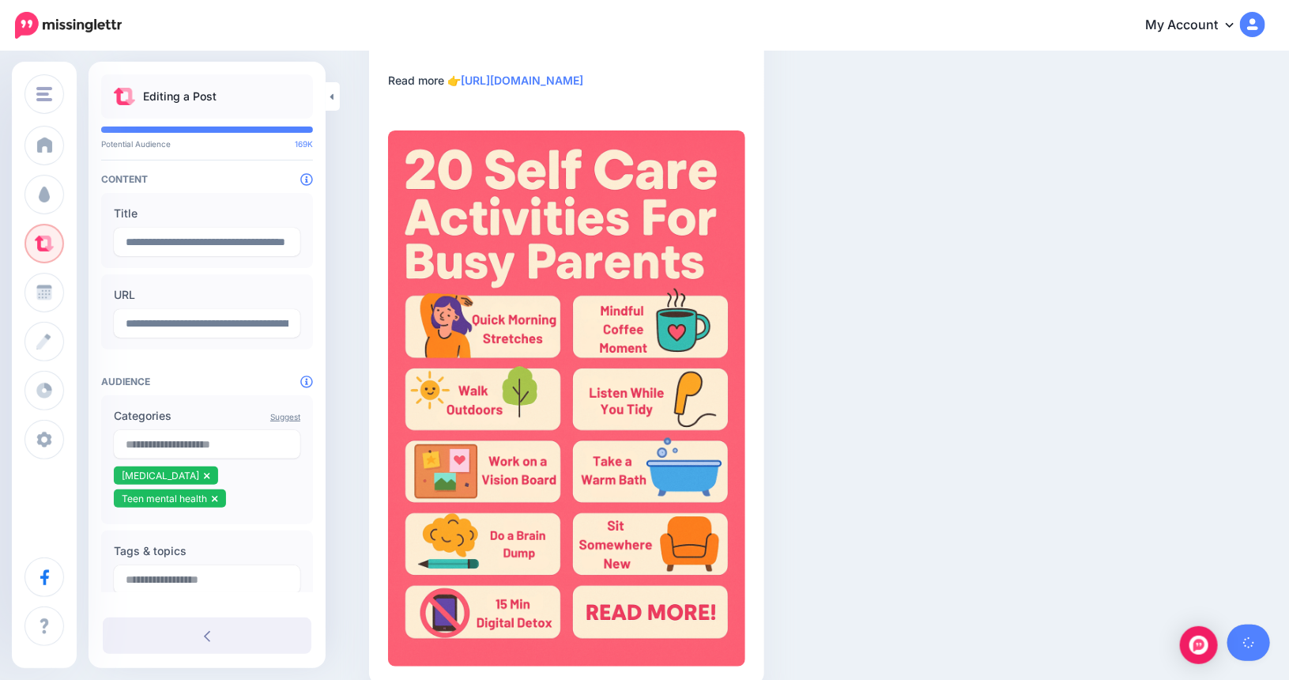
scroll to position [237, 0]
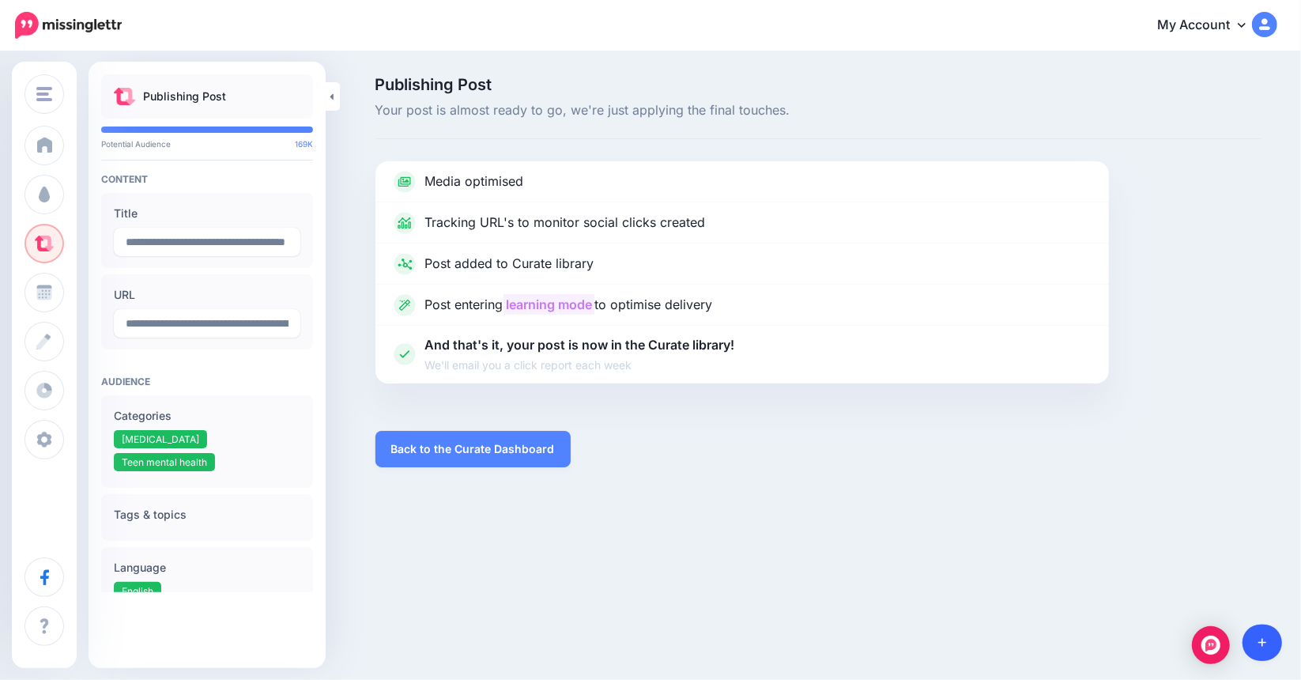
click at [1266, 641] on link at bounding box center [1262, 642] width 40 height 36
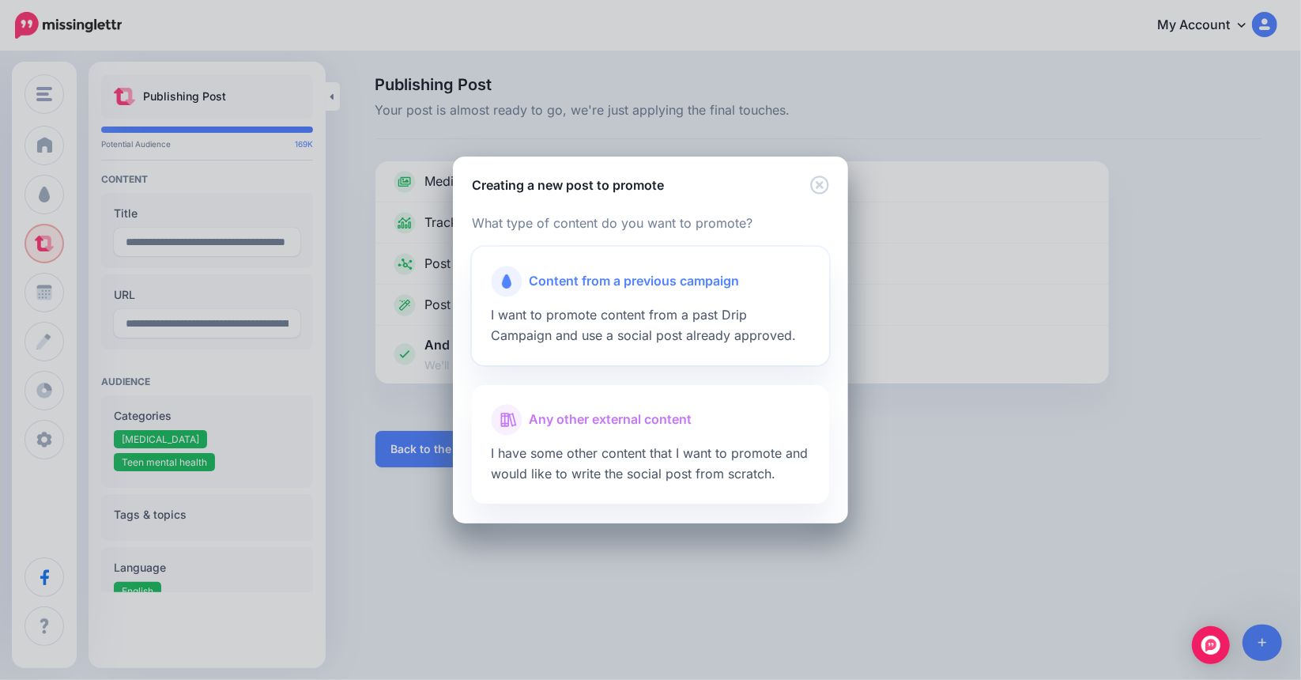
click at [615, 287] on span "Content from a previous campaign" at bounding box center [634, 281] width 210 height 21
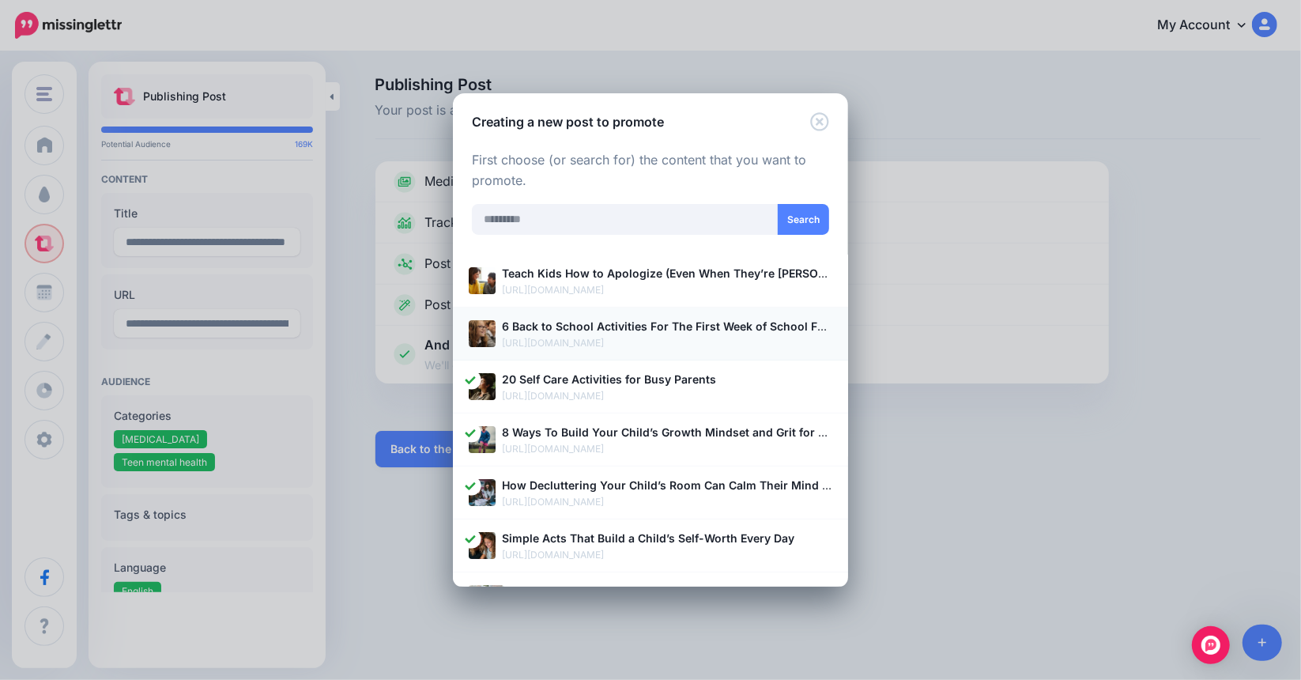
click at [577, 331] on b "6 Back to School Activities For The First Week of School For Friendship and Cla…" at bounding box center [749, 325] width 495 height 13
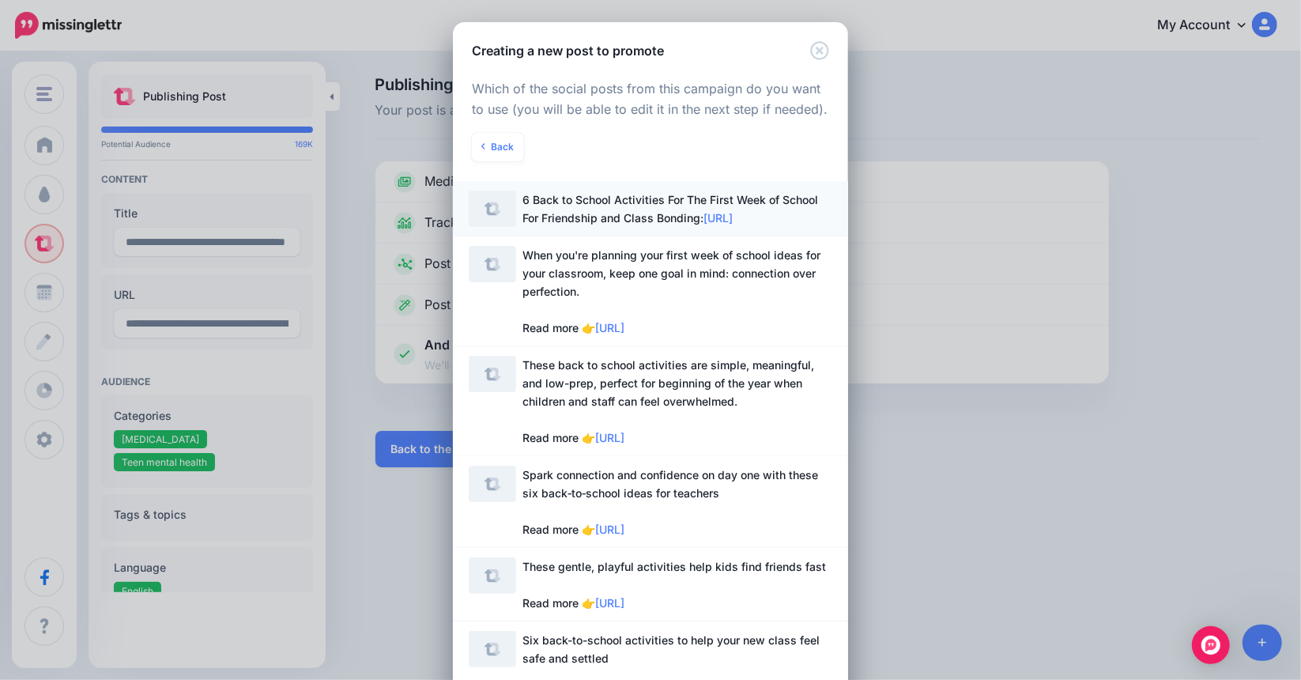
click at [612, 216] on span "6 Back to School Activities For The First Week of School For Friendship and Cla…" at bounding box center [670, 209] width 296 height 32
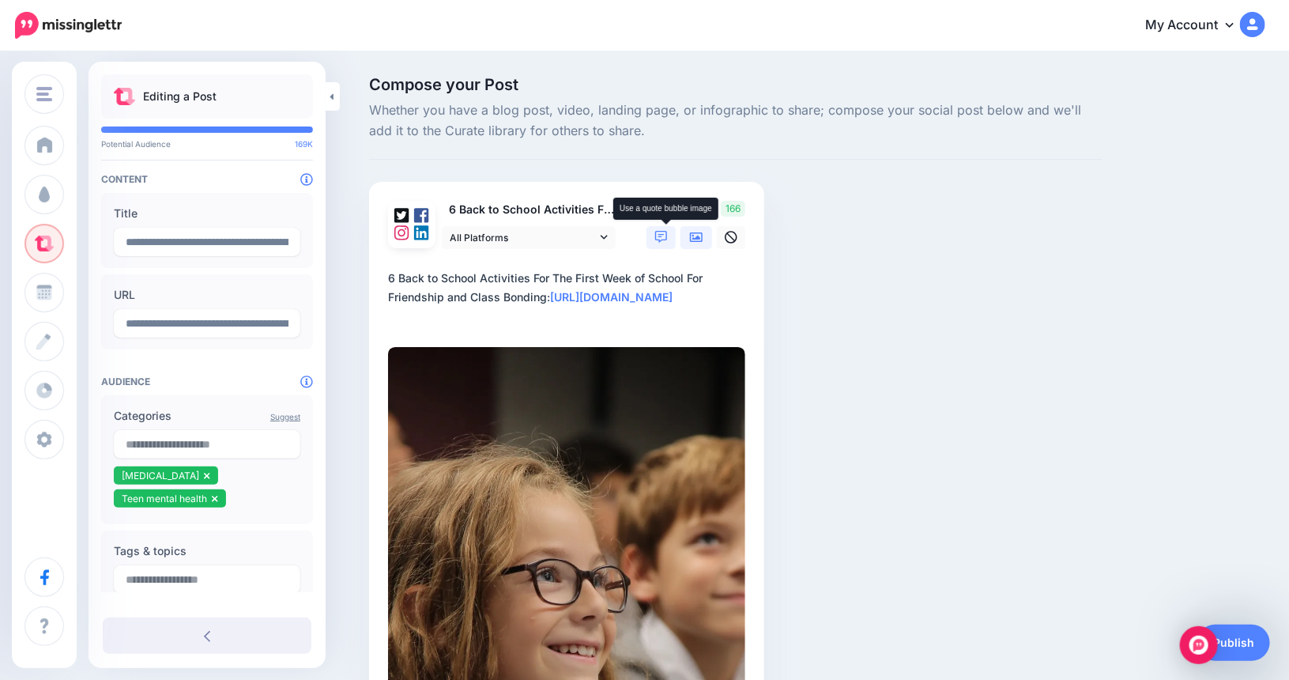
click at [668, 237] on icon at bounding box center [661, 237] width 13 height 13
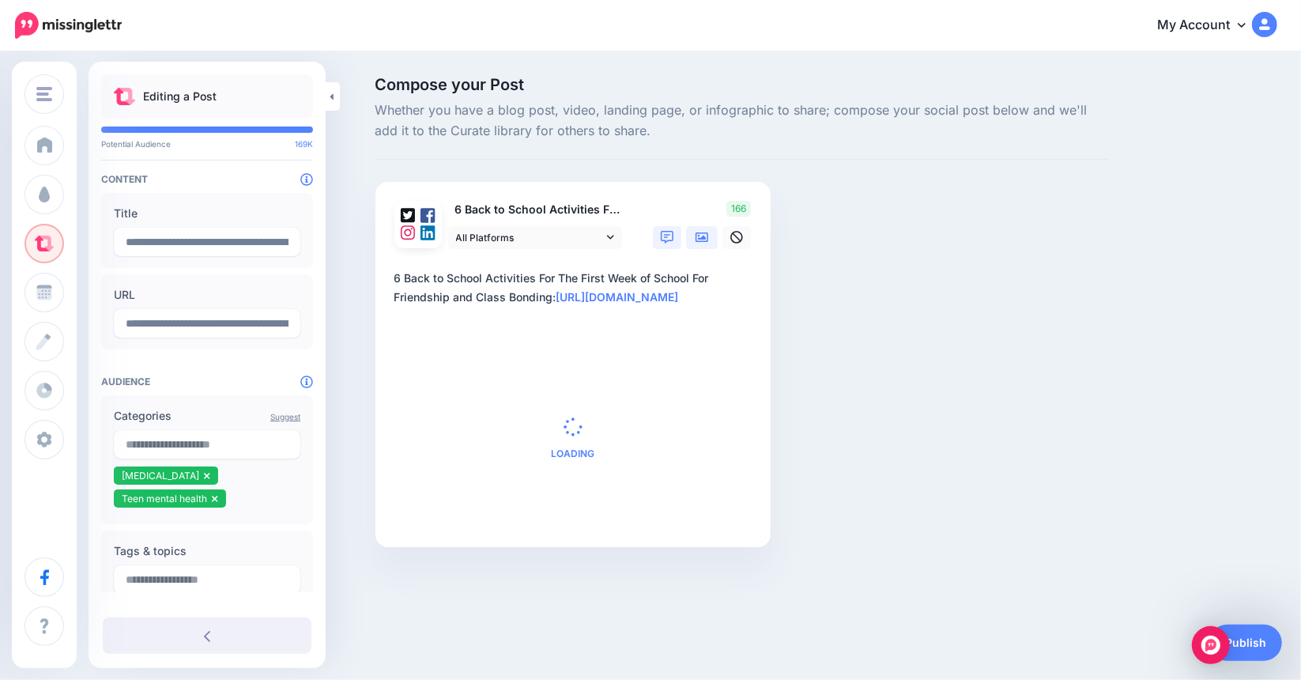
click at [706, 236] on icon at bounding box center [701, 237] width 13 height 13
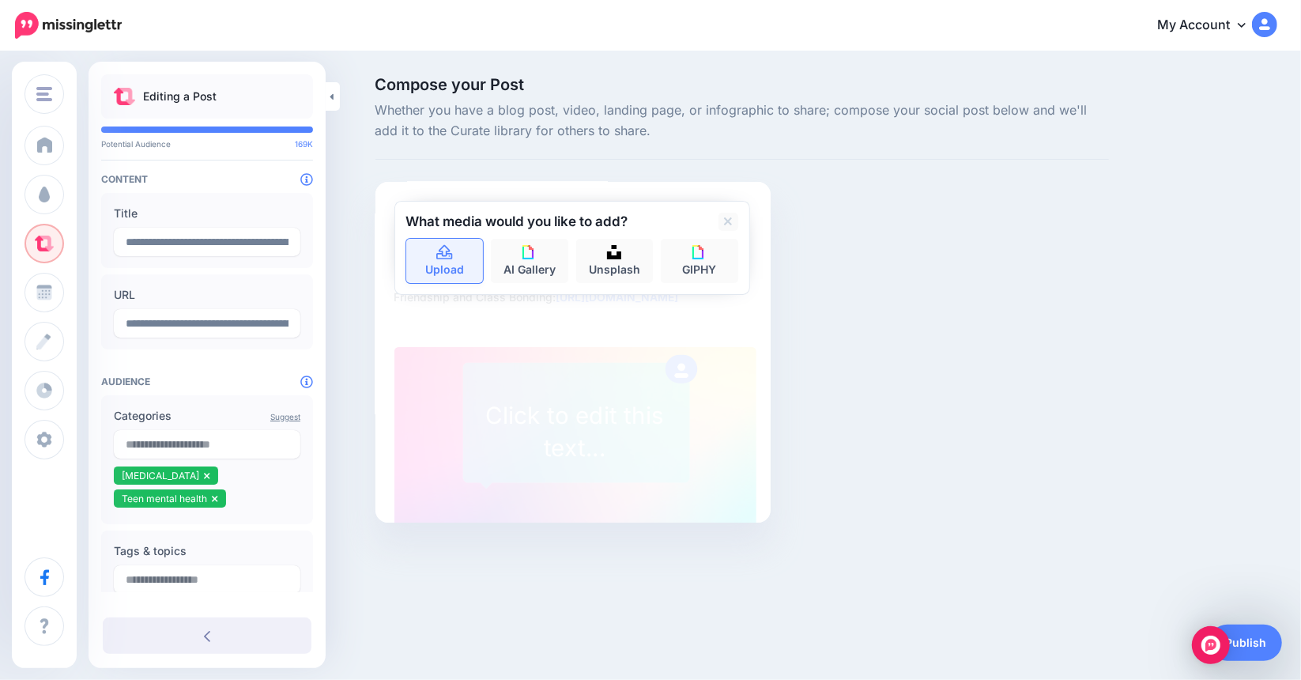
click at [450, 257] on icon at bounding box center [444, 252] width 16 height 14
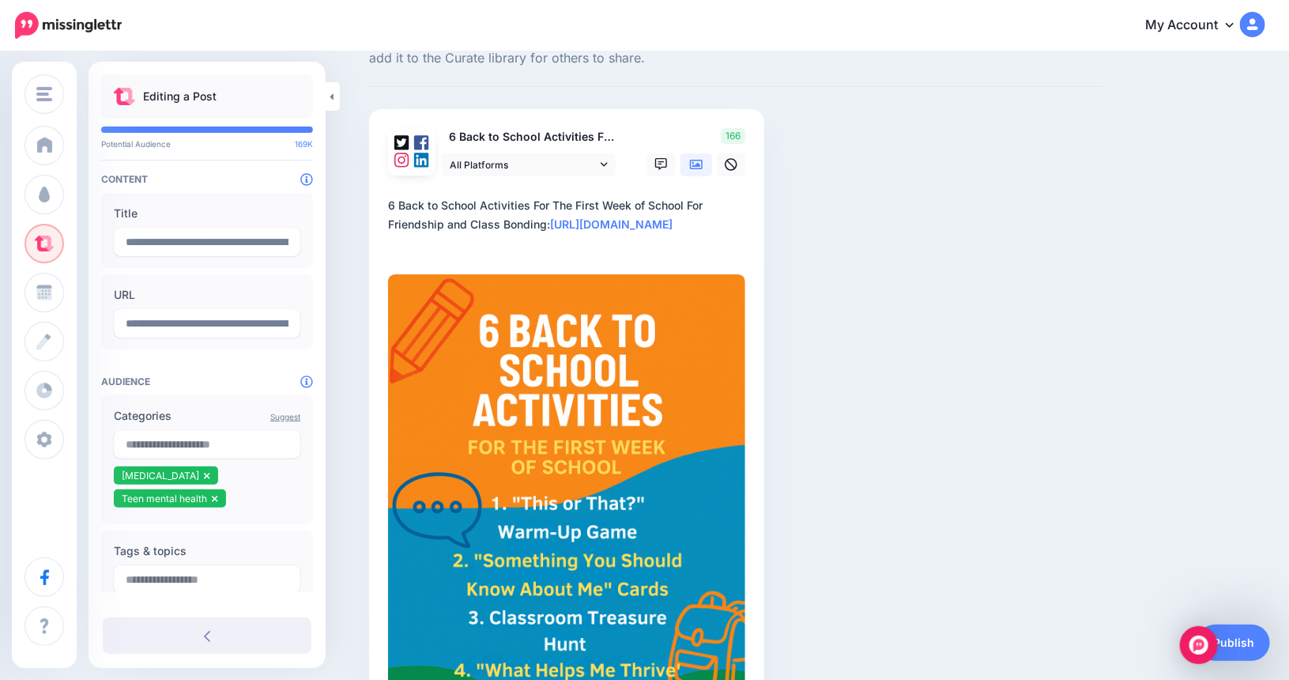
scroll to position [55, 0]
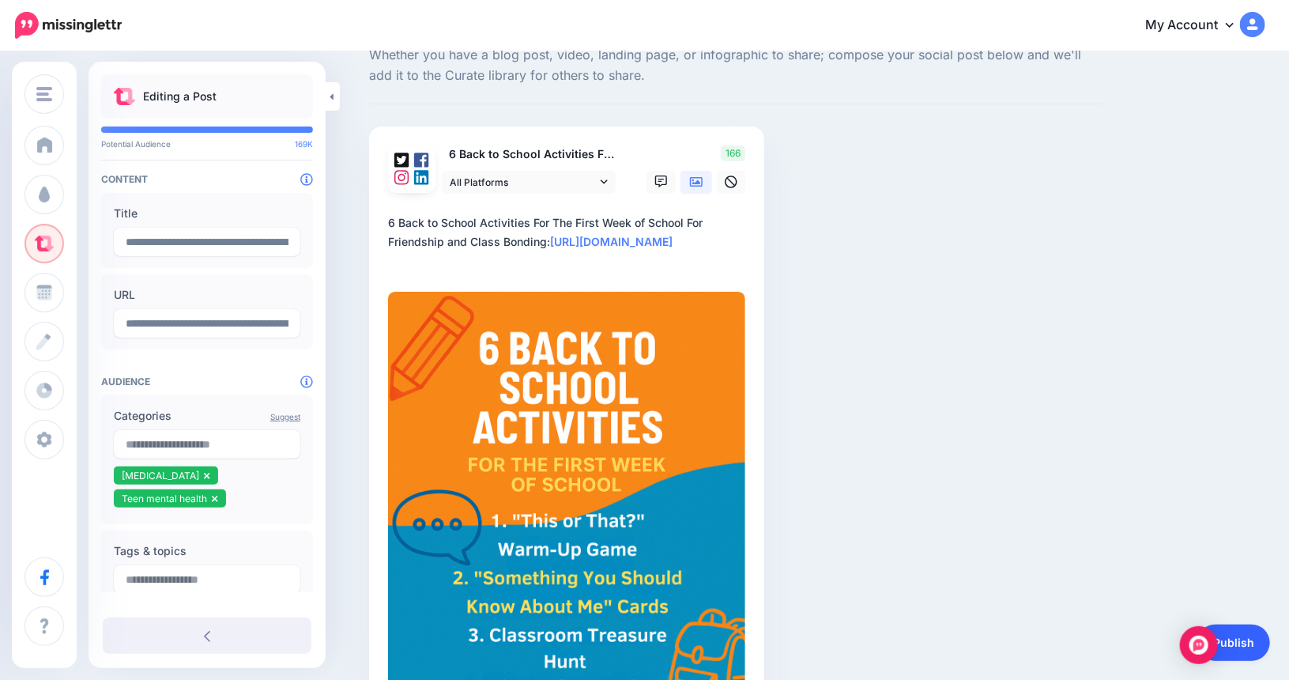
click at [1241, 636] on link "Publish" at bounding box center [1233, 642] width 73 height 36
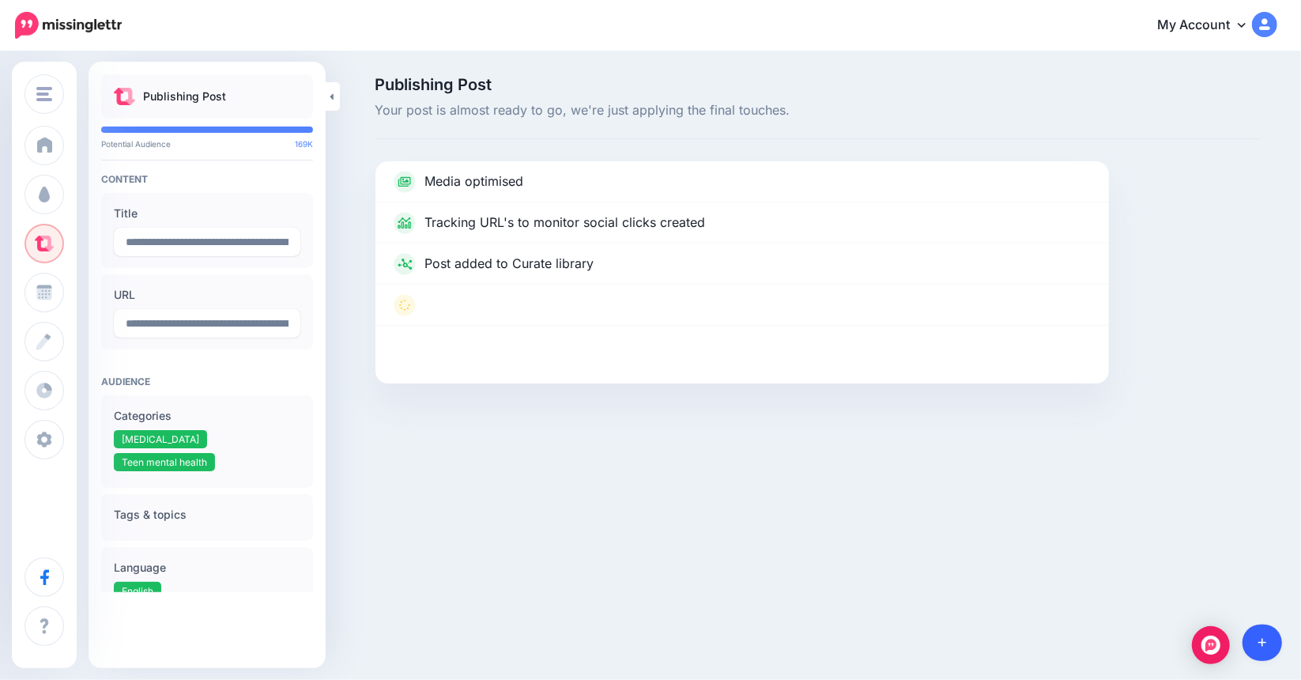
click at [1266, 638] on link at bounding box center [1262, 642] width 40 height 36
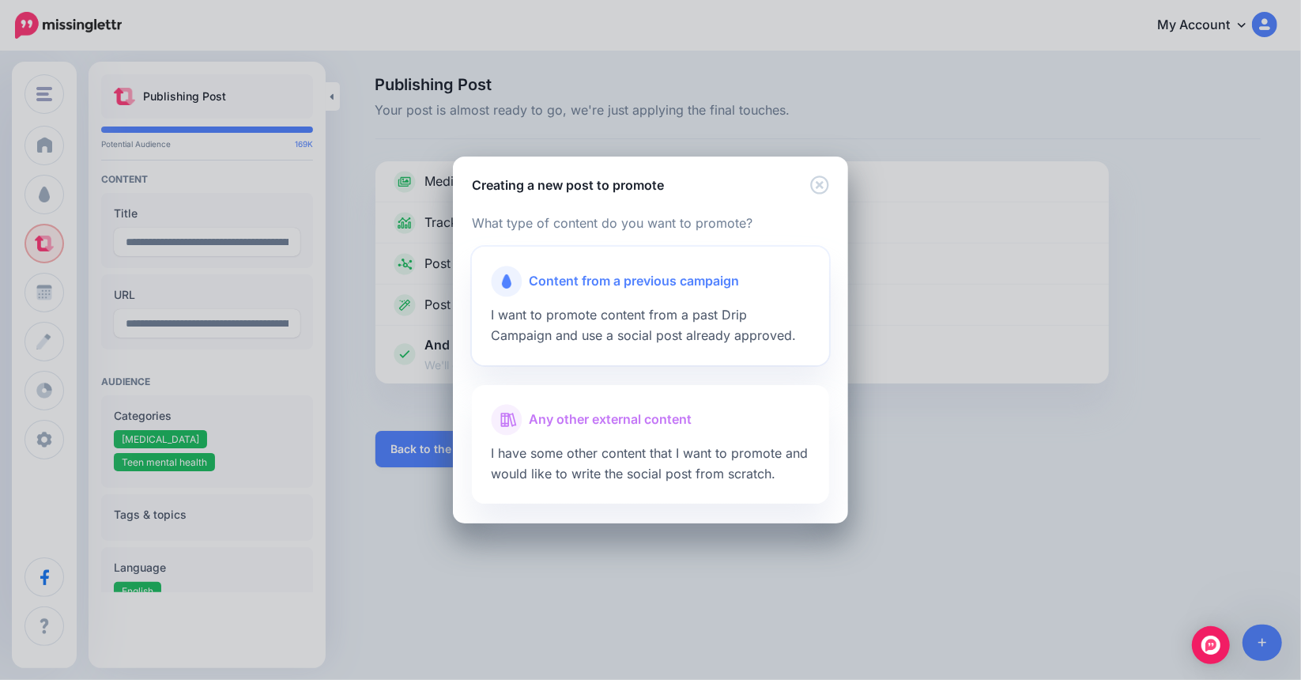
click at [570, 277] on span "Content from a previous campaign" at bounding box center [634, 281] width 210 height 21
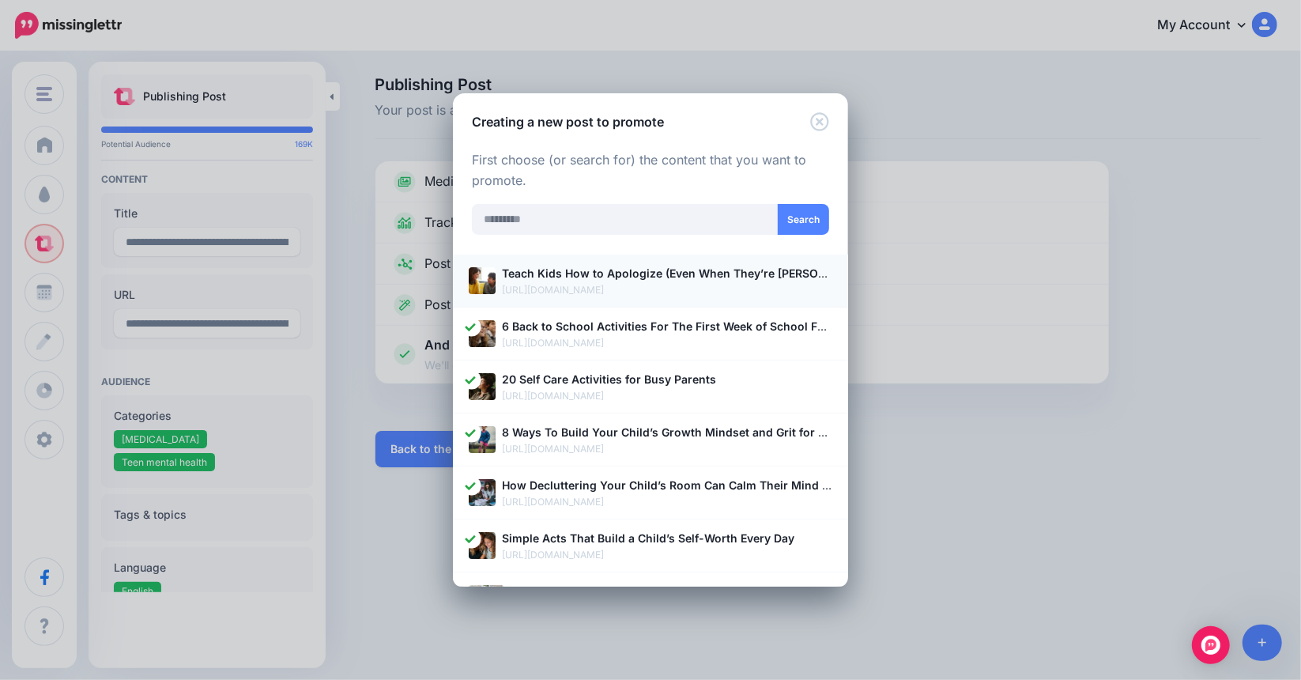
click at [670, 279] on b "Teach Kids How to Apologize (Even When They’re [PERSON_NAME])" at bounding box center [687, 272] width 371 height 13
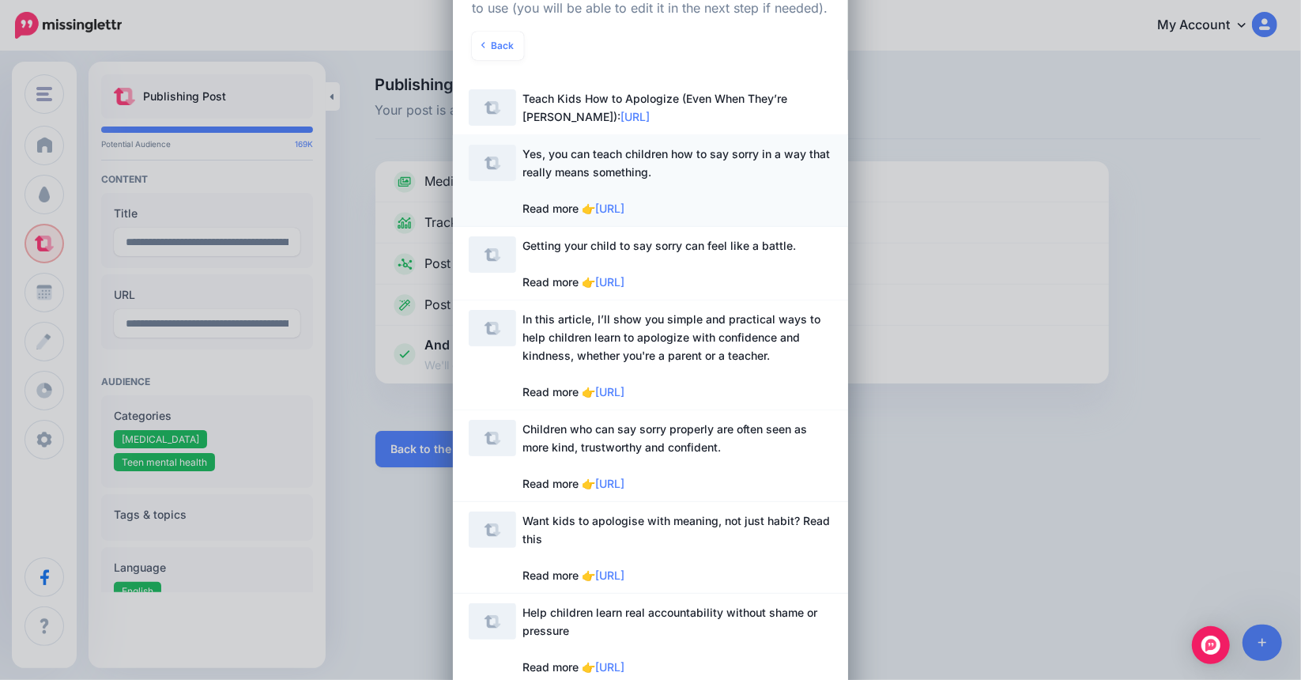
scroll to position [158, 0]
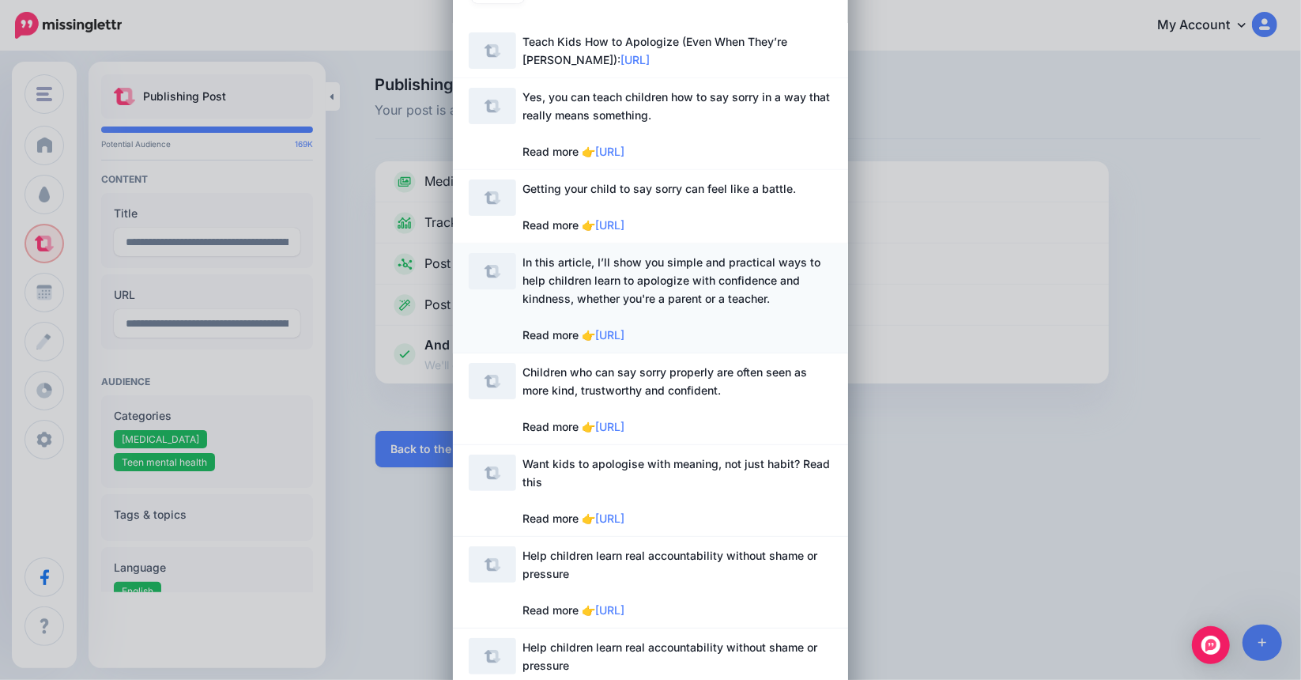
click at [651, 284] on span "In this article, I’ll show you simple and practical ways to help children learn…" at bounding box center [671, 298] width 298 height 86
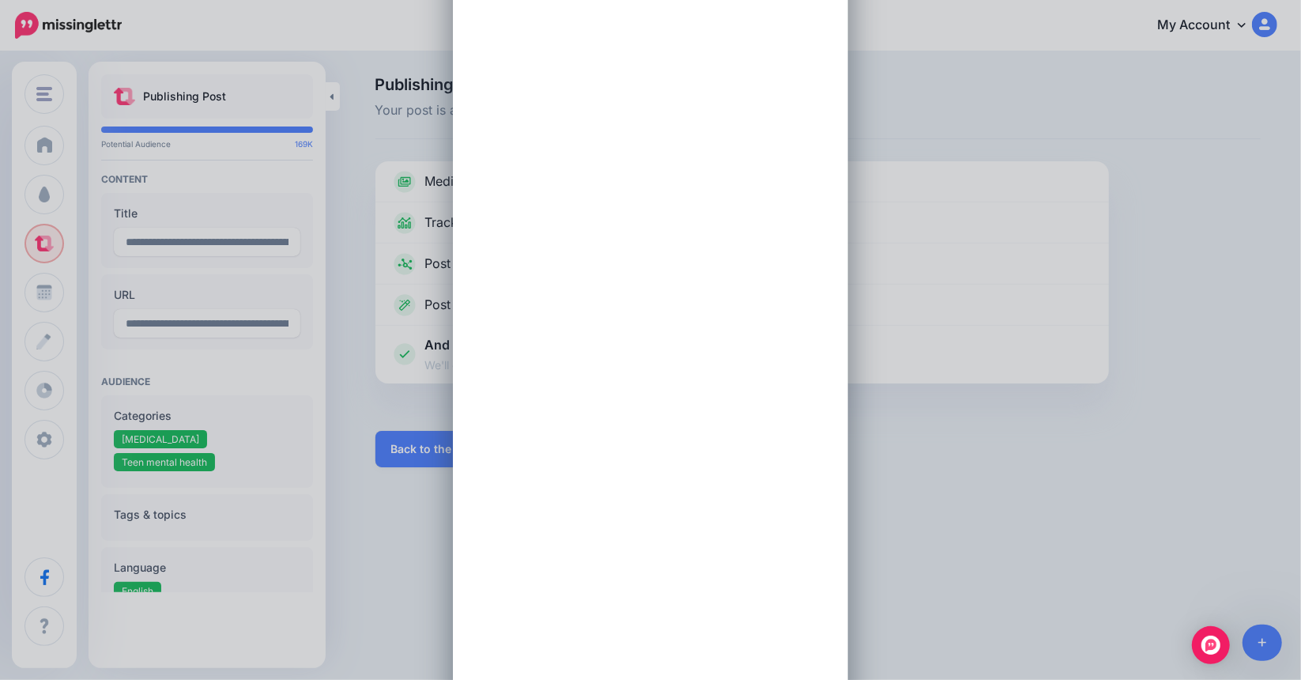
scroll to position [0, 0]
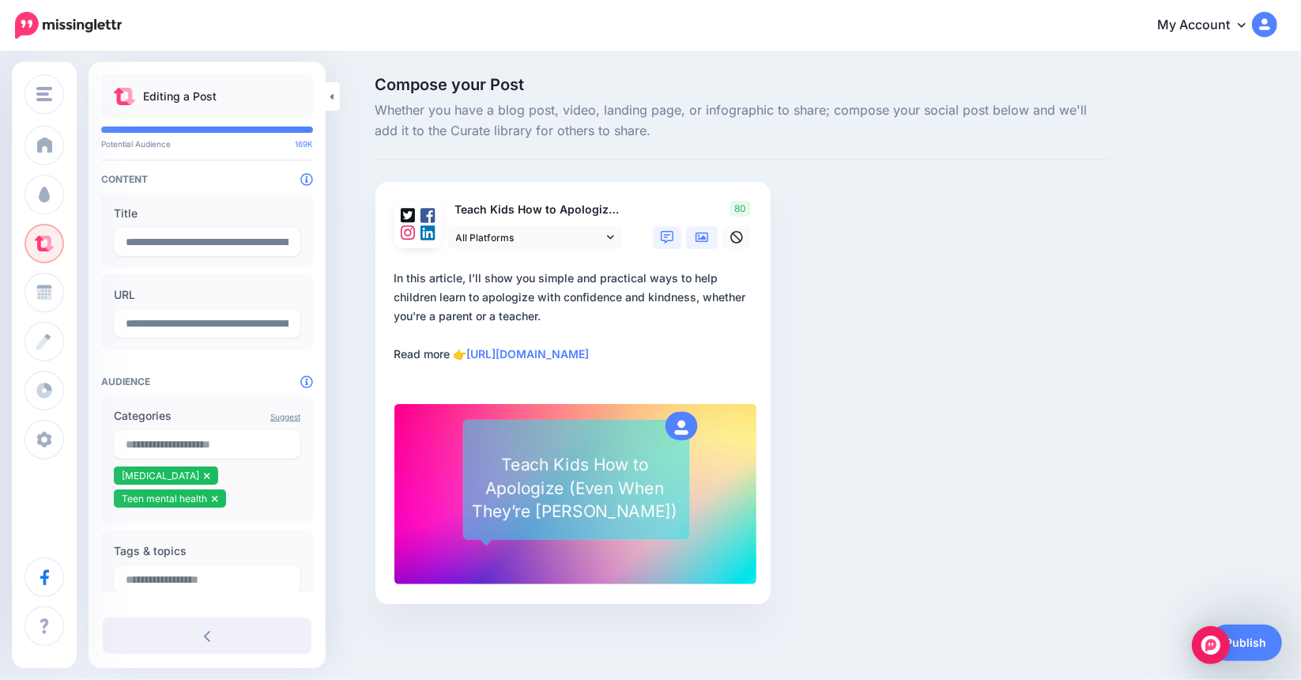
click at [700, 240] on icon at bounding box center [701, 236] width 13 height 9
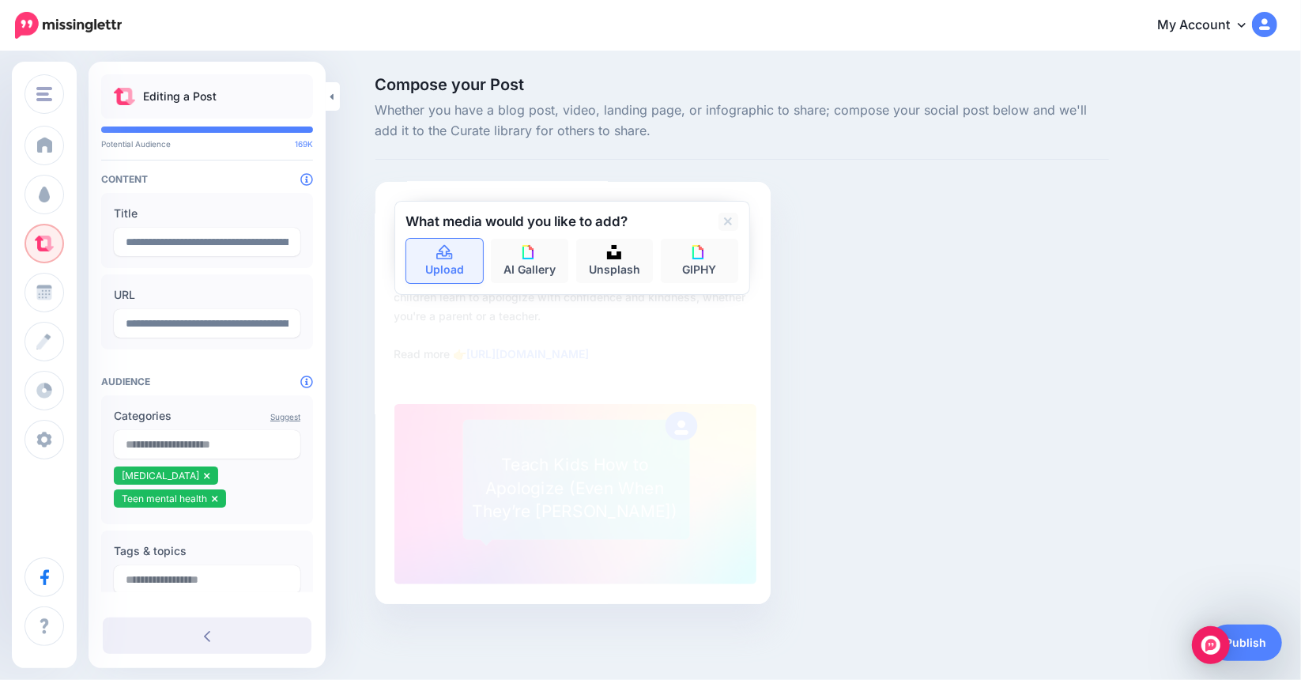
click at [435, 243] on link "Upload" at bounding box center [444, 261] width 77 height 44
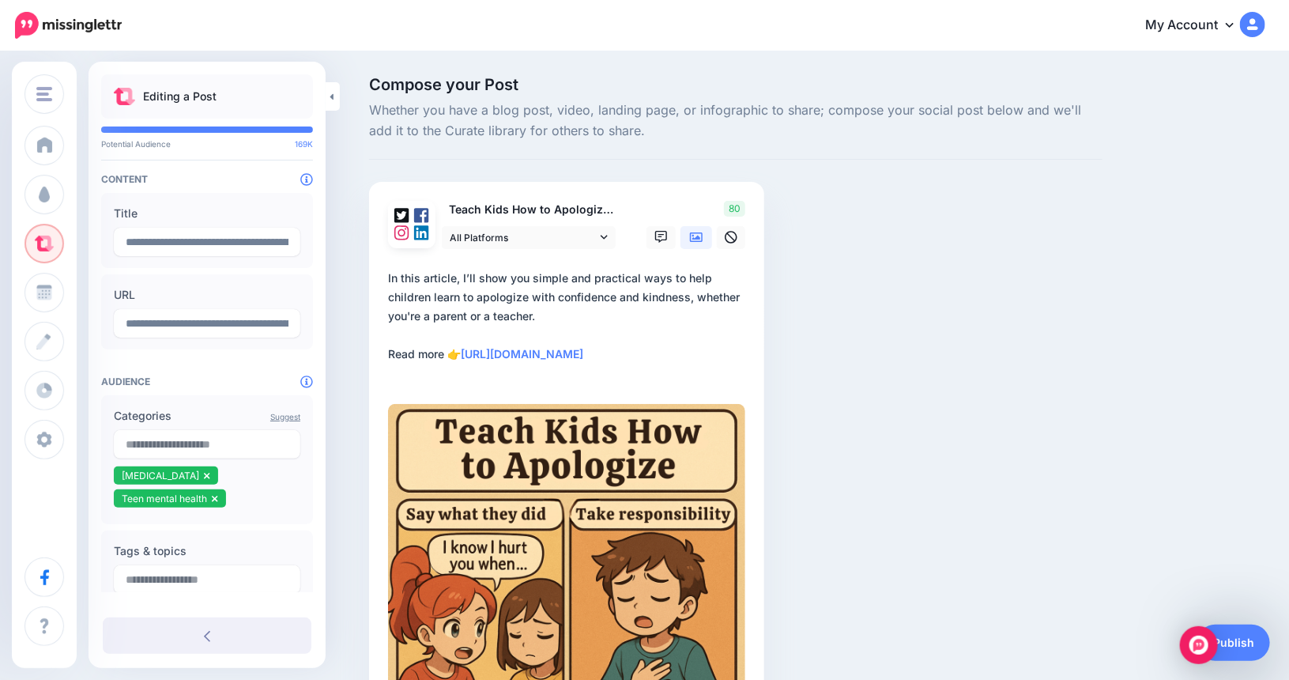
drag, startPoint x: 466, startPoint y: 276, endPoint x: 481, endPoint y: 274, distance: 15.1
click at [481, 274] on textarea "**********" at bounding box center [569, 326] width 363 height 114
type textarea "**********"
click at [1252, 638] on link "Publish" at bounding box center [1233, 642] width 73 height 36
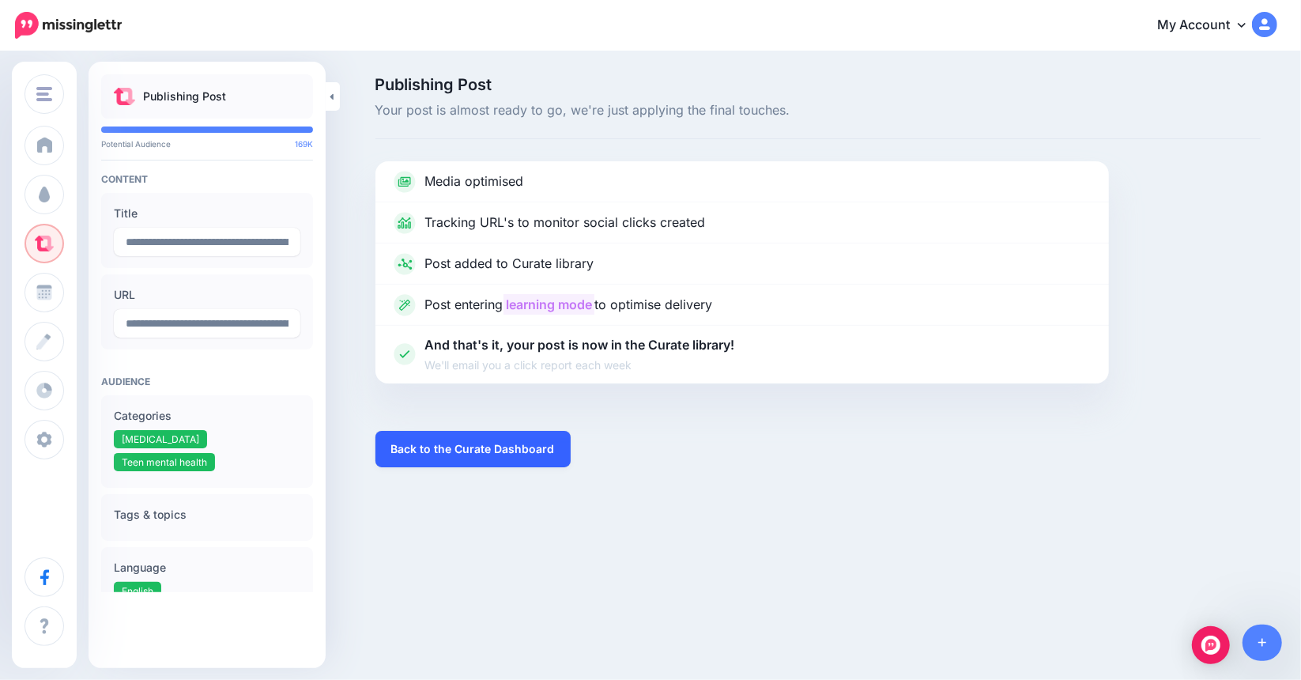
click at [468, 448] on link "Back to the Curate Dashboard" at bounding box center [472, 449] width 195 height 36
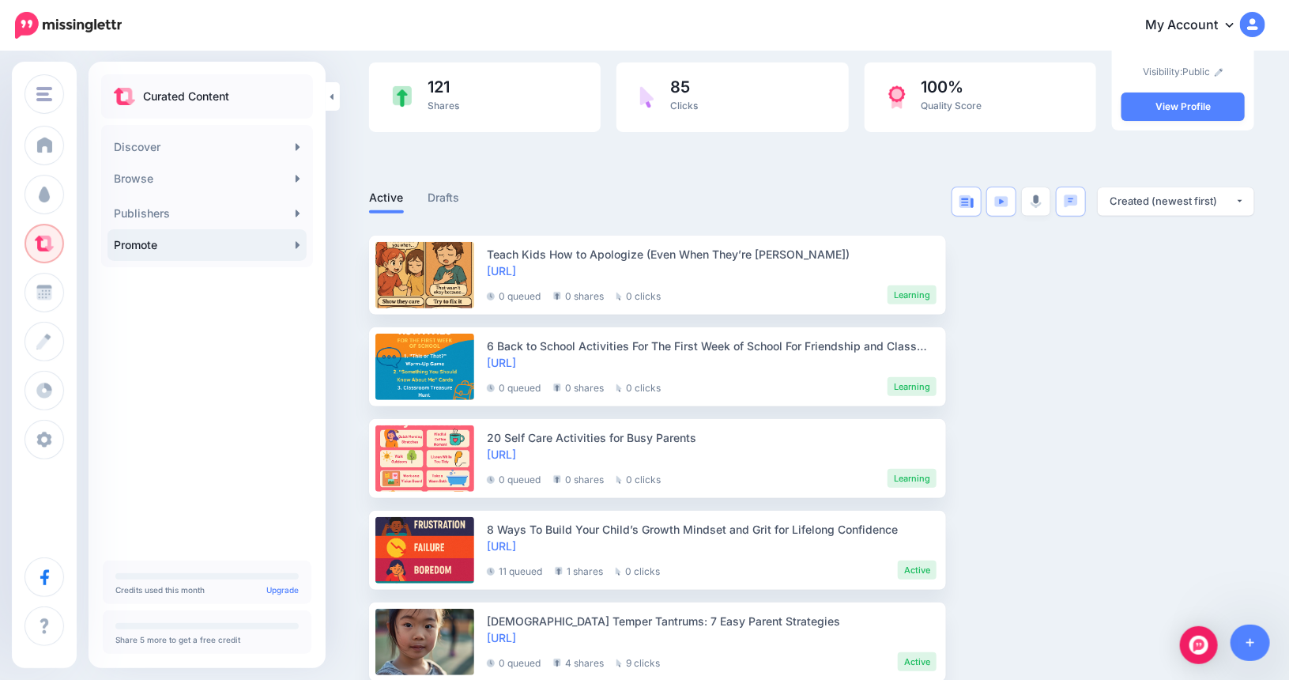
scroll to position [133, 0]
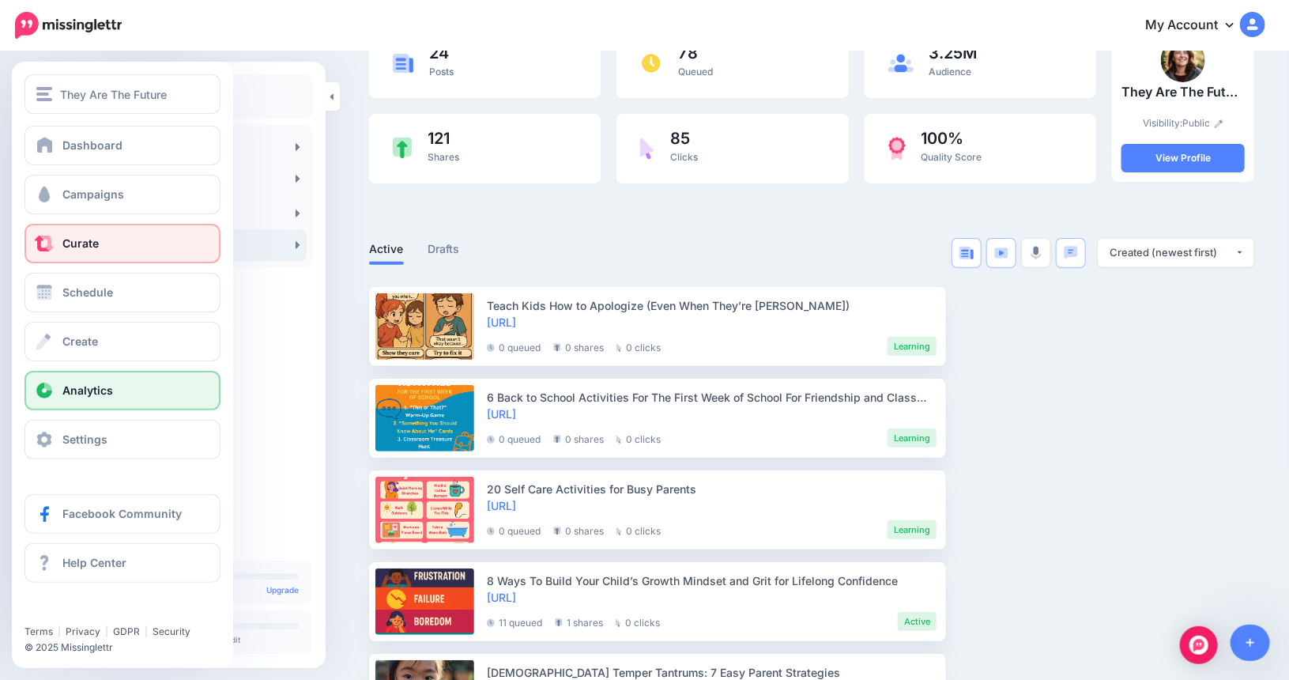
click at [86, 389] on span "Analytics" at bounding box center [87, 389] width 51 height 13
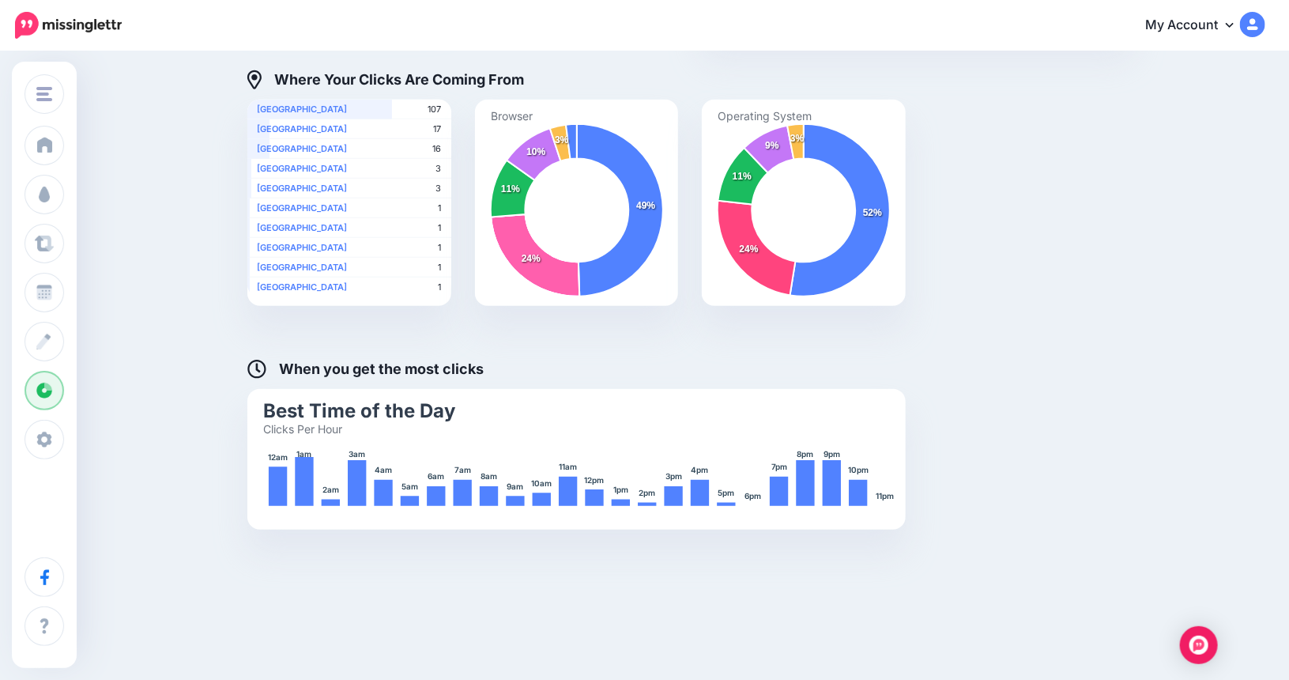
scroll to position [559, 0]
